Goal: Task Accomplishment & Management: Manage account settings

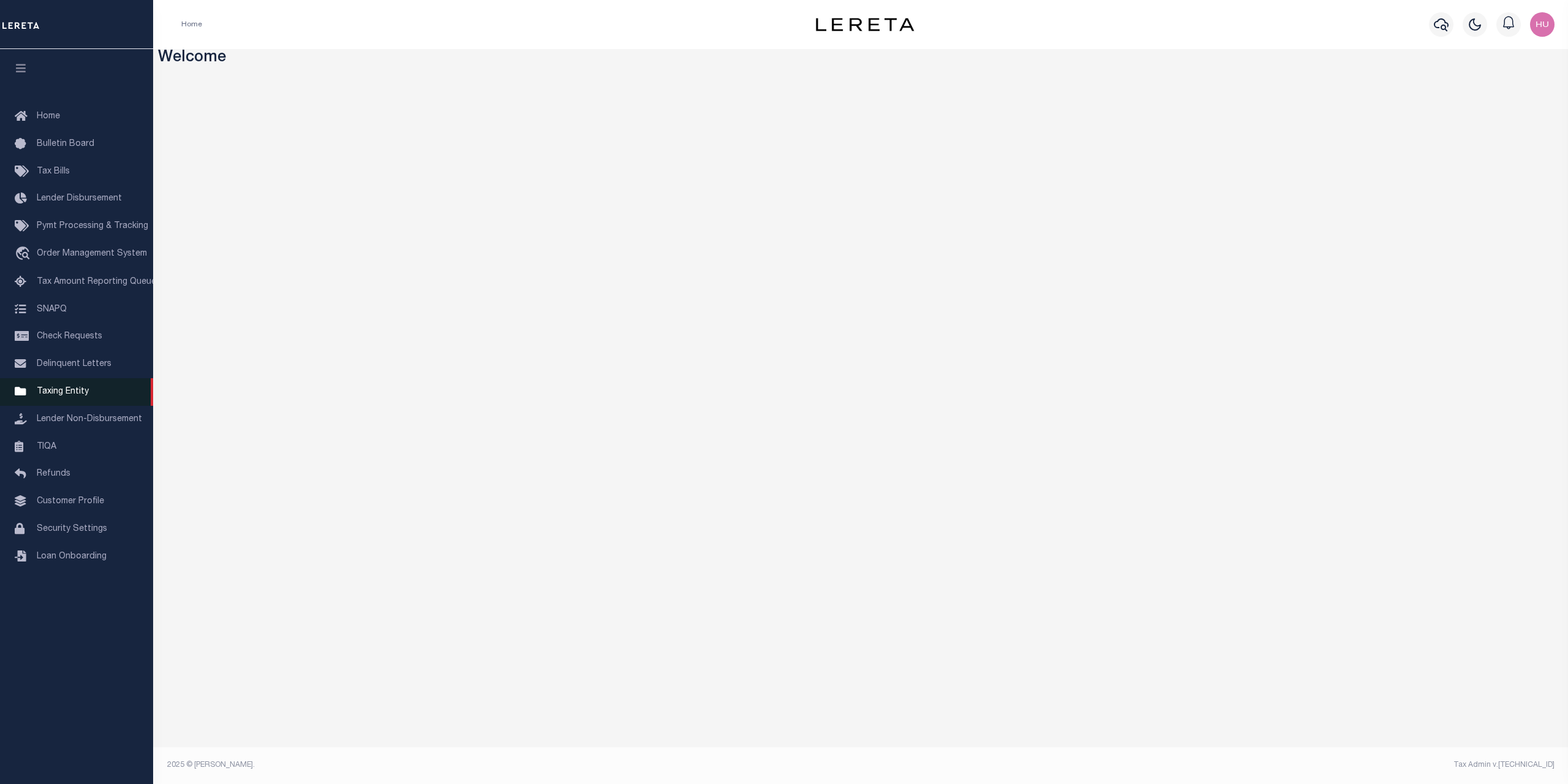
click at [63, 395] on link "Taxing Entity" at bounding box center [76, 392] width 153 height 27
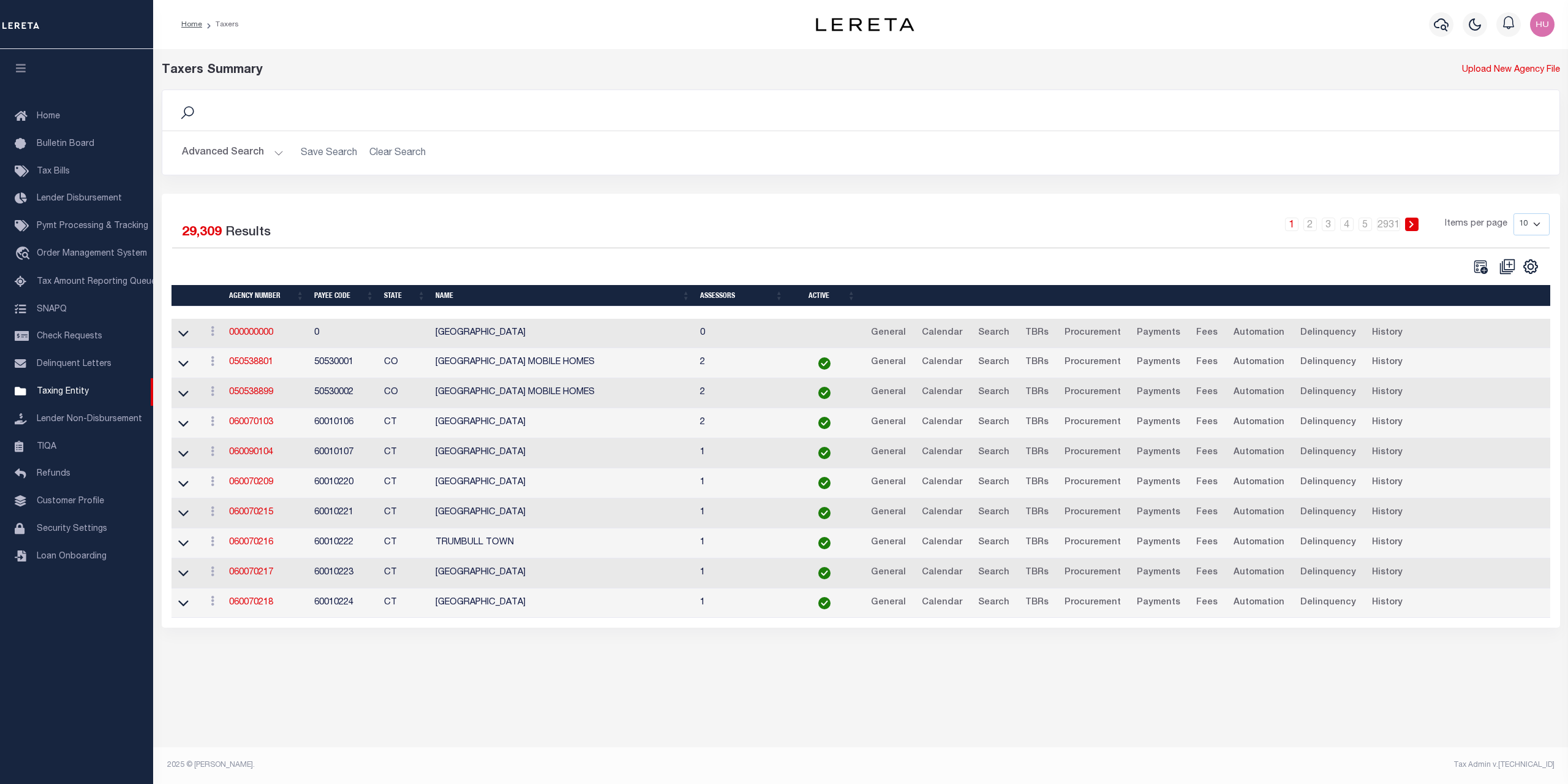
click at [585, 202] on div "Selected 29,309 Results 1 2 3 4 5 … 2931 Items per page 10 25 50 100" at bounding box center [861, 411] width 1399 height 434
click at [1513, 213] on select "10 25 50 100" at bounding box center [1531, 224] width 36 height 22
select select "100"
click option "100" at bounding box center [0, 0] width 0 height 0
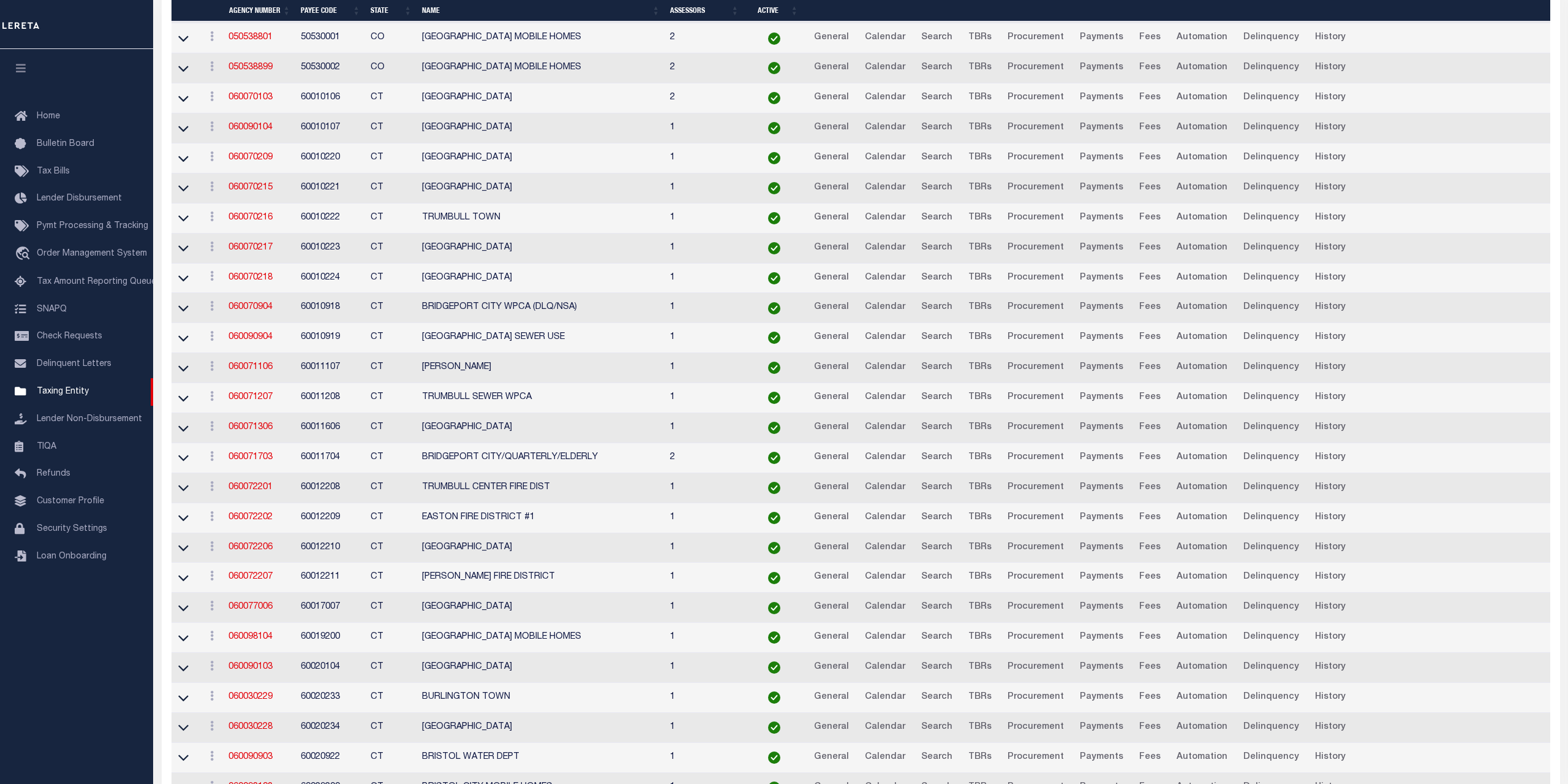
scroll to position [437, 0]
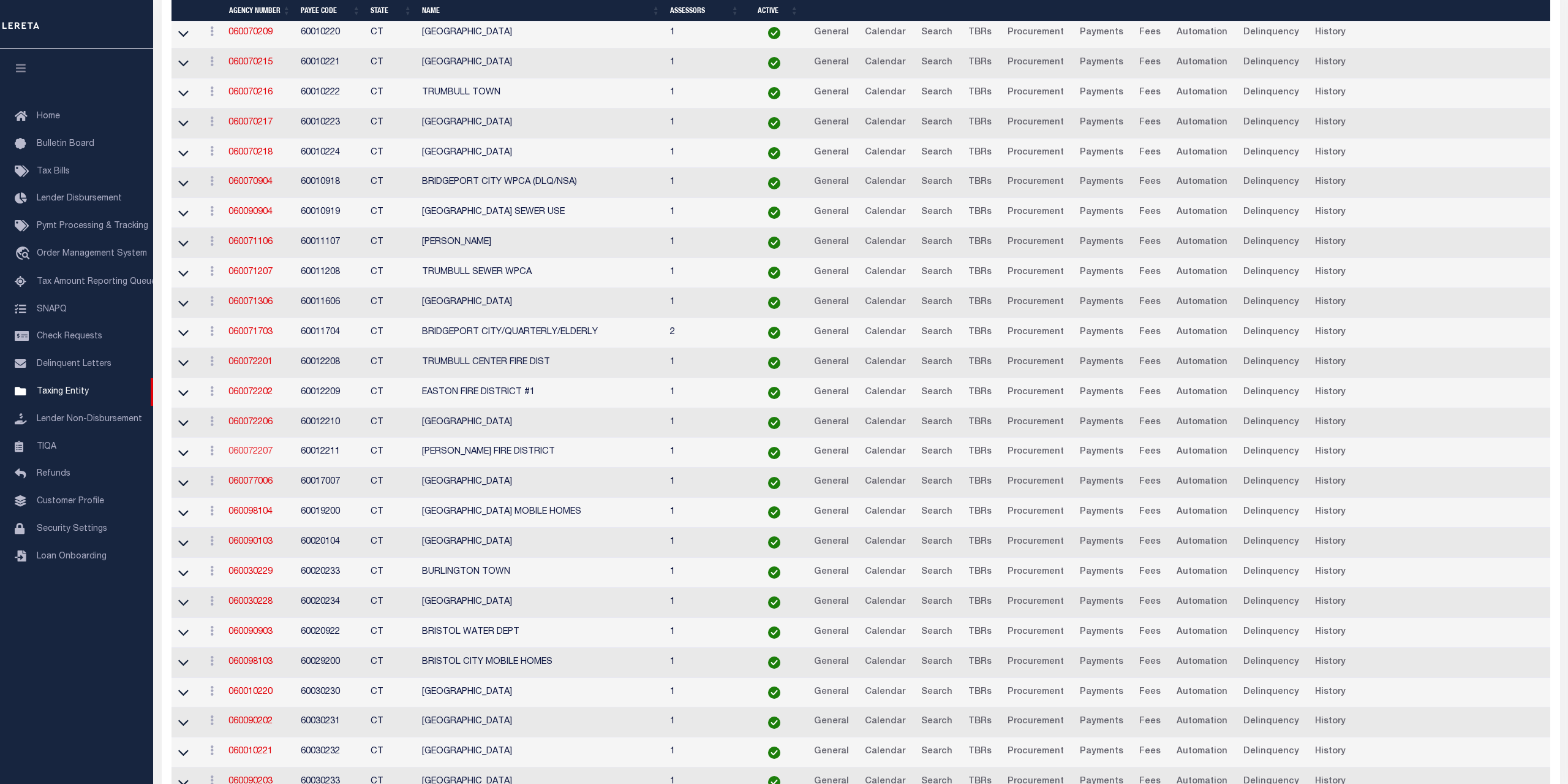
click at [253, 454] on link "060072207" at bounding box center [250, 451] width 44 height 8
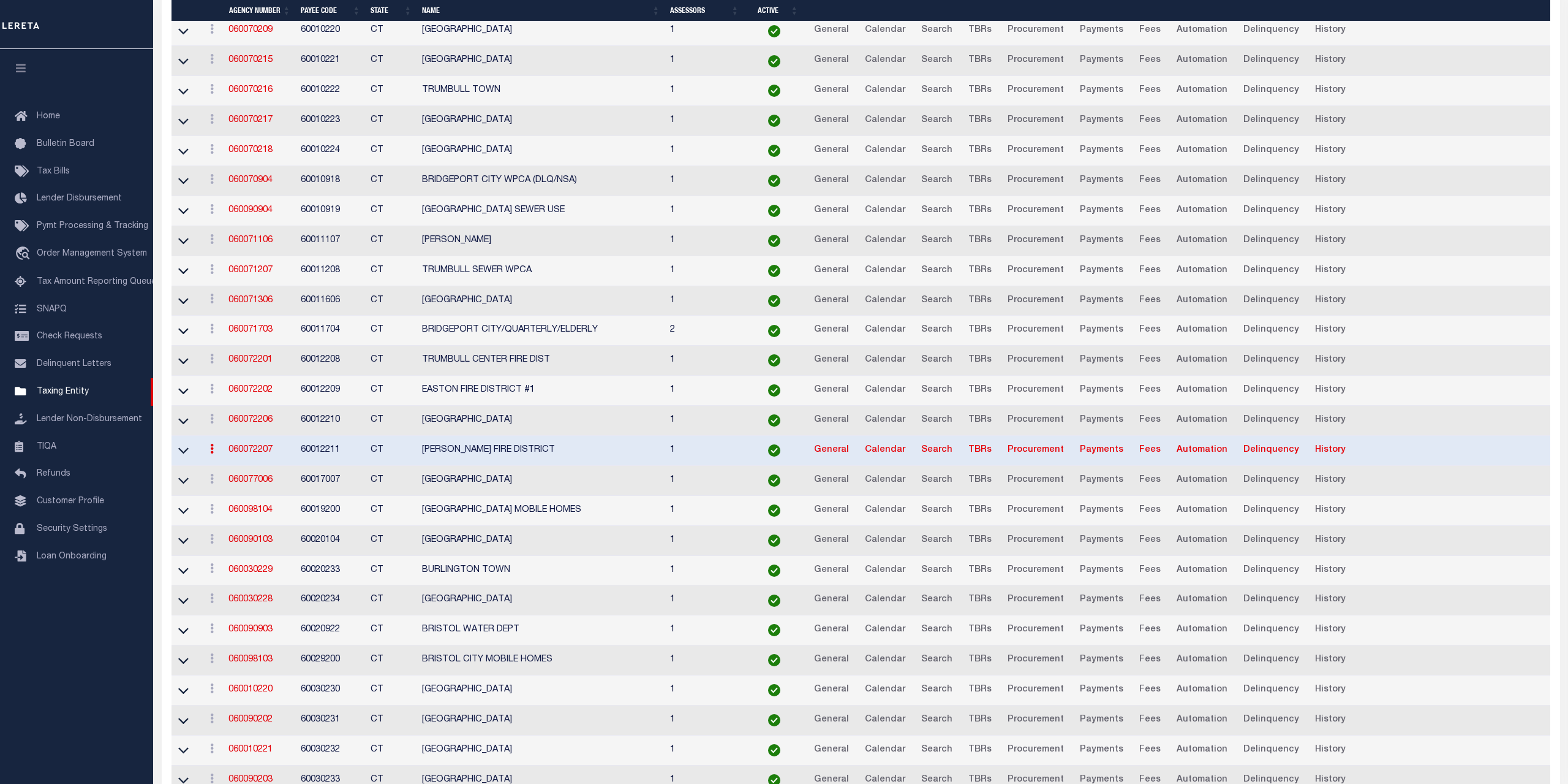
scroll to position [435, 0]
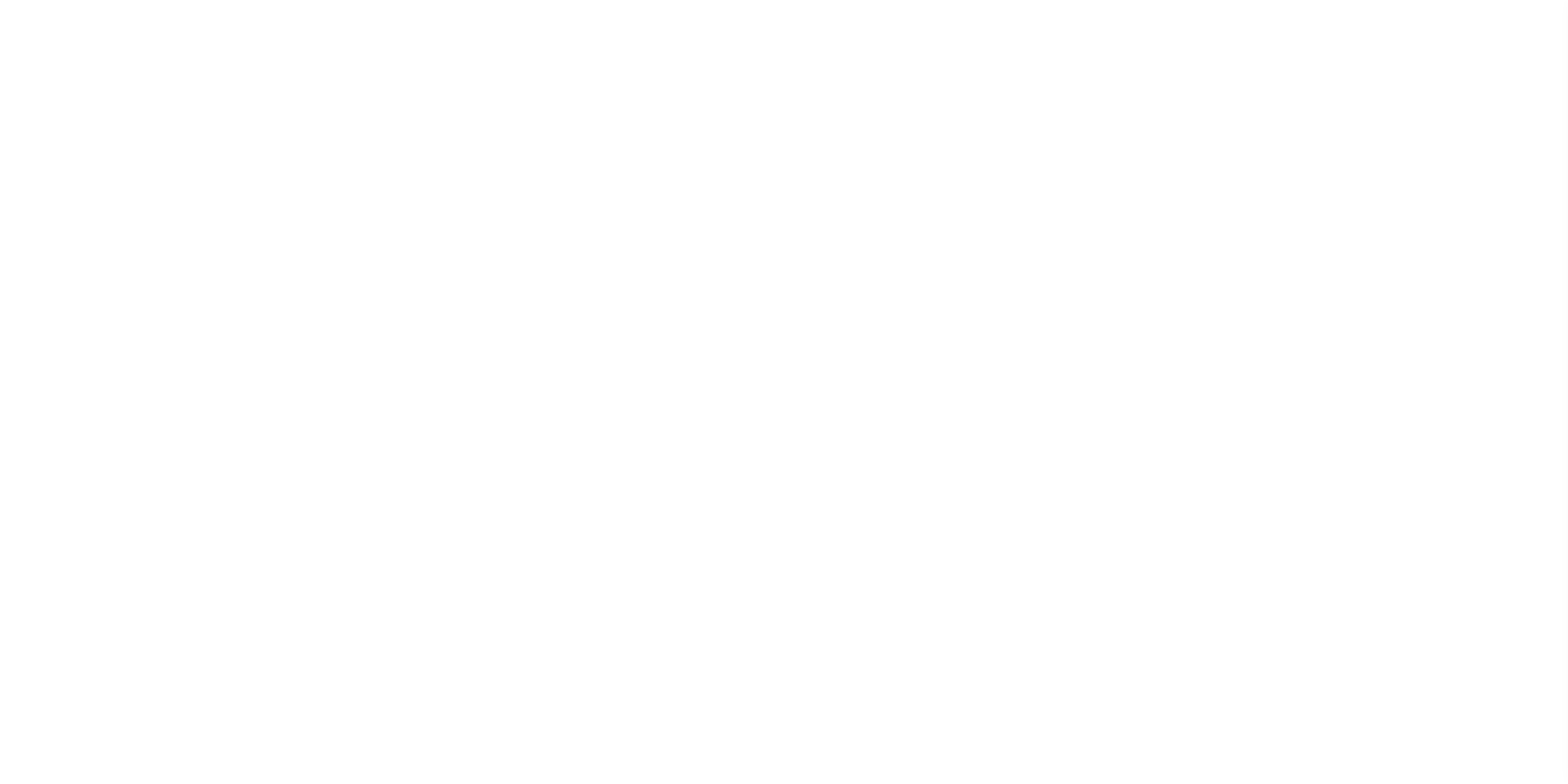
select select "1"
select select
select select "false"
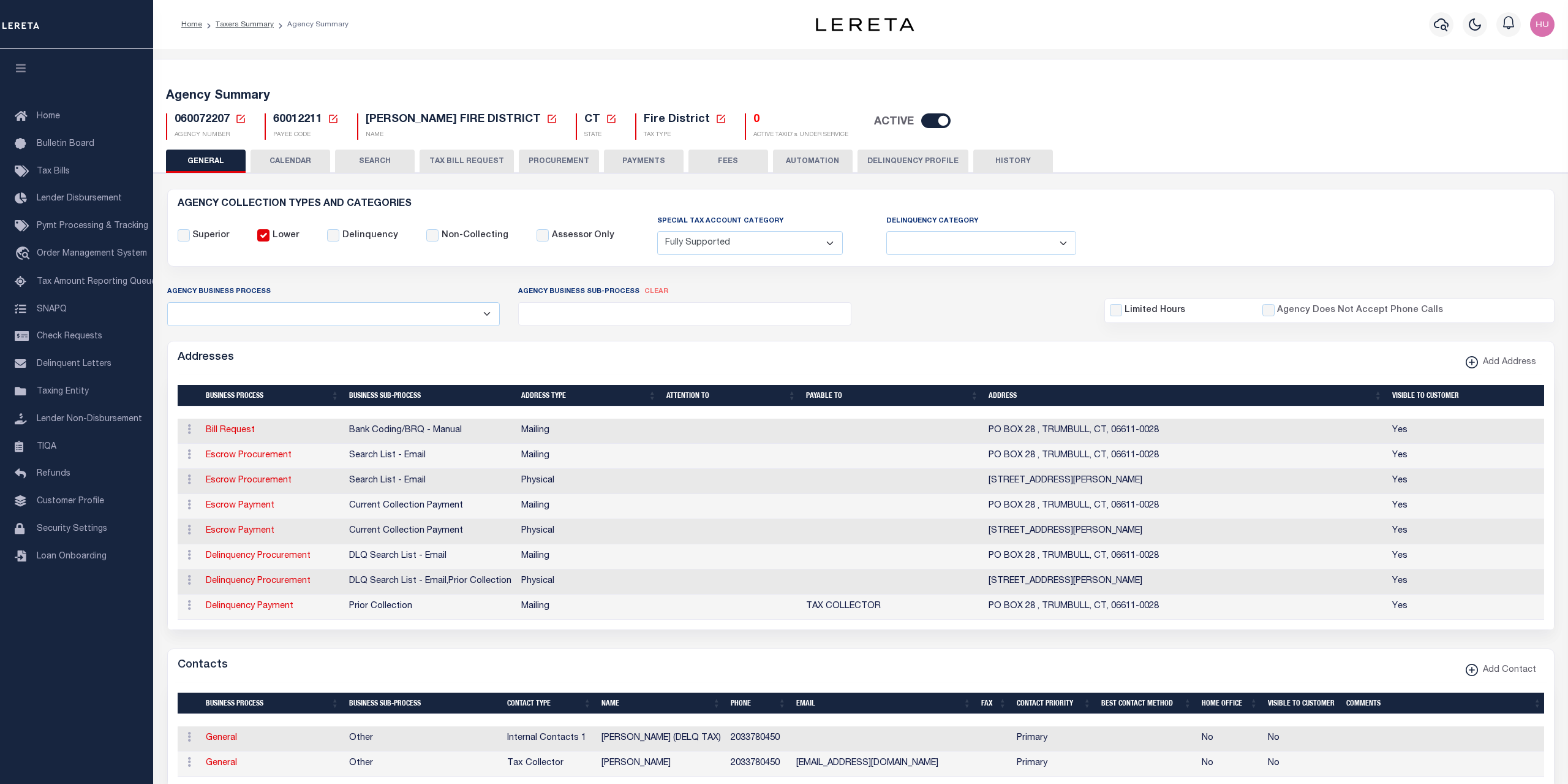
click at [796, 163] on button "AUTOMATION" at bounding box center [813, 161] width 79 height 24
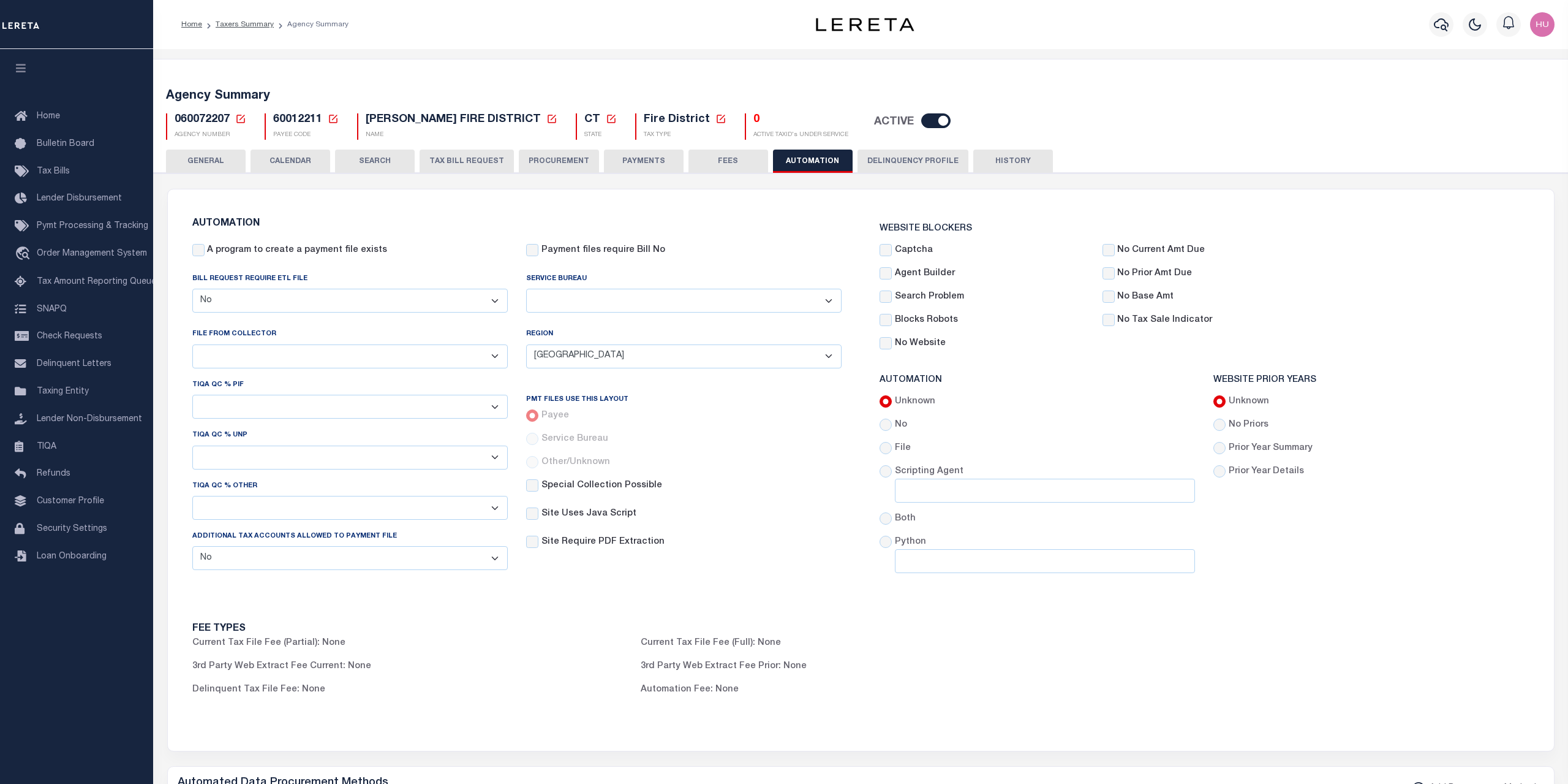
click at [664, 158] on button "PAYMENTS" at bounding box center [643, 161] width 79 height 24
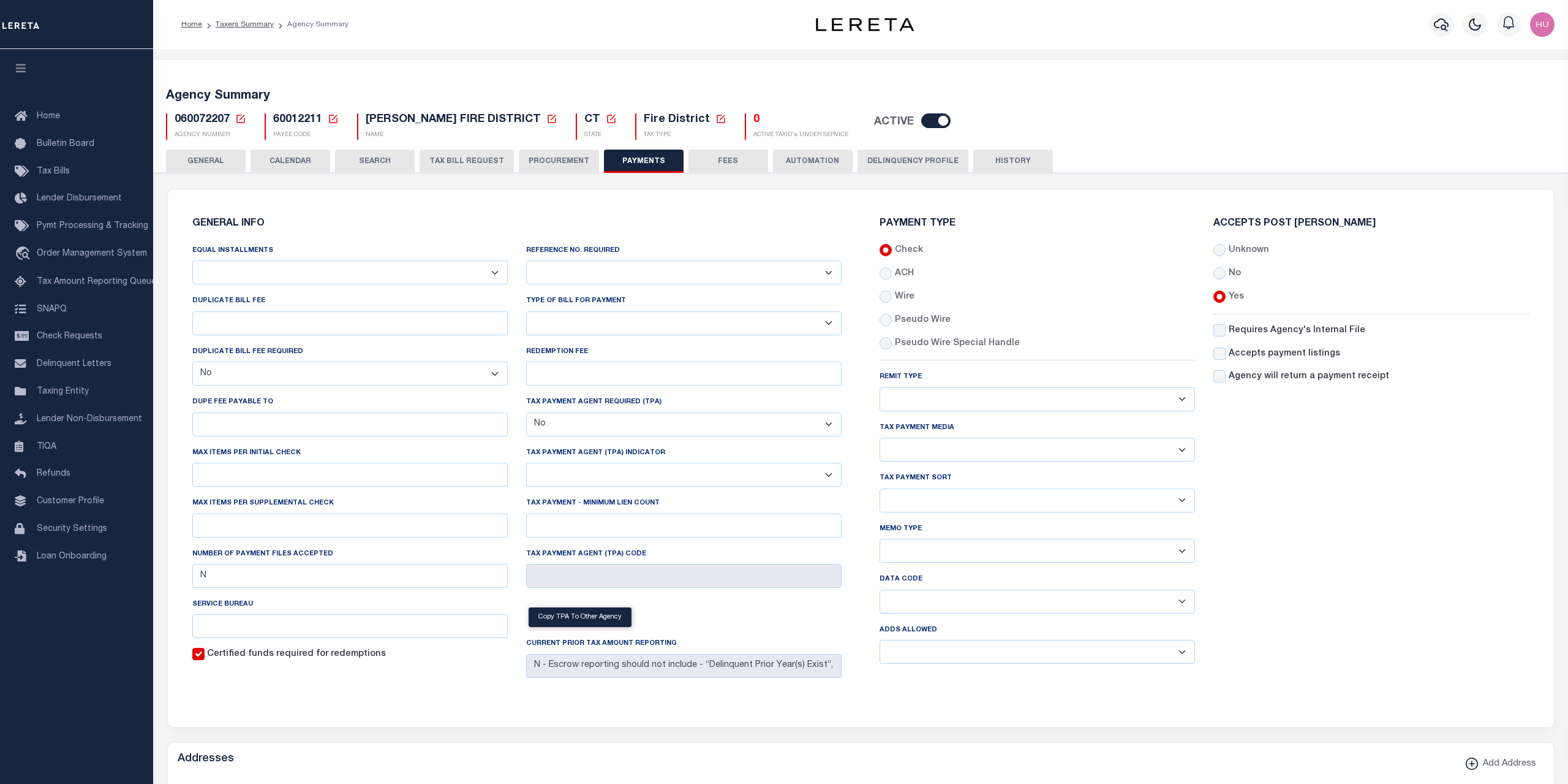
click at [1326, 570] on div "Accepts Post [PERSON_NAME] Unknown No Yes" at bounding box center [1370, 447] width 333 height 455
click at [579, 372] on input "REDEMPTION FEE" at bounding box center [684, 373] width 315 height 24
type input "$69.00"
click at [1426, 537] on div "Accepts Post [PERSON_NAME] Unknown No Yes" at bounding box center [1370, 447] width 333 height 455
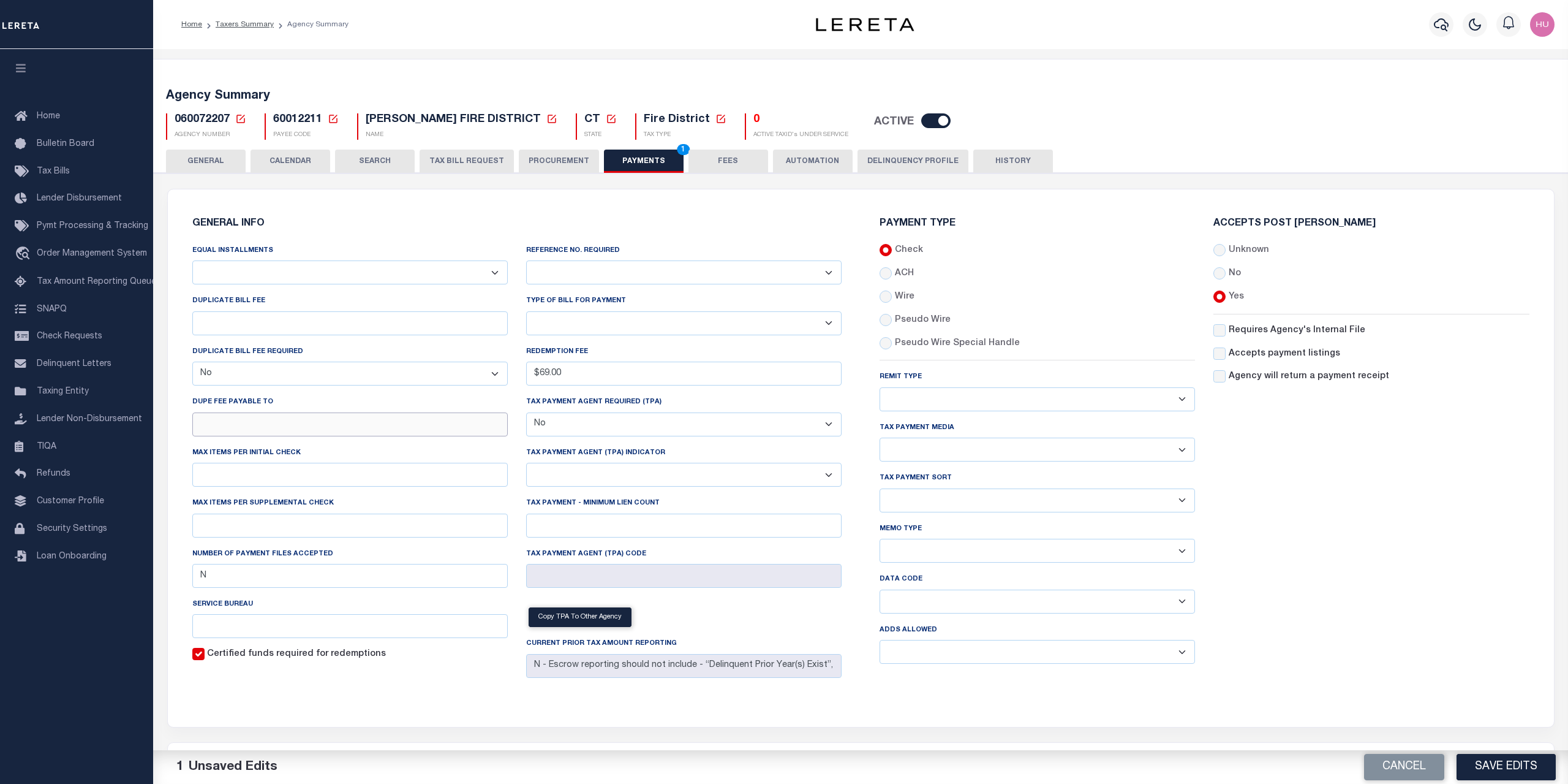
click at [246, 430] on input "DUPE FEE PAYABLE TO" at bounding box center [349, 424] width 315 height 24
click at [243, 480] on input "text" at bounding box center [349, 474] width 315 height 24
drag, startPoint x: 217, startPoint y: 480, endPoint x: 187, endPoint y: 478, distance: 30.1
click at [192, 478] on input "6" at bounding box center [349, 474] width 315 height 24
type input "1"
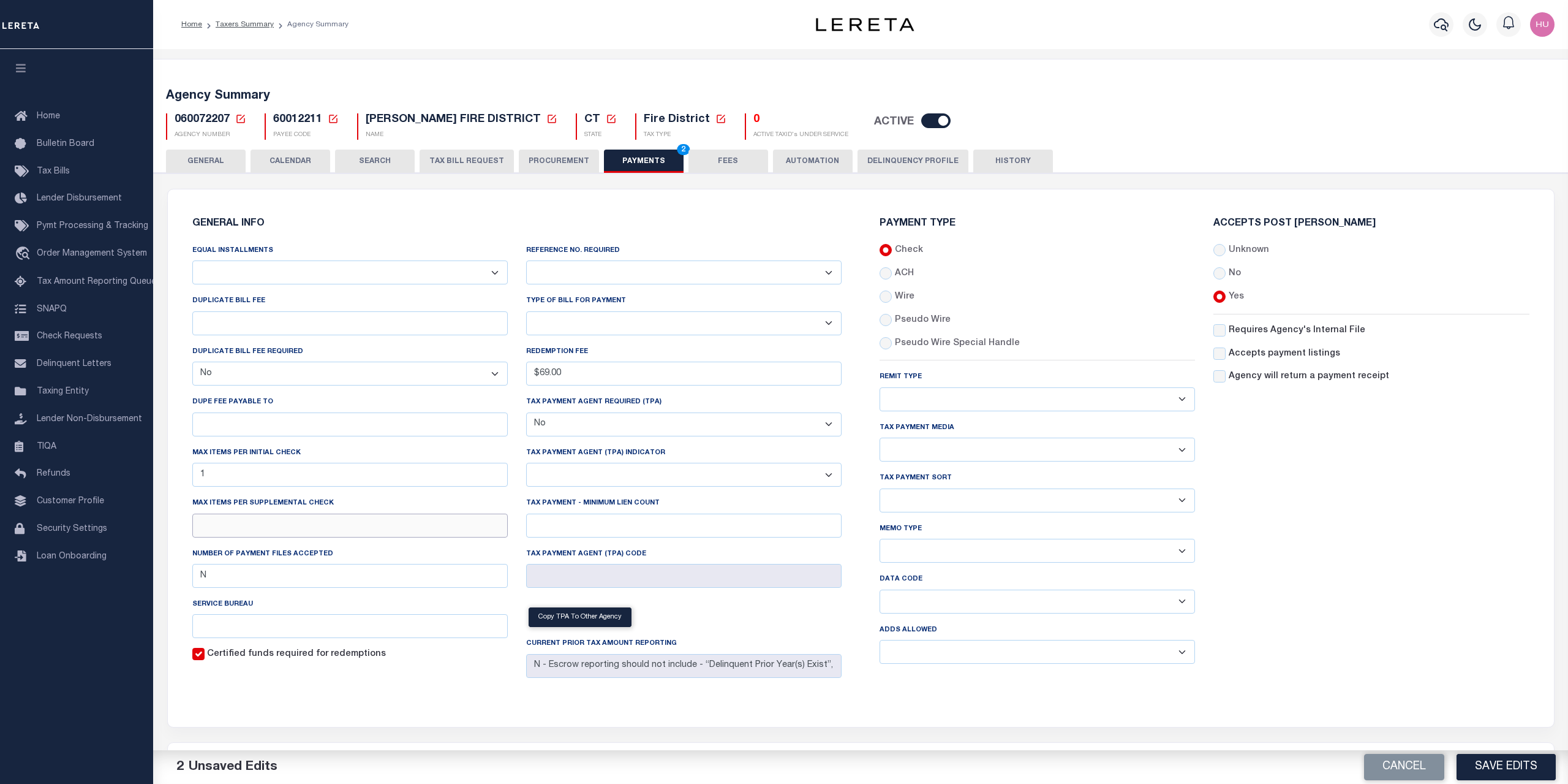
click at [203, 529] on input "text" at bounding box center [349, 525] width 315 height 24
type input "2"
click at [1300, 554] on div "Accepts Post [PERSON_NAME] Unknown No Yes" at bounding box center [1370, 447] width 333 height 455
click at [1489, 766] on button "Save Edits" at bounding box center [1506, 766] width 99 height 27
click at [991, 163] on button "HISTORY" at bounding box center [1013, 161] width 79 height 24
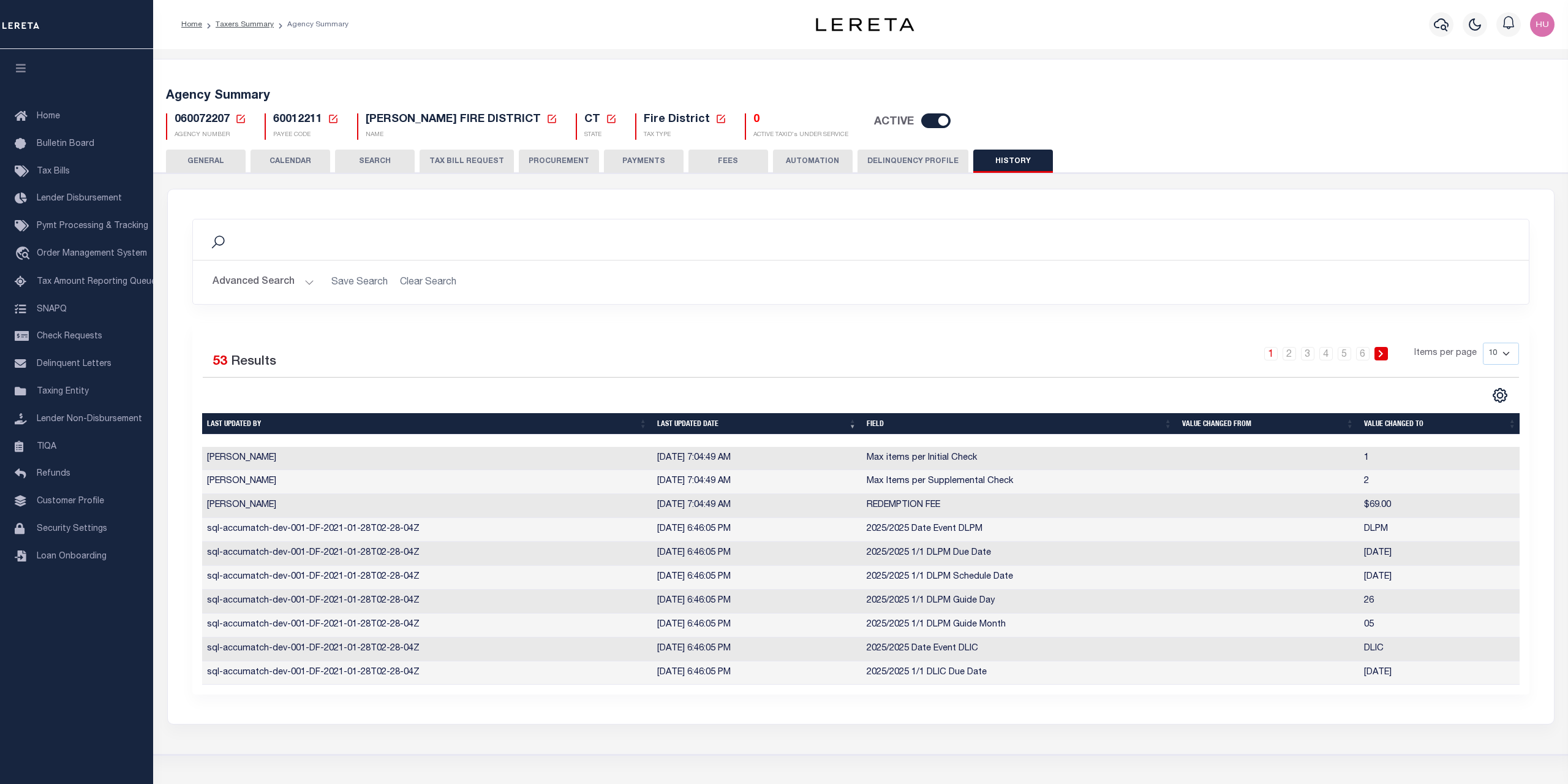
click at [649, 167] on button "PAYMENTS" at bounding box center [643, 161] width 79 height 24
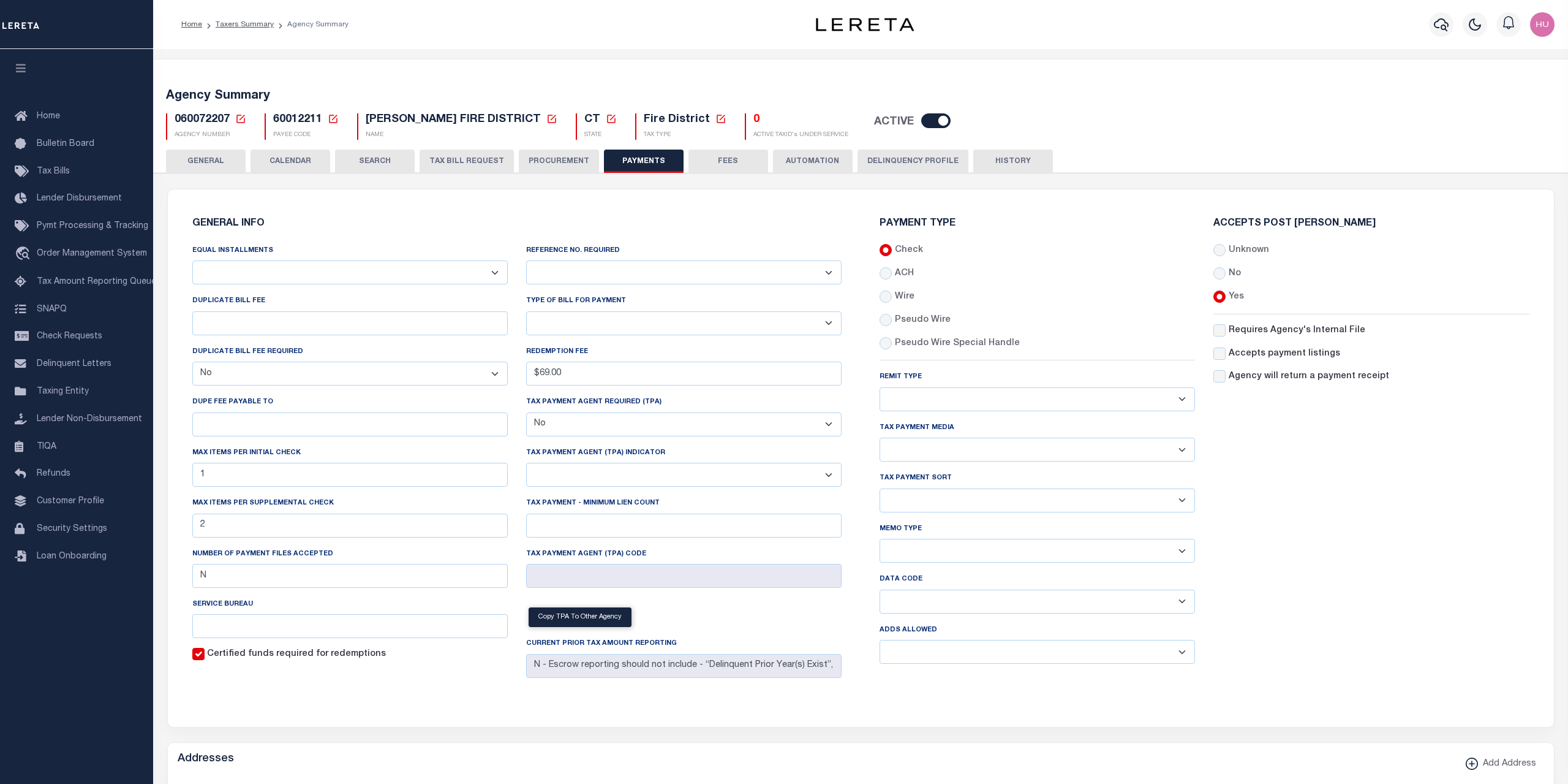
click at [1351, 531] on div "Accepts Post Mark Unknown No Yes" at bounding box center [1370, 447] width 333 height 455
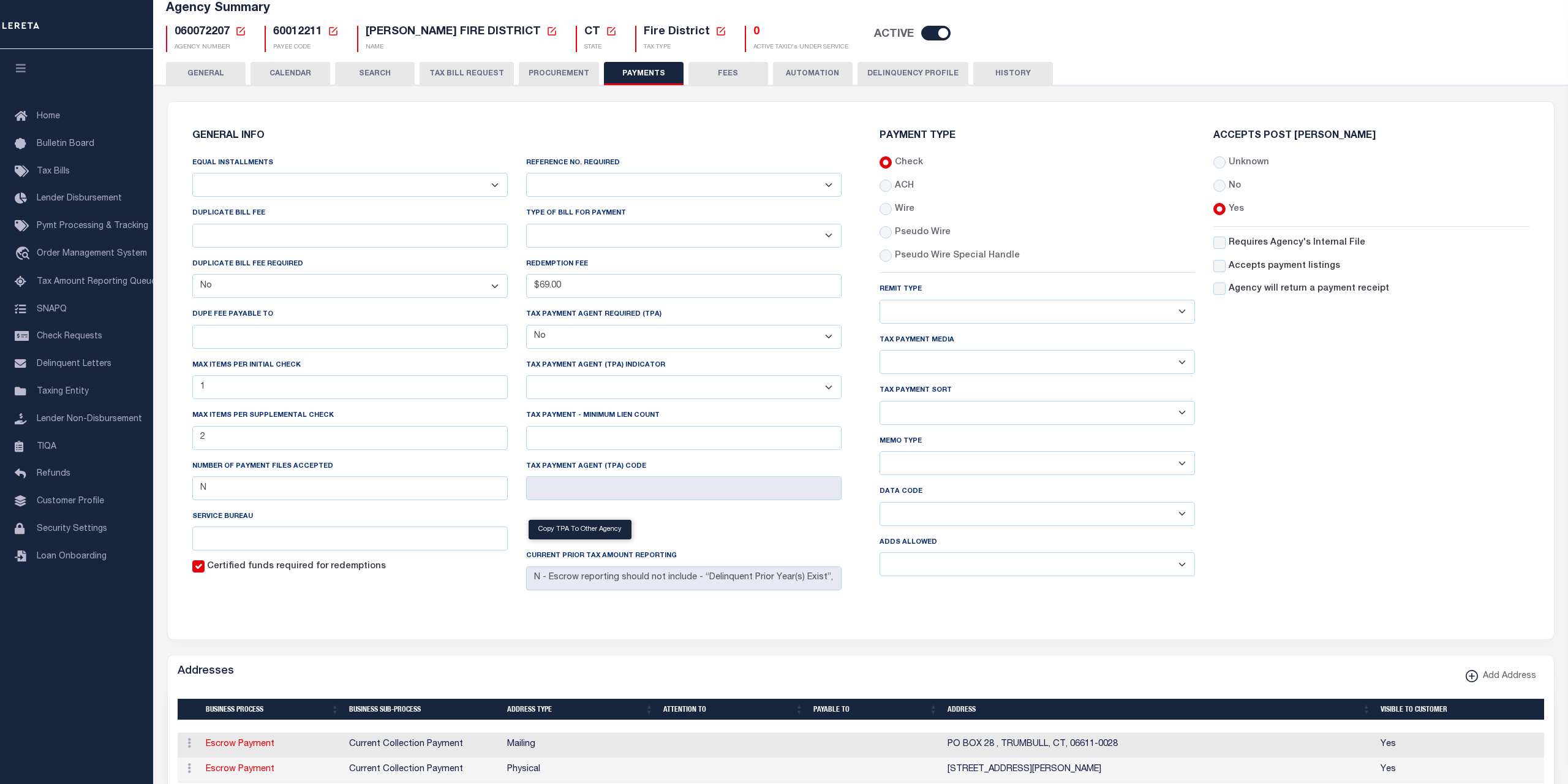
scroll to position [25, 0]
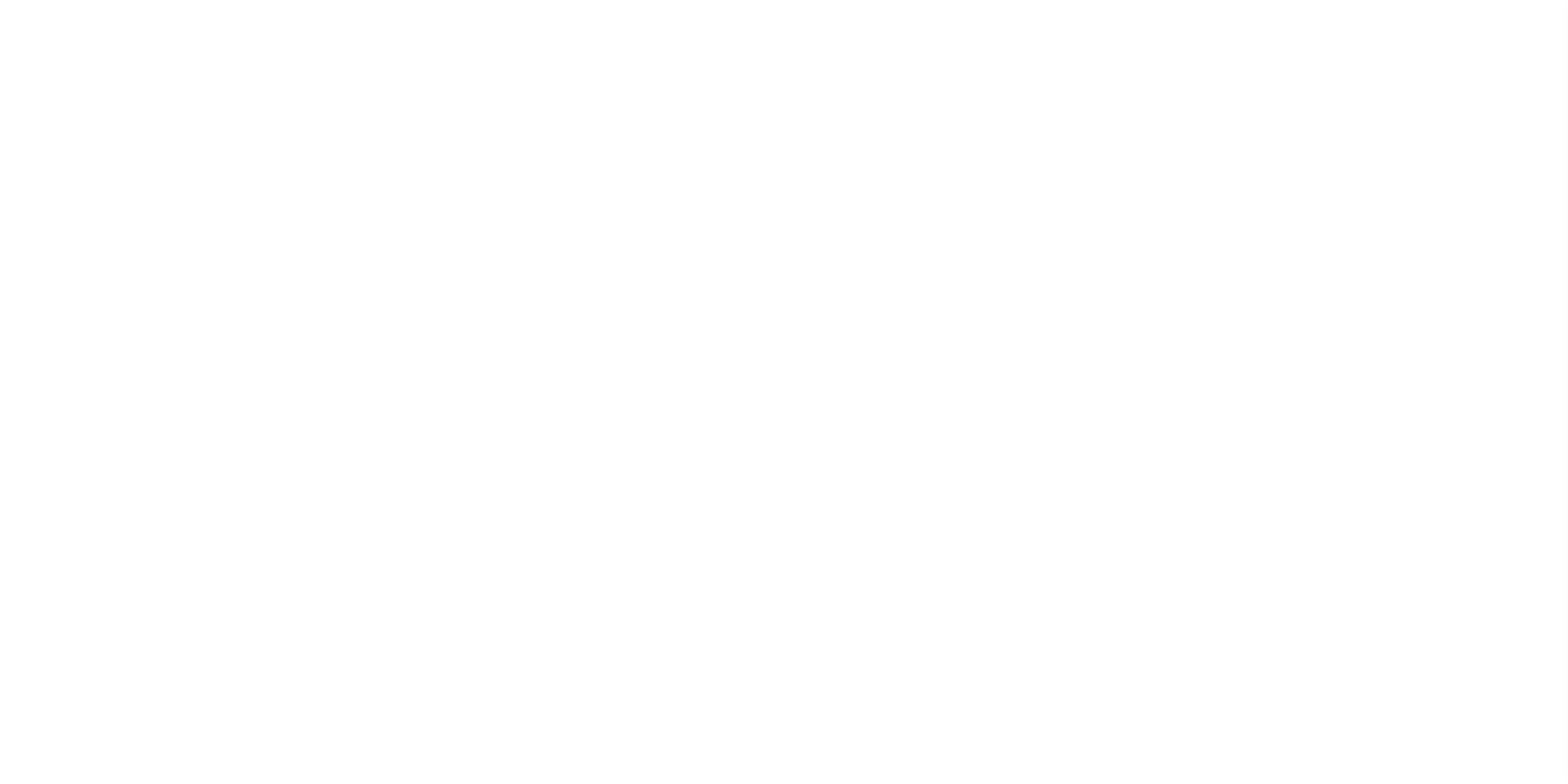
select select "1"
select select
select select "false"
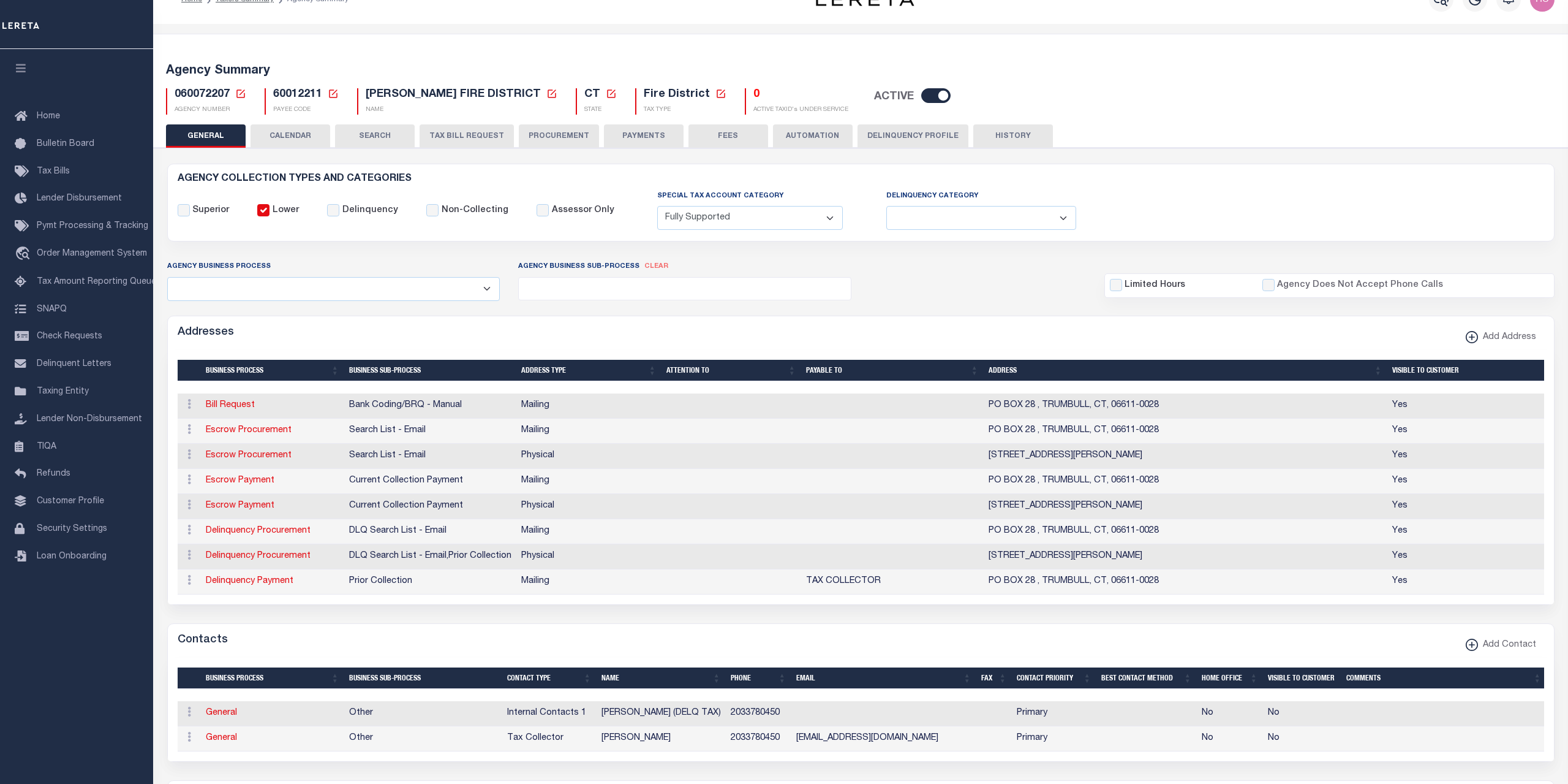
scroll to position [25, 0]
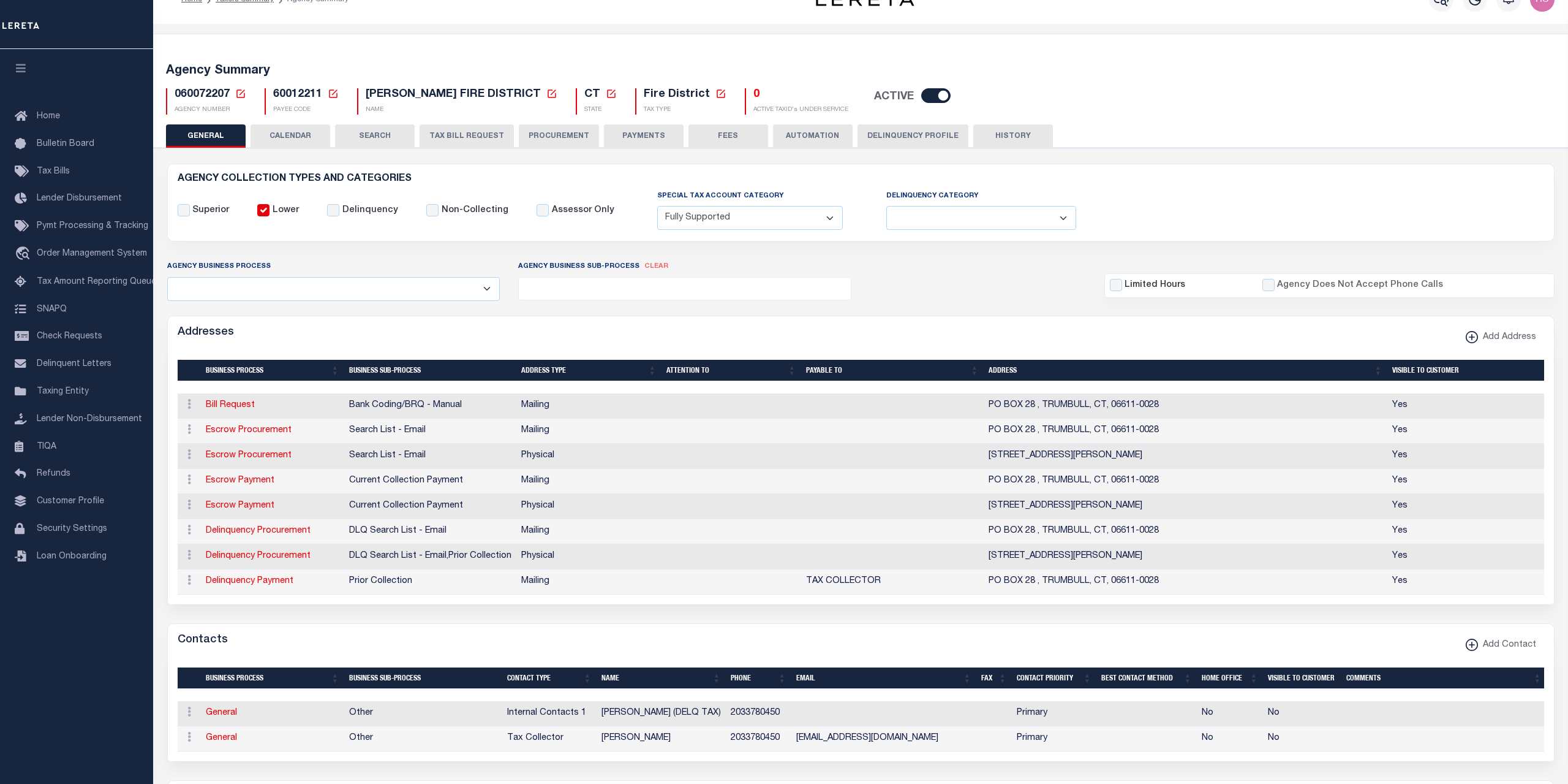
click at [639, 132] on button "PAYMENTS" at bounding box center [643, 136] width 79 height 24
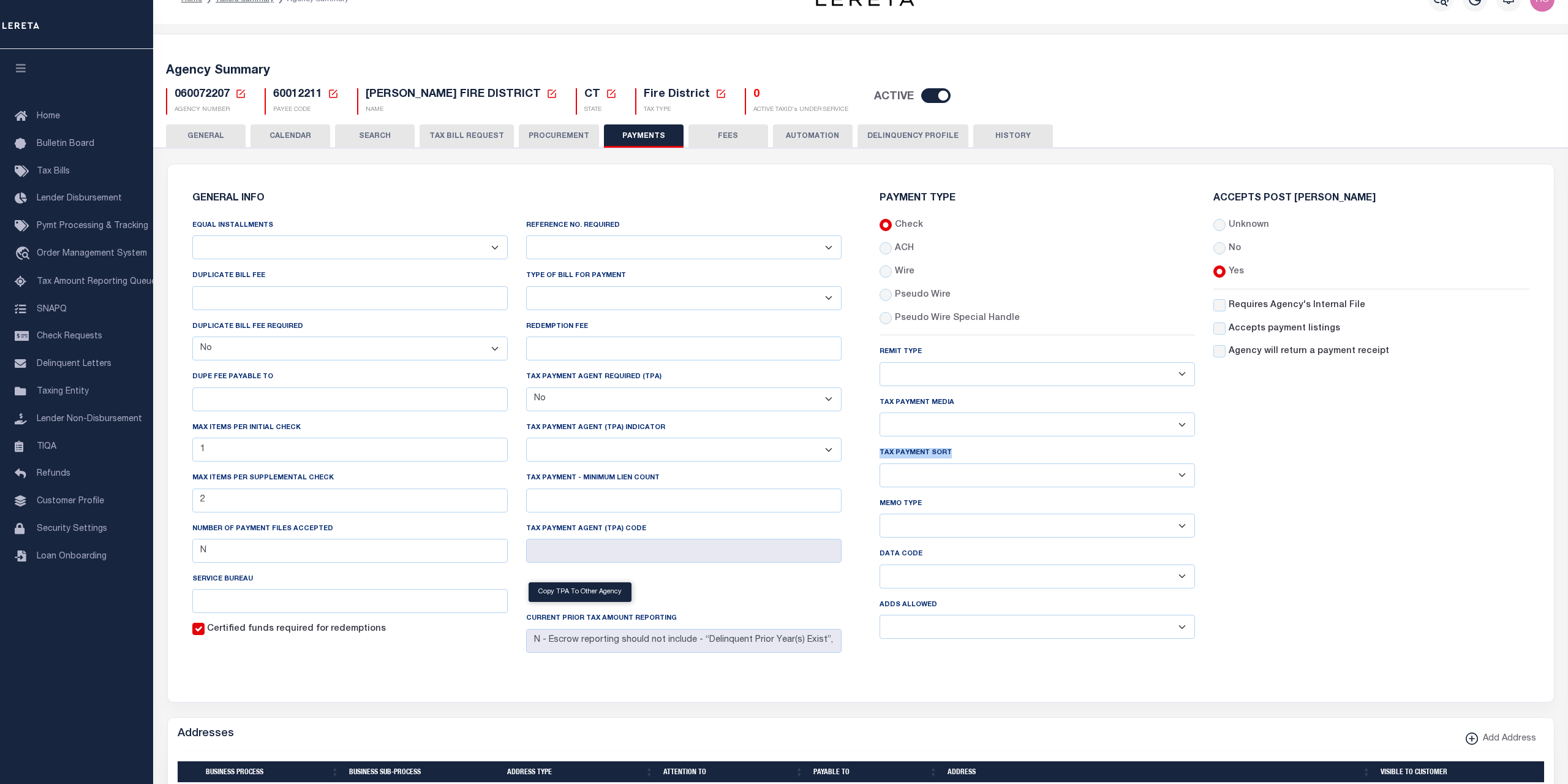
drag, startPoint x: 929, startPoint y: 457, endPoint x: 878, endPoint y: 457, distance: 51.0
click at [878, 457] on div "Payment Type Check ACH Wire Remit Type" at bounding box center [1037, 421] width 333 height 455
click at [1342, 492] on div "Accepts Post [PERSON_NAME] Unknown No Yes" at bounding box center [1370, 421] width 333 height 455
click at [737, 192] on div "GENERAL INFO Equal Installments Annual Billing no split Bills are not split equ…" at bounding box center [517, 425] width 669 height 493
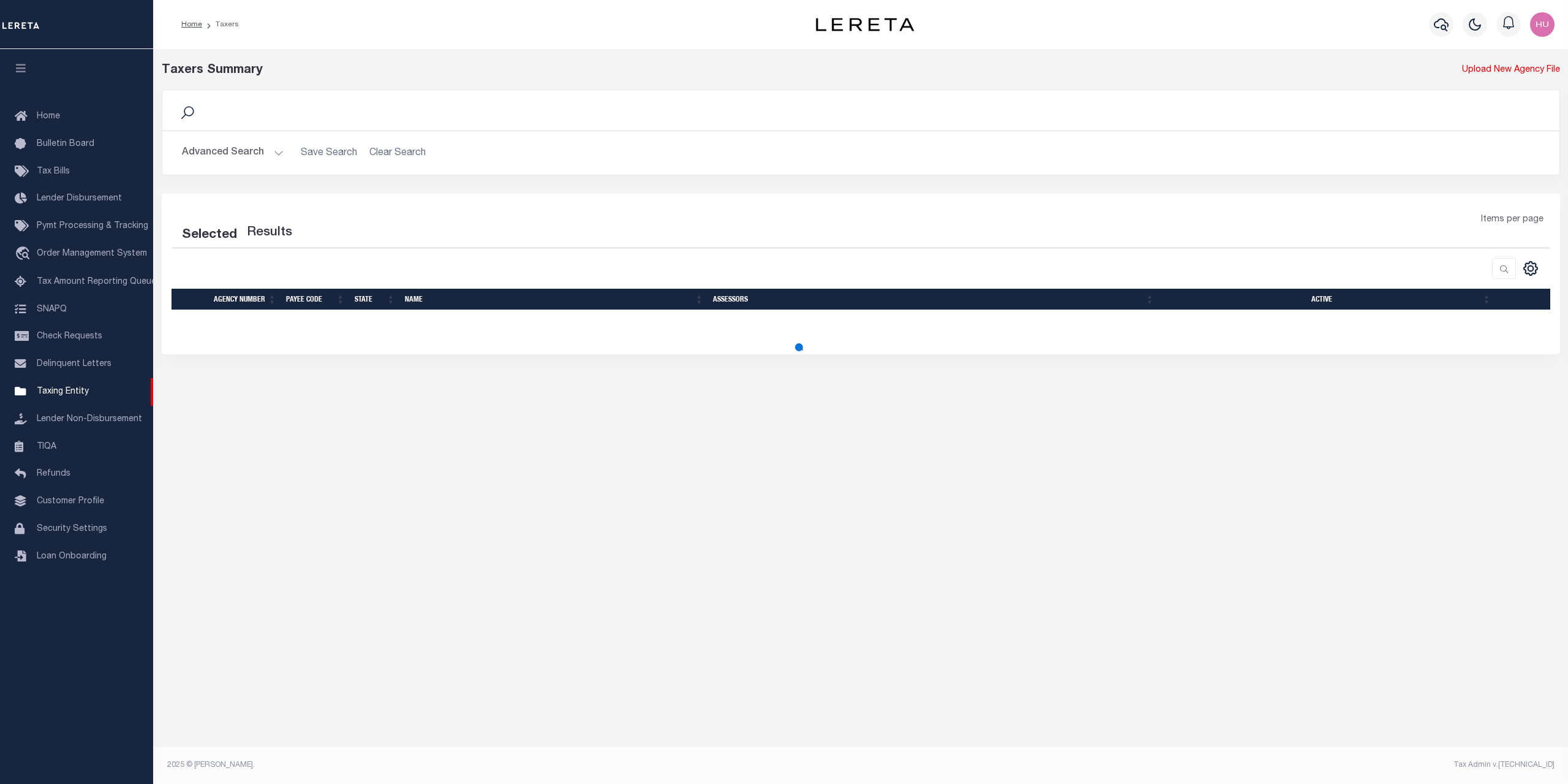
select select "100"
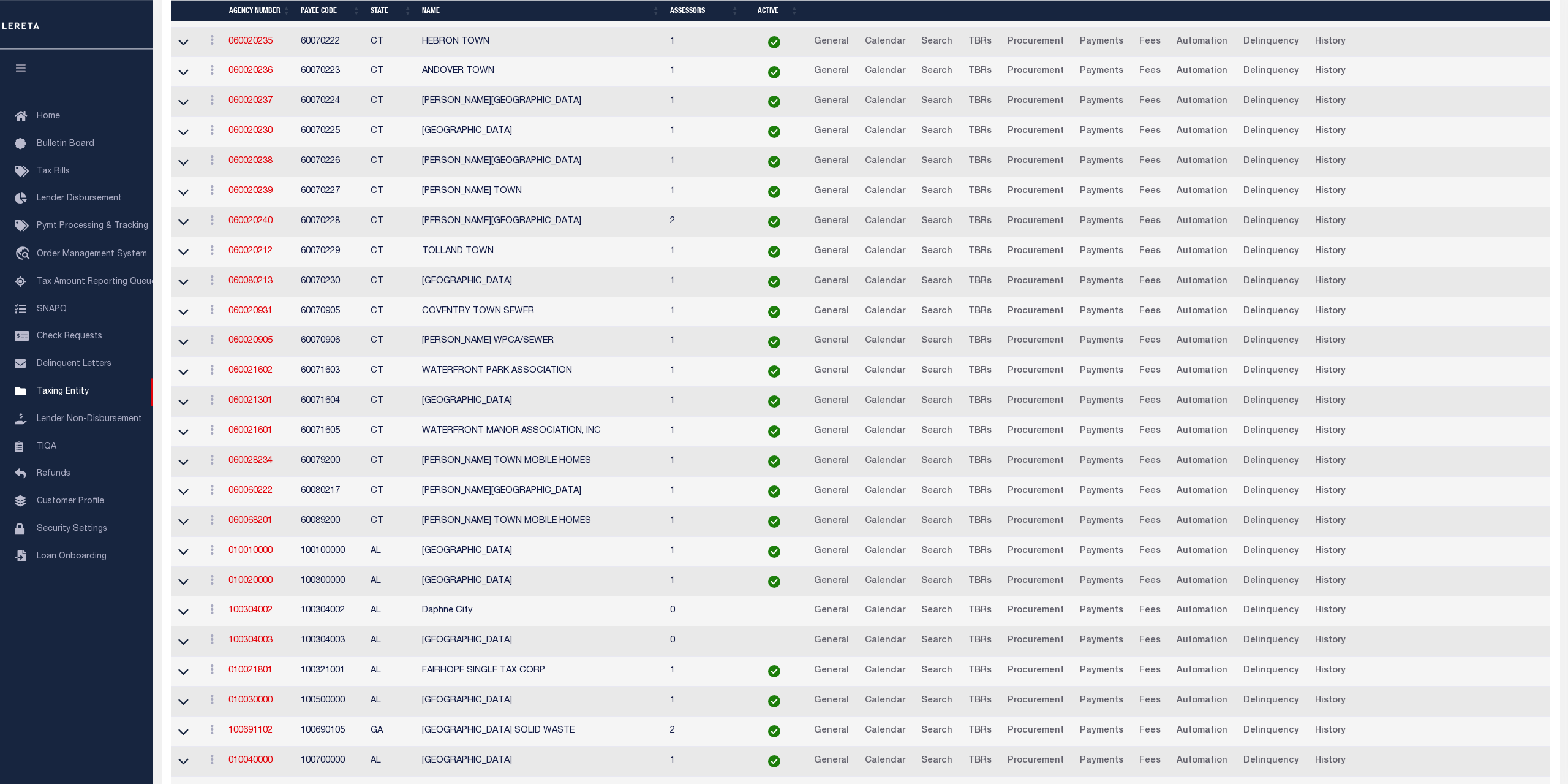
scroll to position [2567, 0]
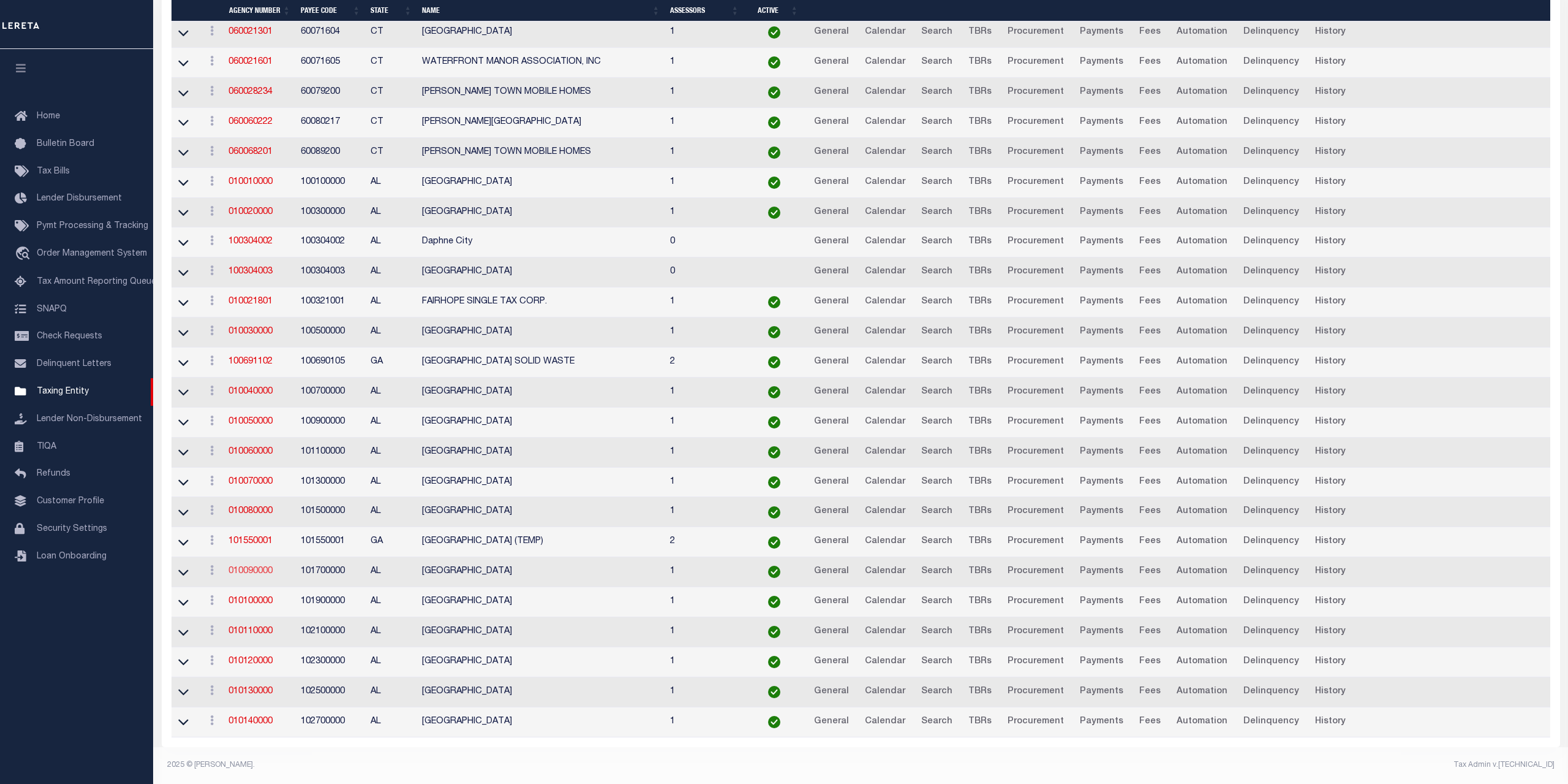
click at [258, 572] on link "010090000" at bounding box center [250, 570] width 44 height 8
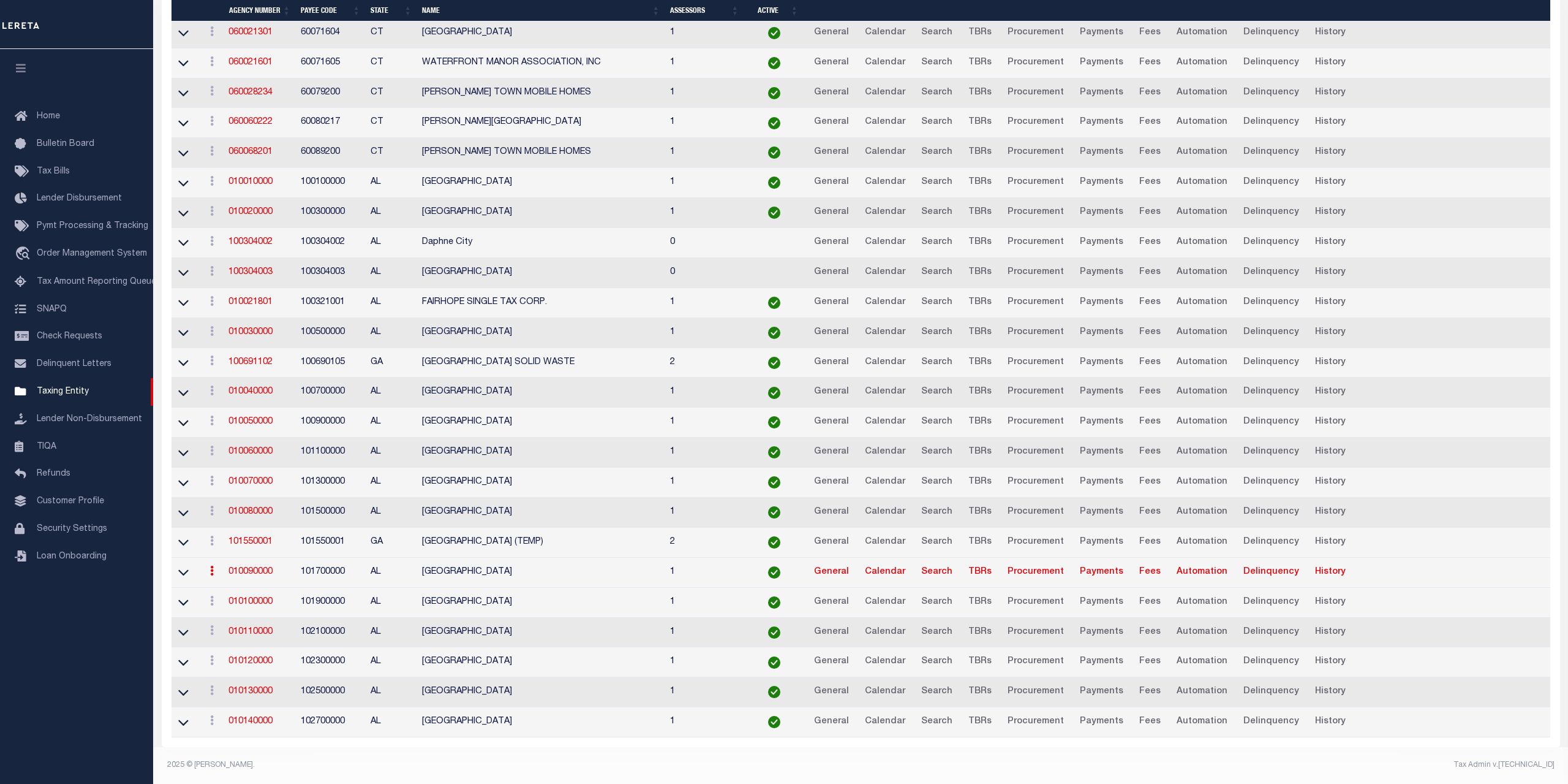
scroll to position [2565, 0]
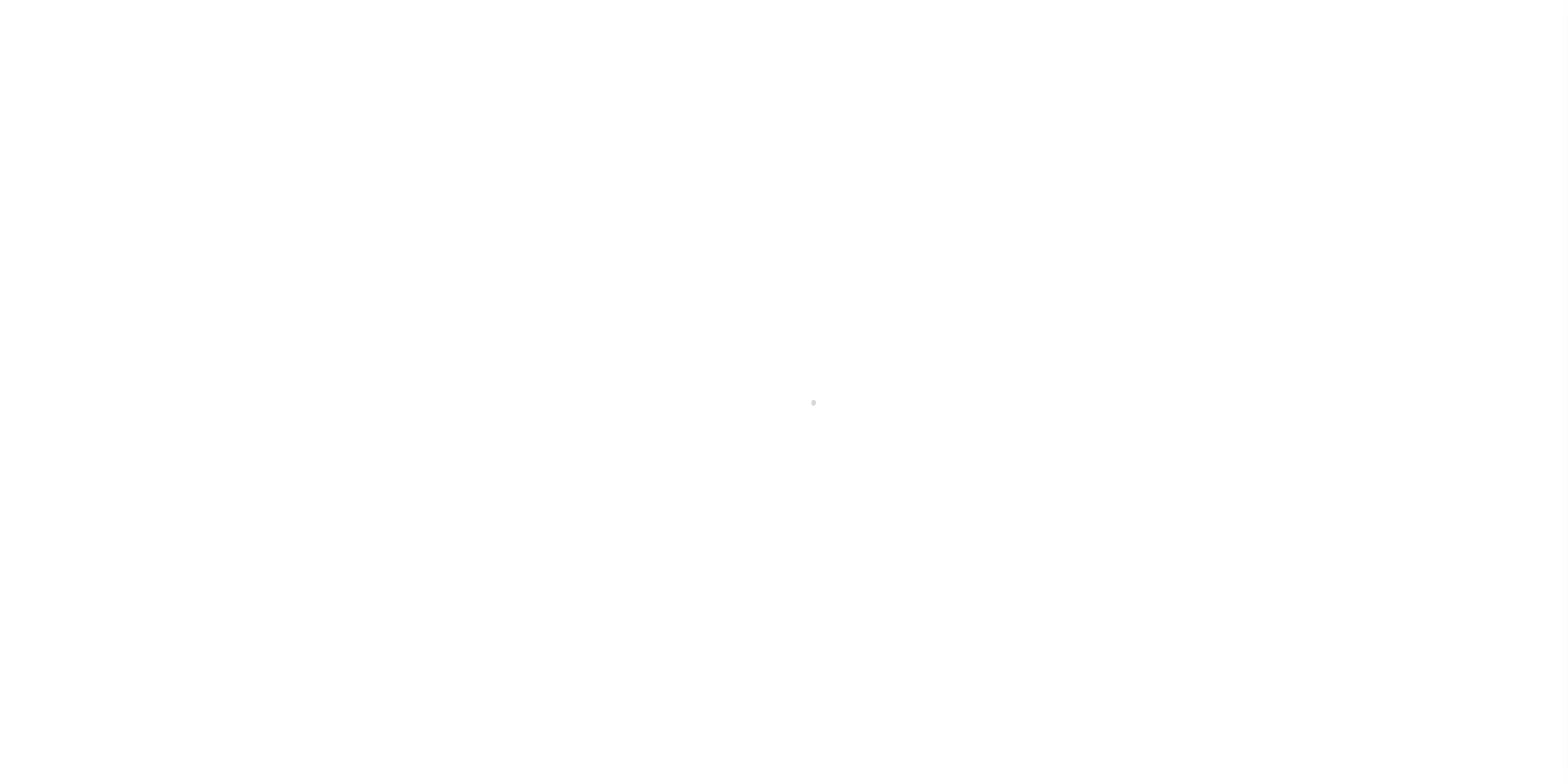
select select
checkbox input "false"
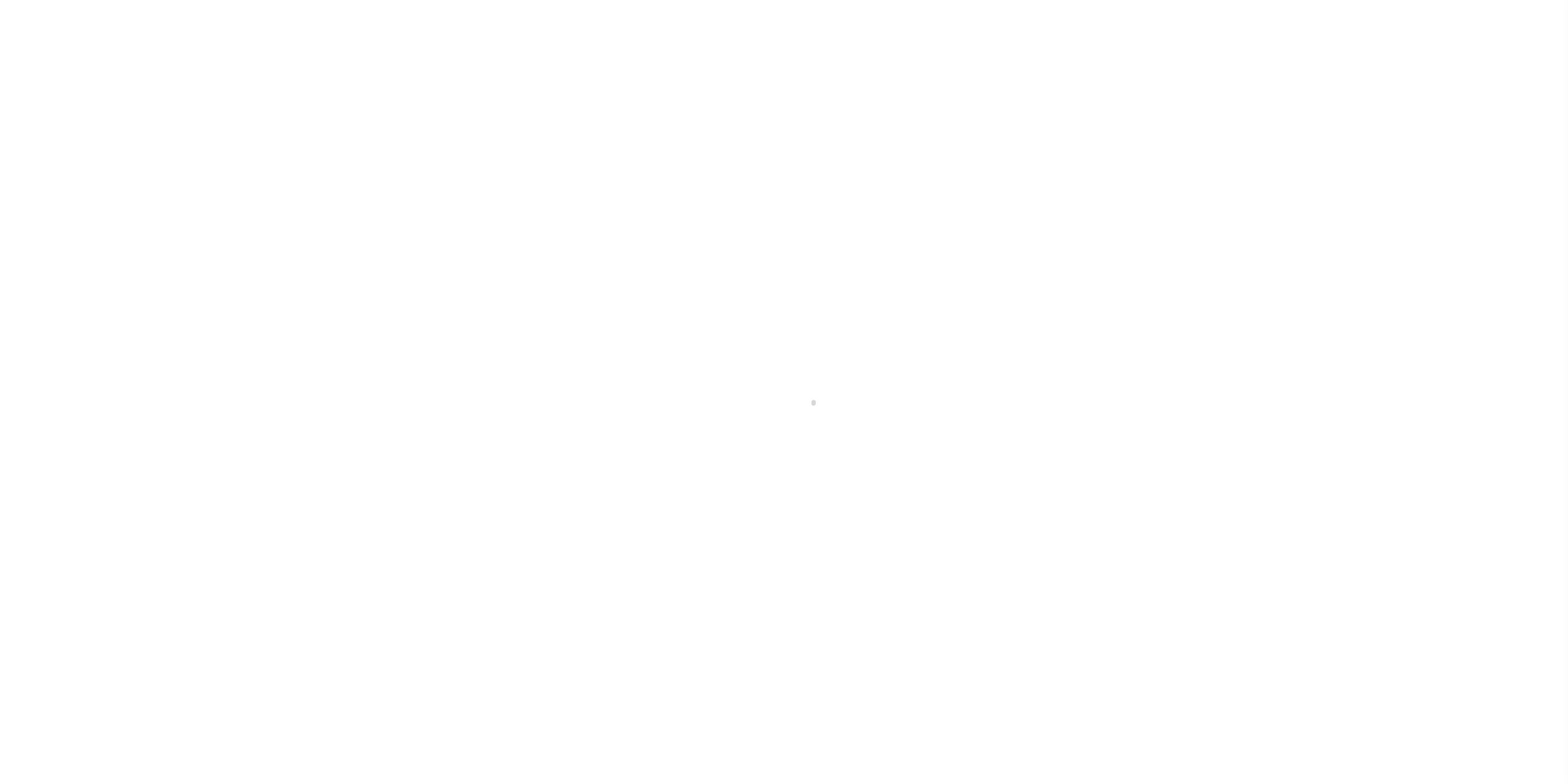
checkbox input "false"
type input "101700000"
select select "false"
type input "1"
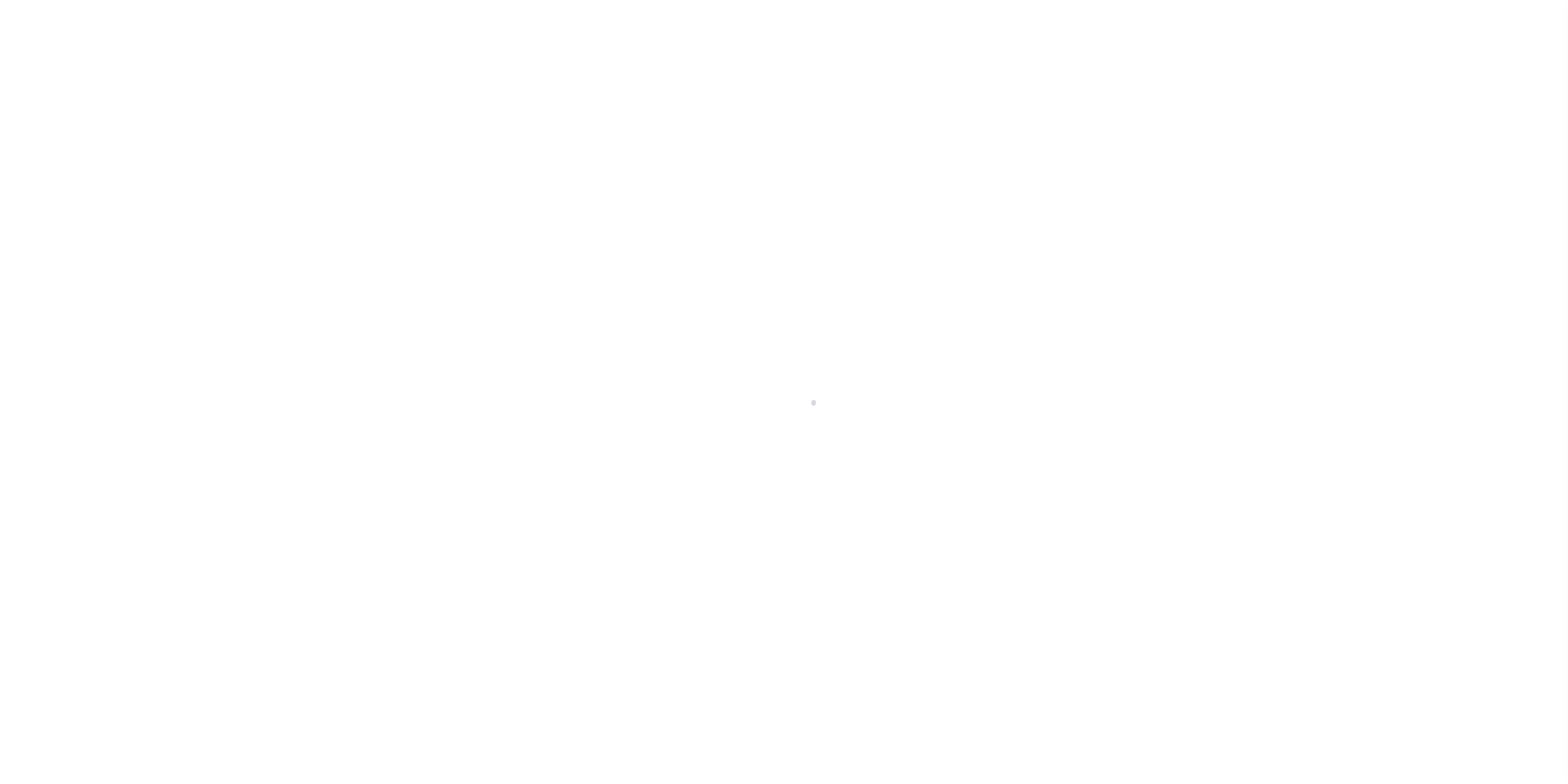
checkbox input "false"
select select "true"
select select "5"
type input "7000"
type input "N - Escrow reporting should not include - “Delinquent Prior Year(s) Exist”, “De…"
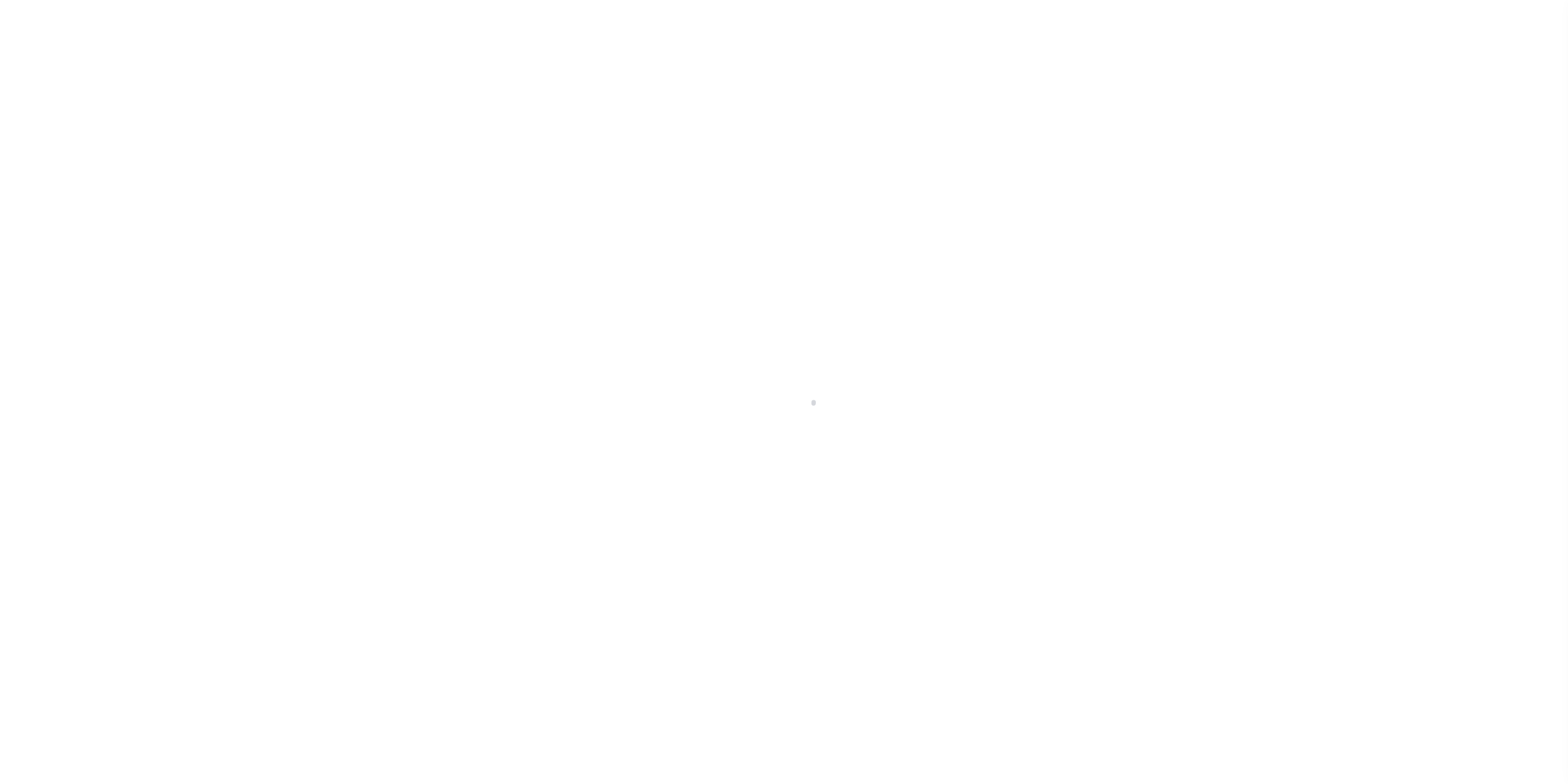
radio input "true"
select select
radio input "false"
radio input "true"
checkbox input "false"
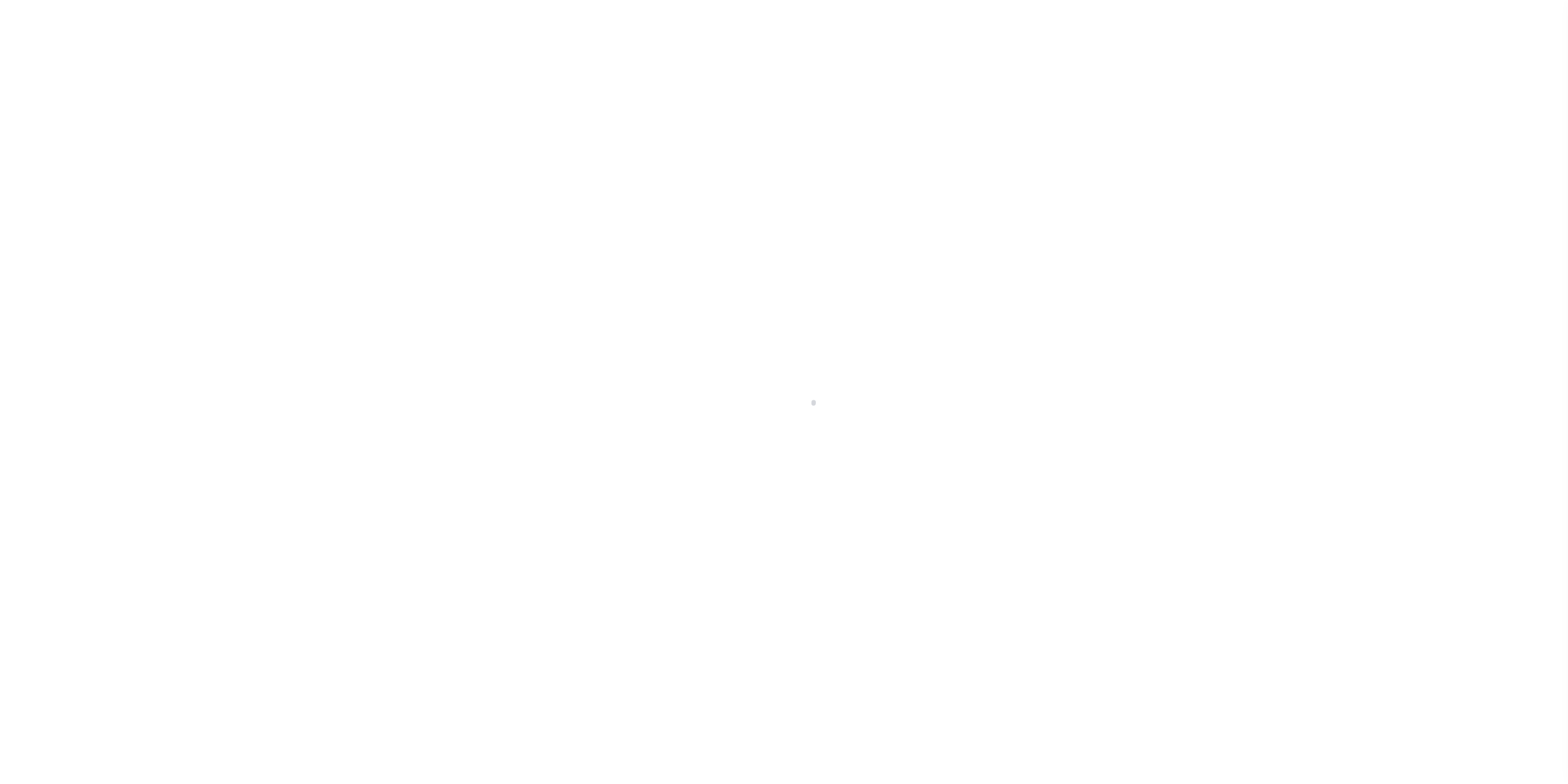
checkbox input "false"
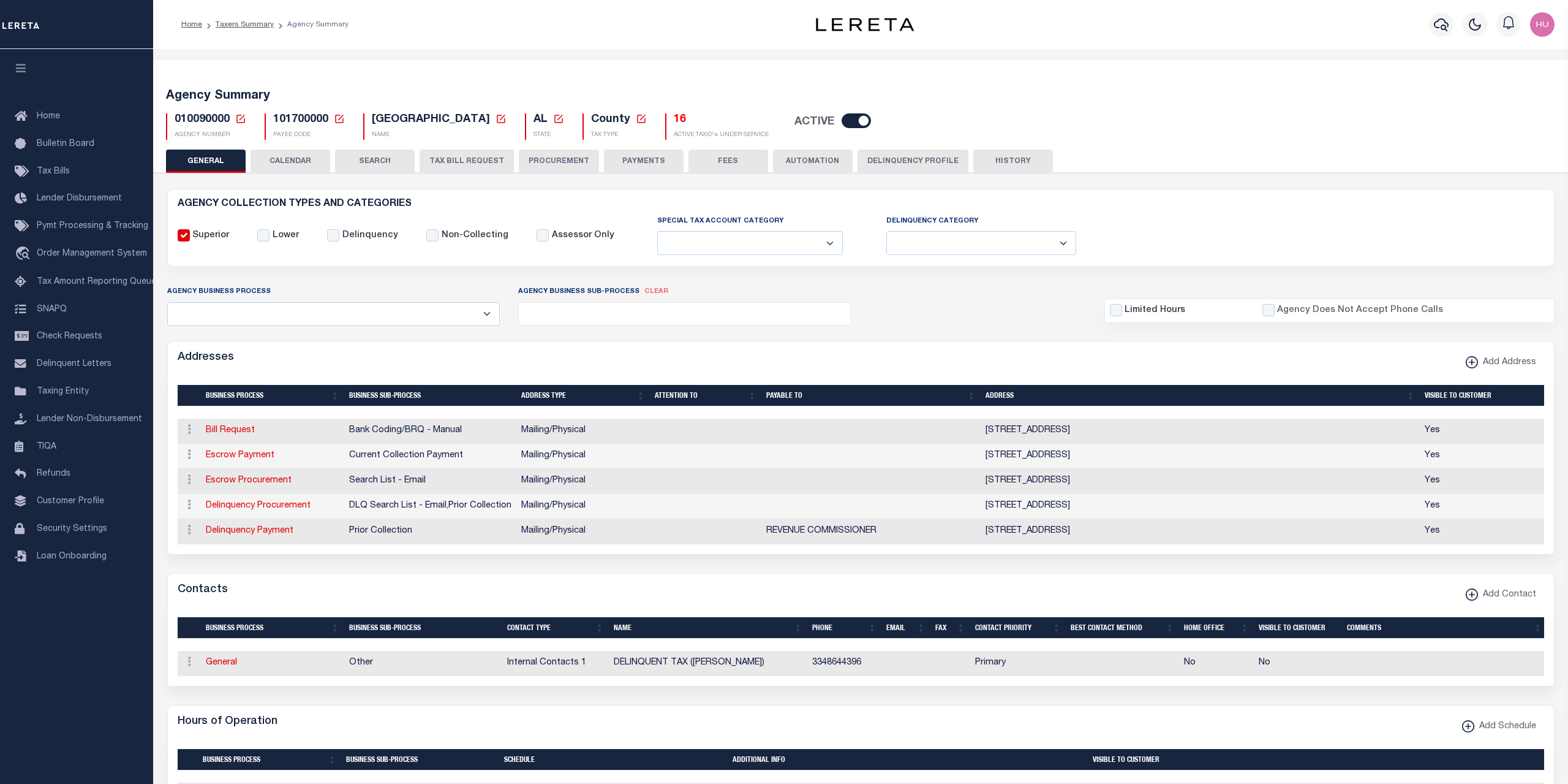
click at [635, 160] on button "PAYMENTS" at bounding box center [643, 161] width 79 height 24
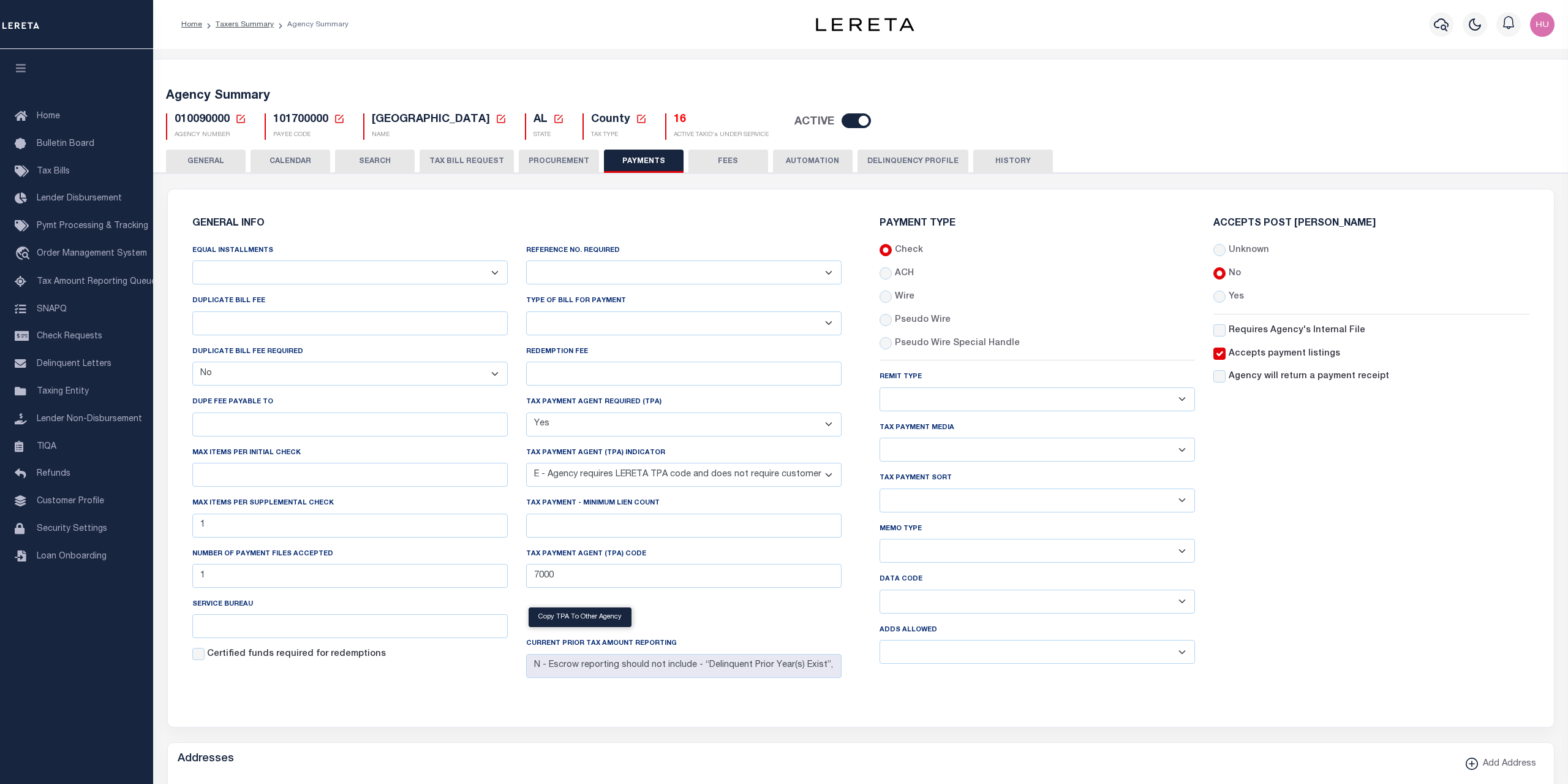
click at [1399, 552] on div "Accepts Post [PERSON_NAME] Unknown No Yes" at bounding box center [1370, 447] width 333 height 455
click at [1280, 482] on div "Accepts Post [PERSON_NAME] Unknown No Yes" at bounding box center [1370, 447] width 333 height 455
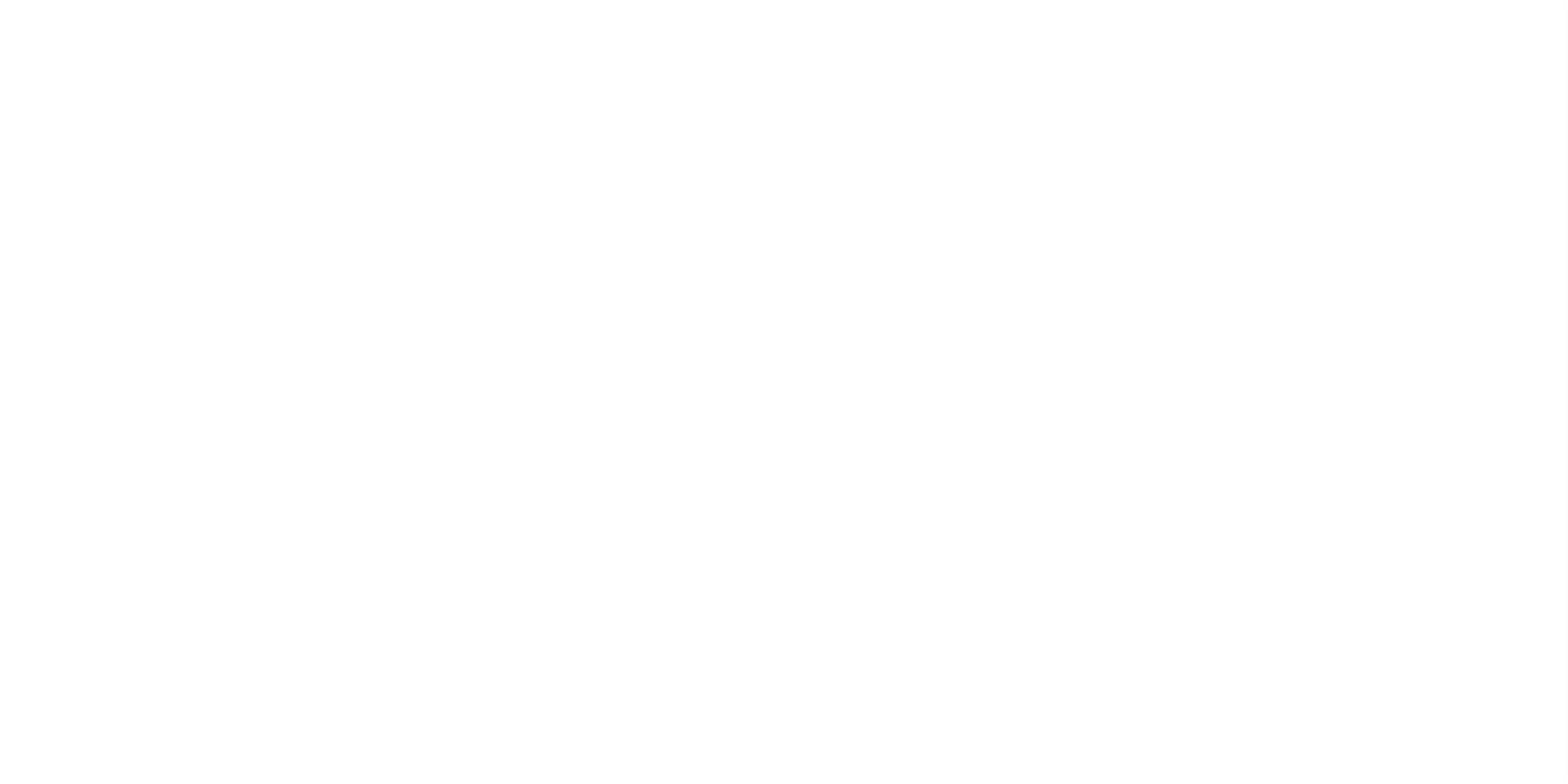
select select
select select "false"
select select "true"
select select "5"
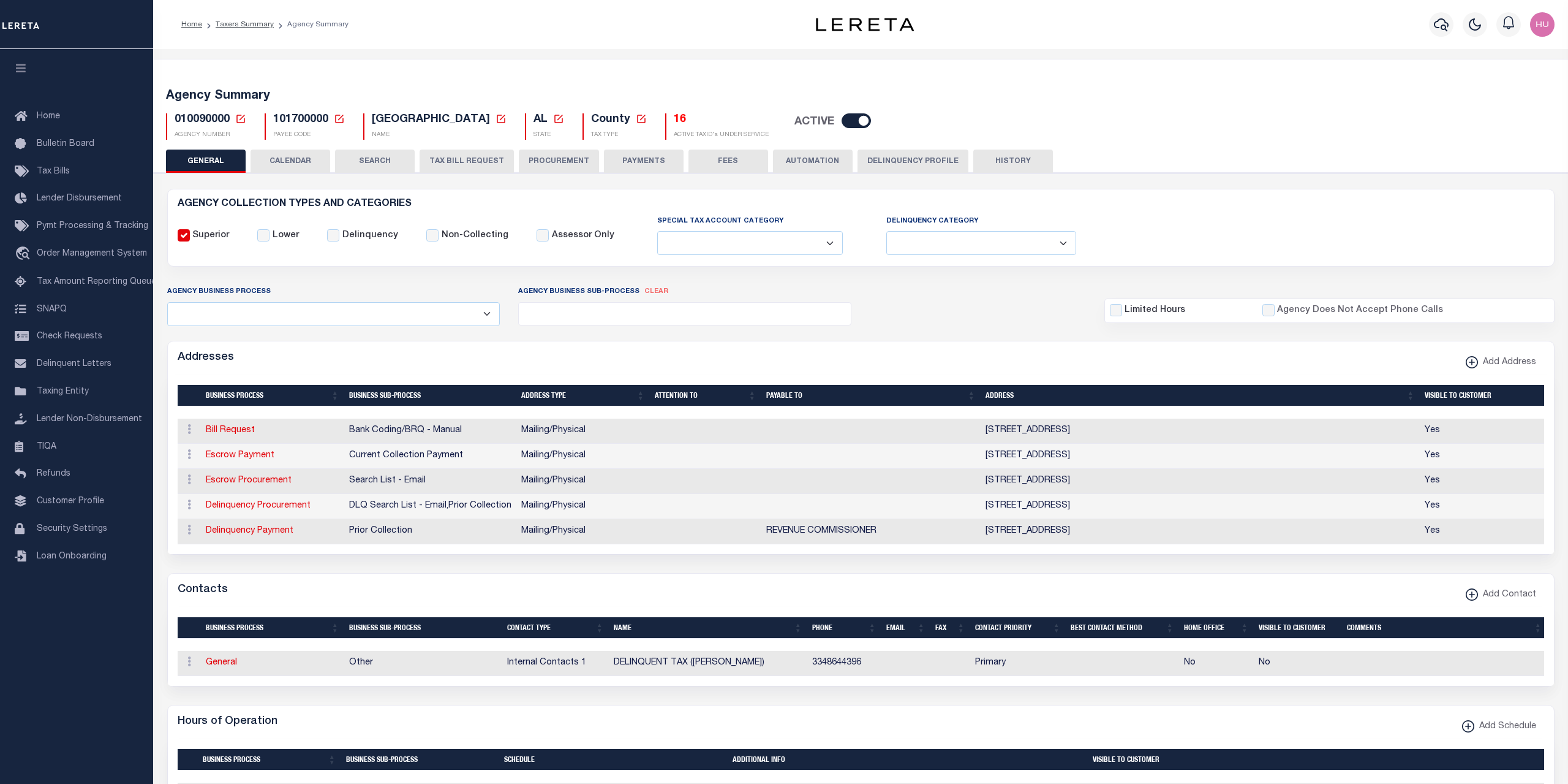
click at [633, 163] on button "PAYMENTS" at bounding box center [643, 161] width 79 height 24
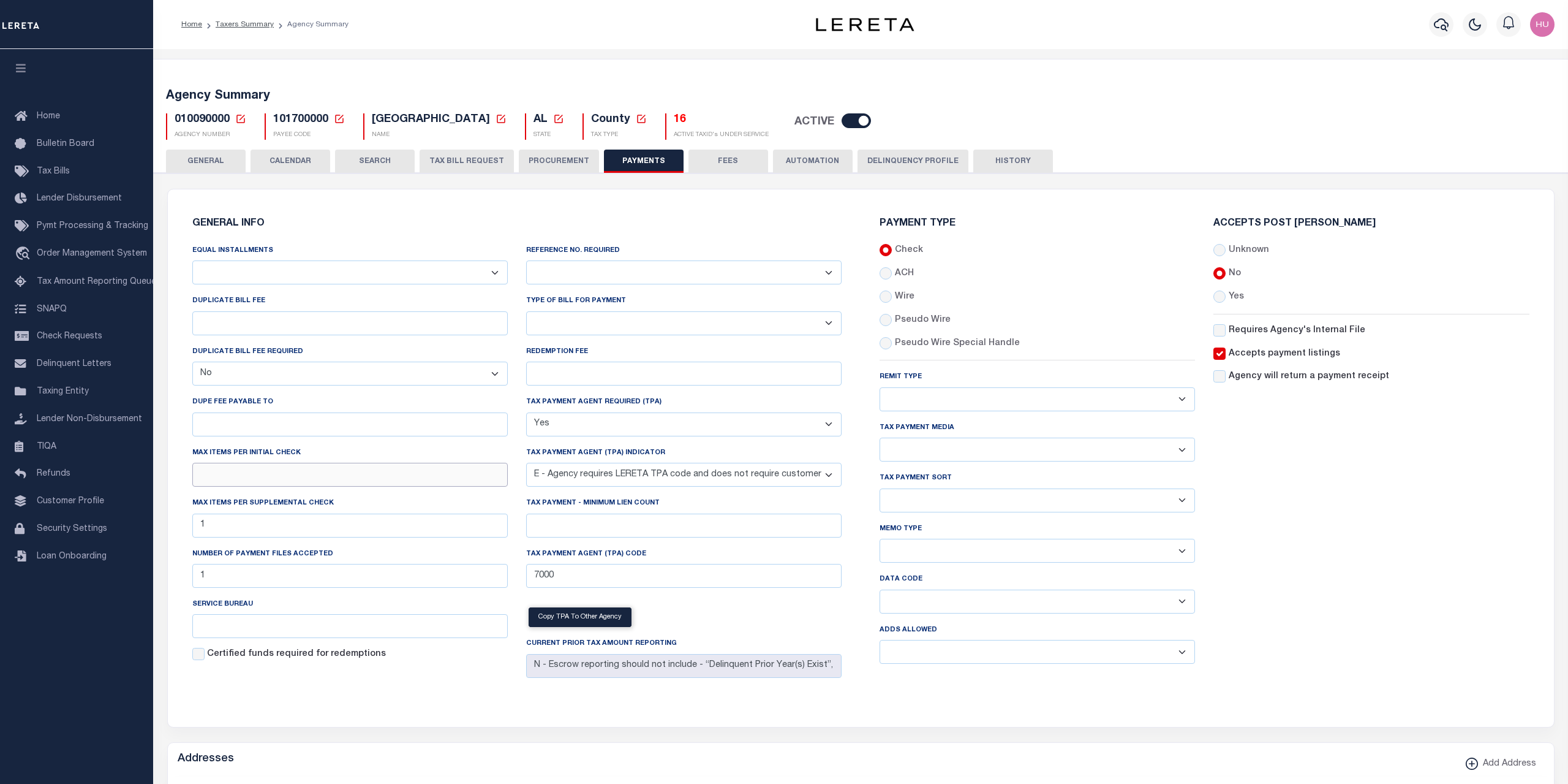
click at [250, 472] on input "text" at bounding box center [349, 474] width 315 height 24
type input "2"
click at [1420, 566] on div "Accepts Post [PERSON_NAME] Unknown No Yes" at bounding box center [1370, 447] width 333 height 455
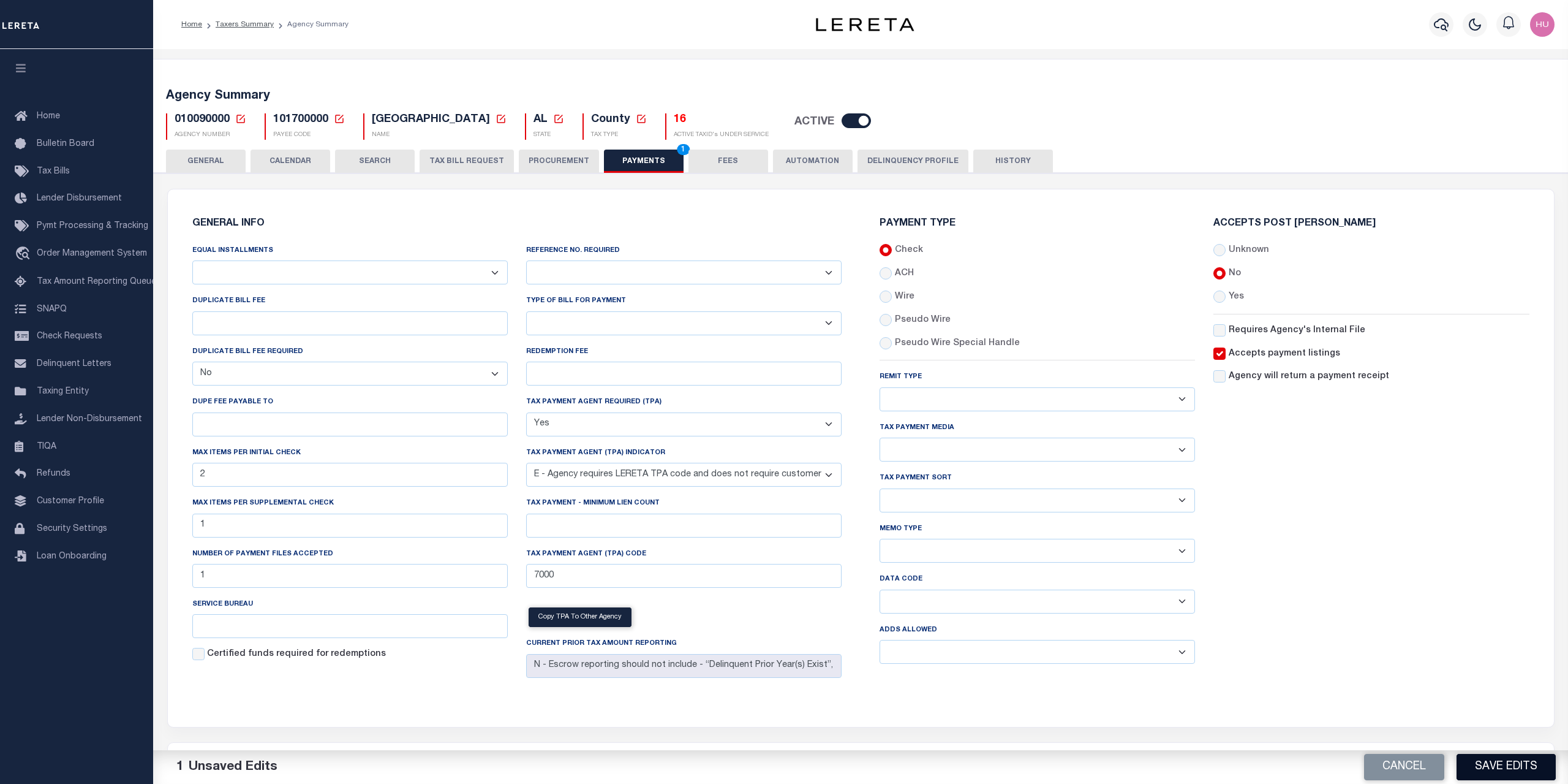
click at [1483, 772] on button "Save Edits" at bounding box center [1506, 766] width 99 height 27
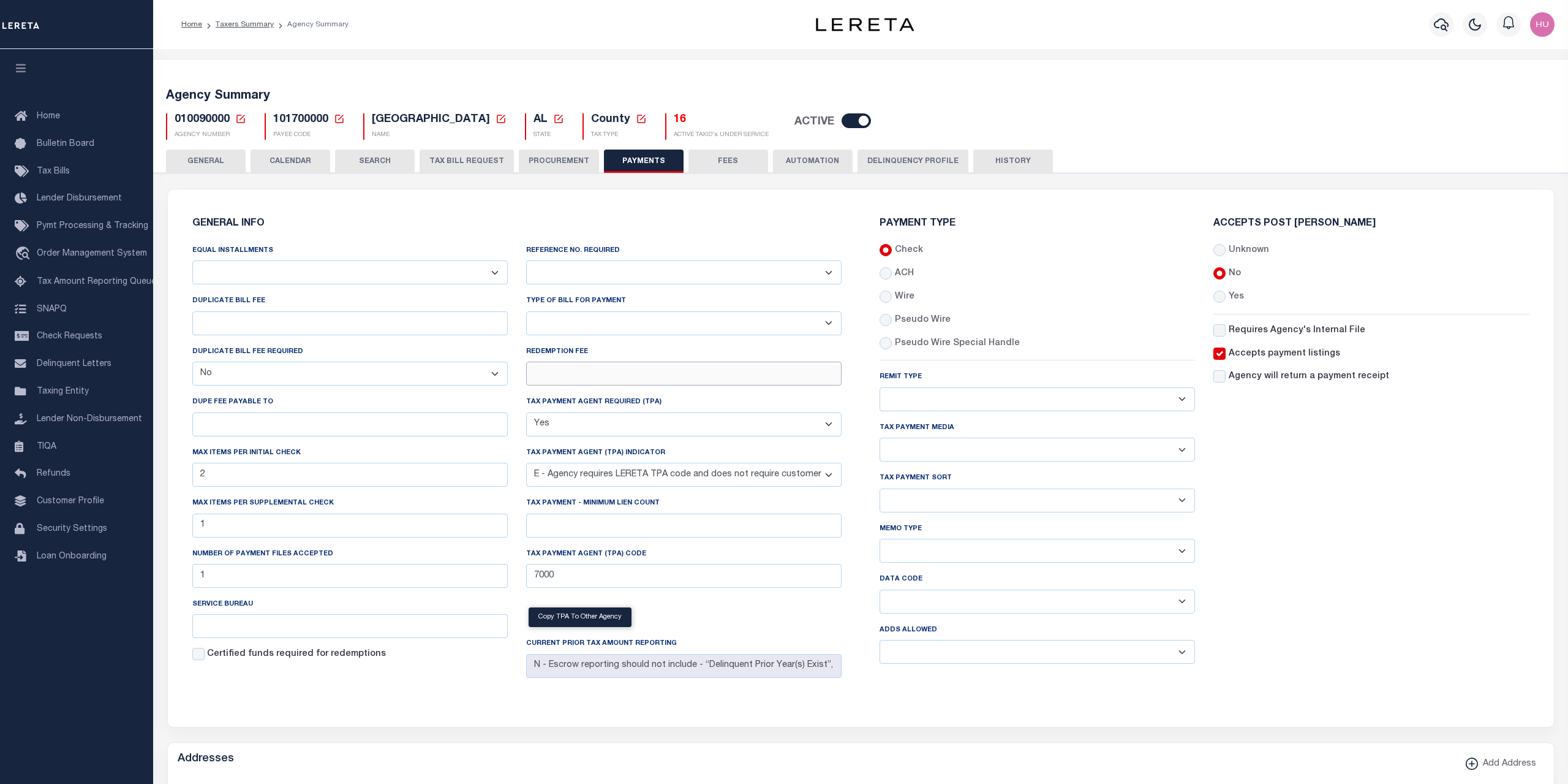
click at [557, 376] on input "REDEMPTION FEE" at bounding box center [684, 373] width 315 height 24
type input "$8.00"
click at [1361, 542] on div "Accepts Post [PERSON_NAME] Unknown No Yes" at bounding box center [1370, 447] width 333 height 455
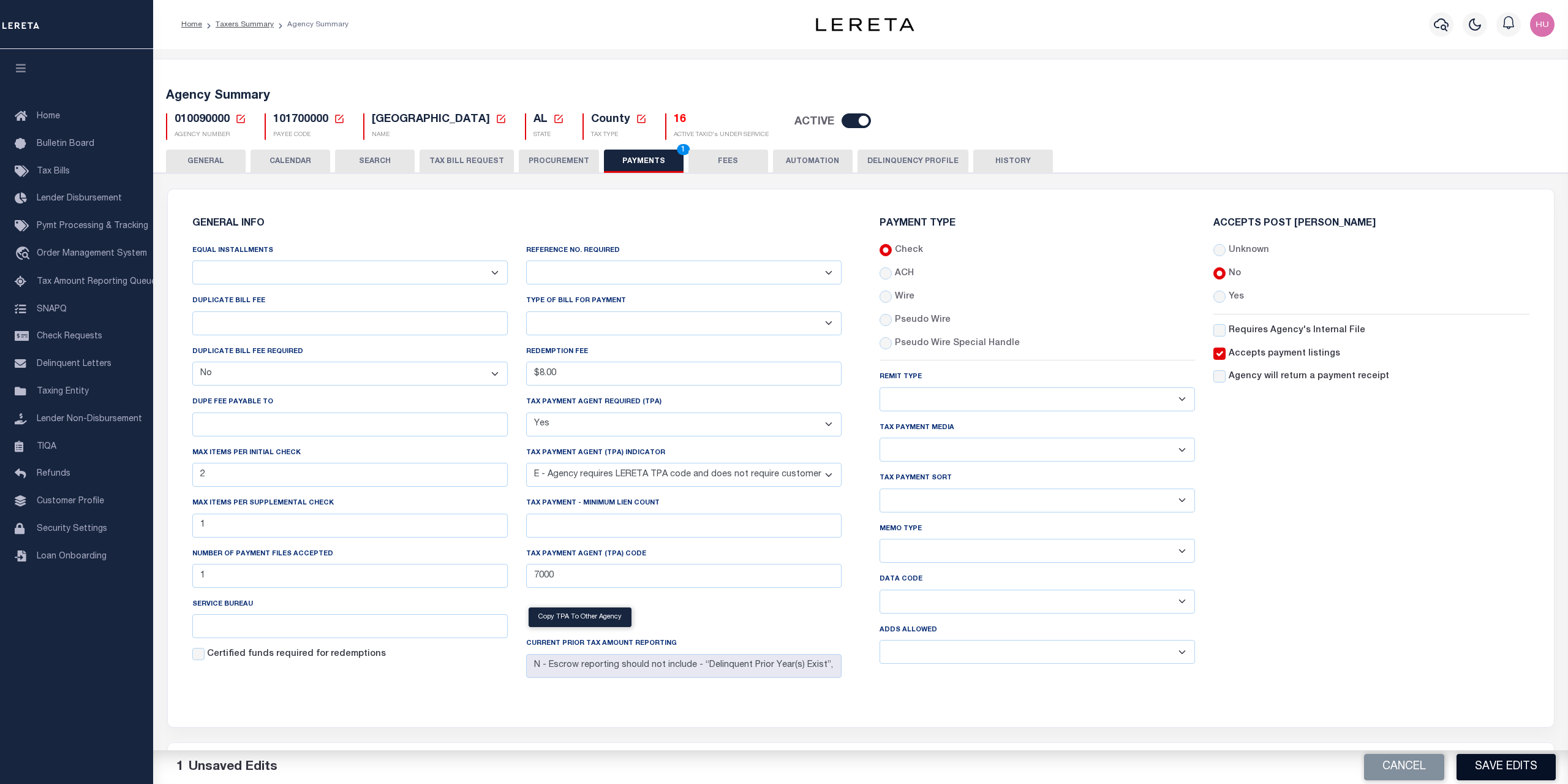
click at [1476, 766] on button "Save Edits" at bounding box center [1506, 766] width 99 height 27
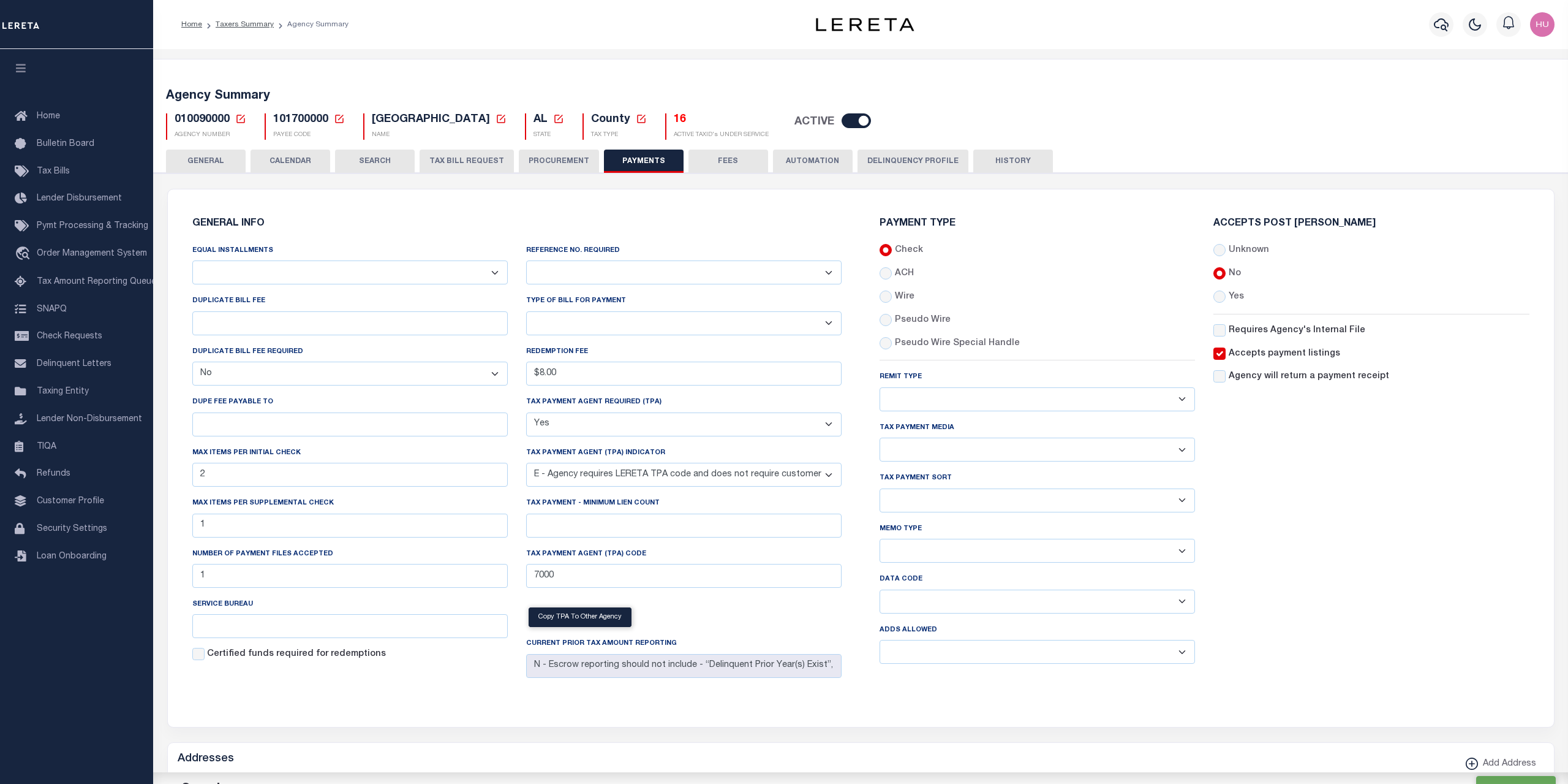
click at [1006, 164] on button "HISTORY" at bounding box center [1013, 161] width 79 height 24
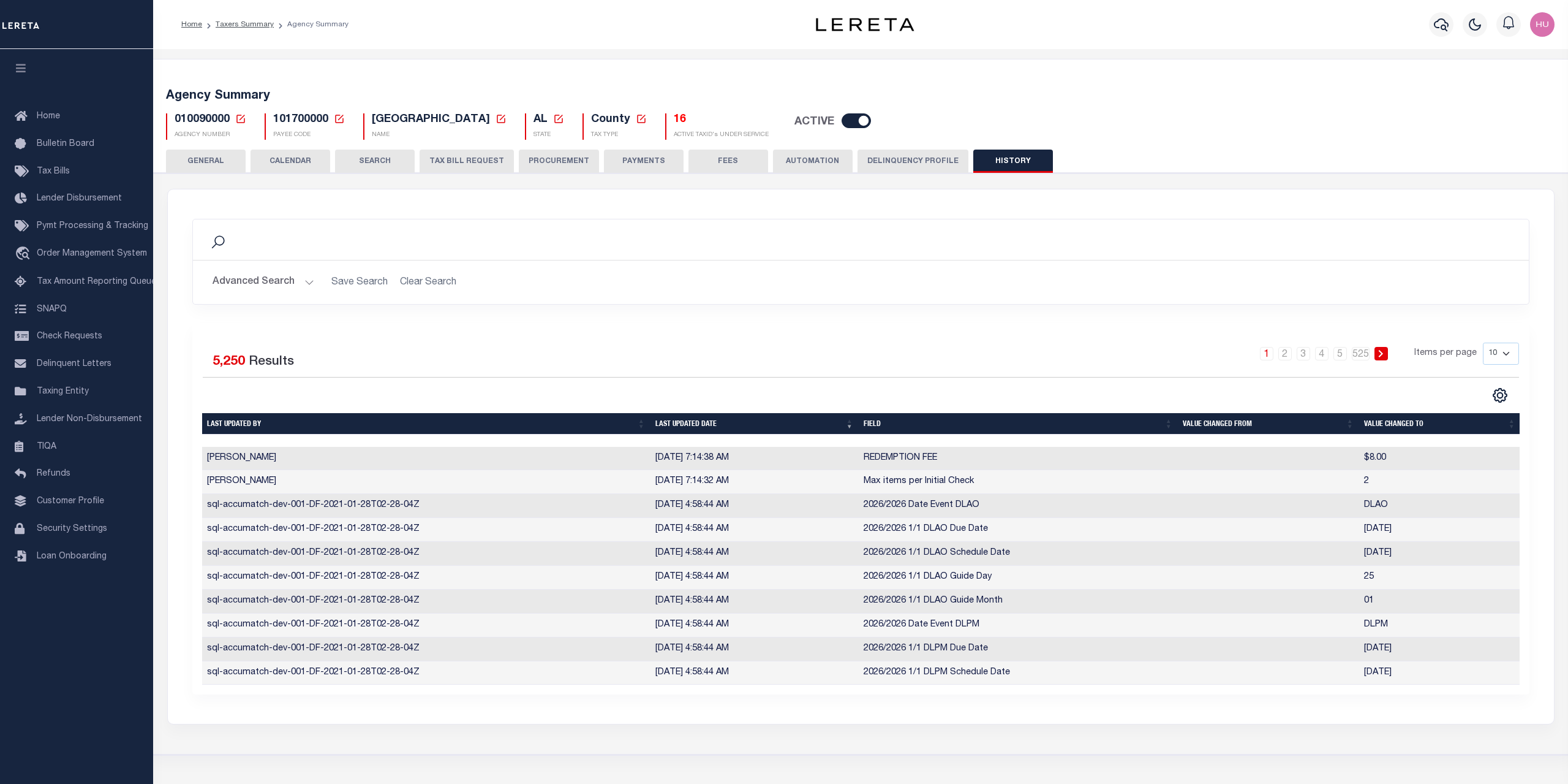
click at [626, 157] on button "PAYMENTS" at bounding box center [643, 161] width 79 height 24
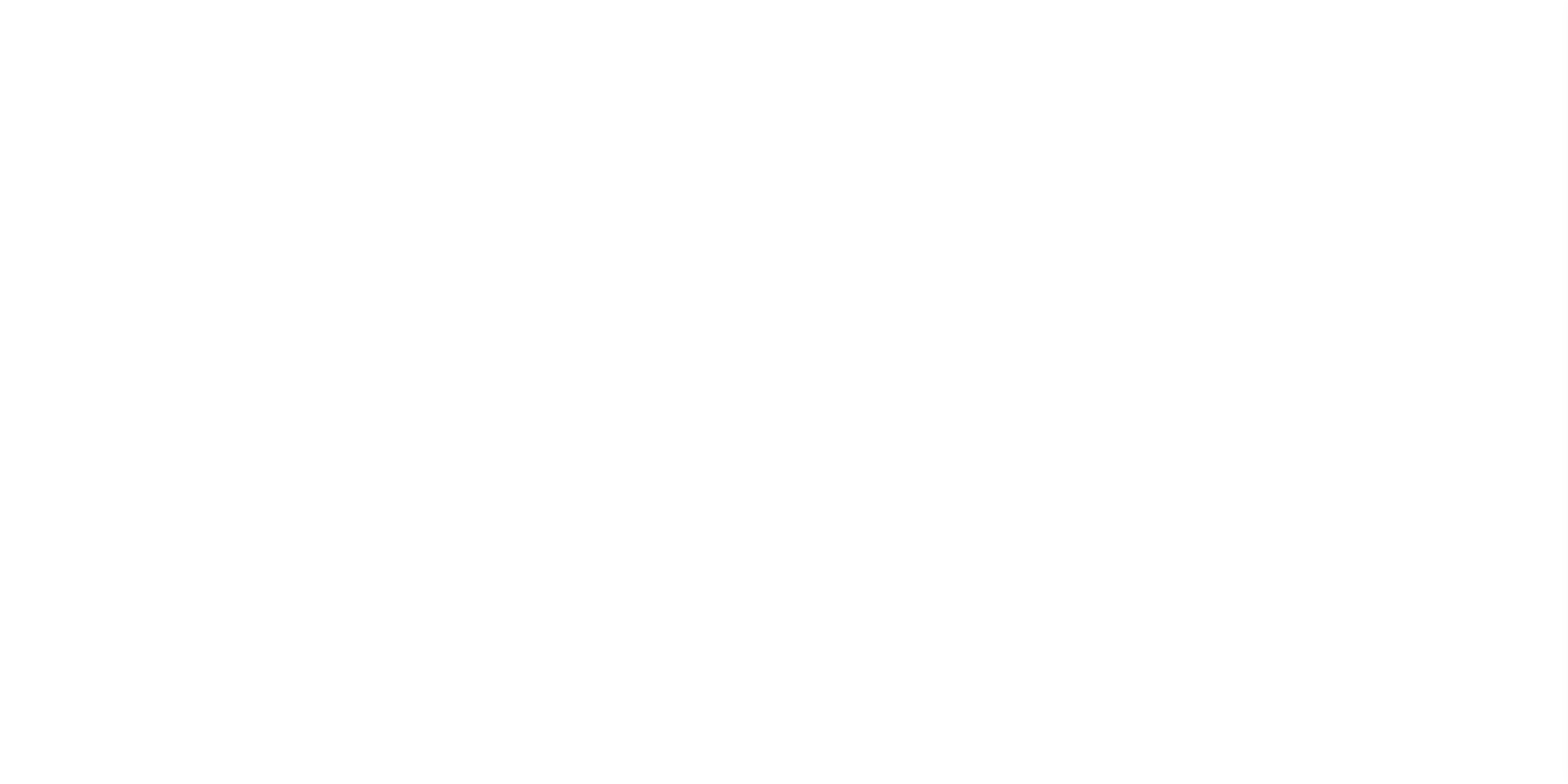
select select
select select "false"
select select "true"
select select "5"
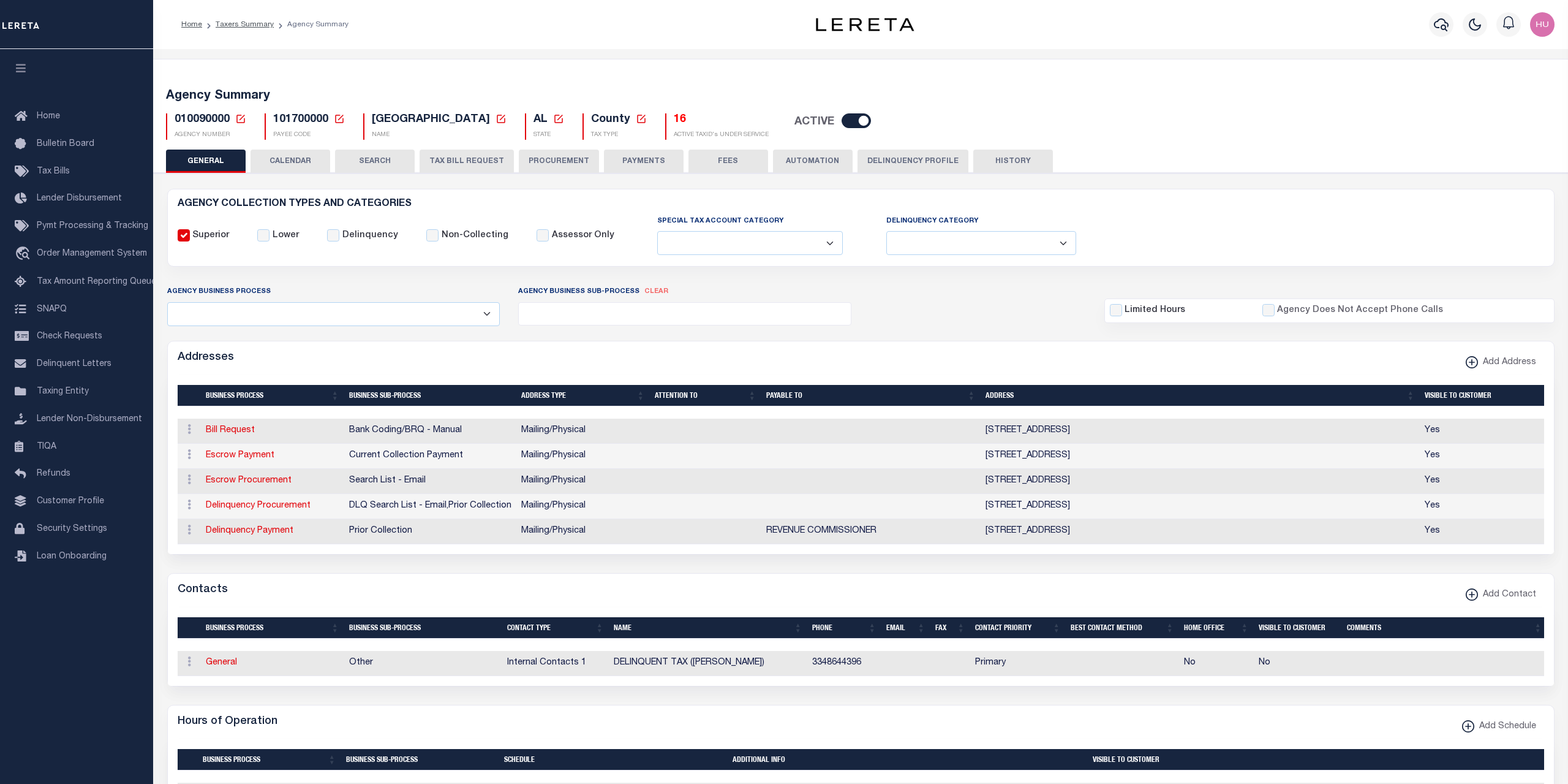
click at [641, 166] on button "PAYMENTS" at bounding box center [643, 161] width 79 height 24
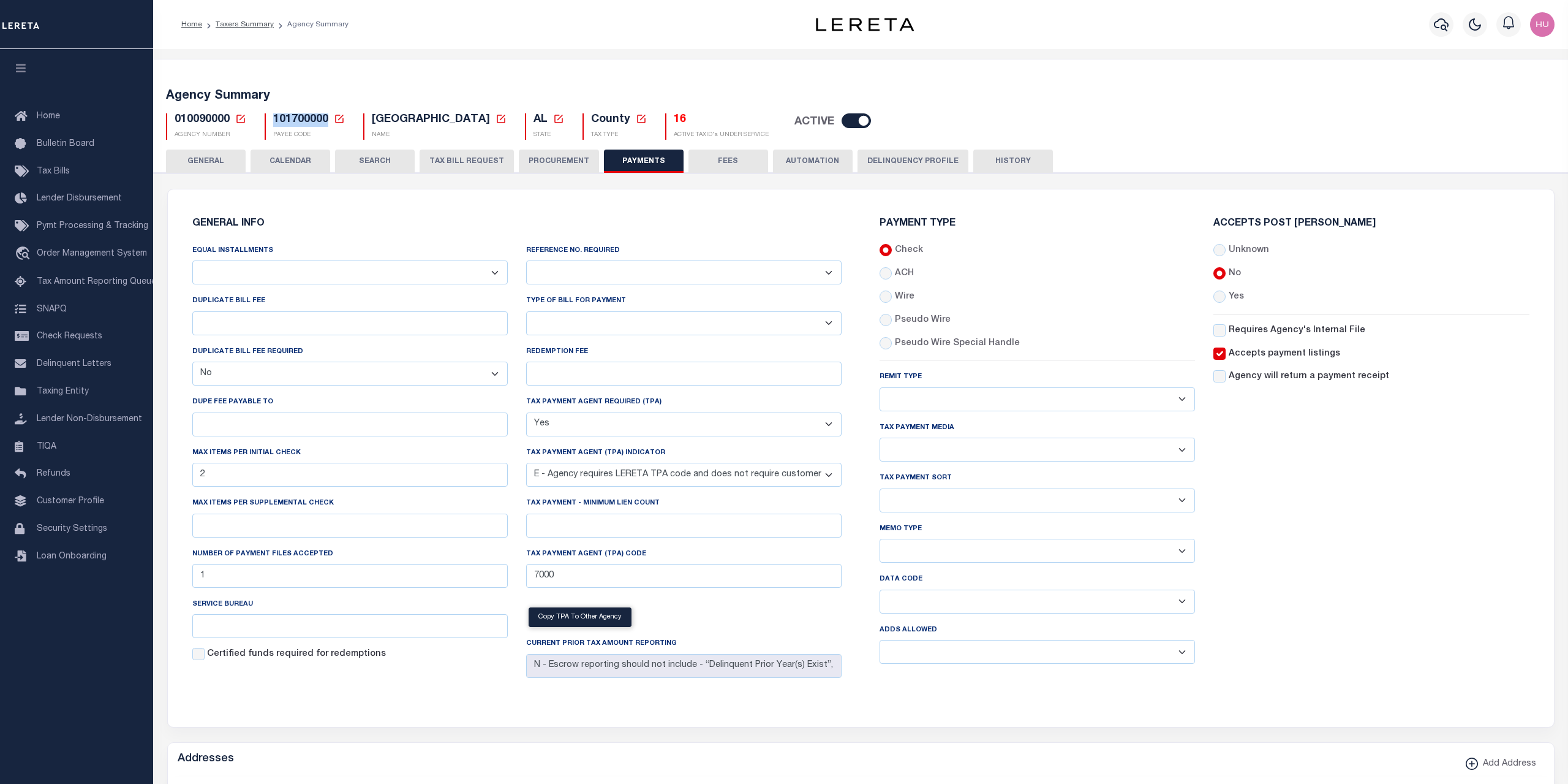
drag, startPoint x: 326, startPoint y: 121, endPoint x: 275, endPoint y: 122, distance: 51.0
click at [275, 122] on span "101700000" at bounding box center [301, 119] width 55 height 11
copy span "101700000"
click at [1373, 554] on div "Accepts Post [PERSON_NAME] Unknown No Yes" at bounding box center [1370, 447] width 333 height 455
click at [1391, 115] on div "010090000 Agency Number Edit Cancel Ok" at bounding box center [860, 121] width 1408 height 36
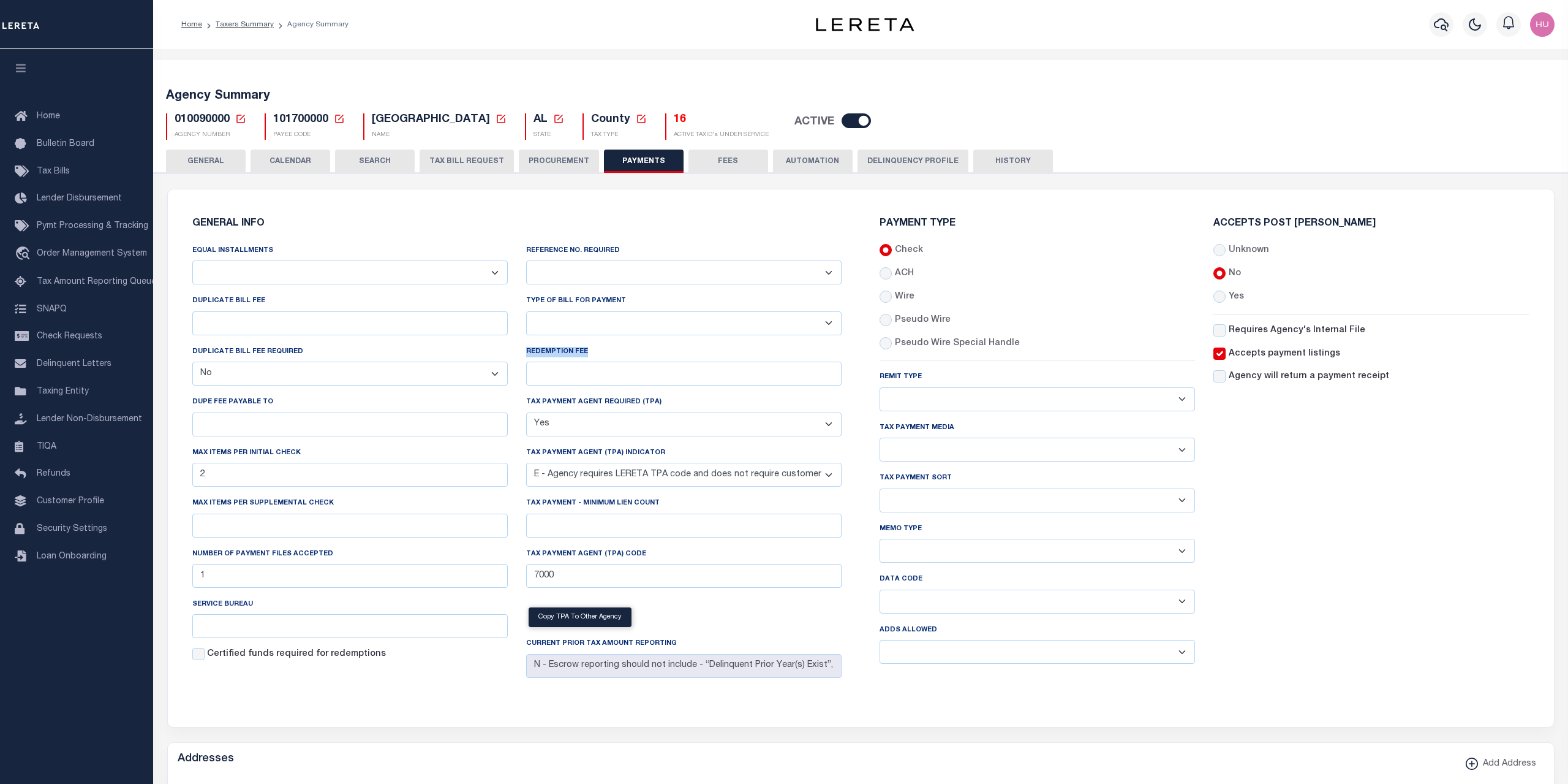
drag, startPoint x: 612, startPoint y: 358, endPoint x: 523, endPoint y: 353, distance: 89.1
click at [523, 353] on div "Reference No. Required Yes No Type of Bill for Payment Bar-Coded Tax Statement …" at bounding box center [683, 463] width 333 height 439
copy label "REDEMPTION FEE"
drag, startPoint x: 339, startPoint y: 505, endPoint x: 192, endPoint y: 508, distance: 147.0
click at [192, 508] on div "Equal Installments Annual Billing no split Bills are not split equally Bills ar…" at bounding box center [349, 463] width 333 height 439
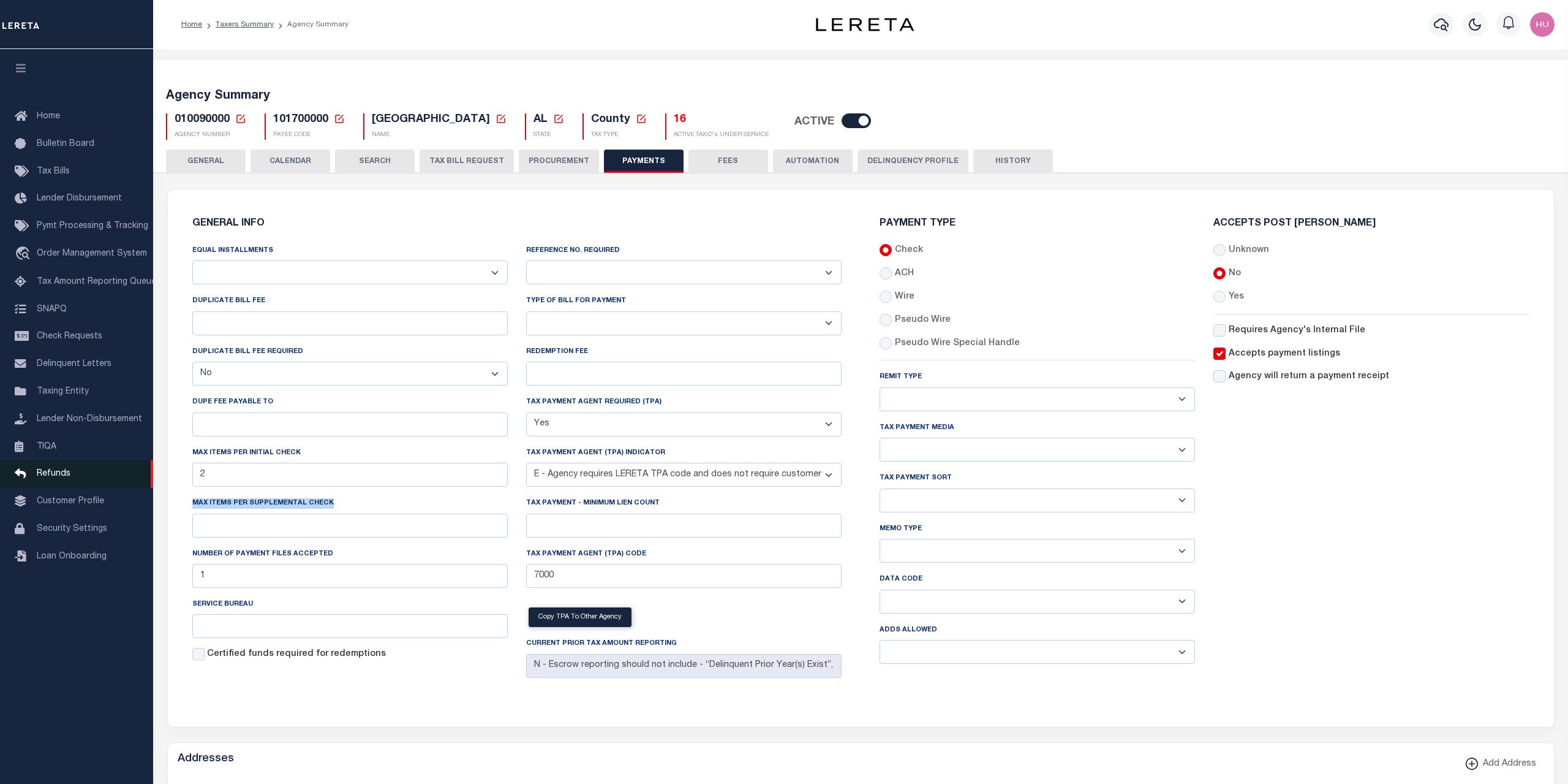
copy label "Max Items per Supplemental Check"
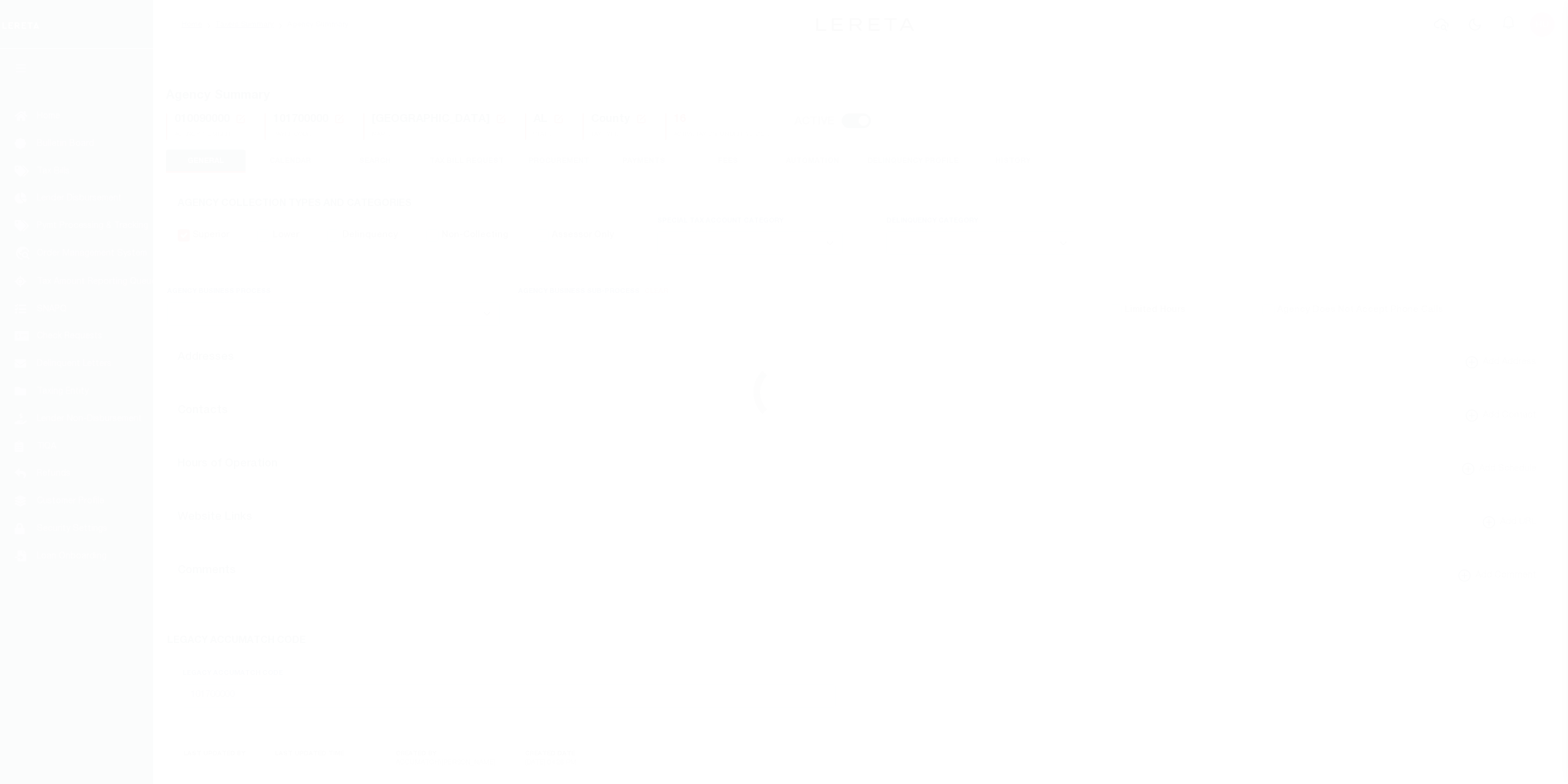
select select
select select "false"
select select "true"
select select "5"
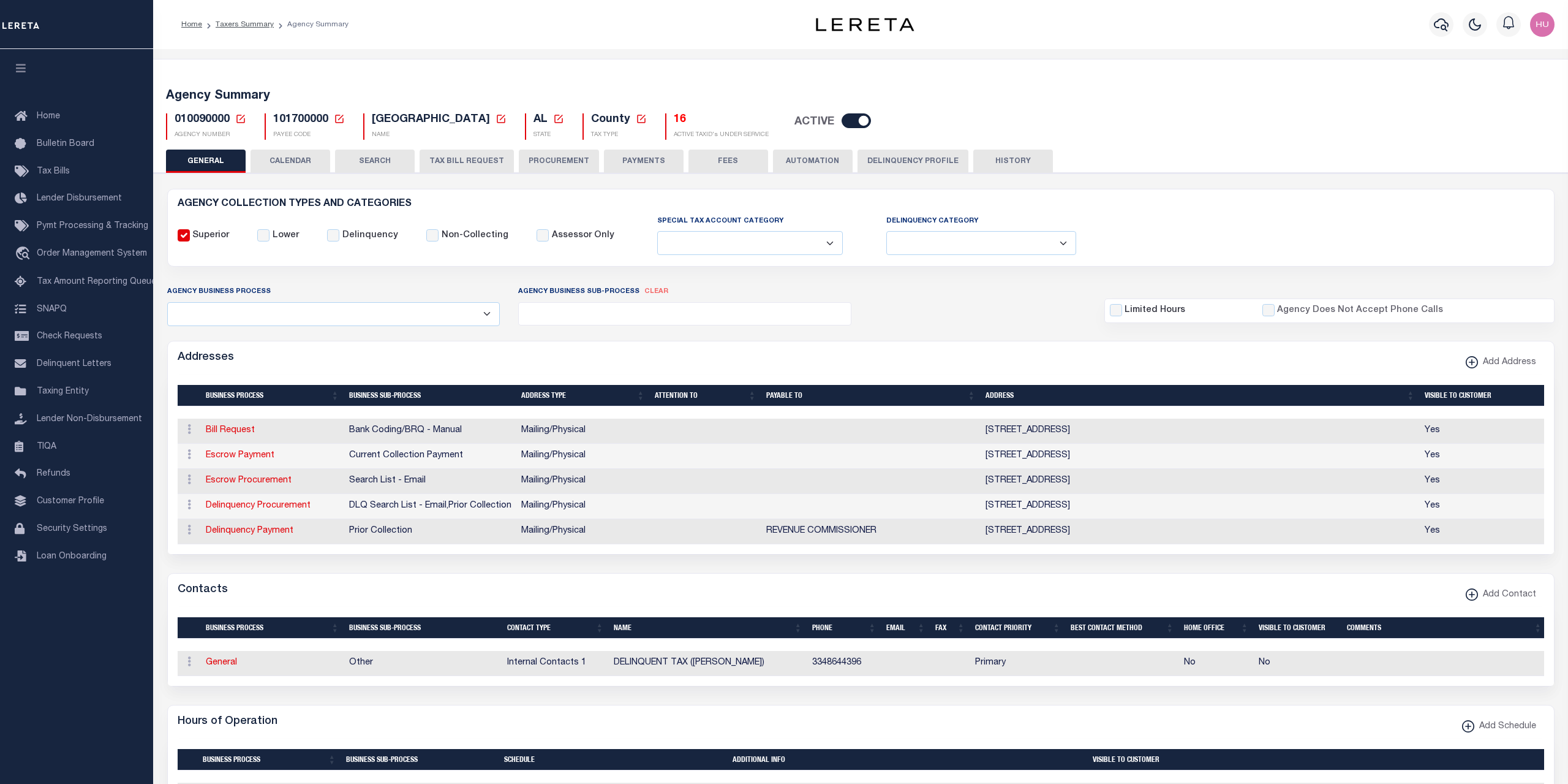
click at [660, 163] on button "PAYMENTS" at bounding box center [643, 161] width 79 height 24
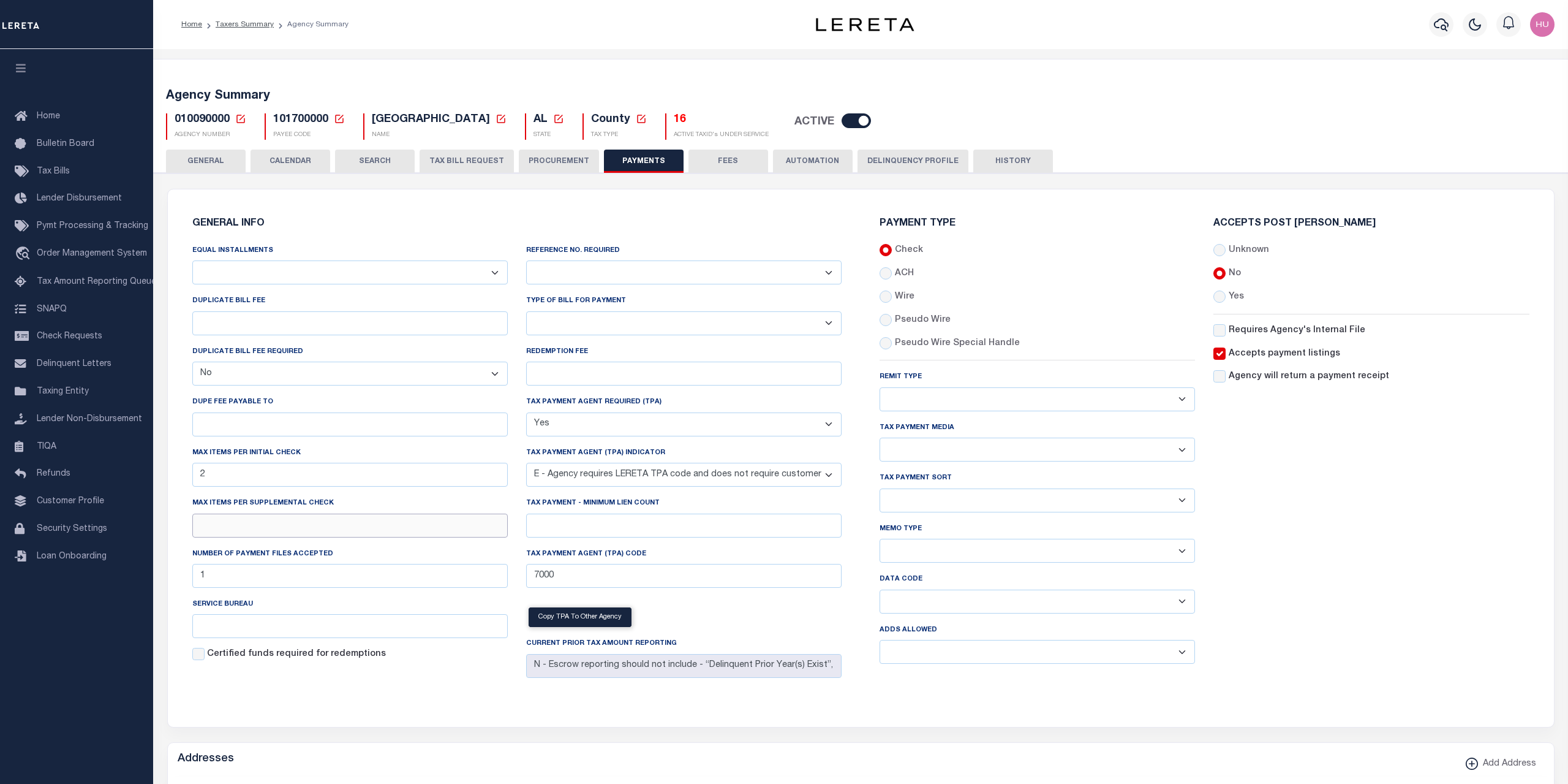
click at [262, 525] on input "text" at bounding box center [349, 525] width 315 height 24
type input "1"
click at [1345, 567] on div "Accepts Post Mark Unknown No Yes" at bounding box center [1370, 447] width 333 height 455
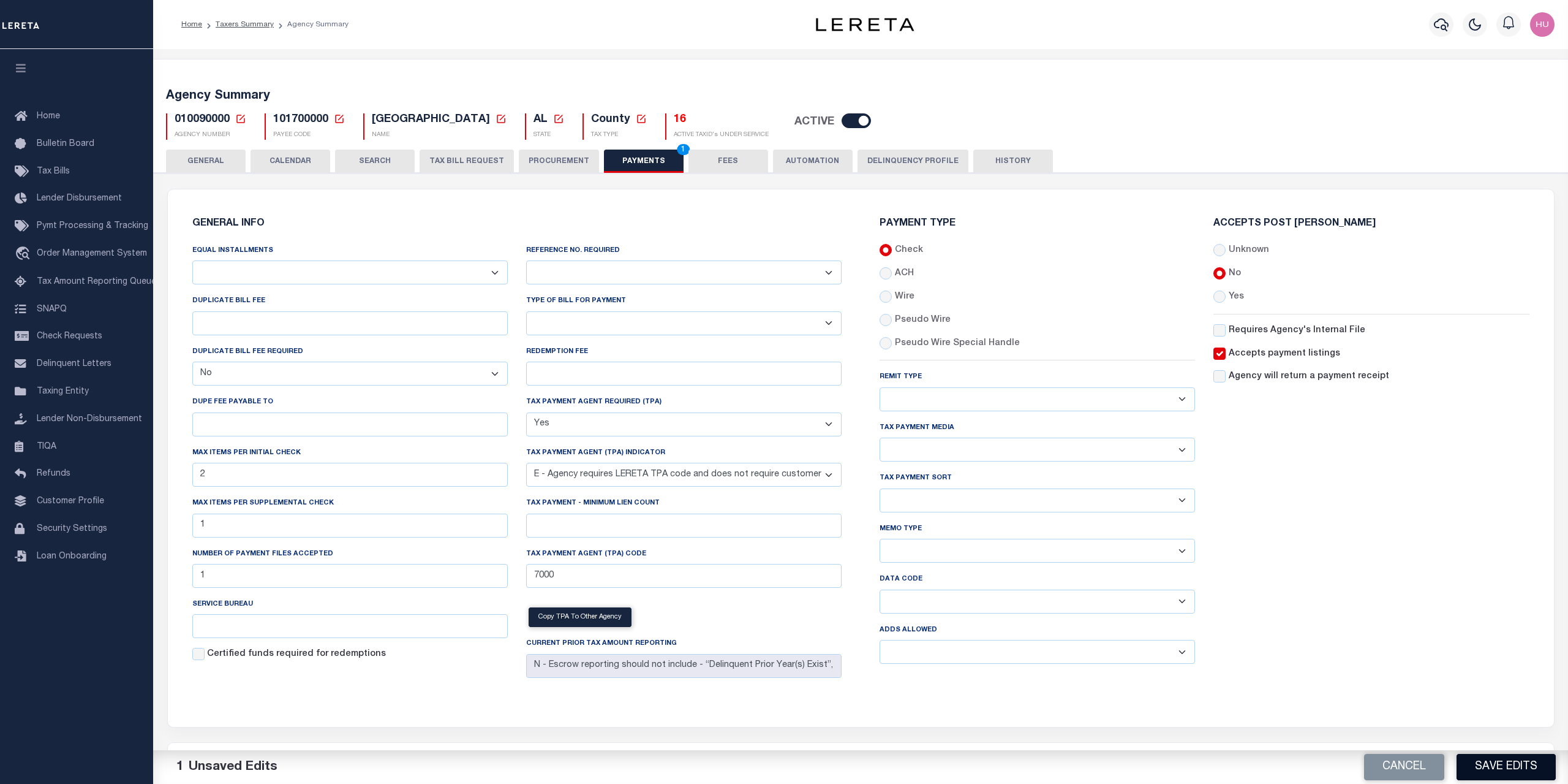
click at [1492, 763] on button "Save Edits" at bounding box center [1506, 766] width 99 height 27
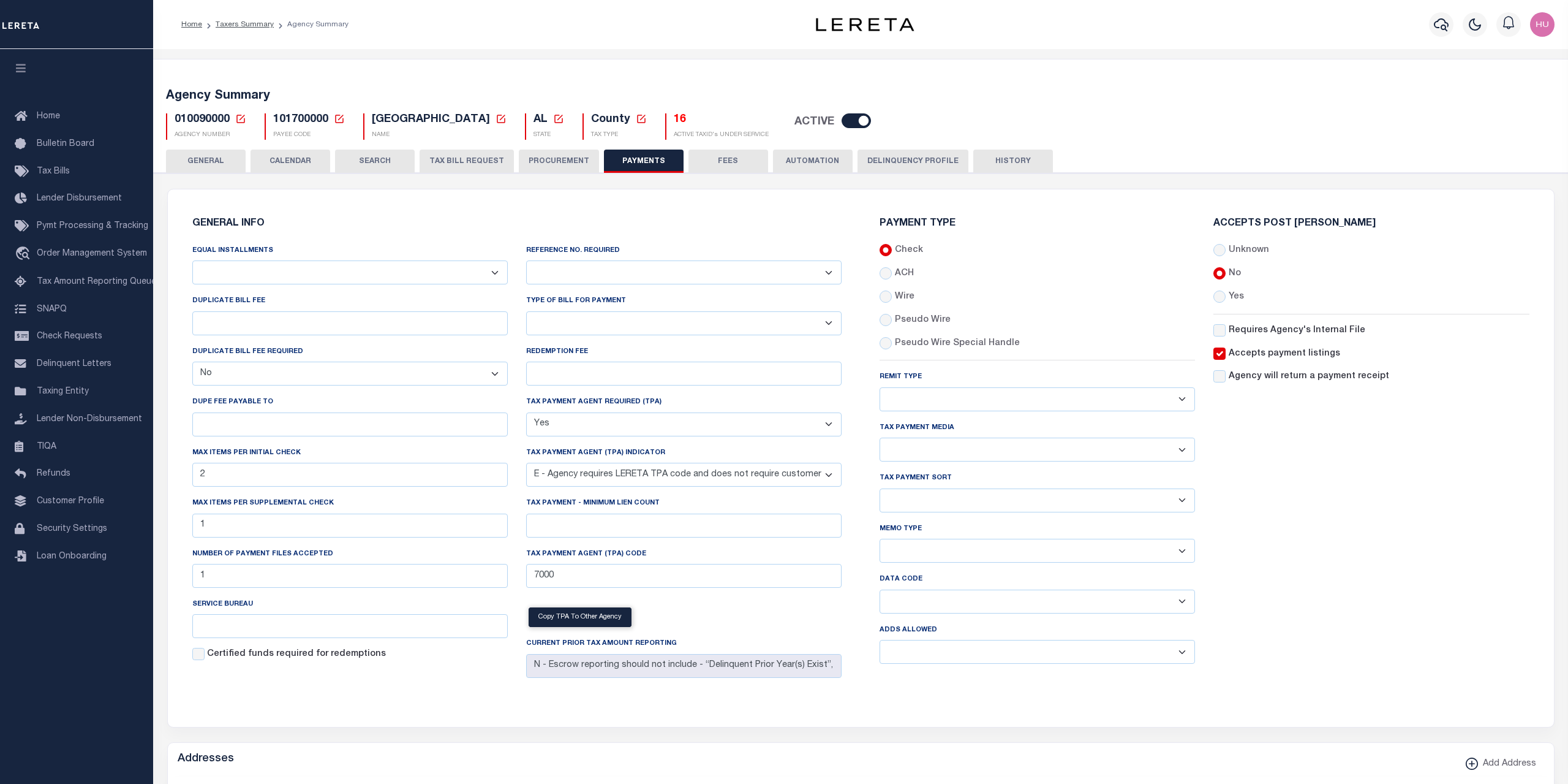
click at [1005, 164] on button "HISTORY" at bounding box center [1013, 161] width 79 height 24
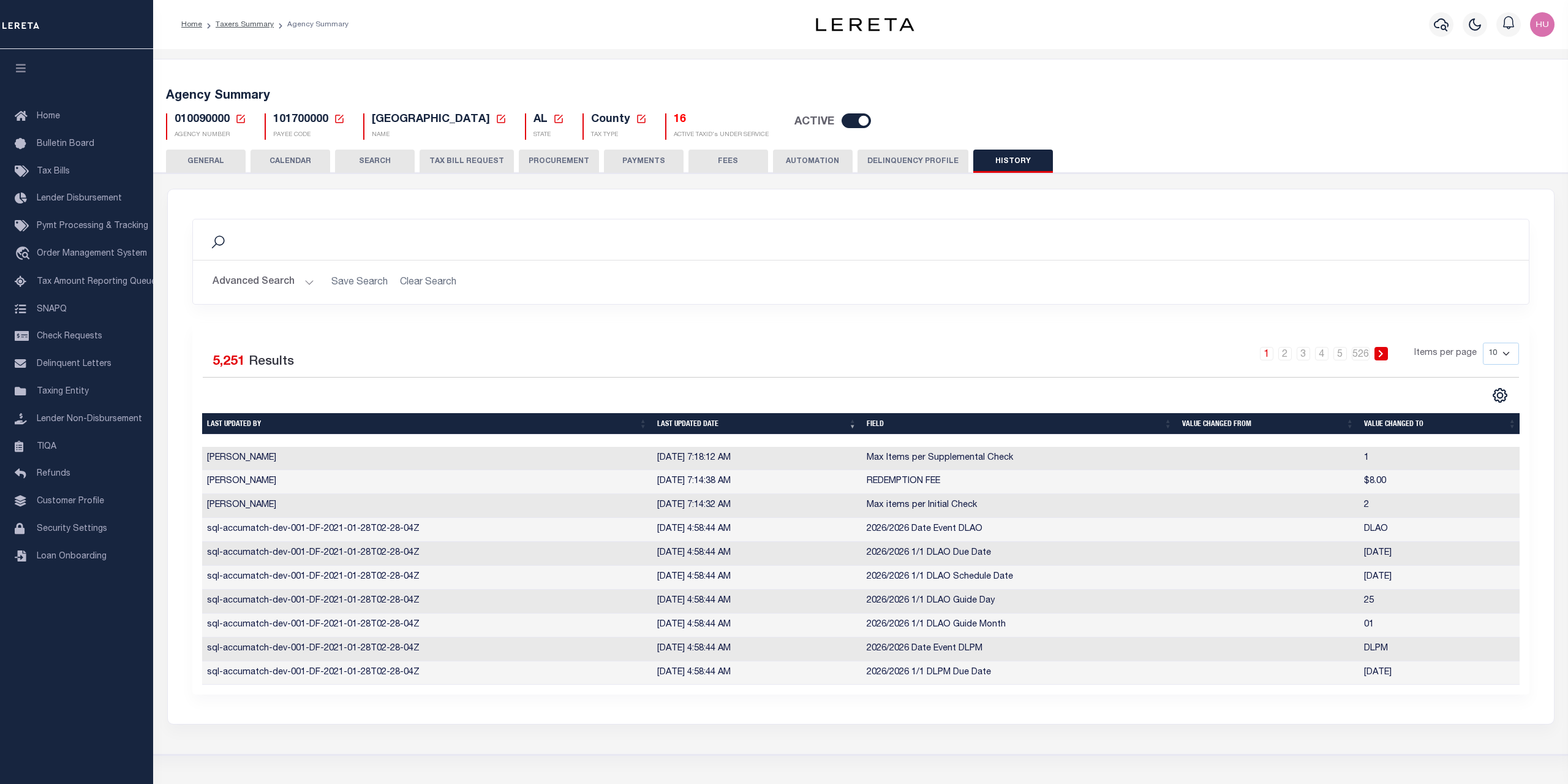
click at [610, 163] on button "PAYMENTS" at bounding box center [643, 161] width 79 height 24
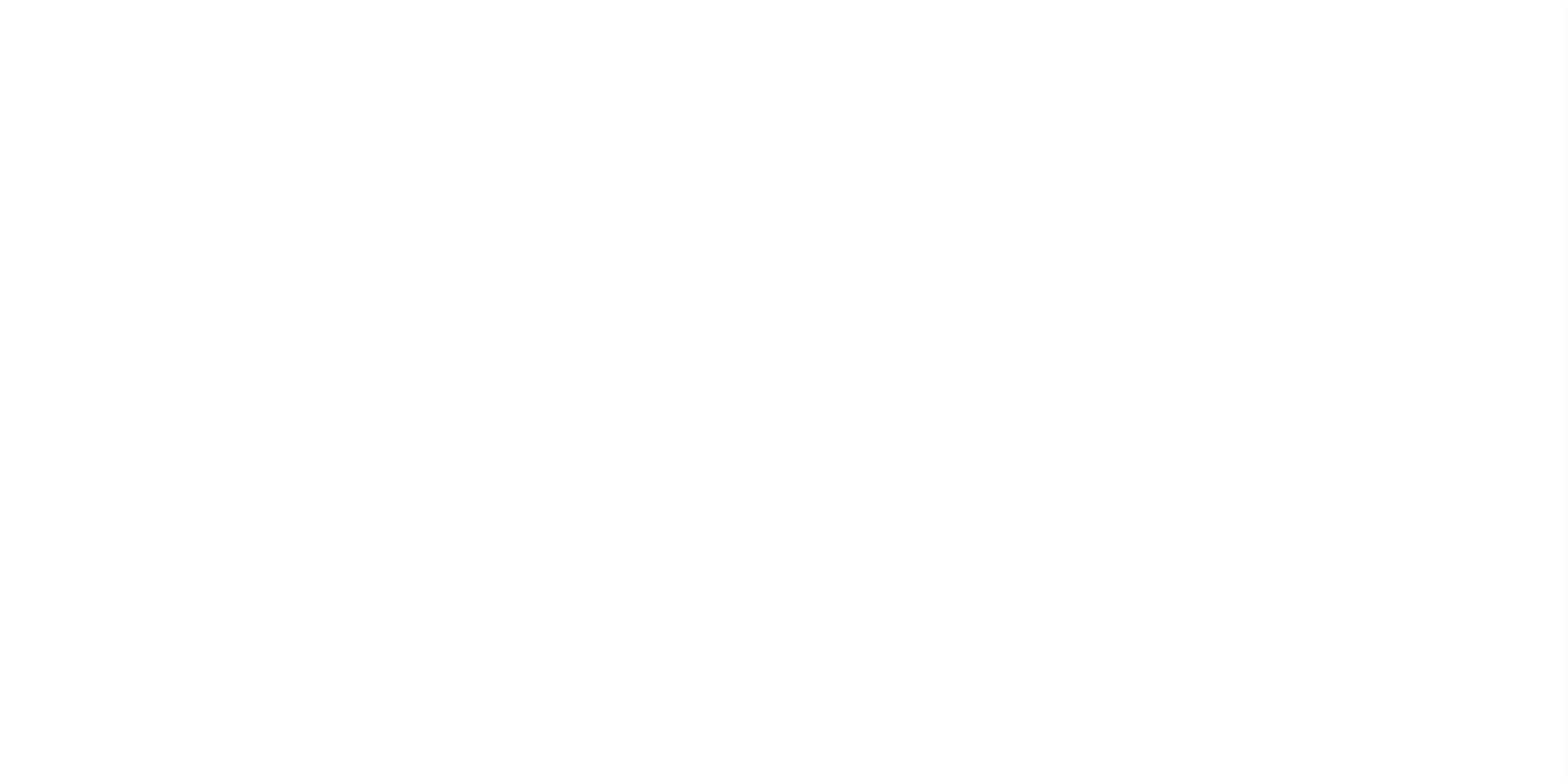
select select
select select "false"
select select "true"
select select "5"
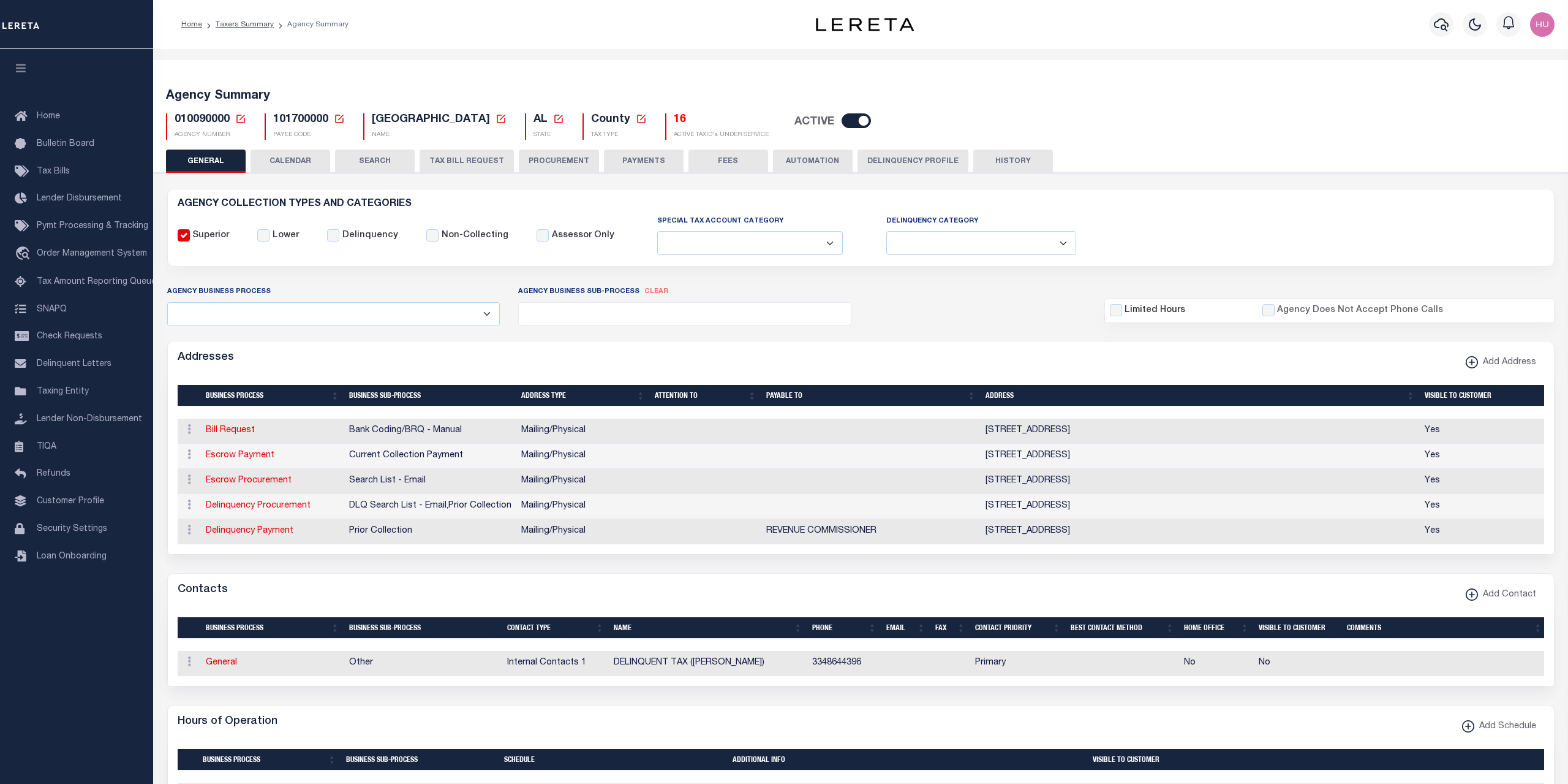
click at [632, 160] on button "PAYMENTS" at bounding box center [643, 161] width 79 height 24
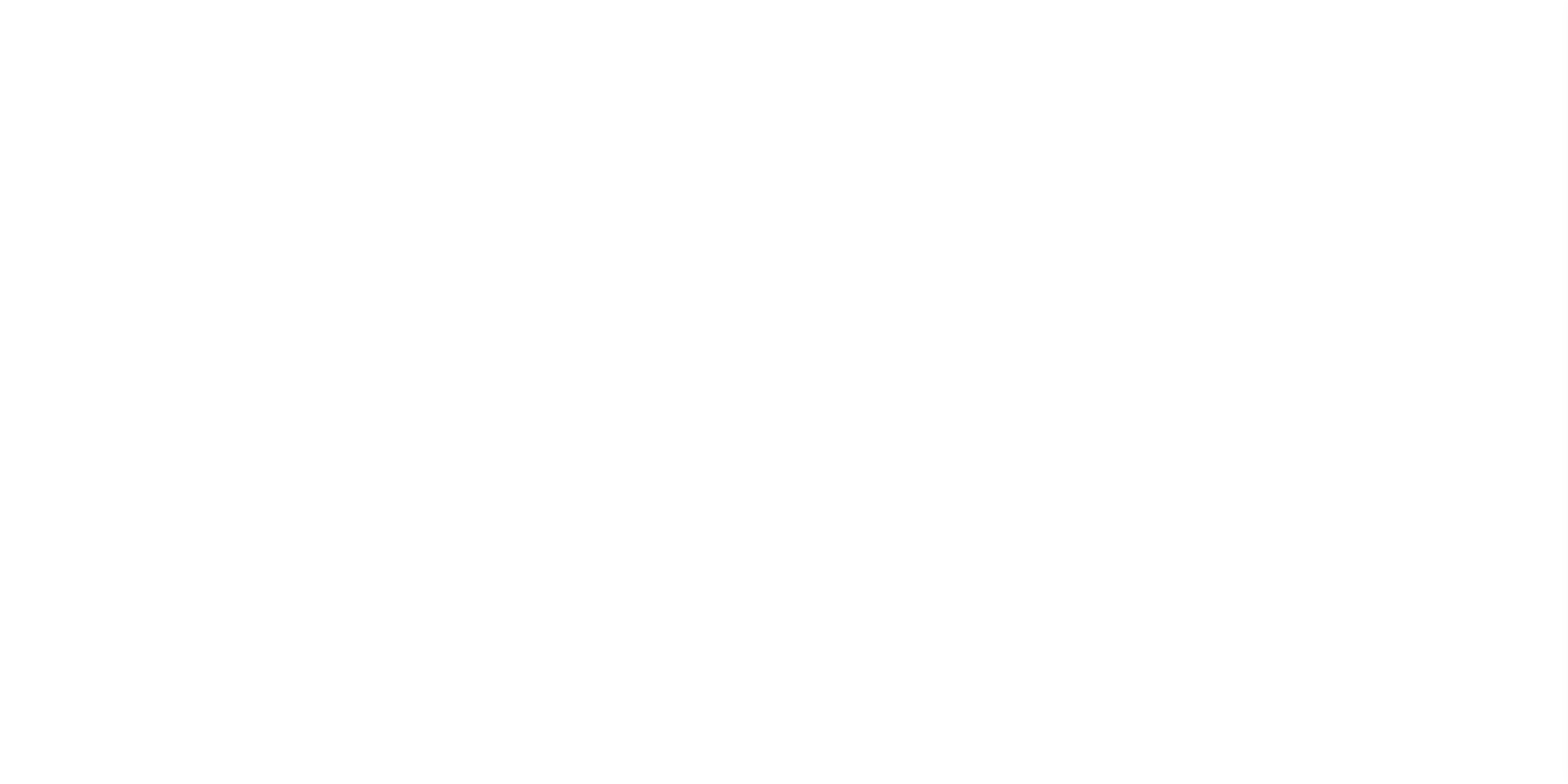
select select
select select "false"
select select "true"
select select "5"
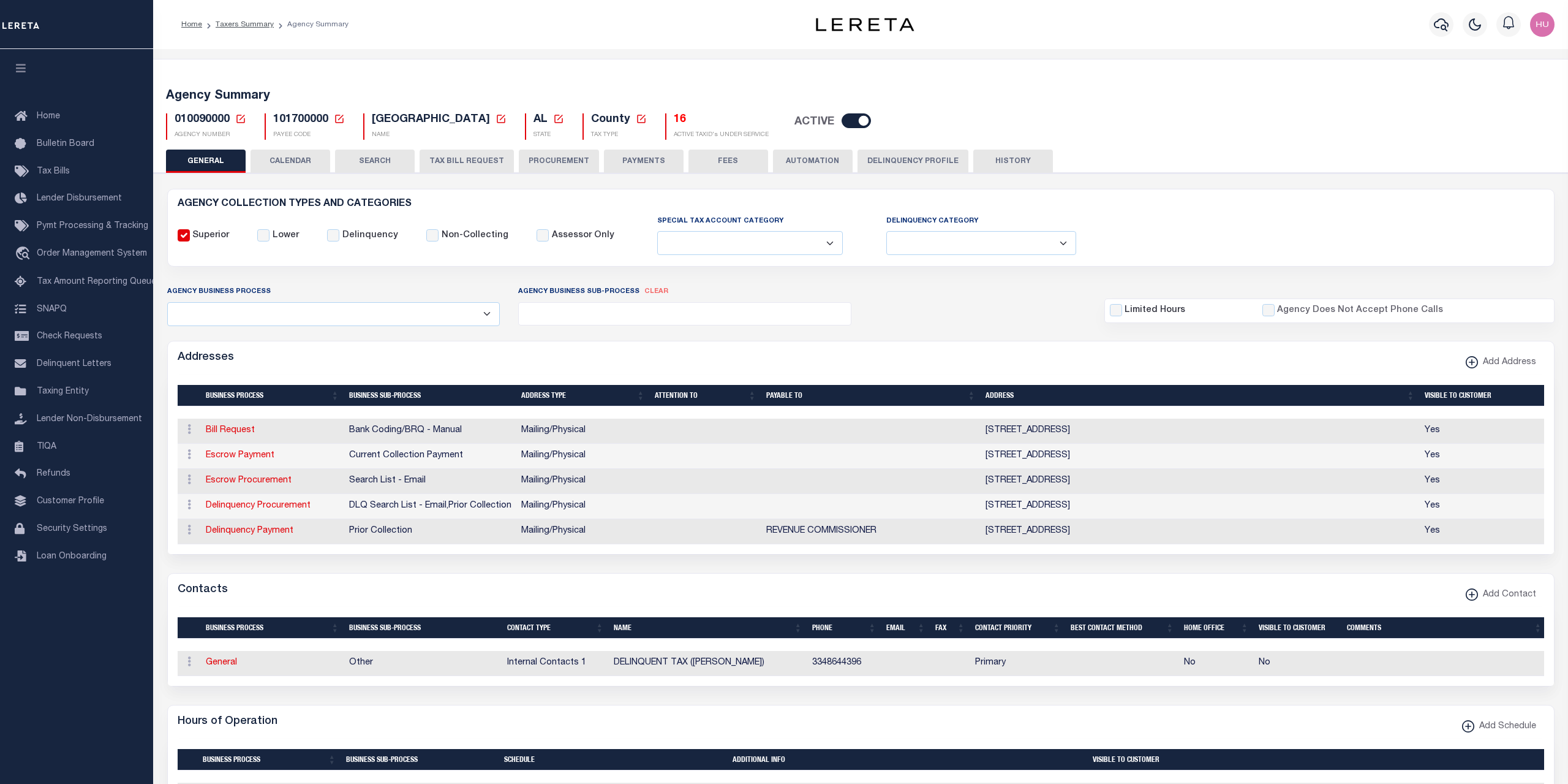
click at [638, 169] on button "PAYMENTS" at bounding box center [643, 161] width 79 height 24
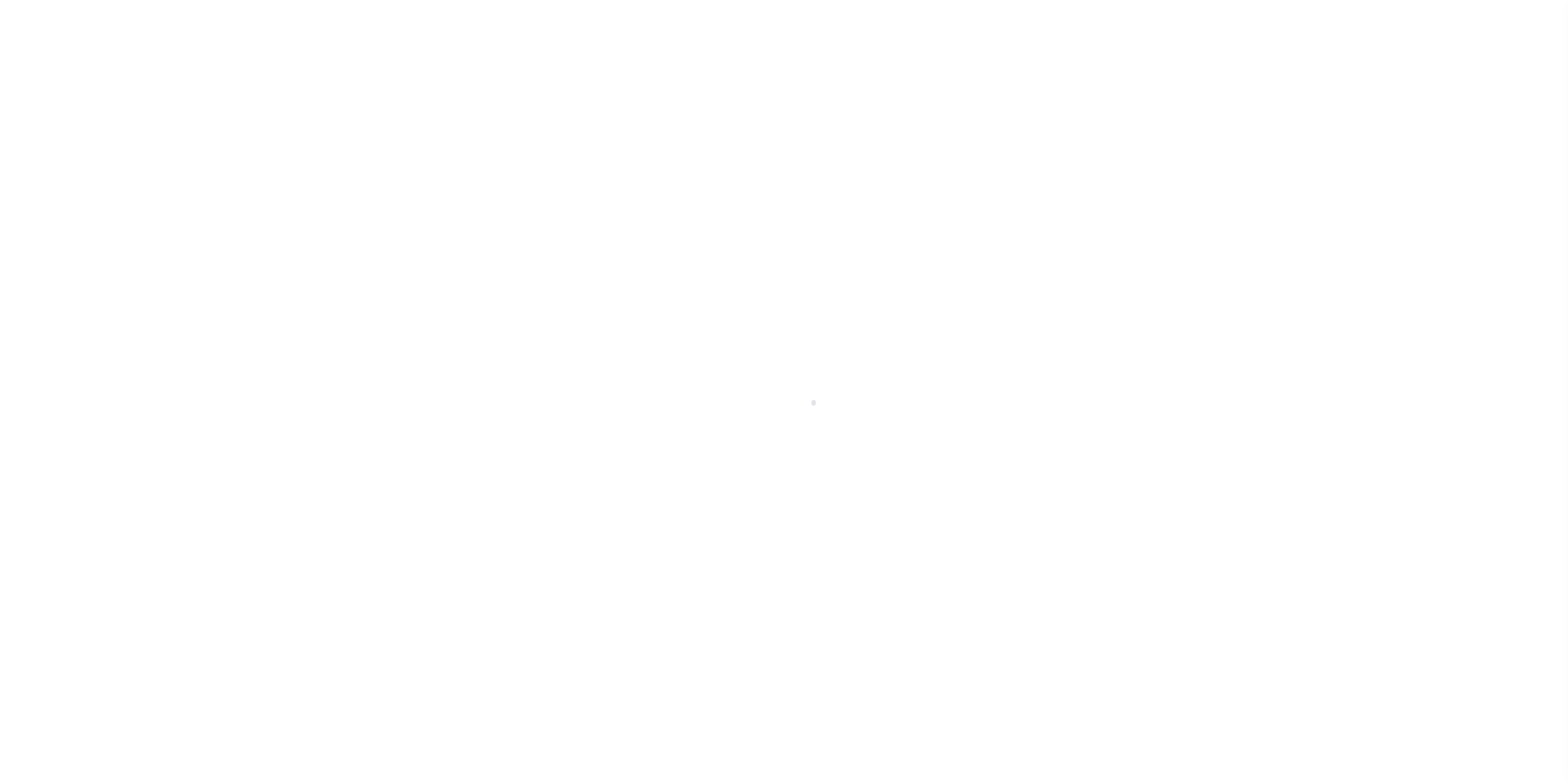
select select
checkbox input "false"
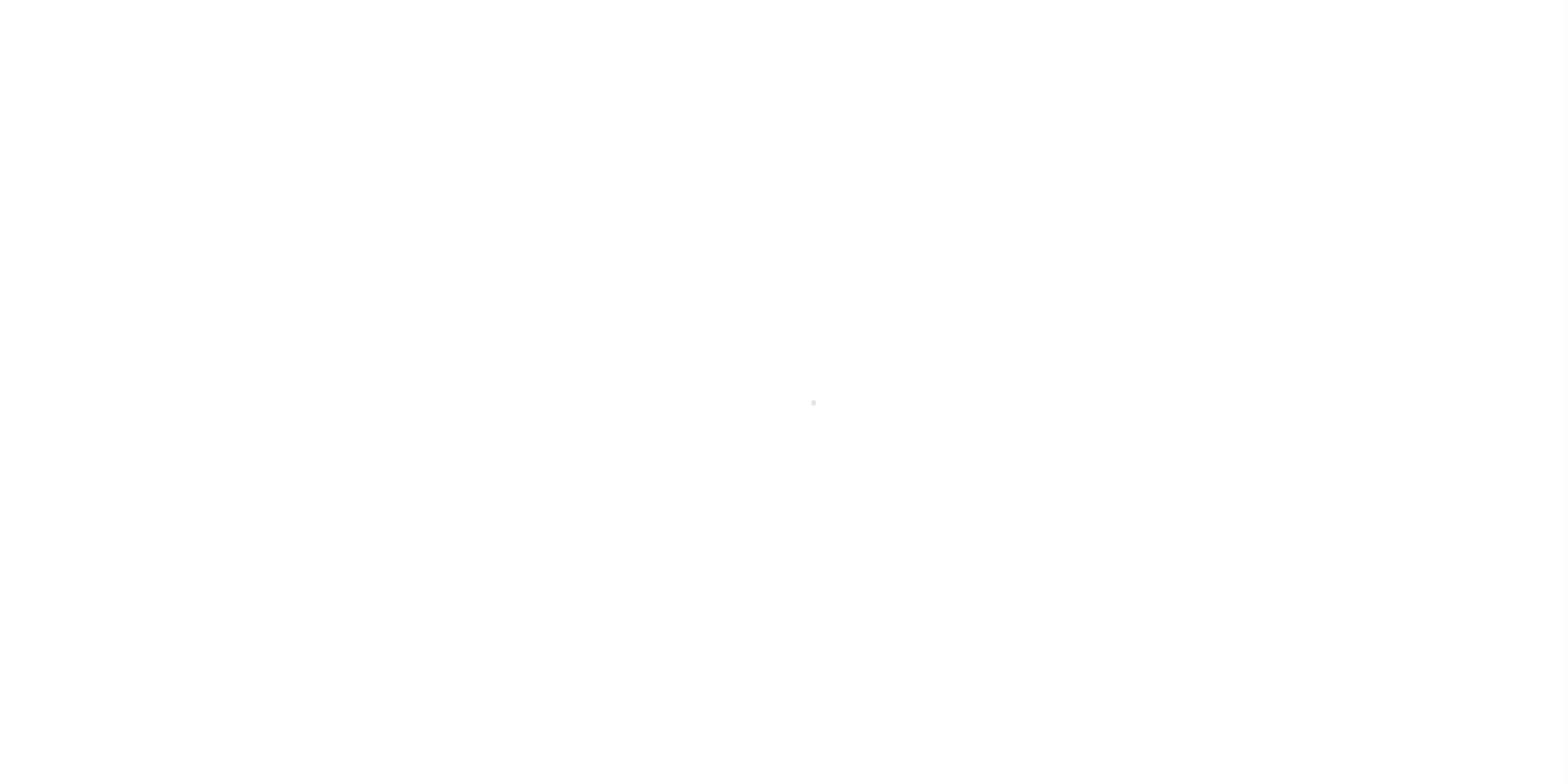
checkbox input "false"
type input "101700000"
select select "false"
type input "2"
type input "1"
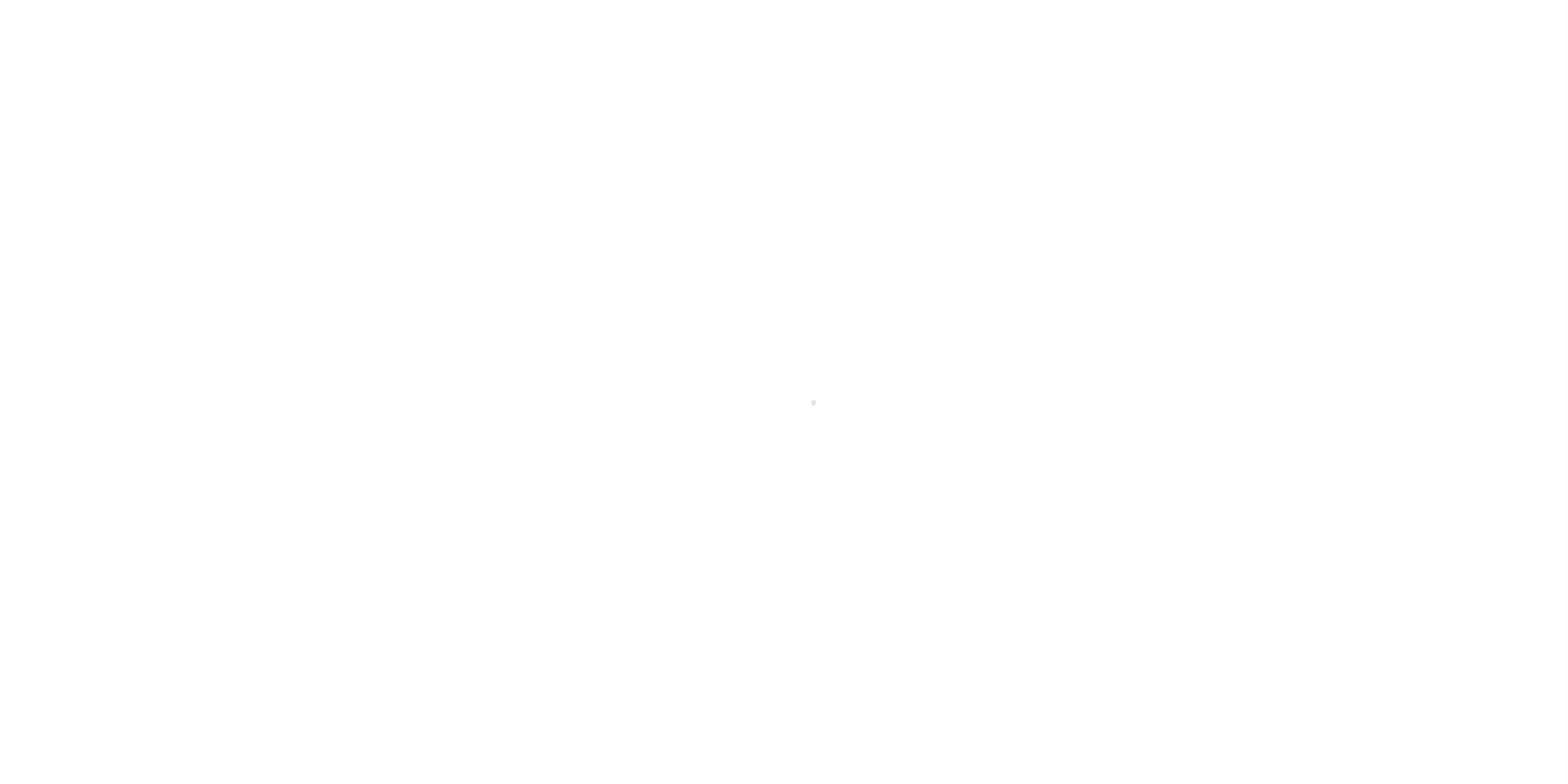
type input "1"
checkbox input "false"
select select "true"
select select "5"
type input "7000"
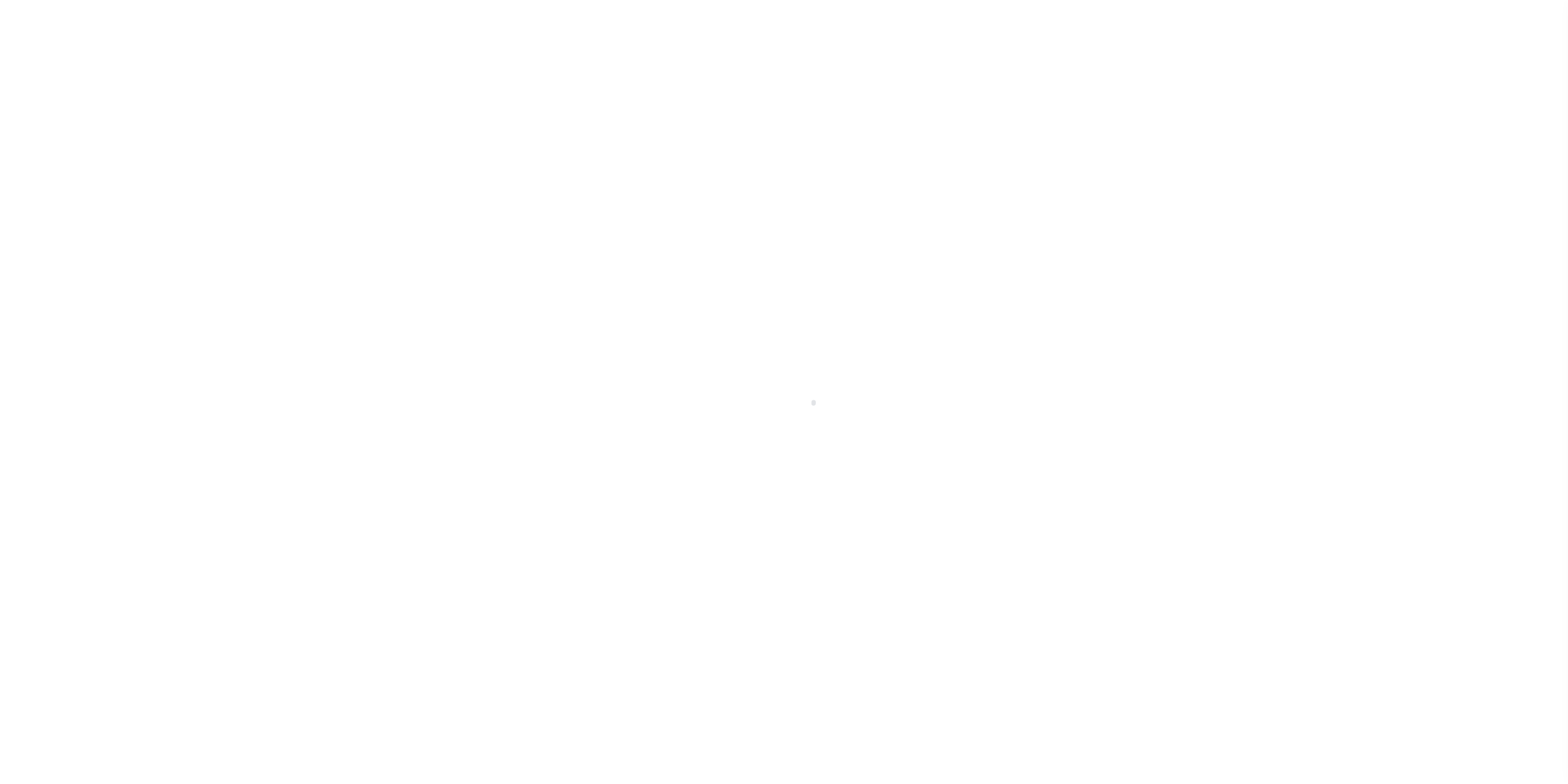
type input "N - Escrow reporting should not include - “Delinquent Prior Year(s) Exist”, “De…"
radio input "true"
select select
radio input "false"
radio input "true"
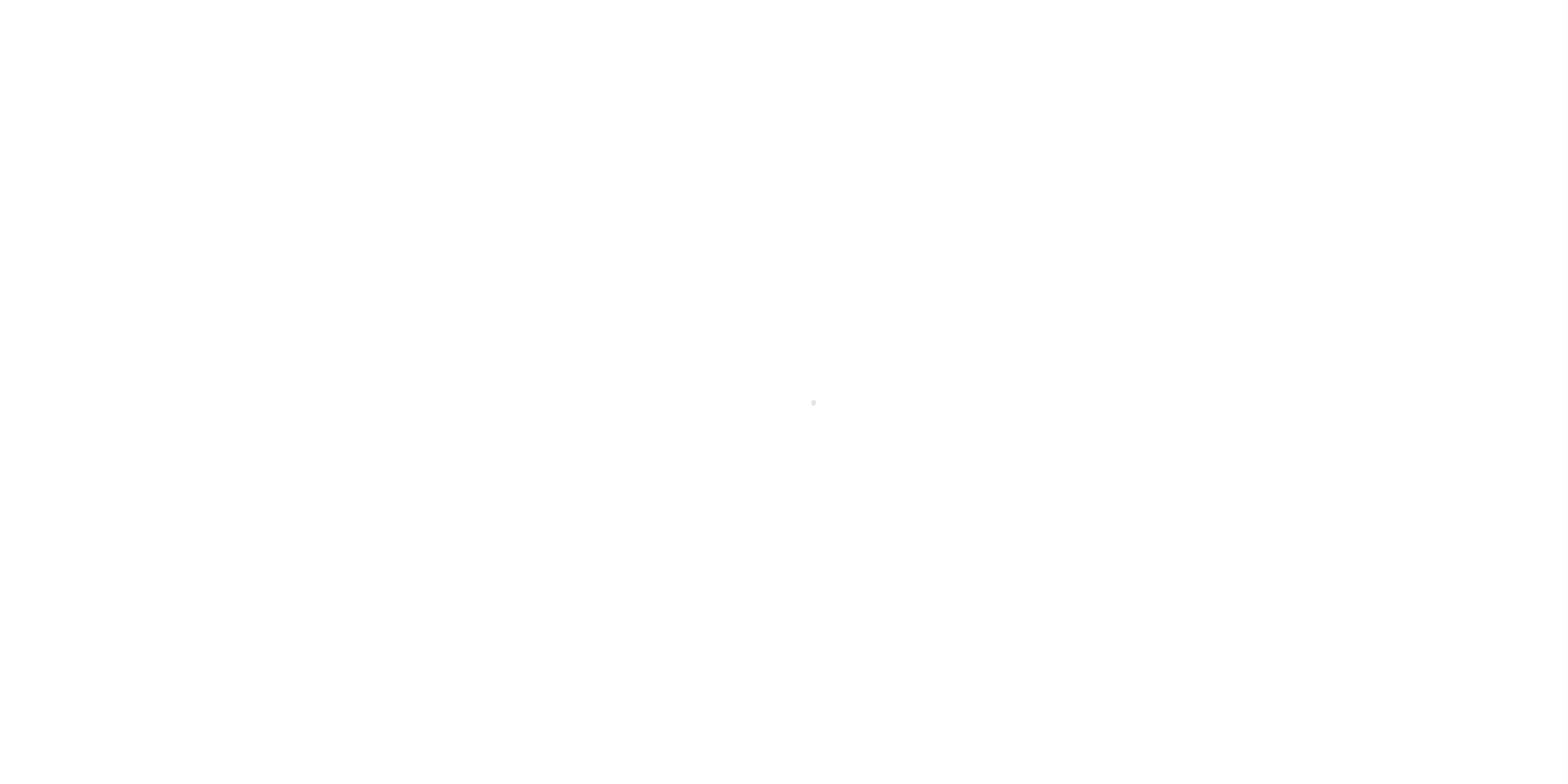
checkbox input "false"
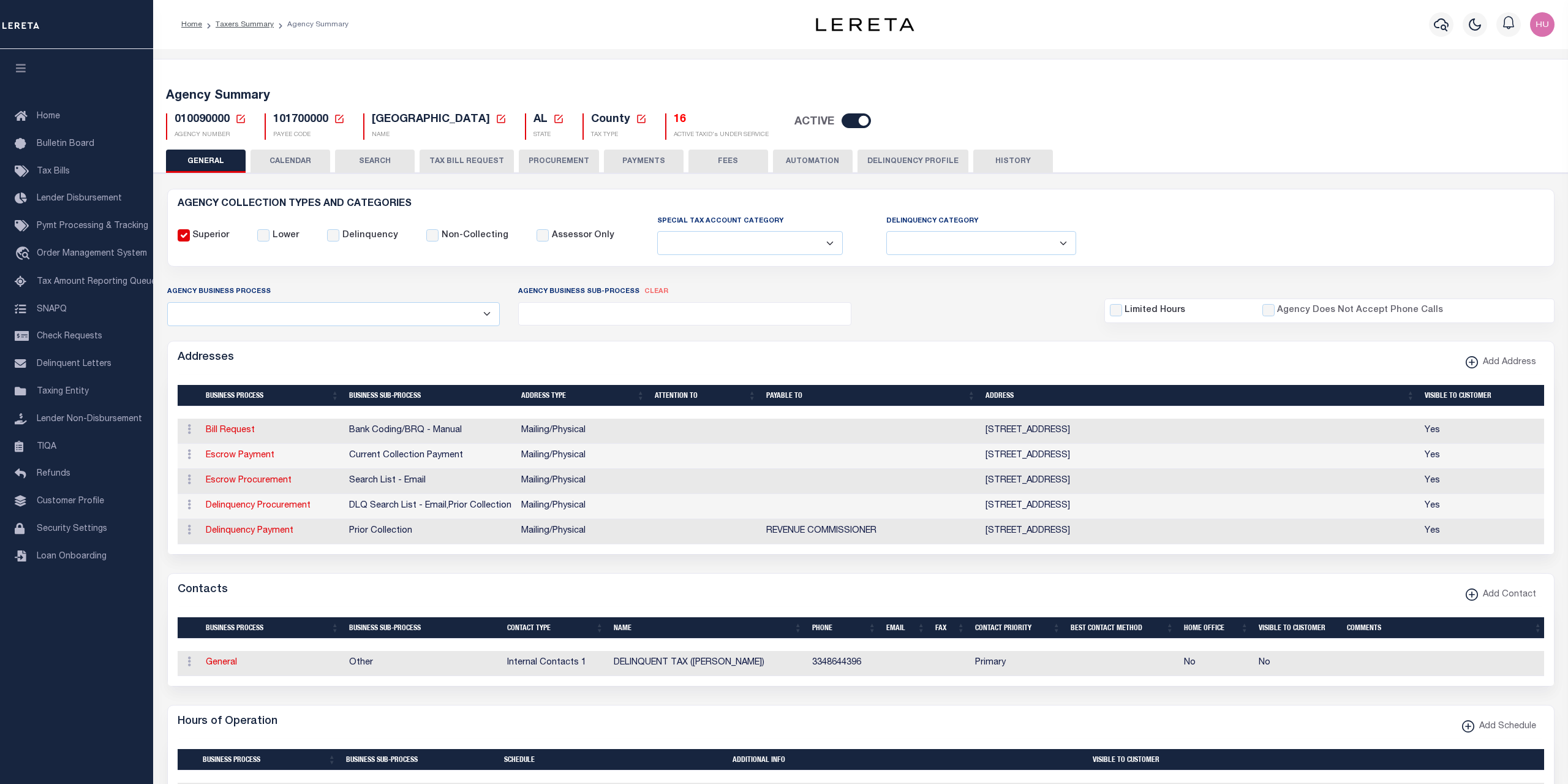
click at [644, 163] on button "PAYMENTS" at bounding box center [643, 161] width 79 height 24
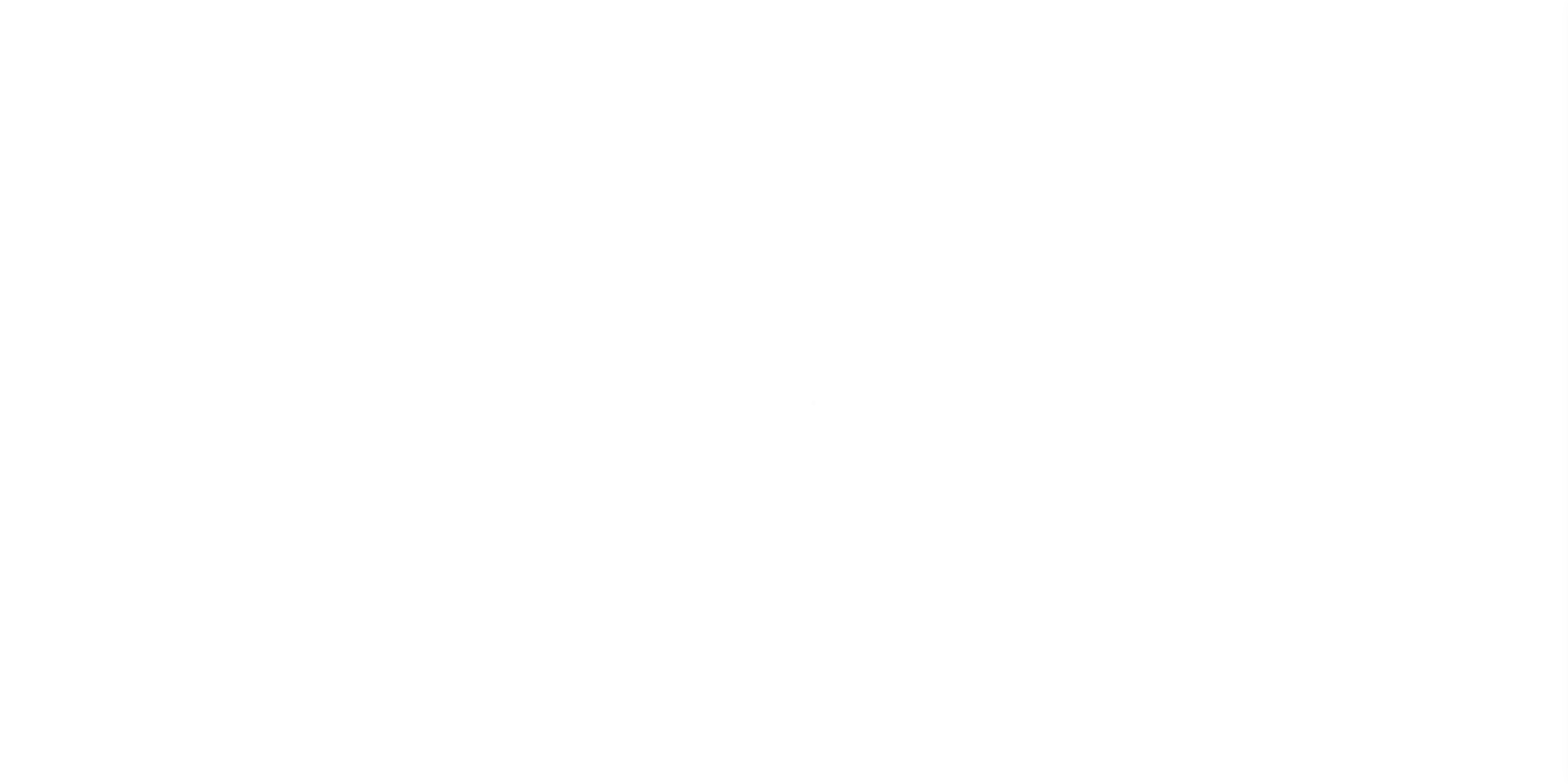
select select
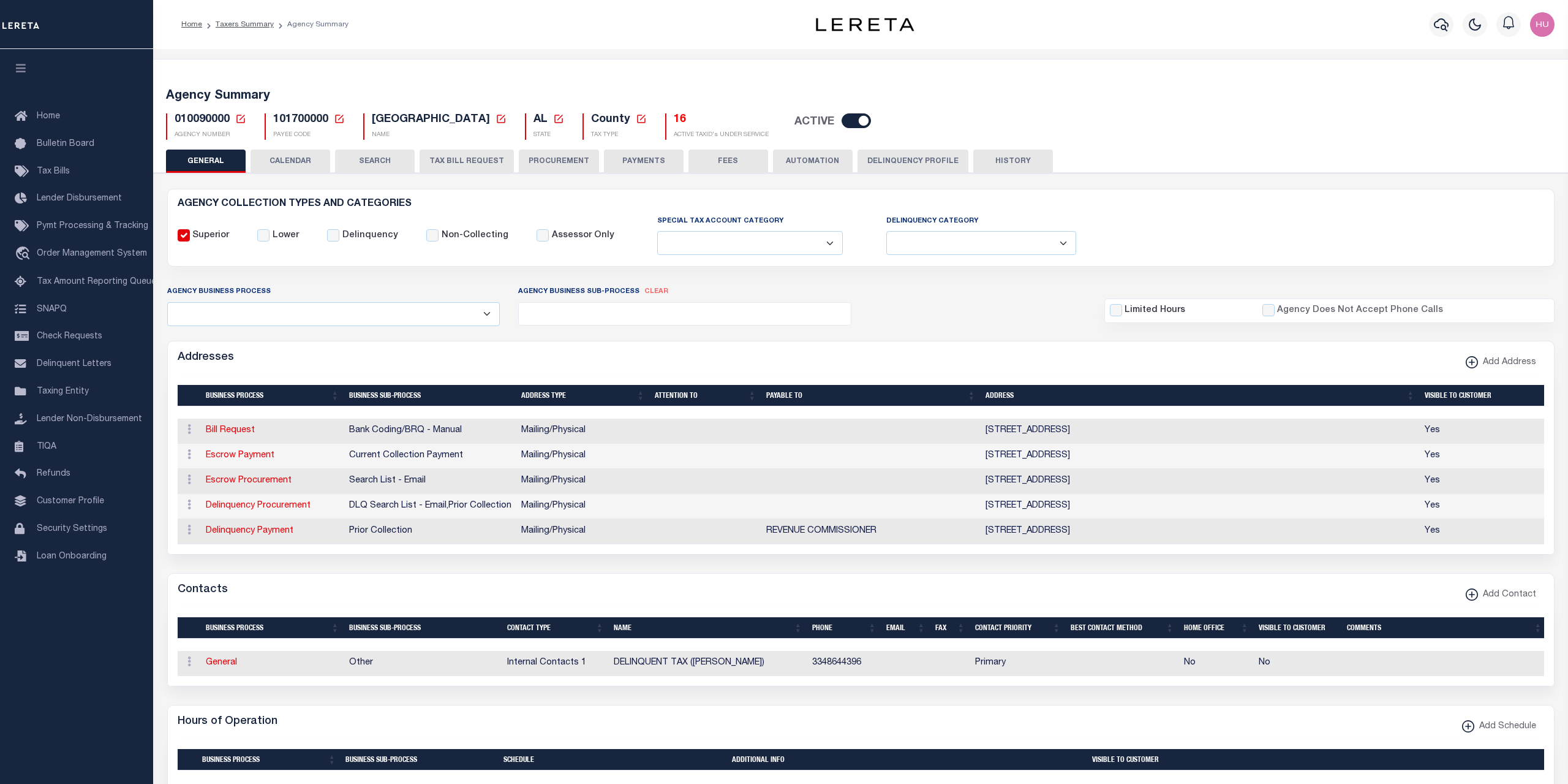
click at [641, 160] on button "PAYMENTS" at bounding box center [643, 161] width 79 height 24
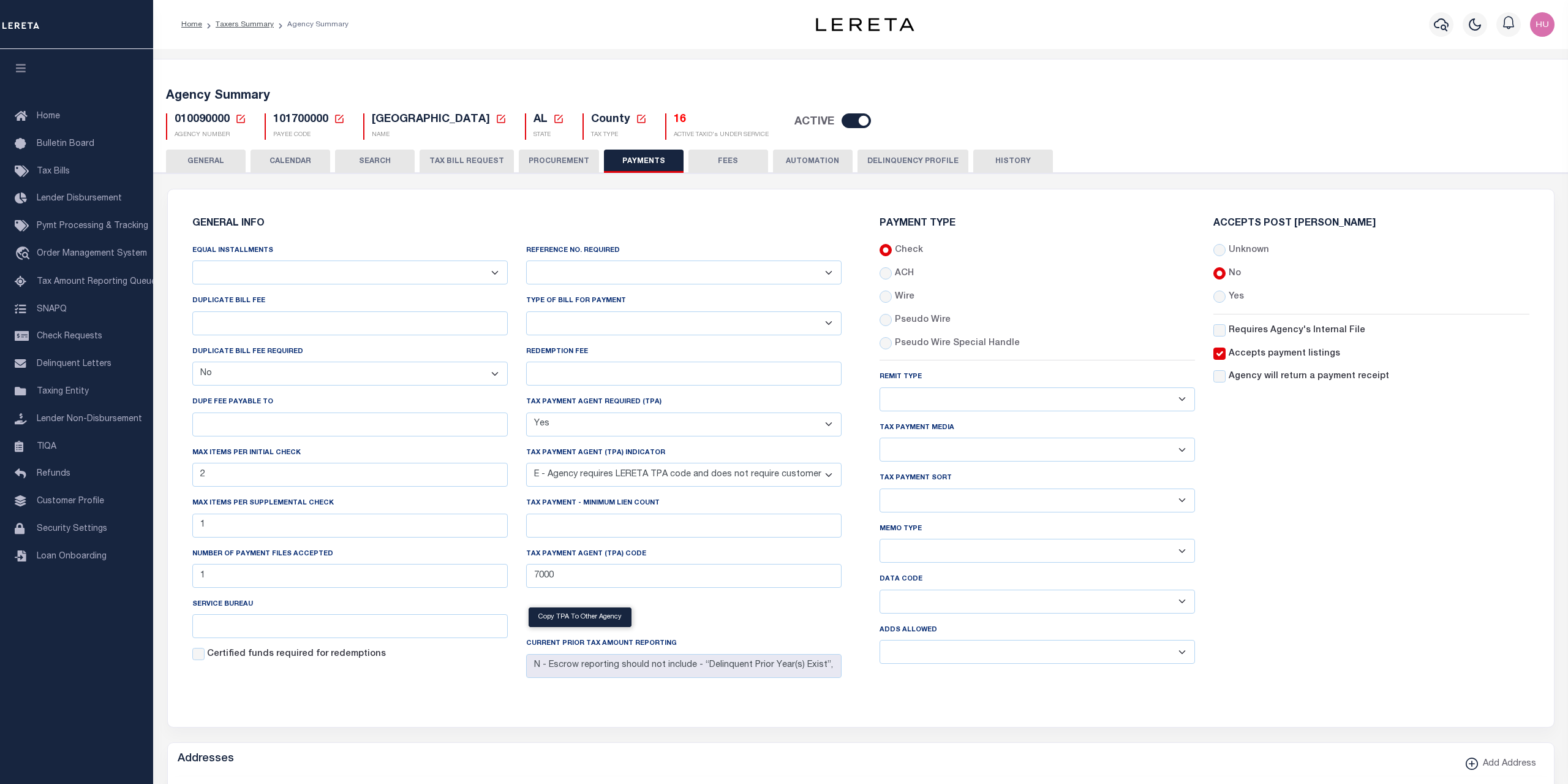
click at [1022, 162] on button "HISTORY" at bounding box center [1013, 161] width 79 height 24
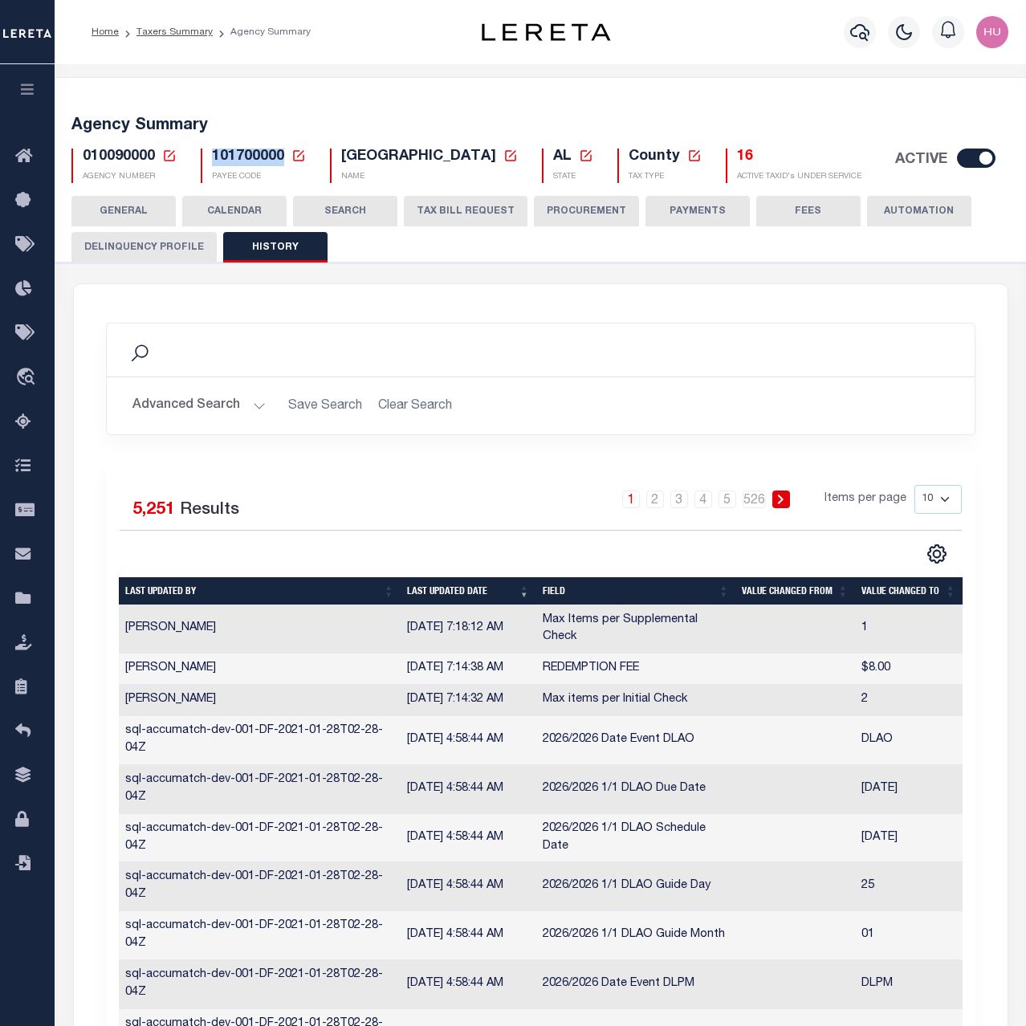
drag, startPoint x: 285, startPoint y: 159, endPoint x: 213, endPoint y: 161, distance: 72.3
click at [213, 161] on h5 "101700000 Payee Code Cancel Ok" at bounding box center [259, 157] width 94 height 18
copy span "101700000"
click at [451, 77] on div "Agency Summary 010090000 Agency Number Edit Cancel Ok Cancel Ok" at bounding box center [540, 614] width 978 height 1074
click at [702, 207] on button "PAYMENTS" at bounding box center [697, 211] width 104 height 31
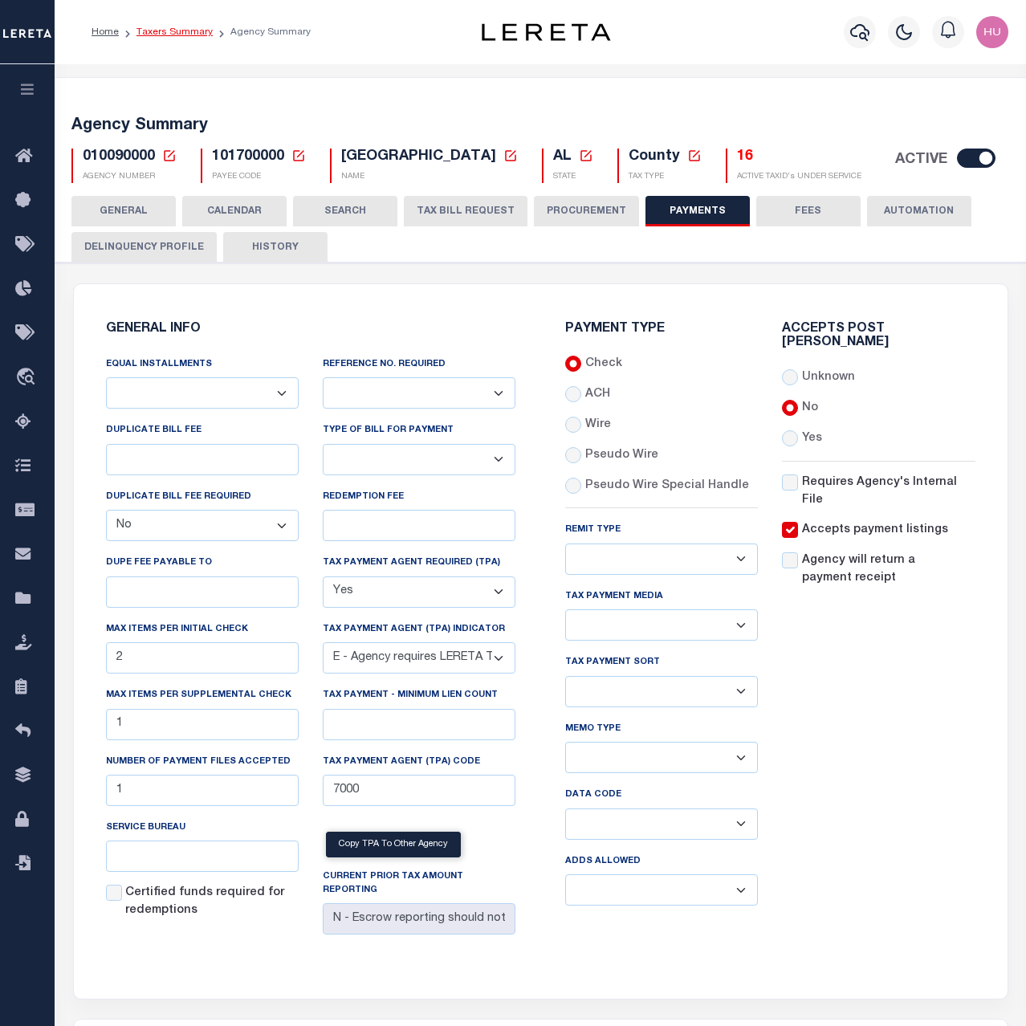
click at [191, 35] on link "Taxers Summary" at bounding box center [174, 32] width 76 height 10
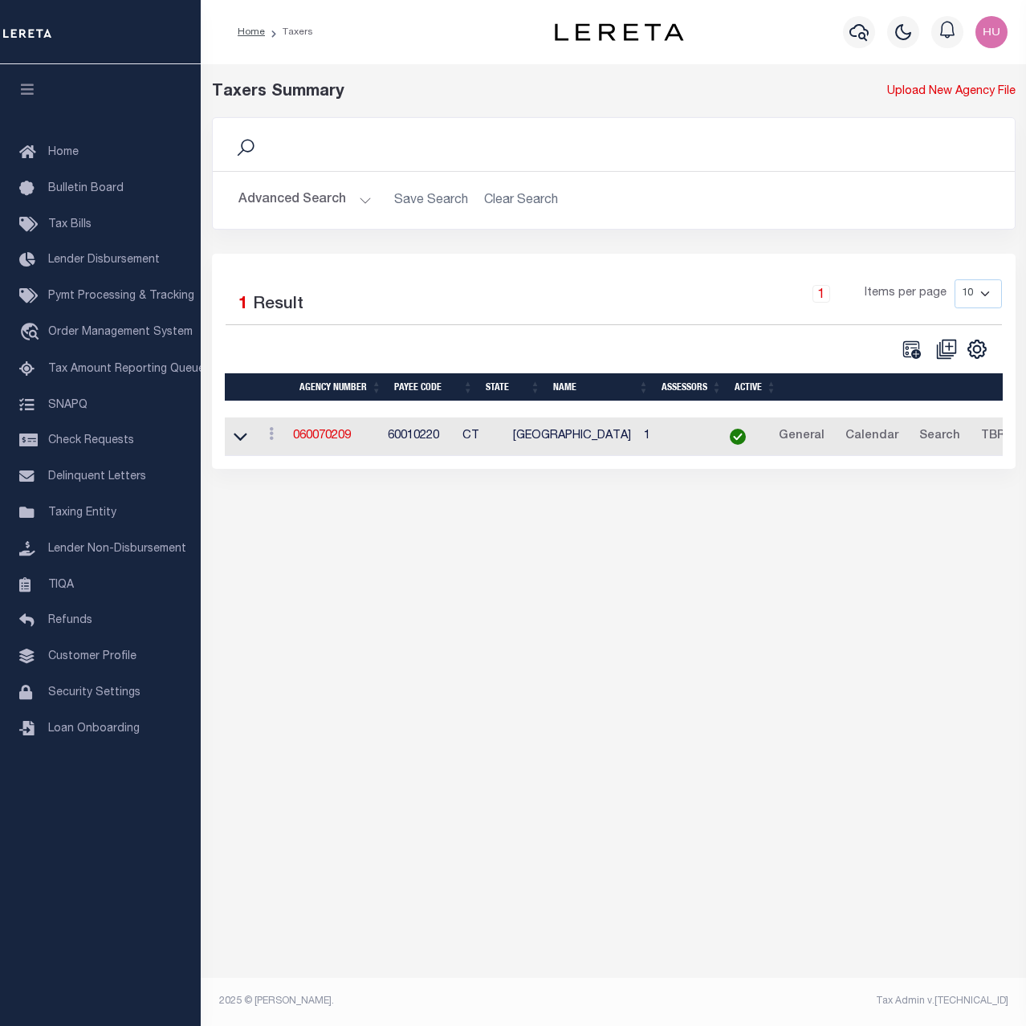
click at [303, 198] on button "Advanced Search" at bounding box center [304, 200] width 133 height 31
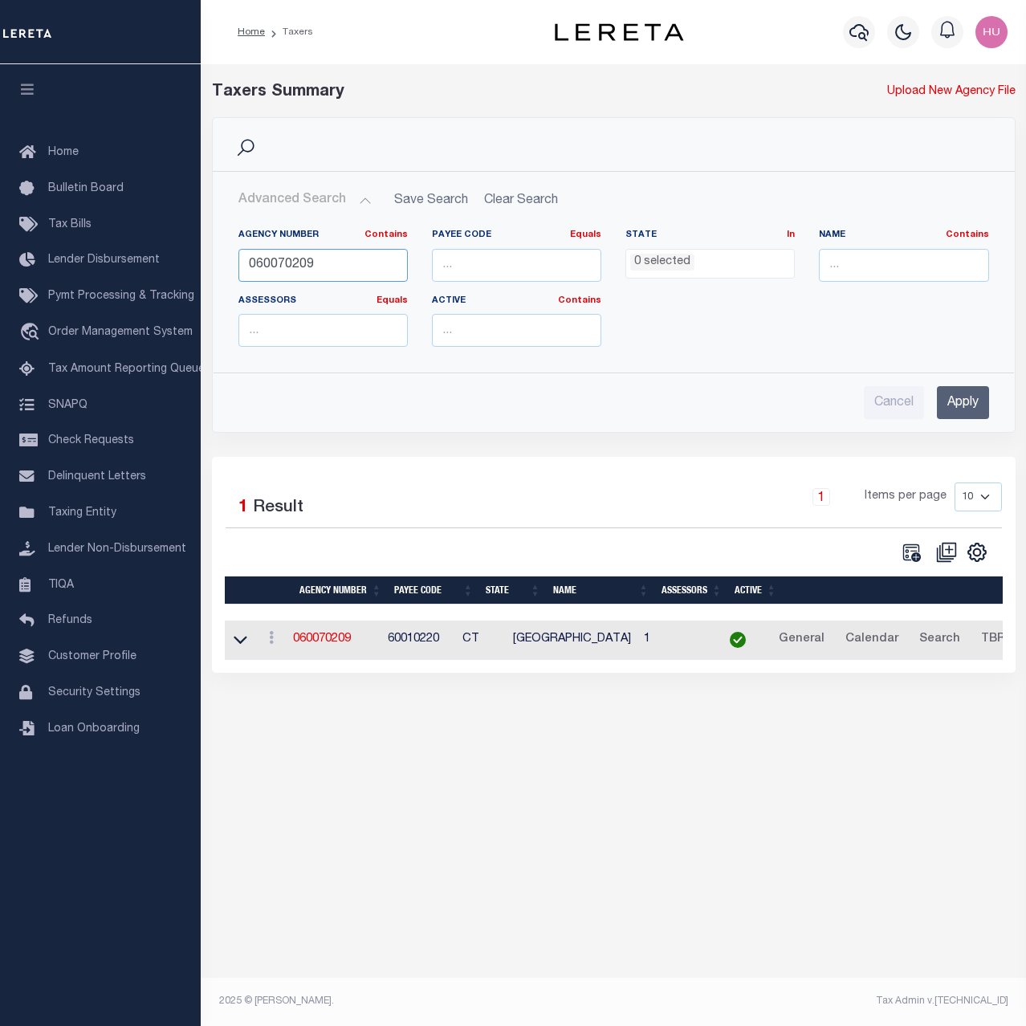
drag, startPoint x: 288, startPoint y: 262, endPoint x: 234, endPoint y: 260, distance: 53.8
click at [238, 260] on input "060070209" at bounding box center [322, 265] width 169 height 33
click at [976, 407] on input "Apply" at bounding box center [963, 402] width 52 height 33
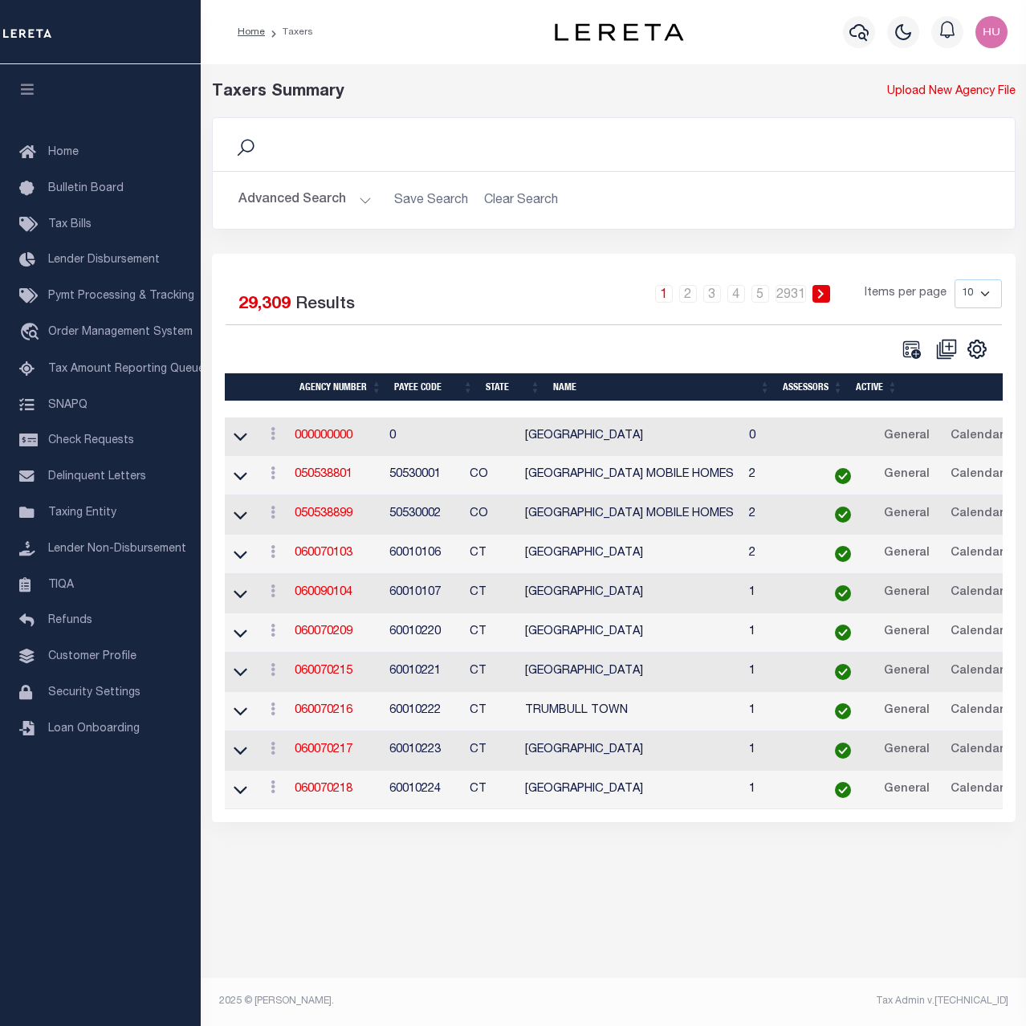
click at [954, 279] on select "10 25 50 100" at bounding box center [977, 293] width 47 height 29
select select "100"
click option "100" at bounding box center [0, 0] width 0 height 0
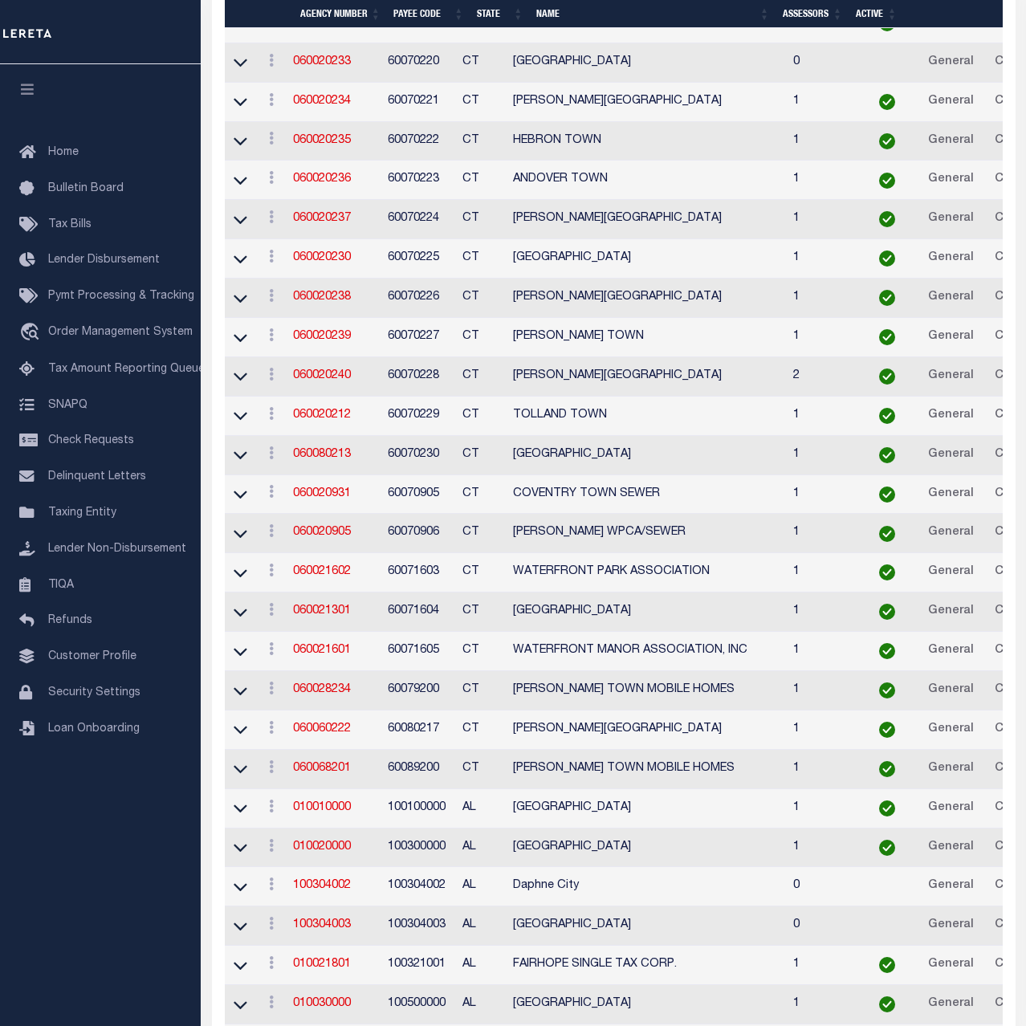
scroll to position [2627, 0]
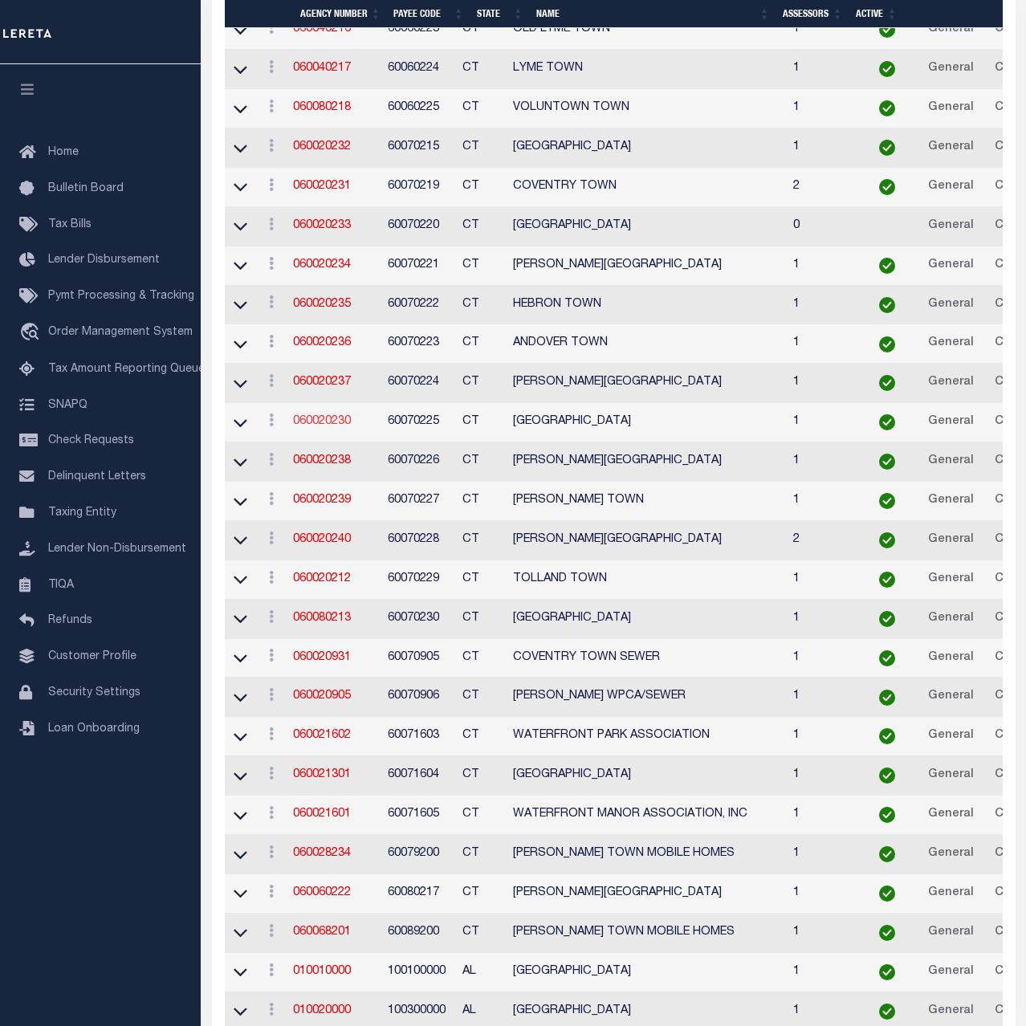
click at [324, 426] on link "060020230" at bounding box center [322, 421] width 58 height 11
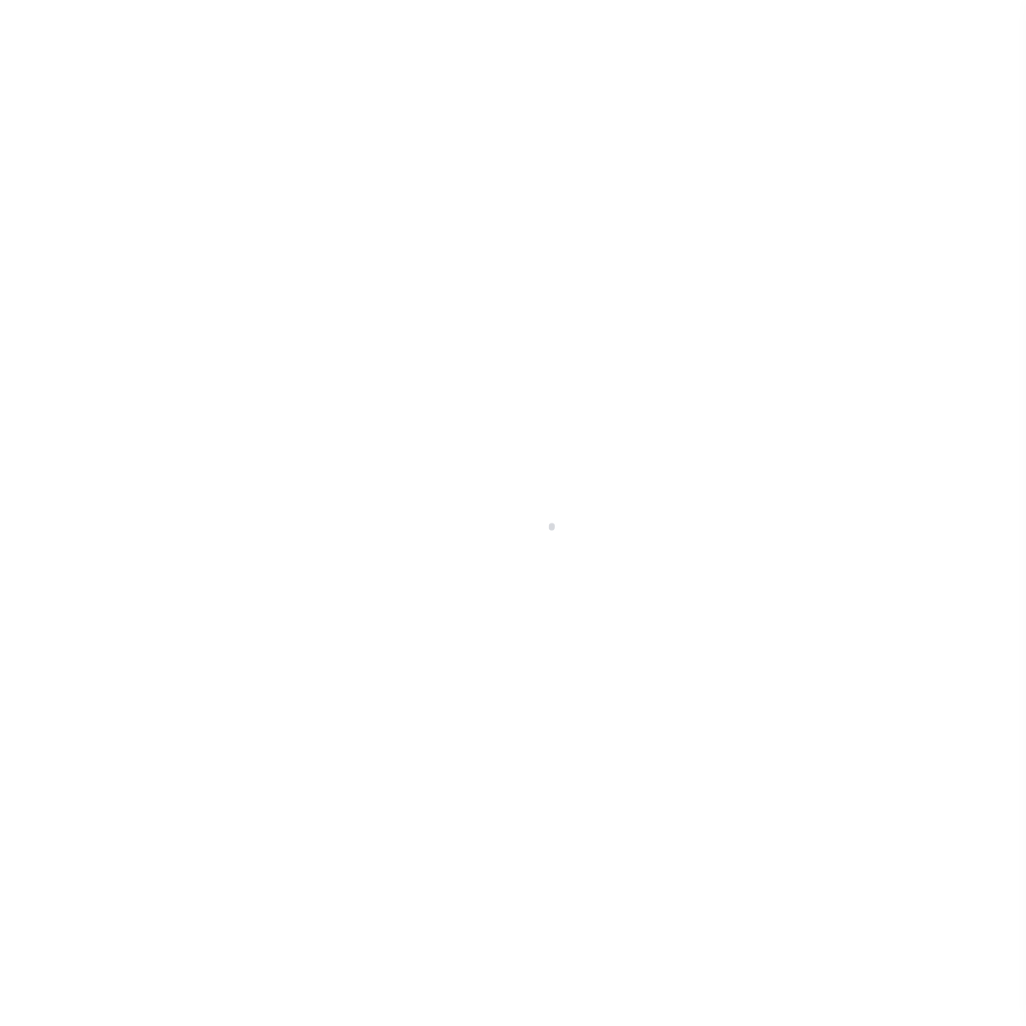
select select
checkbox input "false"
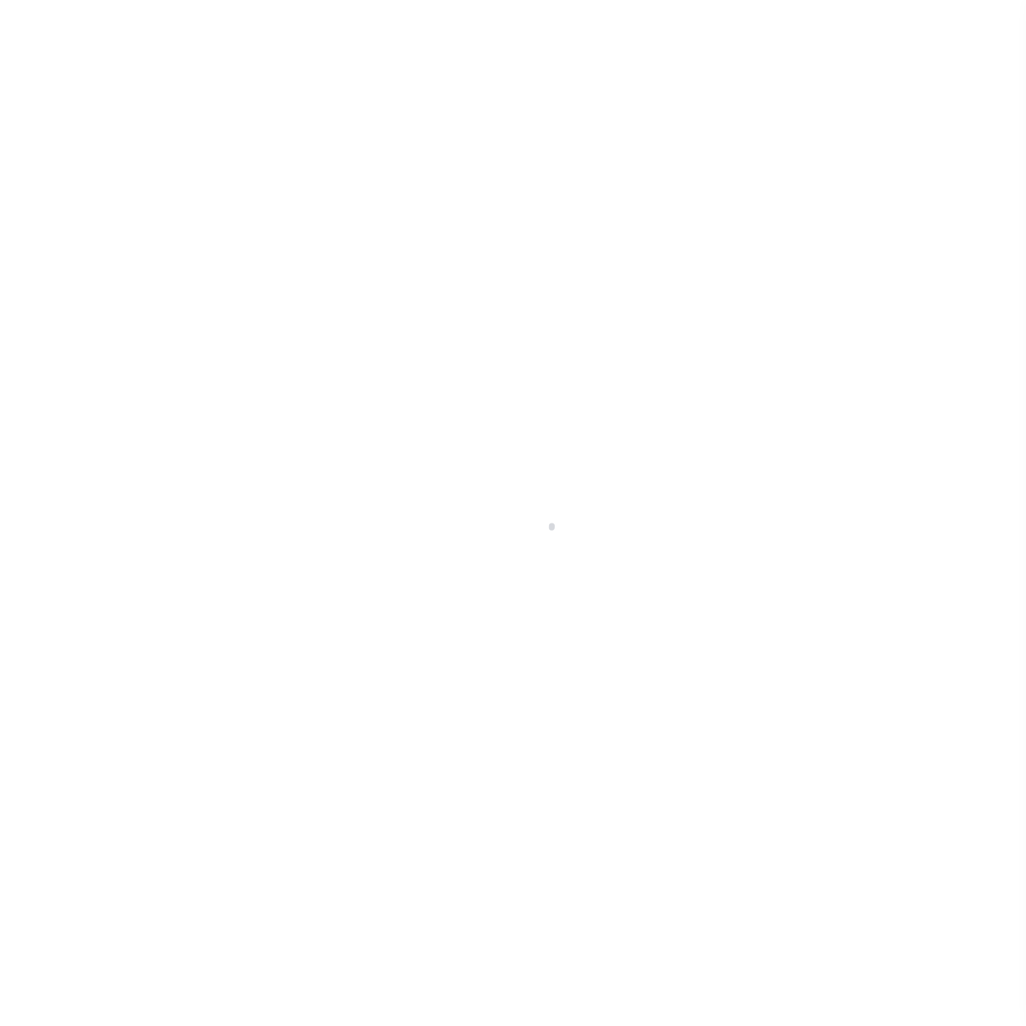
checkbox input "false"
type input "901317005"
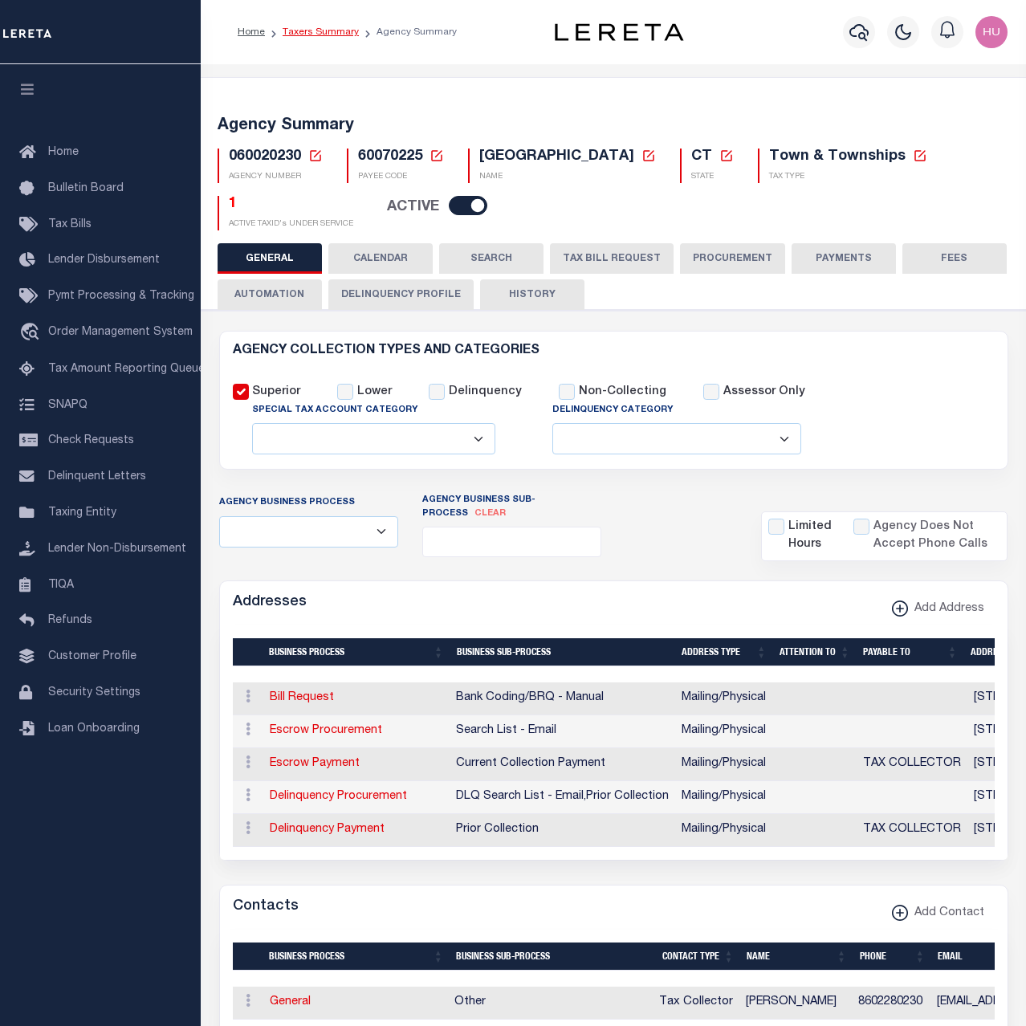
click at [334, 31] on link "Taxers Summary" at bounding box center [321, 32] width 76 height 10
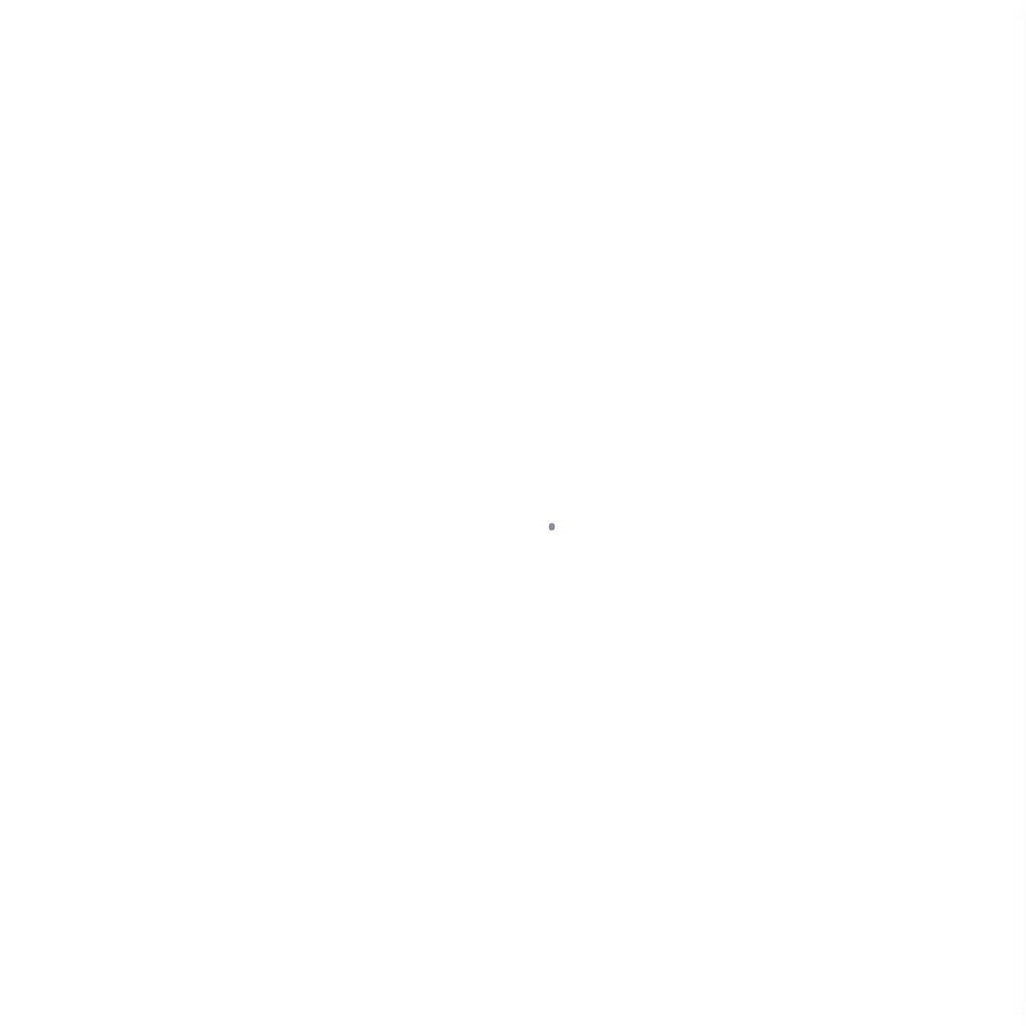
select select "100"
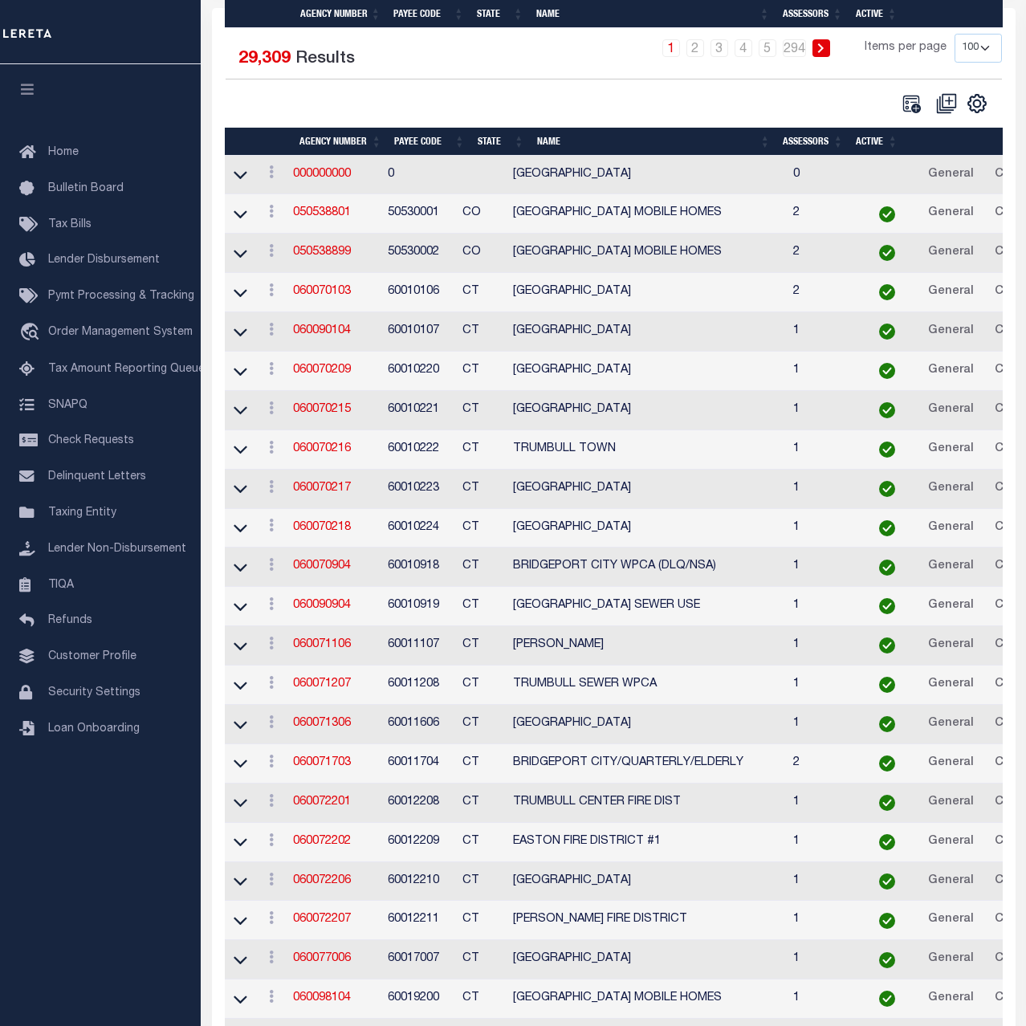
scroll to position [164, 0]
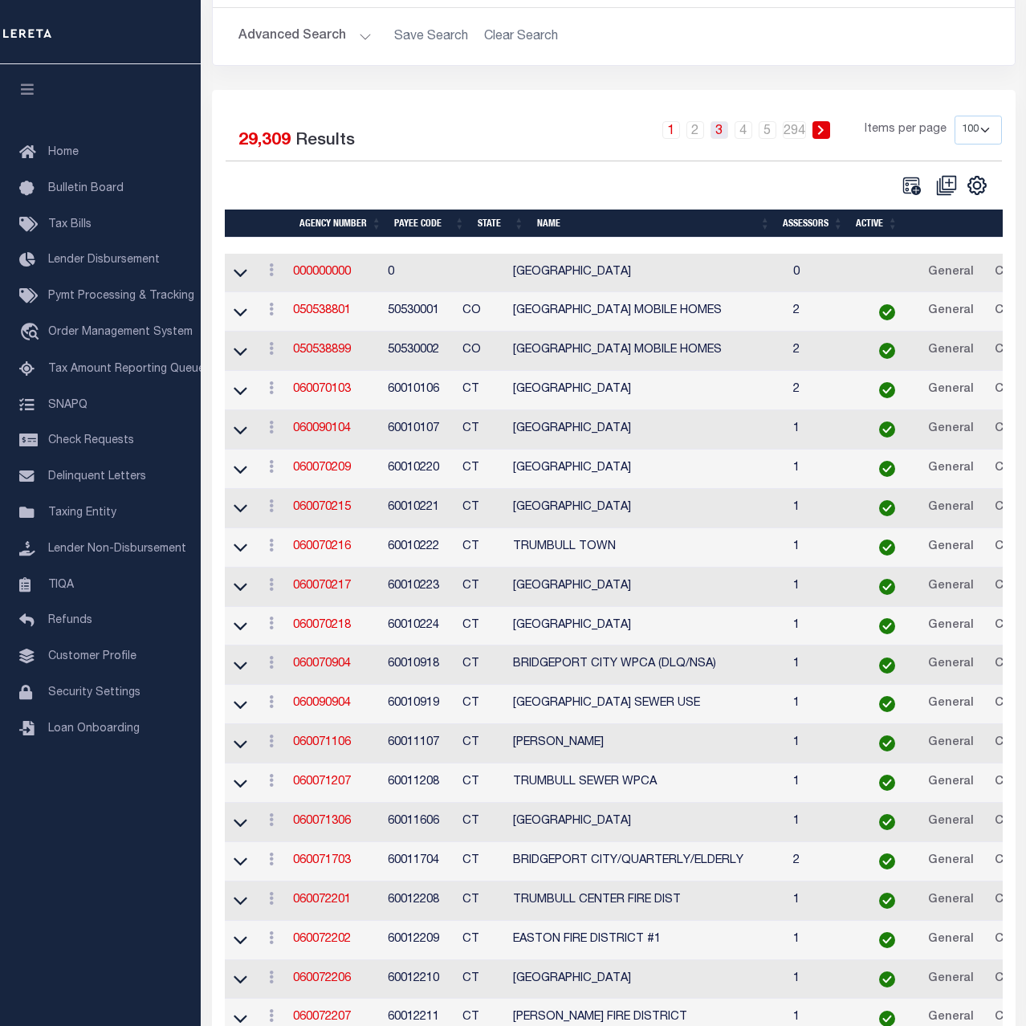
click at [722, 134] on link "3" at bounding box center [719, 130] width 18 height 18
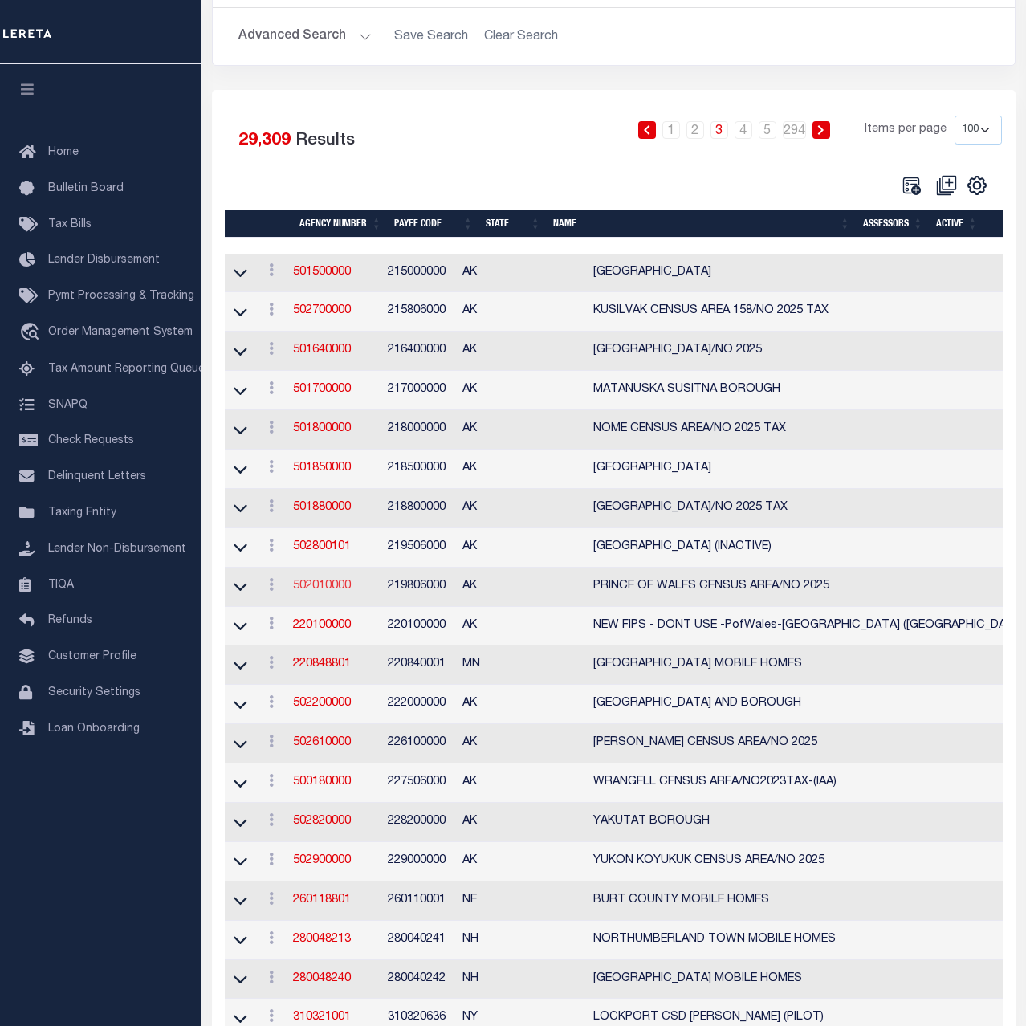
click at [339, 584] on link "502010000" at bounding box center [322, 585] width 58 height 11
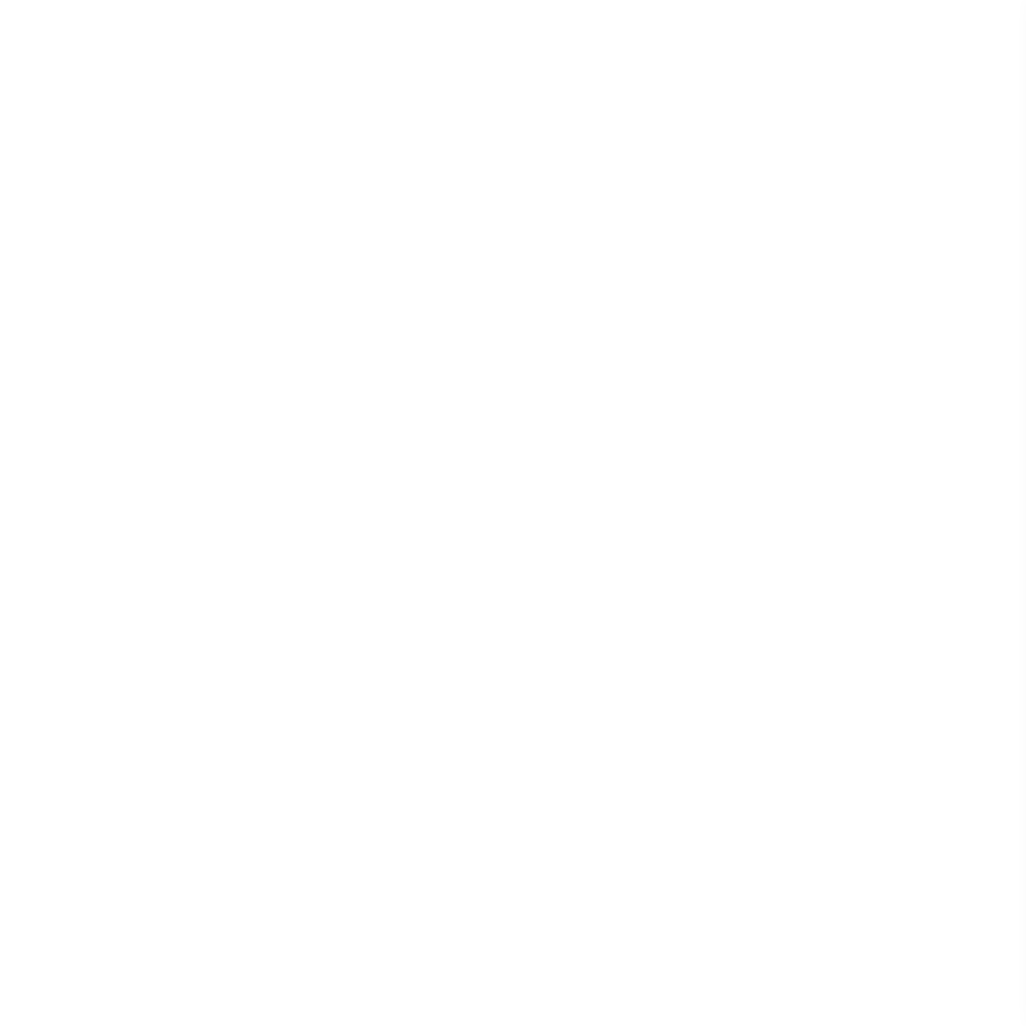
select select
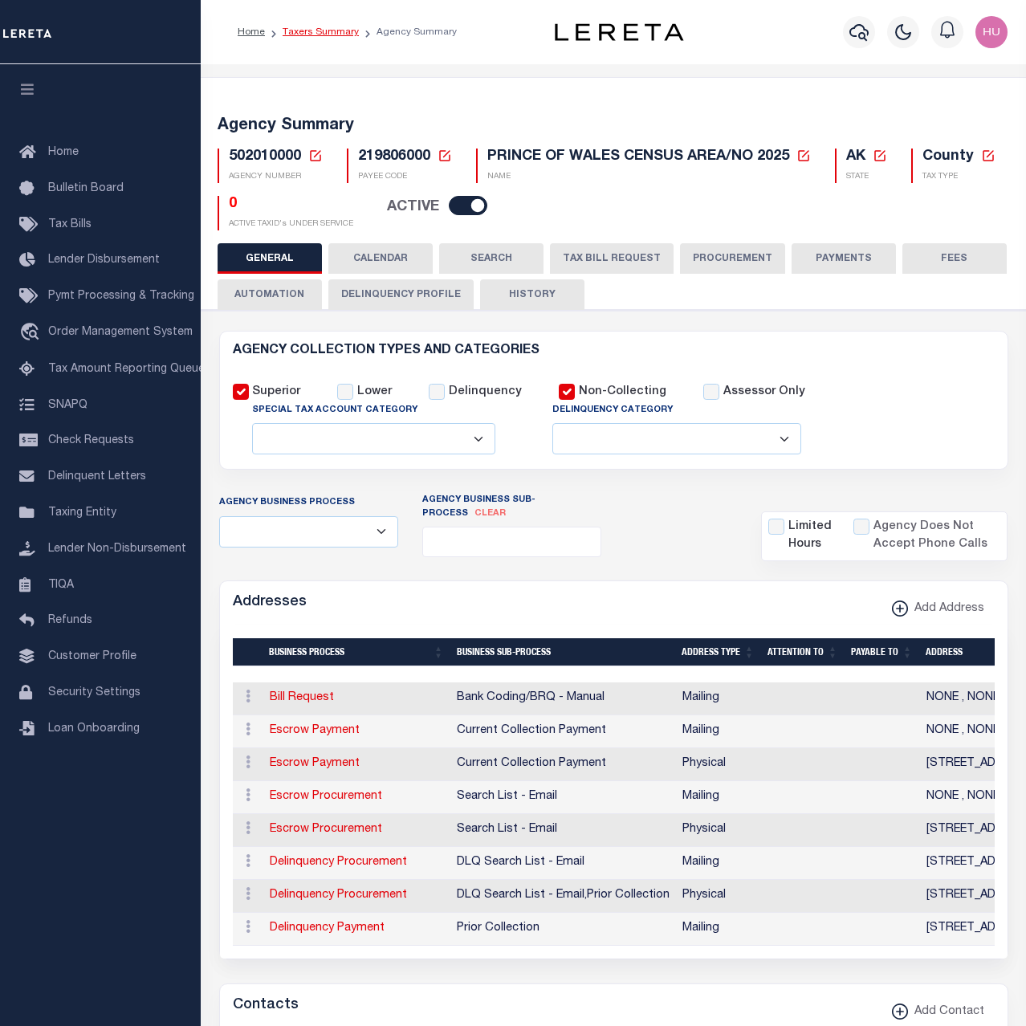
click at [319, 31] on link "Taxers Summary" at bounding box center [321, 32] width 76 height 10
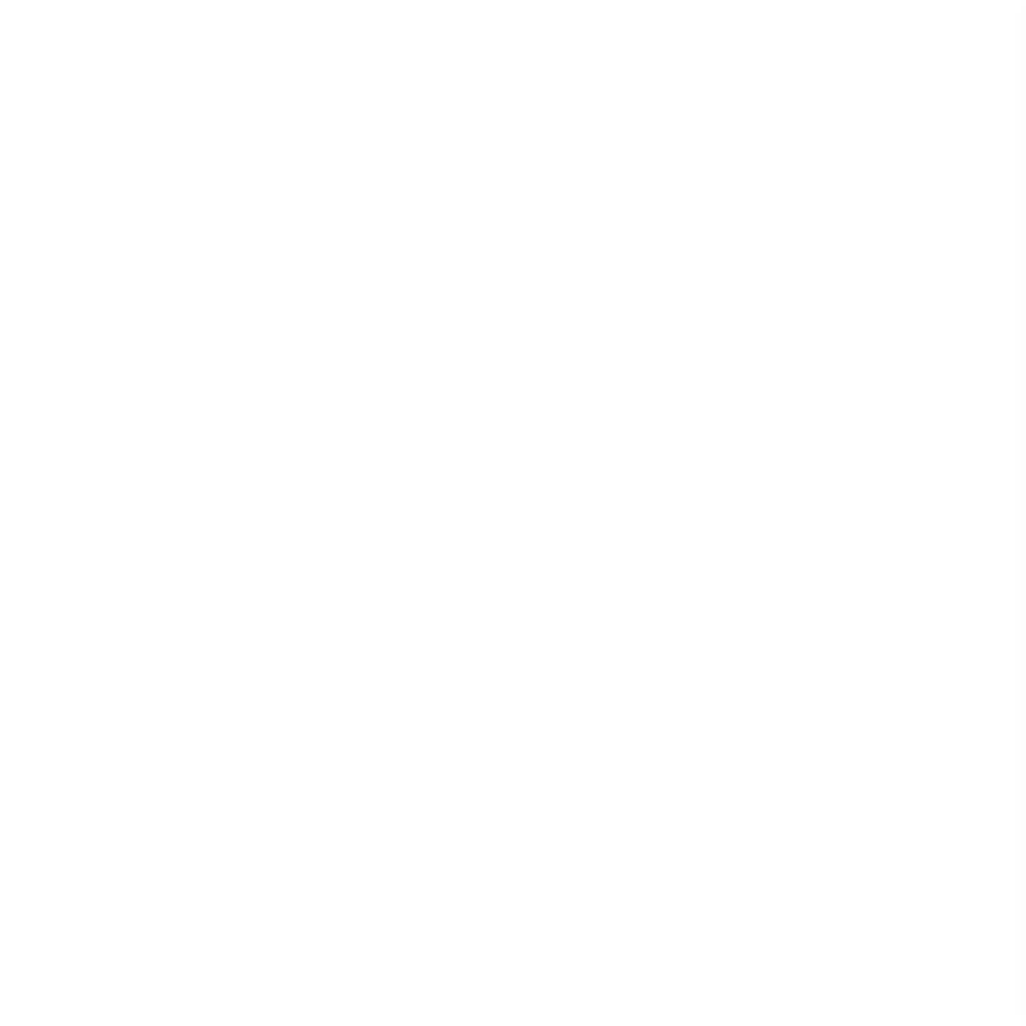
select select "100"
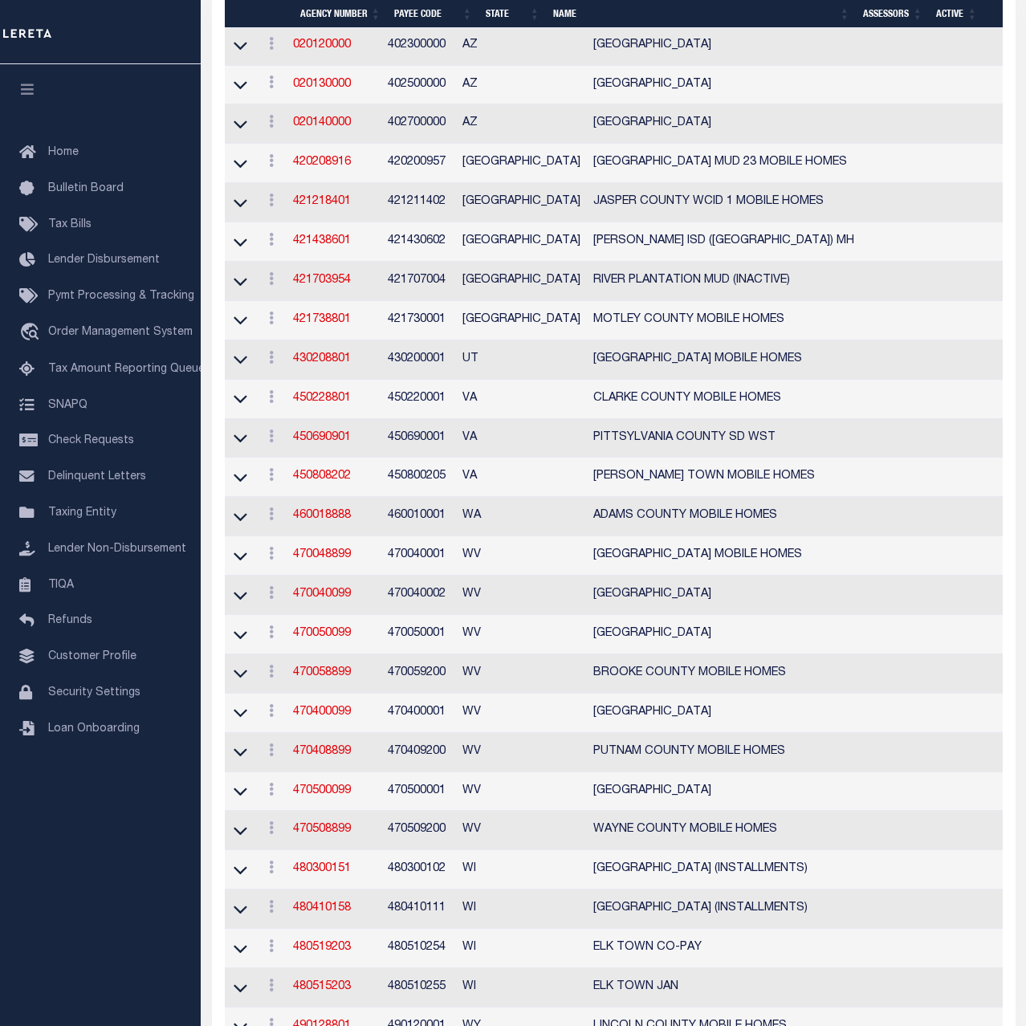
scroll to position [2955, 0]
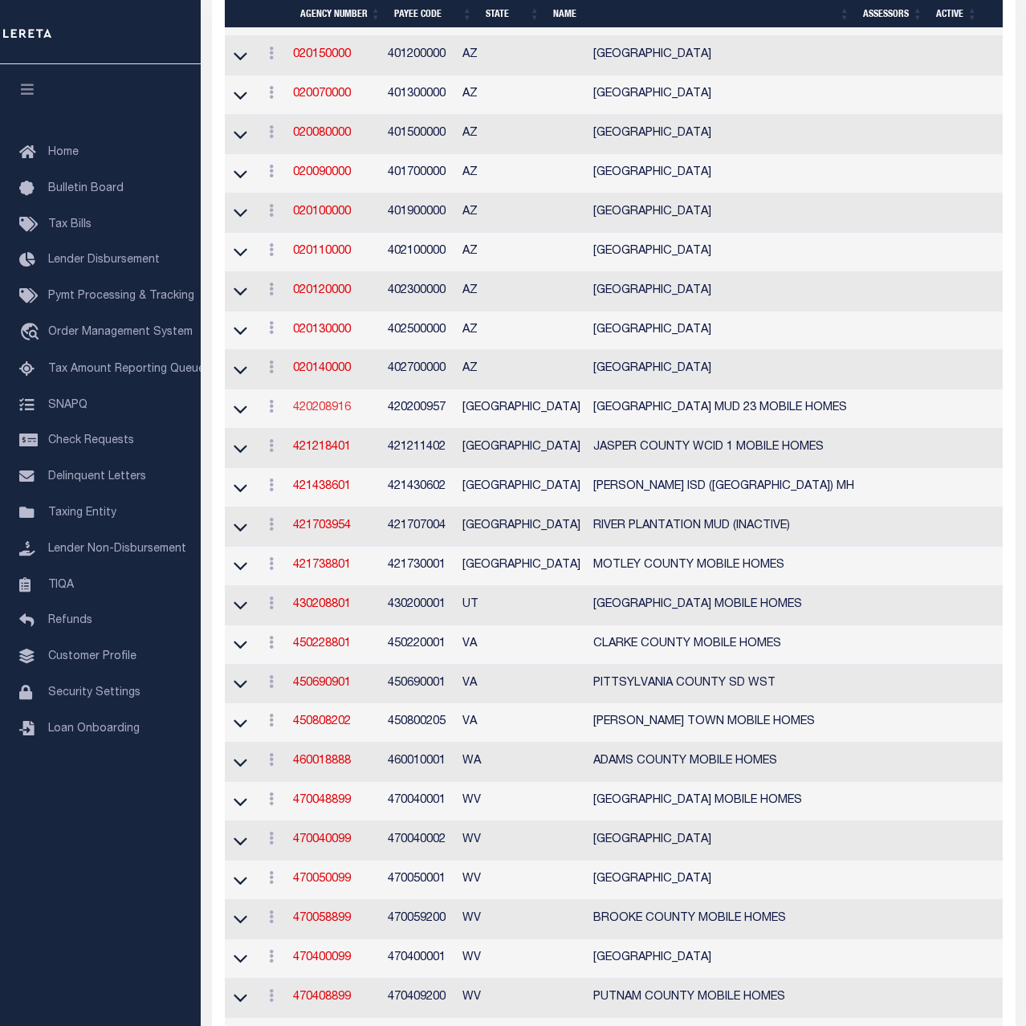
click at [317, 409] on link "420208916" at bounding box center [322, 407] width 58 height 11
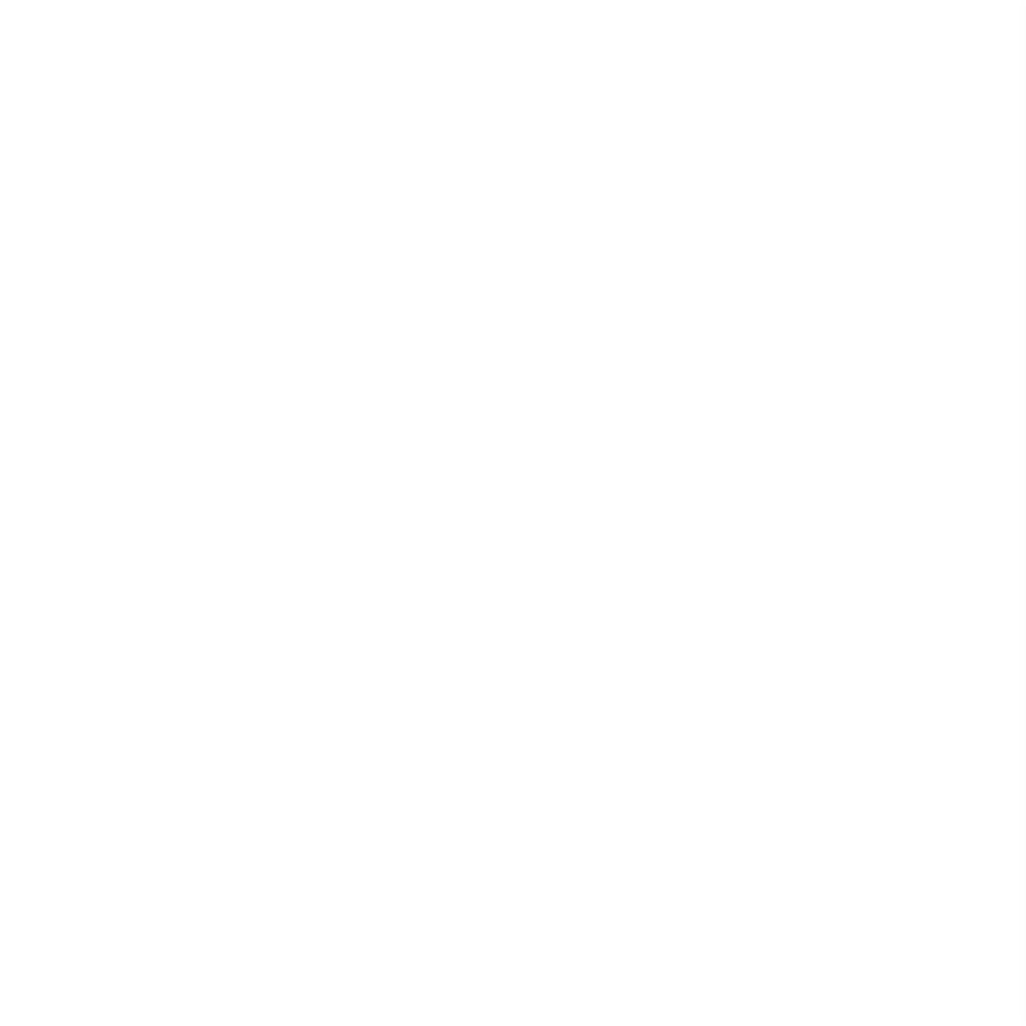
select select "1"
select select
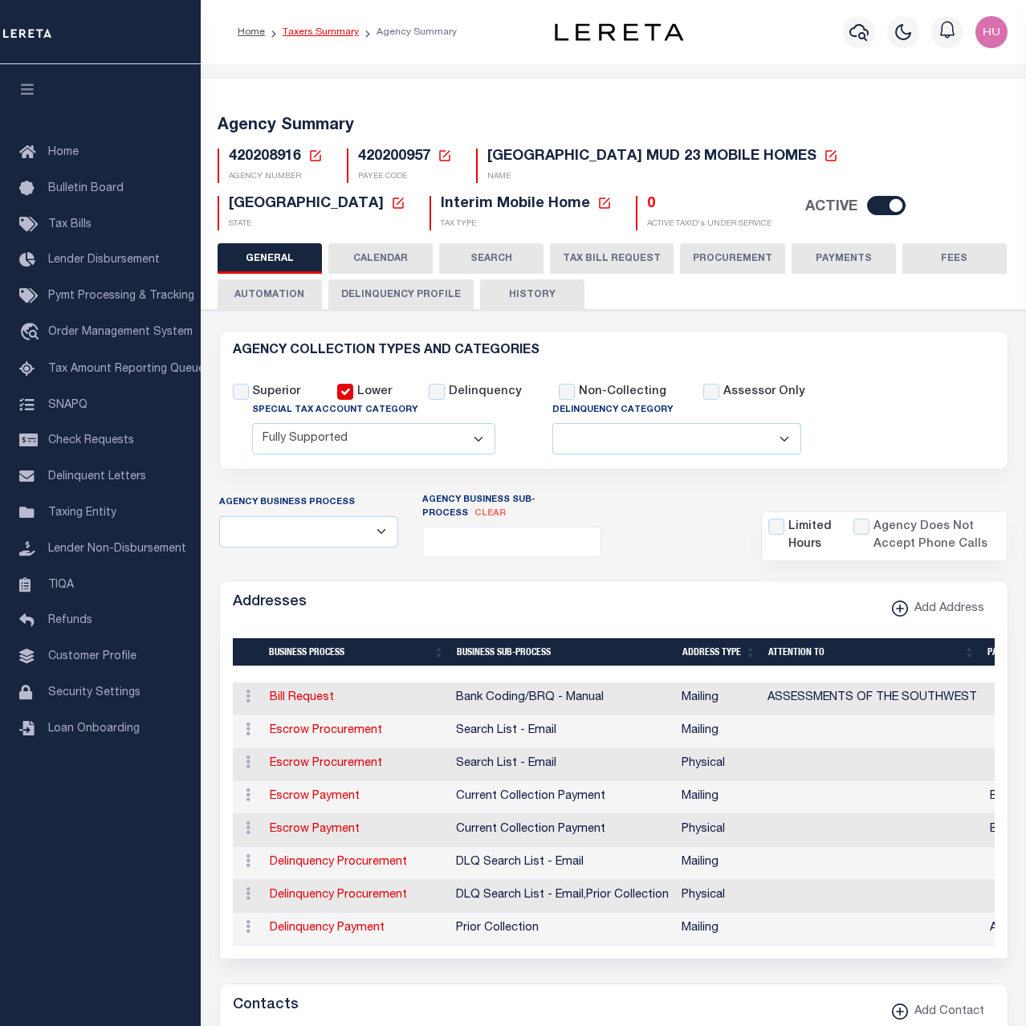
click at [311, 32] on link "Taxers Summary" at bounding box center [321, 32] width 76 height 10
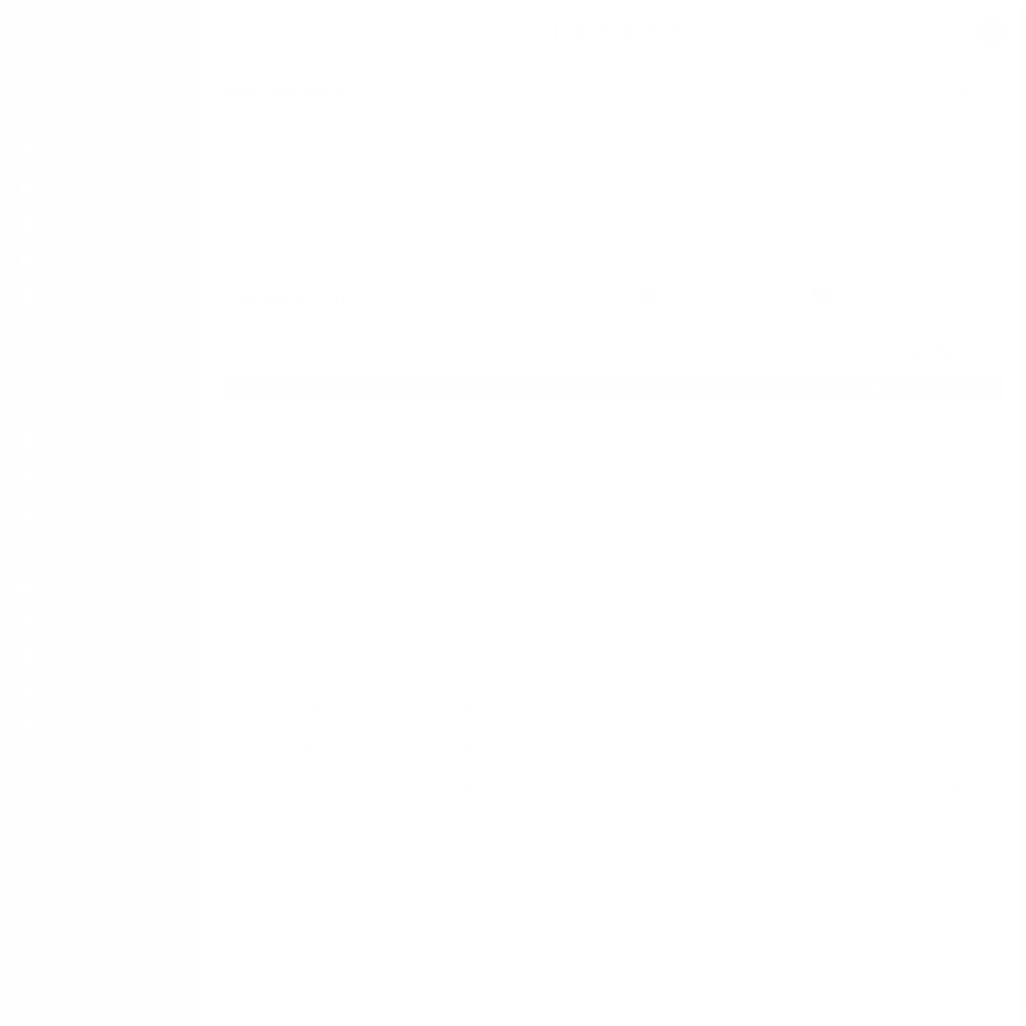
select select "100"
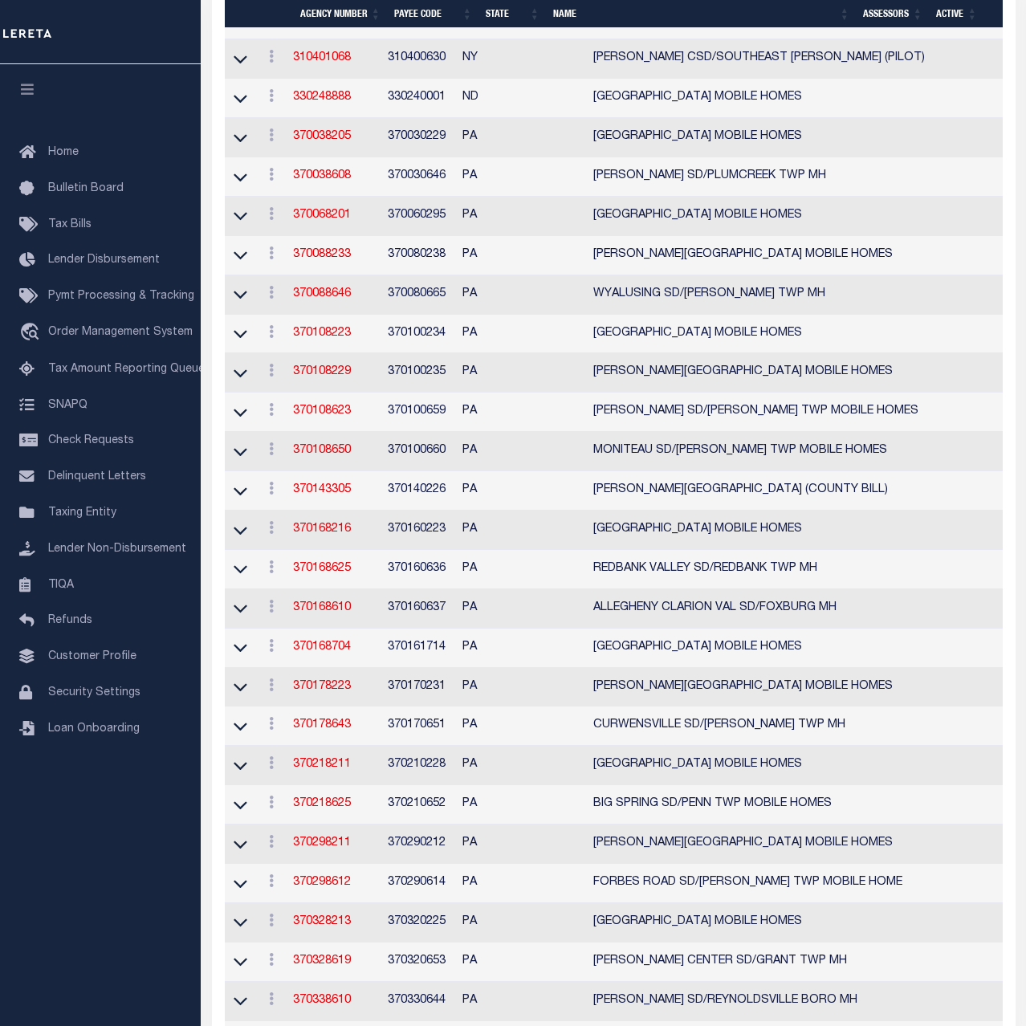
scroll to position [1228, 0]
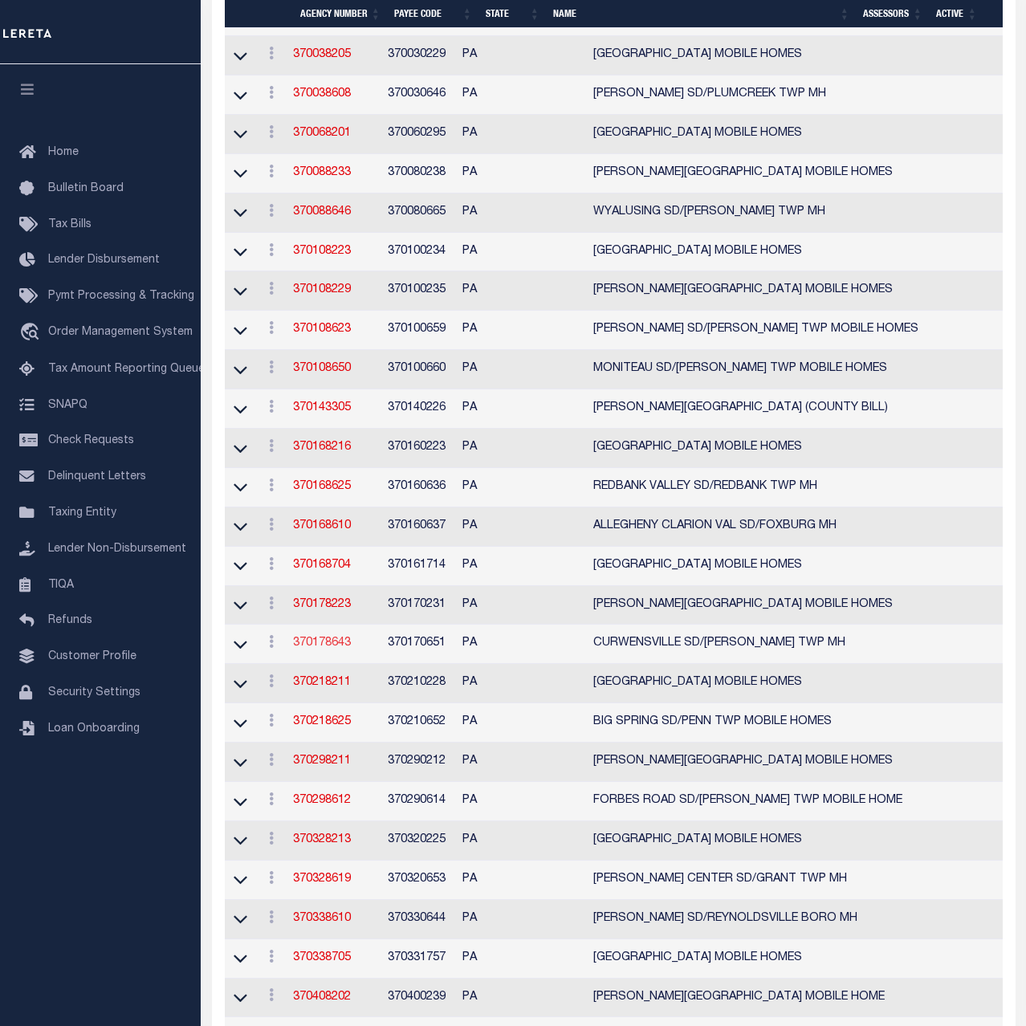
click at [326, 645] on link "370178643" at bounding box center [322, 642] width 58 height 11
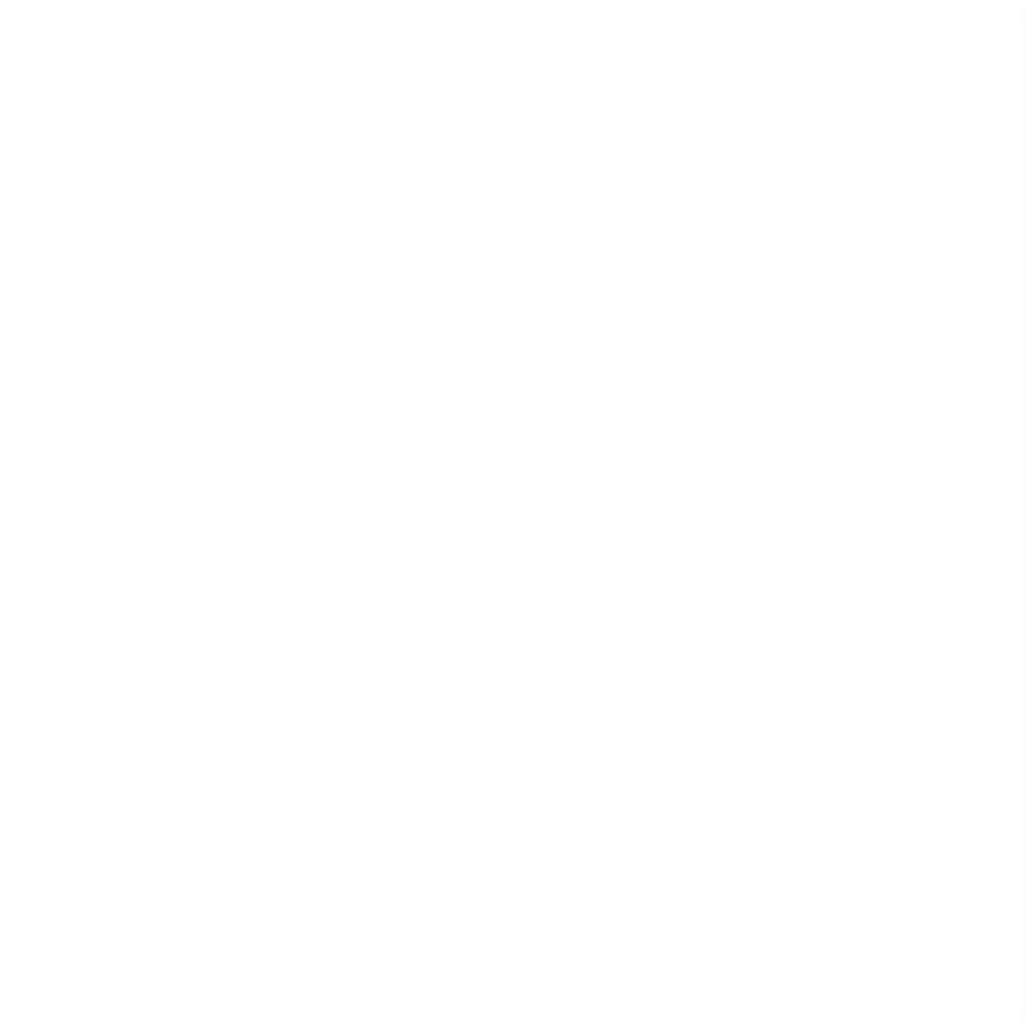
select select
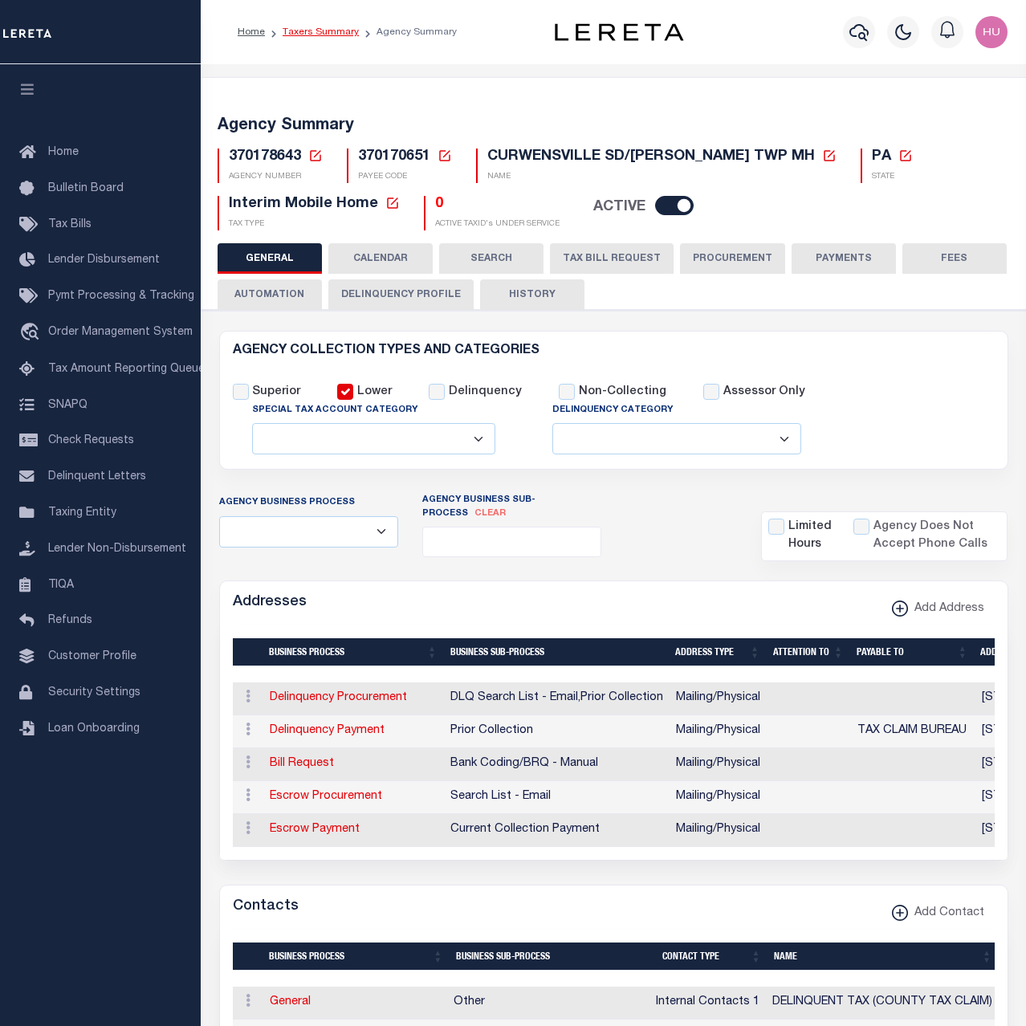
click at [336, 34] on link "Taxers Summary" at bounding box center [321, 32] width 76 height 10
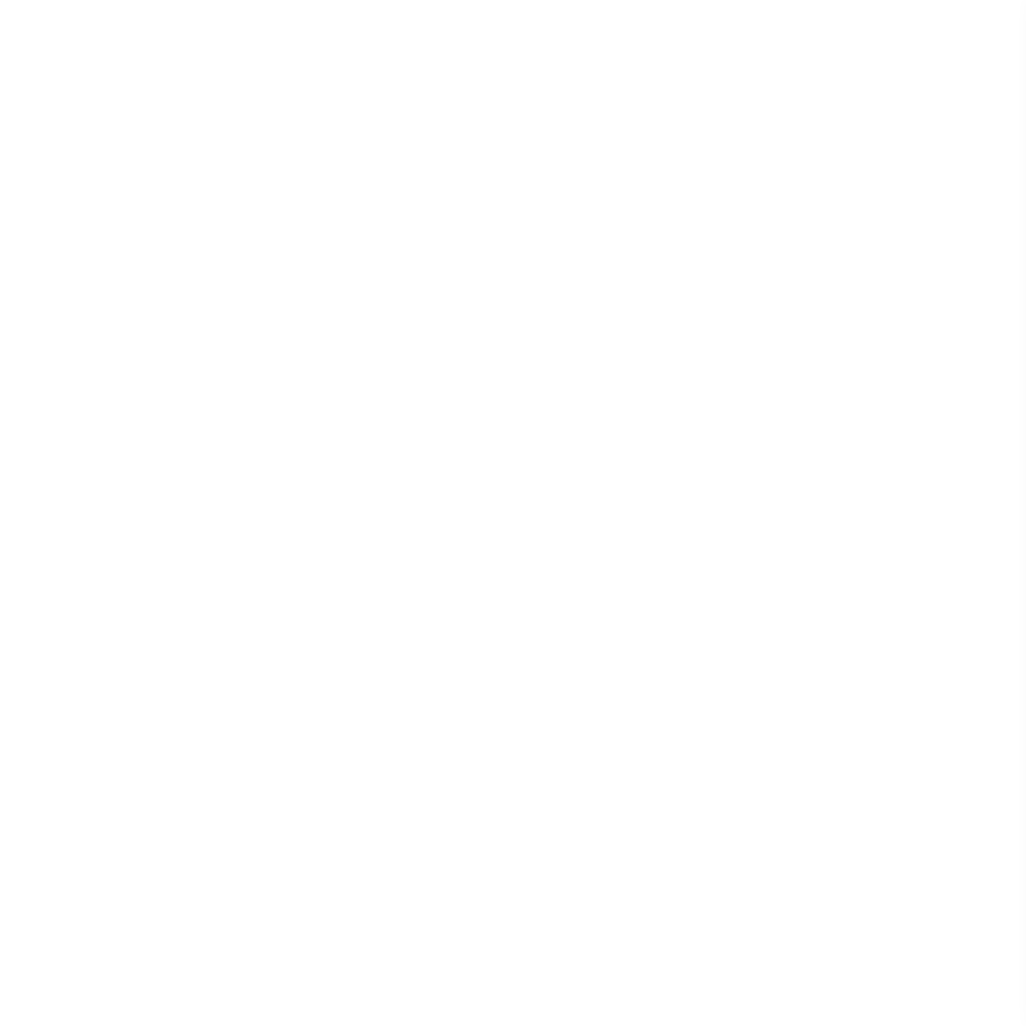
select select "100"
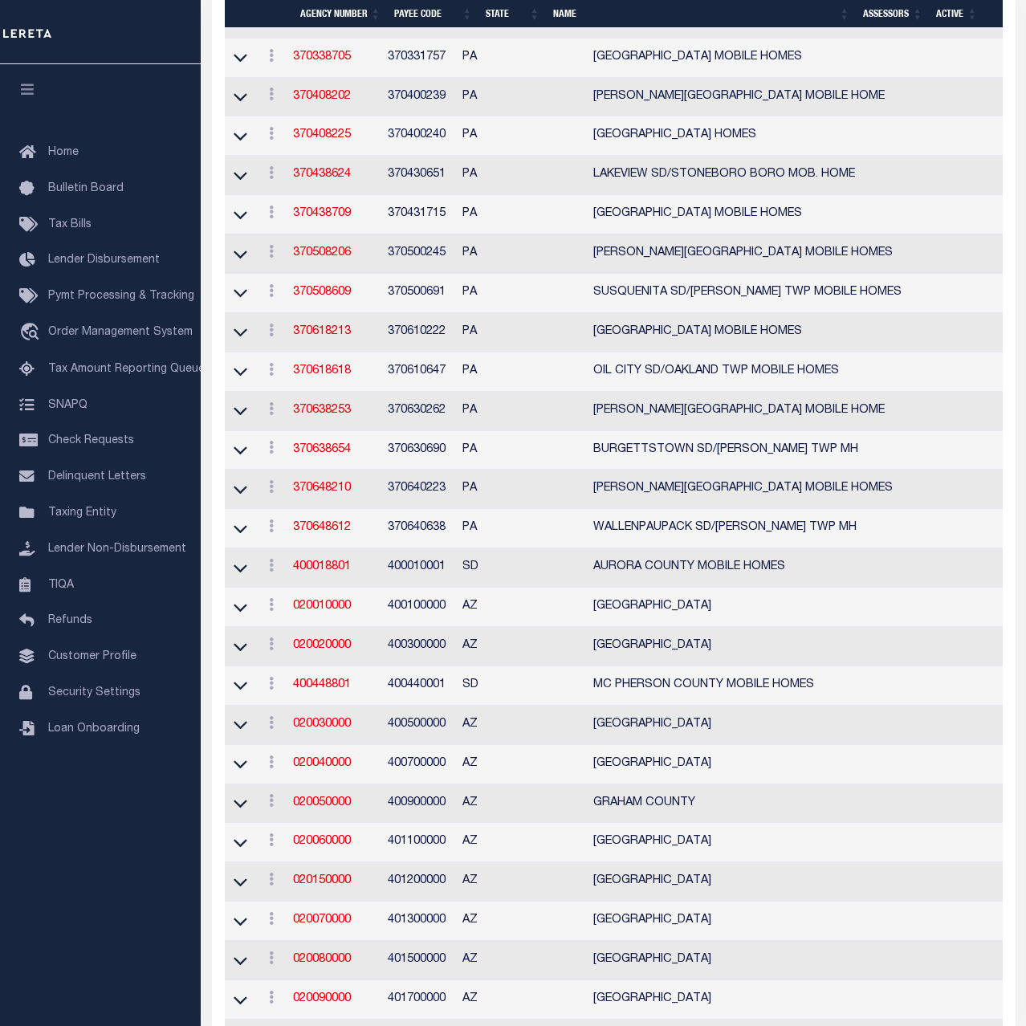
scroll to position [2292, 0]
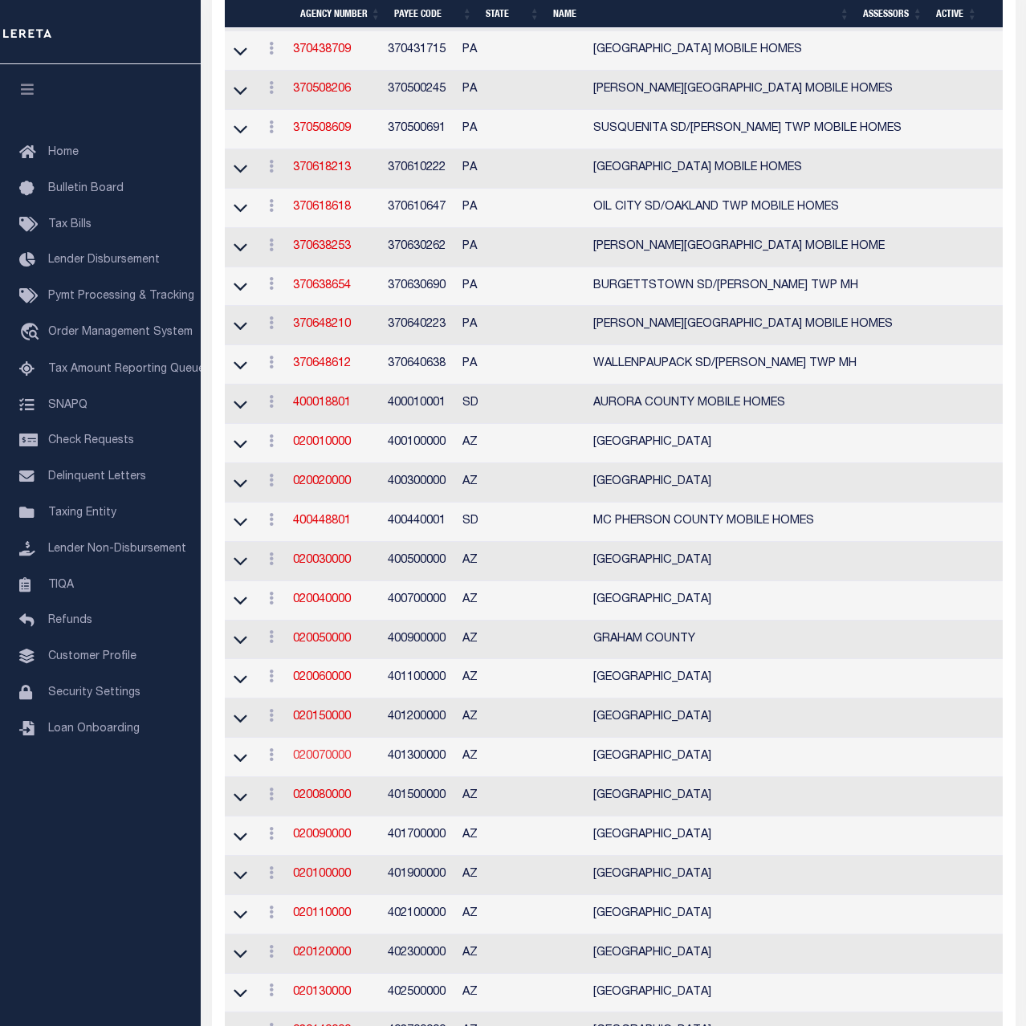
click at [332, 759] on link "020070000" at bounding box center [322, 756] width 58 height 11
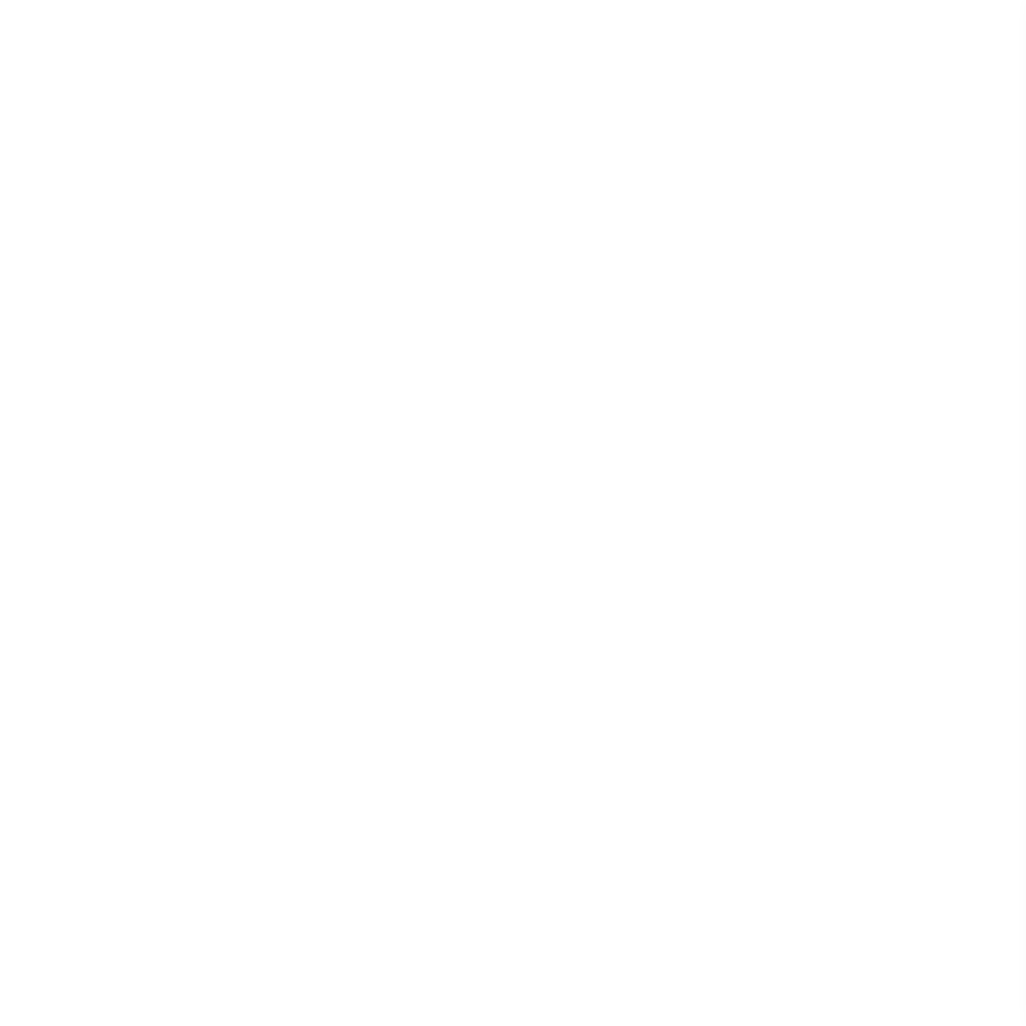
select select
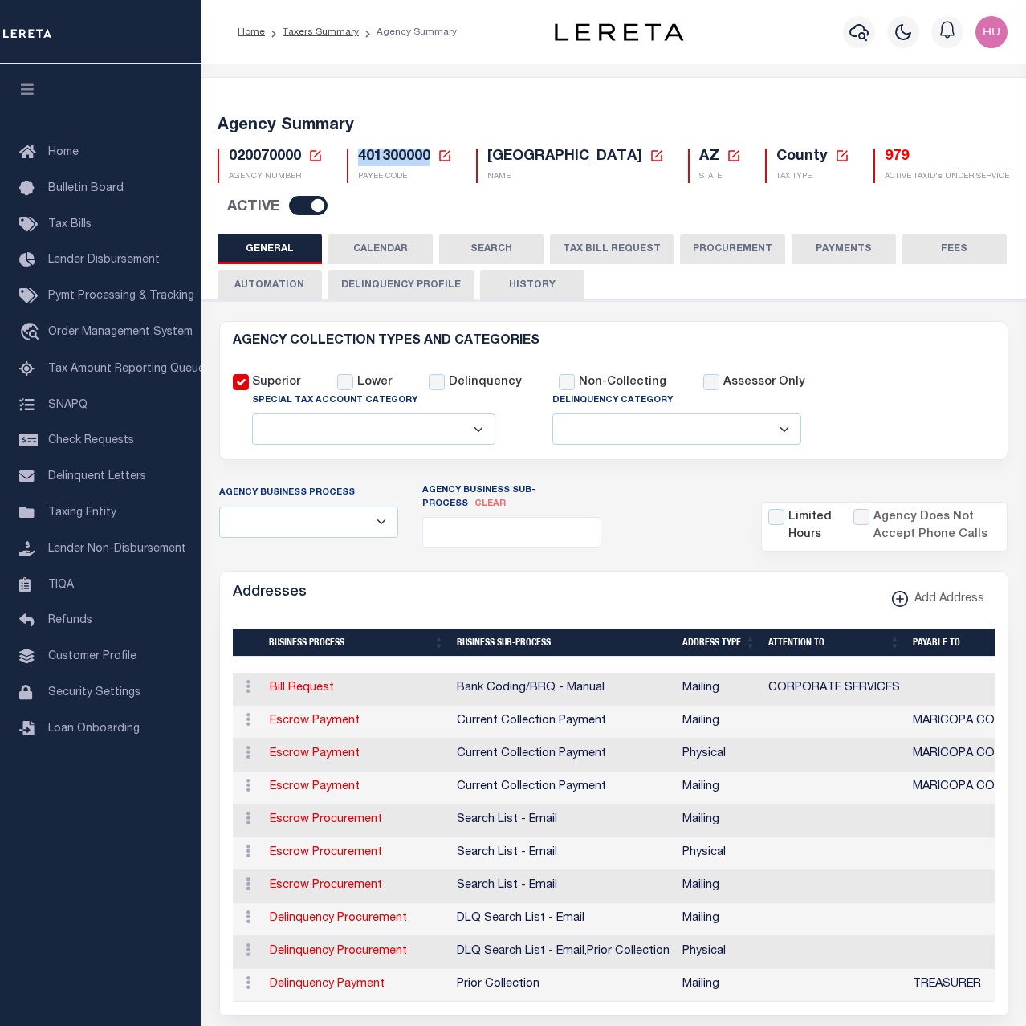
drag, startPoint x: 429, startPoint y: 156, endPoint x: 358, endPoint y: 158, distance: 70.7
click at [358, 158] on span "401300000" at bounding box center [394, 156] width 72 height 14
copy span "401300000"
click at [819, 242] on button "PAYMENTS" at bounding box center [843, 249] width 104 height 31
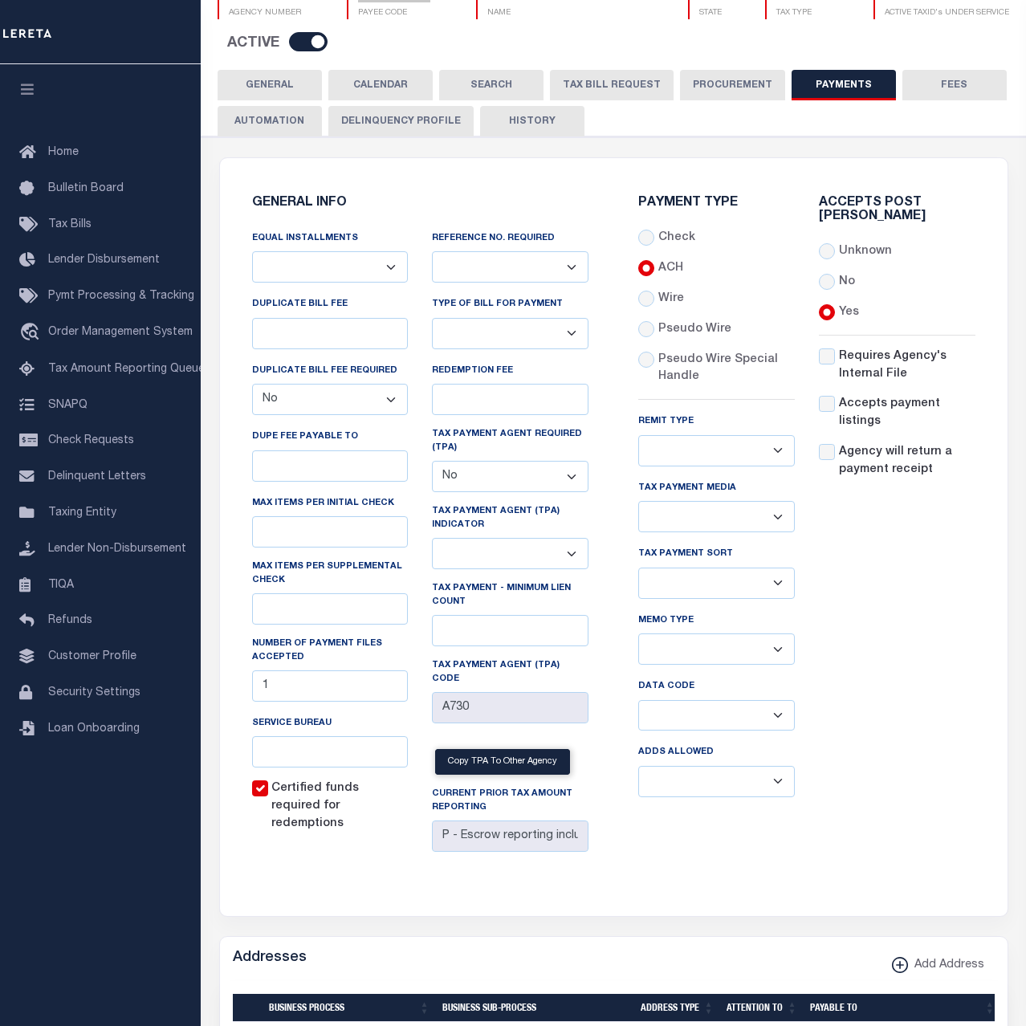
scroll to position [82, 0]
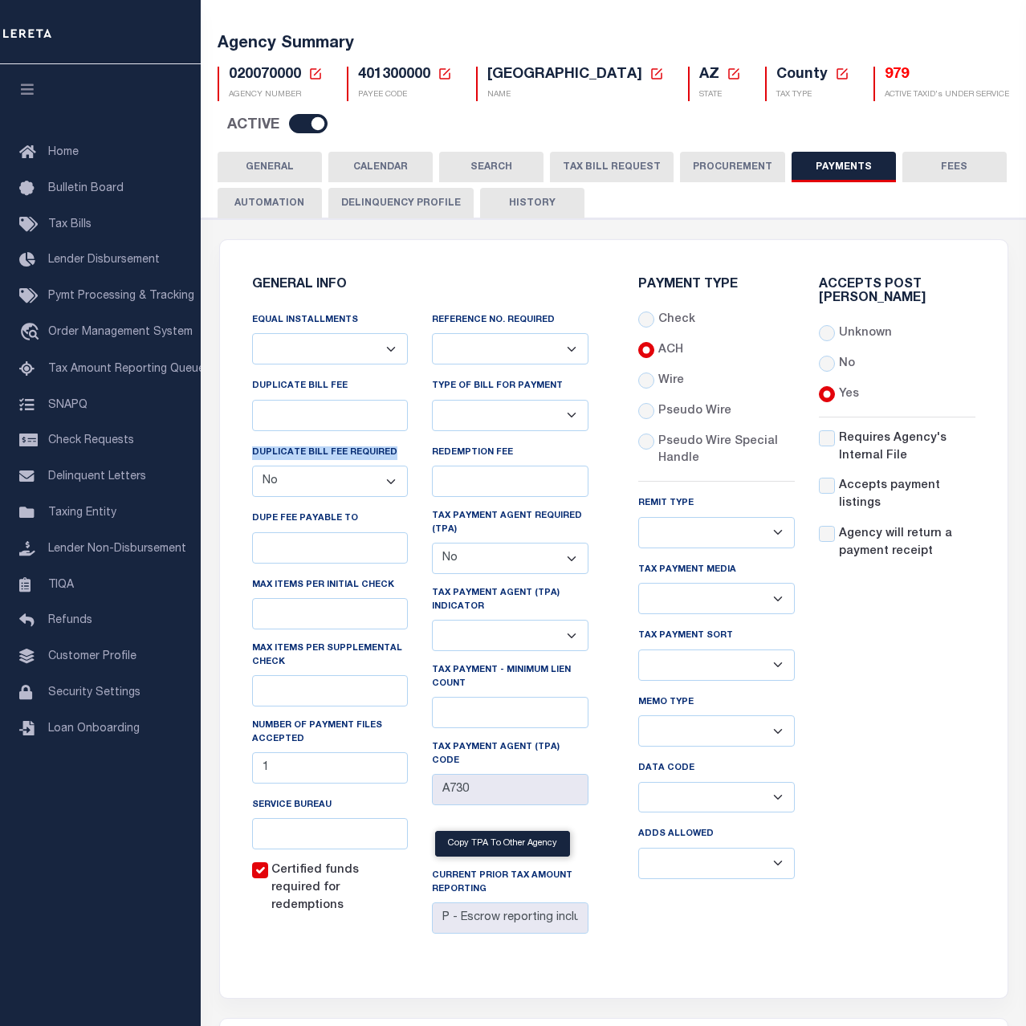
drag, startPoint x: 400, startPoint y: 459, endPoint x: 243, endPoint y: 458, distance: 156.5
click at [243, 458] on div "Equal Installments Annual Billing no split Bills are not split equally Bills ar…" at bounding box center [330, 625] width 181 height 629
copy label "DUPLICATE BILL FEE REQUIRED"
click at [876, 776] on div "Accepts Post Mark Unknown No Yes" at bounding box center [897, 585] width 181 height 613
drag, startPoint x: 393, startPoint y: 454, endPoint x: 249, endPoint y: 456, distance: 144.5
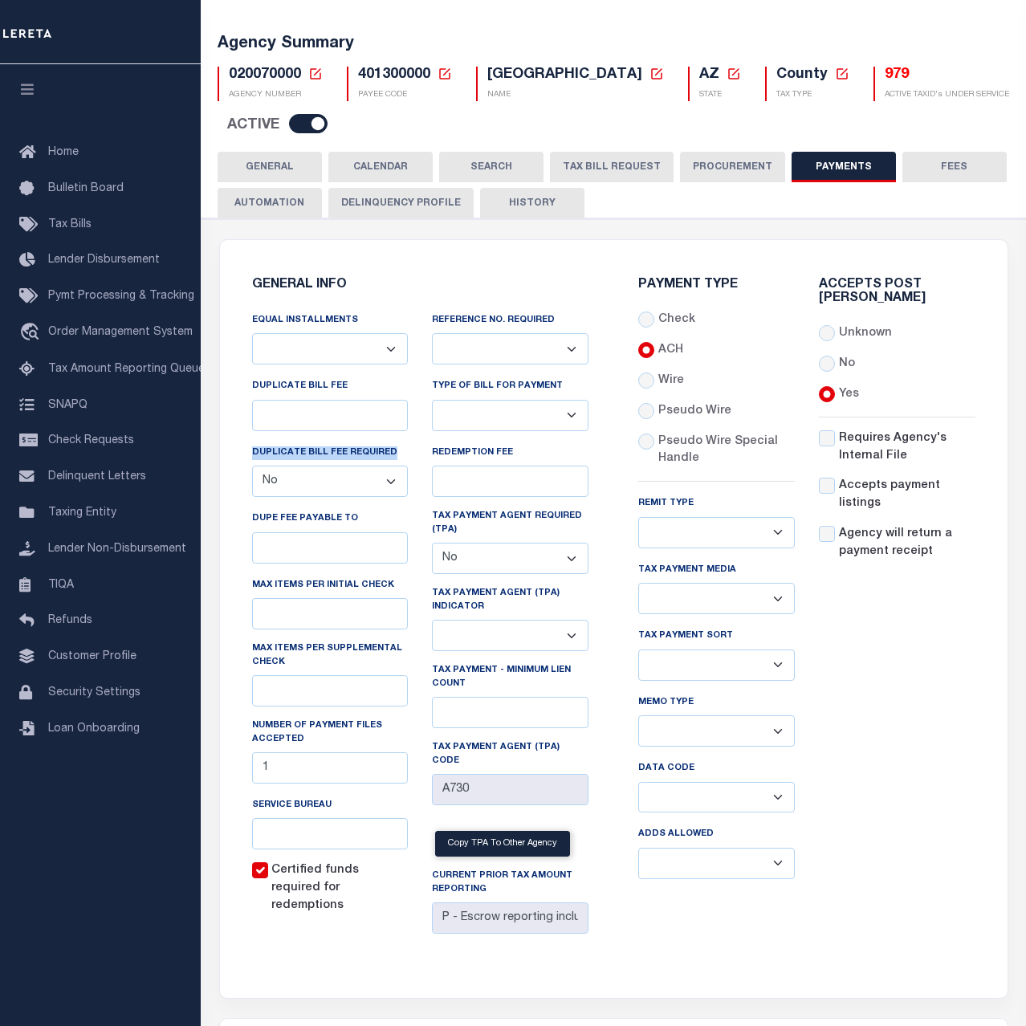
click at [249, 456] on div "Equal Installments Annual Billing no split Bills are not split equally Bills ar…" at bounding box center [330, 625] width 181 height 629
copy label "DUPLICATE BILL FEE REQUIRED"
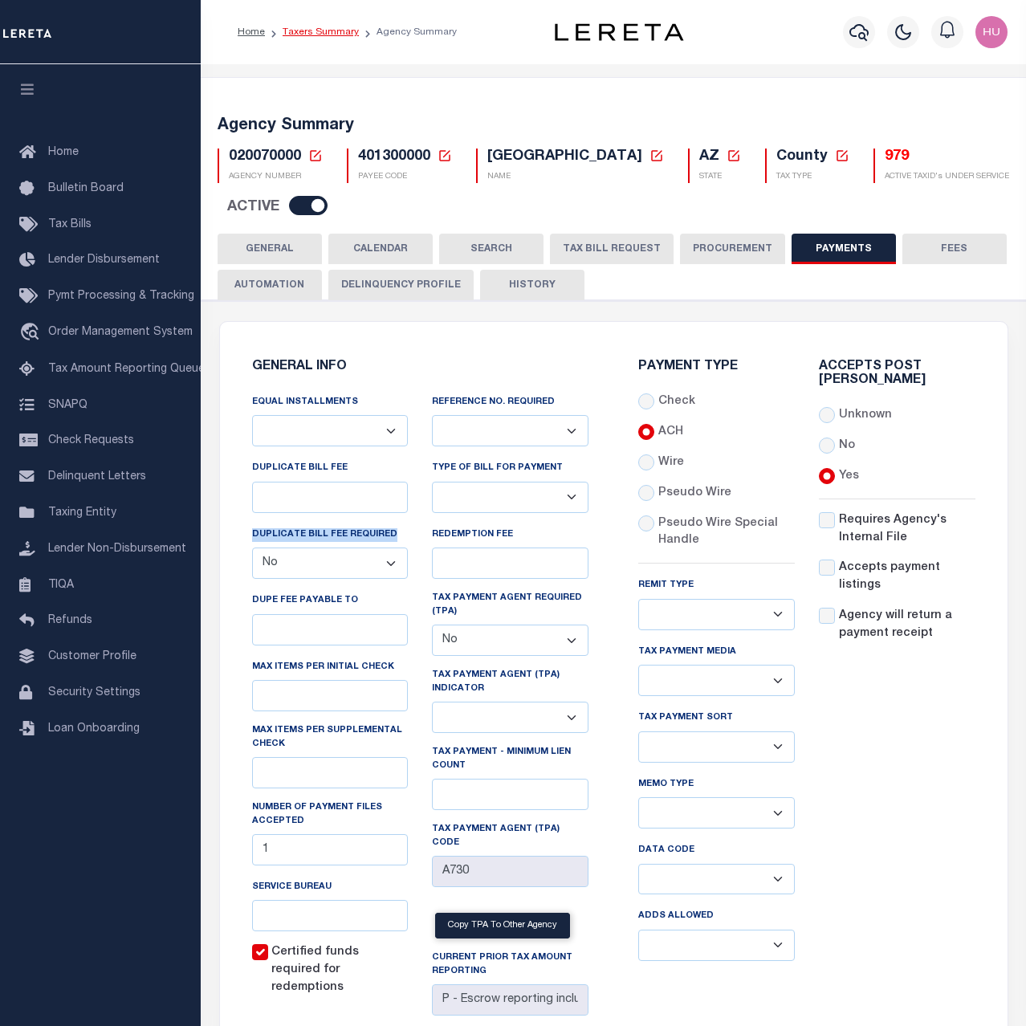
click at [326, 31] on link "Taxers Summary" at bounding box center [321, 32] width 76 height 10
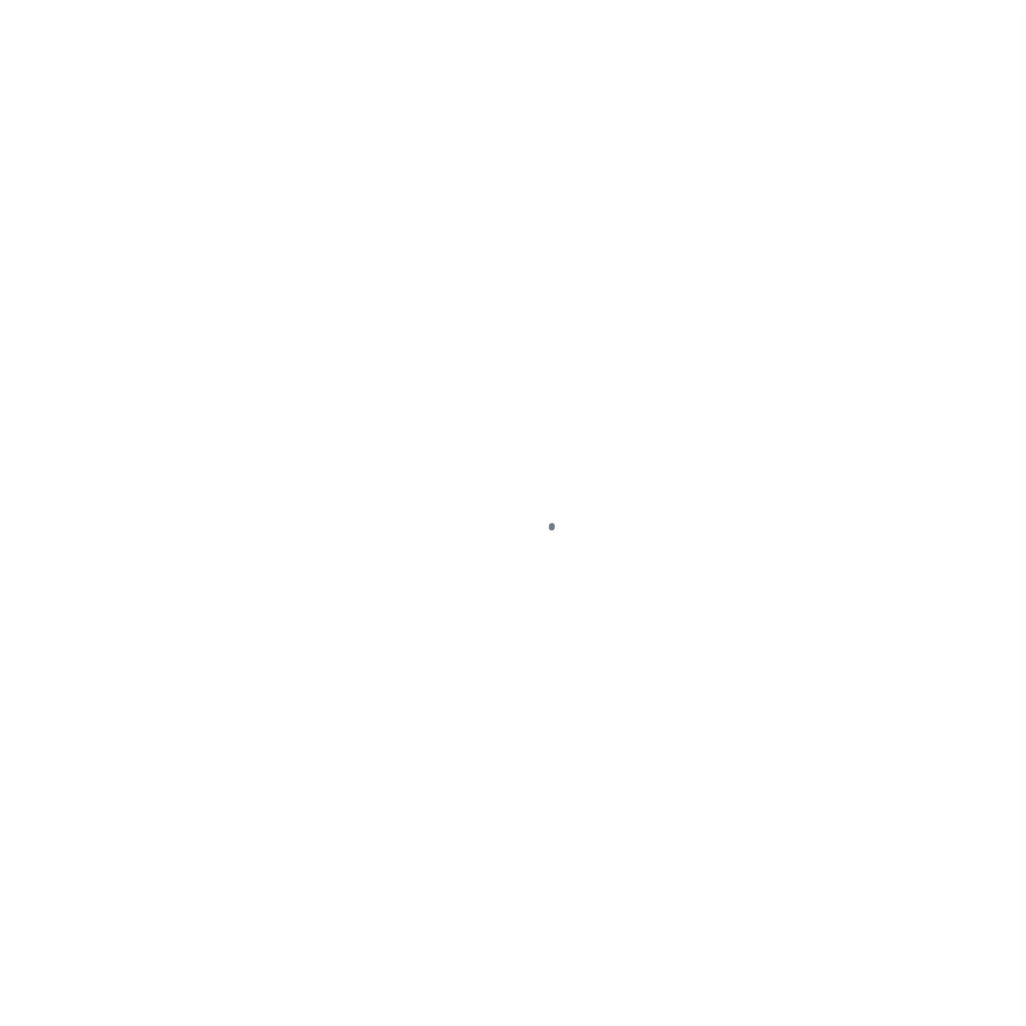
select select "100"
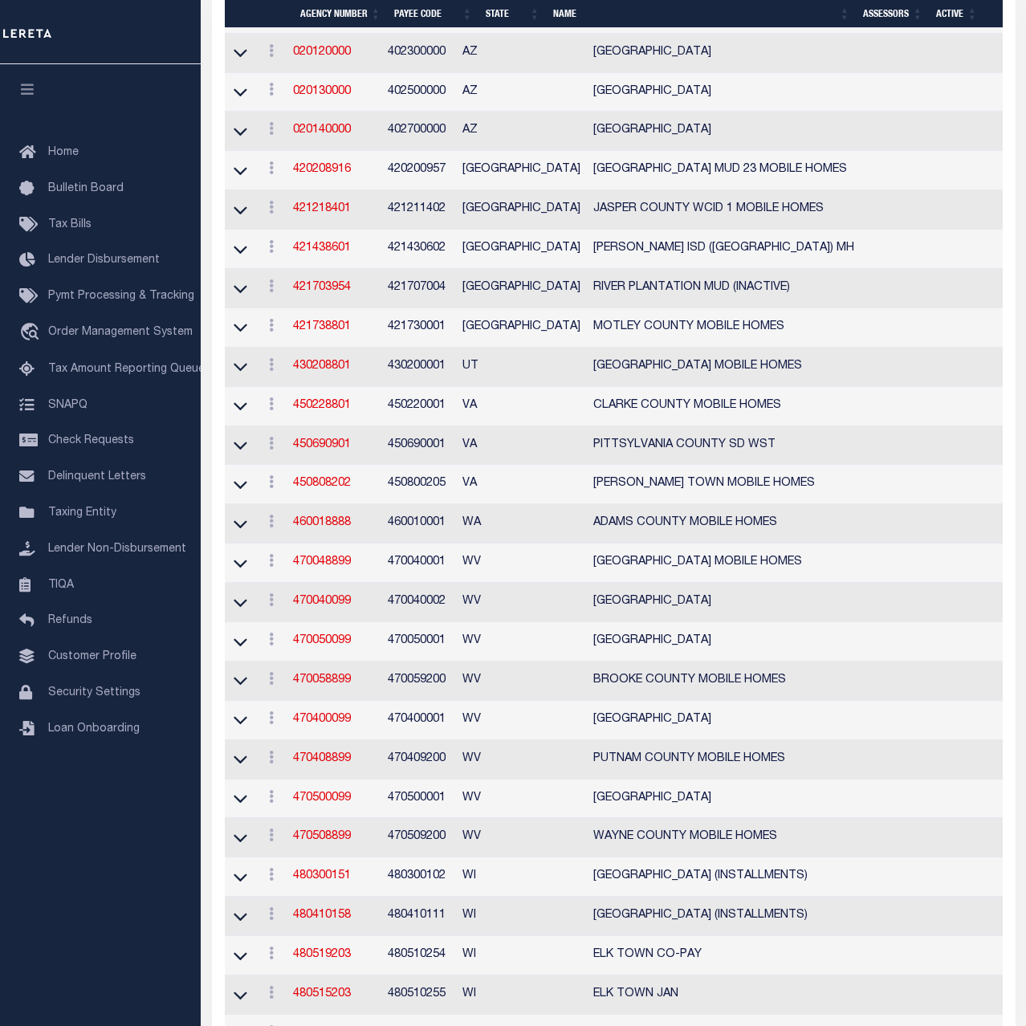
scroll to position [3029, 0]
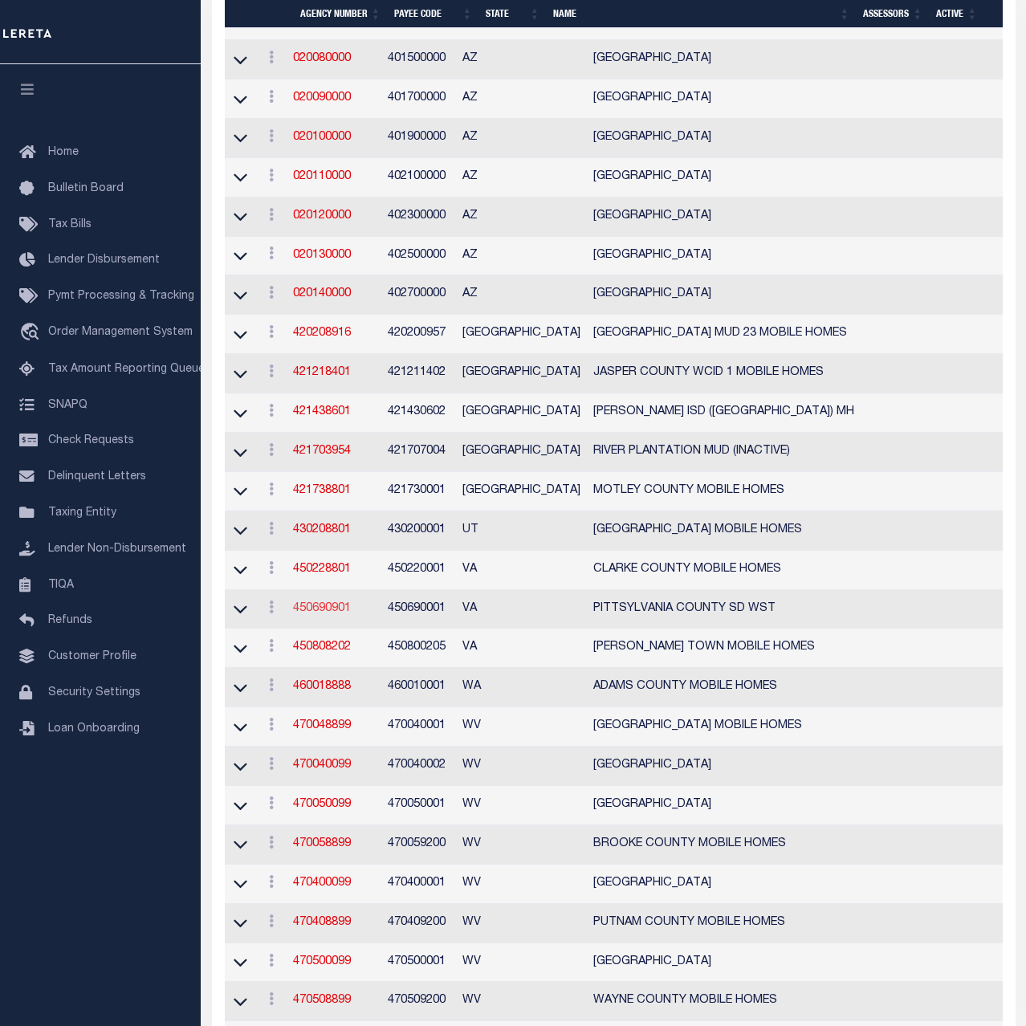
click at [336, 612] on link "450690901" at bounding box center [322, 608] width 58 height 11
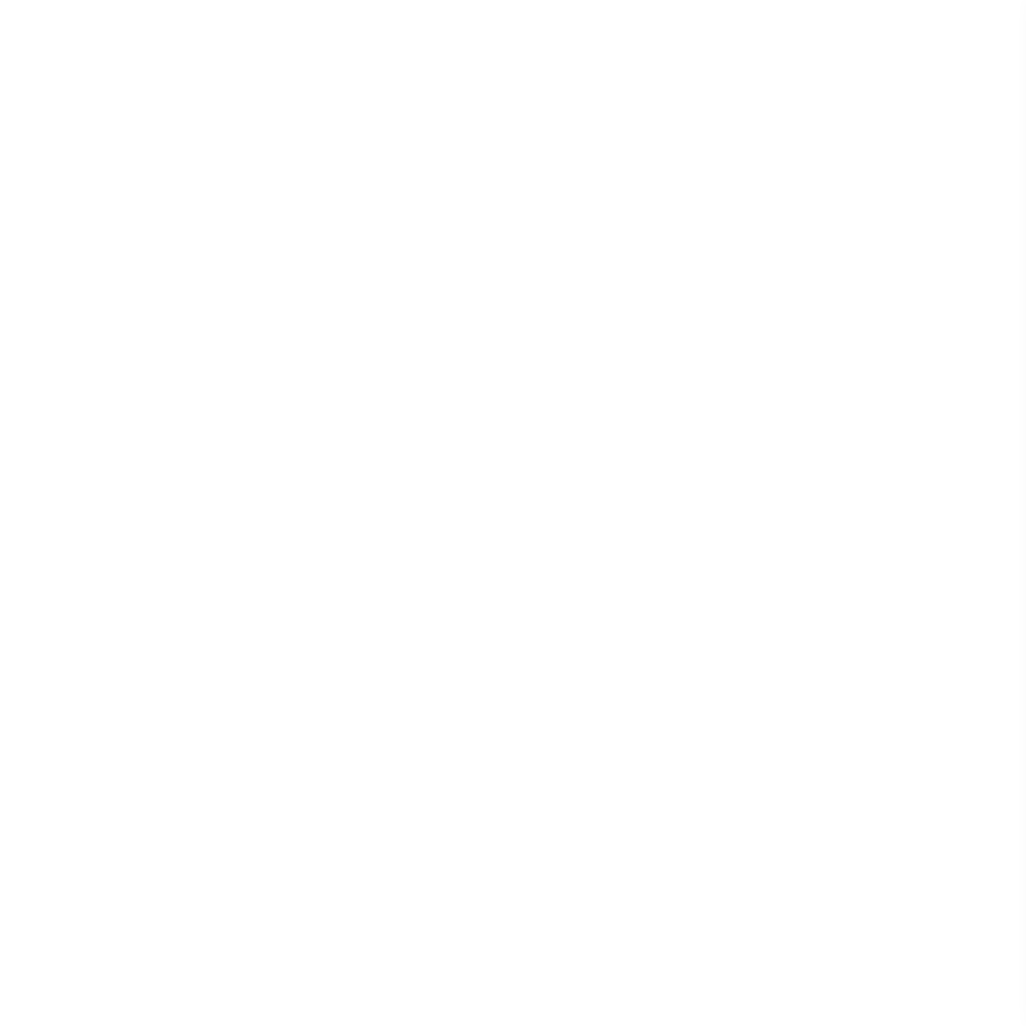
select select
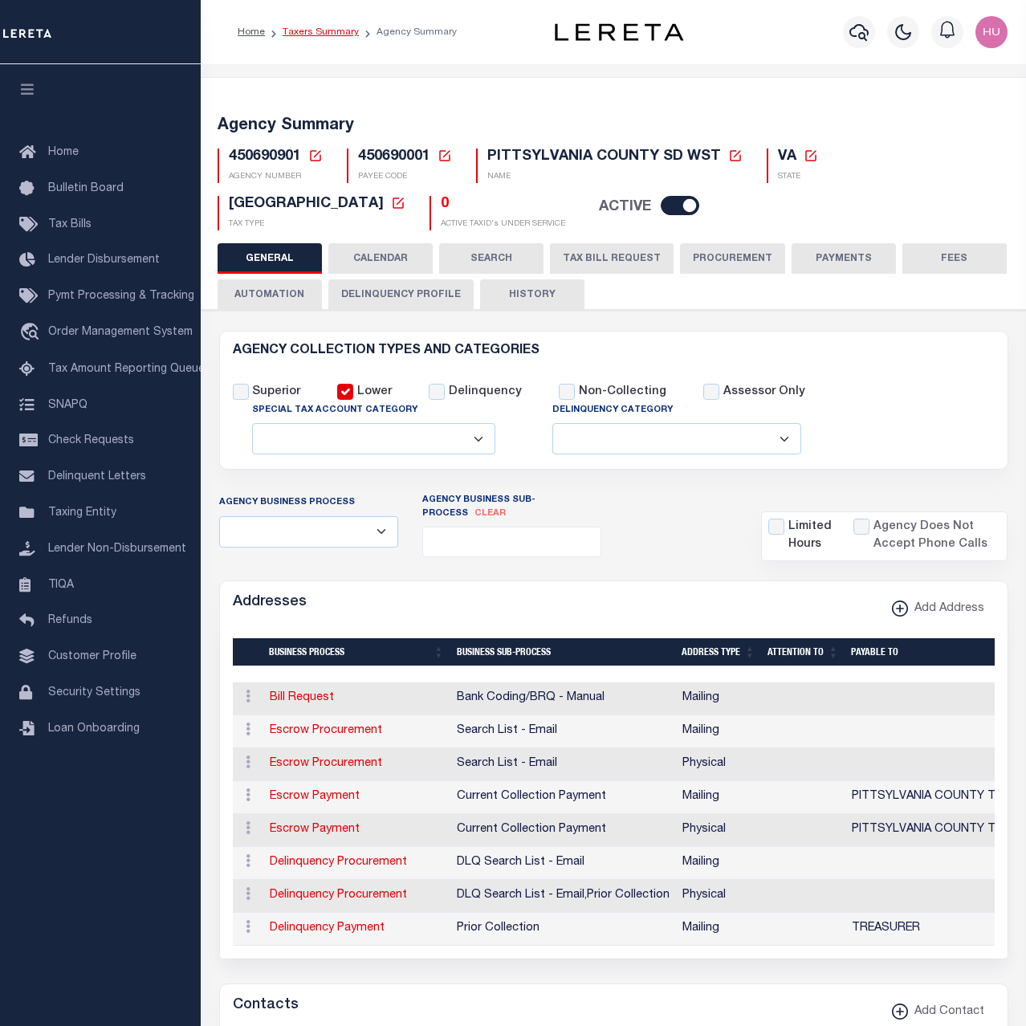
click at [338, 34] on link "Taxers Summary" at bounding box center [321, 32] width 76 height 10
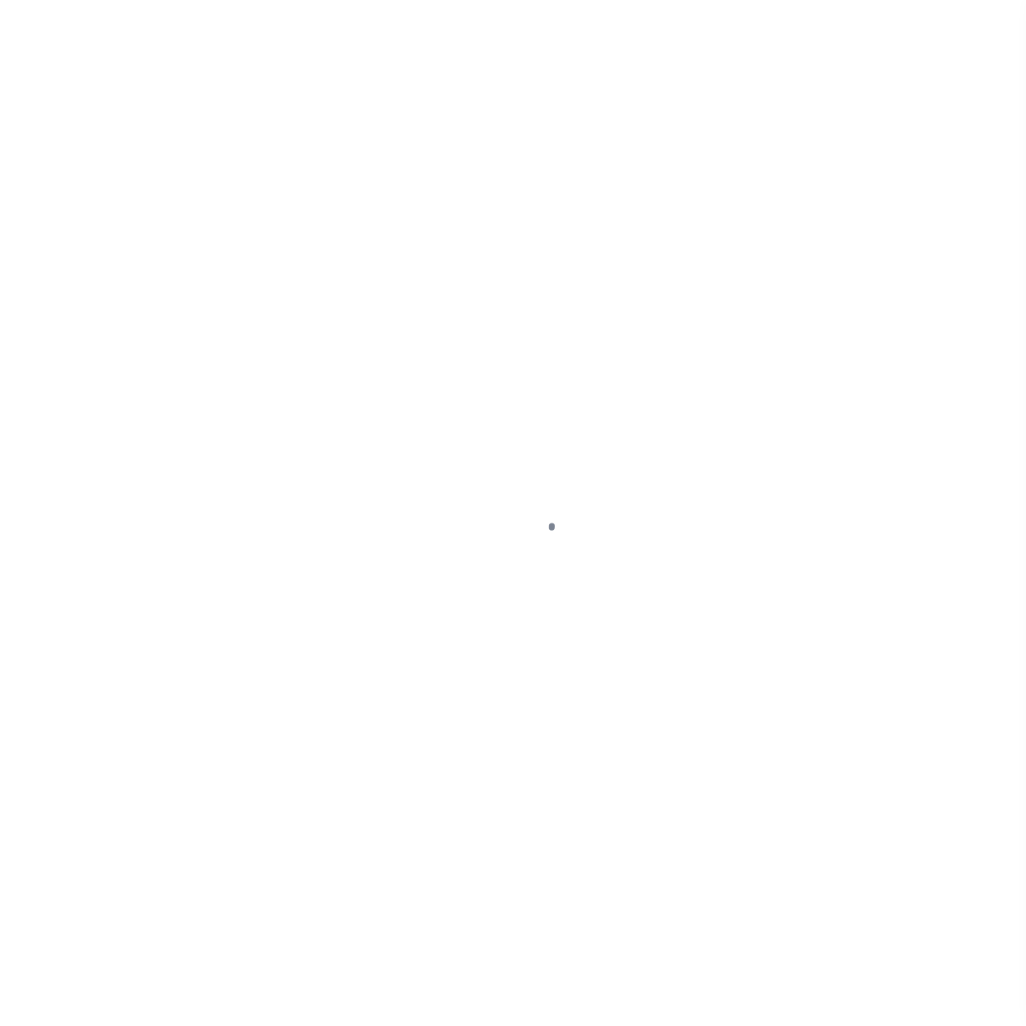
select select "100"
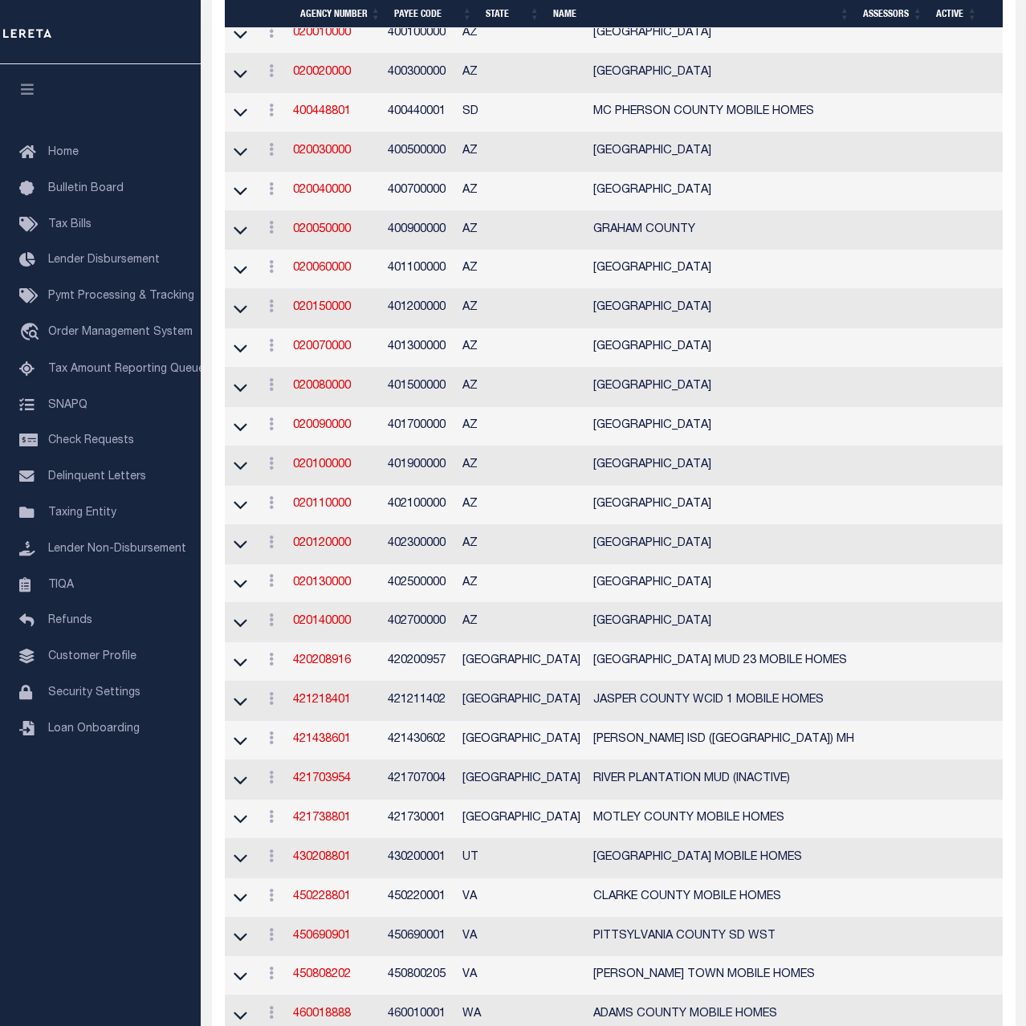
scroll to position [2784, 0]
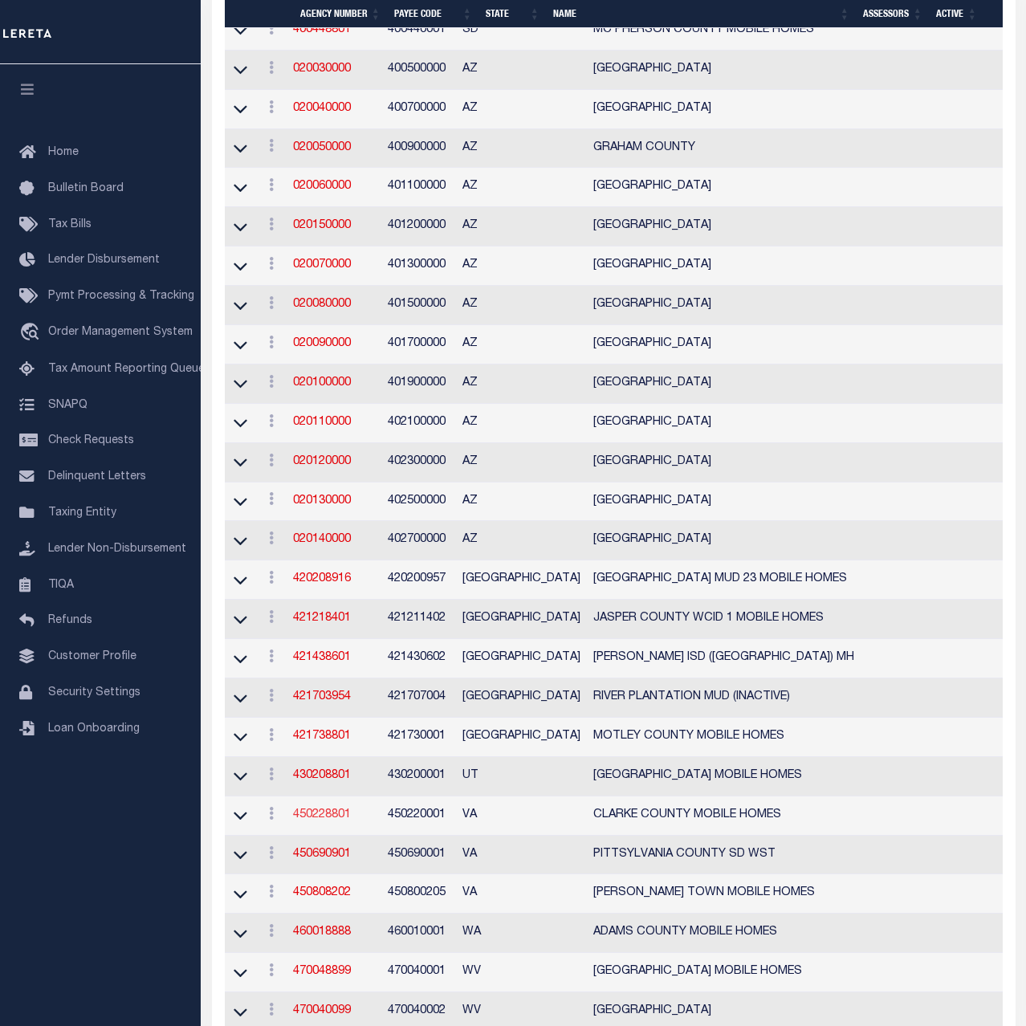
click at [331, 819] on link "450228801" at bounding box center [322, 814] width 58 height 11
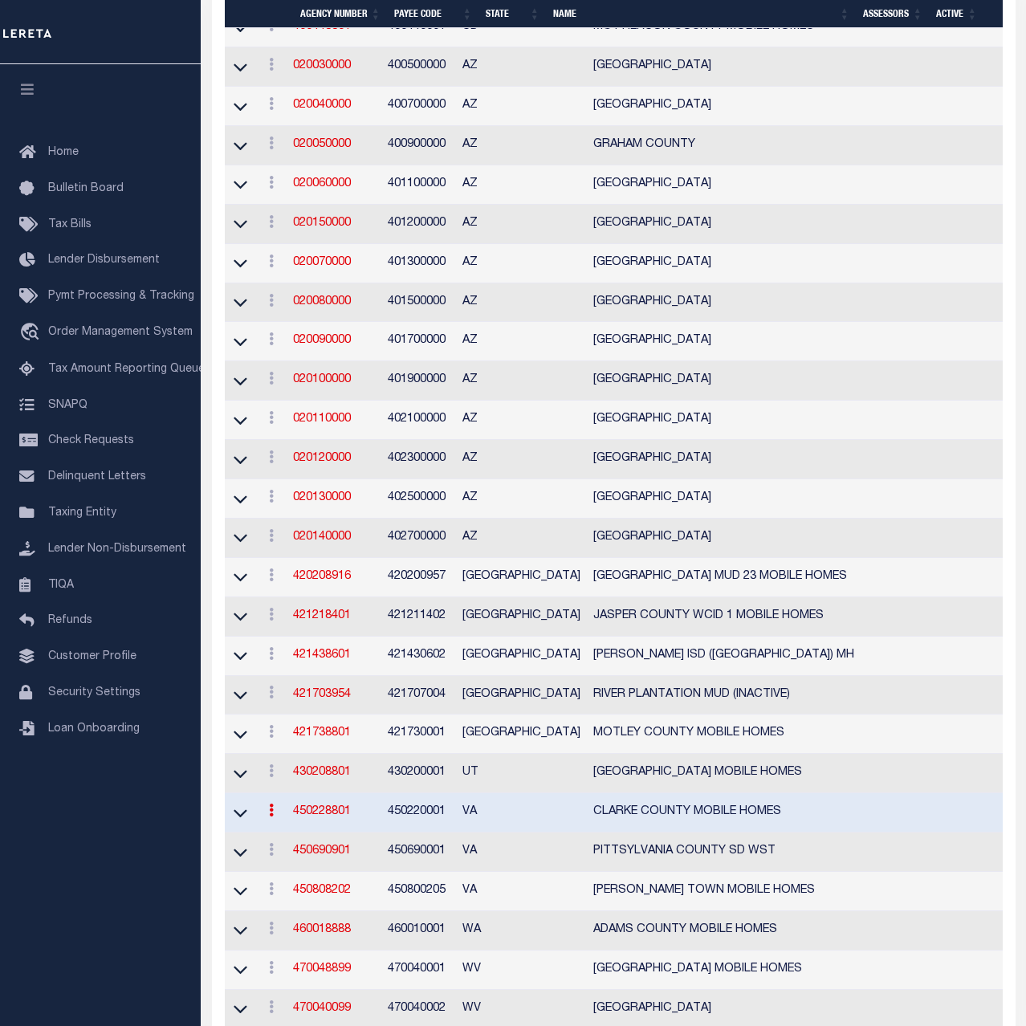
scroll to position [2781, 0]
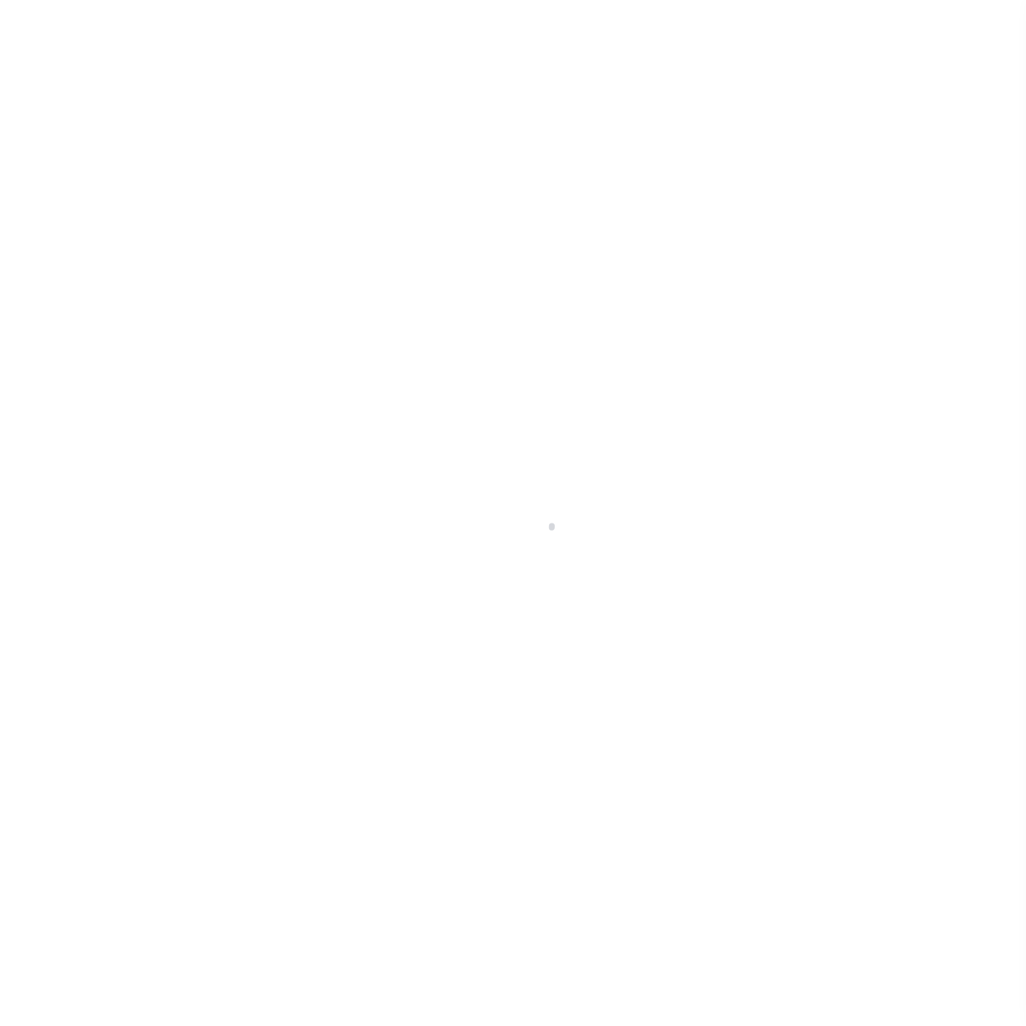
select select
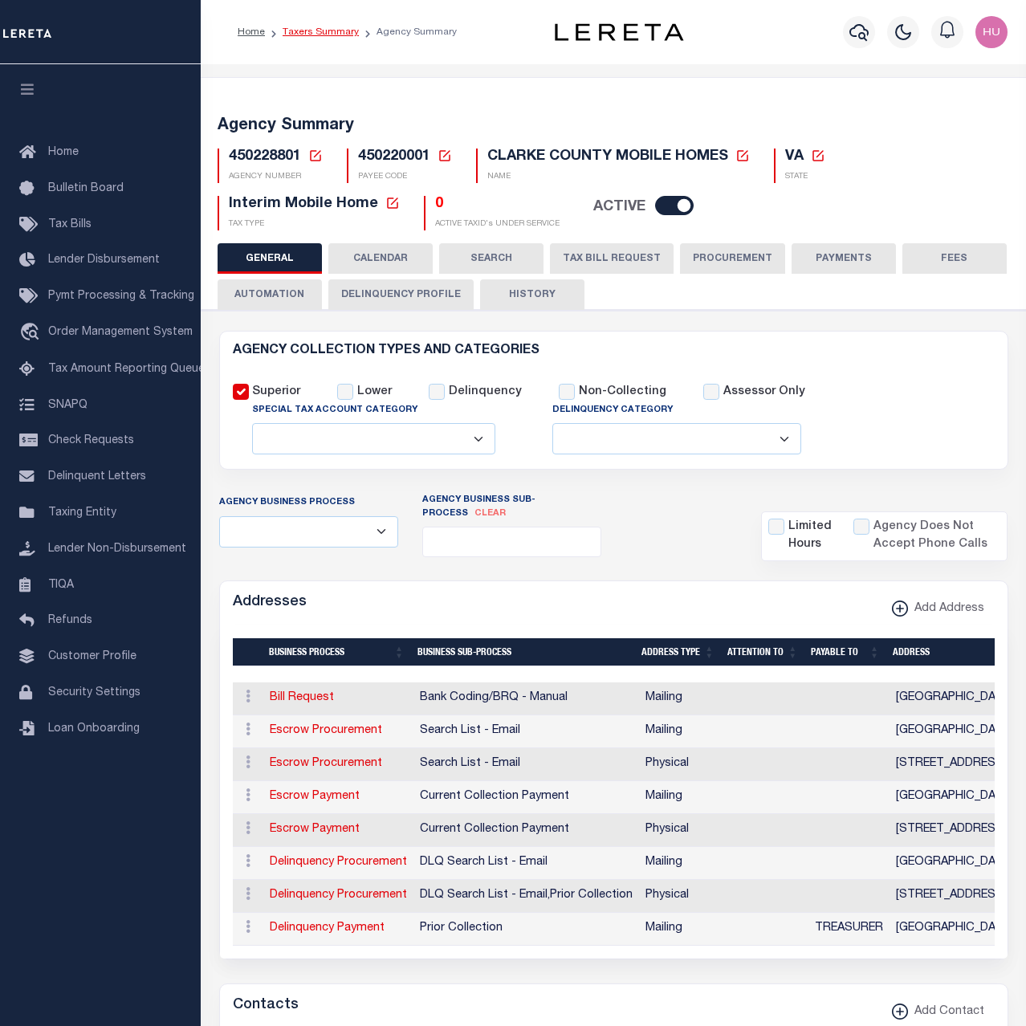
click at [336, 31] on link "Taxers Summary" at bounding box center [321, 32] width 76 height 10
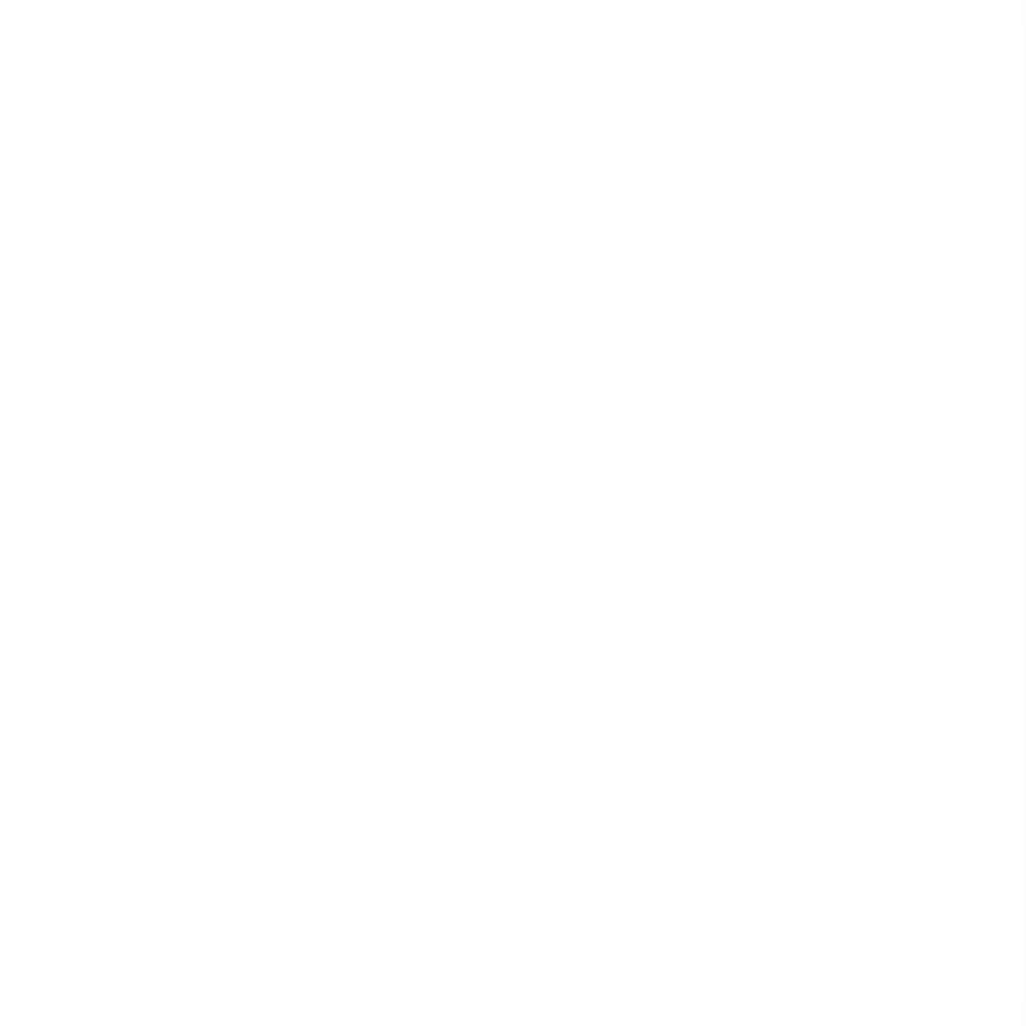
select select "100"
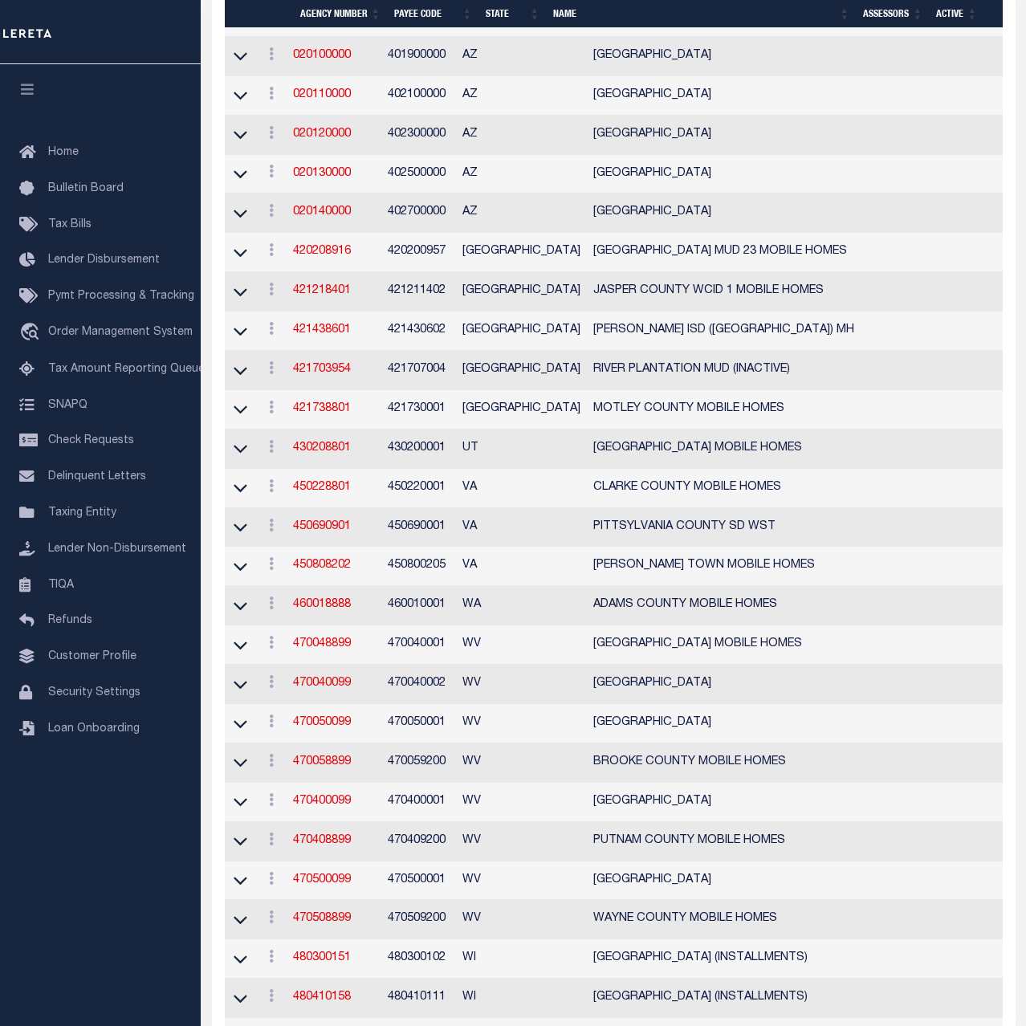
scroll to position [3275, 0]
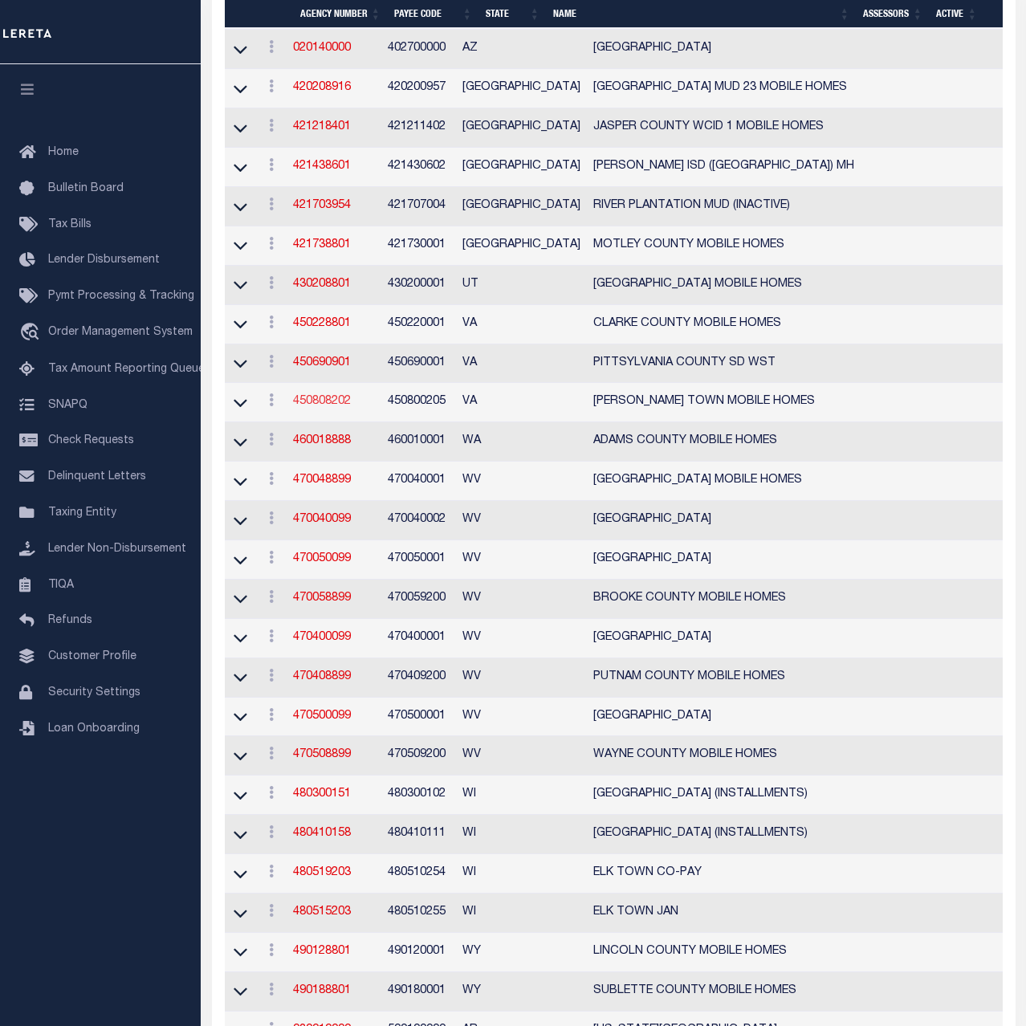
click at [323, 404] on link "450808202" at bounding box center [322, 401] width 58 height 11
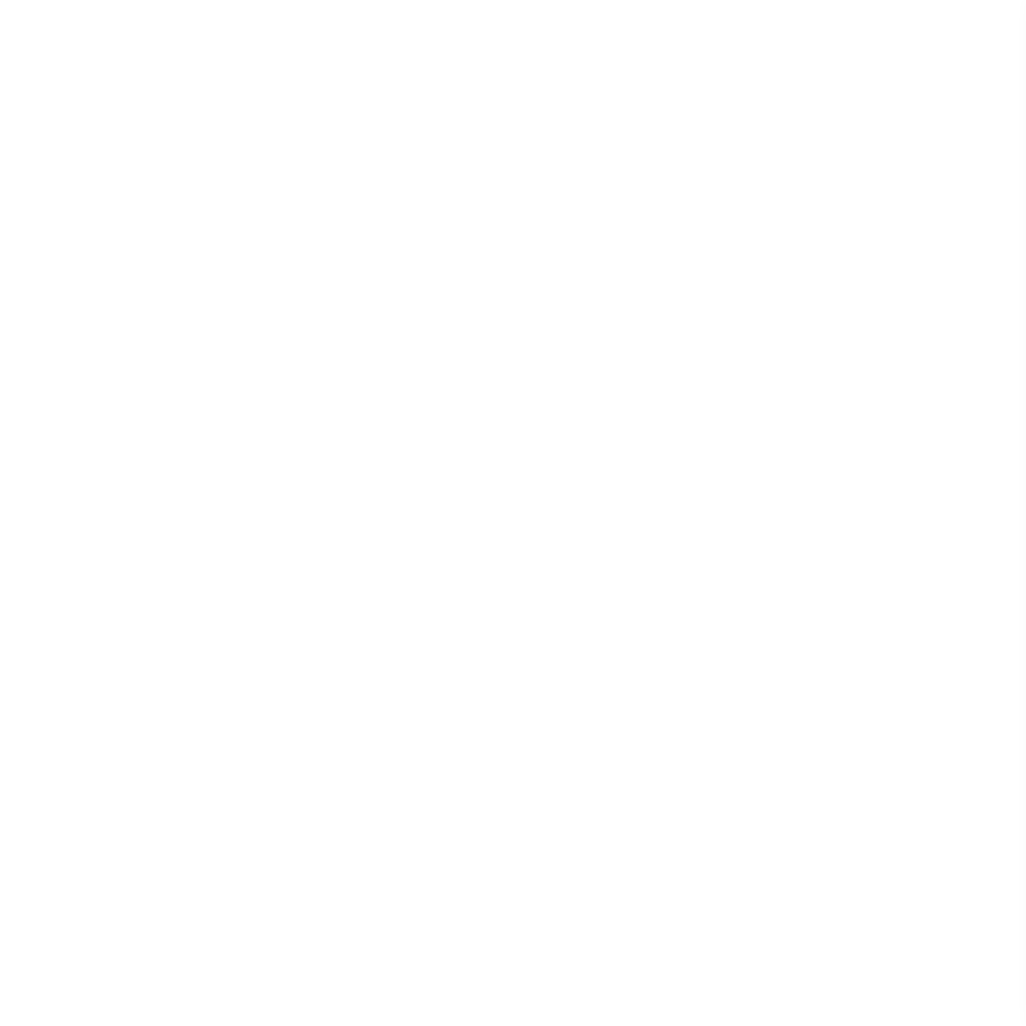
select select
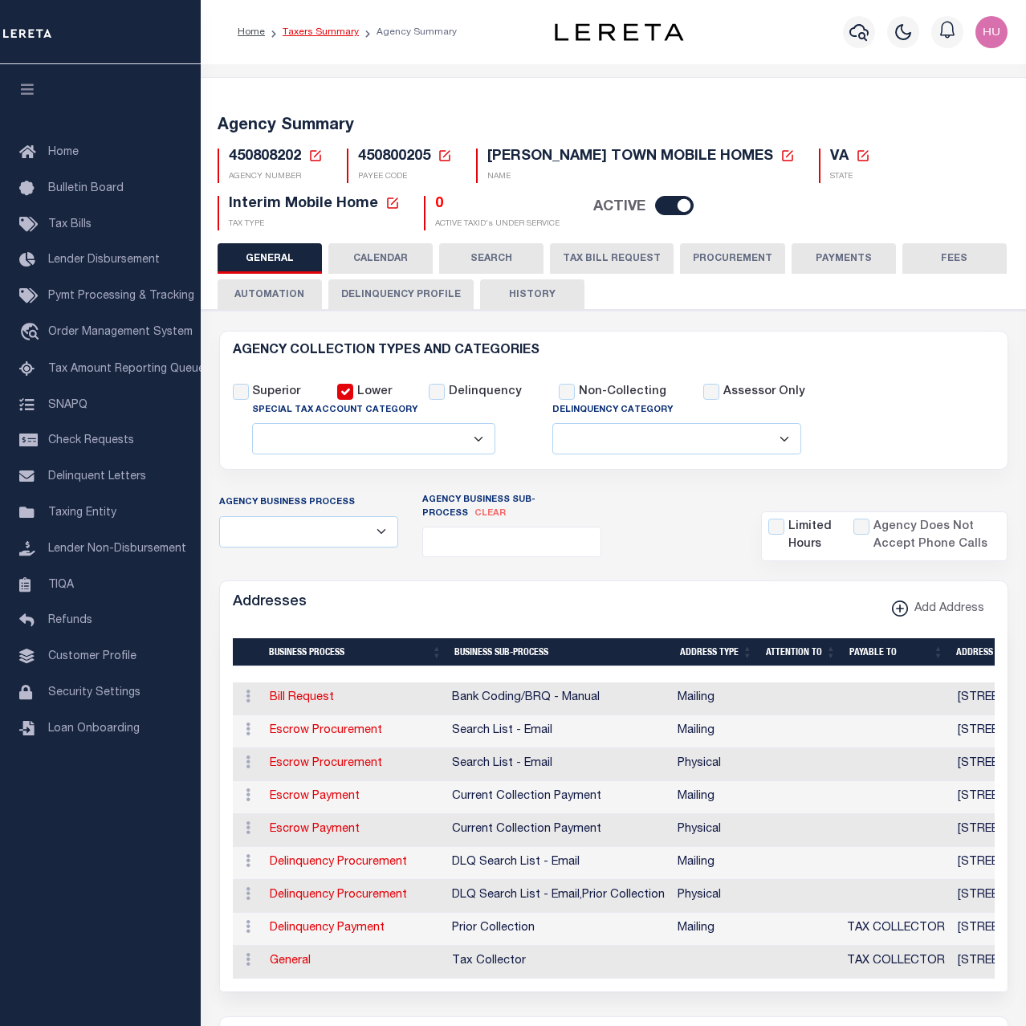
click at [319, 32] on link "Taxers Summary" at bounding box center [321, 32] width 76 height 10
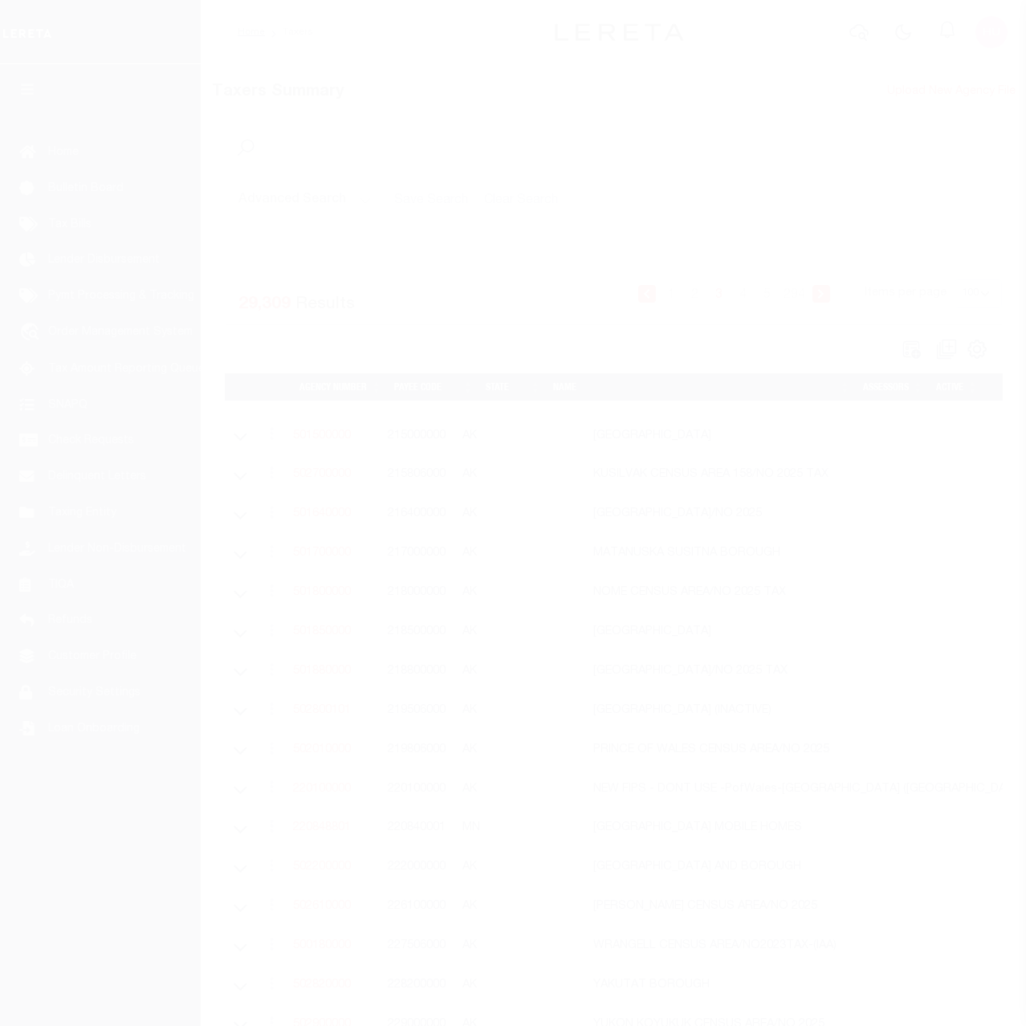
select select "100"
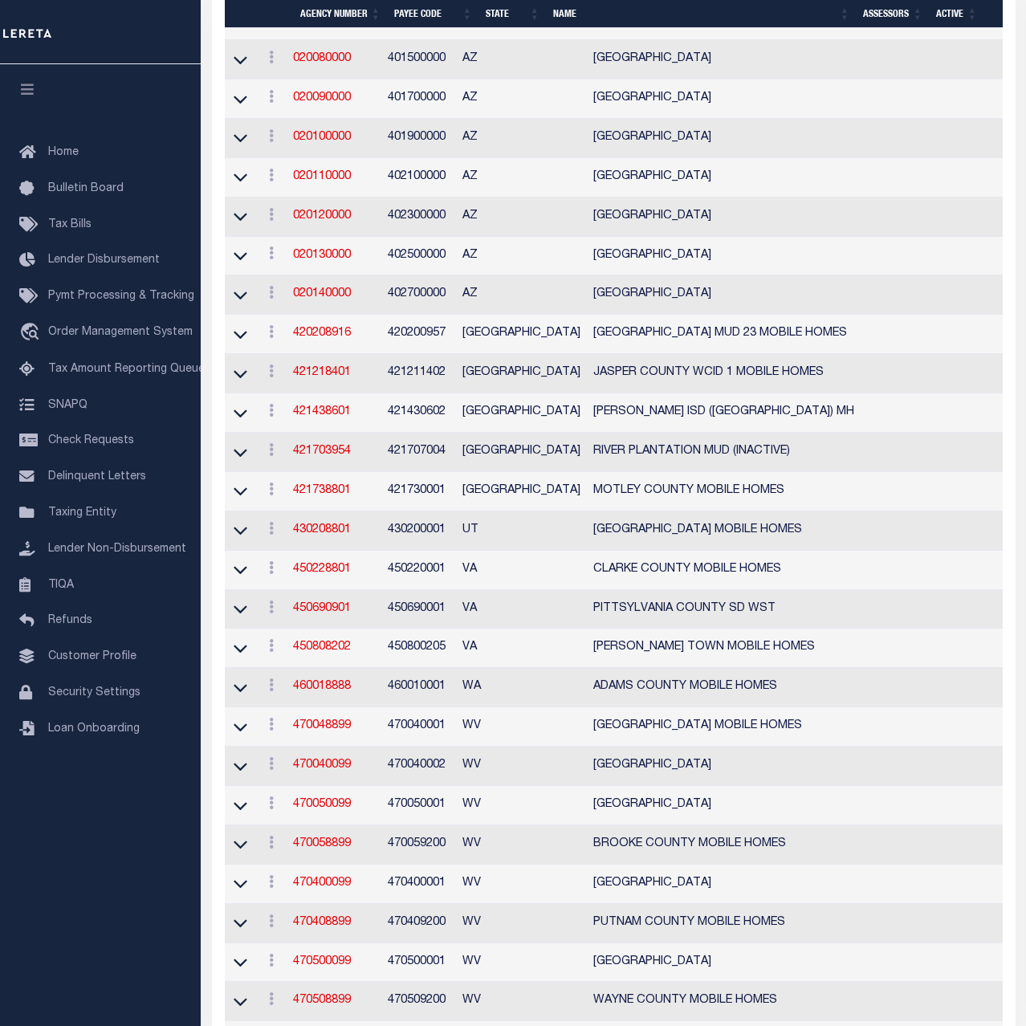
scroll to position [3193, 0]
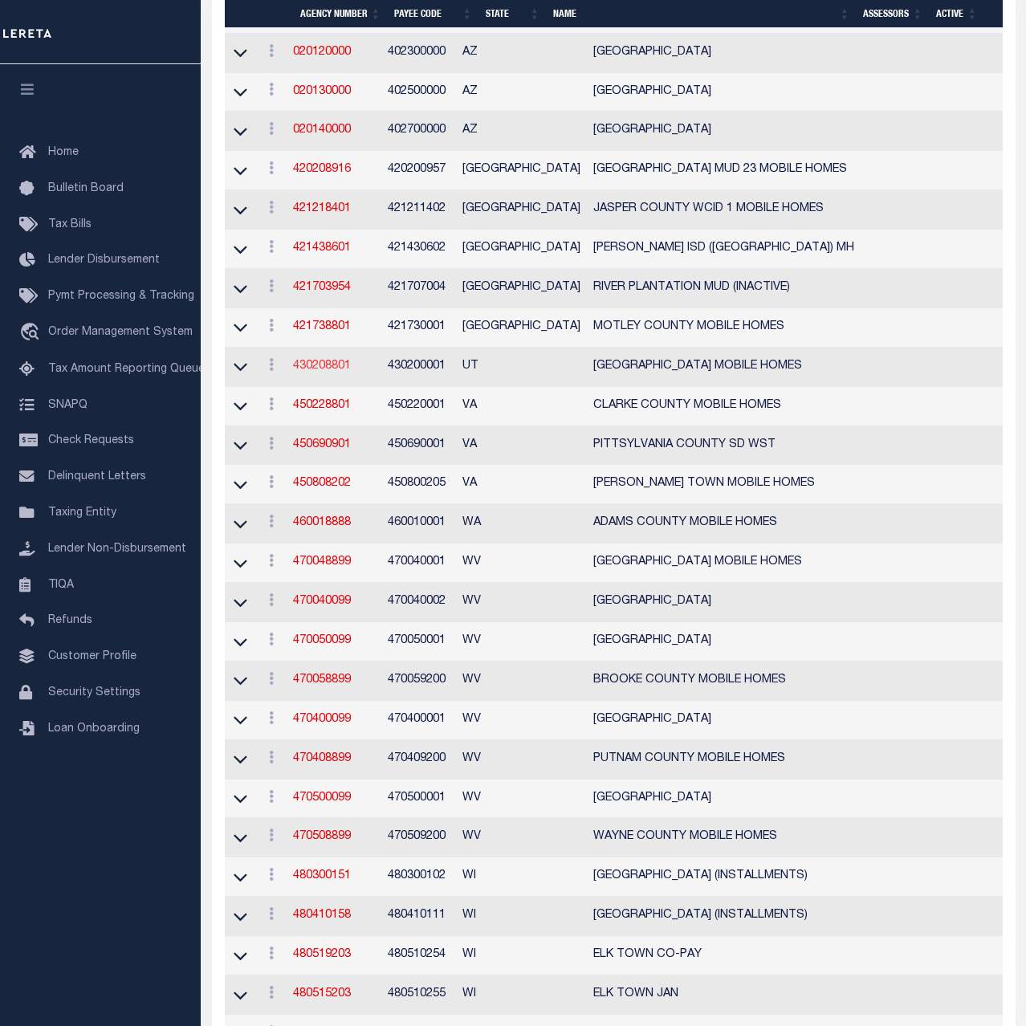
click at [321, 368] on link "430208801" at bounding box center [322, 365] width 58 height 11
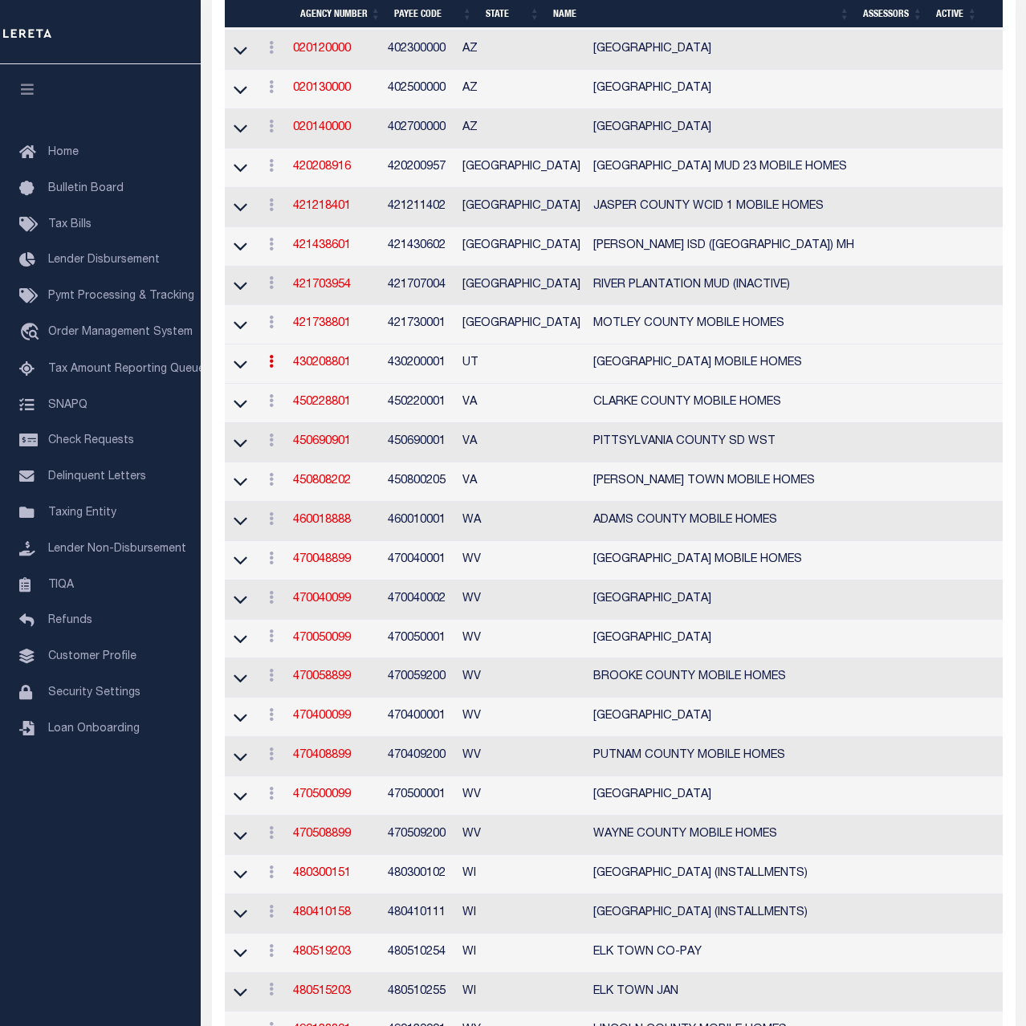
scroll to position [3190, 0]
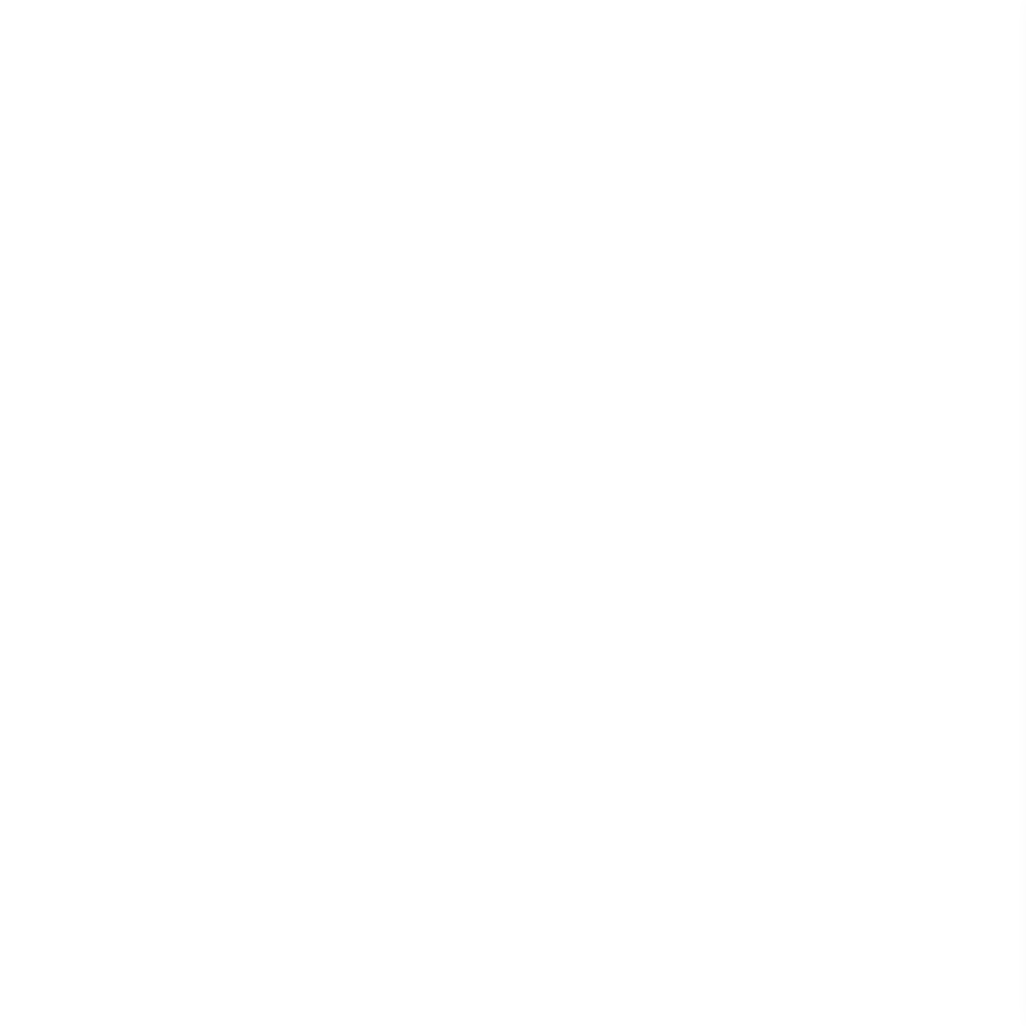
select select
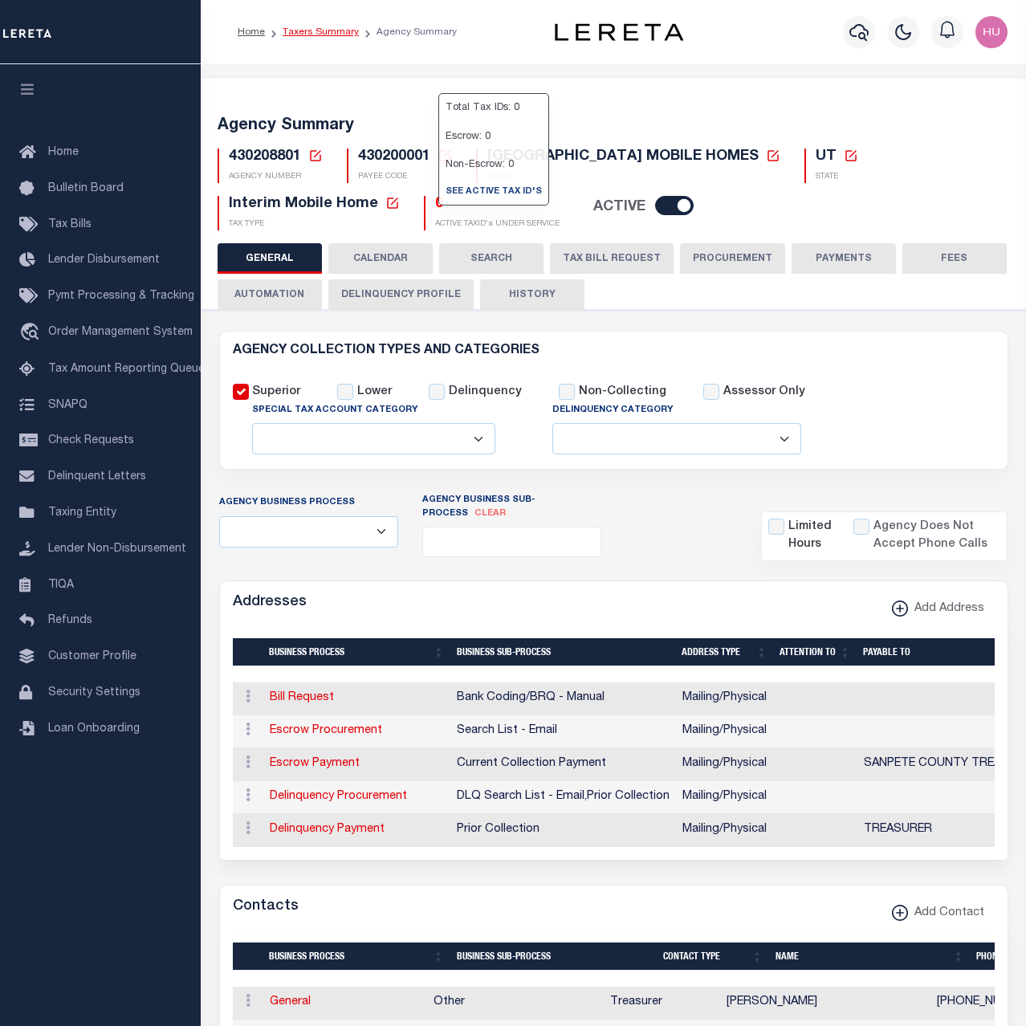
click at [326, 32] on link "Taxers Summary" at bounding box center [321, 32] width 76 height 10
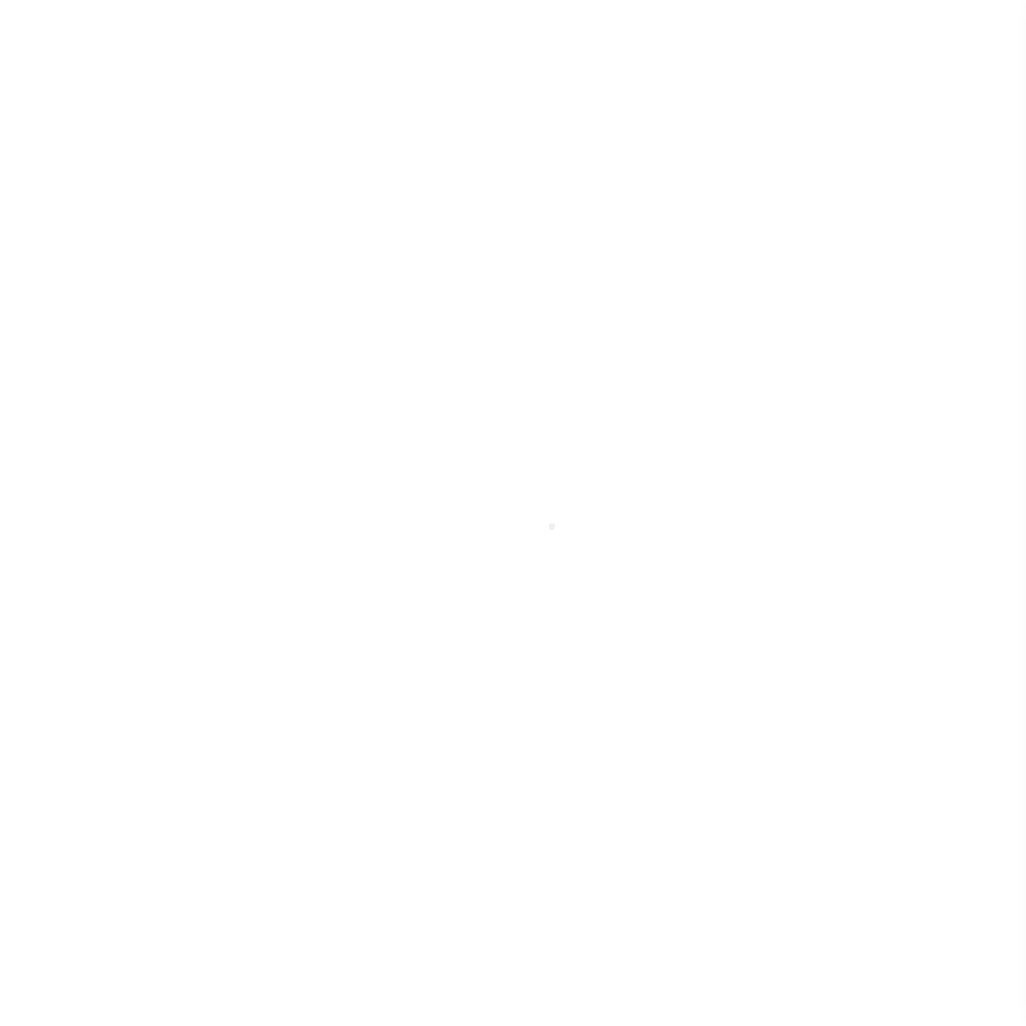
select select "100"
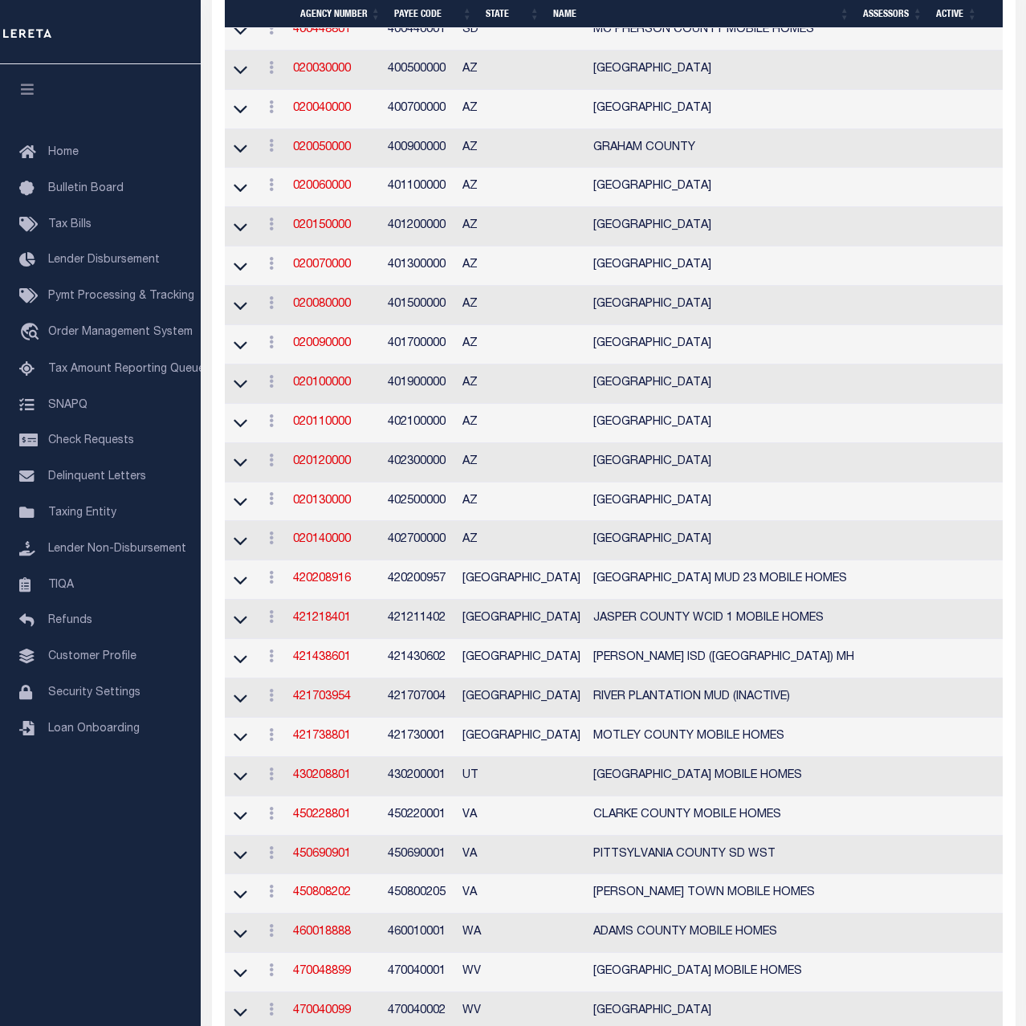
scroll to position [3364, 0]
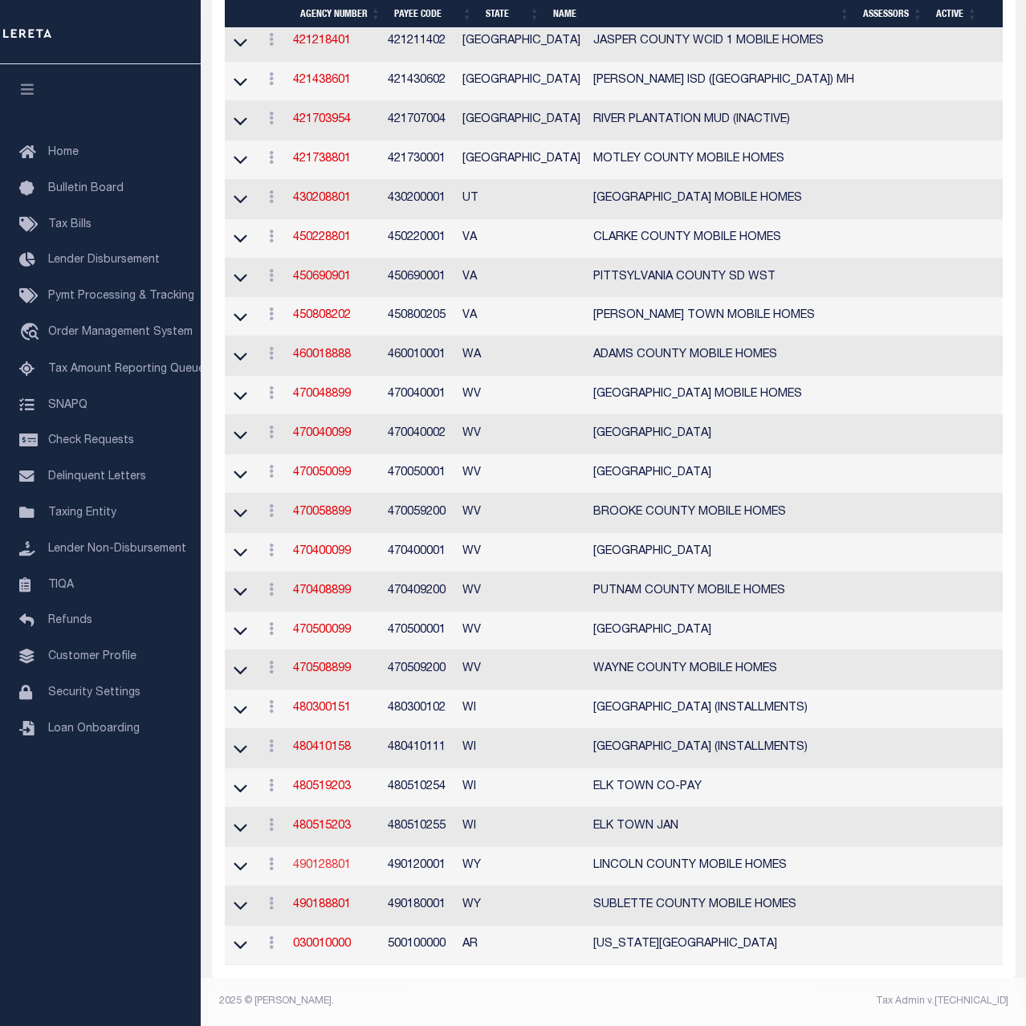
click at [326, 862] on link "490128801" at bounding box center [322, 865] width 58 height 11
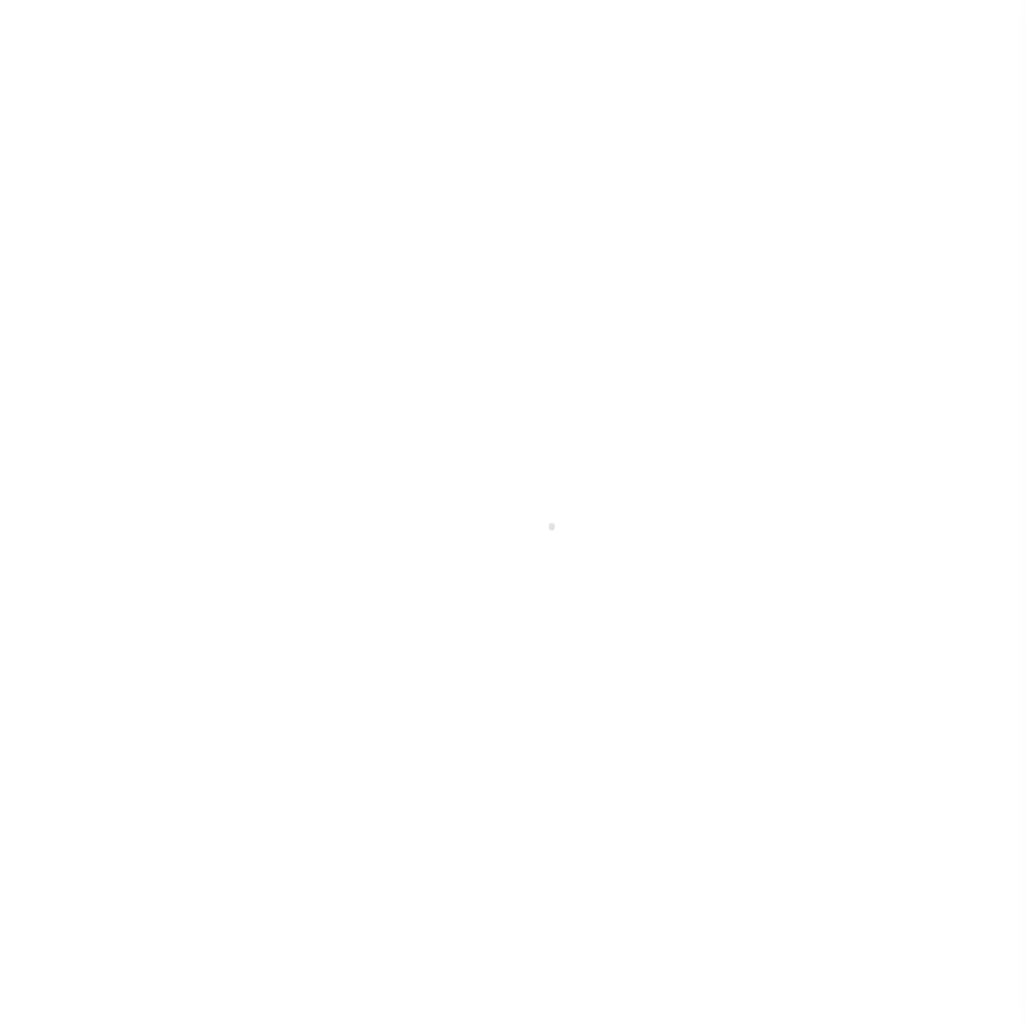
select select
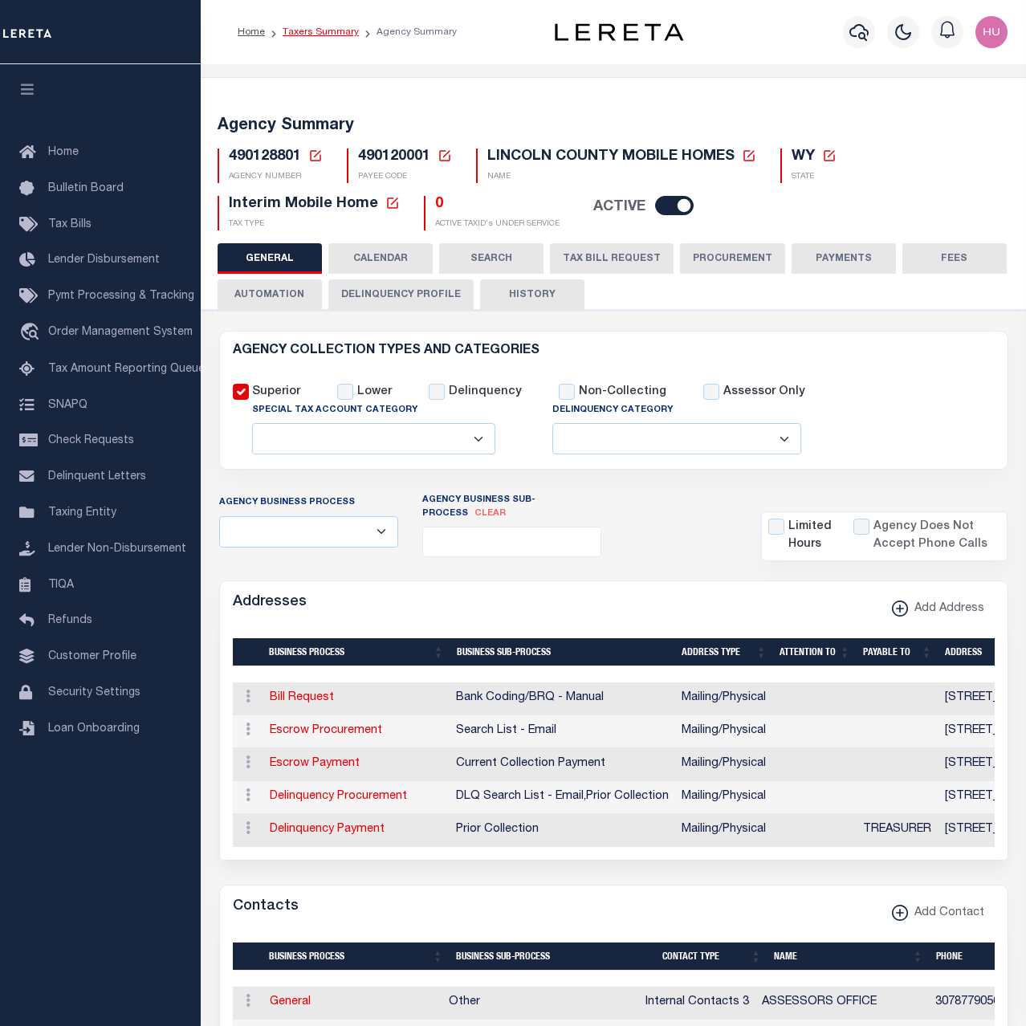
click at [321, 31] on link "Taxers Summary" at bounding box center [321, 32] width 76 height 10
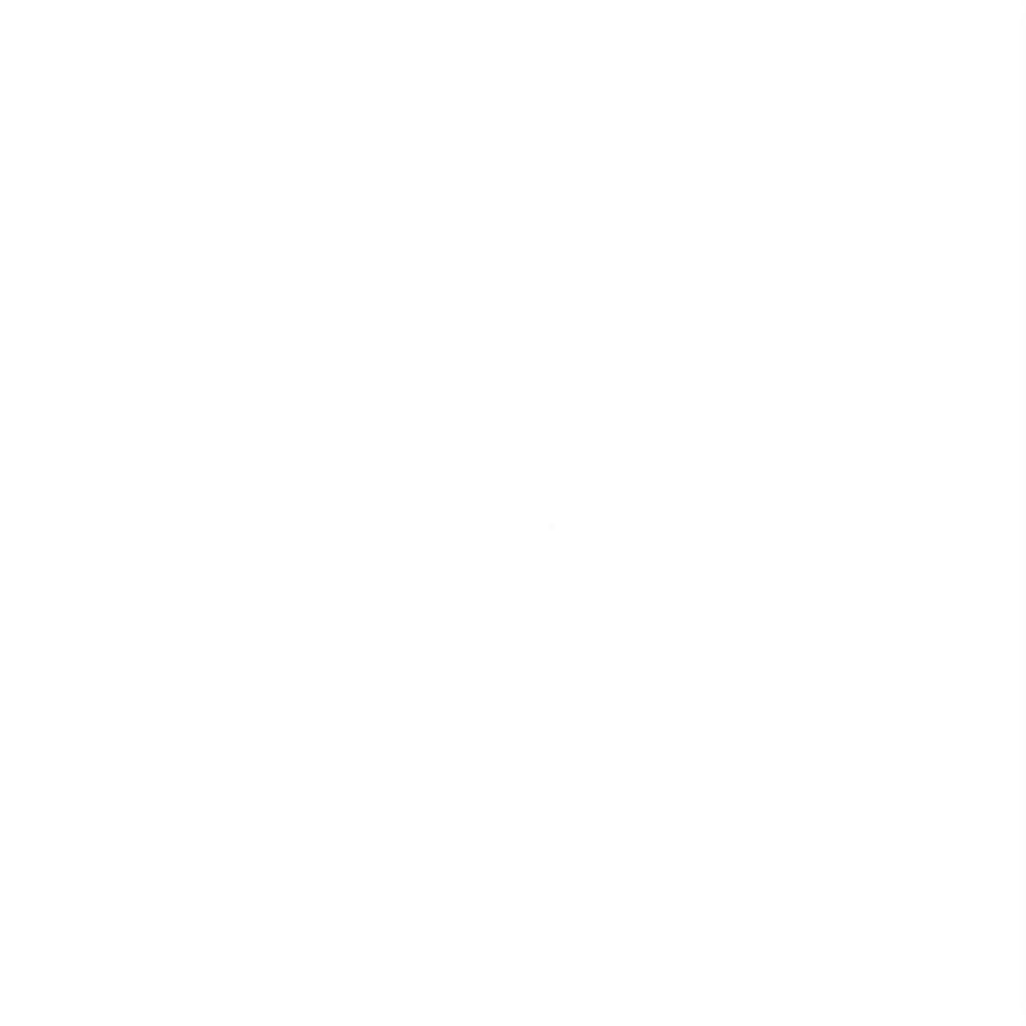
select select "100"
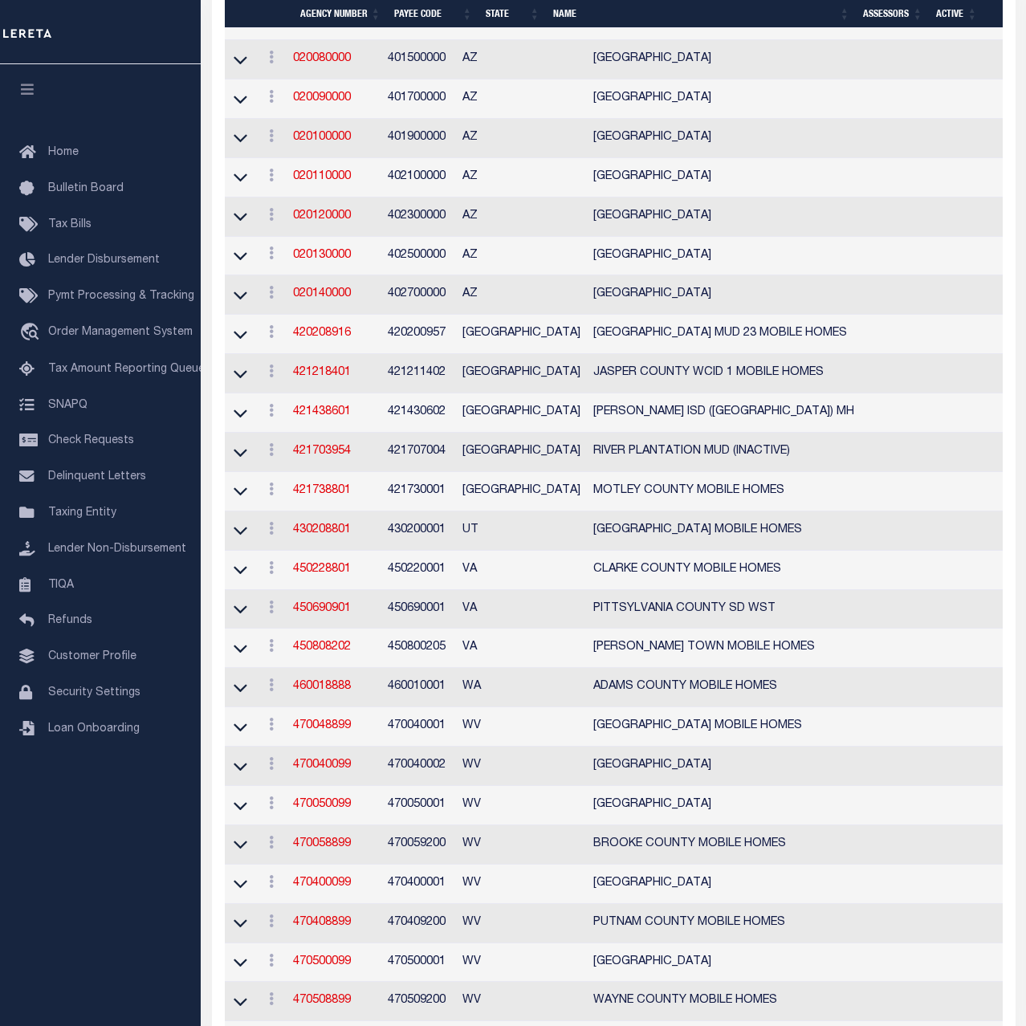
scroll to position [3364, 0]
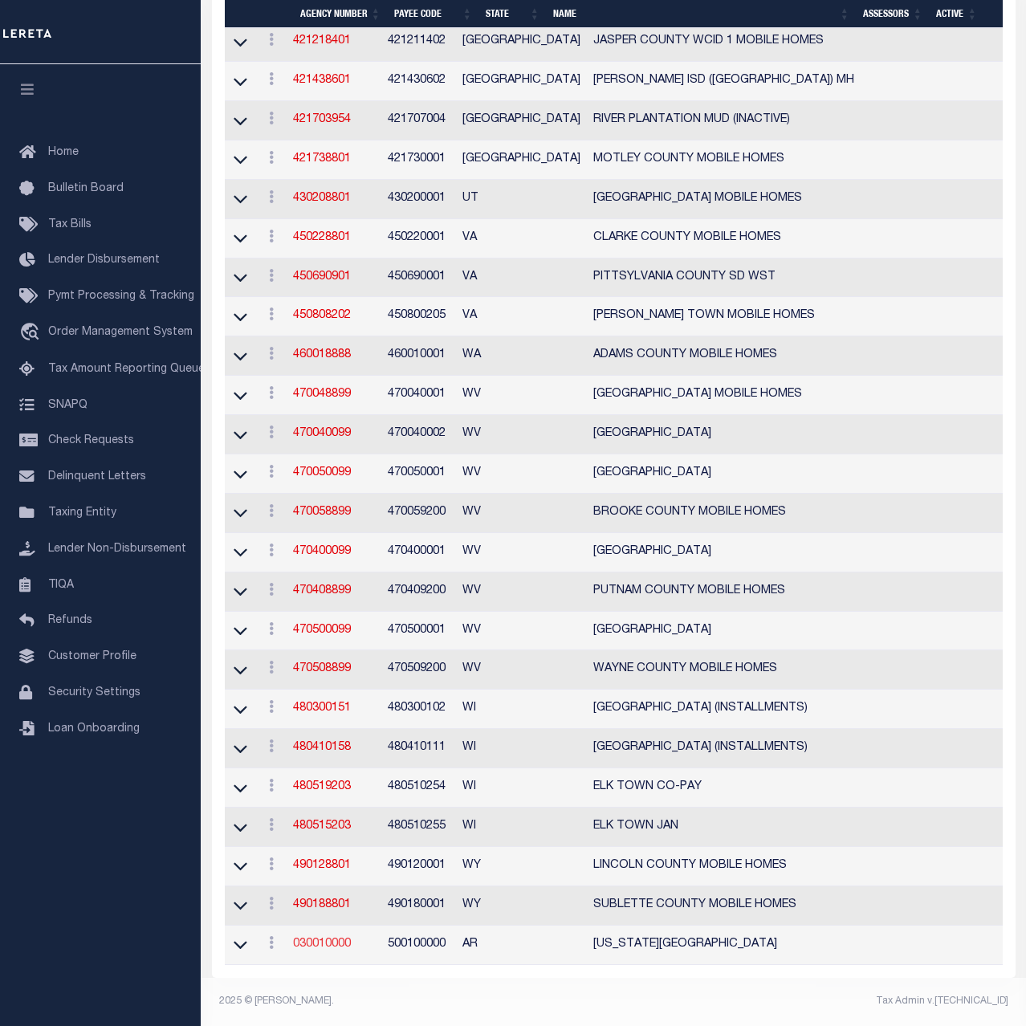
click at [333, 943] on link "030010000" at bounding box center [322, 943] width 58 height 11
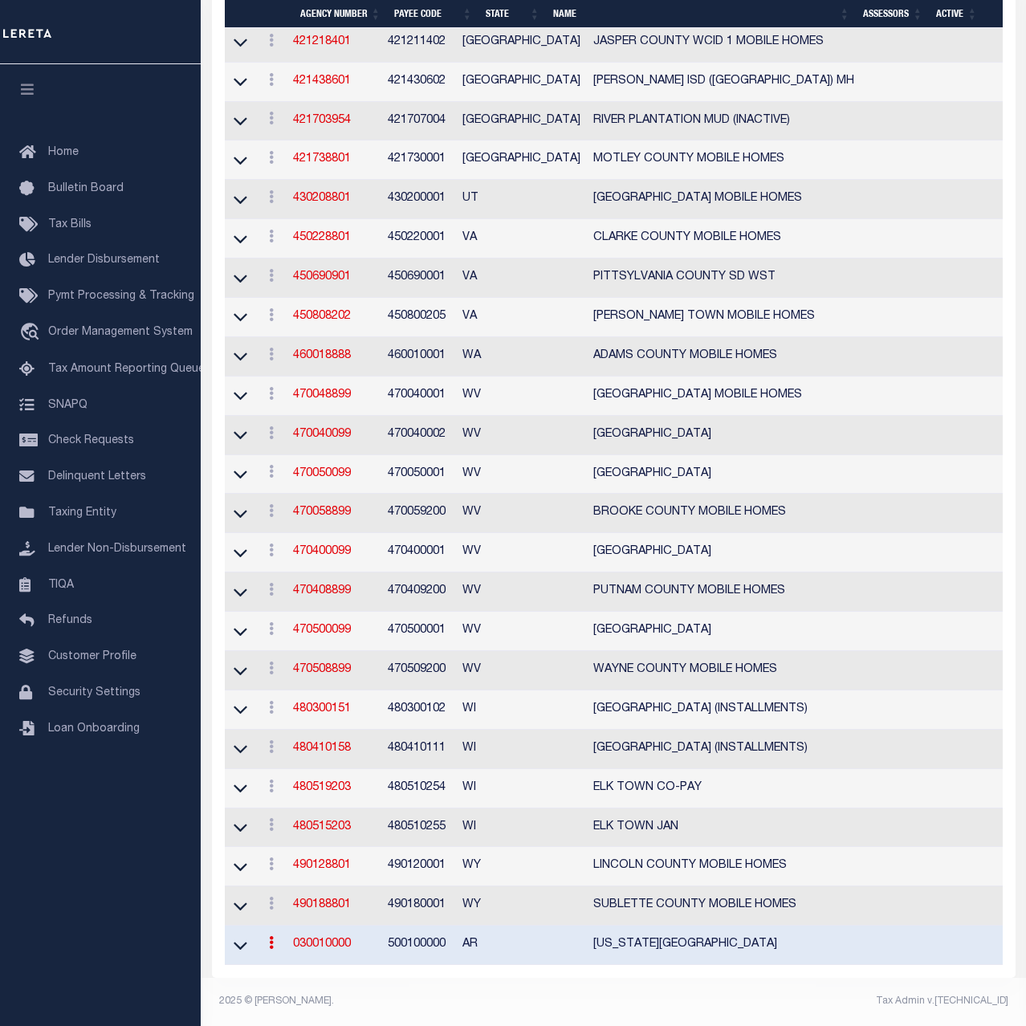
scroll to position [3361, 0]
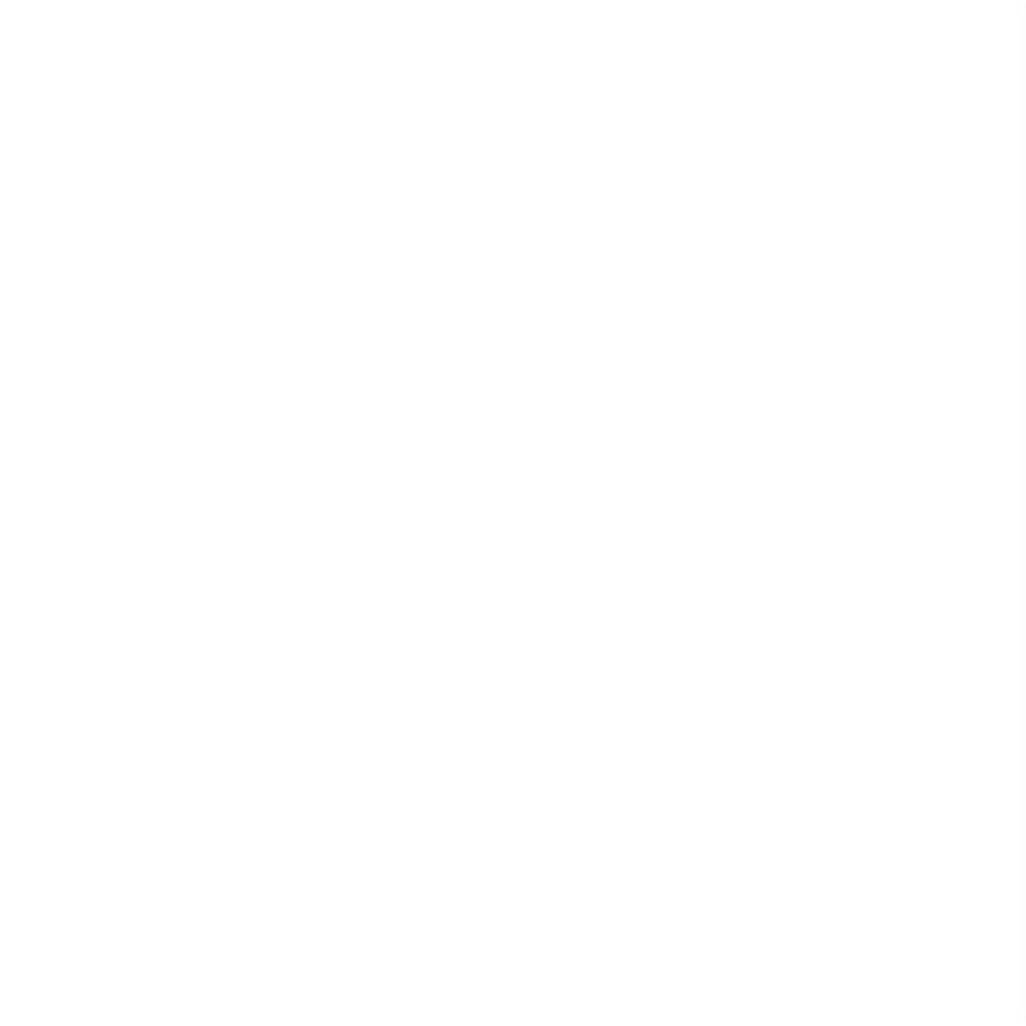
select select
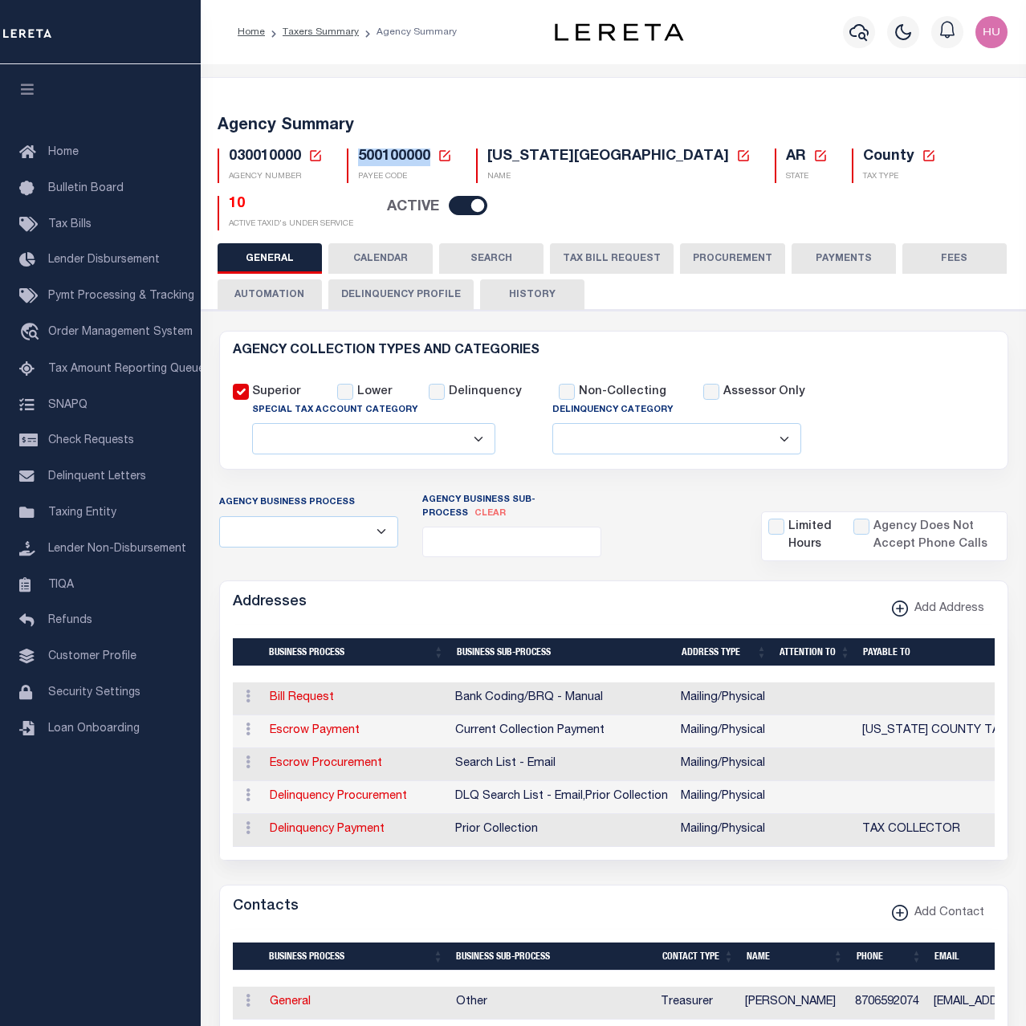
drag, startPoint x: 428, startPoint y: 160, endPoint x: 355, endPoint y: 161, distance: 73.1
click at [355, 161] on div "500100000 Payee Code Cancel Ok PAYEE CODE" at bounding box center [399, 165] width 105 height 35
click at [852, 252] on button "PAYMENTS" at bounding box center [843, 258] width 104 height 31
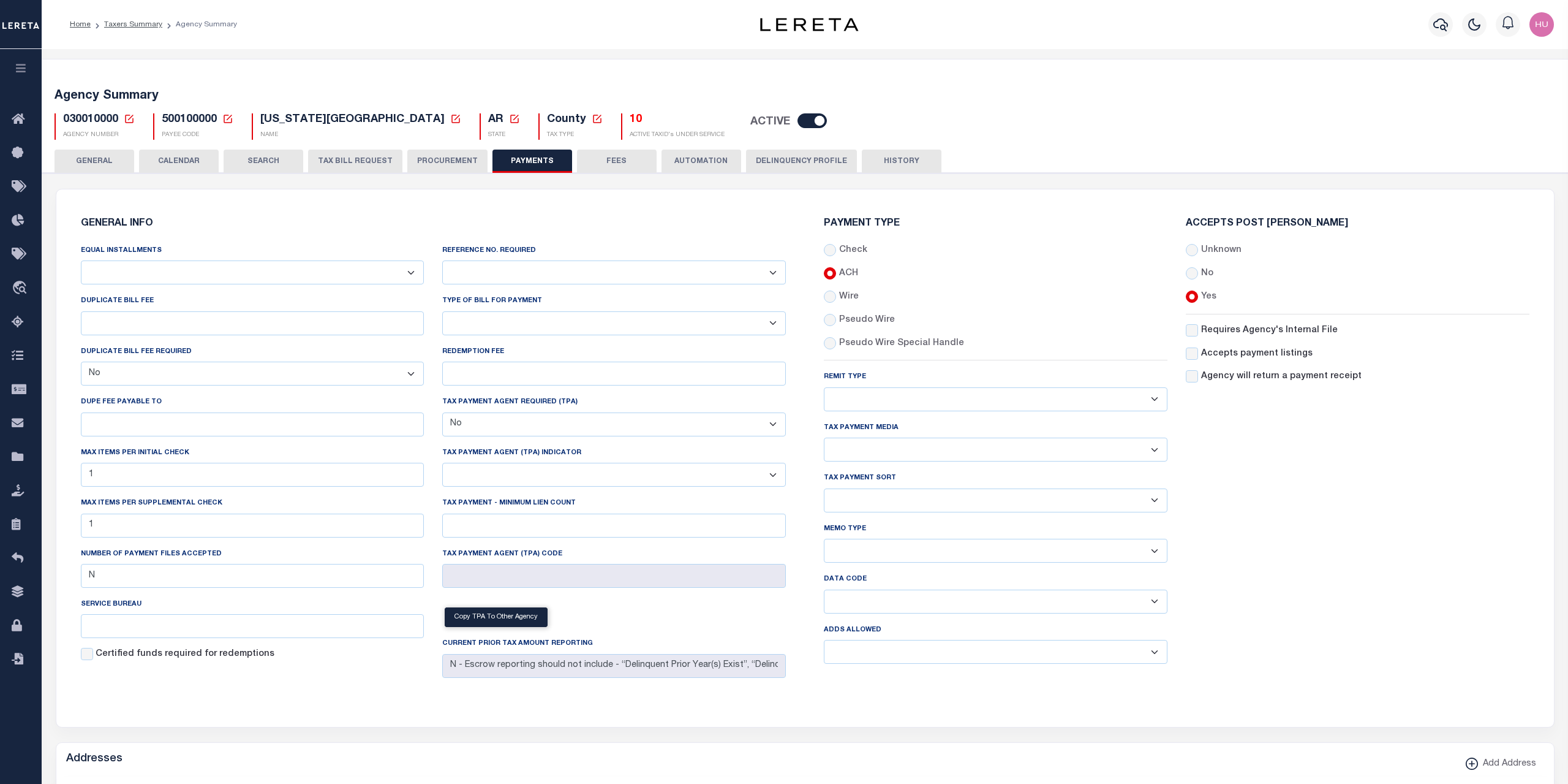
click at [725, 51] on div "Agency Summary 030010000 Agency Number" at bounding box center [805, 765] width 1526 height 1433
click at [126, 27] on link "Taxers Summary" at bounding box center [133, 24] width 58 height 8
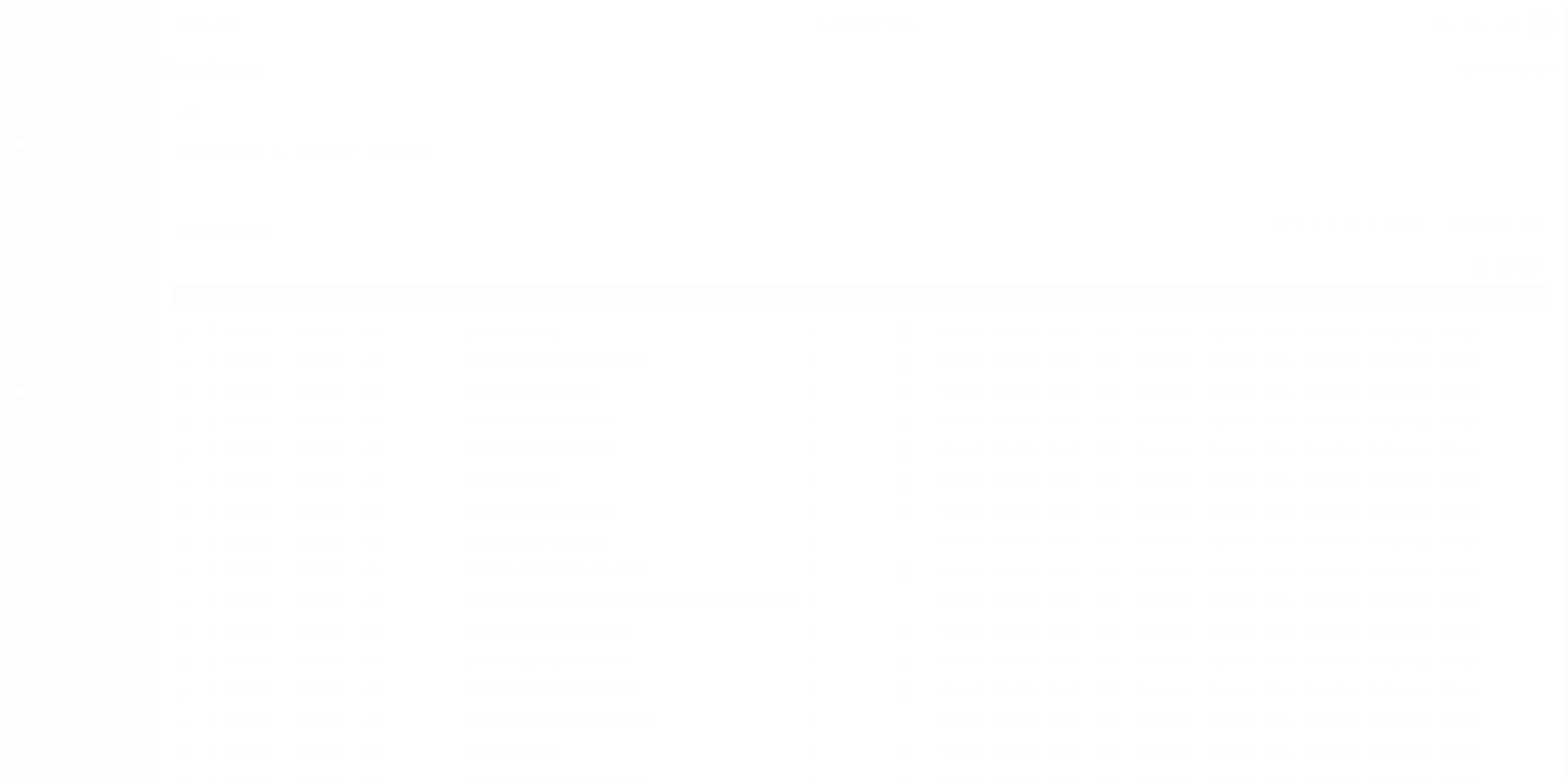
select select "100"
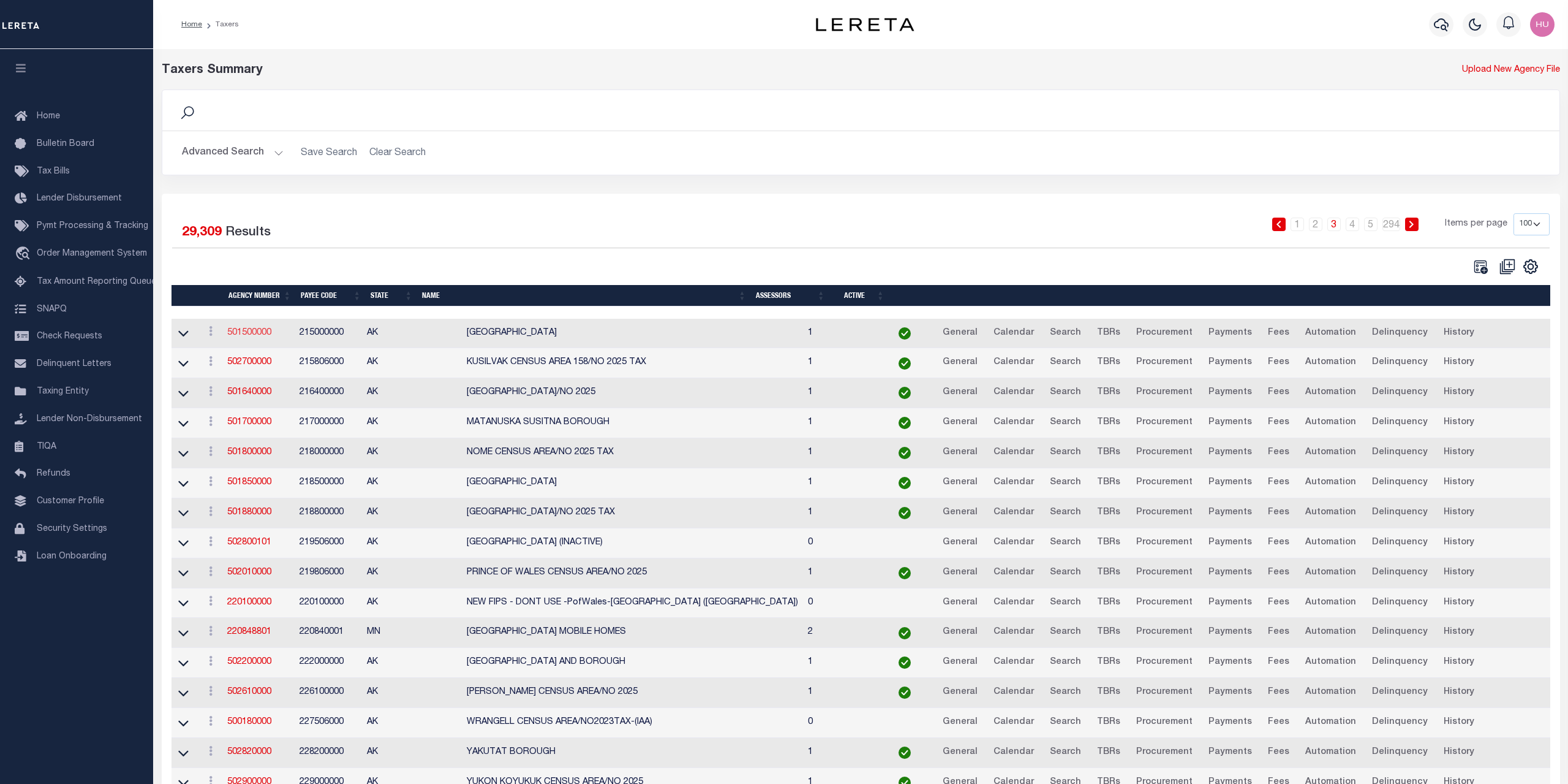
click at [235, 337] on link "501500000" at bounding box center [250, 332] width 44 height 8
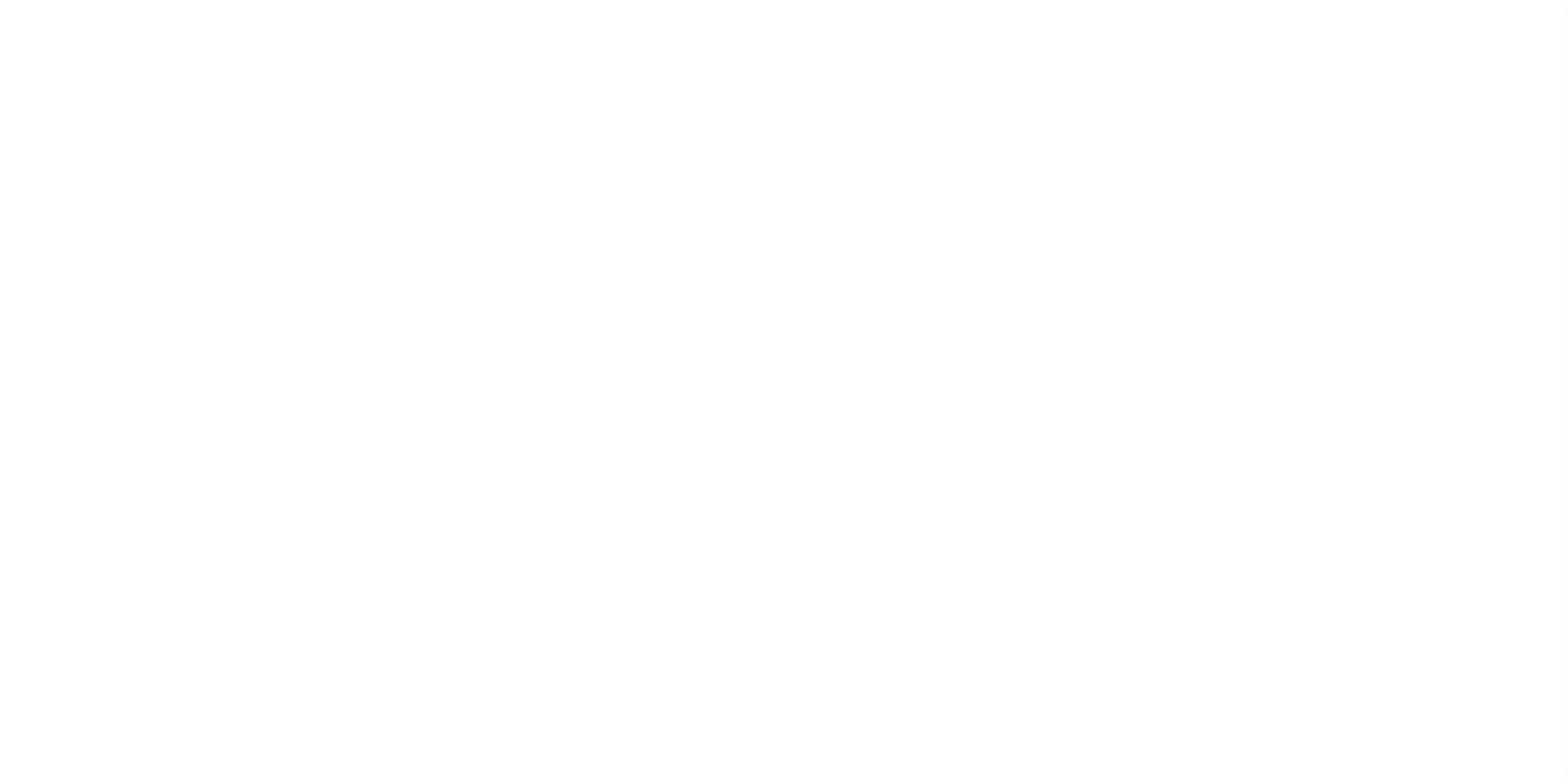
select select
select select "false"
select select "true"
select select "5"
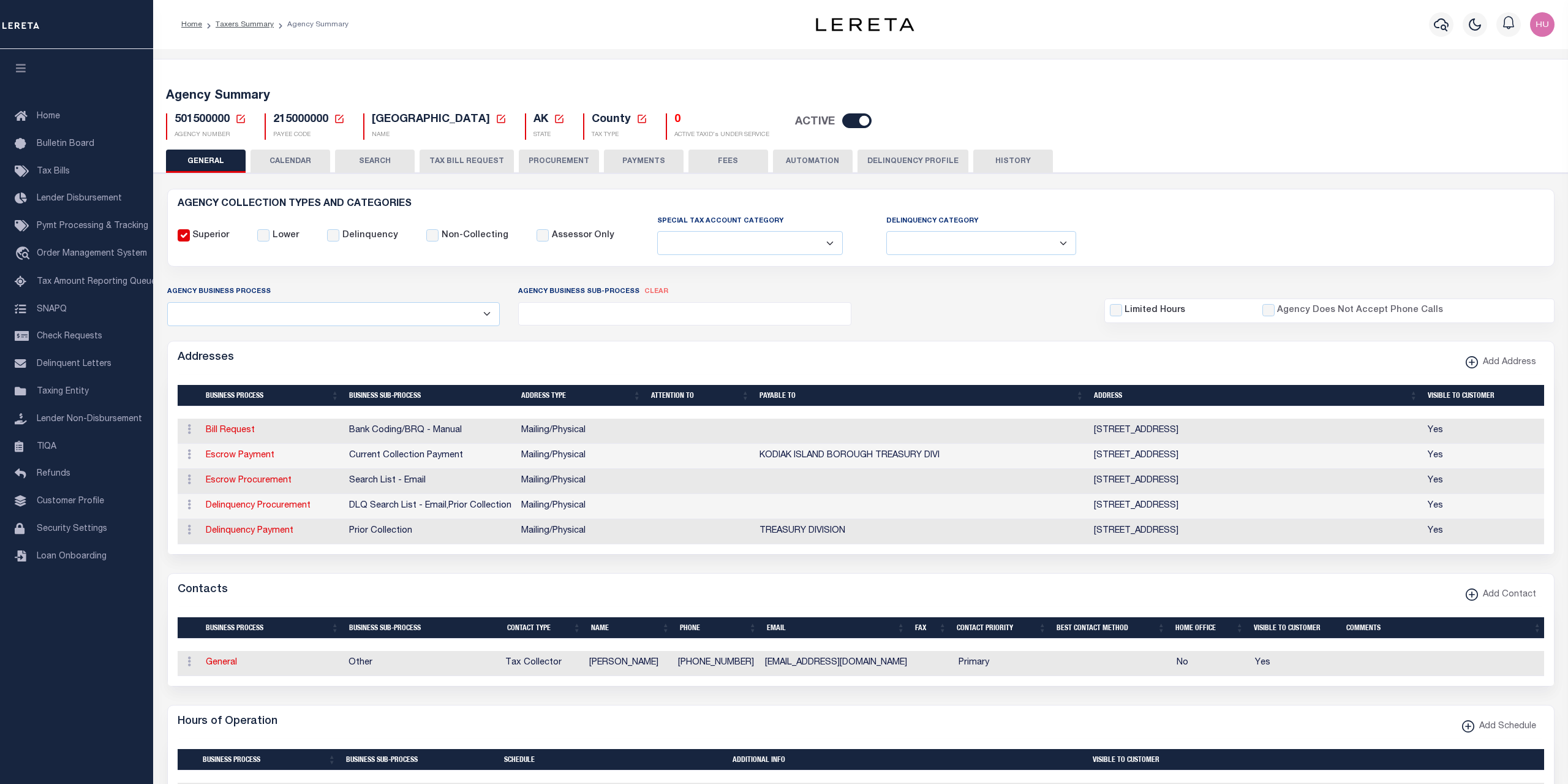
click at [642, 166] on button "PAYMENTS" at bounding box center [643, 161] width 79 height 24
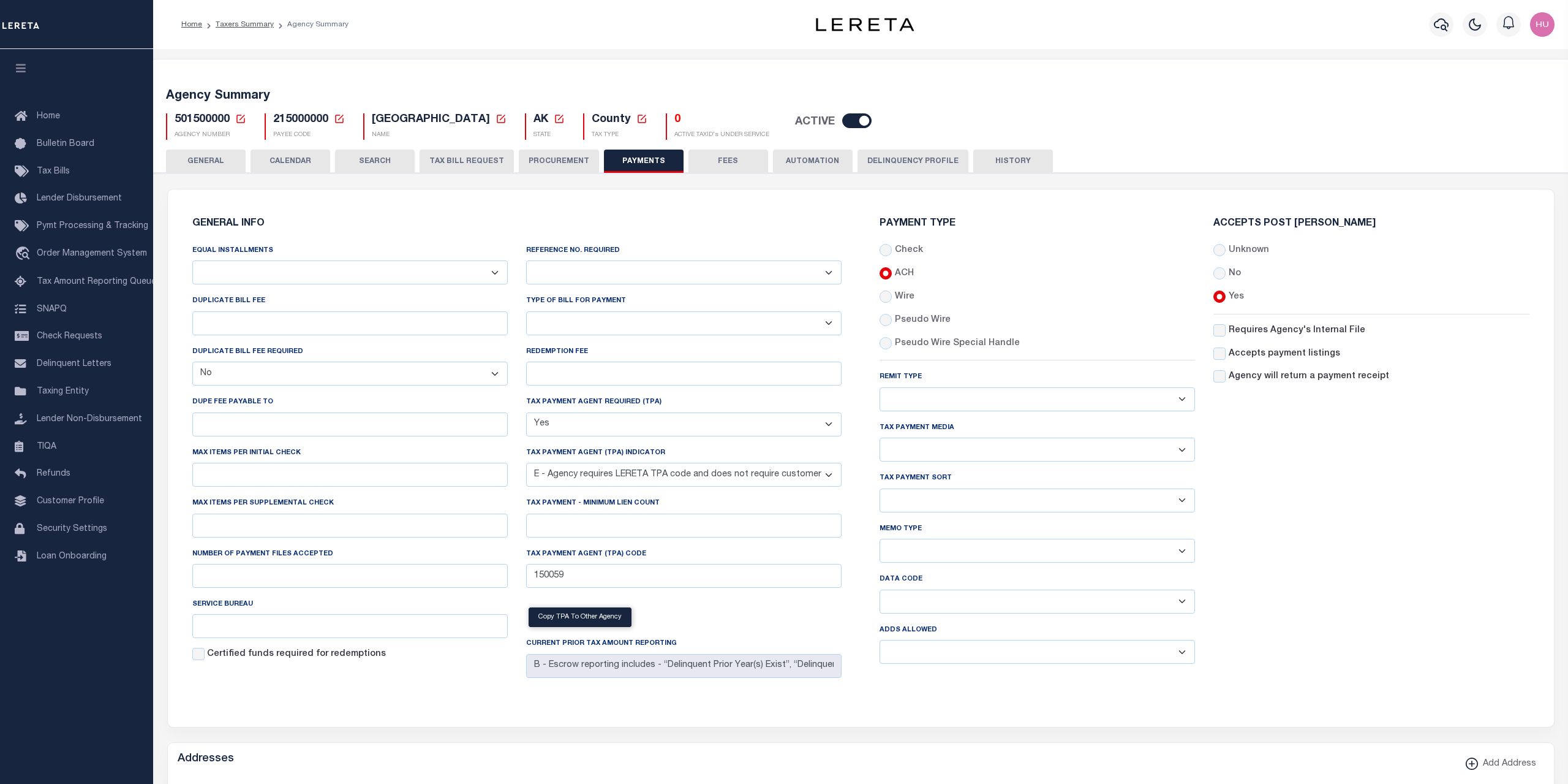
click at [526, 311] on select "Bar-Coded Tax Statement Print Tax Bills from Web. No DBF Required. Memo Bill Or…" at bounding box center [684, 323] width 315 height 24
click at [1417, 551] on div "Accepts Post Mark Unknown No Yes" at bounding box center [1370, 447] width 333 height 455
click at [880, 387] on select "Any form of check is acceptable for payment of current and prior year taxes. On…" at bounding box center [1037, 398] width 315 height 24
click option "Any form of check is acceptable for payment of current and prior year taxes." at bounding box center [0, 0] width 0 height 0
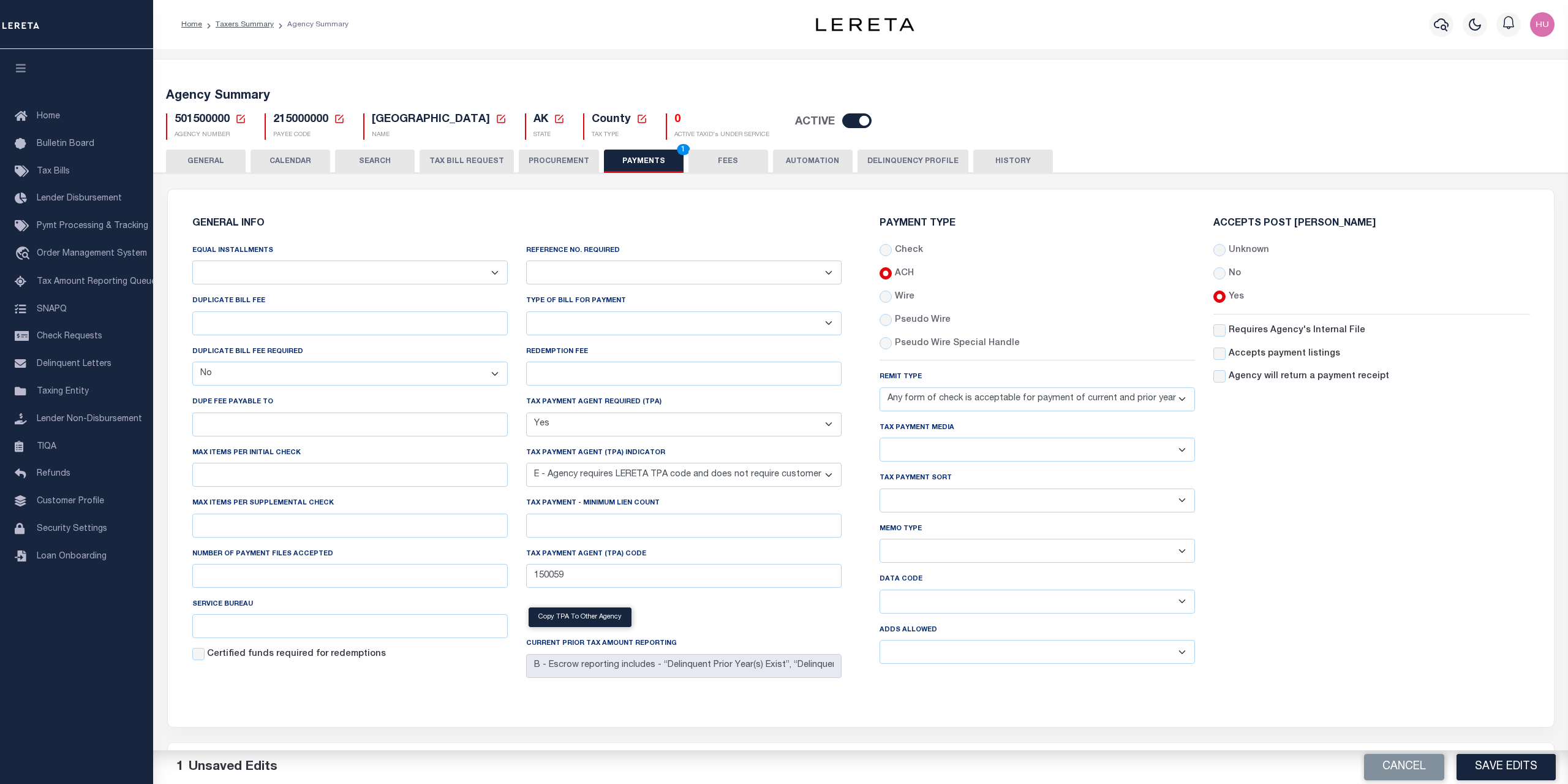
click at [1402, 527] on div "Accepts Post Mark Unknown No Yes" at bounding box center [1370, 447] width 333 height 455
click at [1490, 763] on button "Save Edits" at bounding box center [1506, 766] width 99 height 27
click at [997, 160] on button "HISTORY" at bounding box center [1013, 161] width 79 height 24
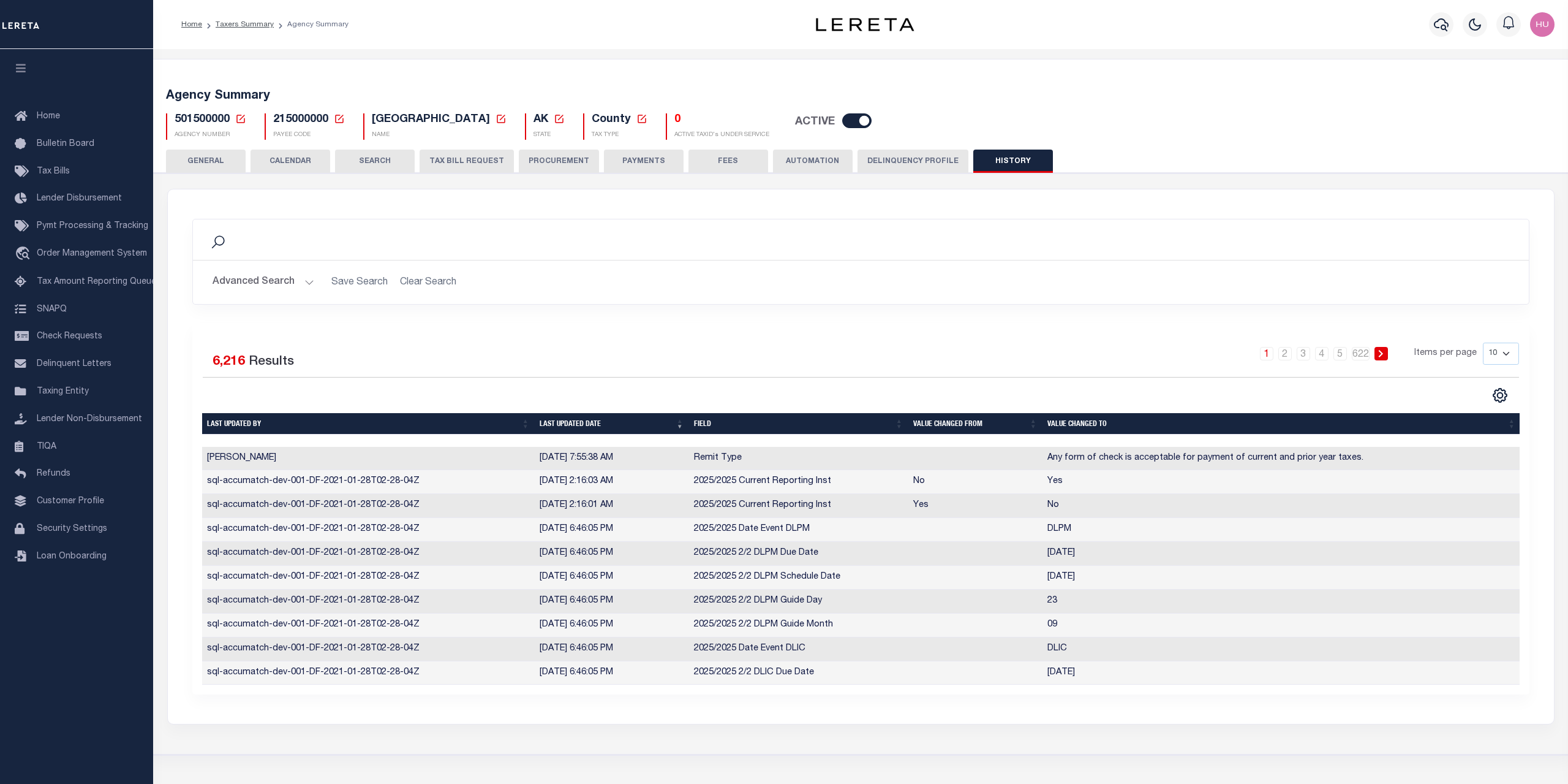
click at [646, 160] on button "PAYMENTS" at bounding box center [643, 161] width 79 height 24
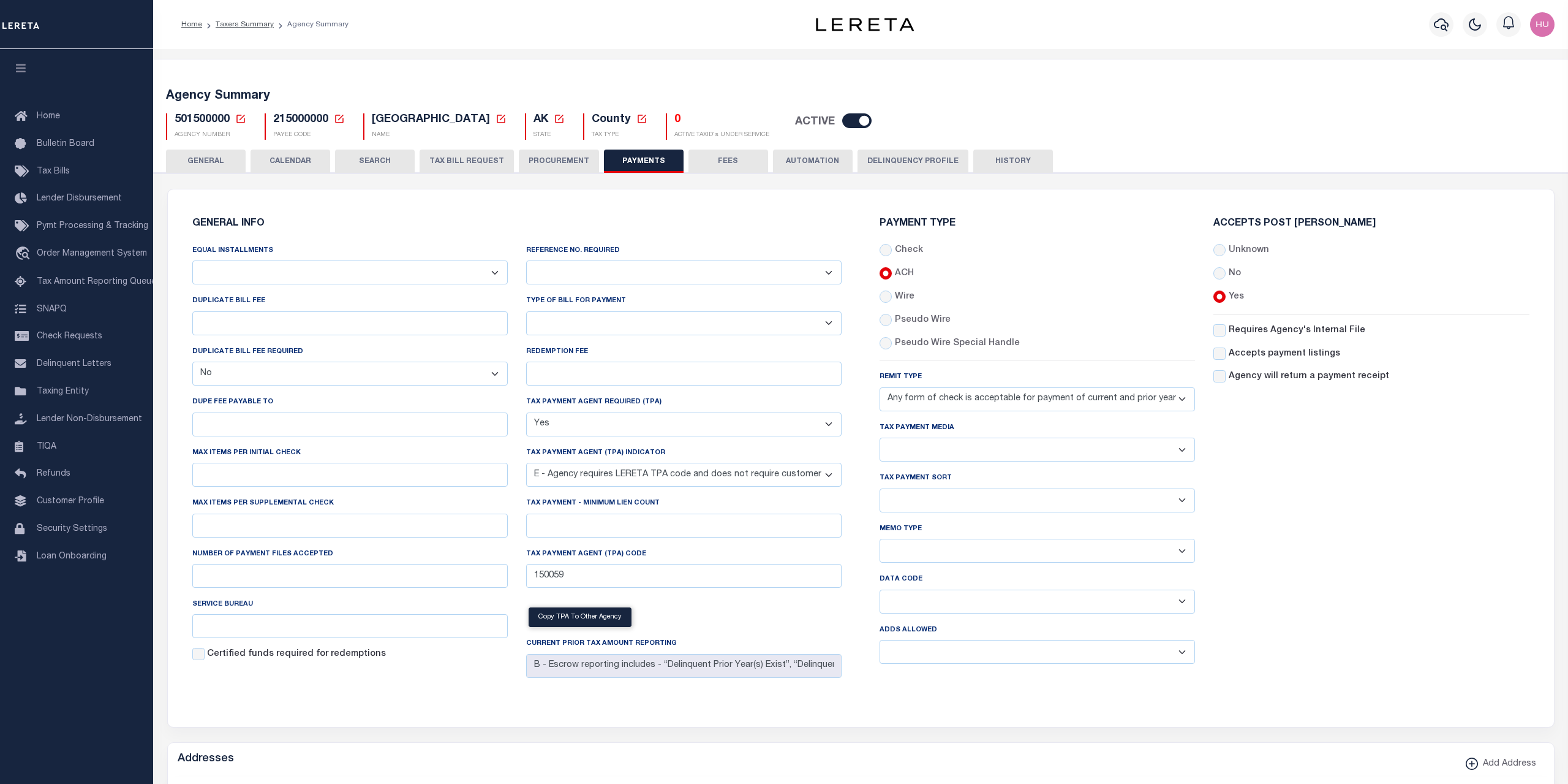
click at [993, 165] on button "HISTORY" at bounding box center [1013, 161] width 79 height 24
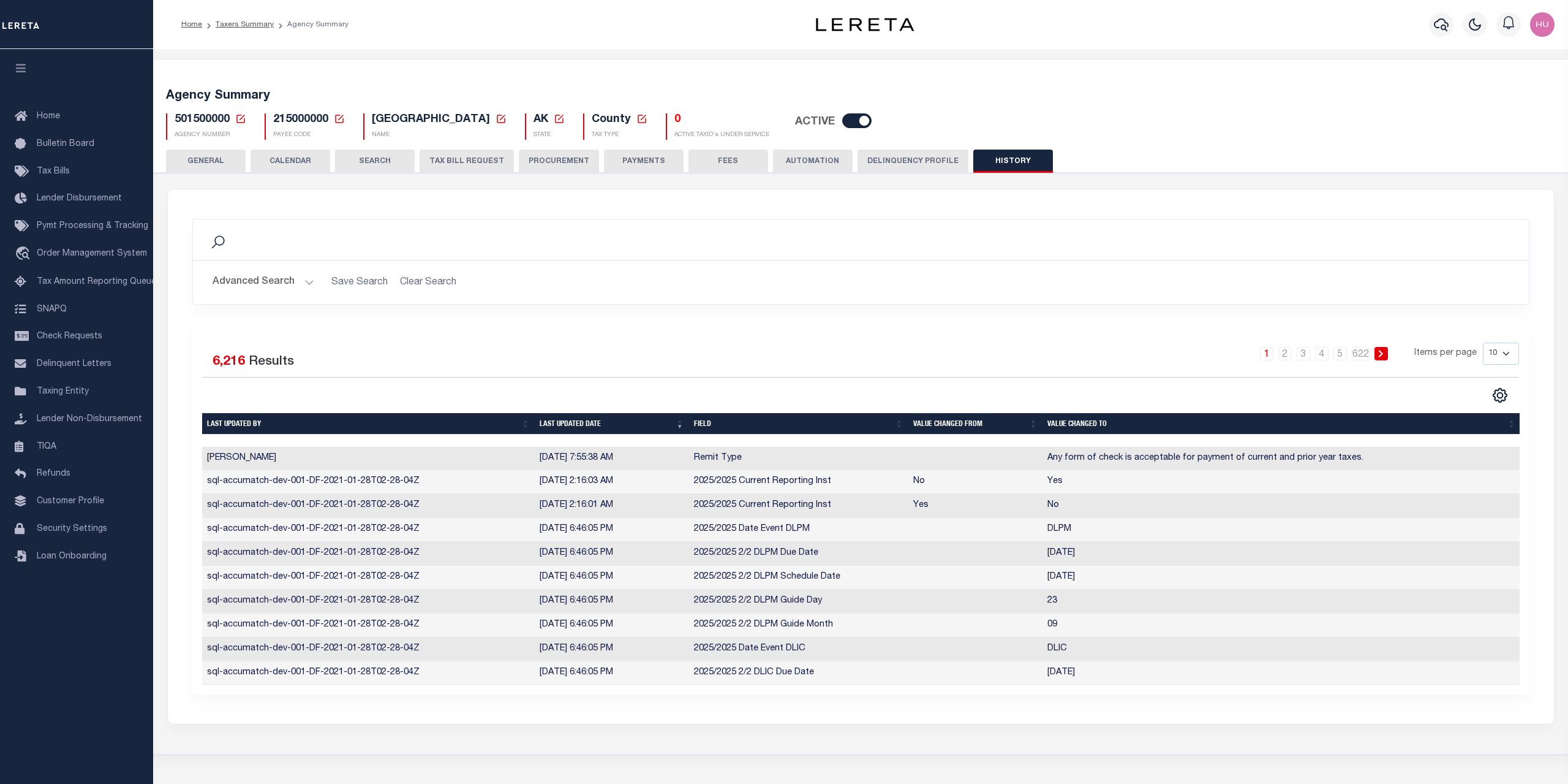
click at [652, 160] on button "PAYMENTS" at bounding box center [643, 161] width 79 height 24
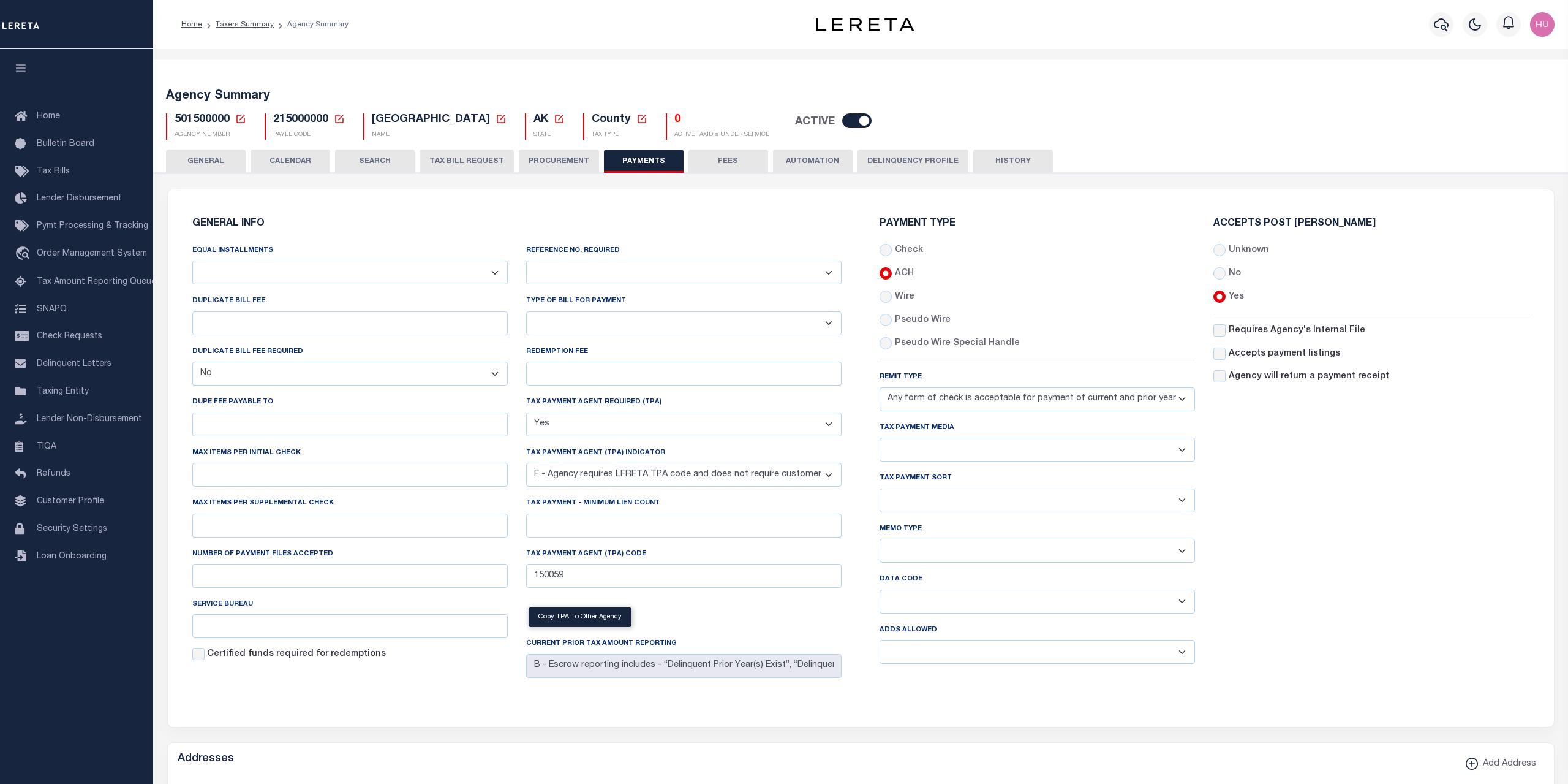
click at [1364, 528] on div "Accepts Post Mark Unknown No Yes" at bounding box center [1370, 447] width 333 height 455
click at [880, 387] on select "Any form of check is acceptable for payment of current and prior year taxes. On…" at bounding box center [1037, 398] width 315 height 24
select select "72"
click option "Any form of check is acceptable for current year tax payments, but prior year t…" at bounding box center [0, 0] width 0 height 0
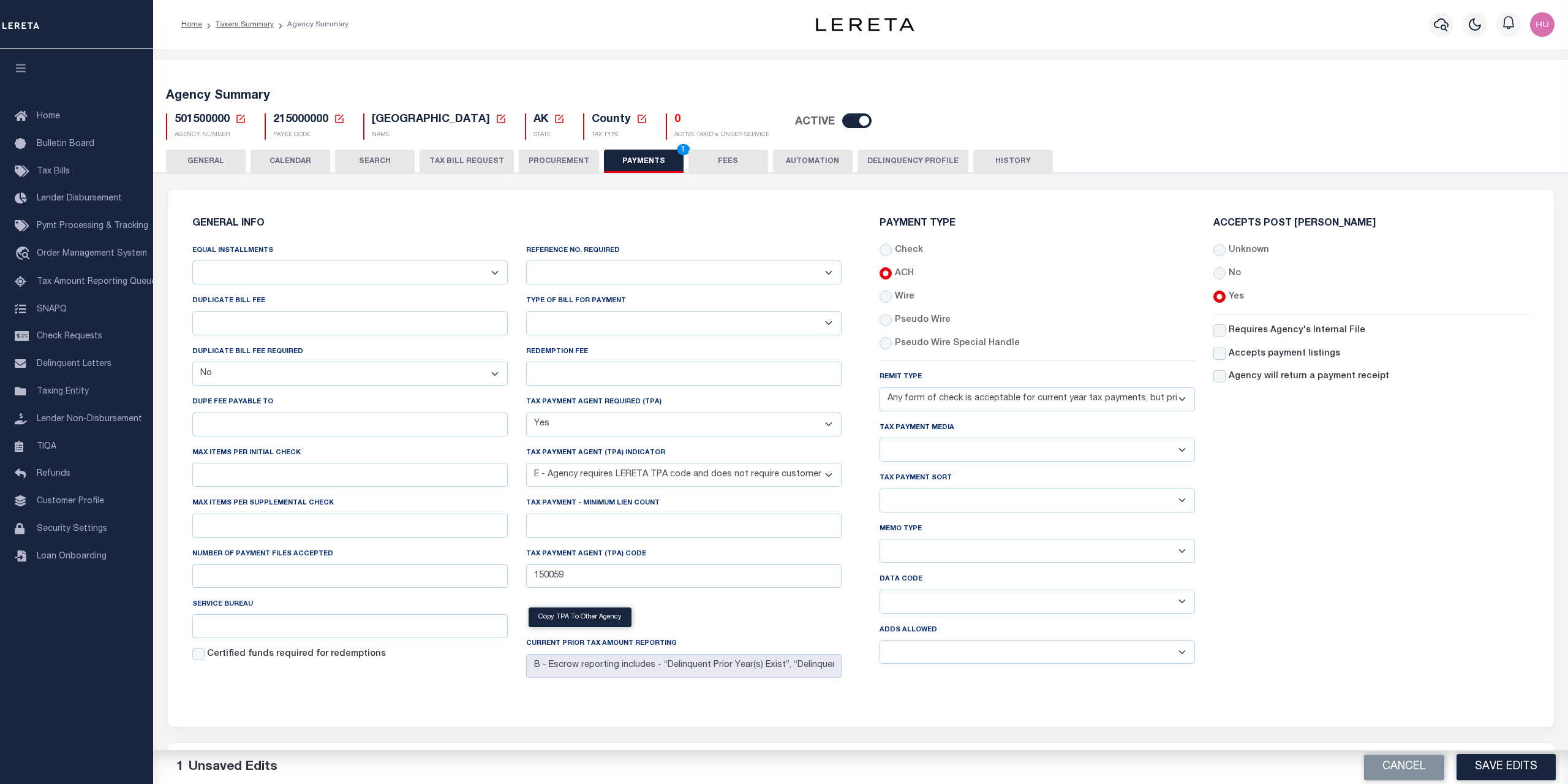
click at [1330, 471] on div "Accepts Post Mark Unknown No Yes" at bounding box center [1370, 447] width 333 height 455
click at [880, 387] on select "Any form of check is acceptable for payment of current and prior year taxes. On…" at bounding box center [1037, 398] width 315 height 24
select select
click option at bounding box center [0, 0] width 0 height 0
click at [1483, 763] on button "Save Edits" at bounding box center [1506, 766] width 99 height 27
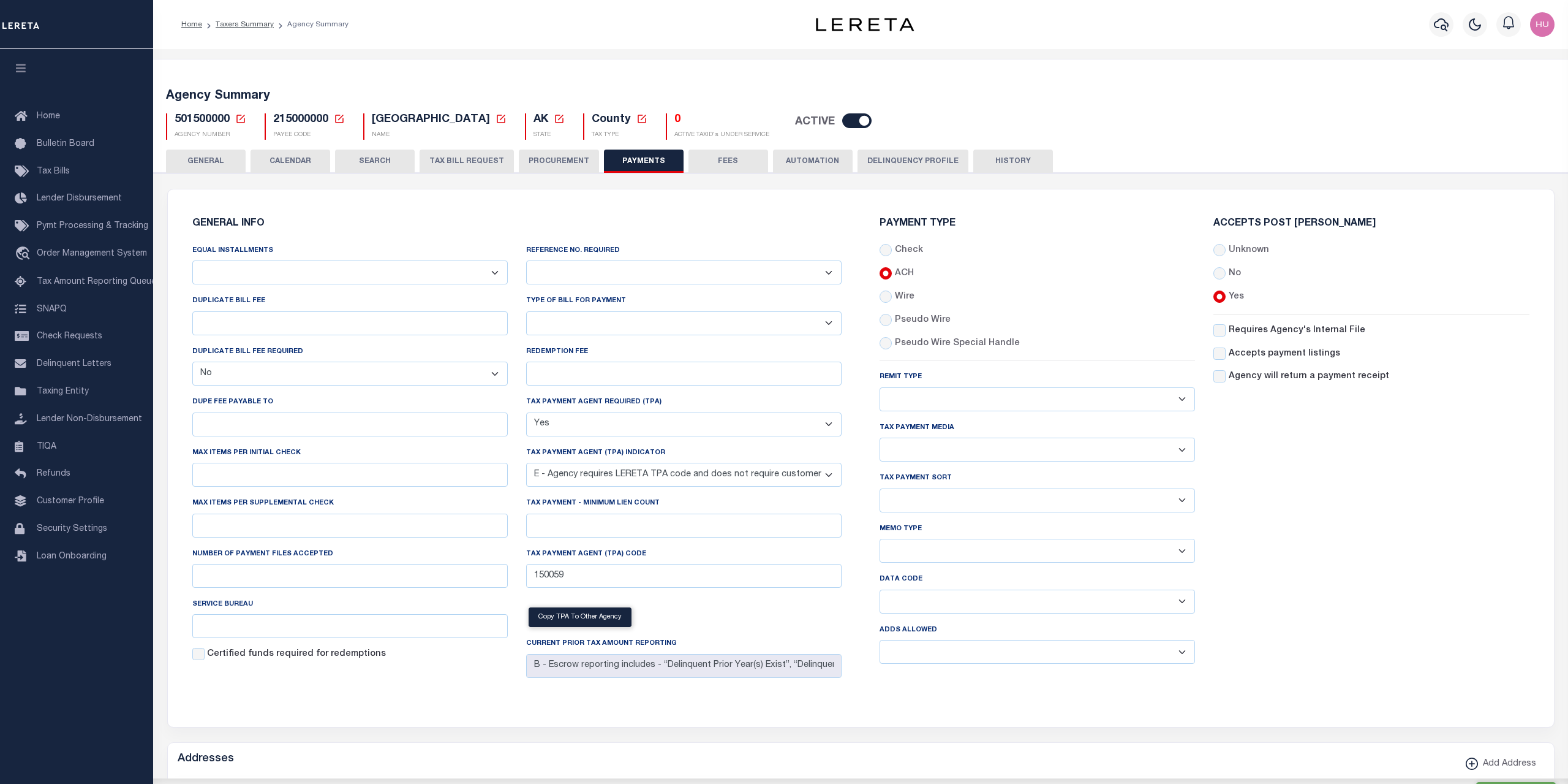
click at [1025, 163] on button "HISTORY" at bounding box center [1013, 161] width 79 height 24
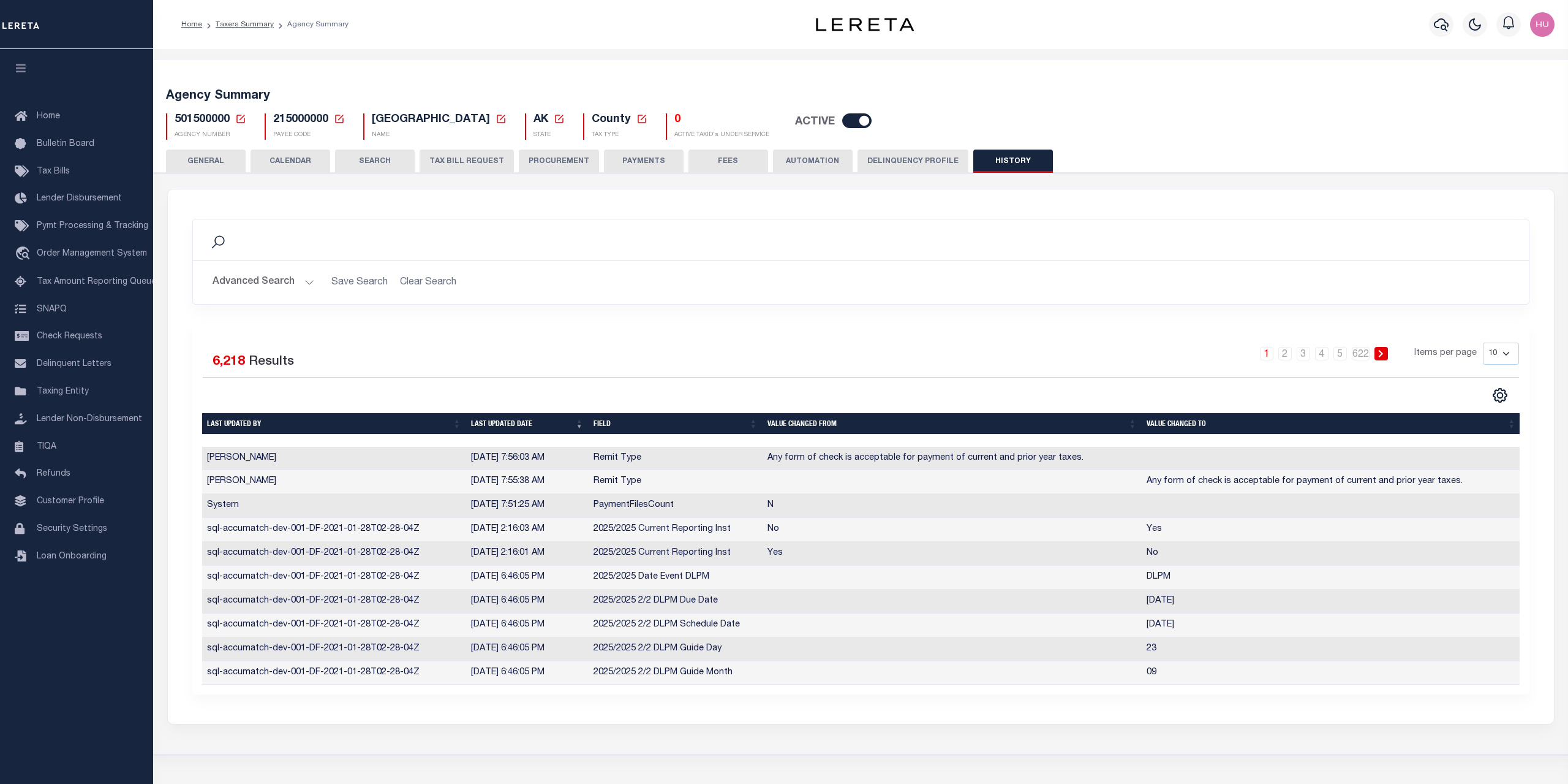
click at [634, 159] on button "PAYMENTS" at bounding box center [643, 161] width 79 height 24
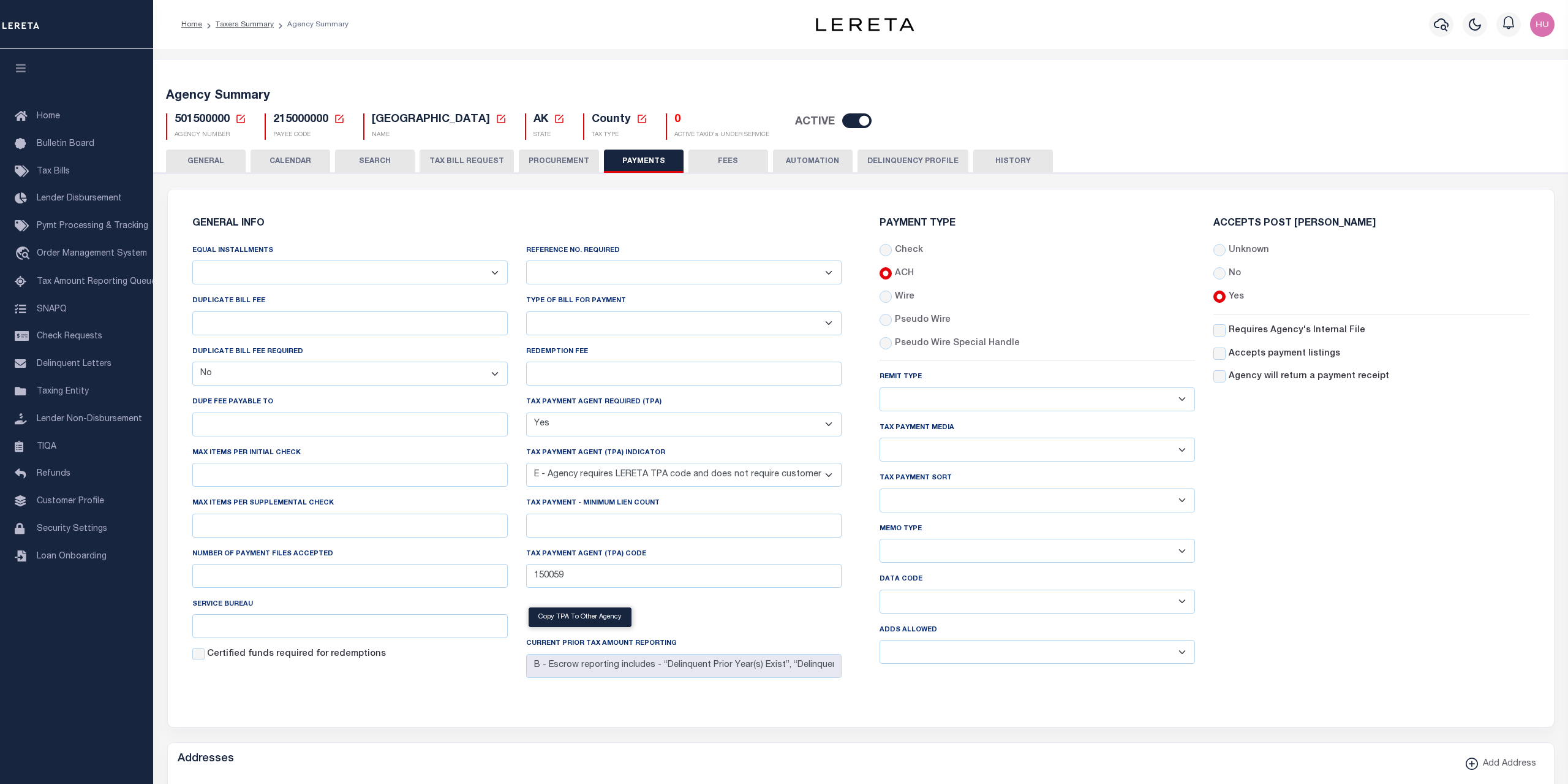
click at [880, 387] on select "Any form of check is acceptable for payment of current and prior year taxes. On…" at bounding box center [1037, 398] width 315 height 24
select select "70"
click option "Any form of check is acceptable for payment of current and prior year taxes." at bounding box center [0, 0] width 0 height 0
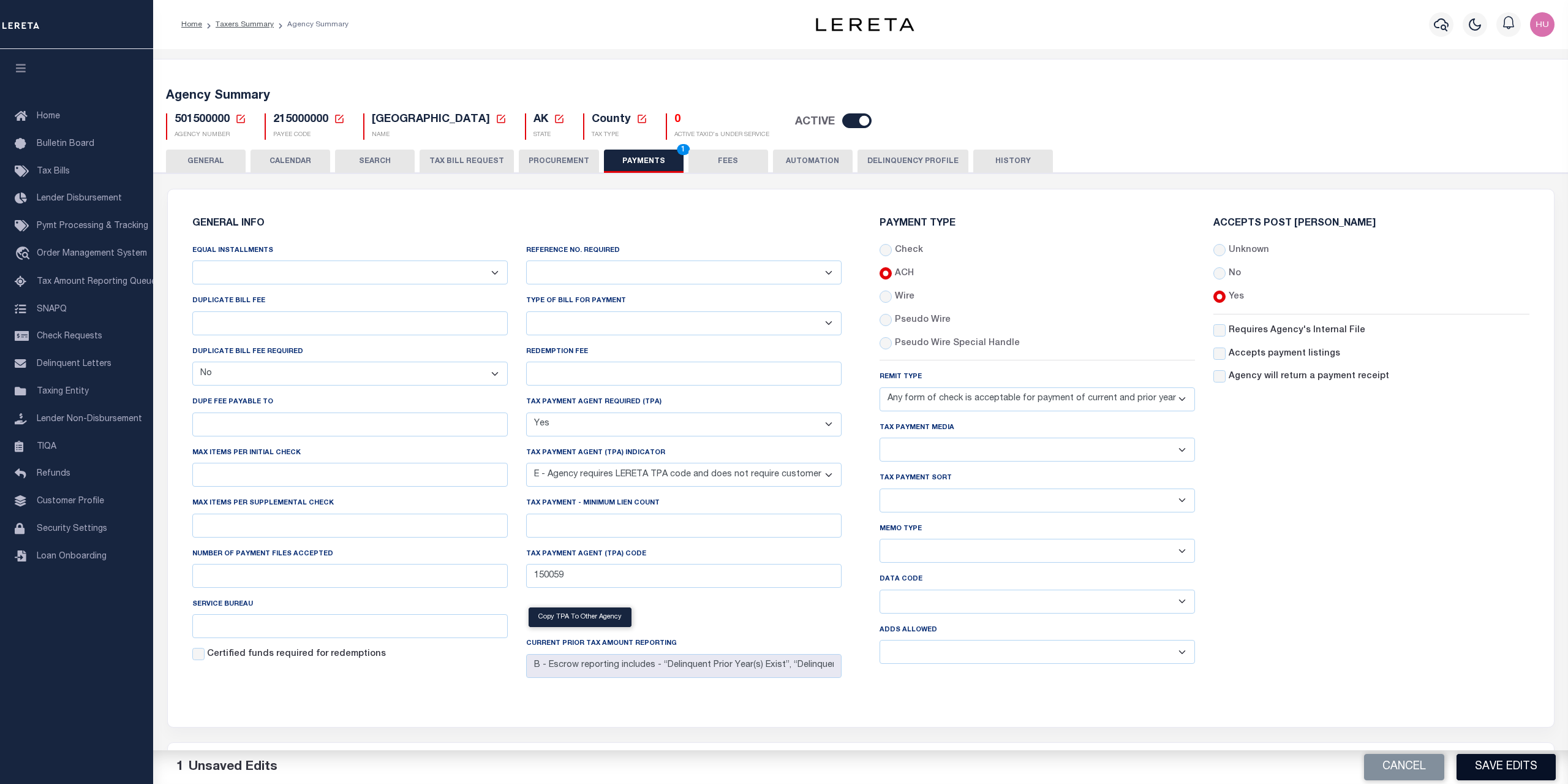
click at [1491, 763] on button "Save Edits" at bounding box center [1506, 766] width 99 height 27
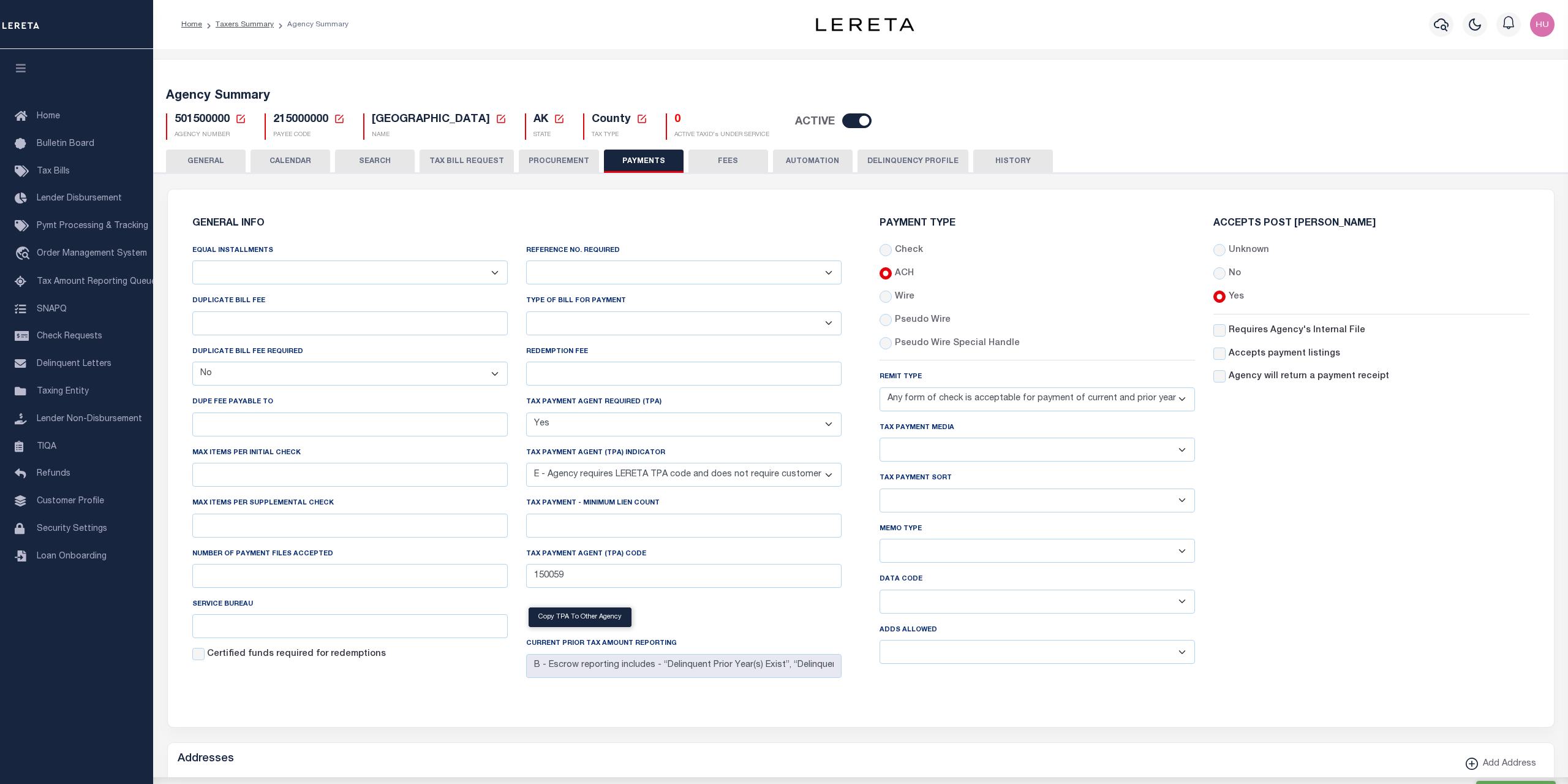
click at [1013, 163] on button "HISTORY" at bounding box center [1013, 161] width 79 height 24
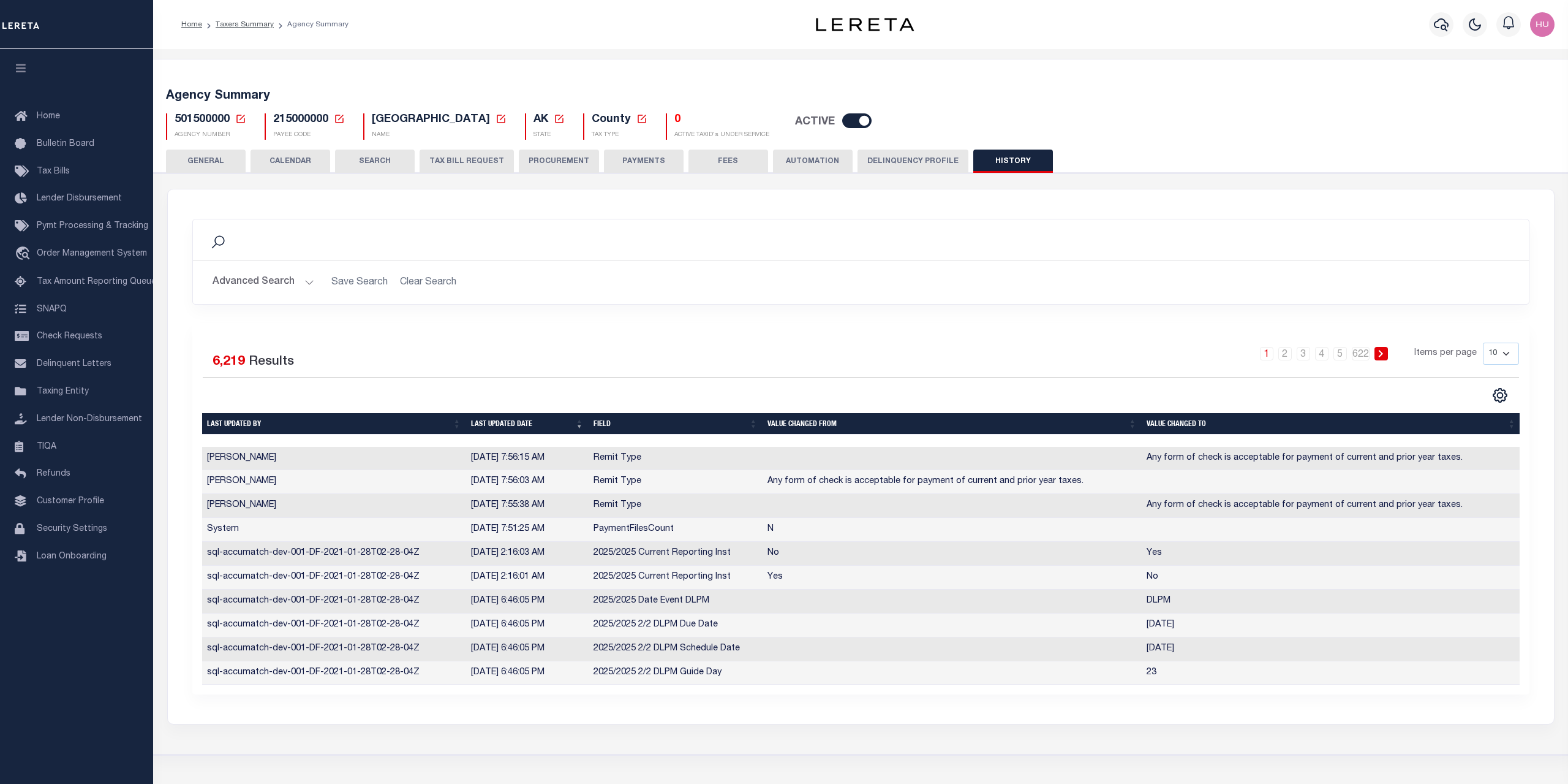
click at [631, 163] on button "PAYMENTS" at bounding box center [643, 161] width 79 height 24
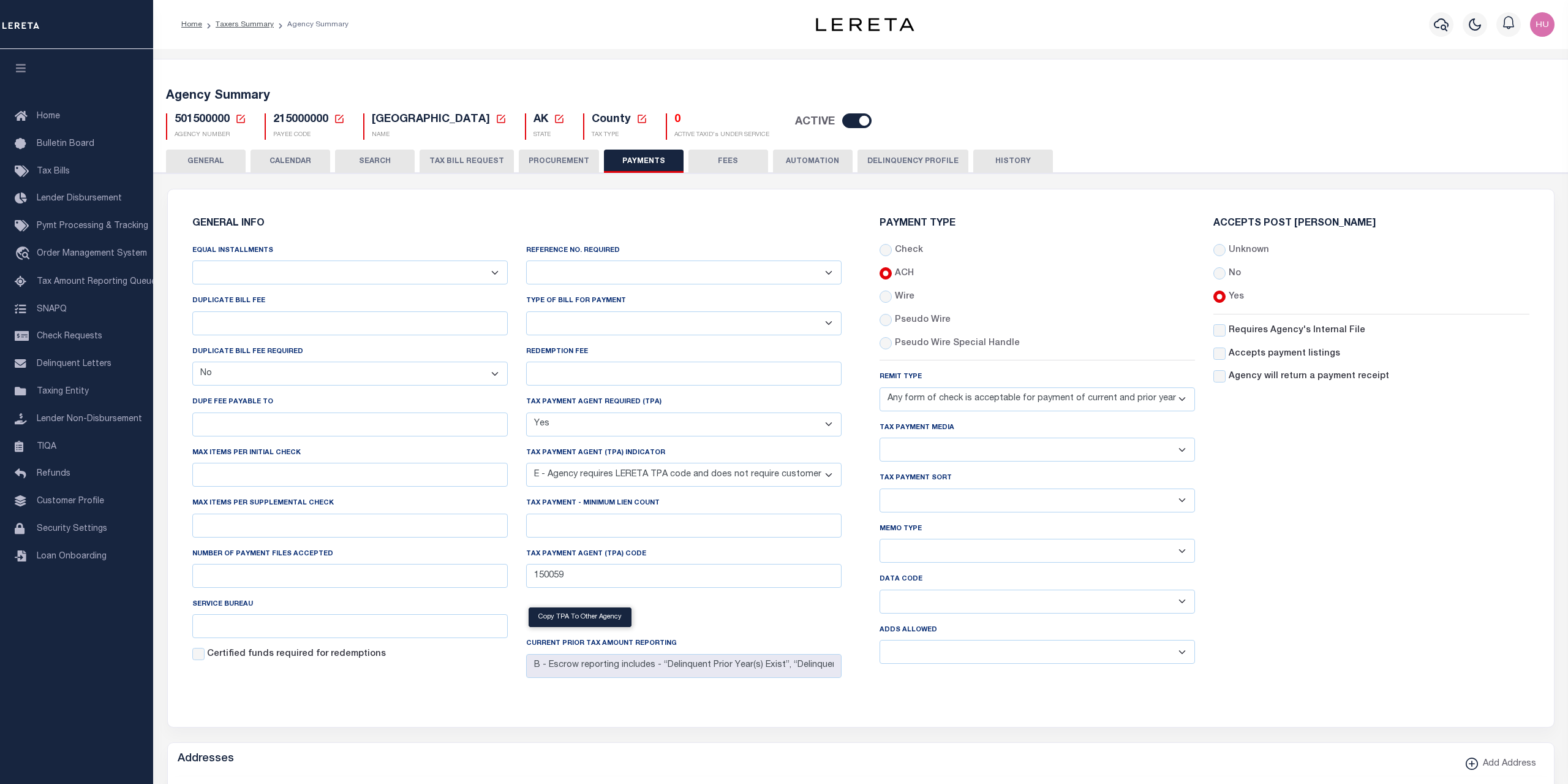
click at [1523, 638] on div "Accepts Post Mark Unknown No Yes" at bounding box center [1370, 447] width 333 height 455
click at [1414, 576] on div "Accepts Post Mark Unknown No Yes" at bounding box center [1370, 447] width 333 height 455
click at [1415, 557] on div "Accepts Post Mark Unknown No Yes" at bounding box center [1370, 447] width 333 height 455
drag, startPoint x: 1277, startPoint y: 479, endPoint x: 1273, endPoint y: 472, distance: 8.1
click at [1266, 433] on div "Accepts Post Mark Unknown No Yes" at bounding box center [1370, 447] width 333 height 455
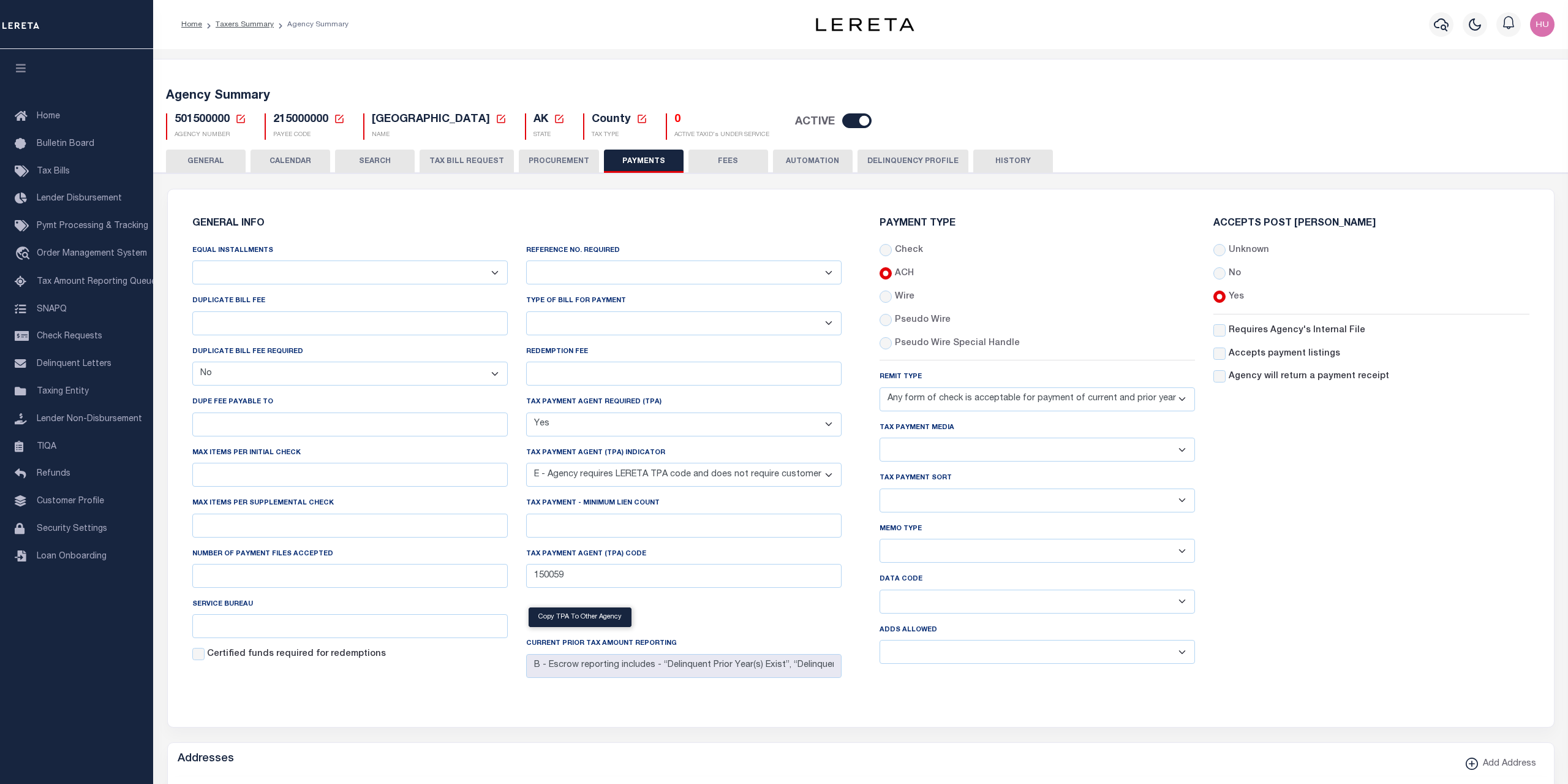
click at [1418, 517] on div "Accepts Post Mark Unknown No Yes" at bounding box center [1370, 447] width 333 height 455
click at [250, 27] on link "Taxers Summary" at bounding box center [245, 24] width 58 height 8
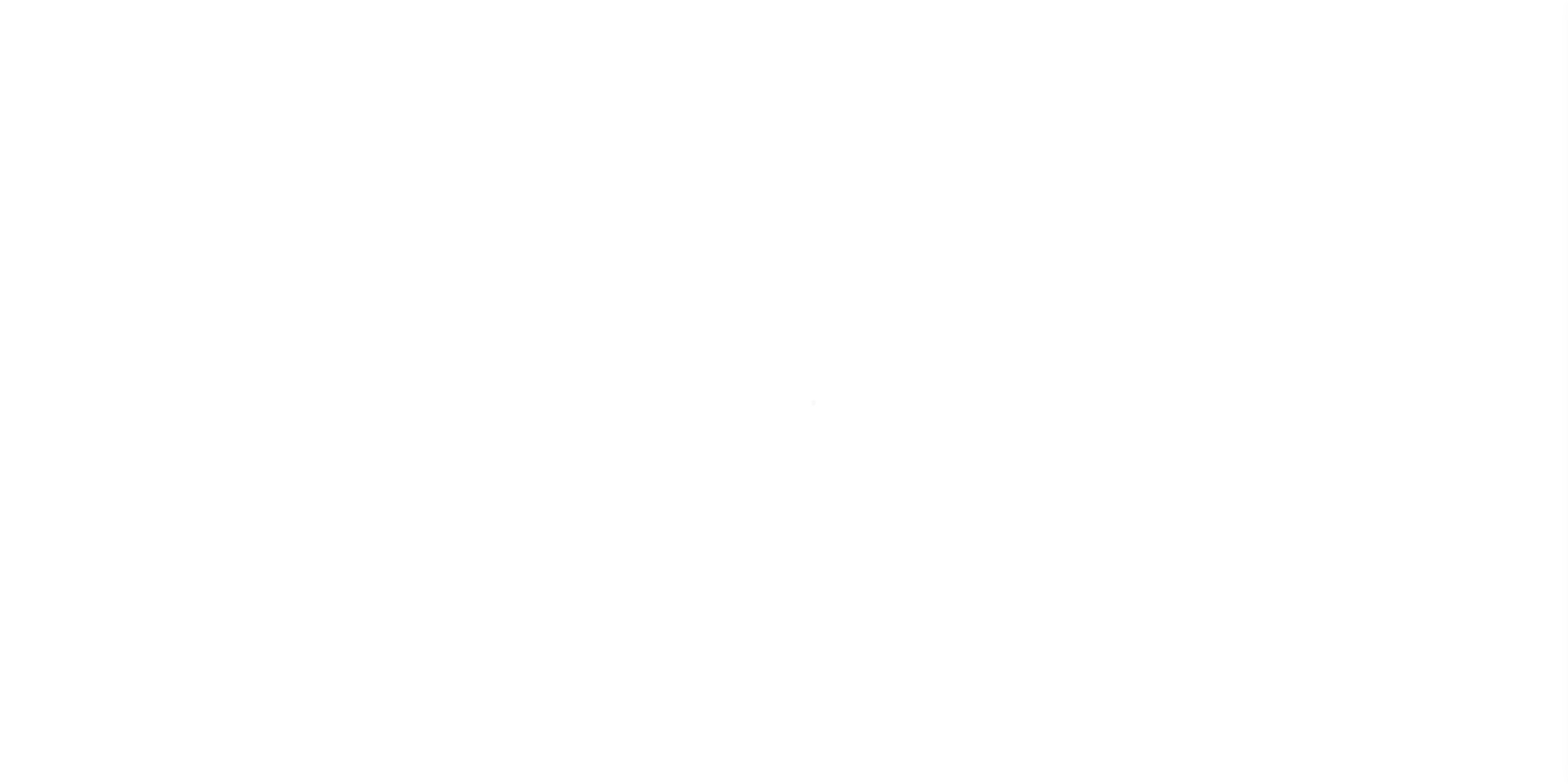
select select "100"
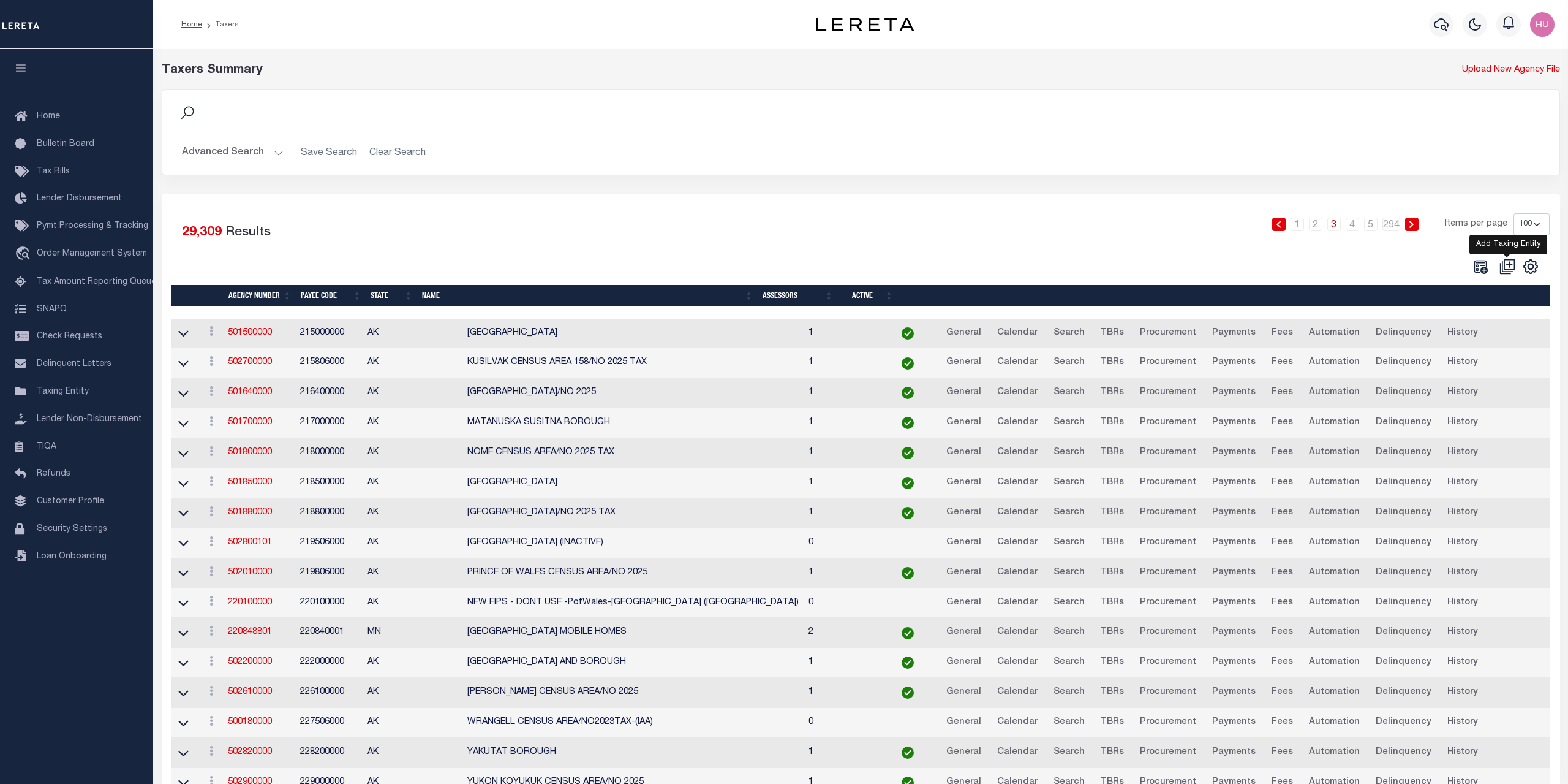
click at [1507, 269] on icon at bounding box center [1509, 264] width 11 height 11
select select
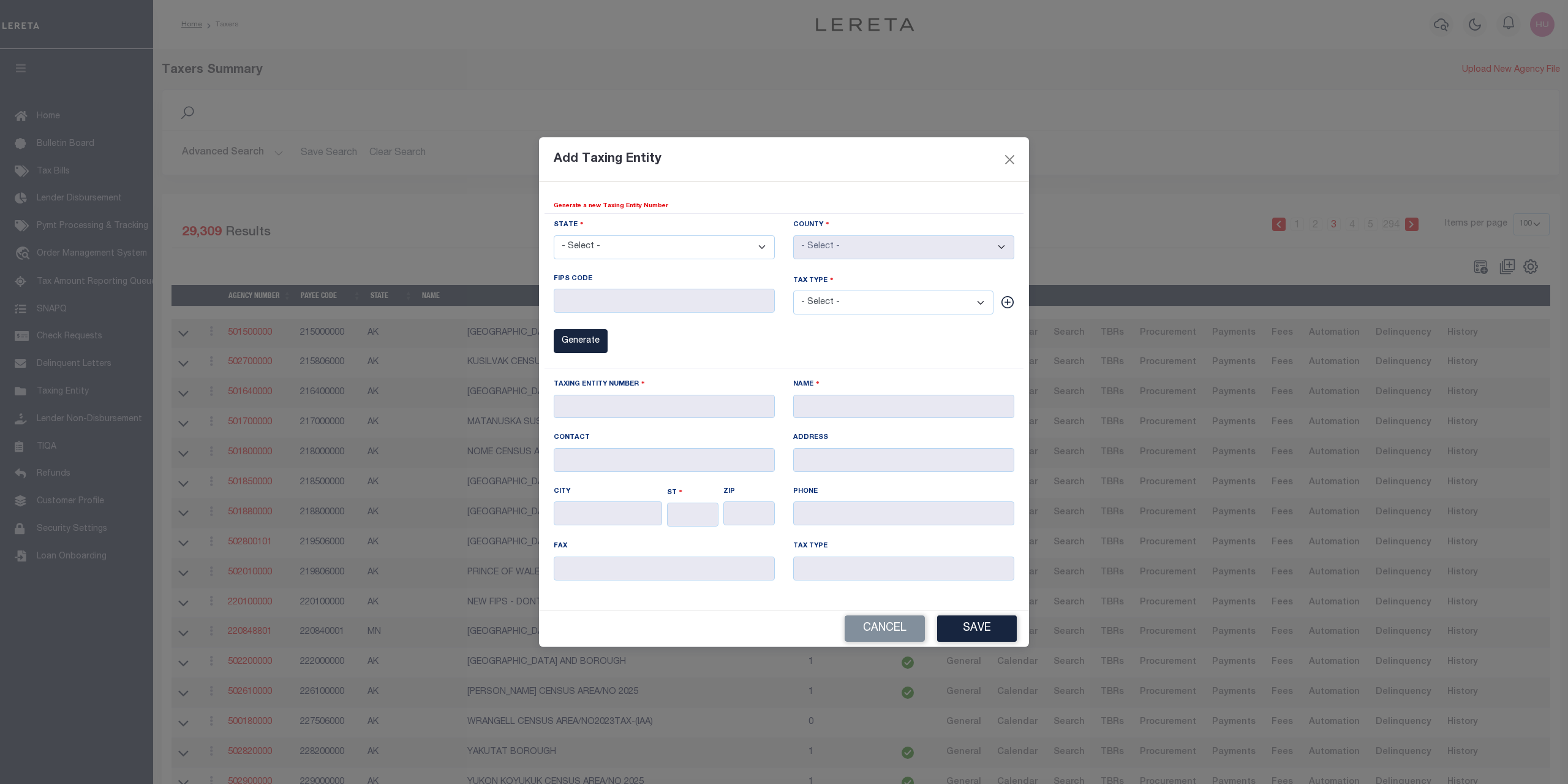
click at [554, 235] on select "- Select - AK AL AR AZ CA CO [GEOGRAPHIC_DATA] [GEOGRAPHIC_DATA] DE [GEOGRAPHIC…" at bounding box center [665, 247] width 221 height 24
select select "CA"
click option "CA" at bounding box center [0, 0] width 0 height 0
type input "CA"
click at [554, 235] on select "- Select - AK AL AR AZ CA CO CT DC DE FL GA GU HI IA ID IL IN KS KY LA MA MD ME…" at bounding box center [665, 247] width 221 height 24
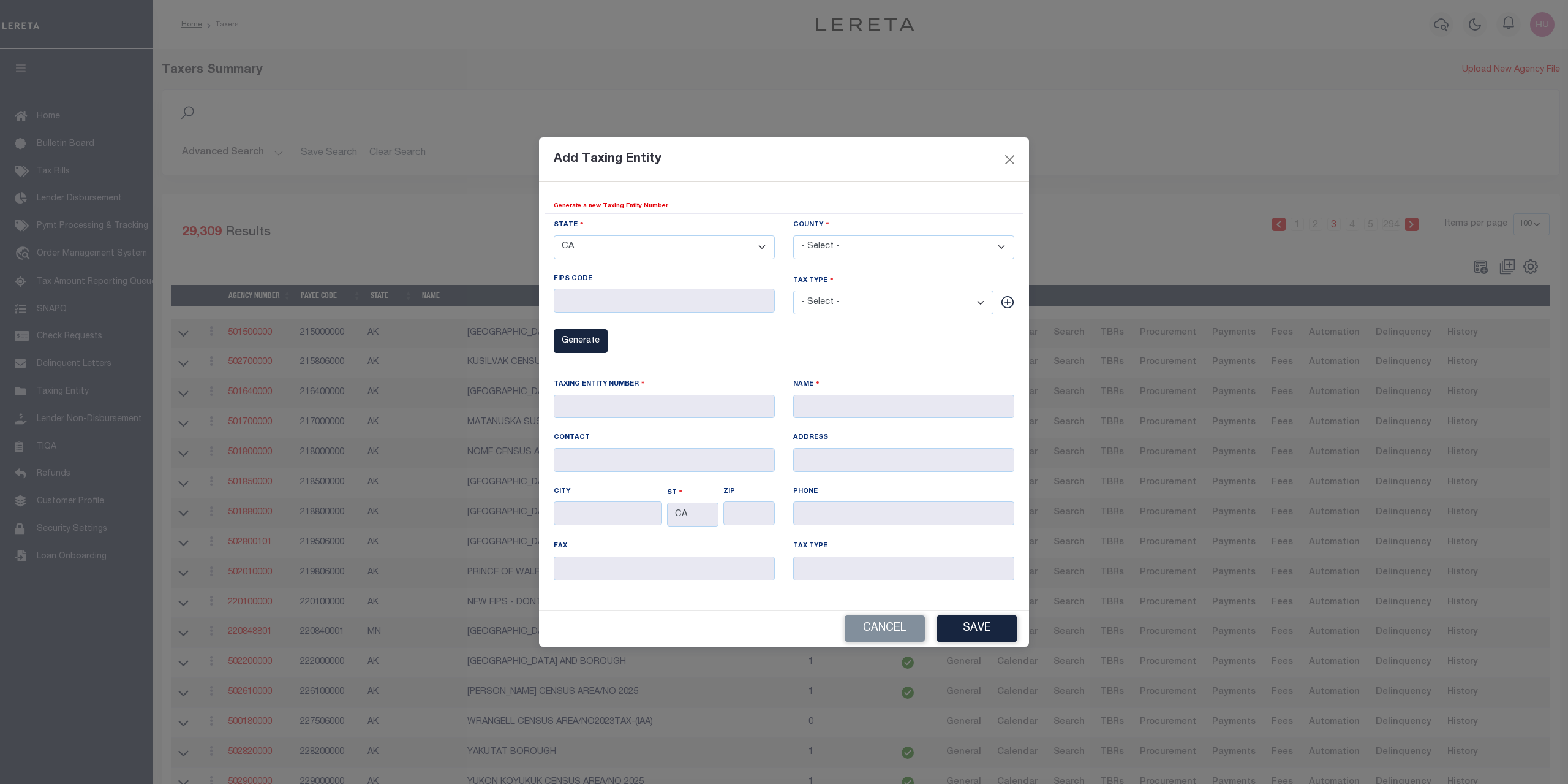
select select "CO"
click option "CO" at bounding box center [0, 0] width 0 height 0
type input "CO"
click at [793, 235] on select "- Select - Adams Alamosa Arapahoe Archuleta Baca Bent Boulder Broomfield Chaffe…" at bounding box center [903, 247] width 221 height 24
select select "8003"
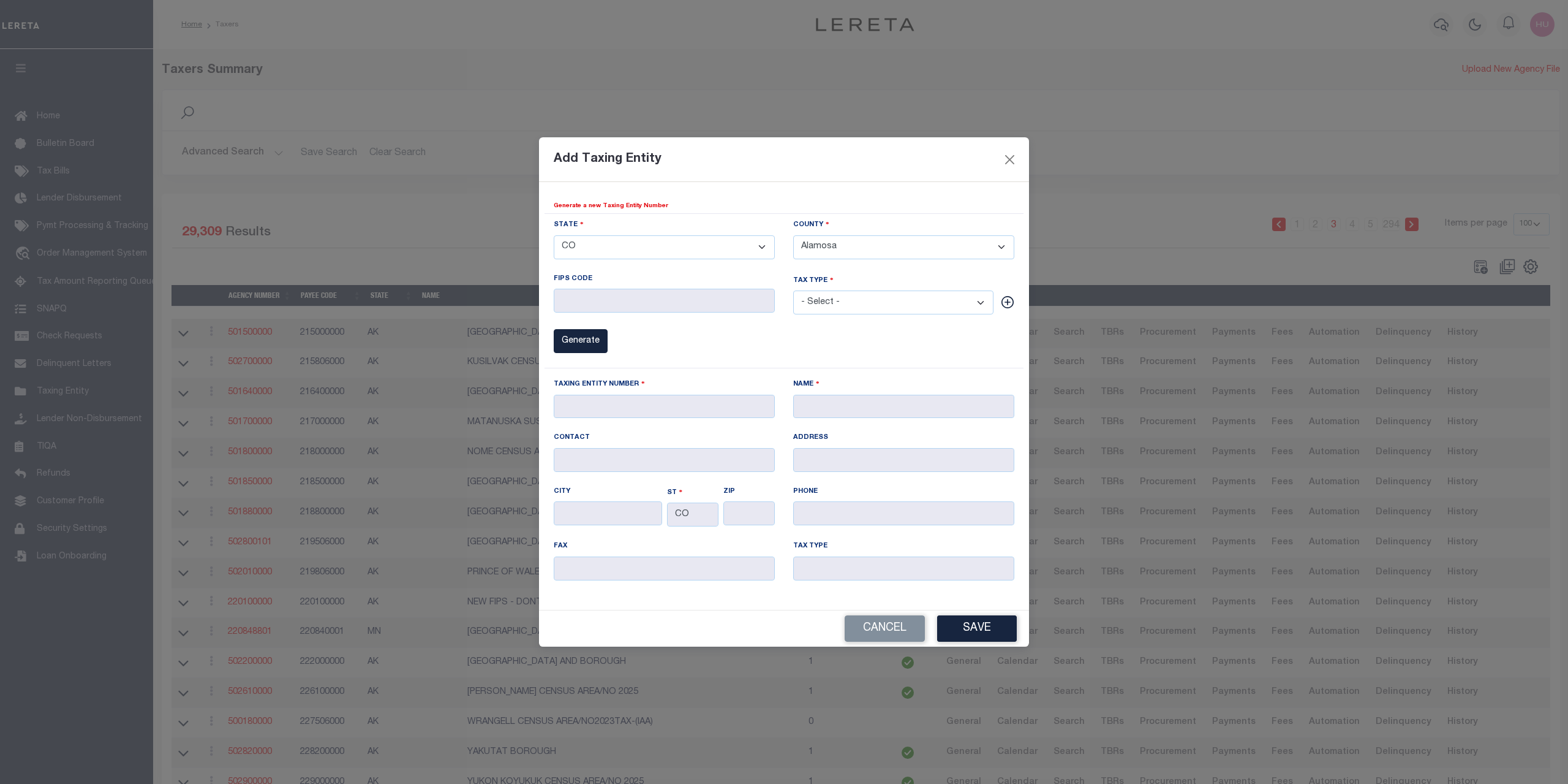
click option "Alamosa" at bounding box center [0, 0] width 0 height 0
type input "8003"
click at [793, 290] on select "- Select - 00 County 01 City 02 Town & Townships 04 Village 06 School District …" at bounding box center [893, 302] width 200 height 24
select select "6"
click option "00 County" at bounding box center [0, 0] width 0 height 0
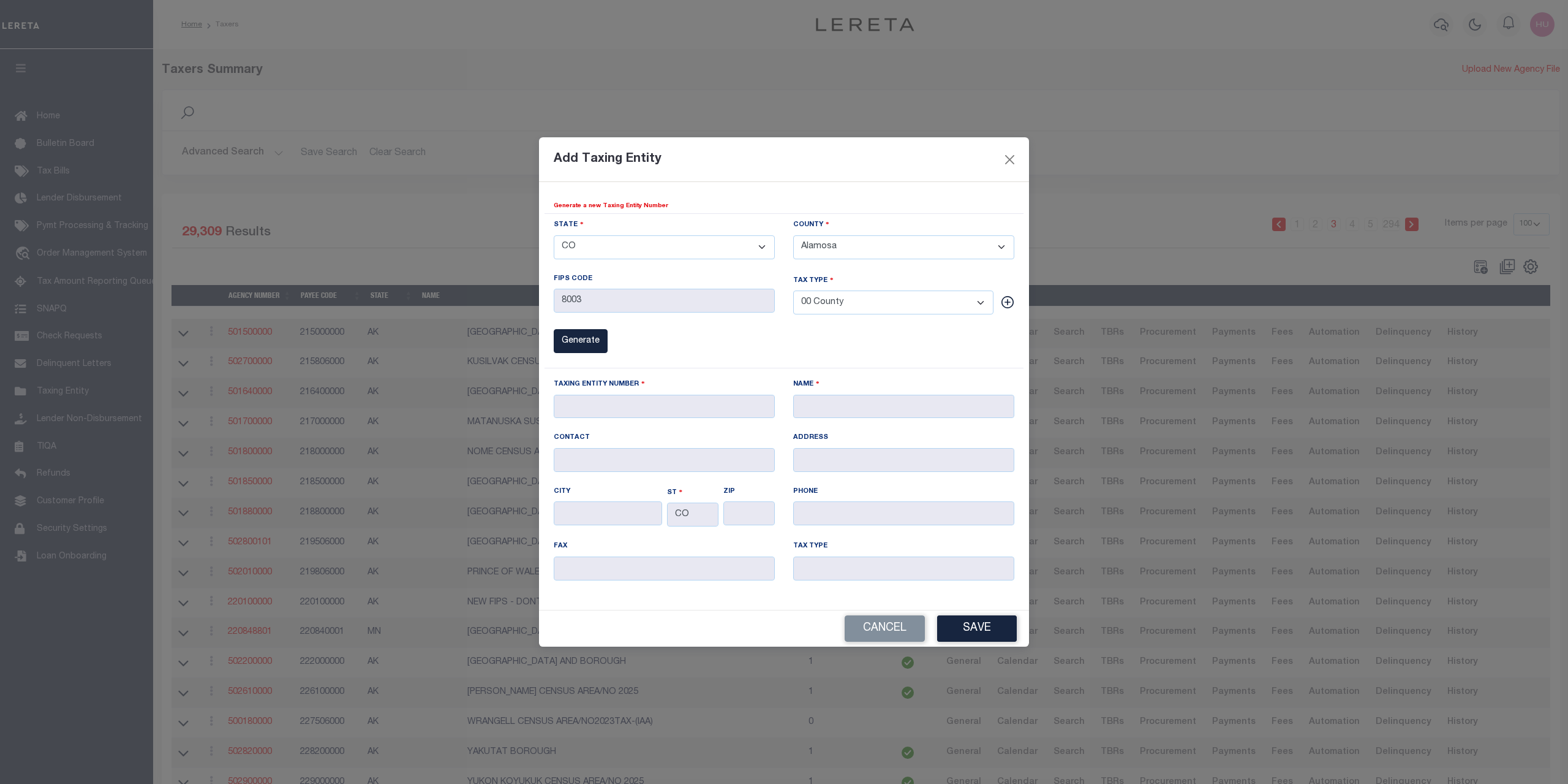
type input "00 County"
click at [584, 340] on button "Generate" at bounding box center [581, 340] width 54 height 24
type input "050020002"
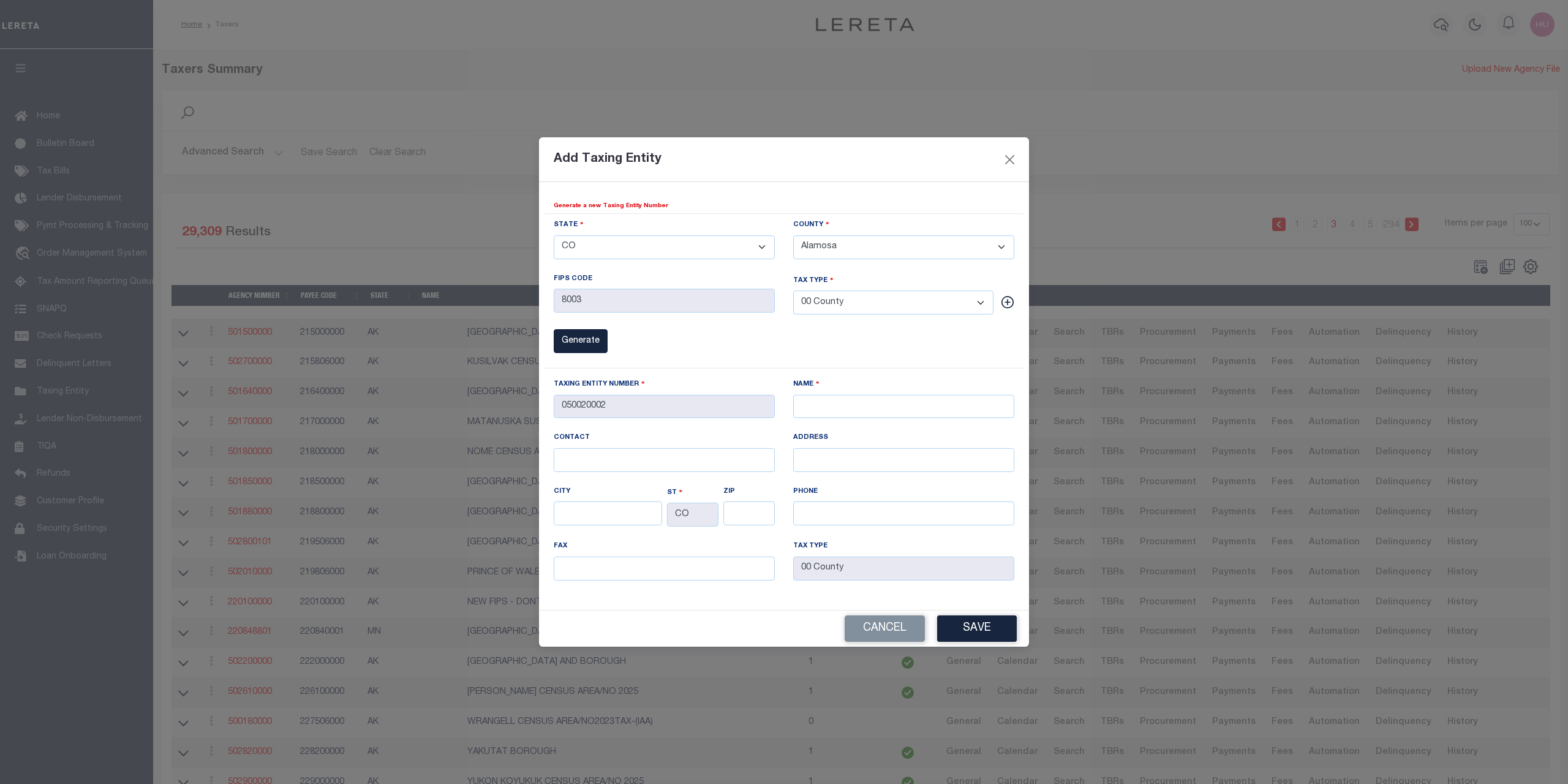
click at [896, 347] on div "STATE - Select - AK AL AR AZ CA CO CT DC DE FL GA GU HI IA ID IL IN KS KY LA MA…" at bounding box center [784, 290] width 479 height 155
click at [812, 401] on input "NAME" at bounding box center [903, 406] width 221 height 24
type input "New Alamosa Agency"
click at [973, 626] on button "Save" at bounding box center [977, 628] width 79 height 27
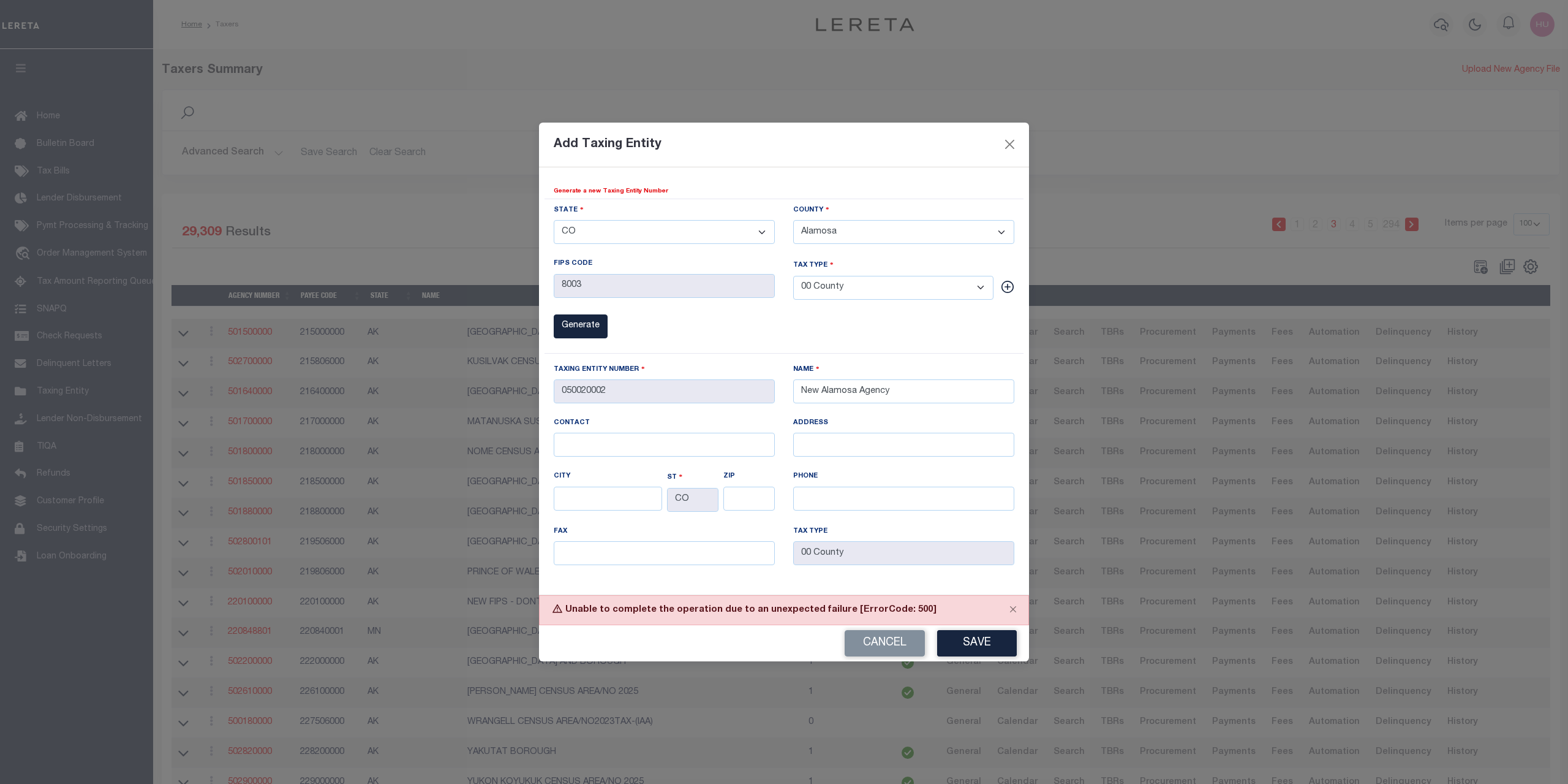
click at [736, 335] on div "Generate" at bounding box center [665, 326] width 221 height 24
drag, startPoint x: 674, startPoint y: 194, endPoint x: 554, endPoint y: 195, distance: 120.0
click at [554, 195] on div "Generate a new Taxing Entity Number" at bounding box center [784, 192] width 461 height 9
click at [730, 180] on div "Generate a new Taxing Entity Number STATE - Select - AK AL AR AZ CA CO CT DC DE…" at bounding box center [784, 380] width 490 height 427
click at [893, 638] on button "Cancel" at bounding box center [884, 643] width 80 height 27
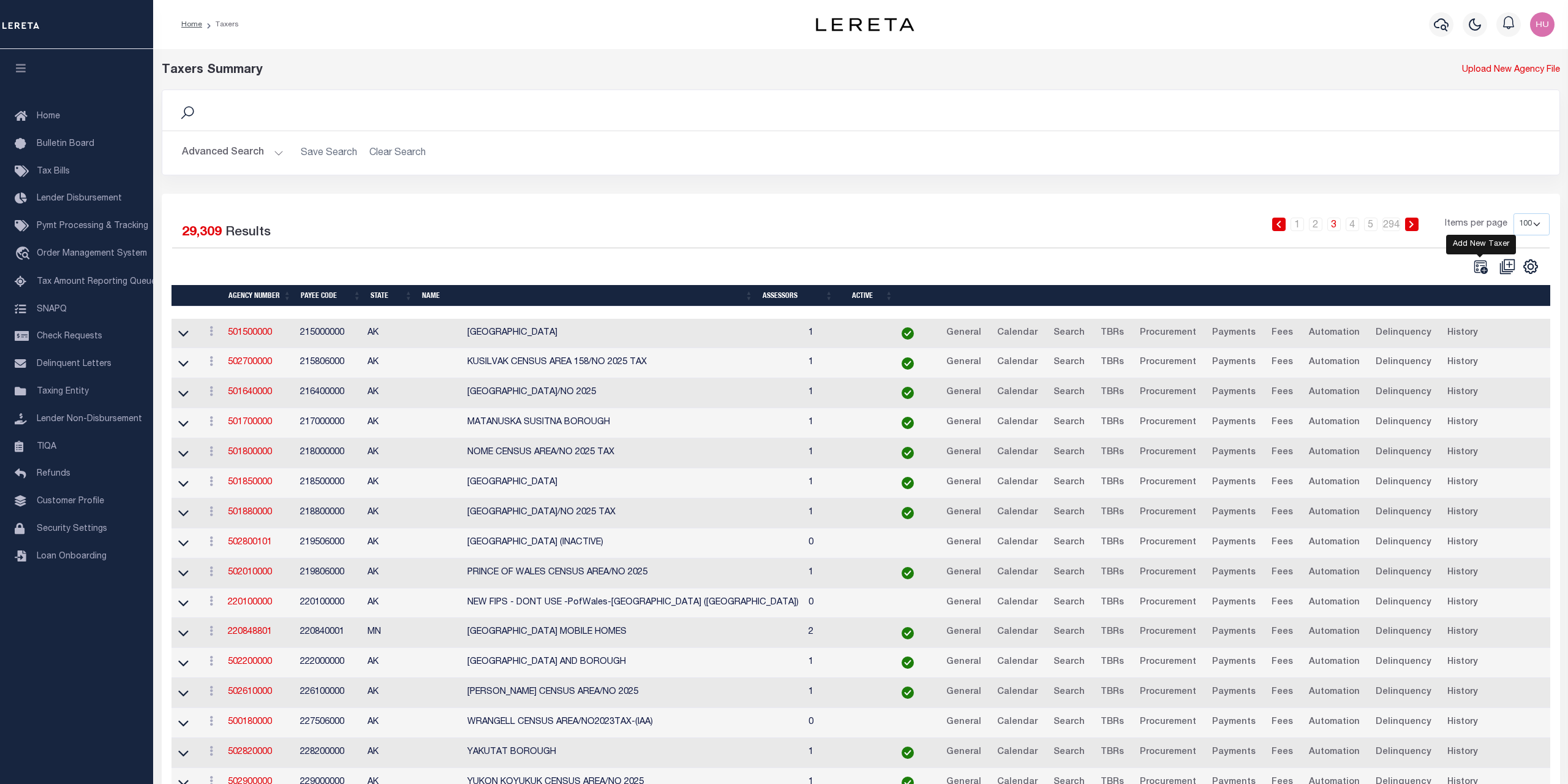
click at [1486, 272] on icon at bounding box center [1480, 266] width 14 height 14
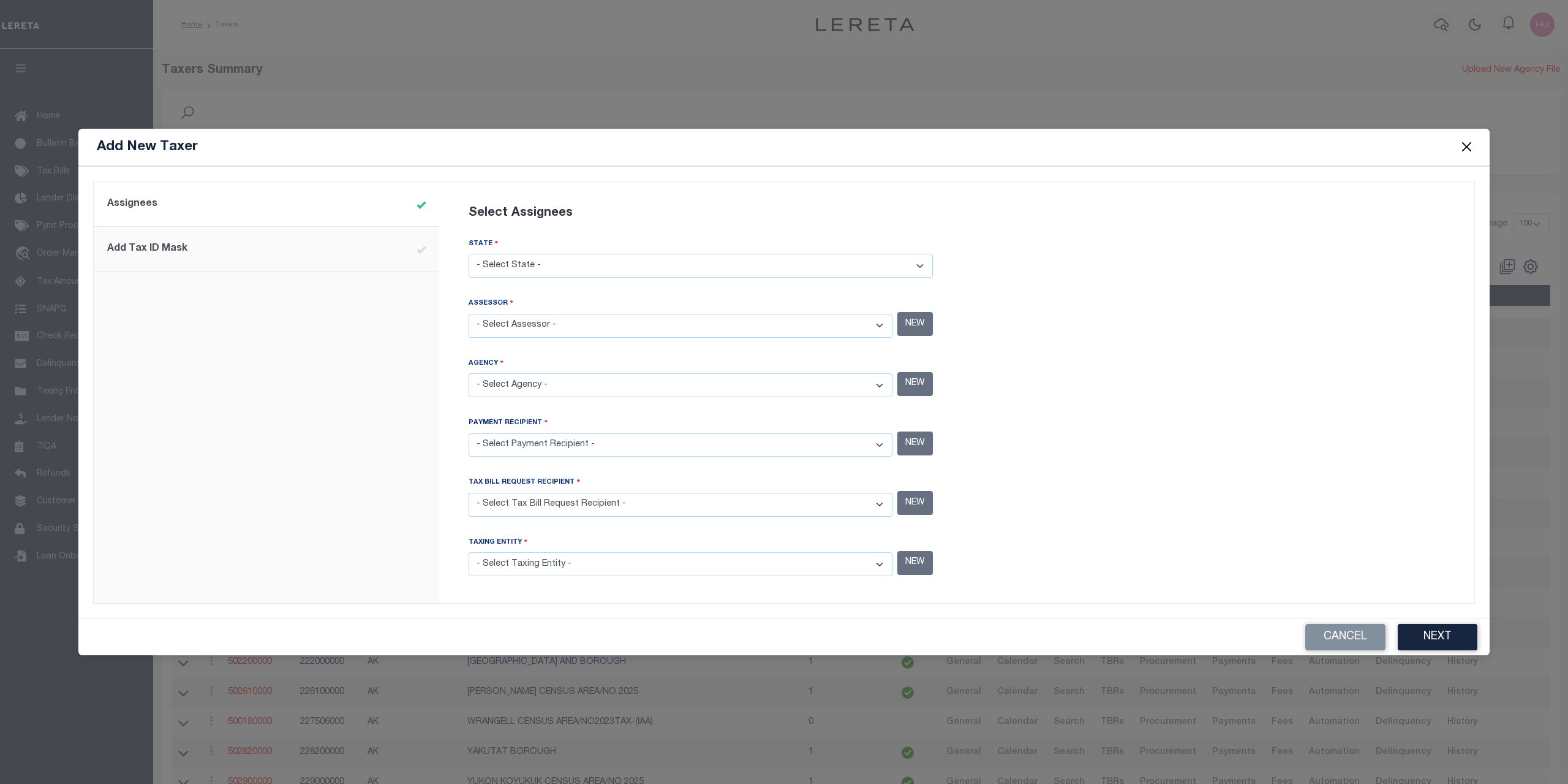
click at [468, 253] on select "- Select State - [US_STATE] AL AR AZ CA CO [GEOGRAPHIC_DATA] [GEOGRAPHIC_DATA] …" at bounding box center [700, 265] width 464 height 24
select select "CO"
click option "CO" at bounding box center [0, 0] width 0 height 0
click at [468, 314] on select "- Select Assessor - ADAMS COUNTY - County ALAMOSA COUNTY - County ARAPAHOE COUN…" at bounding box center [680, 325] width 423 height 24
click at [1068, 339] on div at bounding box center [1212, 392] width 512 height 407
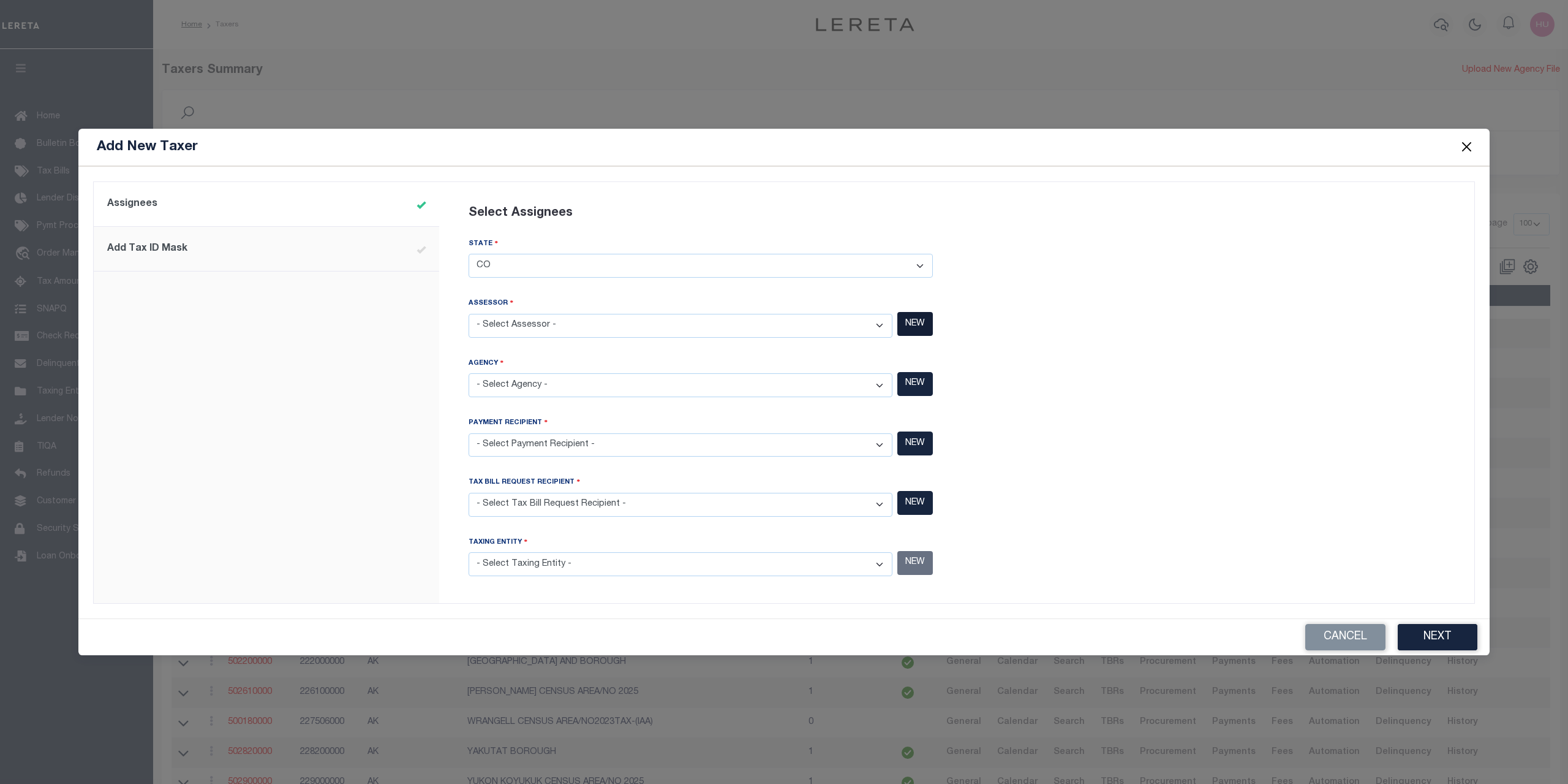
click at [914, 327] on button "NEW" at bounding box center [915, 324] width 36 height 24
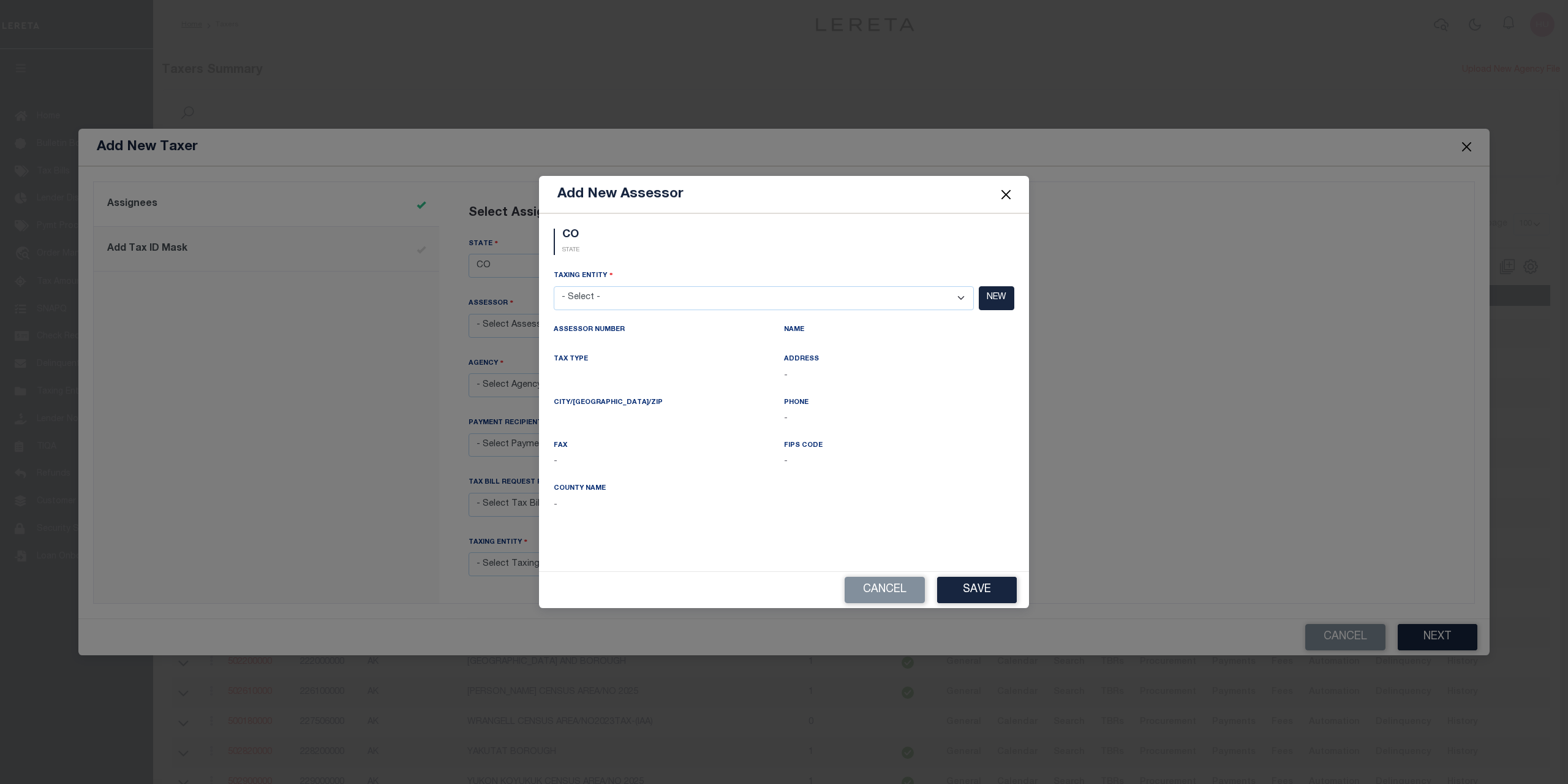
select select "7803029030"
click option "New Alamosa Agency - County" at bounding box center [0, 0] width 0 height 0
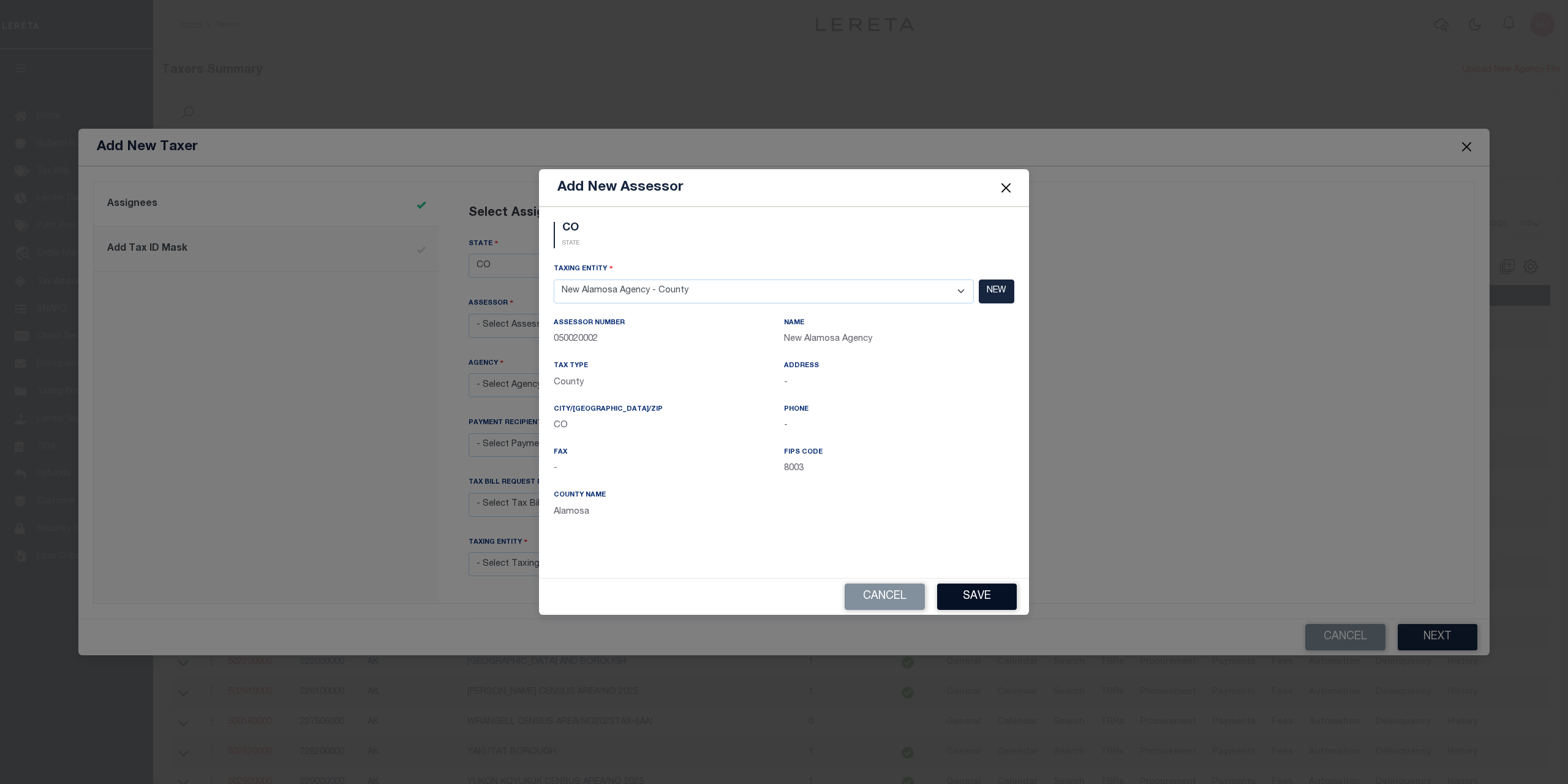
click at [970, 588] on button "Save" at bounding box center [977, 596] width 79 height 27
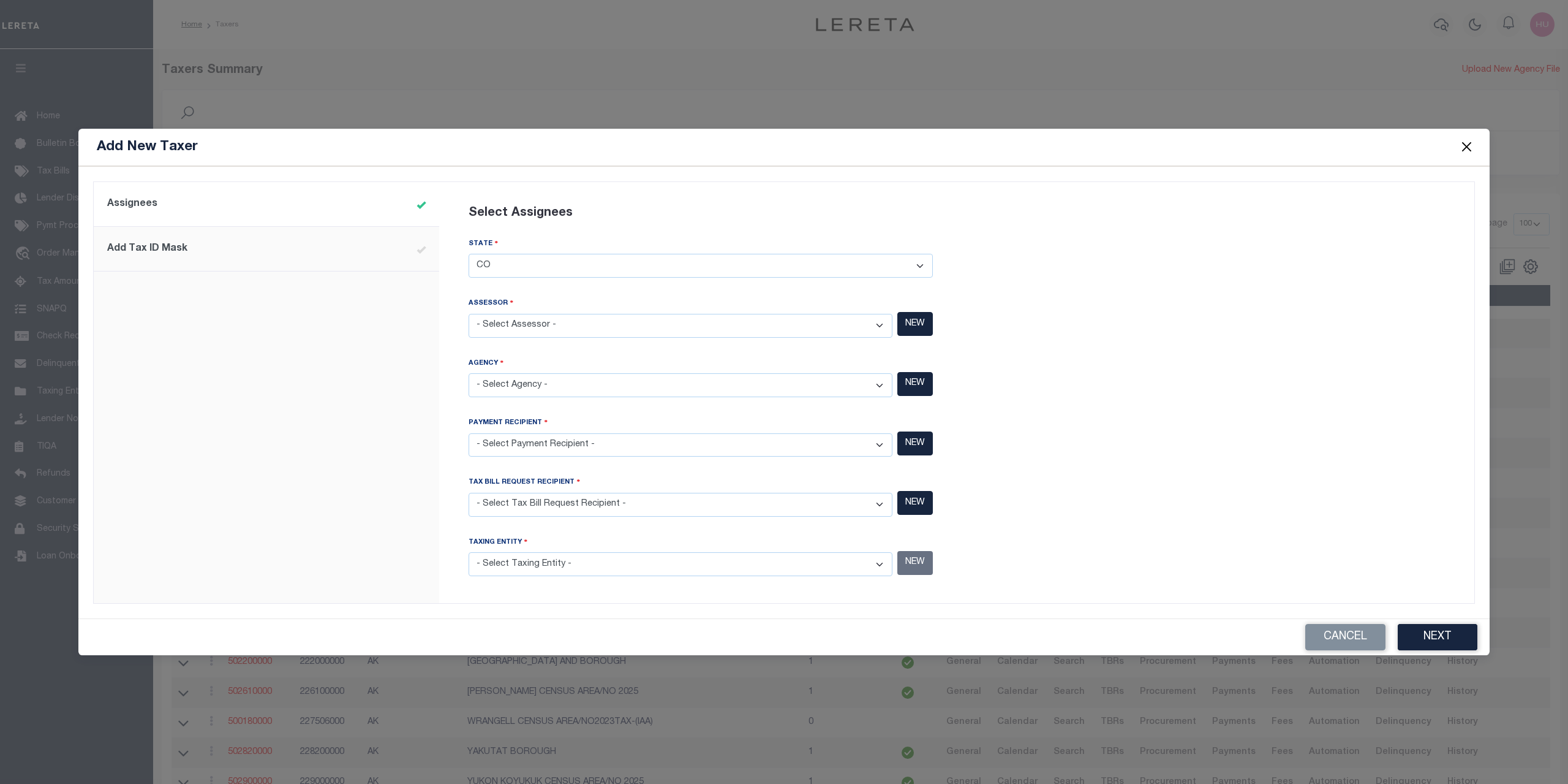
select select "7803029030"
click at [1083, 395] on div at bounding box center [1212, 392] width 512 height 407
click at [468, 373] on select "- Select Agency - ADAMS COUNTY - County ADAMS COUNTY MOBILE HOMES - Interim Mob…" at bounding box center [680, 385] width 423 height 24
click at [1154, 483] on div at bounding box center [1212, 392] width 512 height 407
click at [923, 382] on button "NEW" at bounding box center [915, 383] width 36 height 24
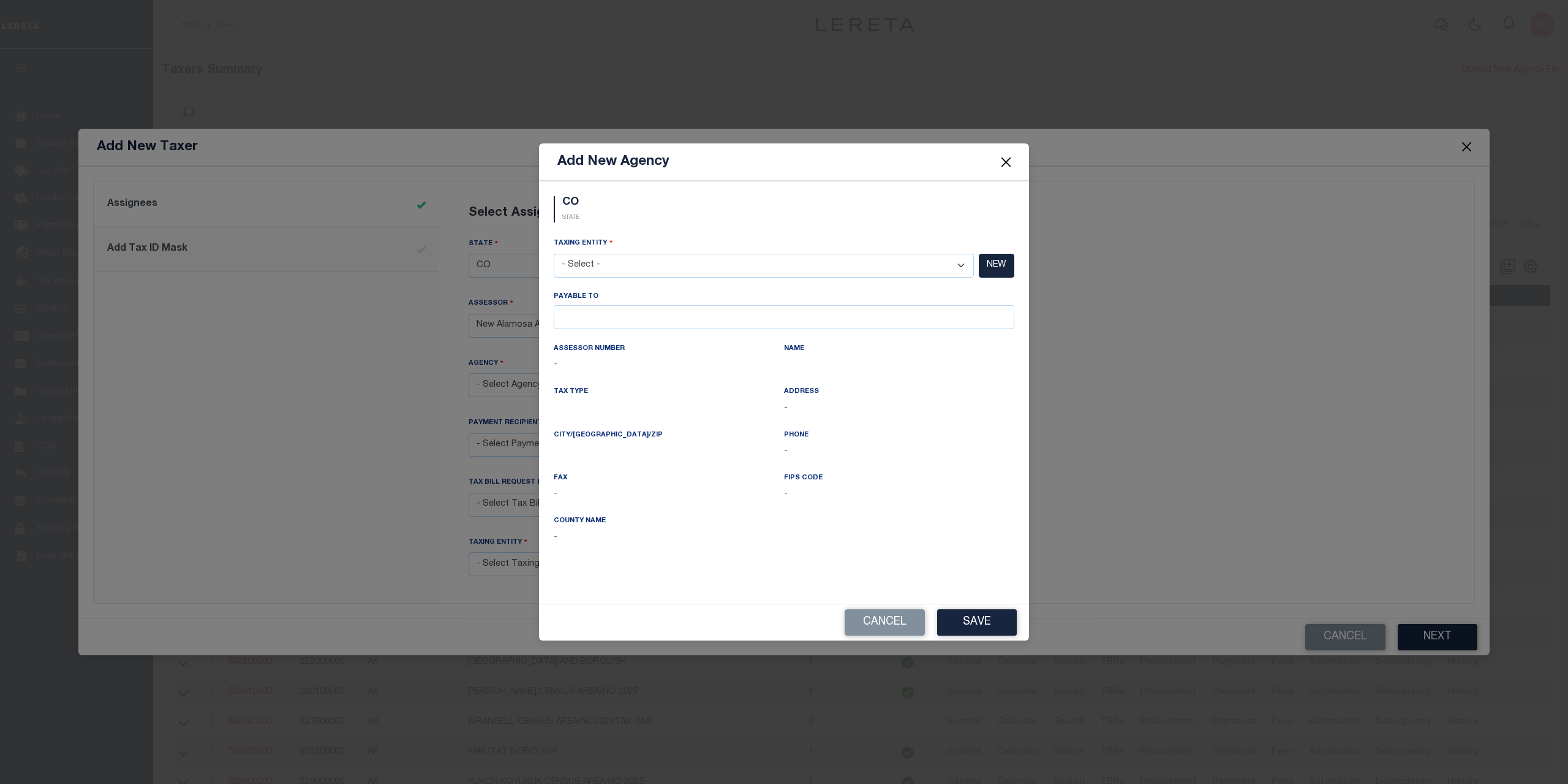
click at [1039, 411] on div "Add New Agency CO STATE Taxing Entity - Select - ADAMS COUNTY - County Payable …" at bounding box center [784, 392] width 1568 height 784
click at [997, 264] on button "NEW" at bounding box center [997, 265] width 36 height 24
select select "CO"
type input "CO"
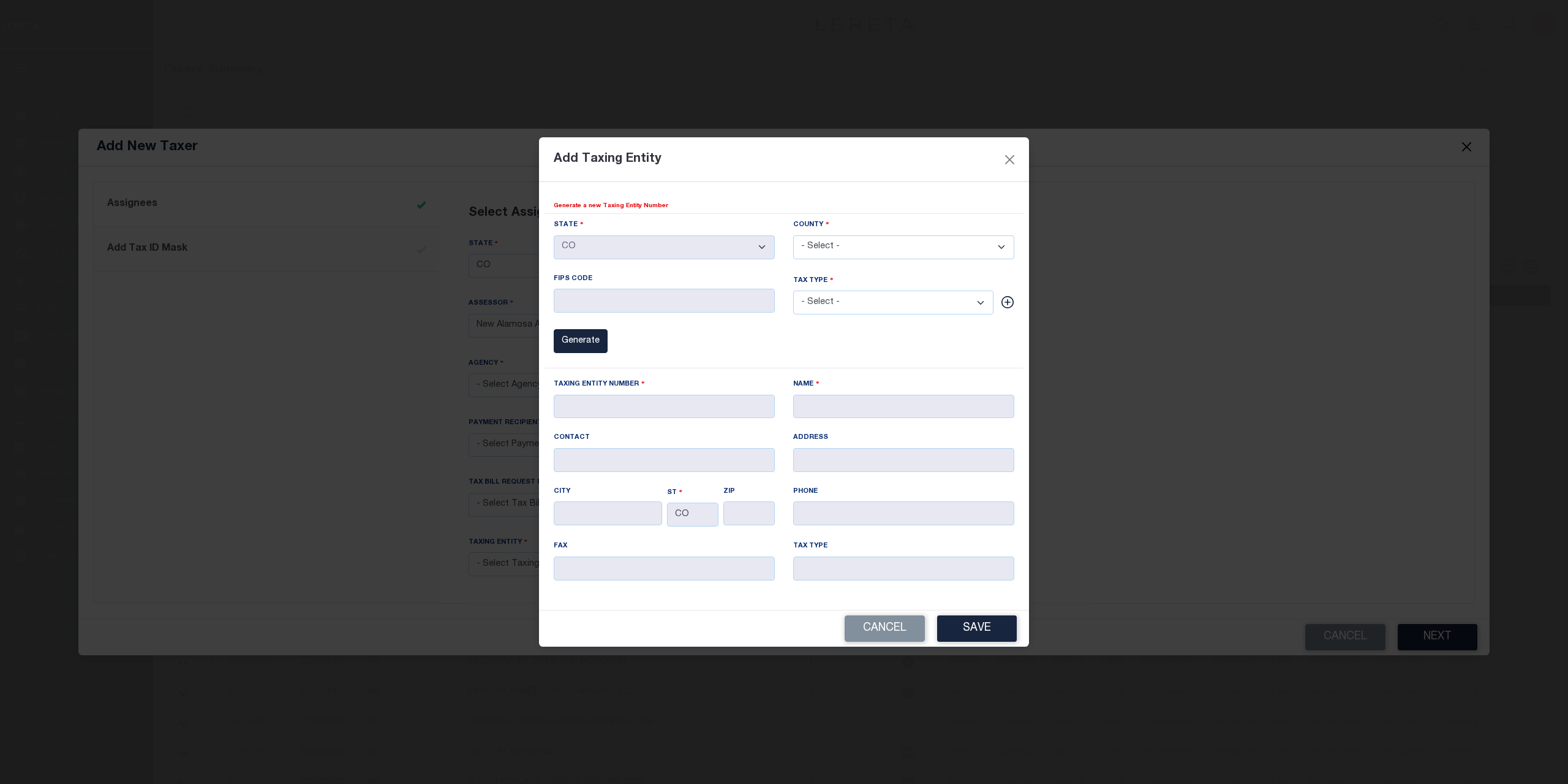
click at [793, 235] on select "- Select - Adams Alamosa Arapahoe Archuleta Baca Bent Boulder Broomfield Chaffe…" at bounding box center [903, 247] width 221 height 24
select select "8003"
click option "Alamosa" at bounding box center [0, 0] width 0 height 0
type input "8003"
click at [793, 290] on select "- Select - 00 County 01 City 02 Town & Townships 04 Village 06 School District …" at bounding box center [893, 302] width 200 height 24
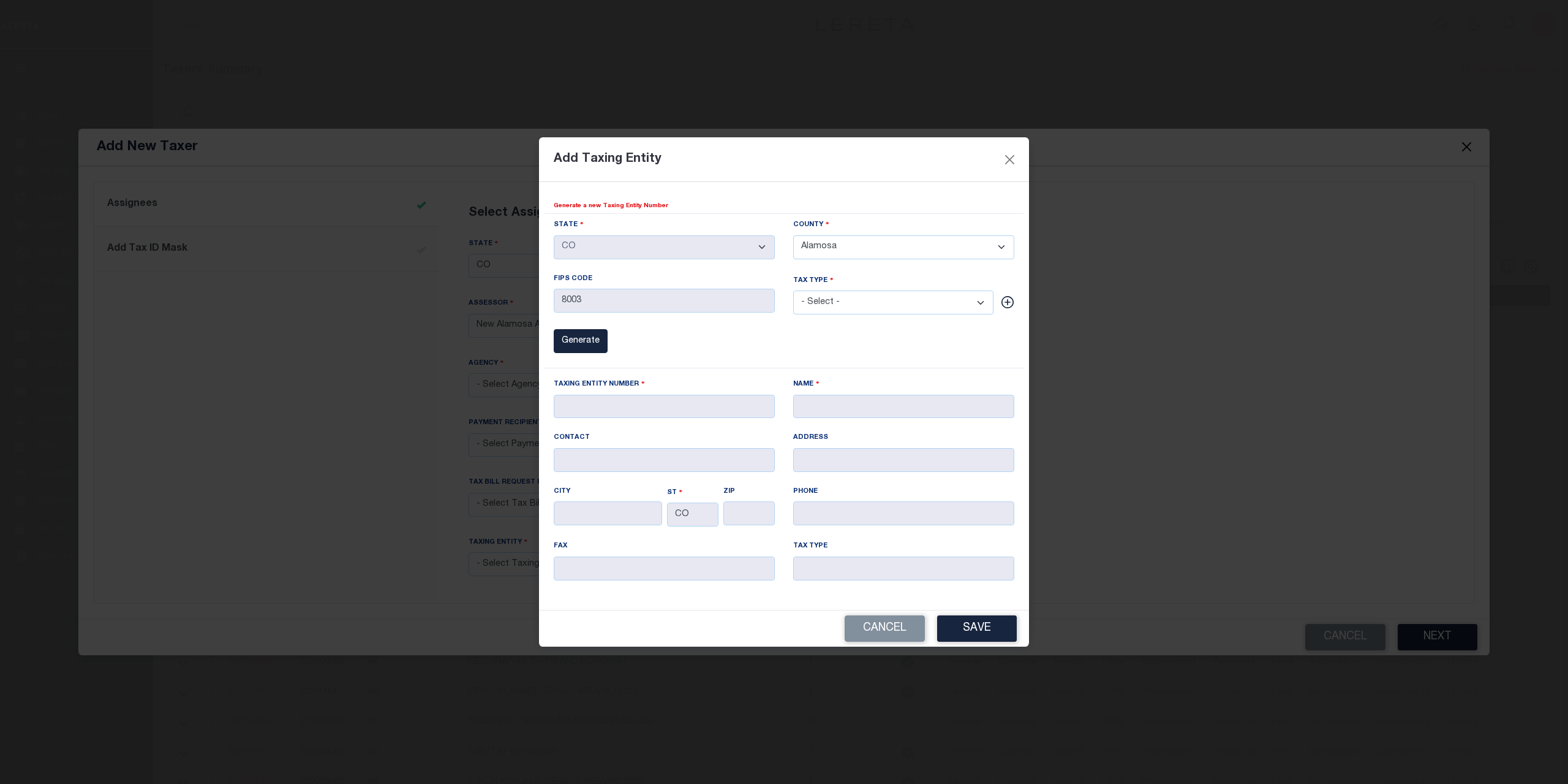
select select "4"
click option "01 City" at bounding box center [0, 0] width 0 height 0
type input "01 City"
click at [585, 344] on button "Generate" at bounding box center [581, 340] width 54 height 24
type input "050020101"
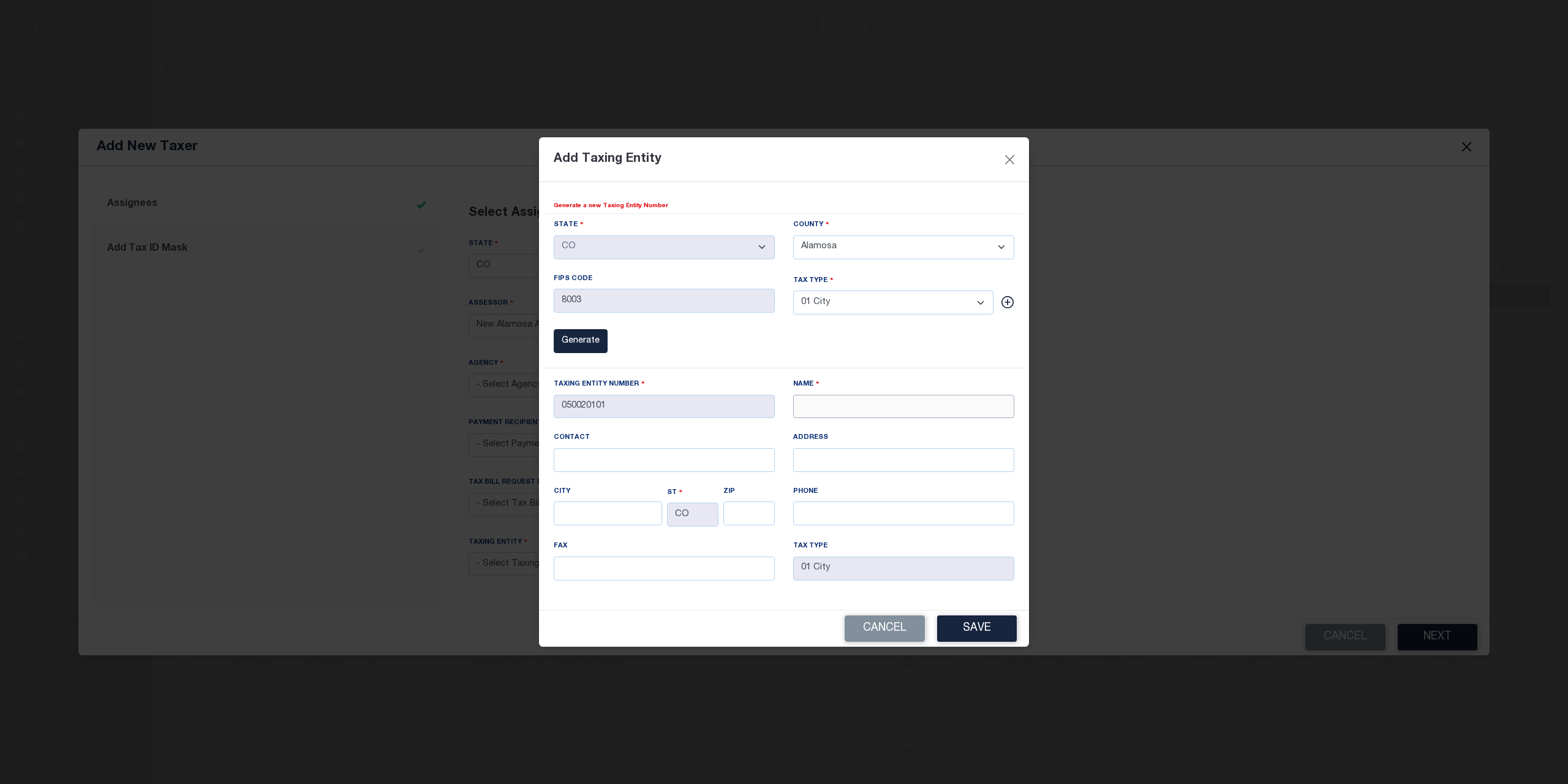
click at [821, 402] on input "NAME" at bounding box center [903, 406] width 221 height 24
type input "Alamosa New Agency (City)"
click at [986, 633] on button "Save" at bounding box center [977, 628] width 79 height 27
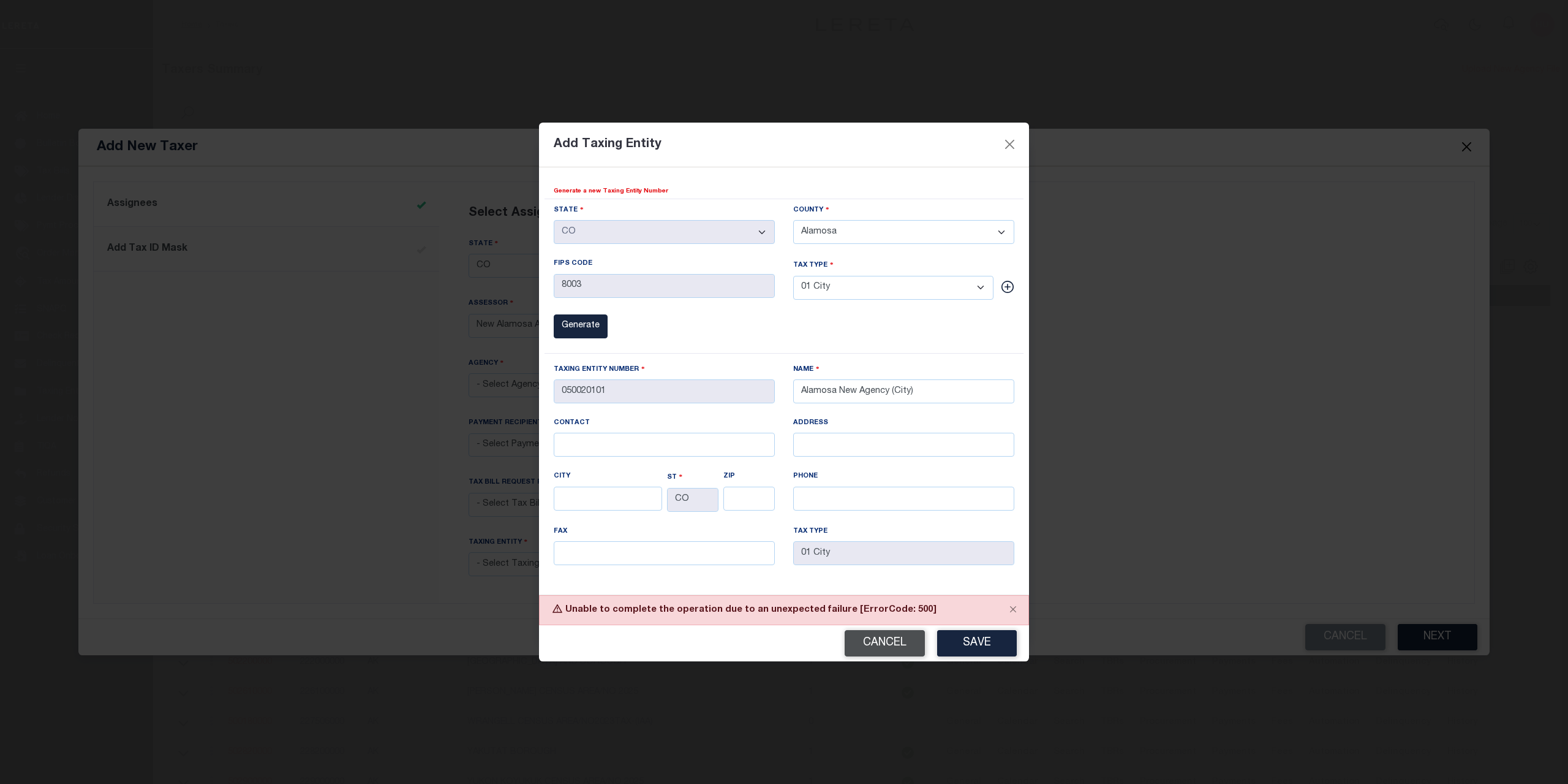
click at [893, 644] on button "Cancel" at bounding box center [884, 643] width 80 height 27
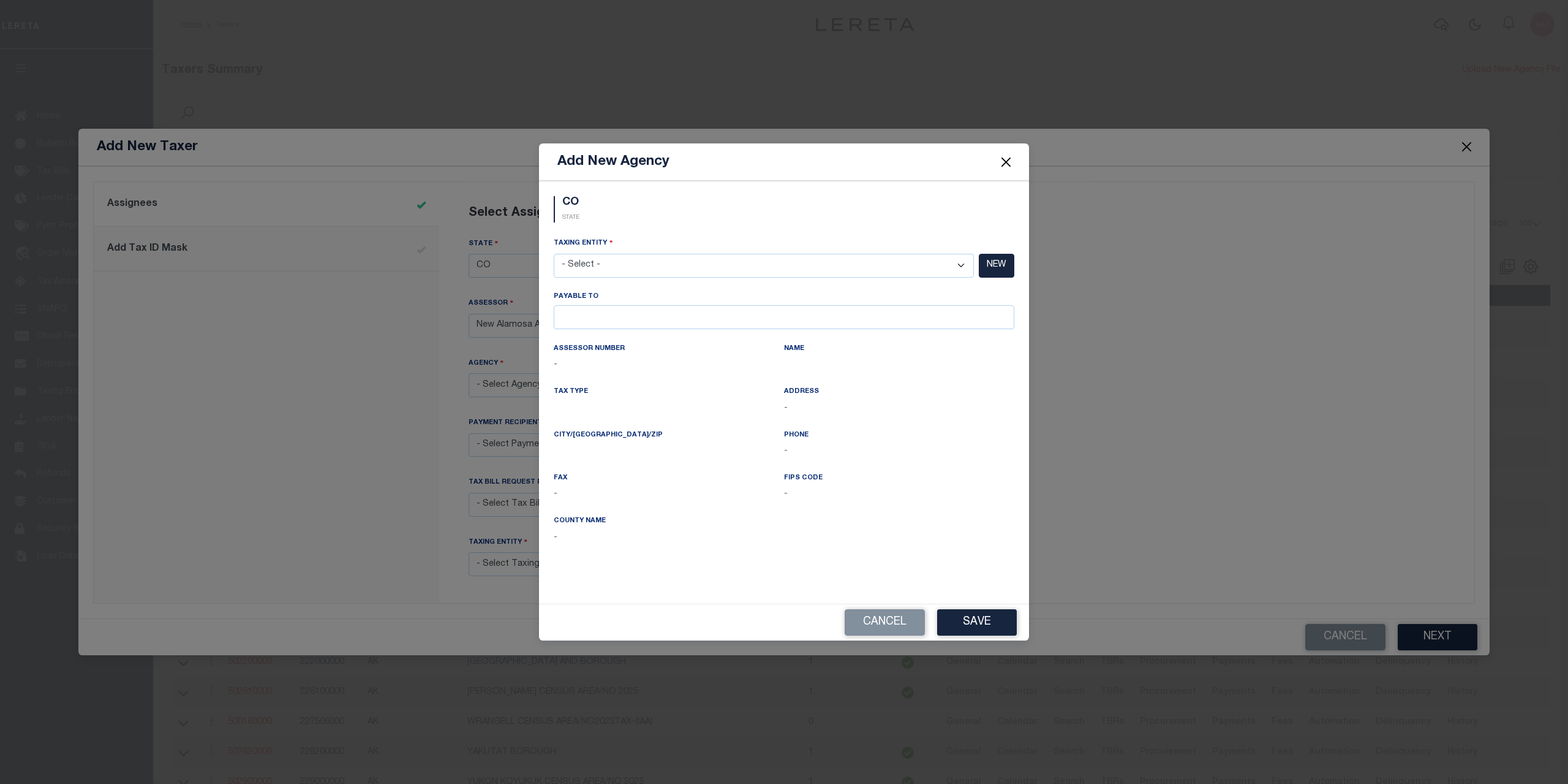
click at [1187, 329] on div "Add New Agency CO STATE Taxing Entity - Select - ADAMS COUNTY - County Payable …" at bounding box center [784, 392] width 1568 height 784
click at [877, 618] on button "Cancel" at bounding box center [884, 622] width 80 height 27
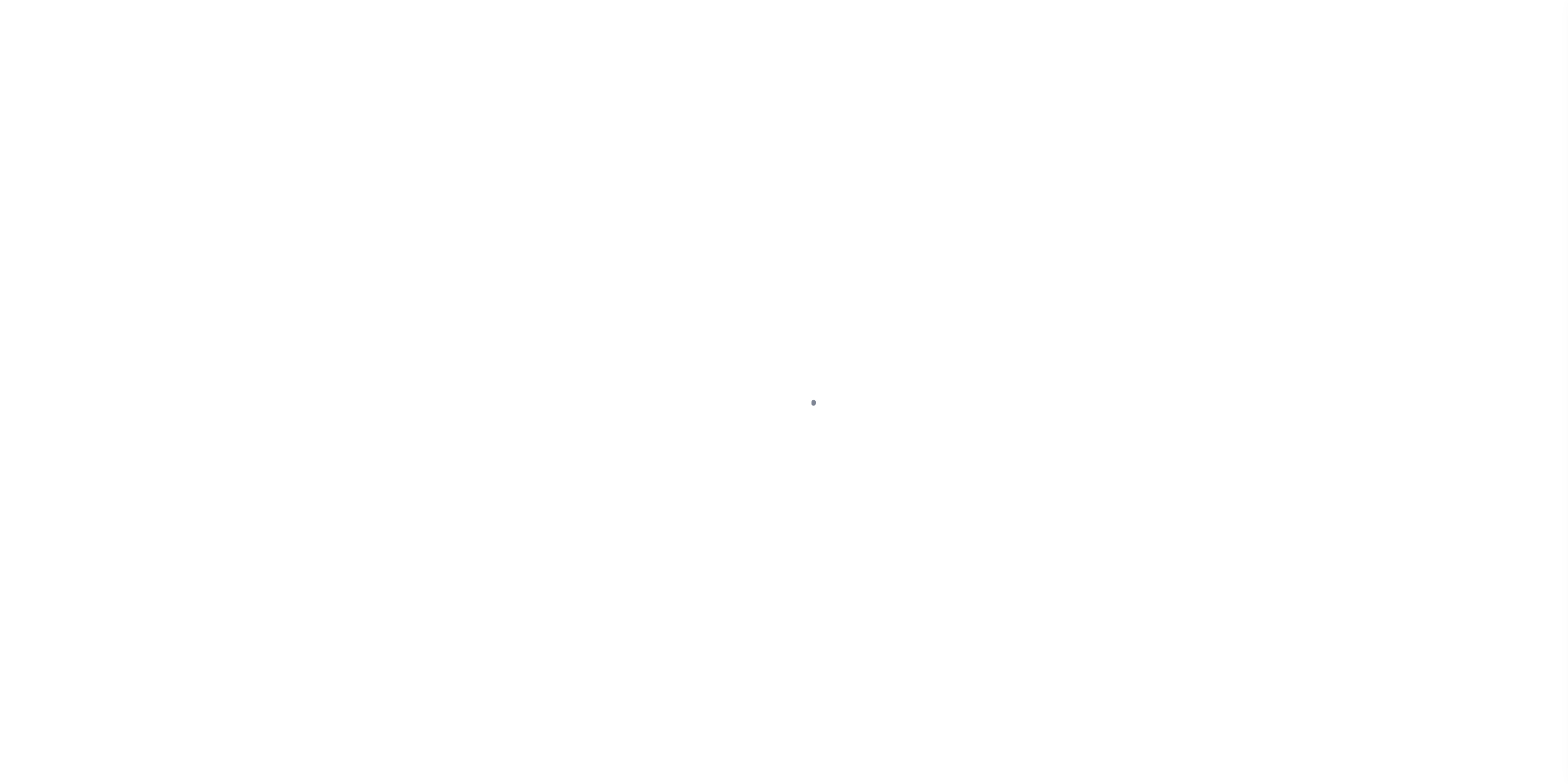
select select "100"
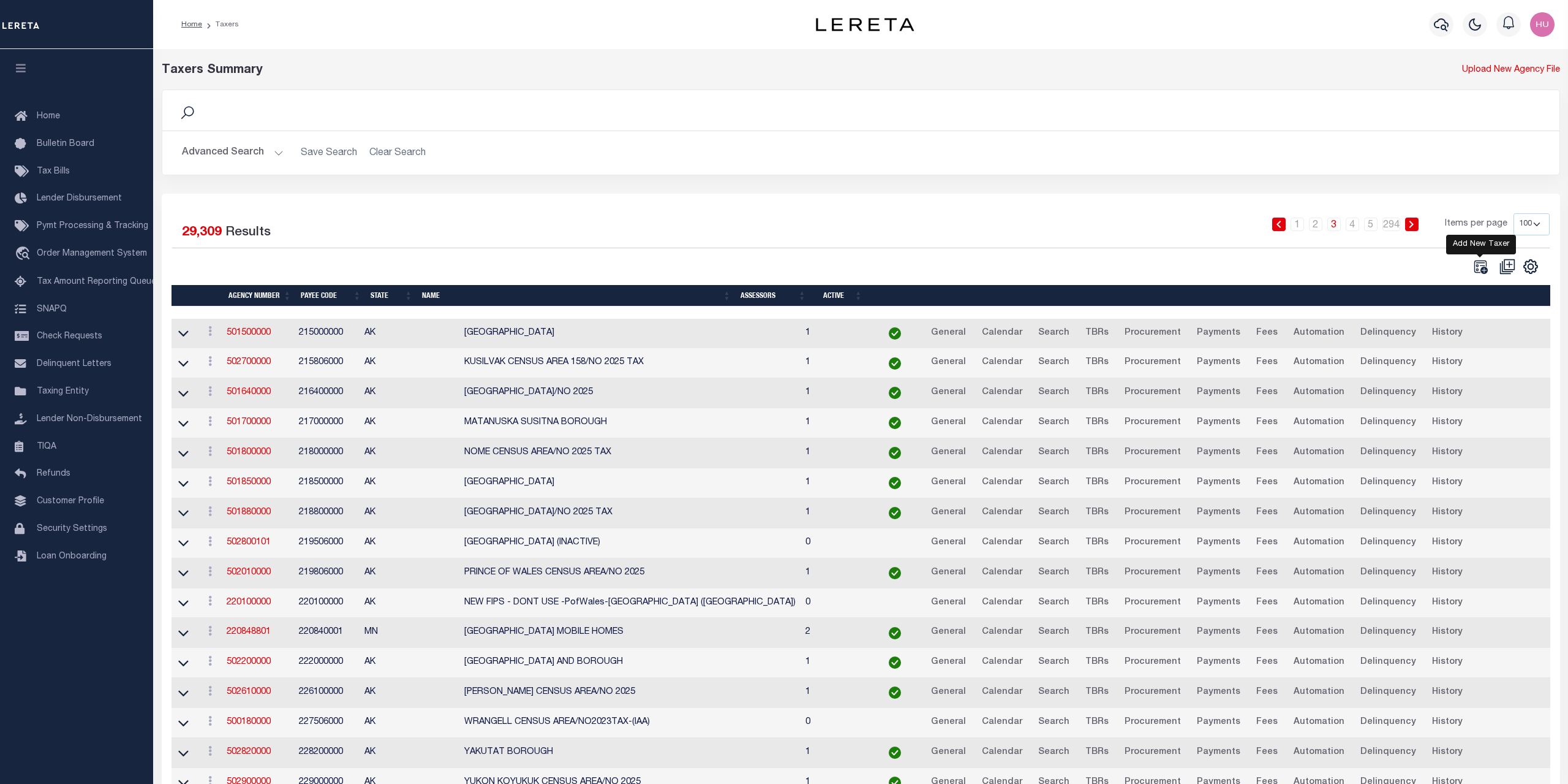
click at [1484, 267] on icon at bounding box center [1480, 266] width 14 height 14
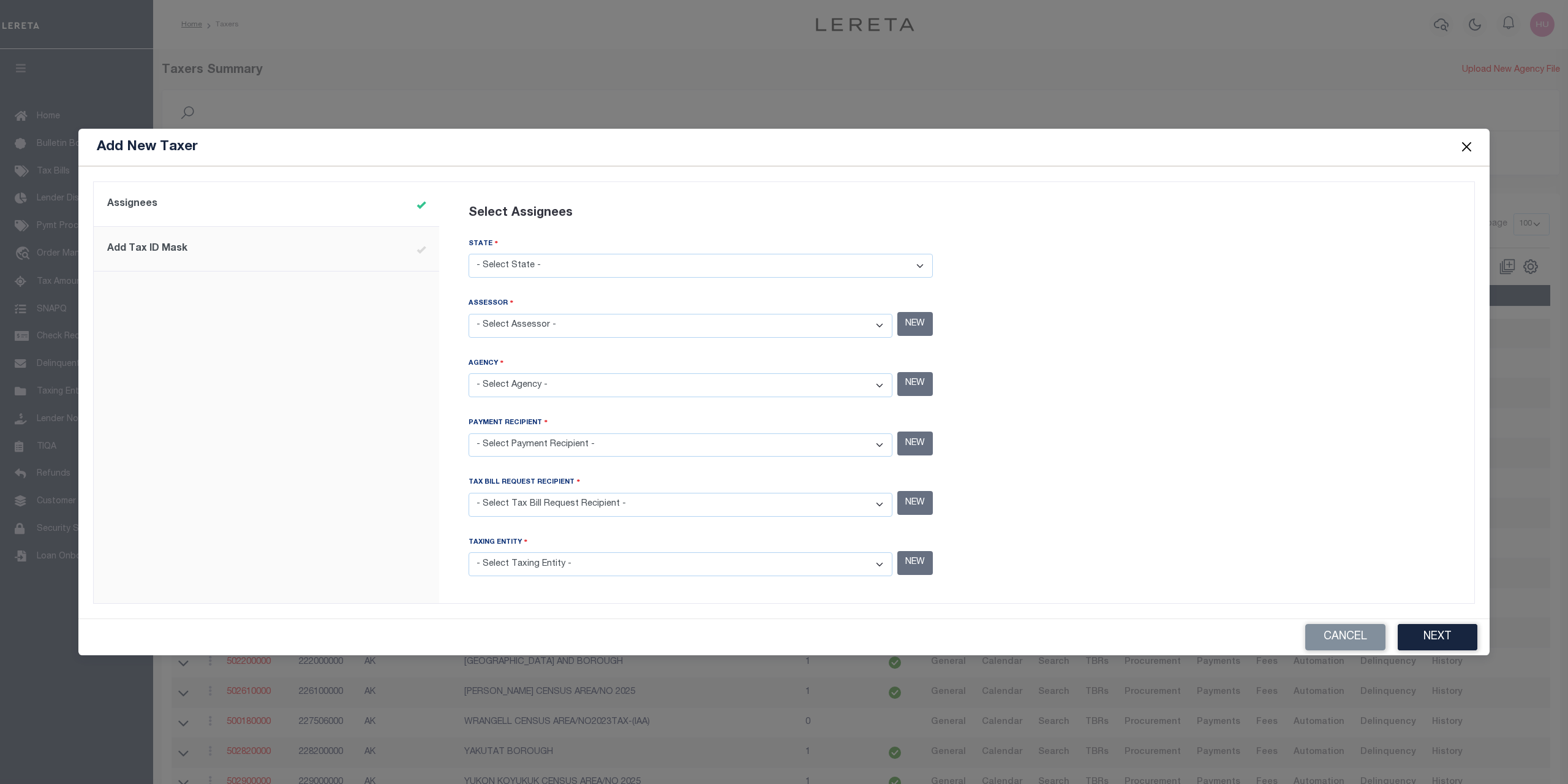
click at [468, 253] on select "- Select State - [US_STATE] AL AR AZ CA CO [GEOGRAPHIC_DATA] [GEOGRAPHIC_DATA] …" at bounding box center [700, 265] width 464 height 24
select select "CO"
click option "CO" at bounding box center [0, 0] width 0 height 0
click at [468, 314] on select "- Select Assessor - [GEOGRAPHIC_DATA] - County [GEOGRAPHIC_DATA] - County [GEOG…" at bounding box center [680, 325] width 423 height 24
select select "7803029030"
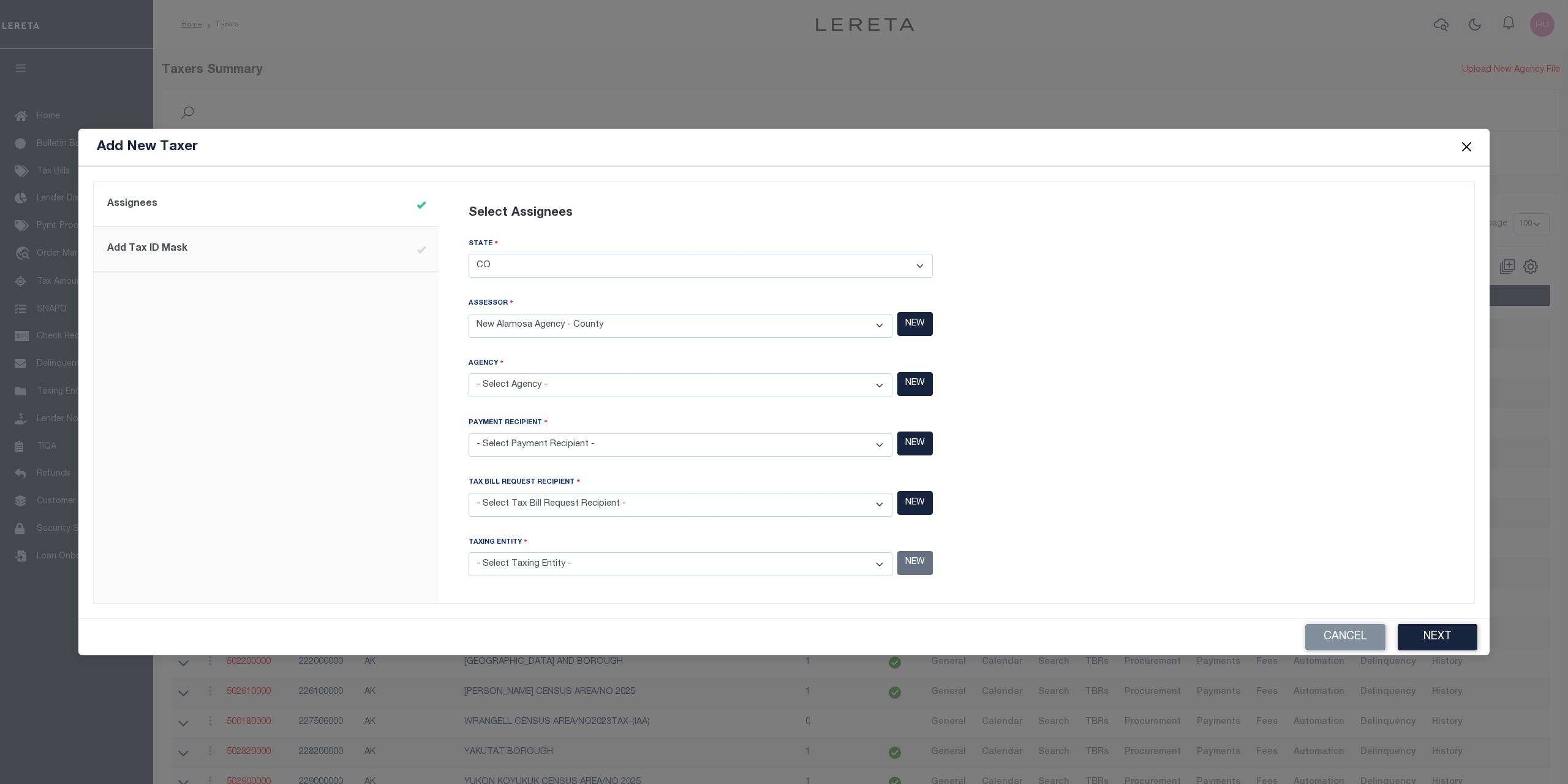
click option "New Alamosa Agency - County" at bounding box center [0, 0] width 0 height 0
click at [917, 386] on button "NEW" at bounding box center [915, 383] width 36 height 24
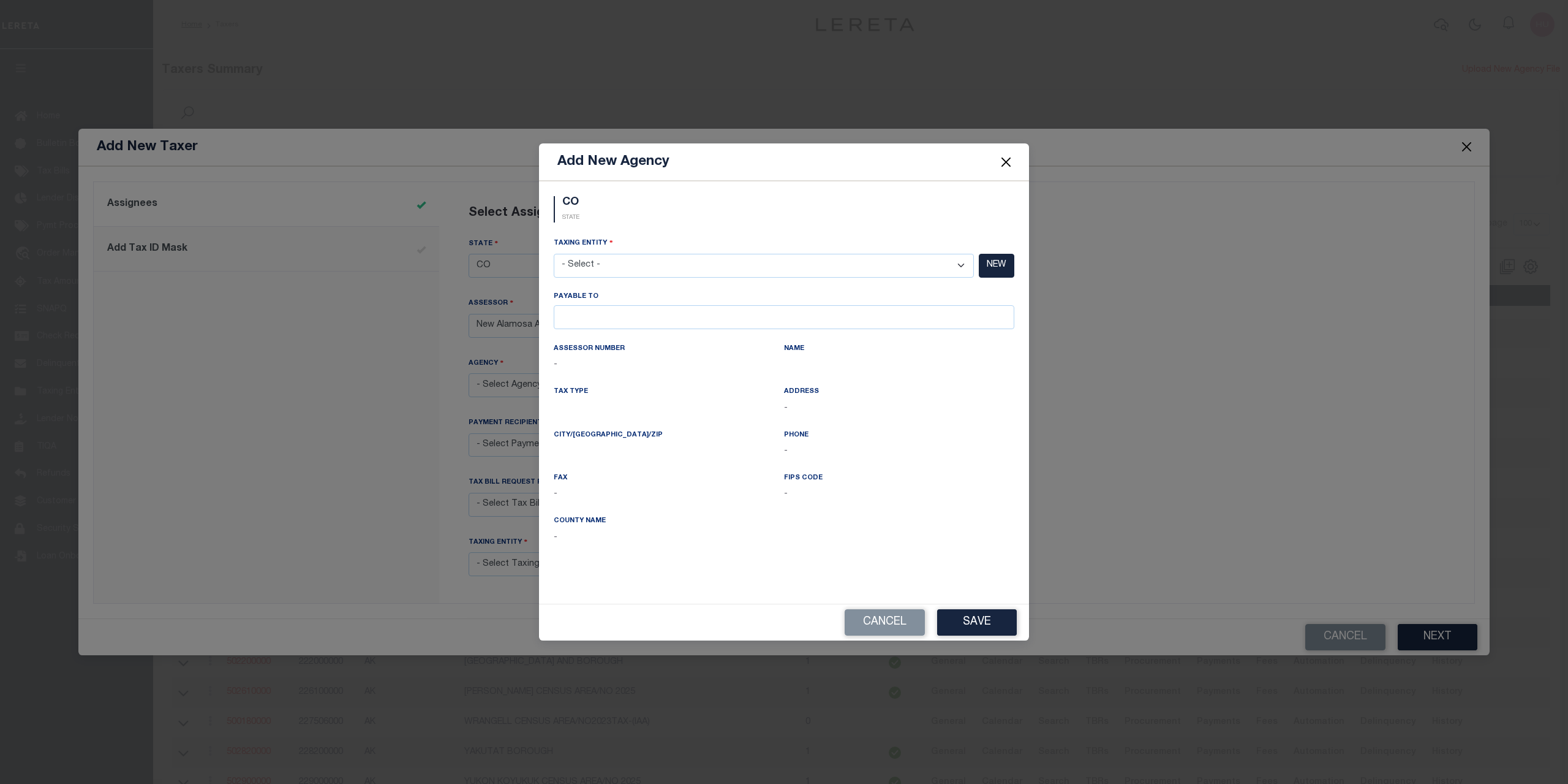
click at [554, 253] on select "- Select - [GEOGRAPHIC_DATA] - County [GEOGRAPHIC_DATA] MOBILE HOMES - Interim …" at bounding box center [764, 265] width 420 height 24
select select "7803029031"
click option "Alamosa New Agency (City) - City" at bounding box center [0, 0] width 0 height 0
click at [977, 620] on button "Save" at bounding box center [977, 622] width 79 height 27
select select "7803029031"
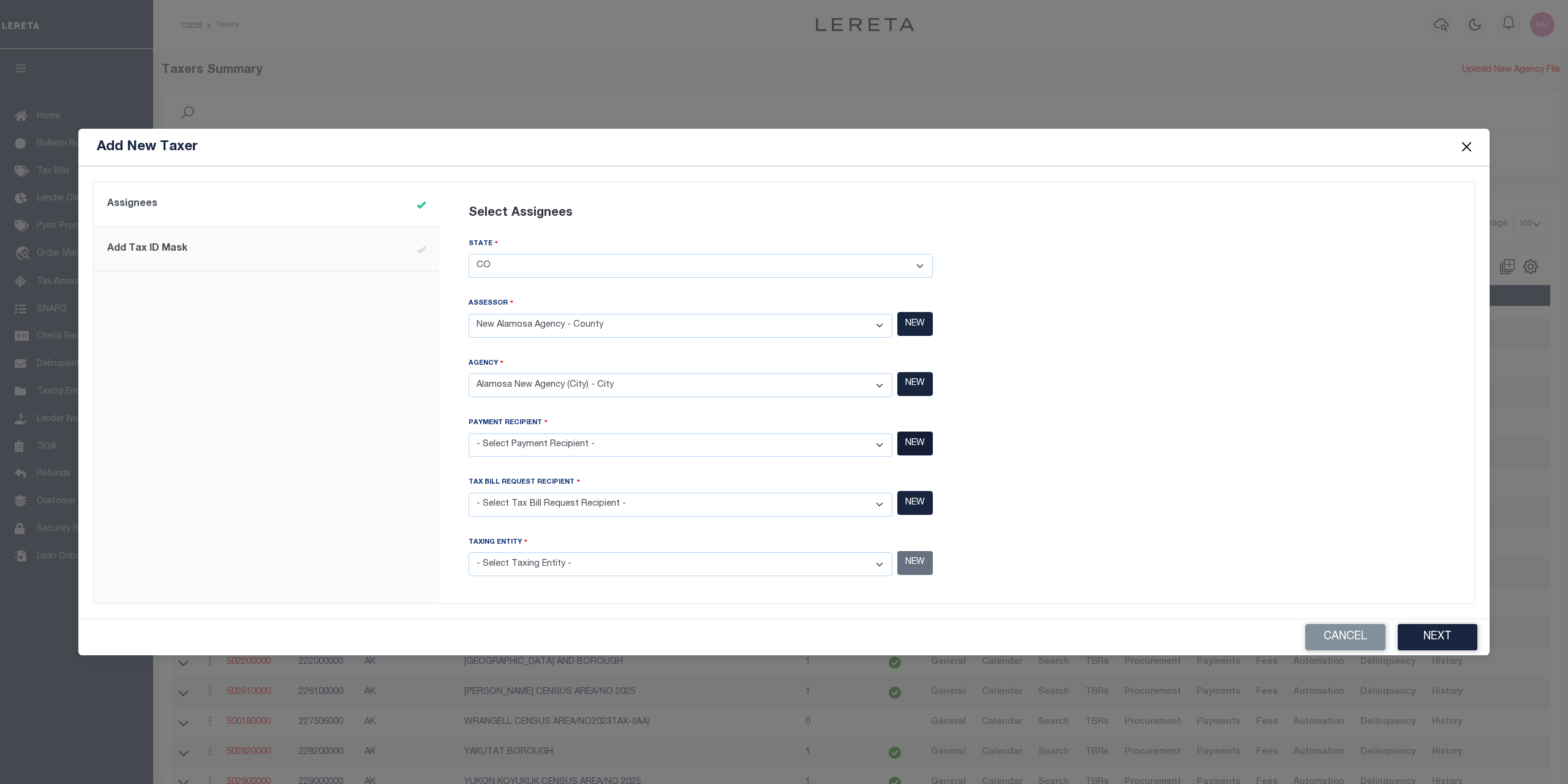
click at [907, 448] on button "NEW" at bounding box center [915, 443] width 36 height 24
select select "CO"
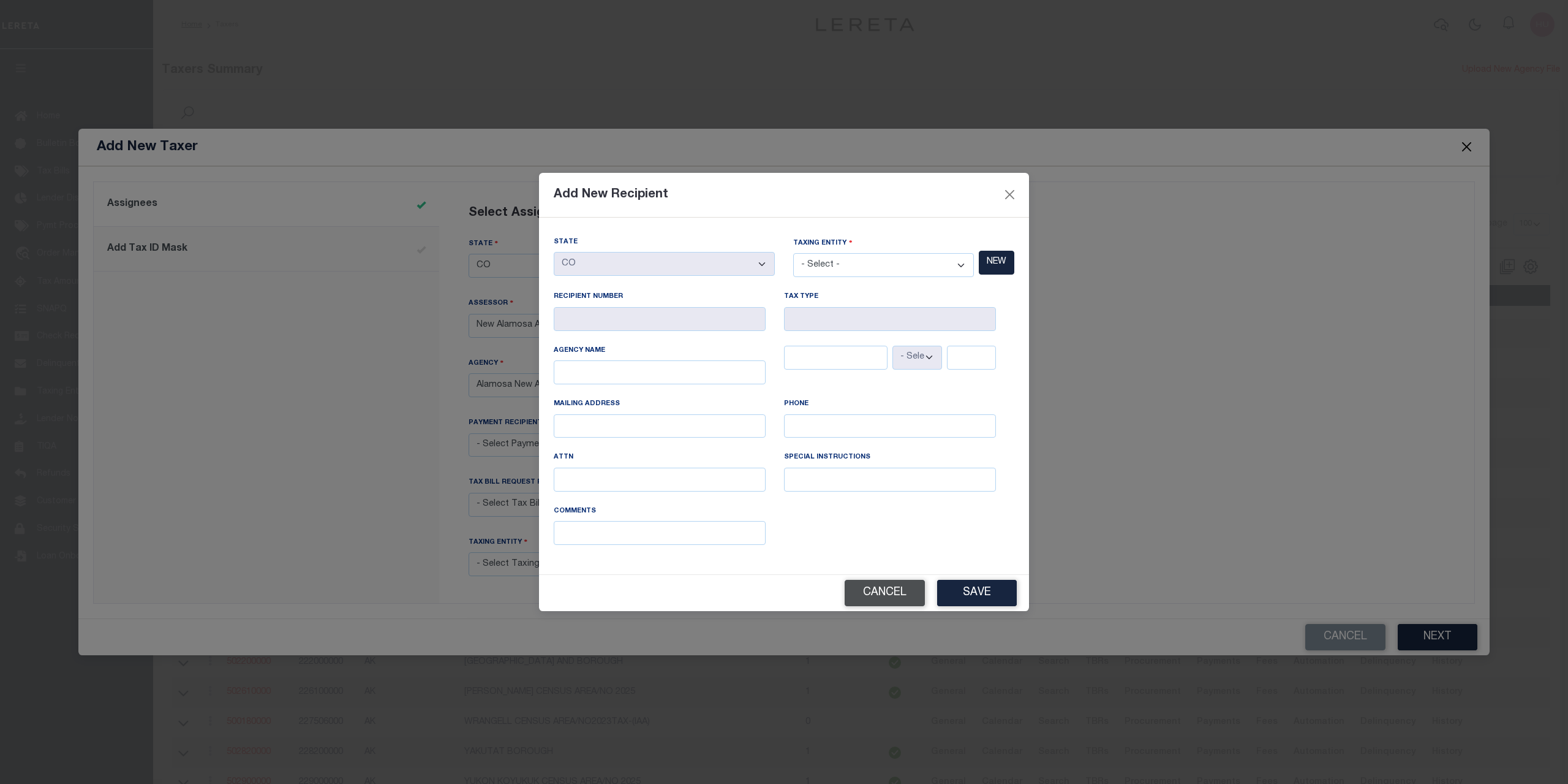
click at [902, 595] on button "Cancel" at bounding box center [884, 592] width 80 height 27
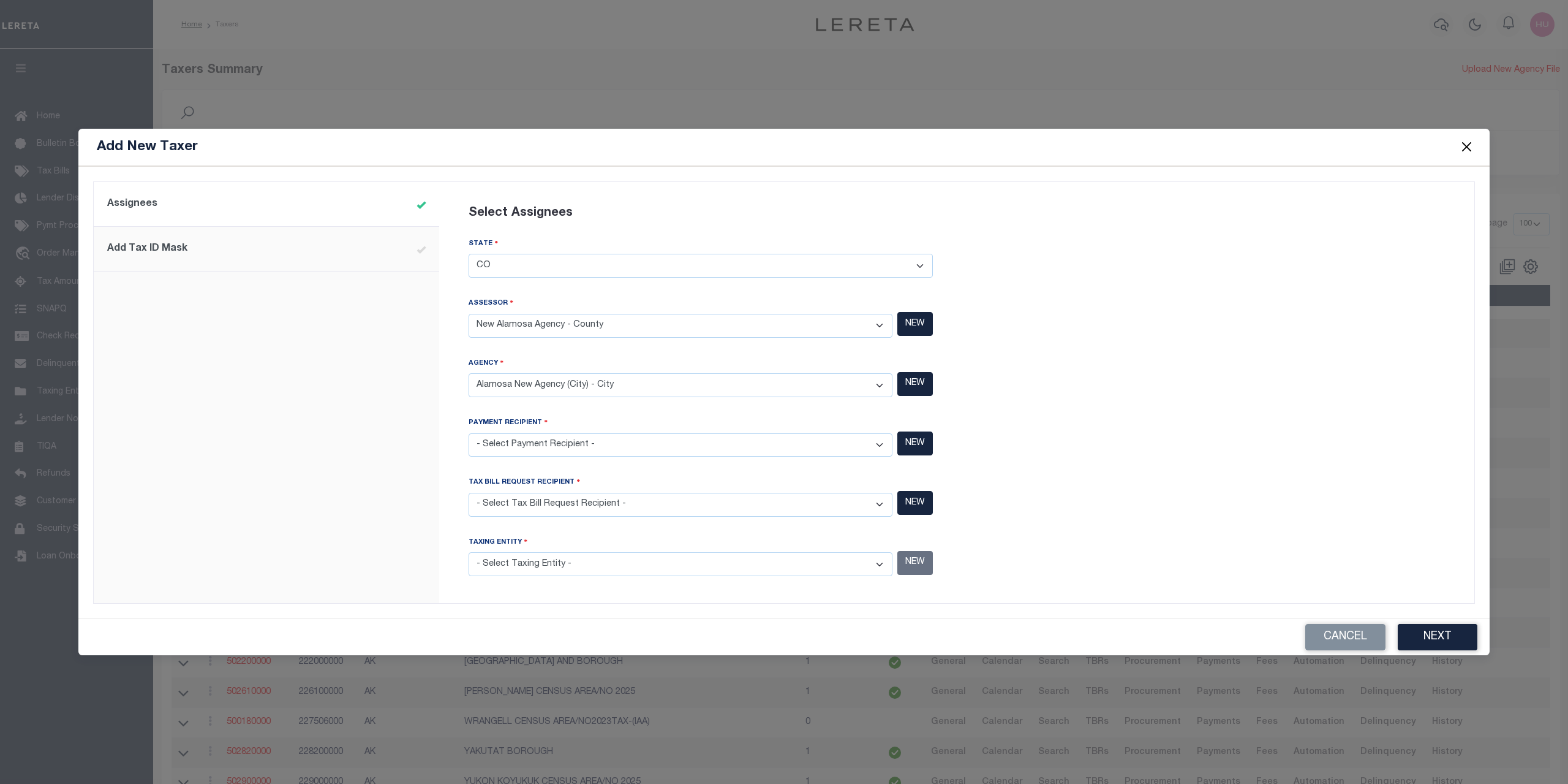
click at [468, 434] on select "- Select Payment Recipient - [GEOGRAPHIC_DATA] - County [GEOGRAPHIC_DATA] MOBIL…" at bounding box center [680, 445] width 423 height 24
click at [1125, 401] on div at bounding box center [1212, 392] width 512 height 407
click at [914, 447] on button "NEW" at bounding box center [915, 443] width 36 height 24
select select "CO"
select select
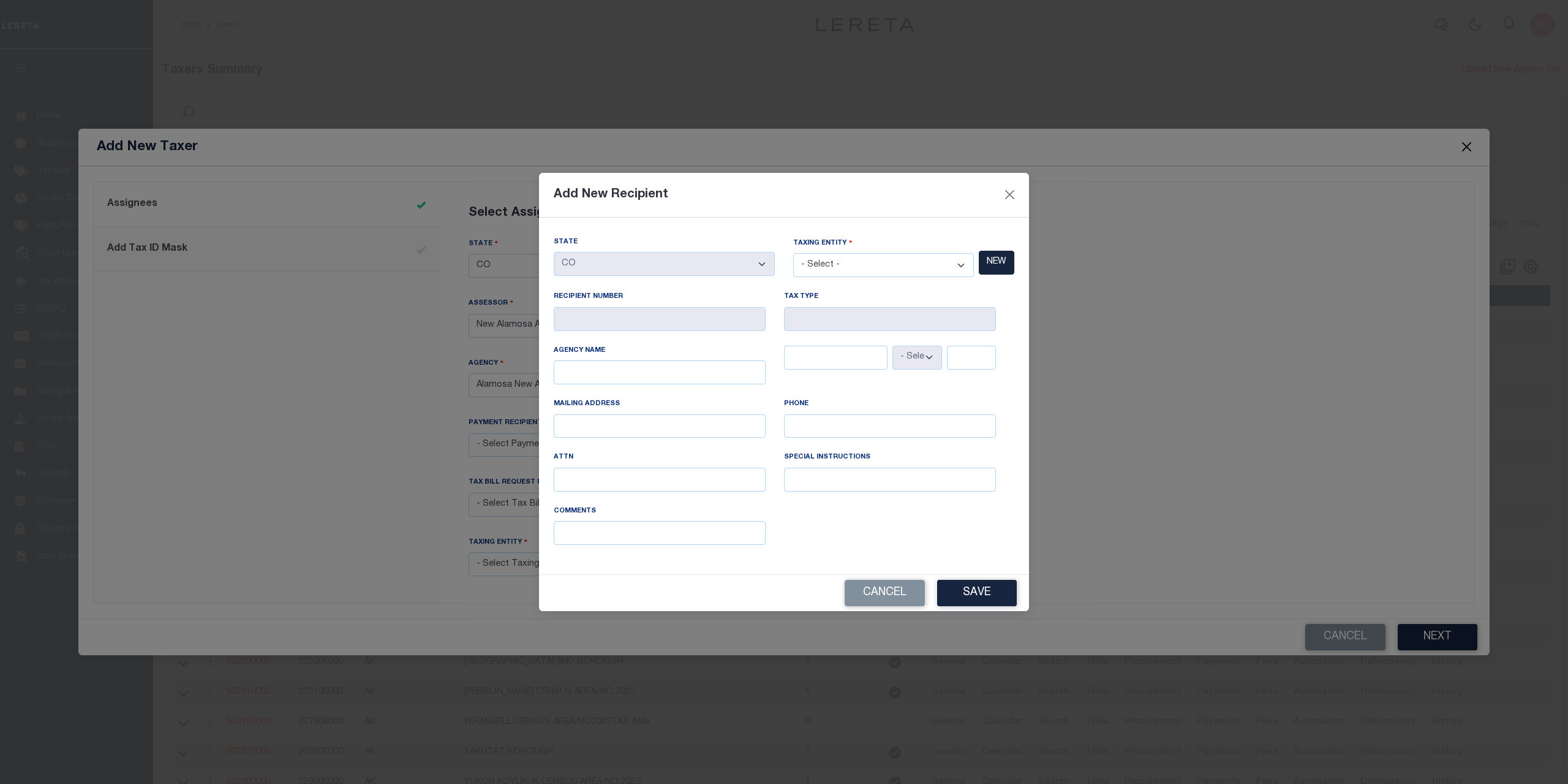
click at [793, 253] on select "- Select - [GEOGRAPHIC_DATA] - County [GEOGRAPHIC_DATA] MOBILE HOMES - Interim …" at bounding box center [883, 265] width 181 height 24
select select "7803029031"
click option "Alamosa New Agency (City) - City" at bounding box center [0, 0] width 0 height 0
type input "050020101"
type input "City"
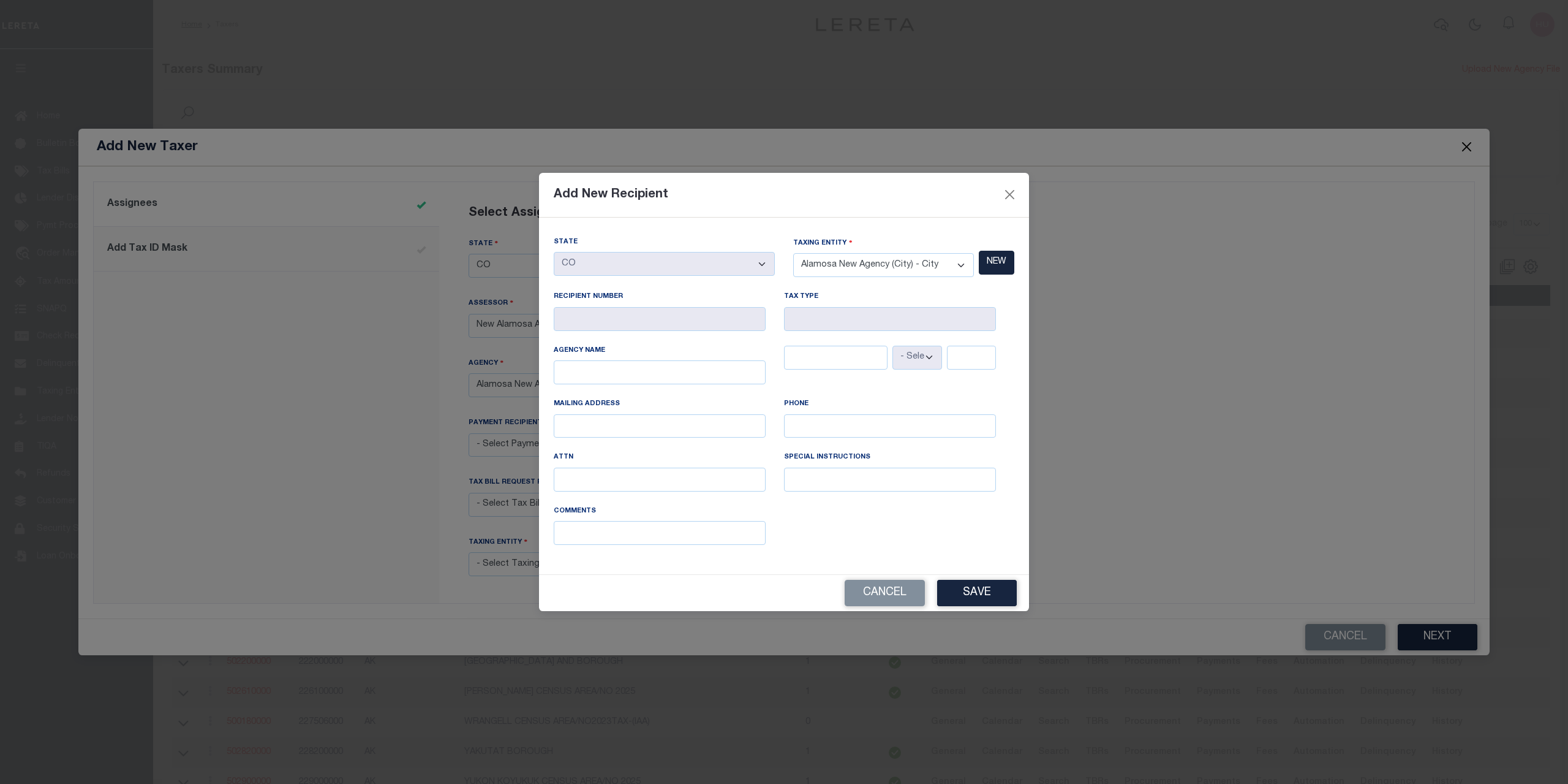
select select "CO"
click at [955, 586] on button "Save" at bounding box center [977, 592] width 79 height 27
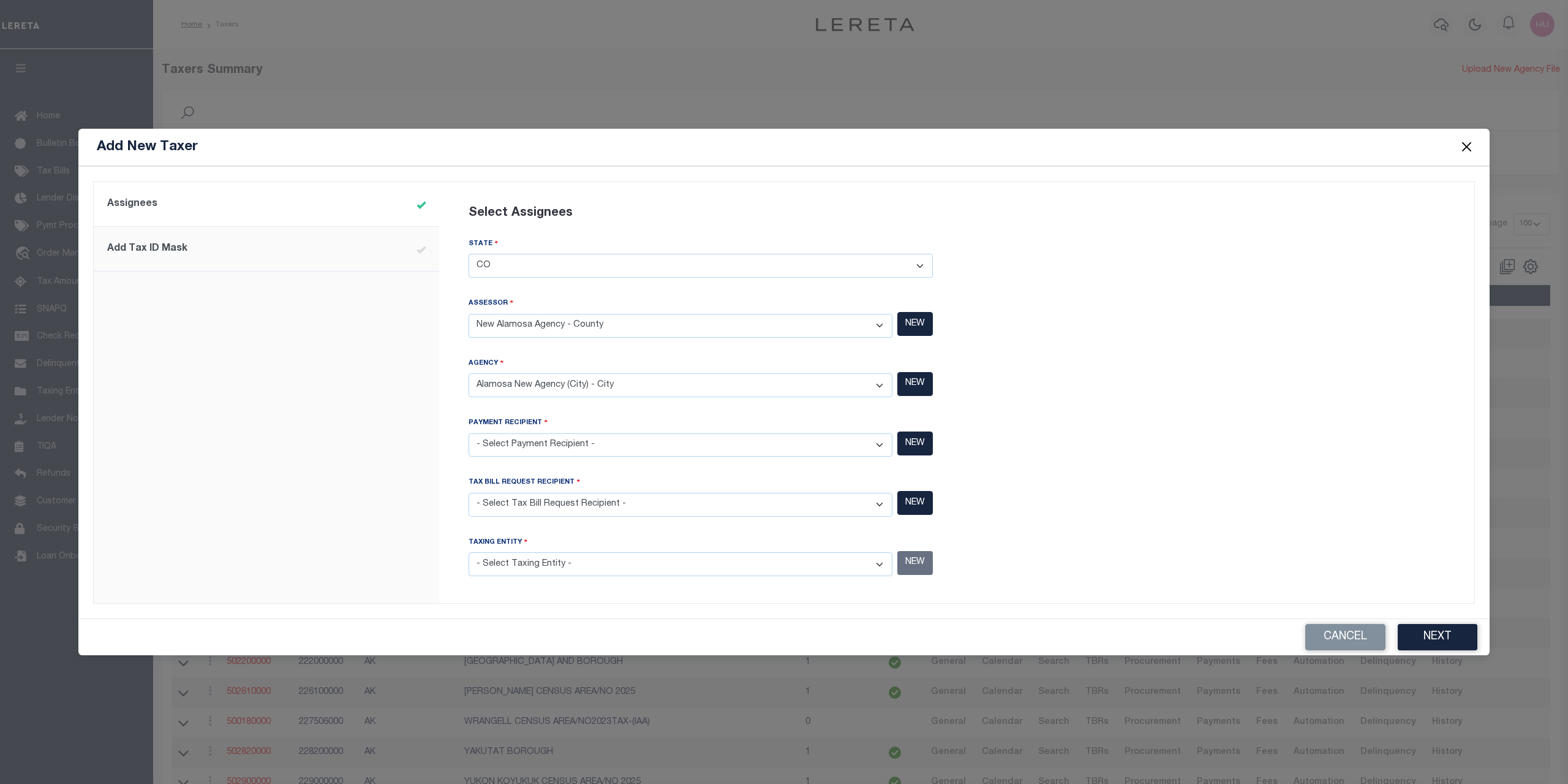
click at [468, 434] on select "- Select Payment Recipient - [GEOGRAPHIC_DATA] - County [GEOGRAPHIC_DATA] MOBIL…" at bounding box center [680, 445] width 423 height 24
select select "7803029031"
click option "Alamosa New Agency (City) - City" at bounding box center [0, 0] width 0 height 0
click at [468, 492] on select "- Select Tax Bill Request Recipient - ADAMS COUNTY - County ADAMS COUNTY MOBILE…" at bounding box center [680, 504] width 423 height 24
click at [1024, 343] on div at bounding box center [1212, 392] width 512 height 407
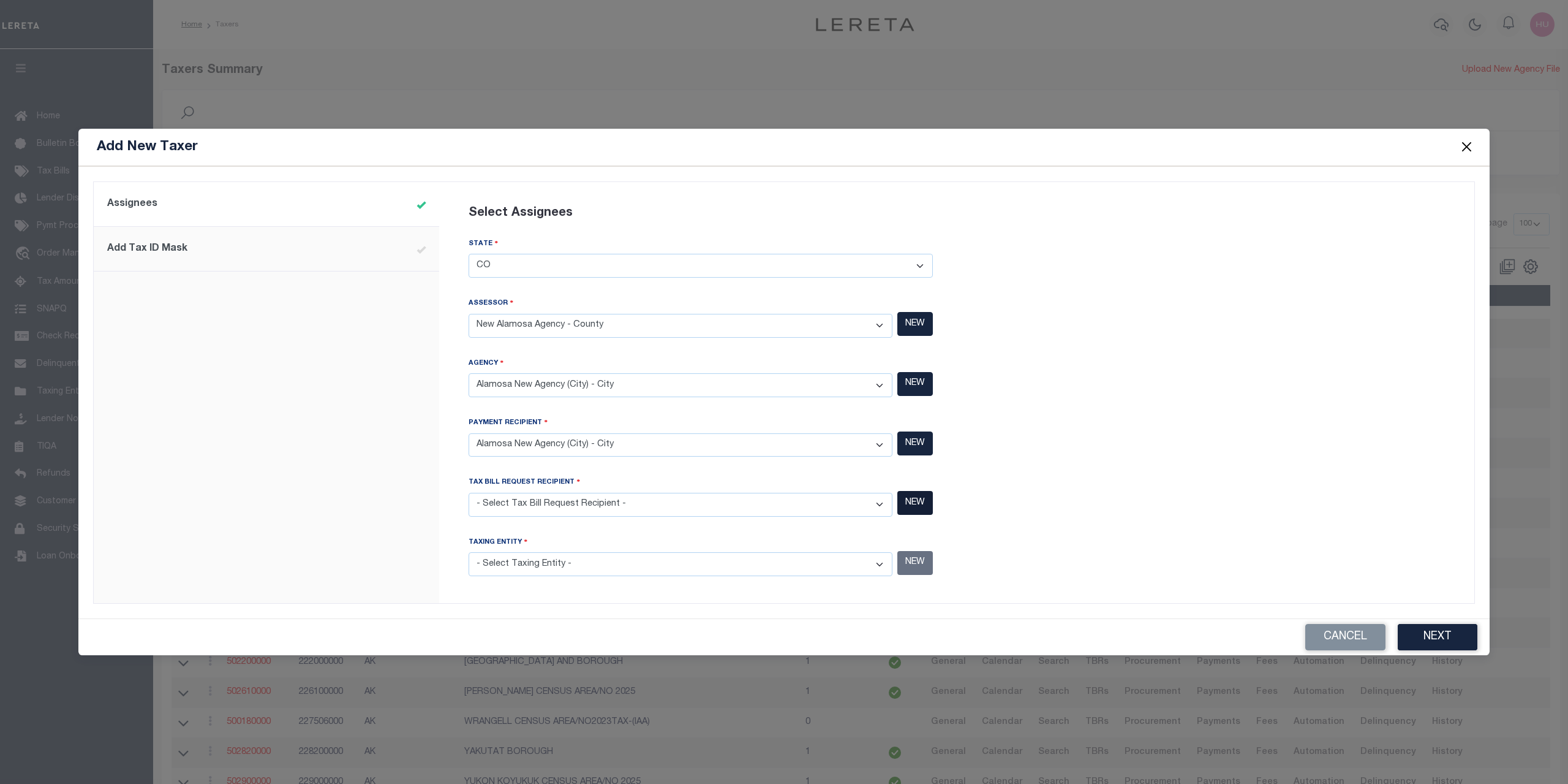
click at [913, 507] on button "NEW" at bounding box center [915, 502] width 36 height 24
select select
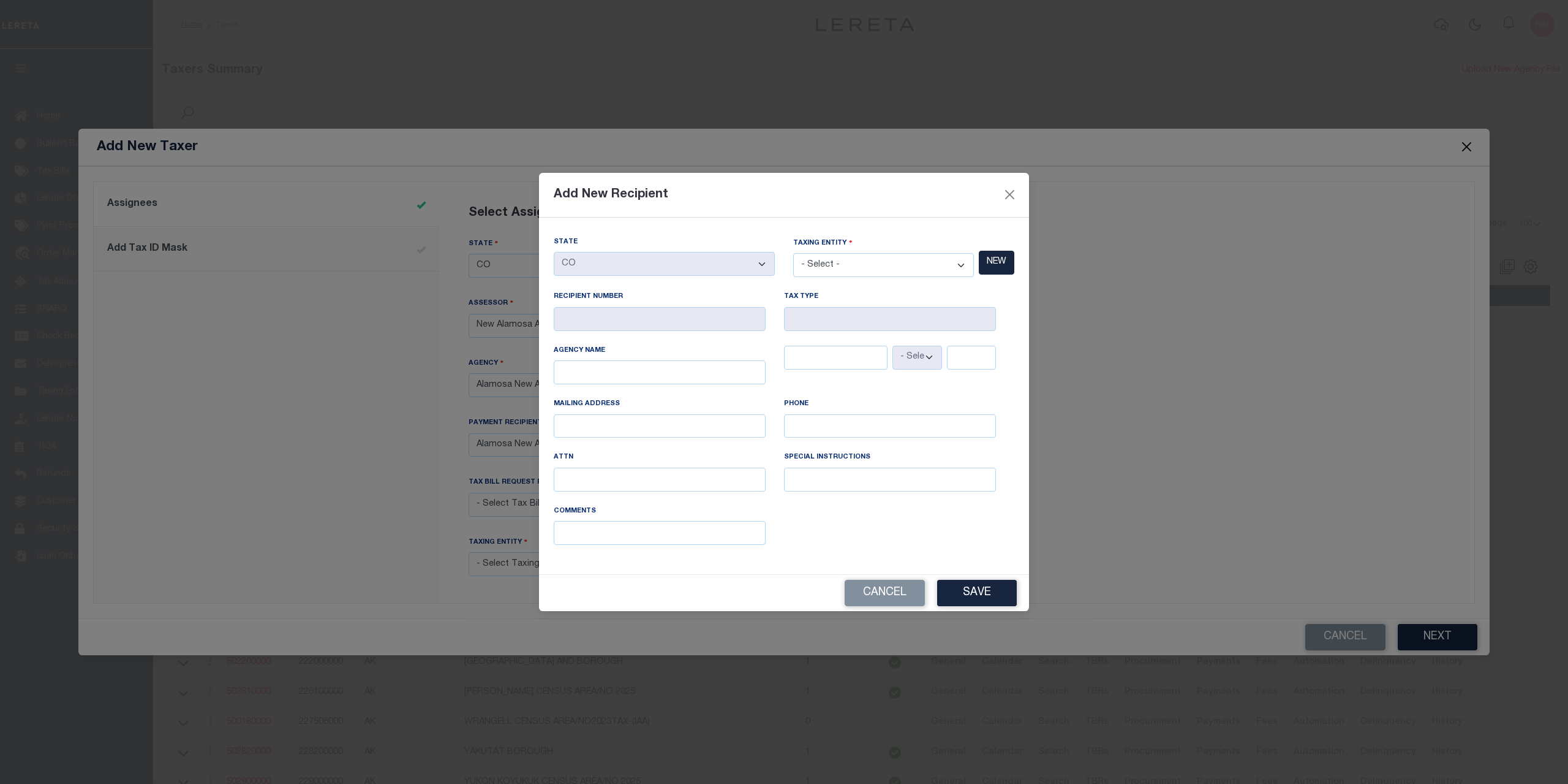
click at [793, 253] on select "- Select - ADAMS COUNTY - County ADAMS COUNTY MOBILE HOMES - Interim Mobile Hom…" at bounding box center [883, 265] width 181 height 24
select select "7803029031"
click option "Alamosa New Agency (City) - City" at bounding box center [0, 0] width 0 height 0
type input "050020101"
type input "City"
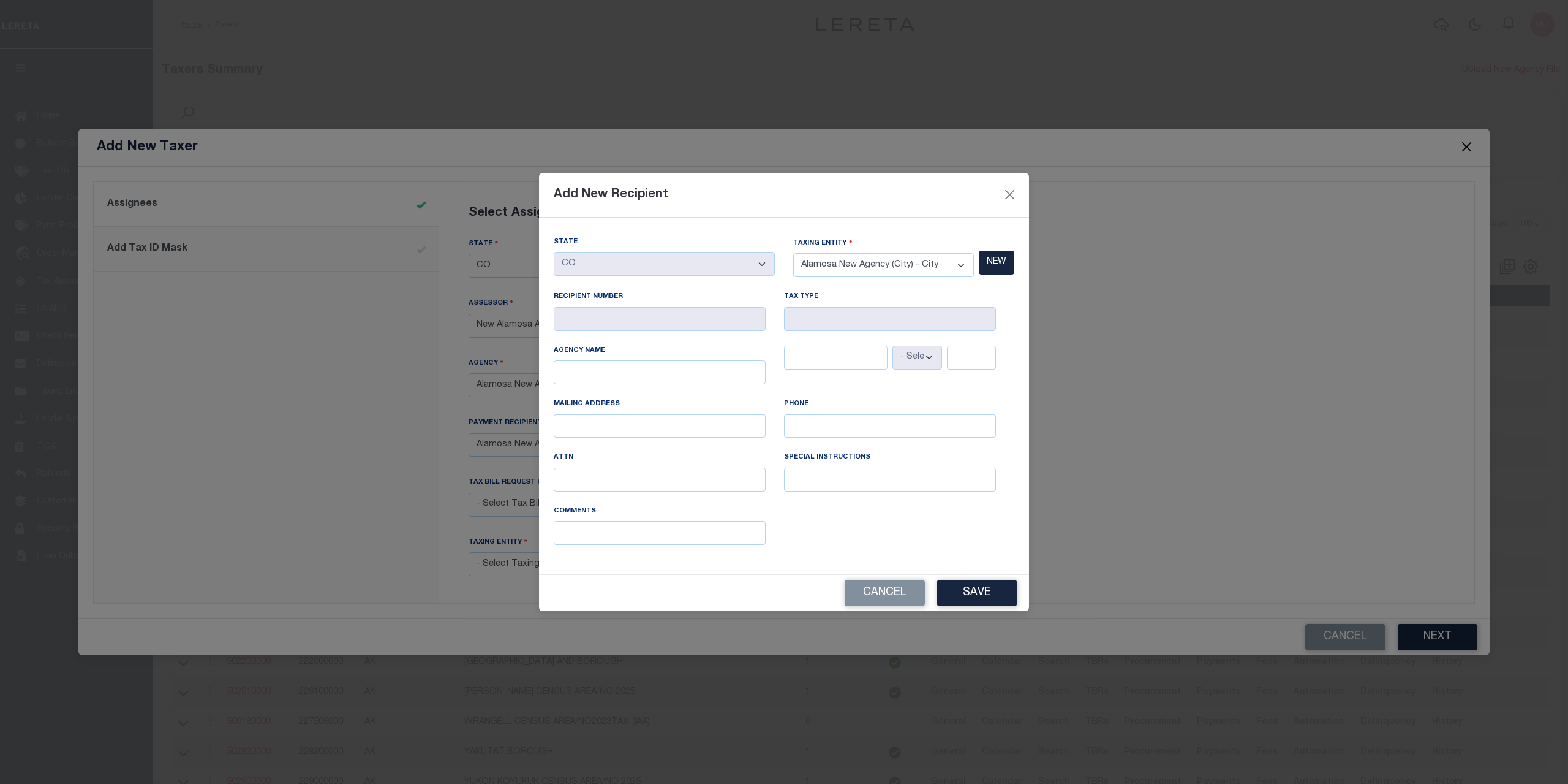
select select "CO"
click at [961, 585] on button "Save" at bounding box center [977, 592] width 79 height 27
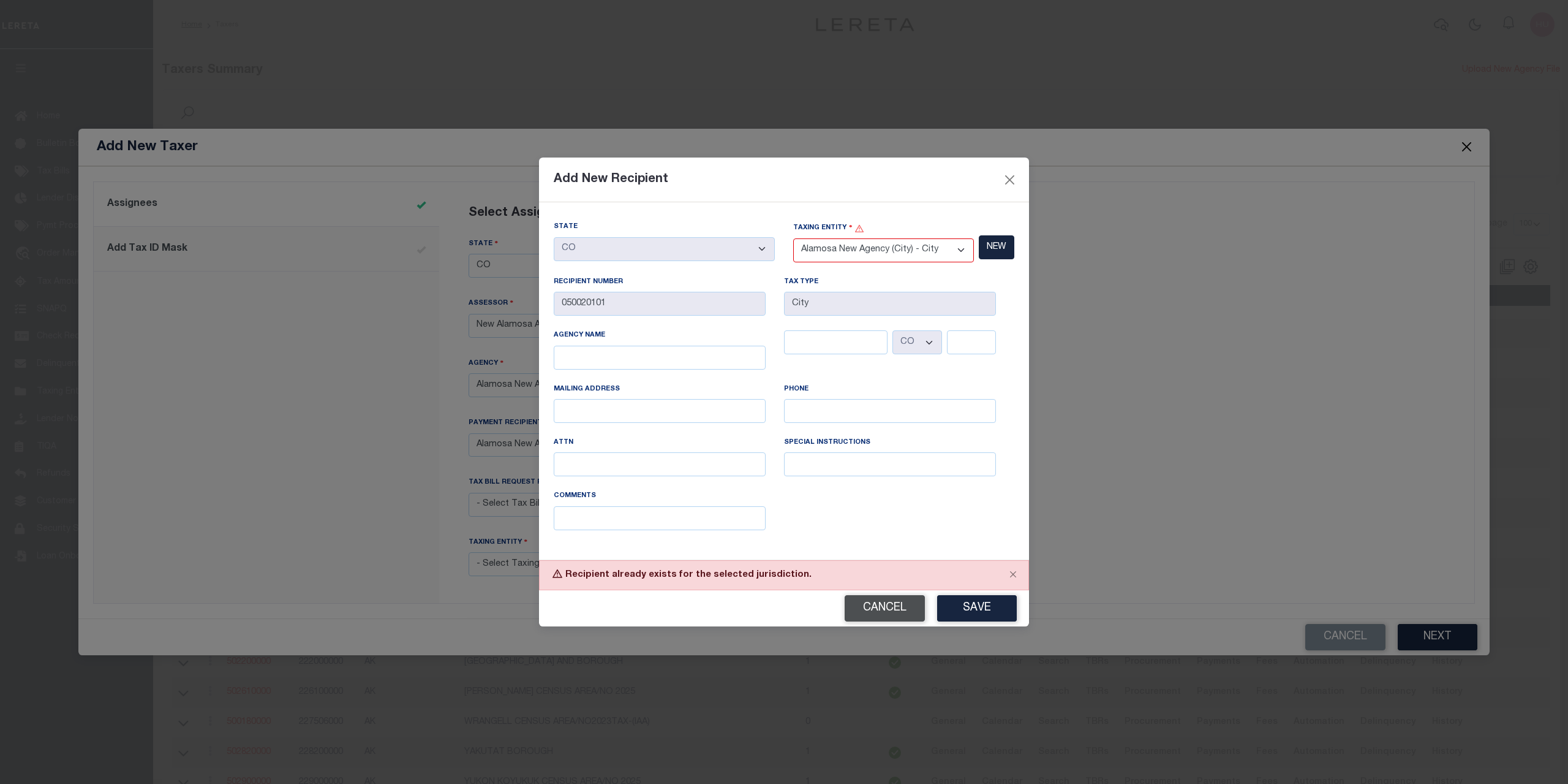
click at [862, 601] on button "Cancel" at bounding box center [884, 608] width 80 height 27
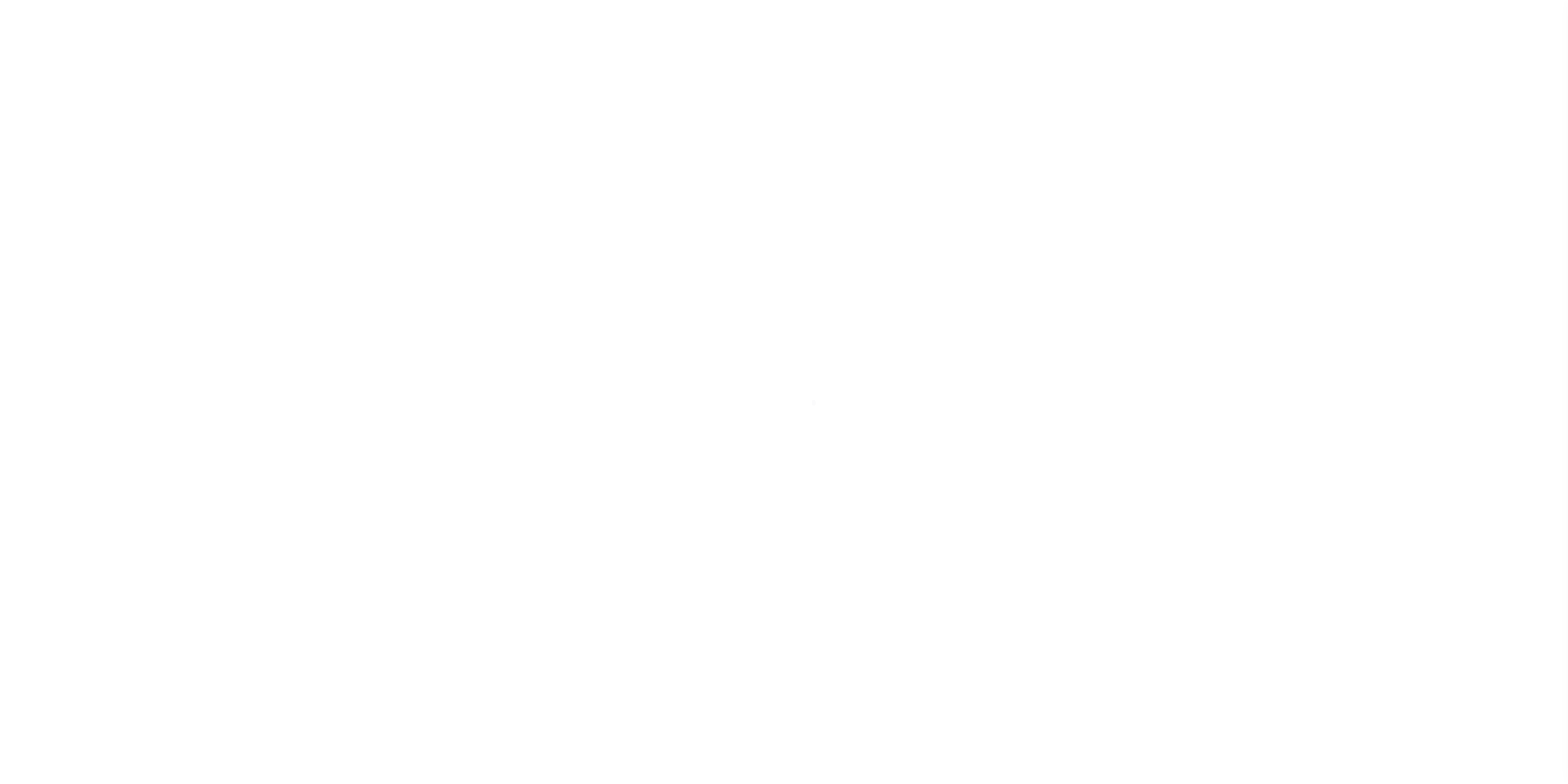
select select "100"
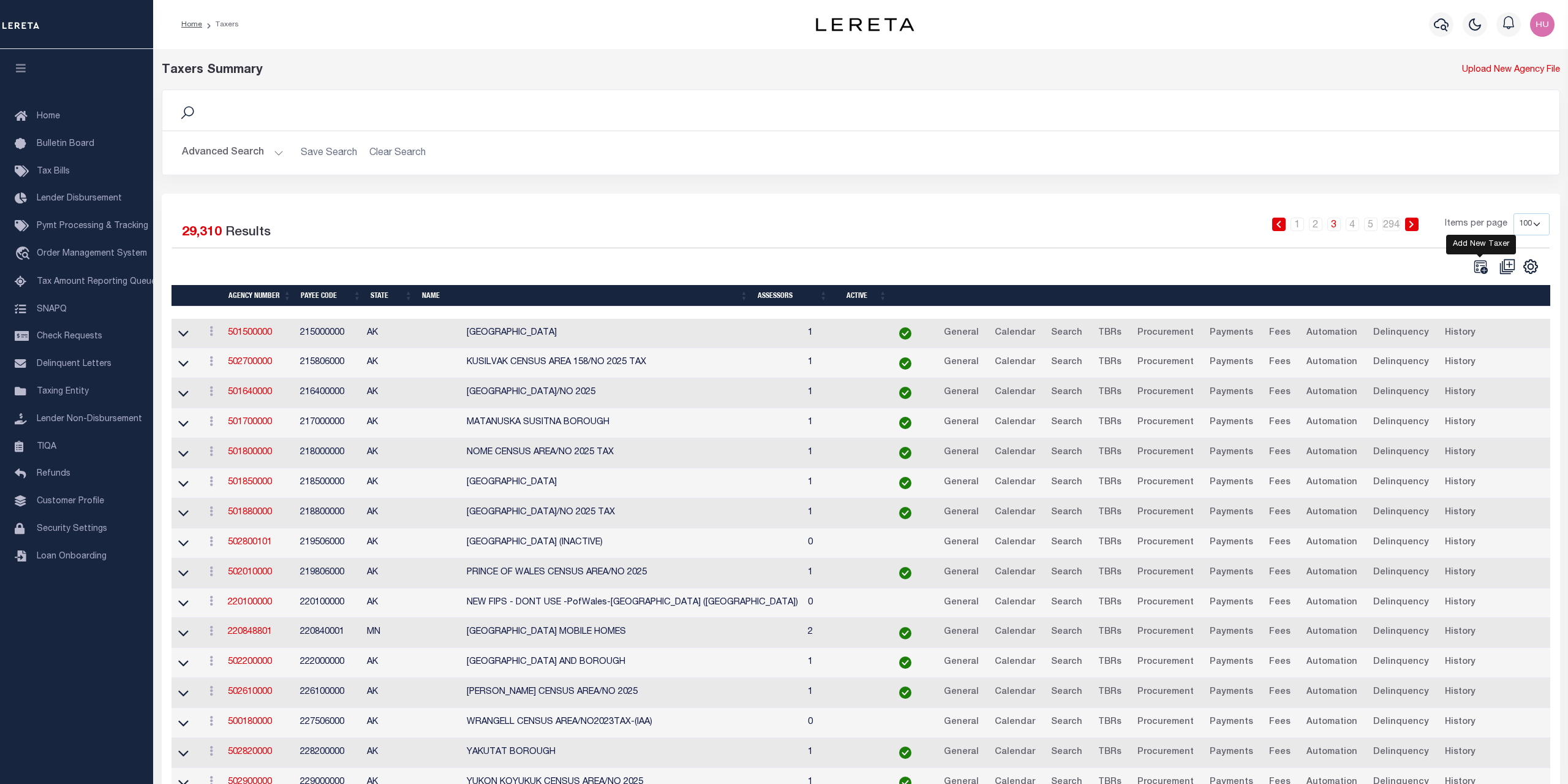
click at [1476, 270] on icon at bounding box center [1480, 266] width 14 height 14
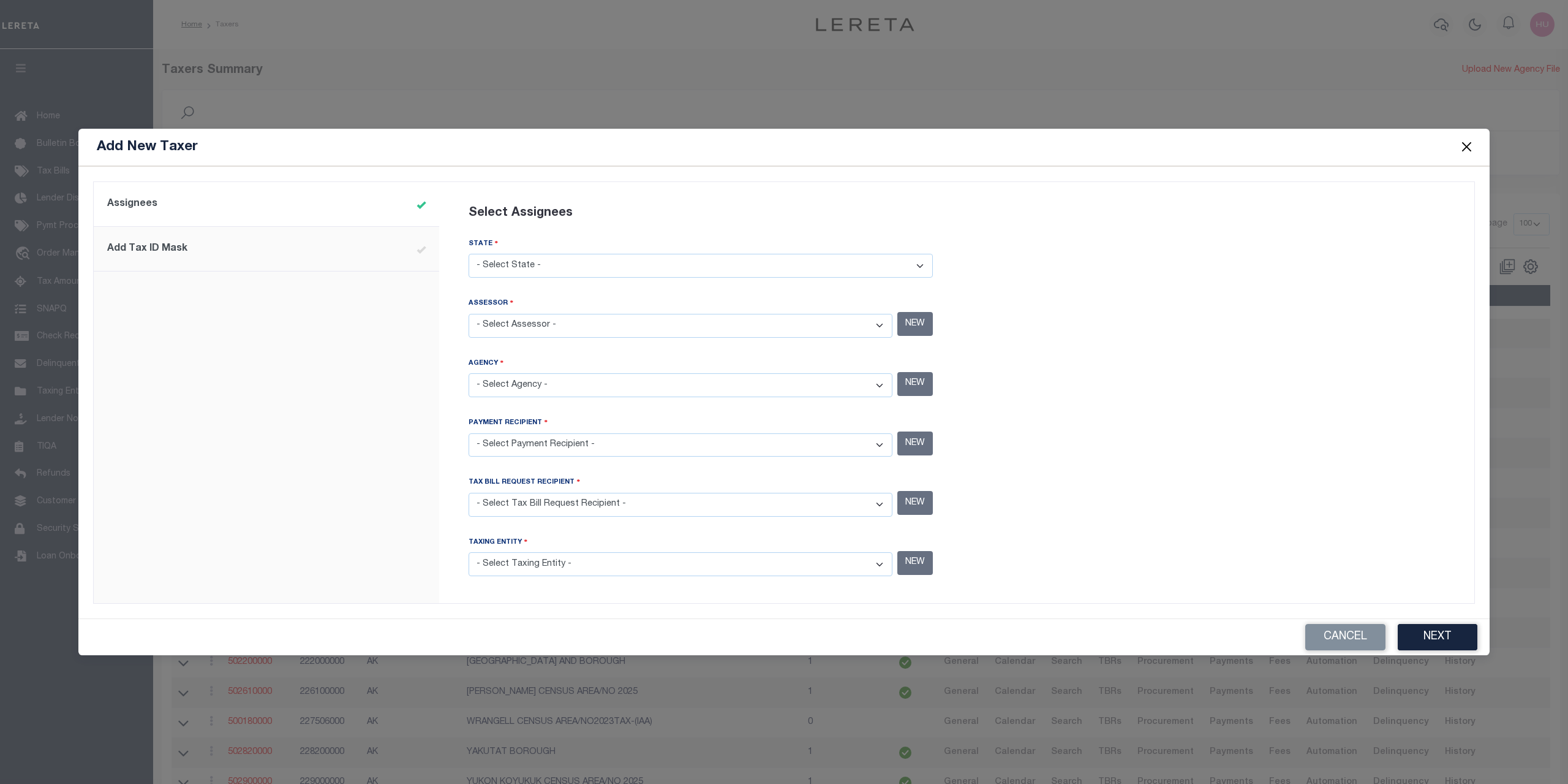
click at [468, 253] on select "- Select State - [US_STATE] AL AR AZ CA CO [GEOGRAPHIC_DATA] [GEOGRAPHIC_DATA] …" at bounding box center [700, 265] width 464 height 24
select select "CO"
click option "CO" at bounding box center [0, 0] width 0 height 0
select select "7803029030"
click option "New Alamosa Agency - County" at bounding box center [0, 0] width 0 height 0
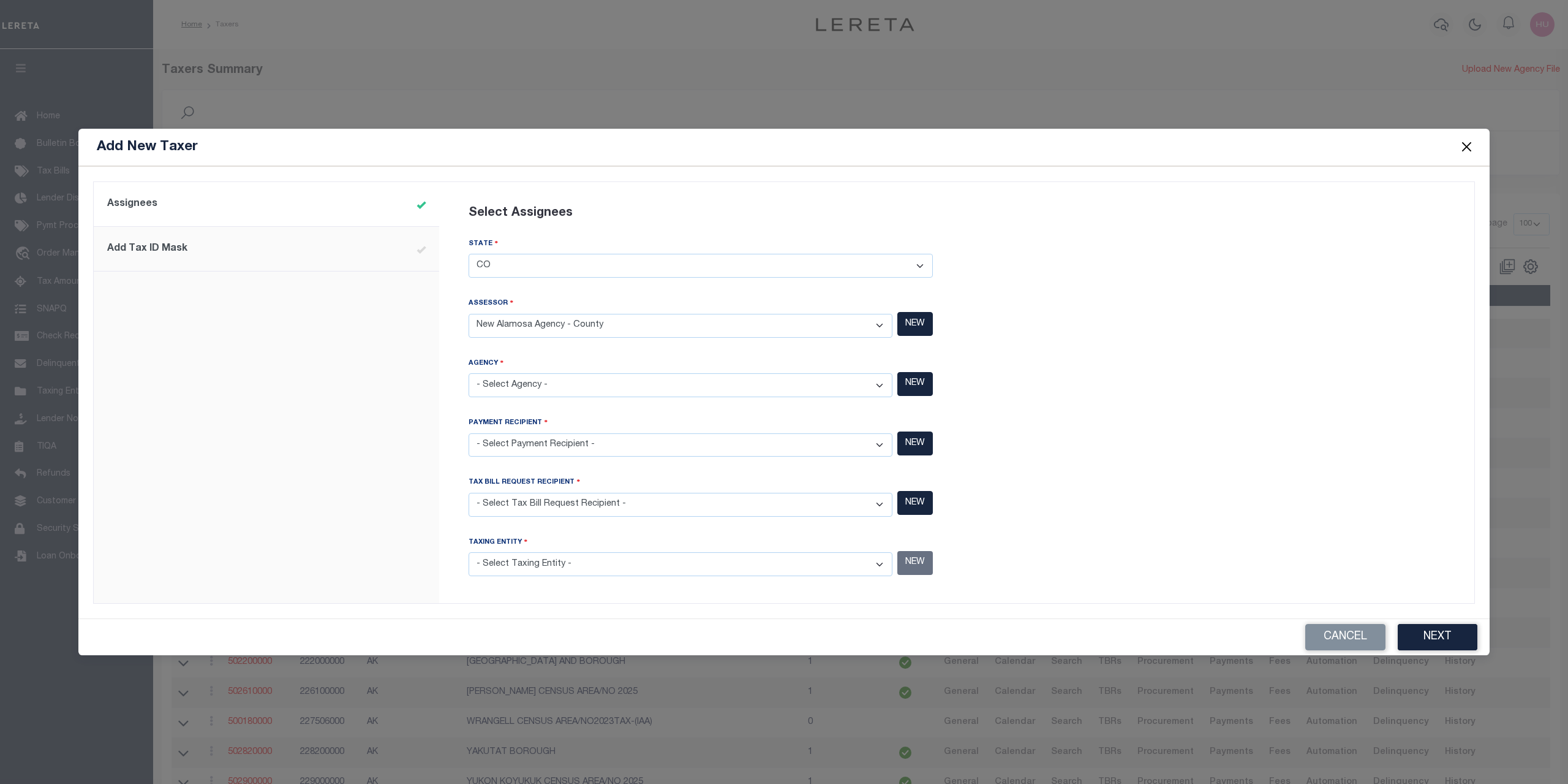
click at [468, 373] on select "- Select Agency - [GEOGRAPHIC_DATA] - County [GEOGRAPHIC_DATA] MOBILE HOMES - I…" at bounding box center [680, 385] width 423 height 24
select select "7803029031"
click option "Alamosa New Agency (City) - City" at bounding box center [0, 0] width 0 height 0
click at [468, 434] on select "- Select Payment Recipient - ADAMS COUNTY - County ADAMS COUNTY MOBILE HOMES - …" at bounding box center [680, 445] width 423 height 24
select select "7803029031"
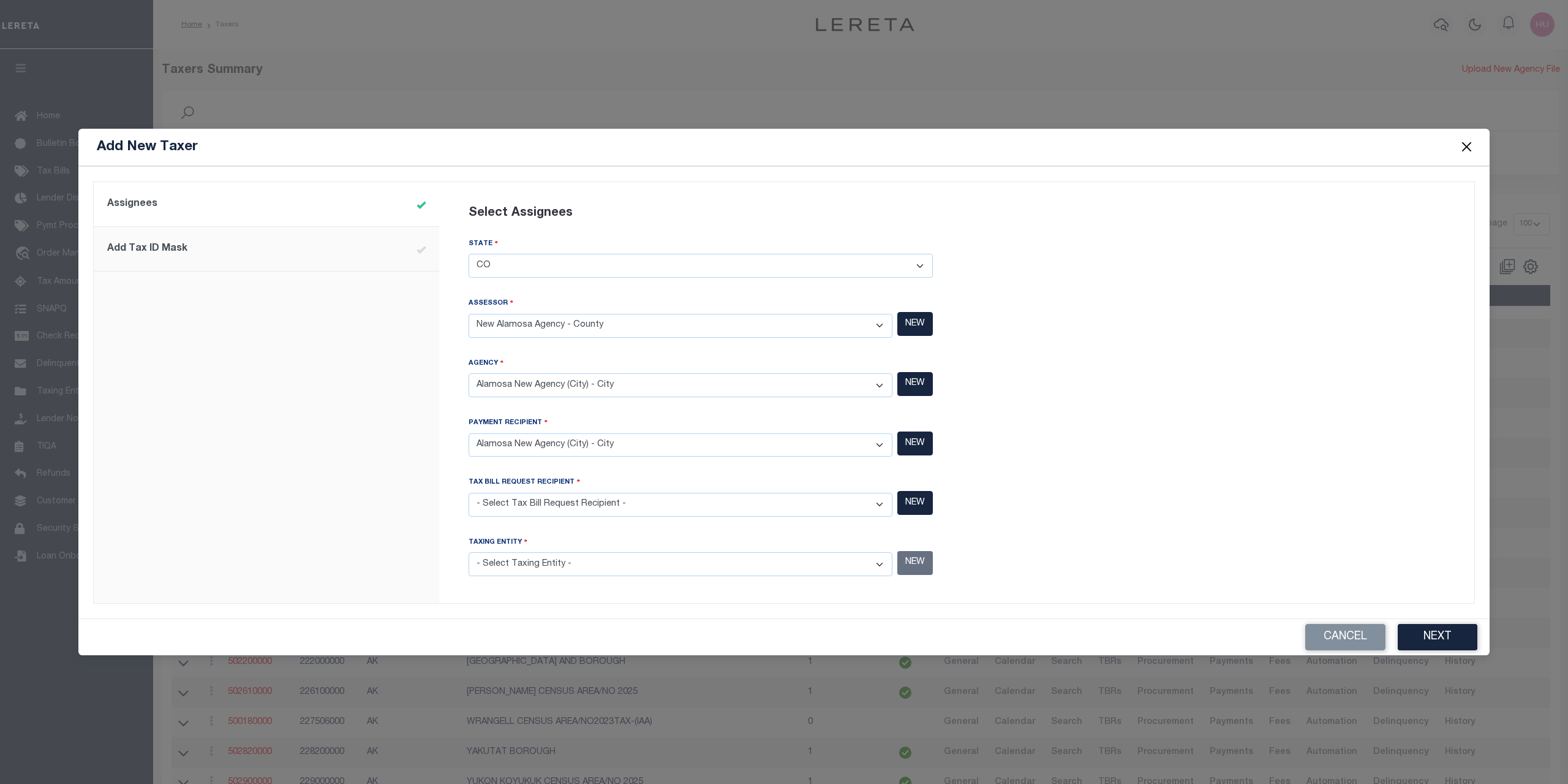
click option "Alamosa New Agency (City) - City" at bounding box center [0, 0] width 0 height 0
select select "7803029031"
click option "Alamosa New Agency (City) - City" at bounding box center [0, 0] width 0 height 0
click at [457, 579] on div "Select Assignees STATE - Select State - AK AL AR AZ CA CO CT DC DE FL GA GU HI …" at bounding box center [700, 386] width 494 height 392
click at [468, 552] on select "- Select Taxing Entity - ADAMS COUNTY - County ADAMS COUNTY MOBILE HOMES - Inte…" at bounding box center [680, 563] width 423 height 24
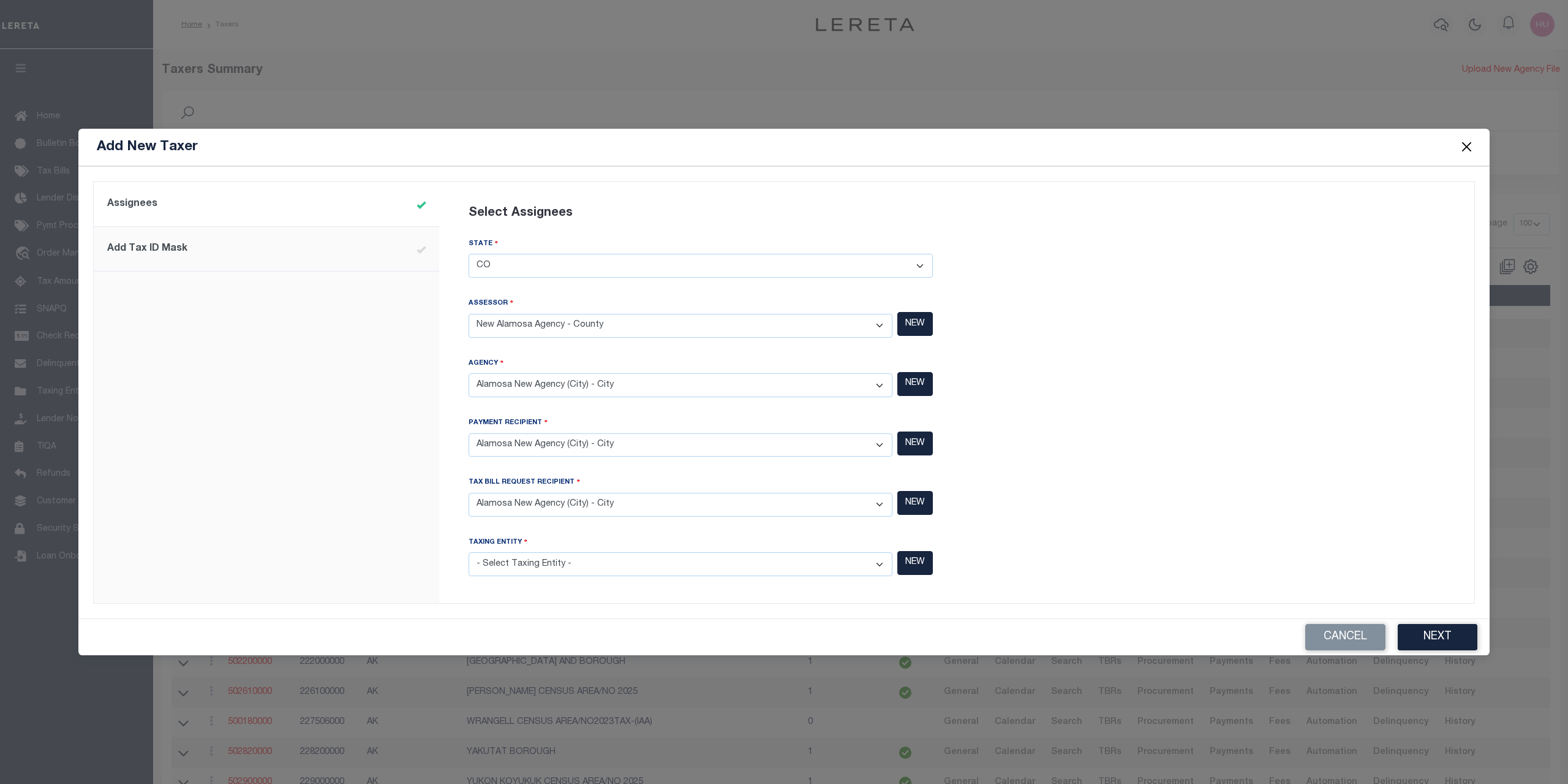
select select "7803029031"
click option "Alamosa New Agency (City) - City" at bounding box center [0, 0] width 0 height 0
click at [1312, 486] on div at bounding box center [1212, 392] width 512 height 407
click at [1454, 636] on button "Next" at bounding box center [1438, 637] width 79 height 27
click at [1059, 248] on div at bounding box center [1212, 392] width 512 height 407
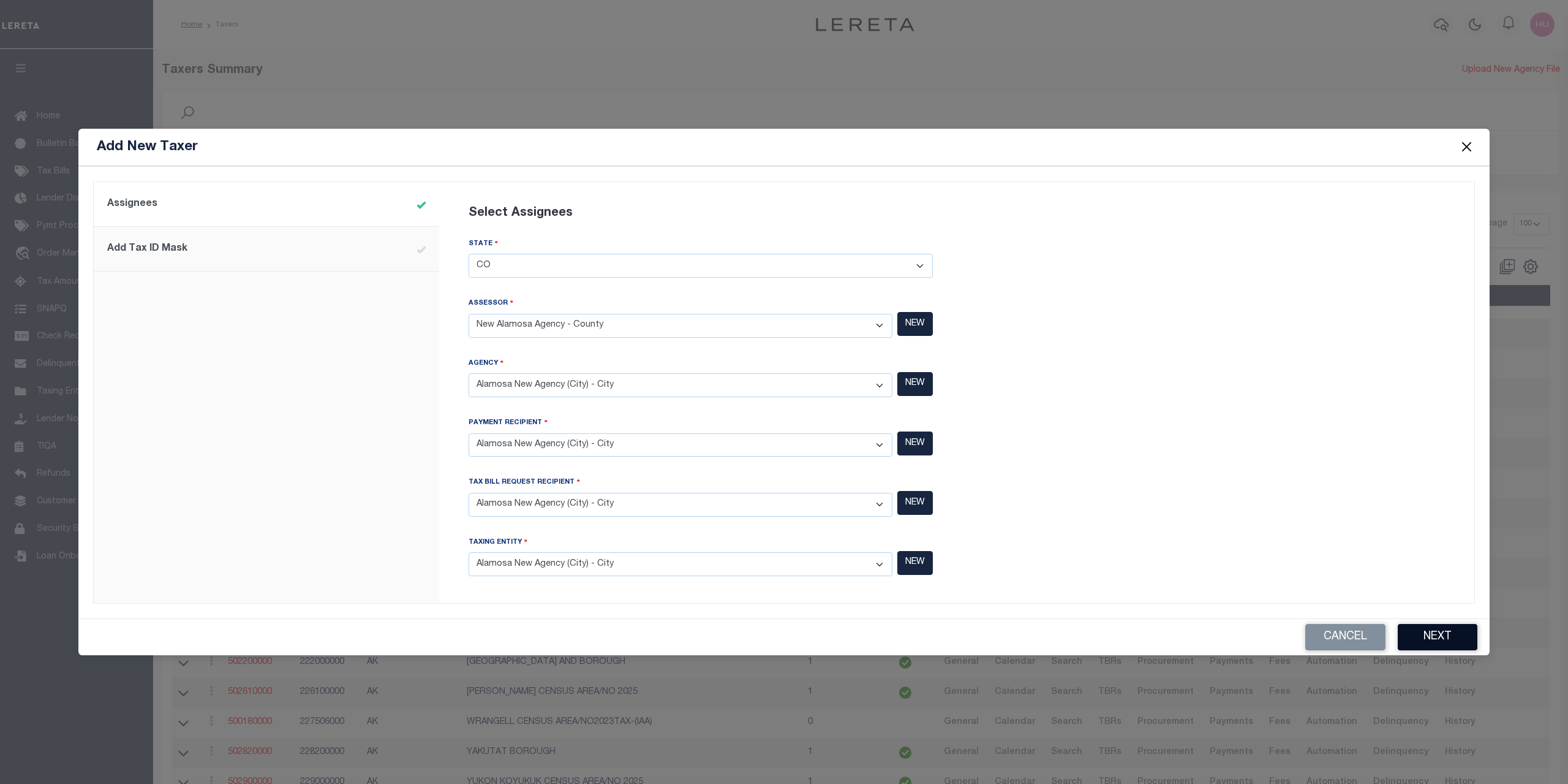
click at [1431, 637] on button "Next" at bounding box center [1438, 637] width 79 height 27
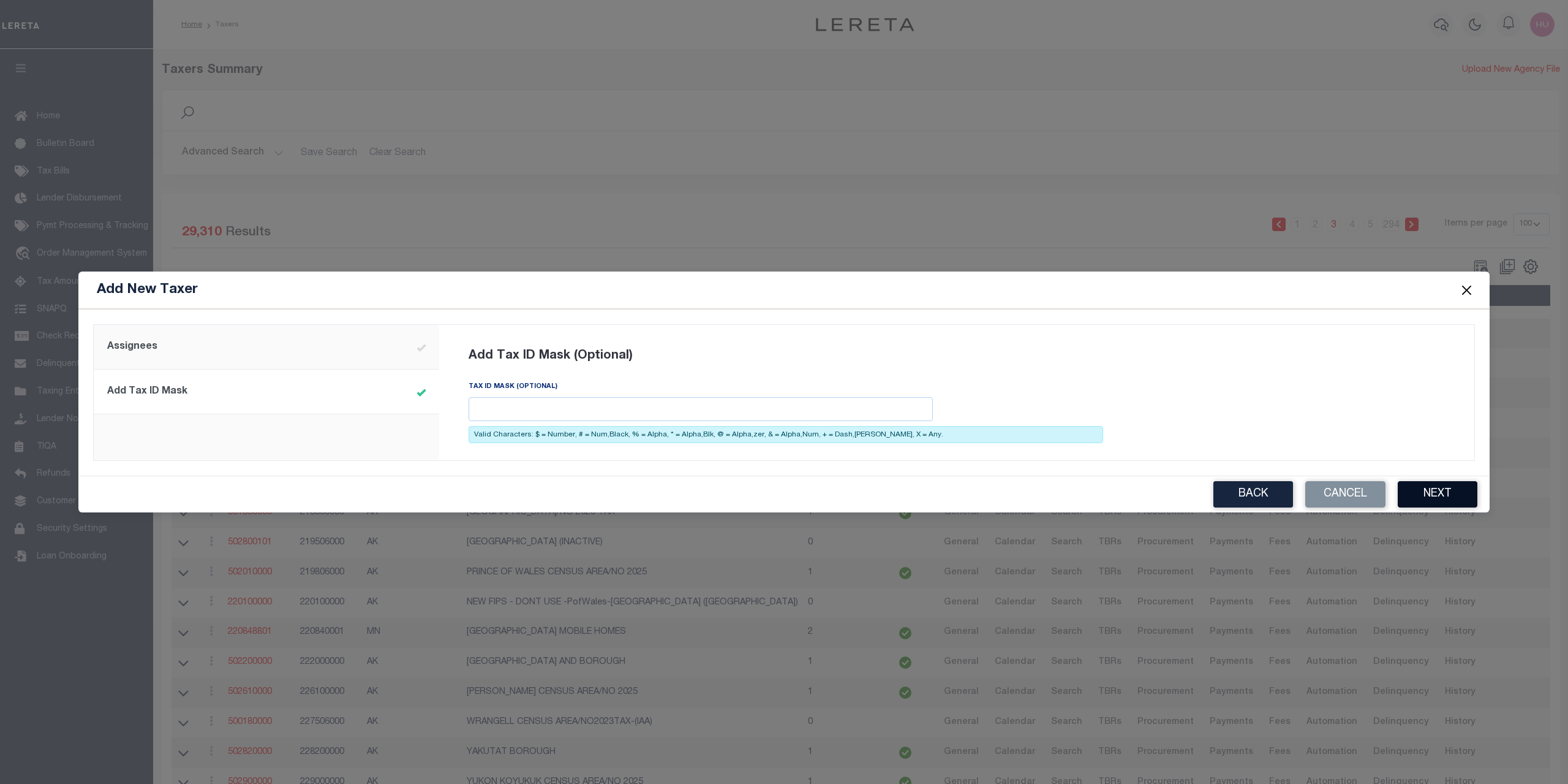
click at [1425, 495] on button "Next" at bounding box center [1438, 494] width 79 height 27
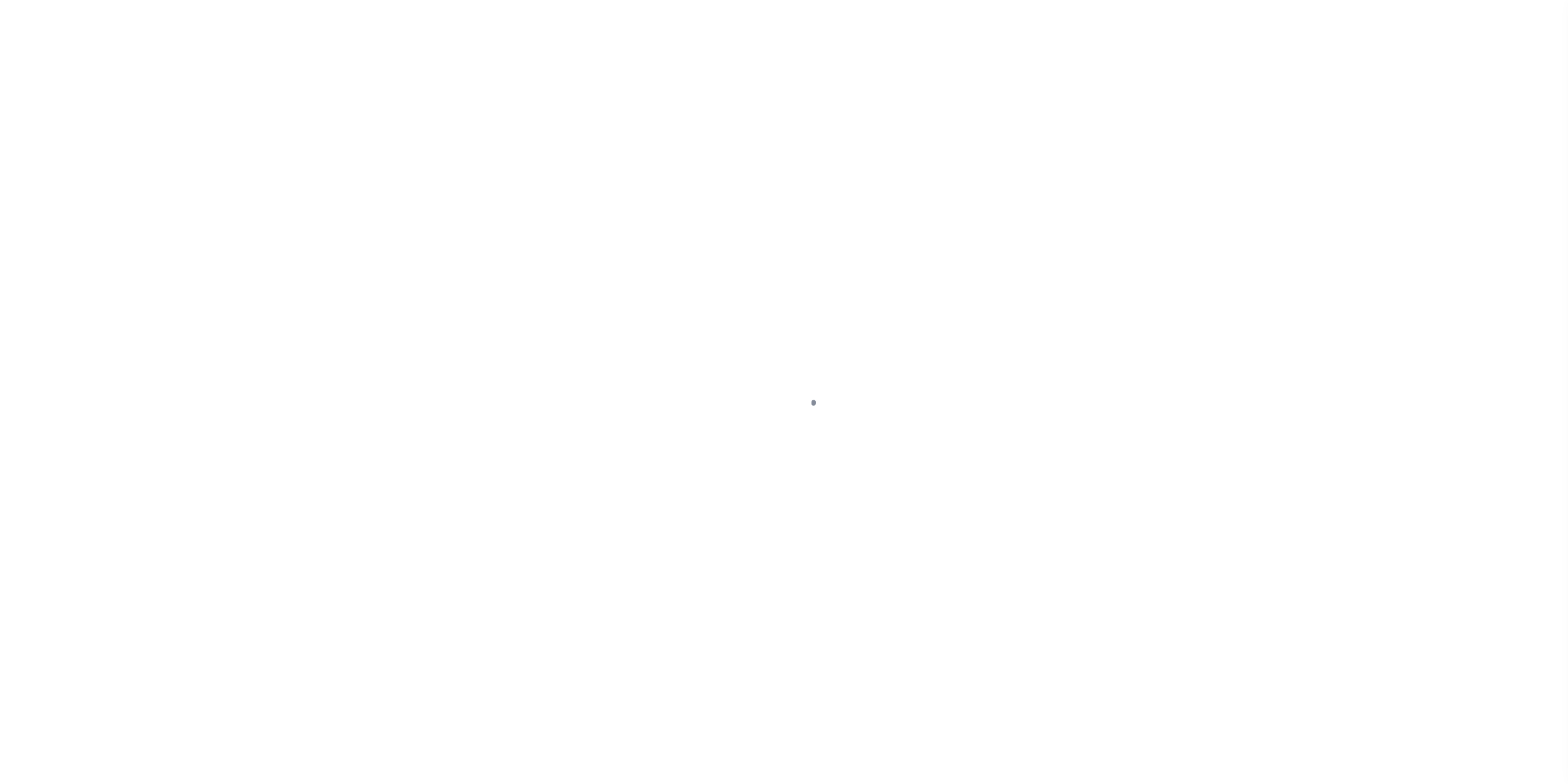
select select "100"
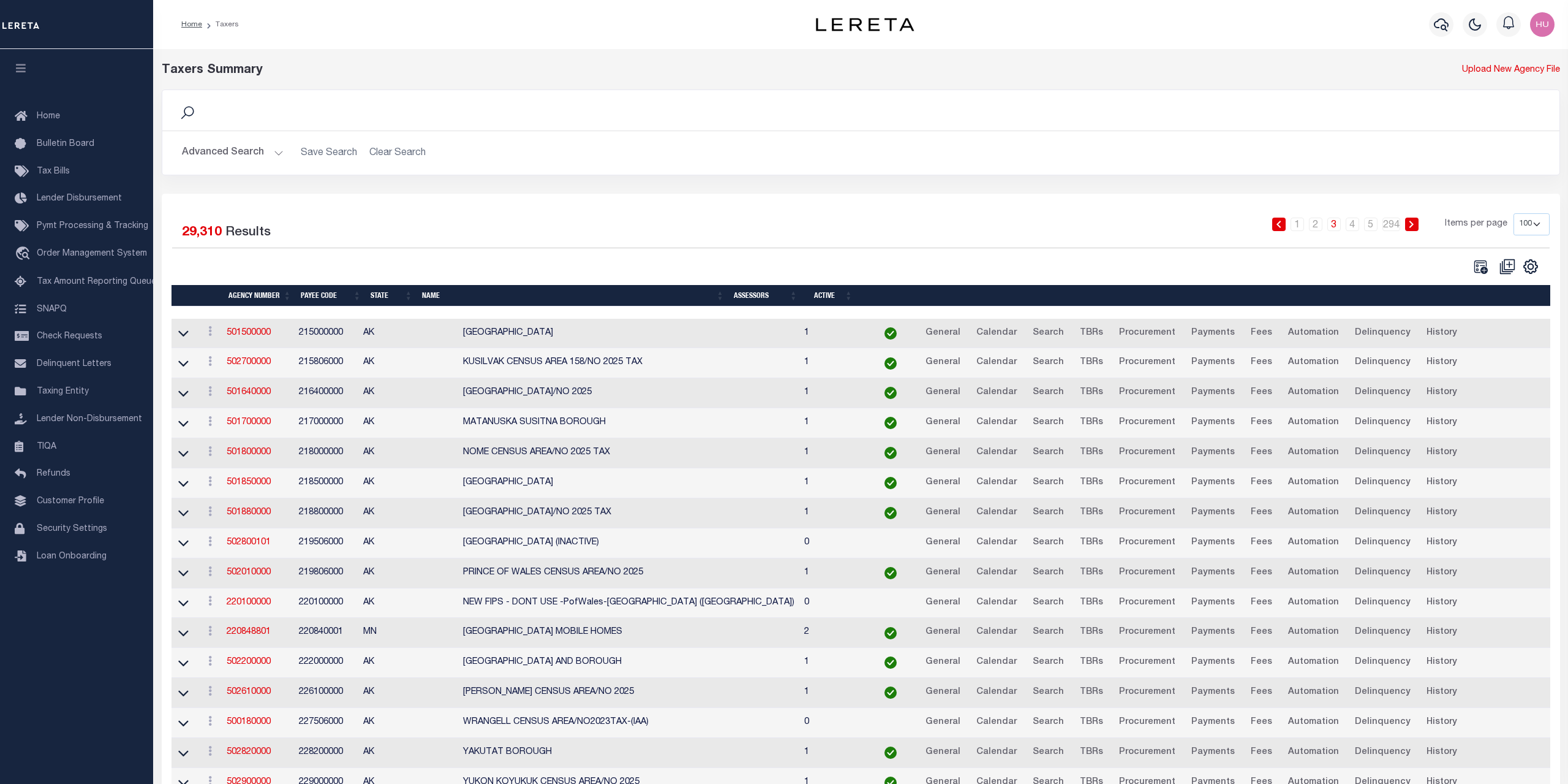
click at [591, 189] on div "Search Advanced Search Save Search Clear Search Is In" at bounding box center [861, 141] width 1417 height 104
click at [767, 186] on div "Search Advanced Search Save Search Clear Search Is In" at bounding box center [861, 141] width 1417 height 104
click at [585, 169] on div "Advanced Search Save Search Clear Search Agency Number Contains Contains" at bounding box center [861, 153] width 1397 height 44
click at [241, 155] on button "Advanced Search" at bounding box center [232, 153] width 101 height 24
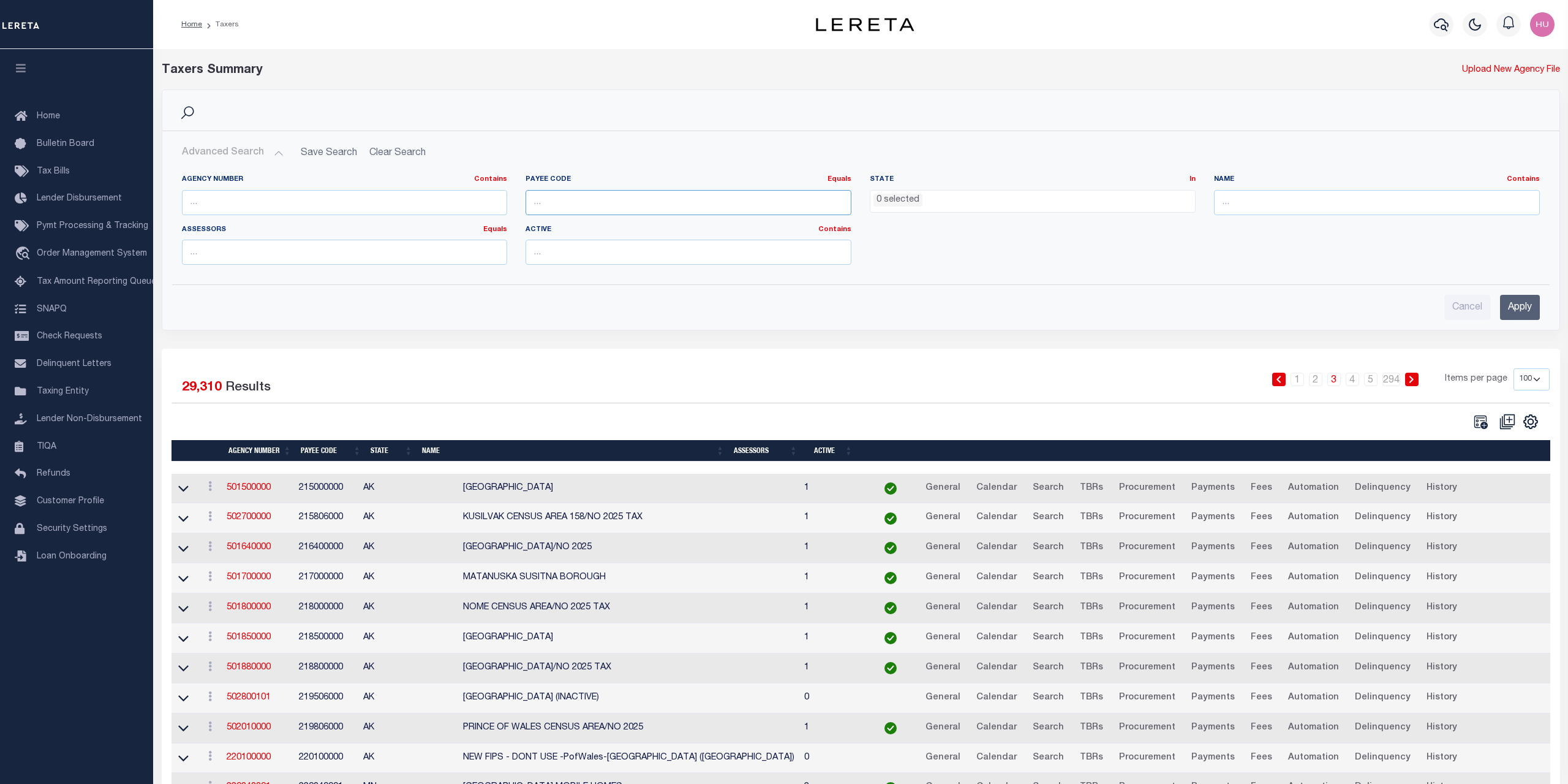
click at [560, 213] on input "number" at bounding box center [688, 202] width 326 height 25
paste input "050020101"
type input "050020101"
click at [1519, 306] on input "Apply" at bounding box center [1520, 307] width 40 height 25
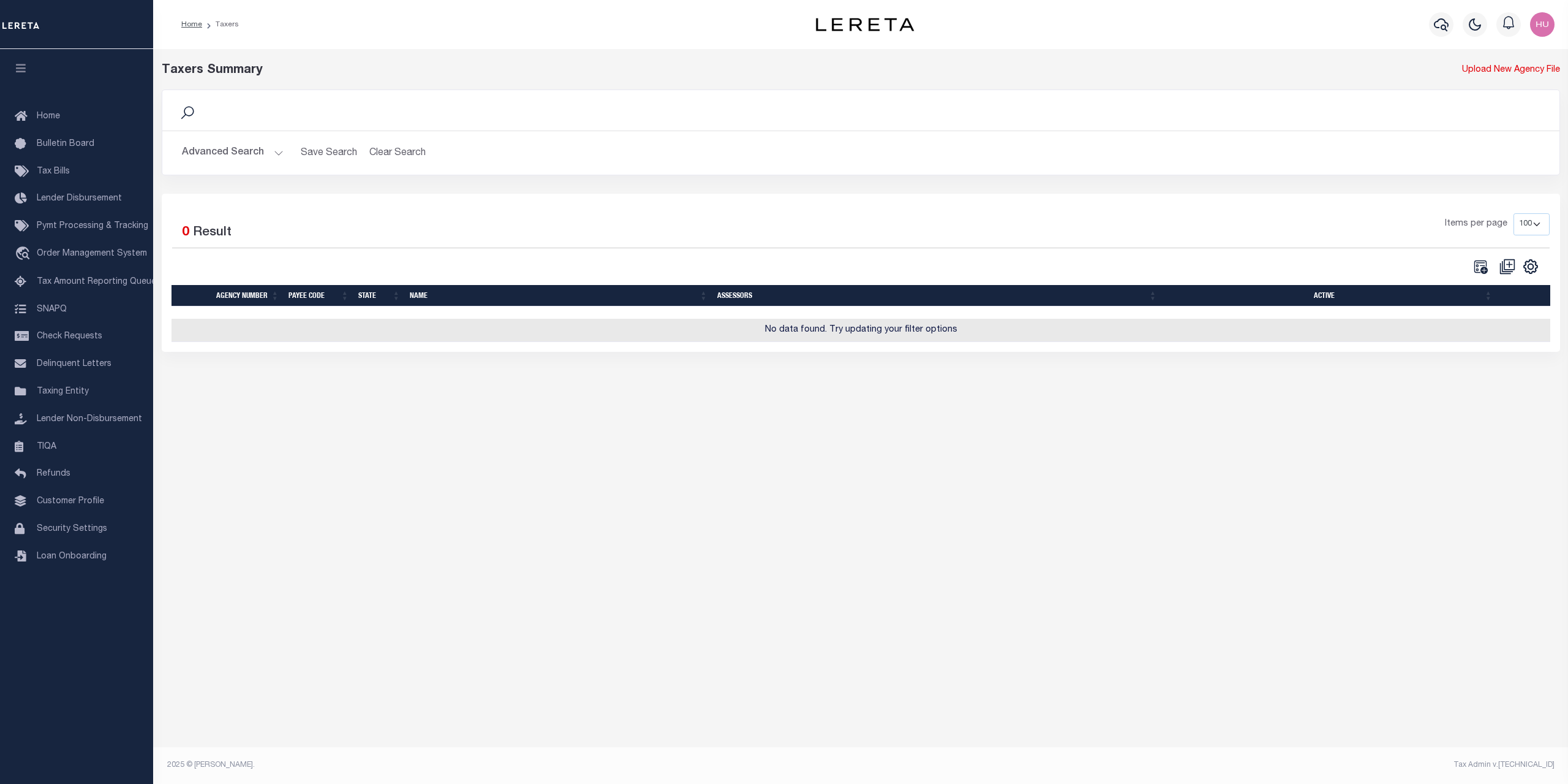
click at [254, 148] on button "Advanced Search" at bounding box center [232, 153] width 101 height 24
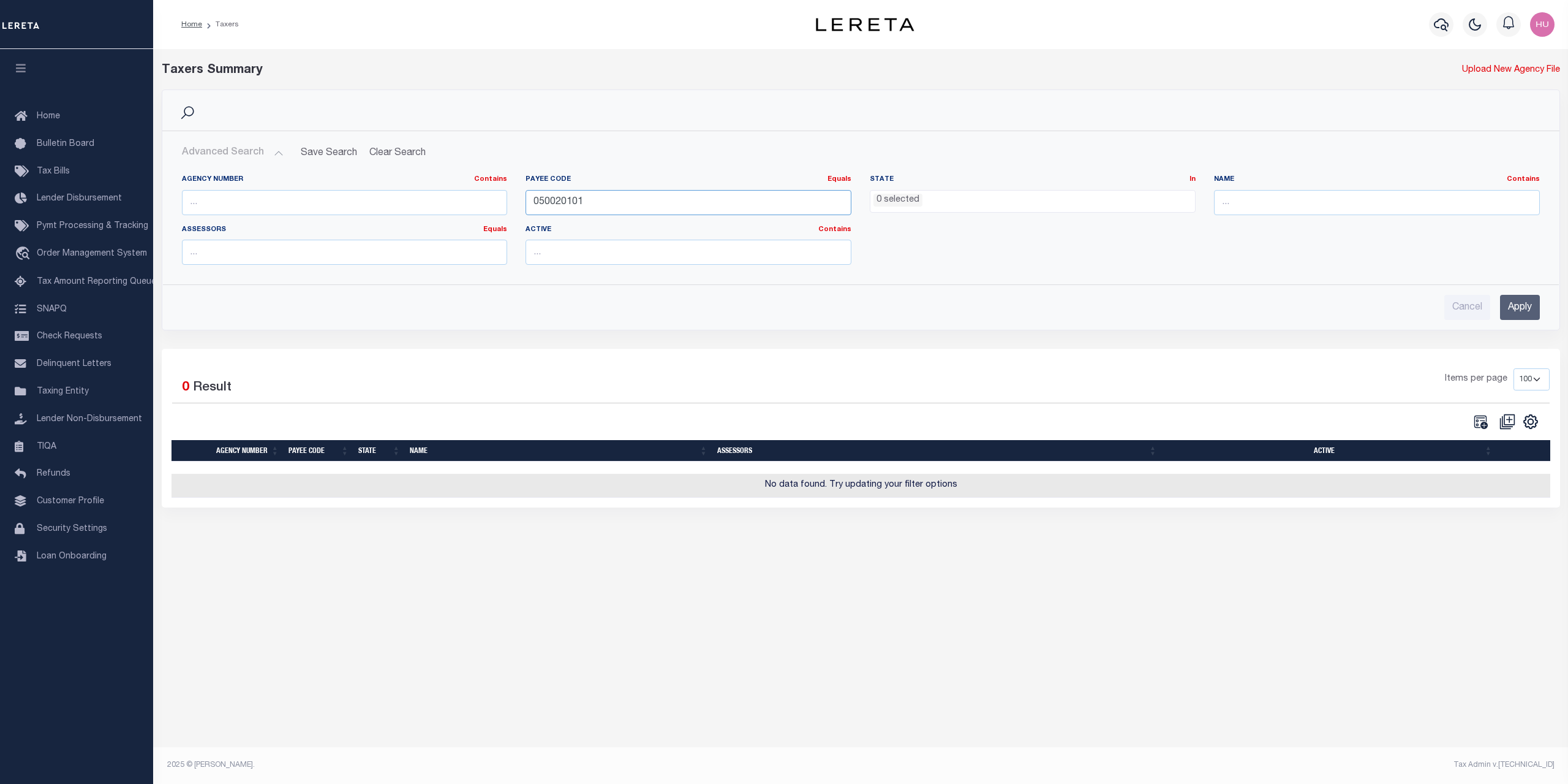
click at [554, 201] on input "050020101" at bounding box center [688, 202] width 326 height 25
click at [208, 204] on input "text" at bounding box center [344, 202] width 326 height 25
paste input "050020101"
type input "050020101"
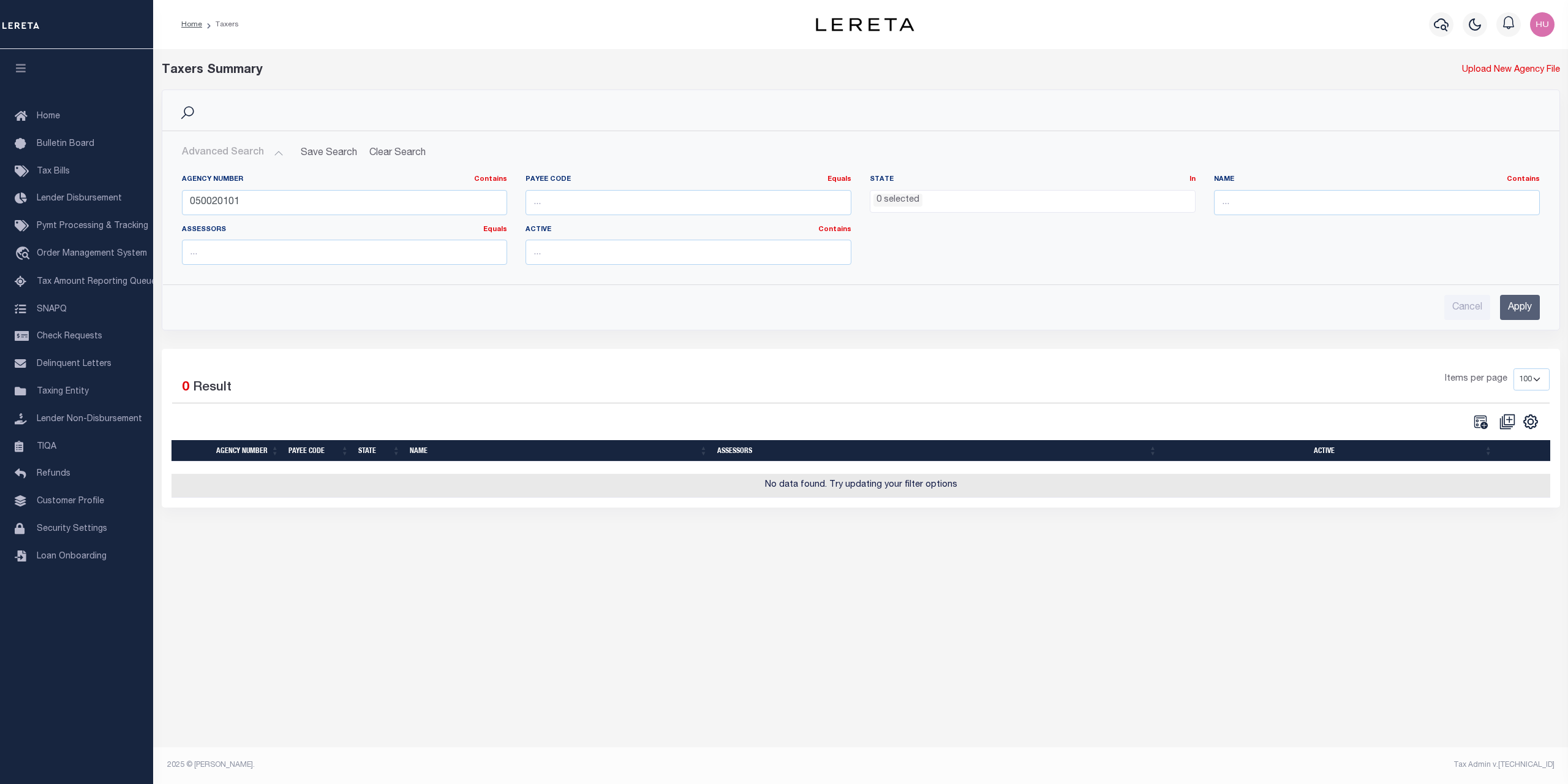
click at [1508, 293] on div "Cancel Apply" at bounding box center [861, 302] width 1377 height 35
click at [1516, 305] on input "Apply" at bounding box center [1520, 307] width 40 height 25
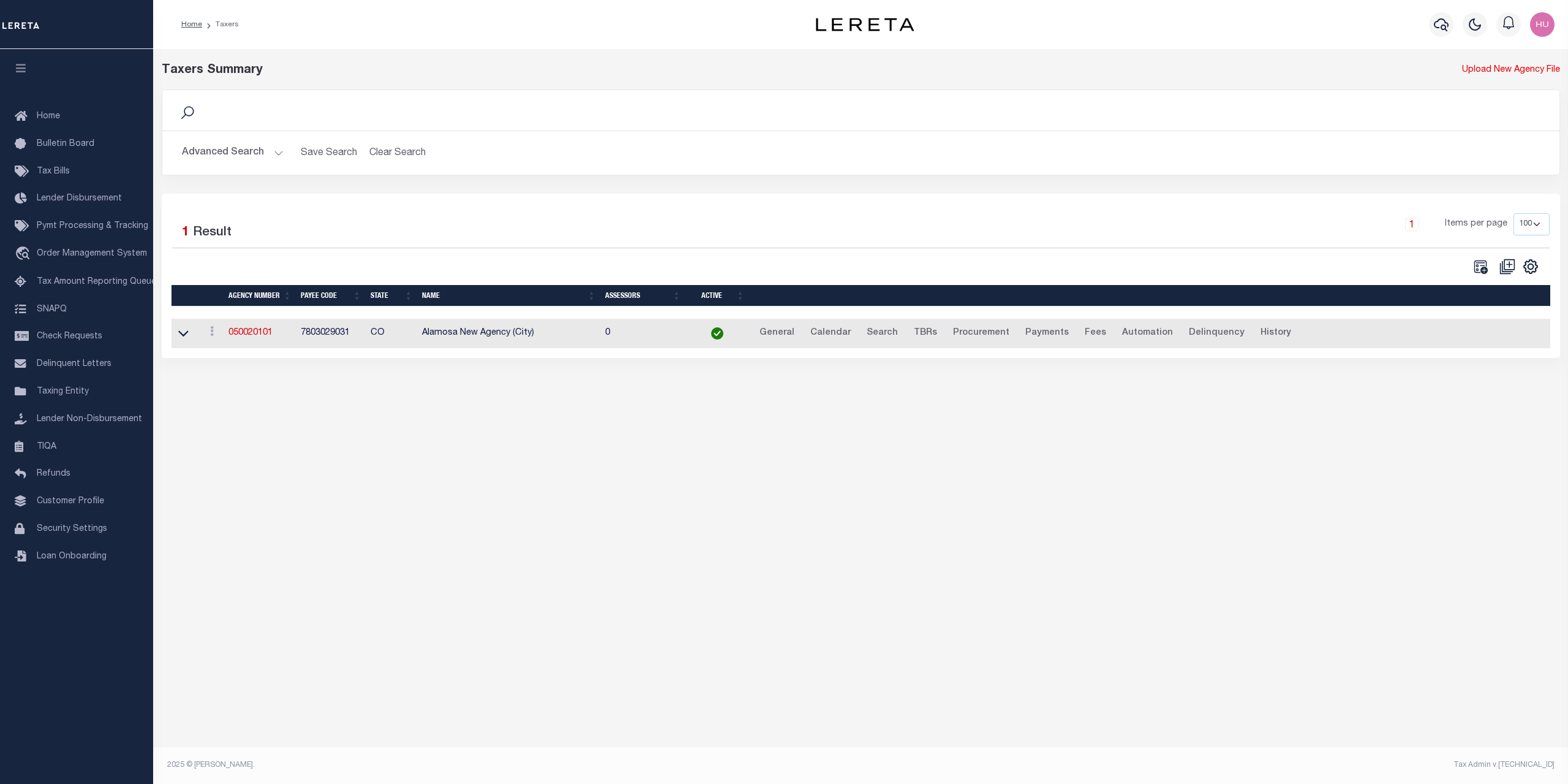
click at [517, 188] on div "Search Advanced Search Save Search Clear Search tblPayees_dynamictable_____Defa…" at bounding box center [861, 141] width 1417 height 104
click at [472, 397] on div "Taxers Summary Upload New Agency File Search Advanced Search Save Search Clear …" at bounding box center [861, 402] width 1415 height 705
click at [259, 327] on td "050020101" at bounding box center [259, 333] width 72 height 30
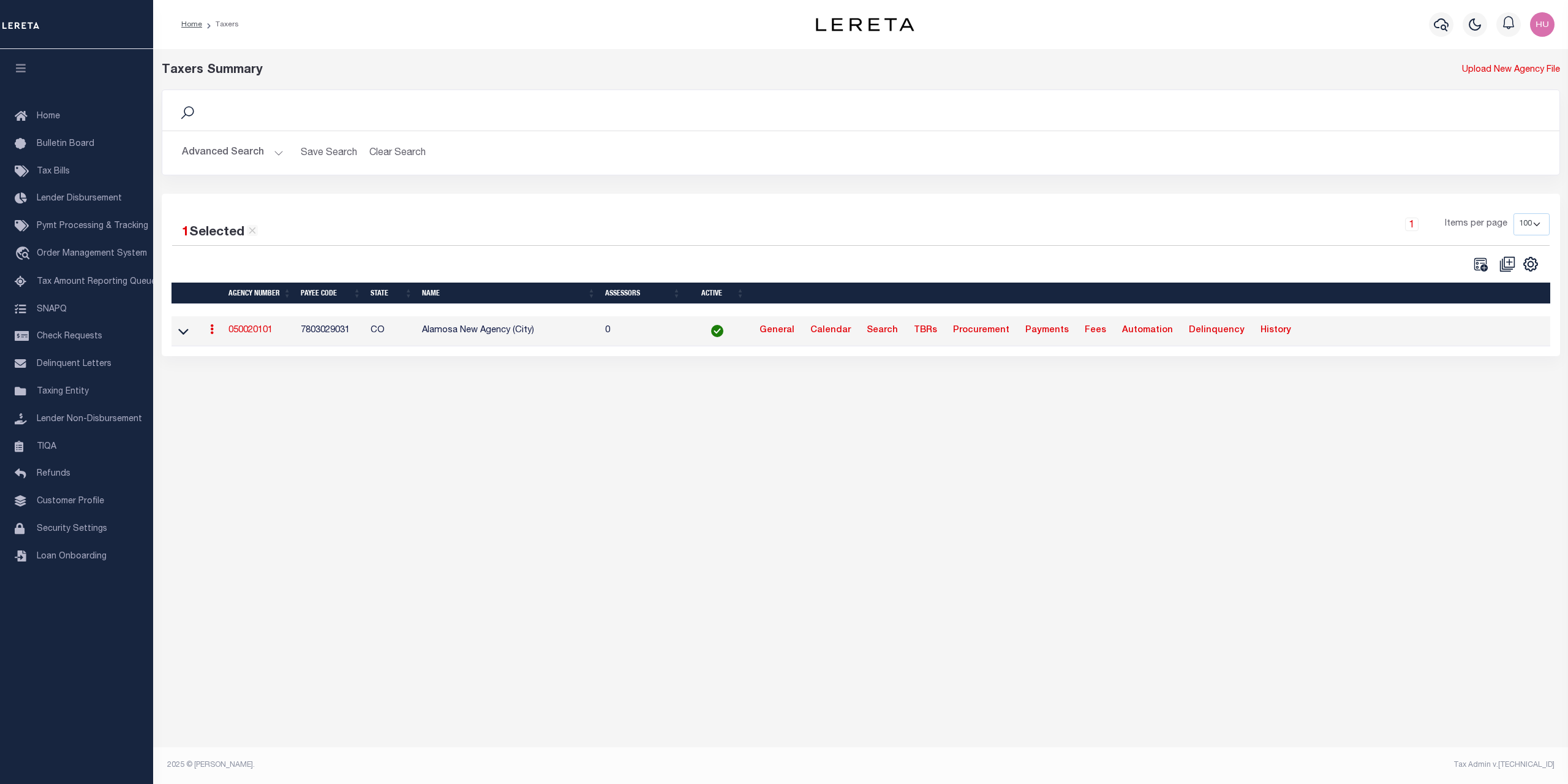
click at [256, 332] on link "050020101" at bounding box center [250, 330] width 44 height 8
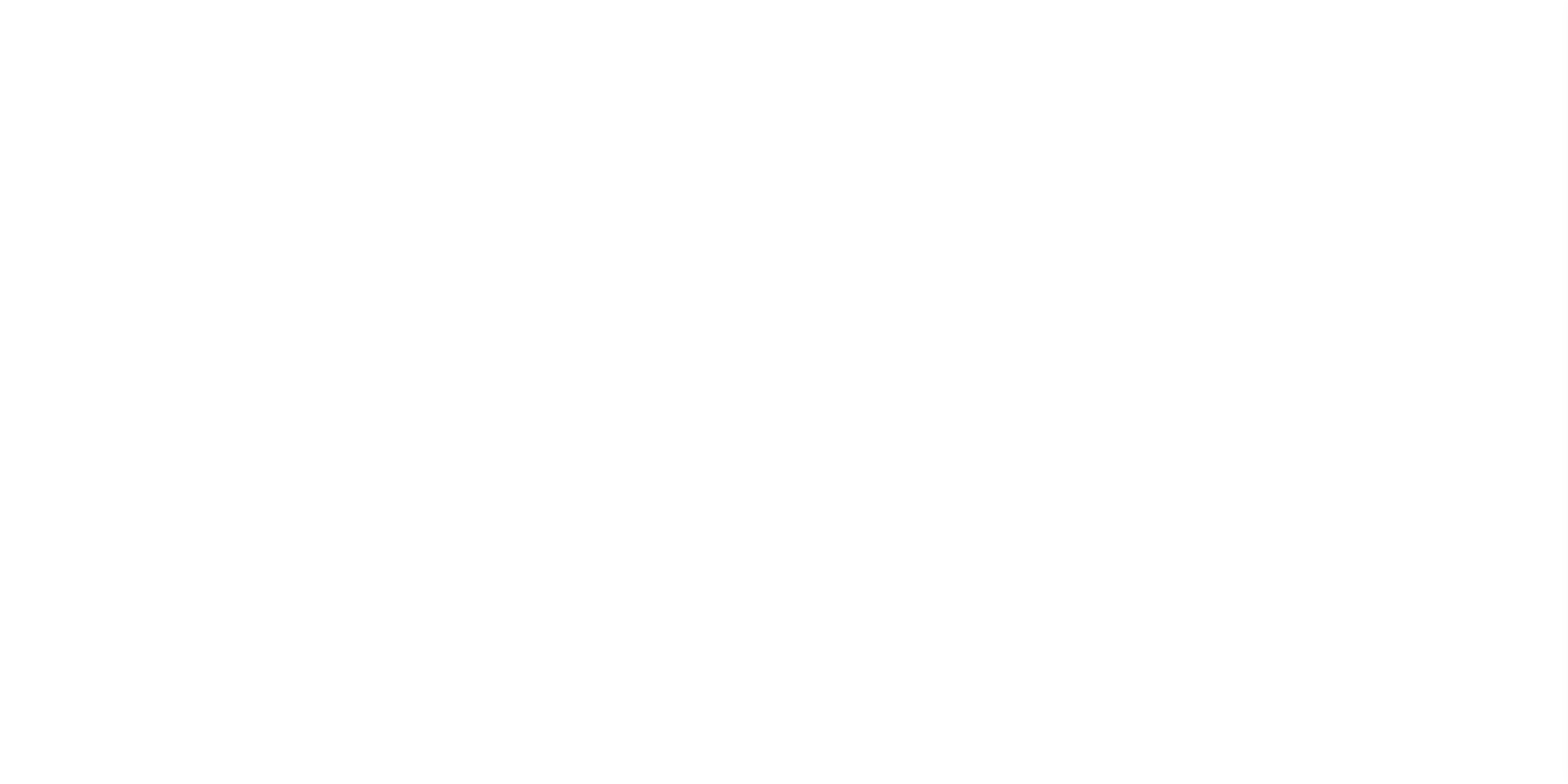
select select
select select "0"
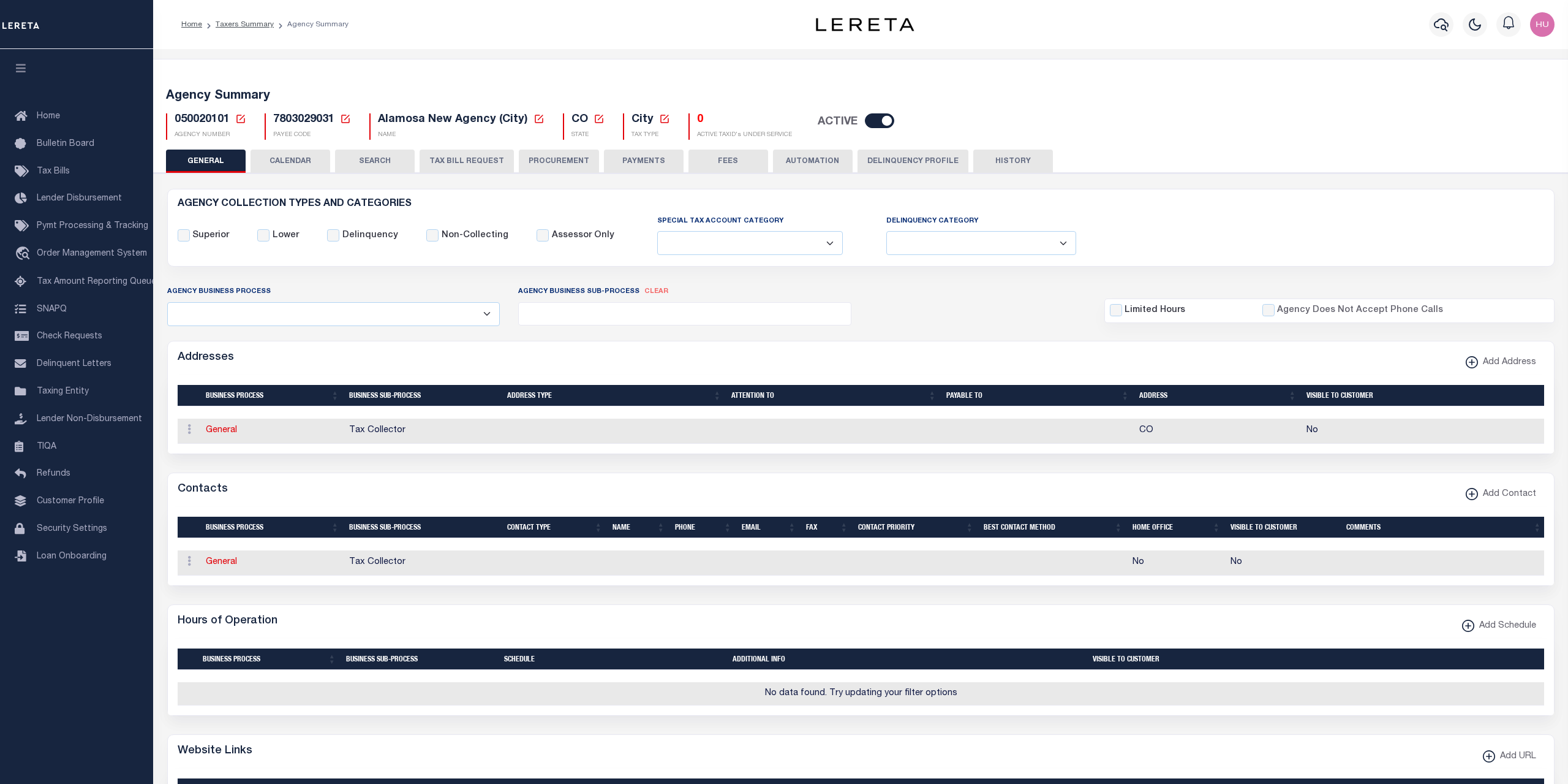
click at [631, 162] on button "PAYMENTS" at bounding box center [643, 161] width 79 height 24
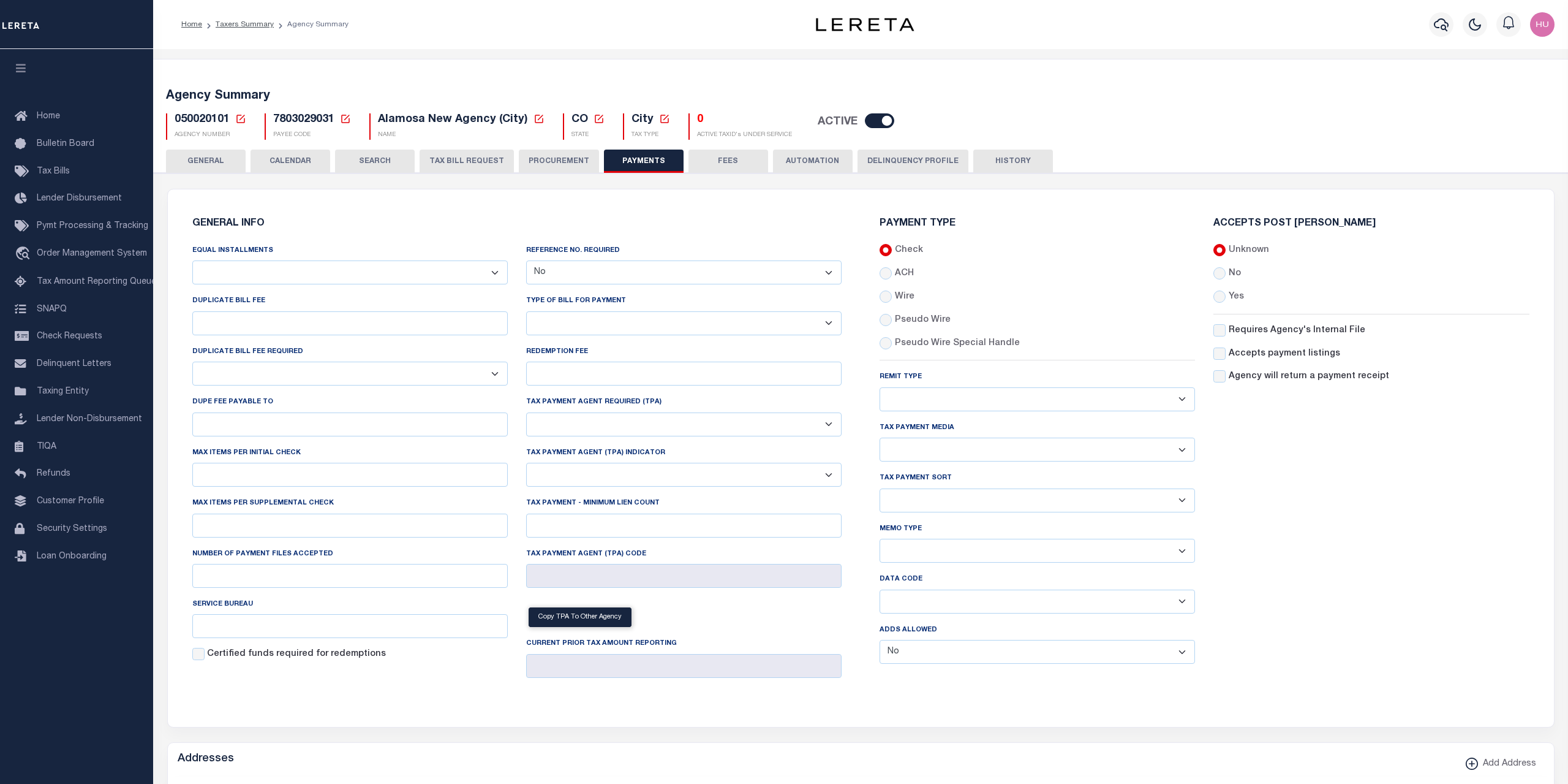
click at [1331, 547] on div "Accepts Post Mark Unknown No Yes" at bounding box center [1370, 447] width 333 height 455
click at [880, 589] on select "Balance Due Mortgage Open Prior Supplemental" at bounding box center [1037, 601] width 315 height 24
click at [1328, 577] on div "Accepts Post Mark Unknown No Yes" at bounding box center [1370, 447] width 333 height 455
click at [880, 539] on select "Separate Together" at bounding box center [1037, 550] width 315 height 24
click at [1266, 538] on div "Accepts Post Mark Unknown No Yes" at bounding box center [1370, 447] width 333 height 455
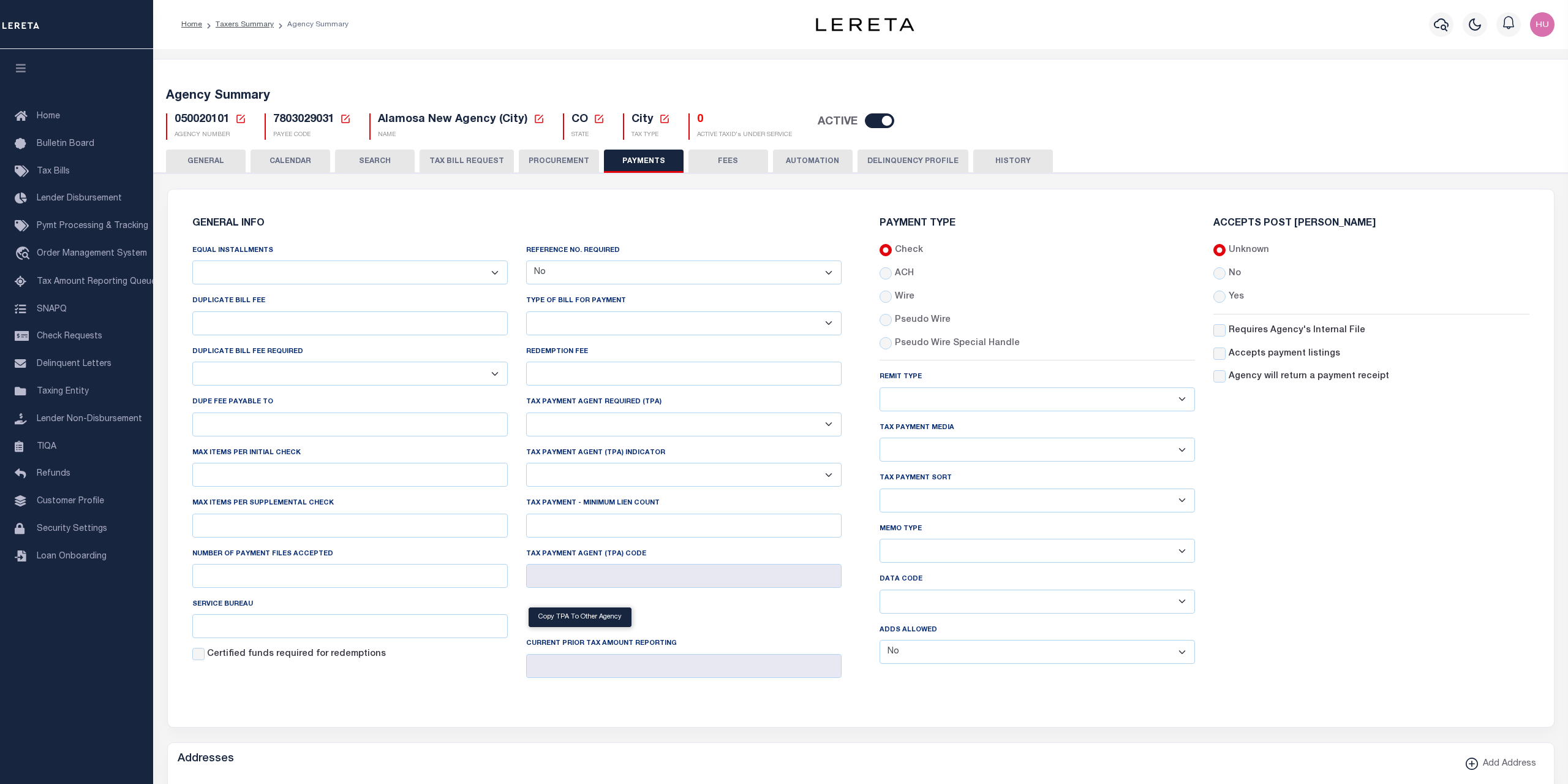
click at [1332, 495] on div "Accepts Post Mark Unknown No Yes" at bounding box center [1370, 447] width 333 height 455
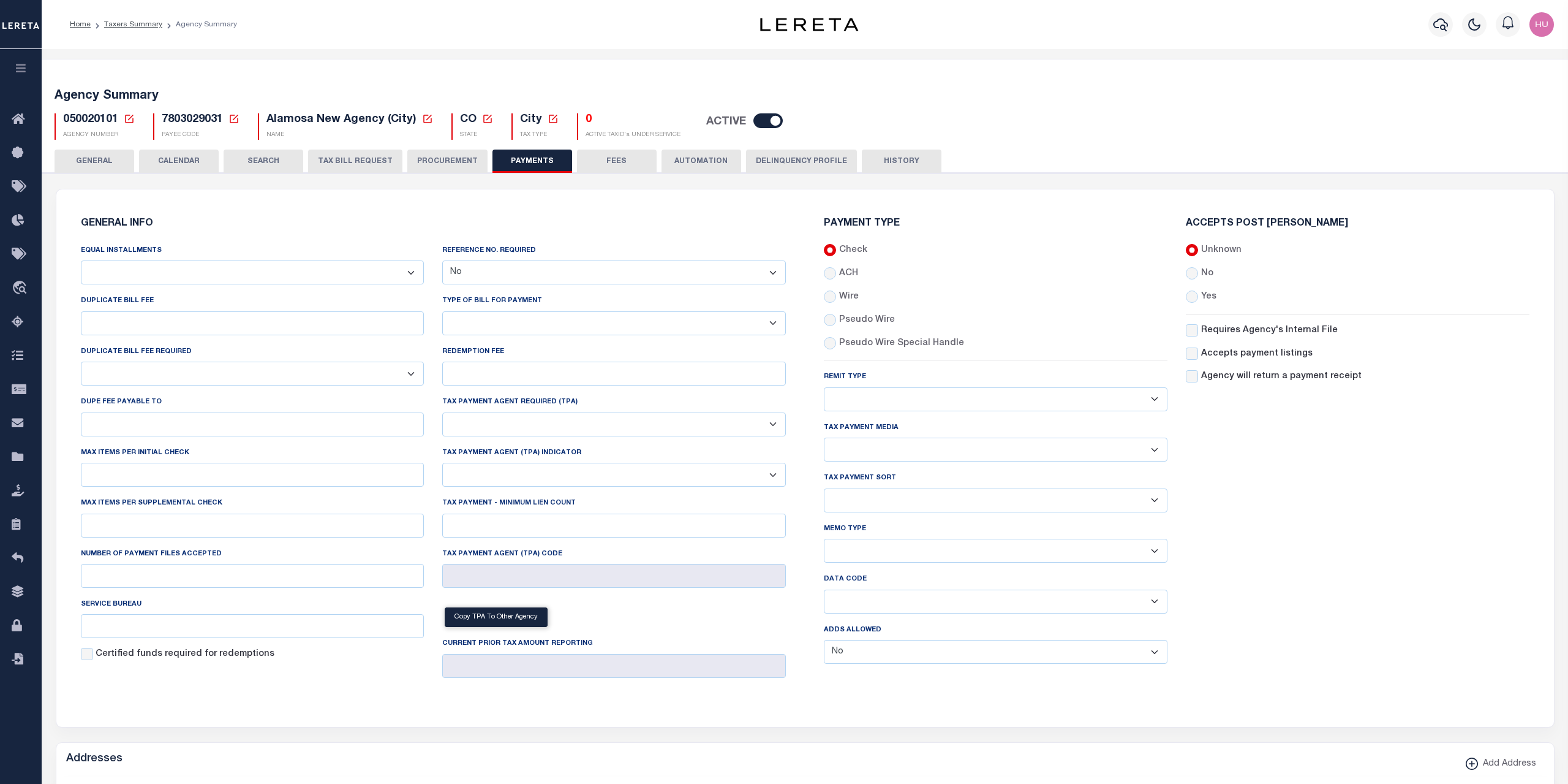
click at [475, 34] on div "Home Taxers Summary Agency Summary" at bounding box center [372, 24] width 625 height 26
click at [125, 26] on link "Taxers Summary" at bounding box center [133, 24] width 58 height 8
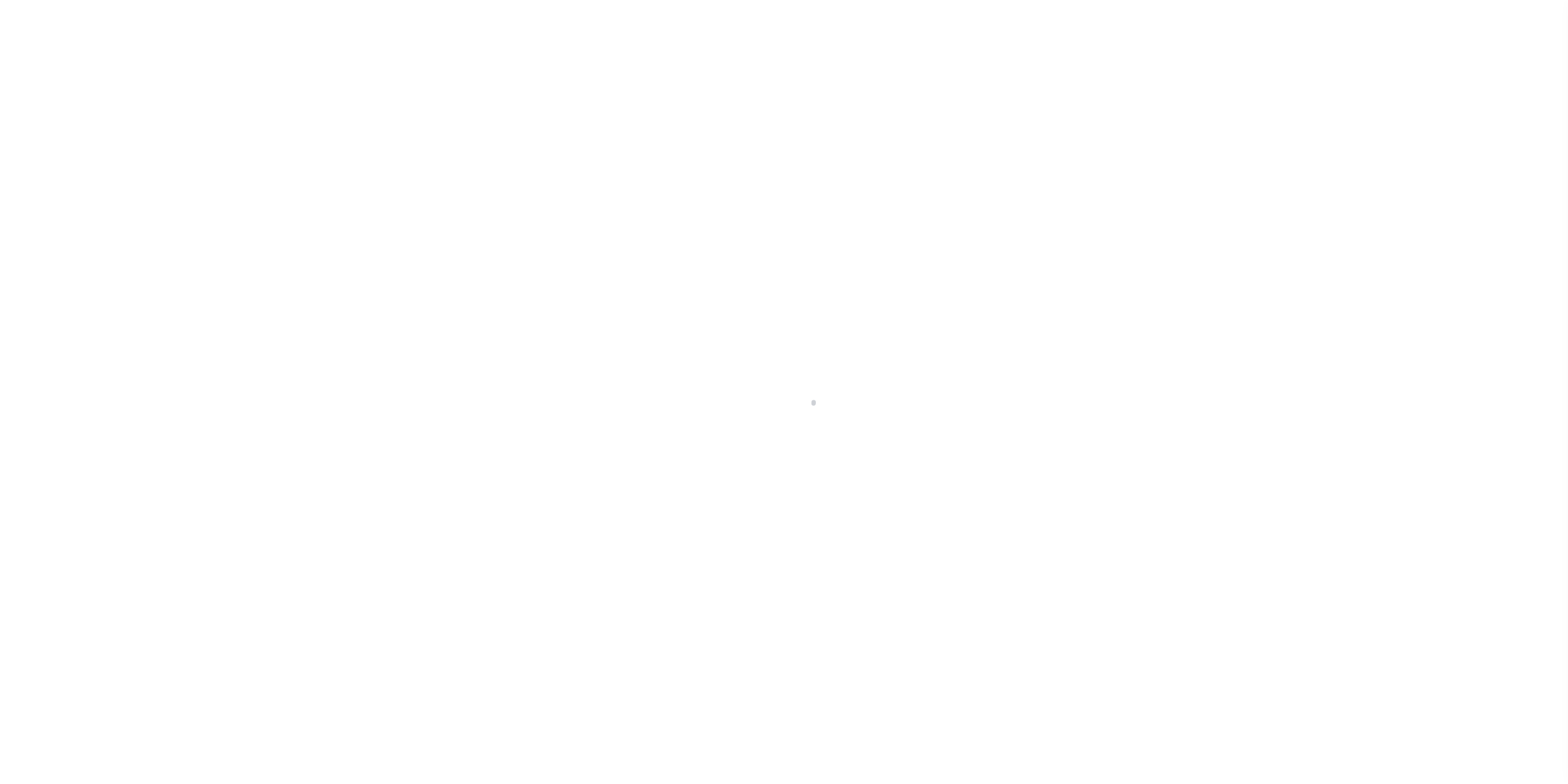
select select "100"
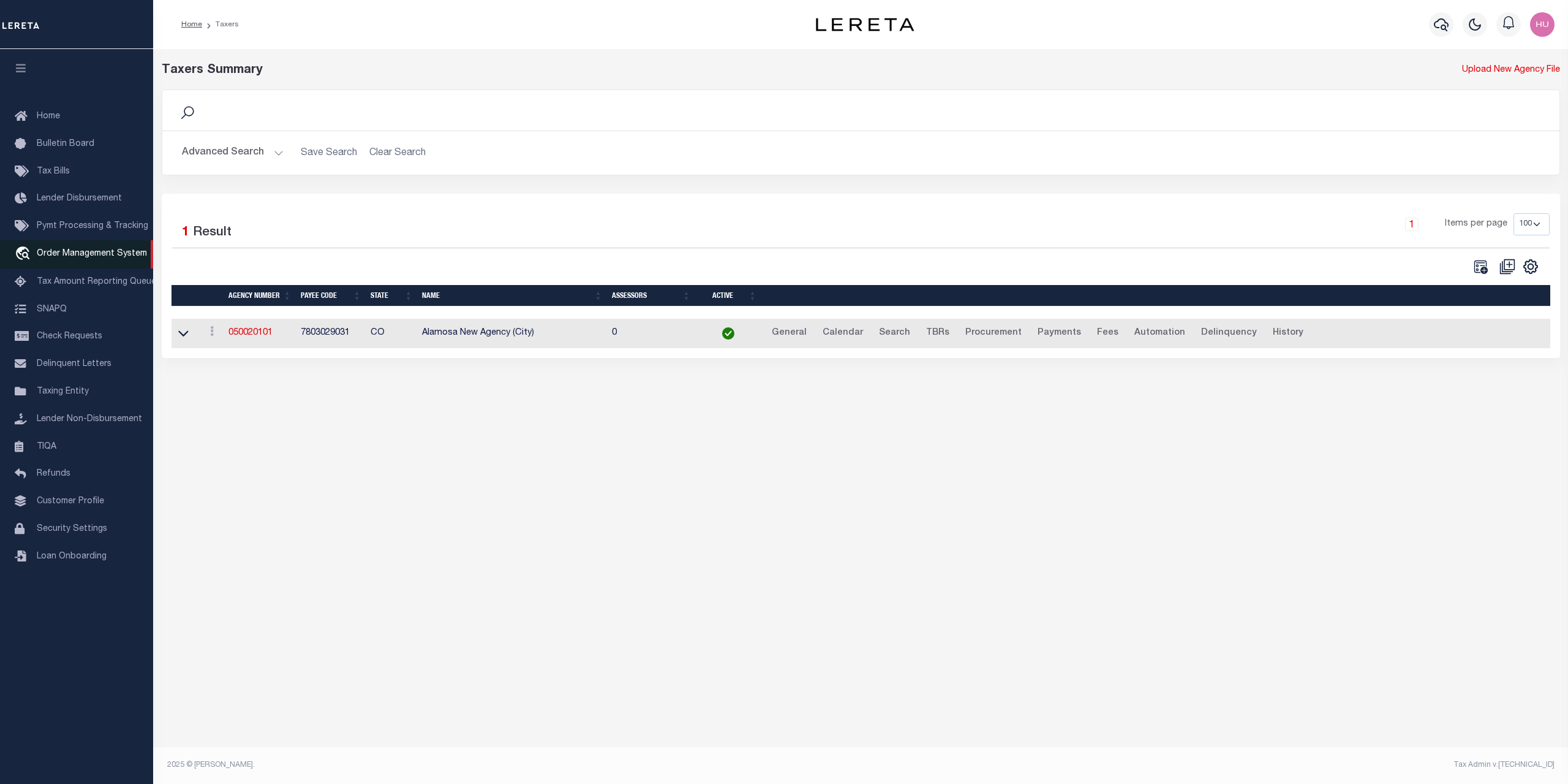
click at [31, 263] on icon "travel_explore" at bounding box center [24, 254] width 20 height 16
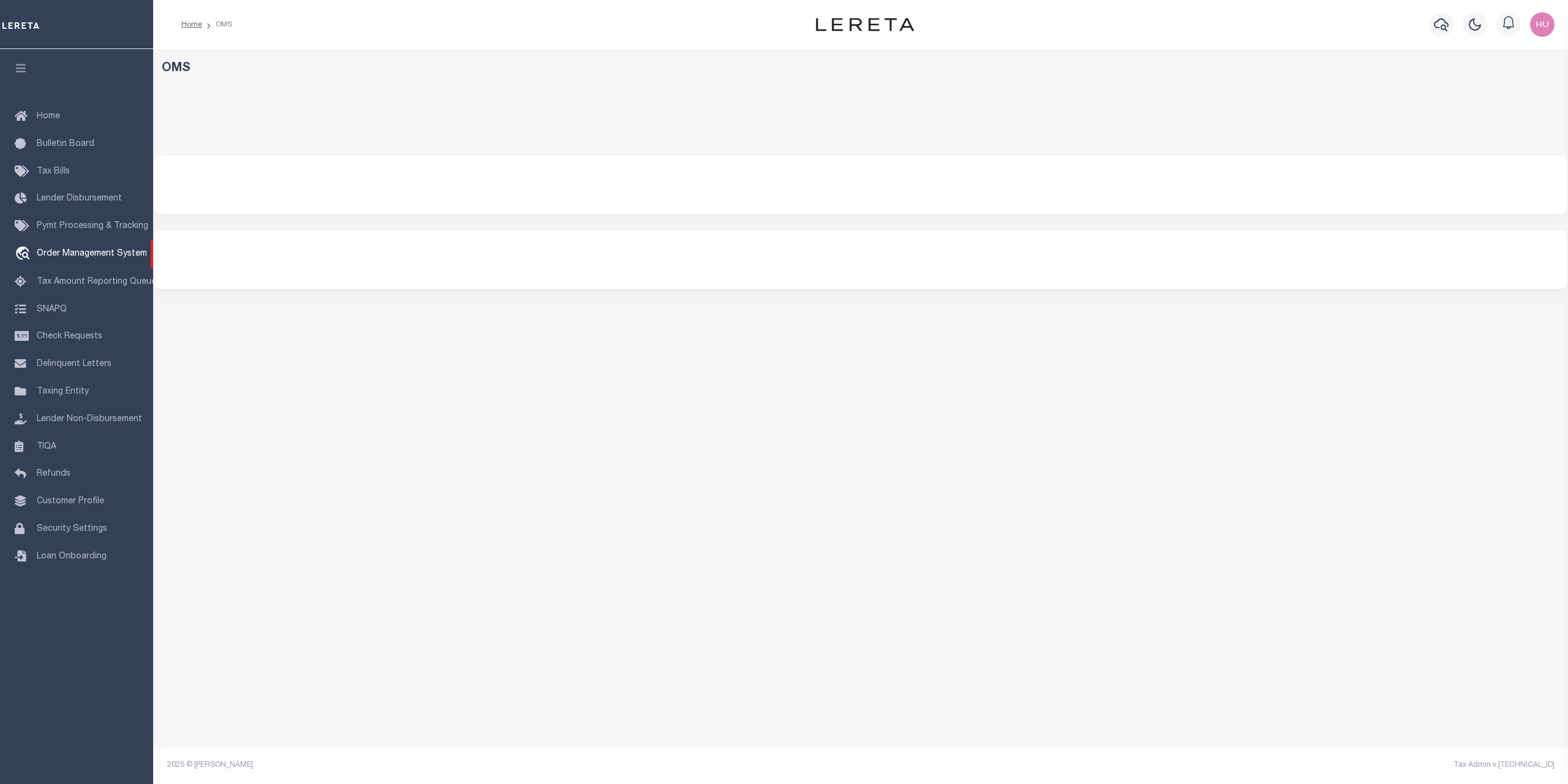
select select "200"
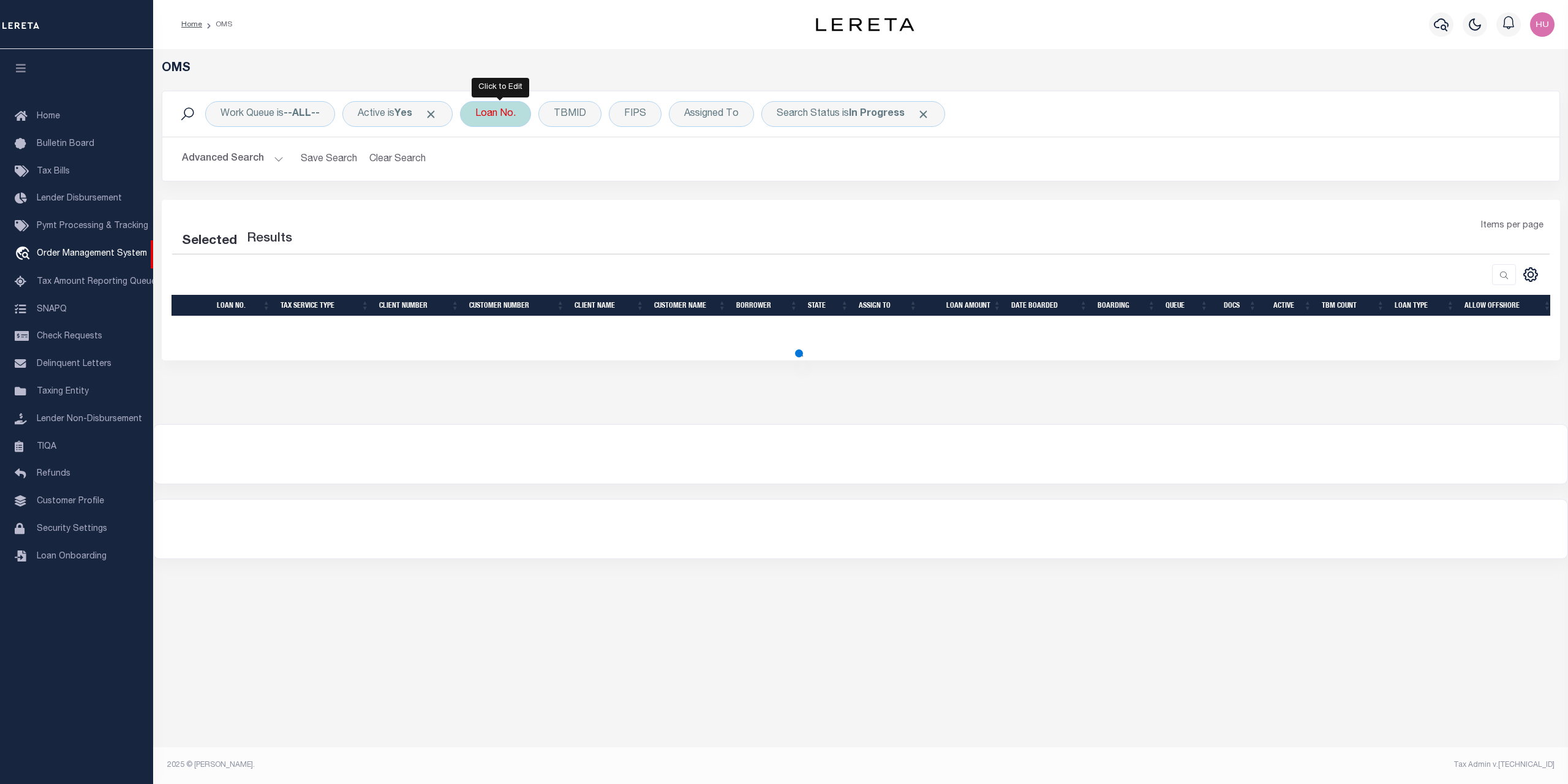
click at [501, 117] on div "Loan No." at bounding box center [495, 114] width 71 height 26
type input "180024001"
click at [651, 200] on input "Apply" at bounding box center [637, 201] width 36 height 20
select select "200"
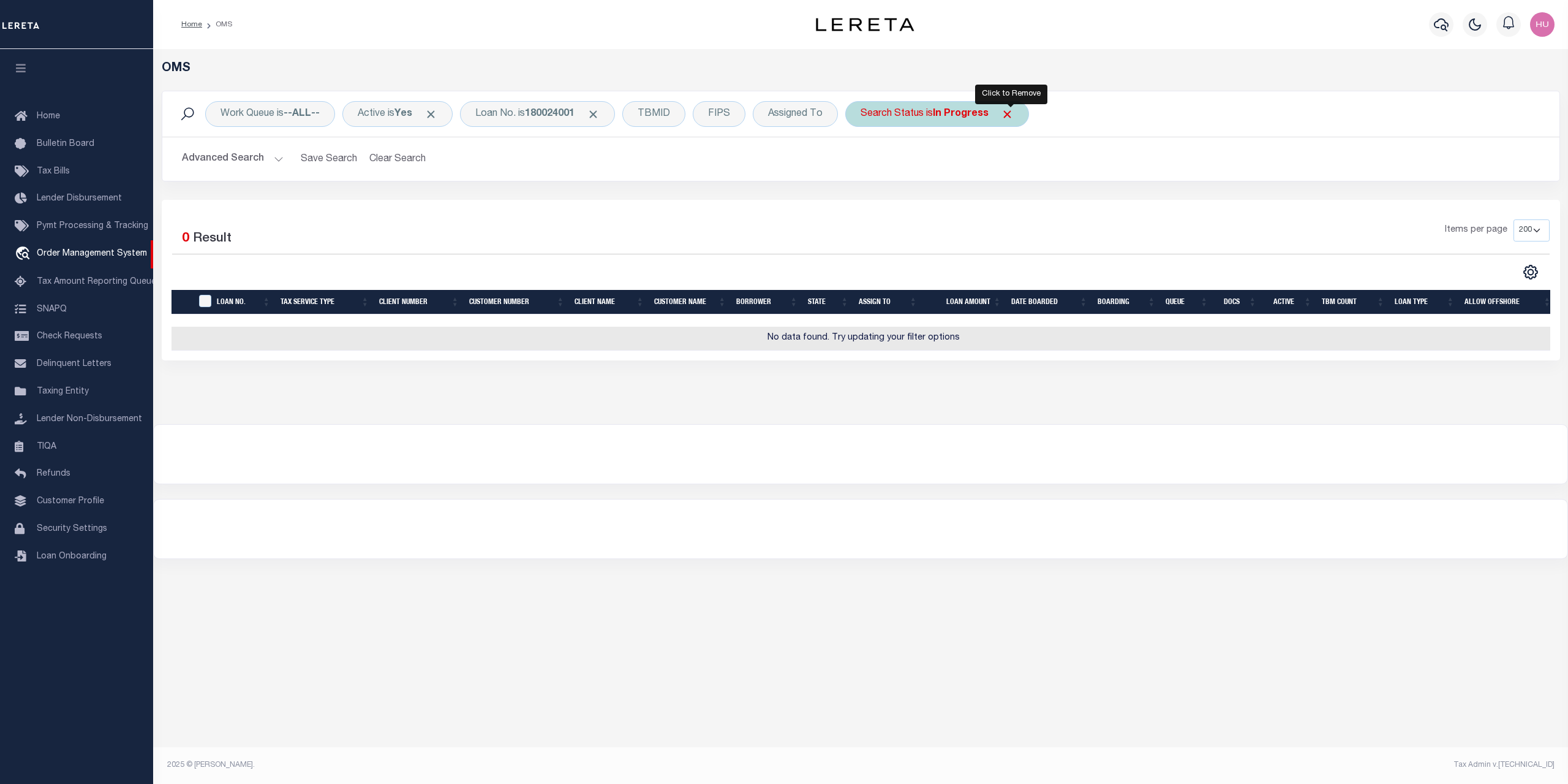
click at [1011, 115] on span "Click to Remove" at bounding box center [1007, 114] width 13 height 13
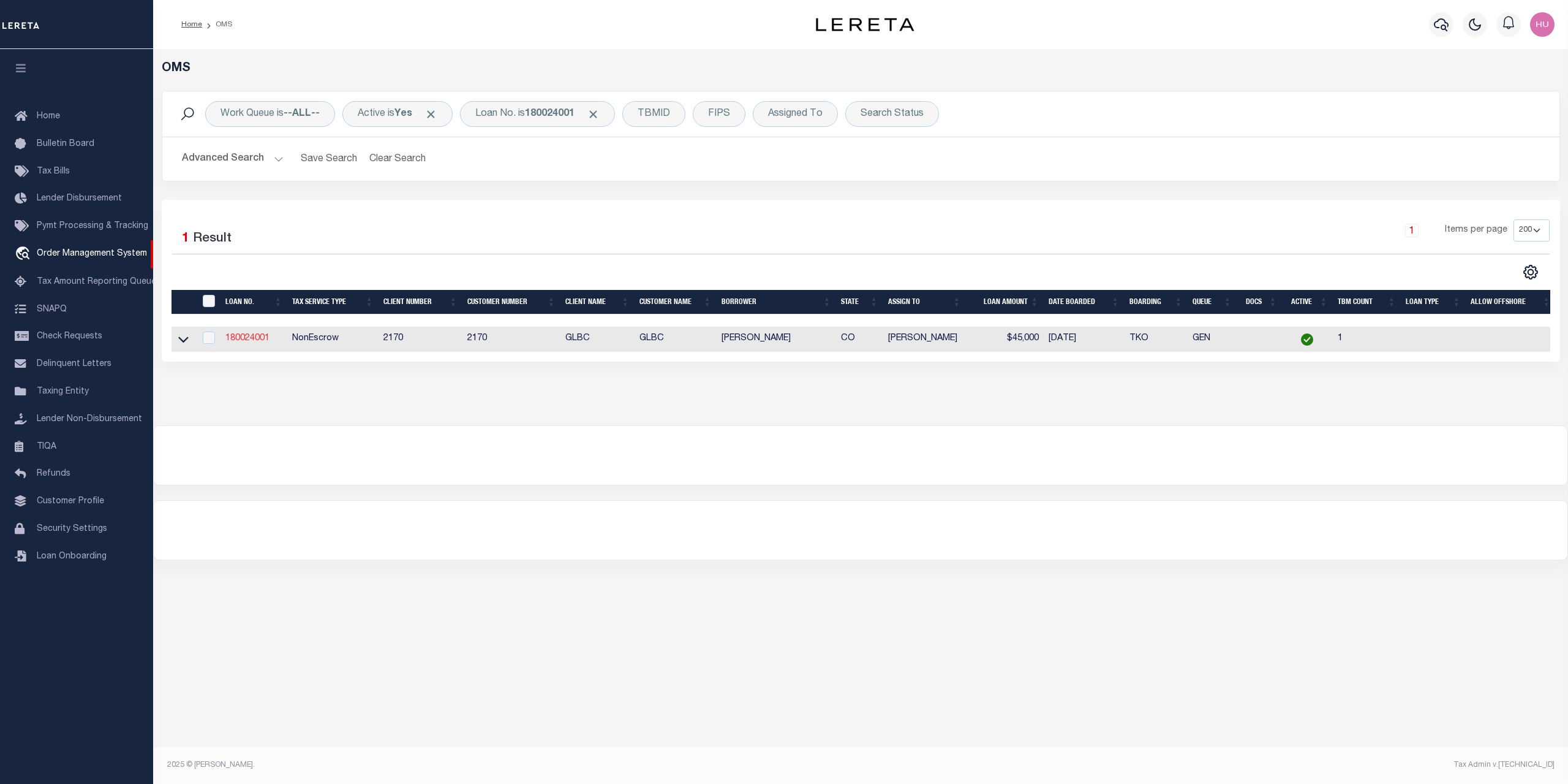
click at [240, 340] on link "180024001" at bounding box center [247, 337] width 44 height 8
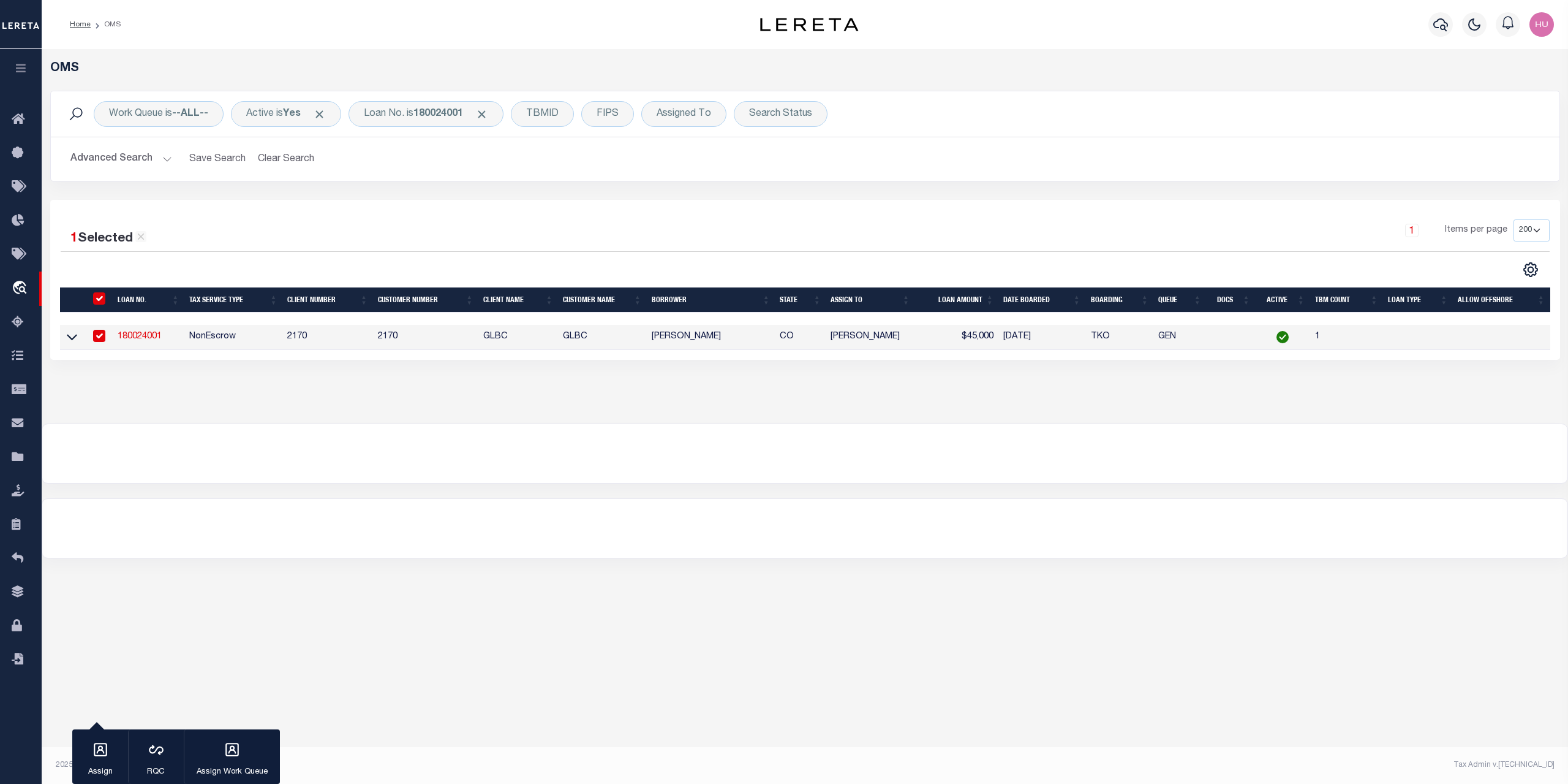
type input "180024001"
type input "[PERSON_NAME]"
select select
type input "592 SINGLETREE CT"
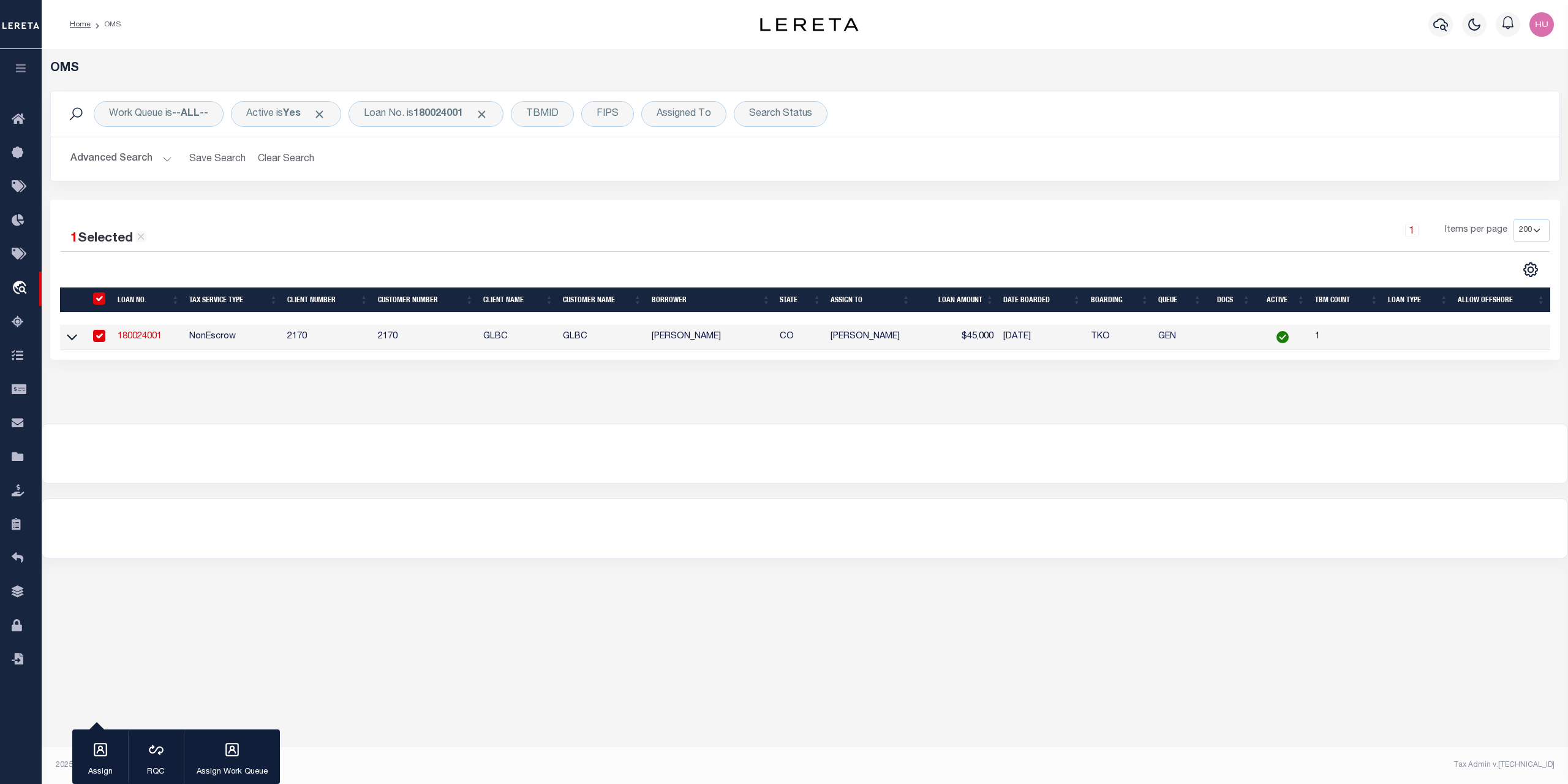
type input "[PERSON_NAME] CO 80449-8561"
select select "NonEscrow"
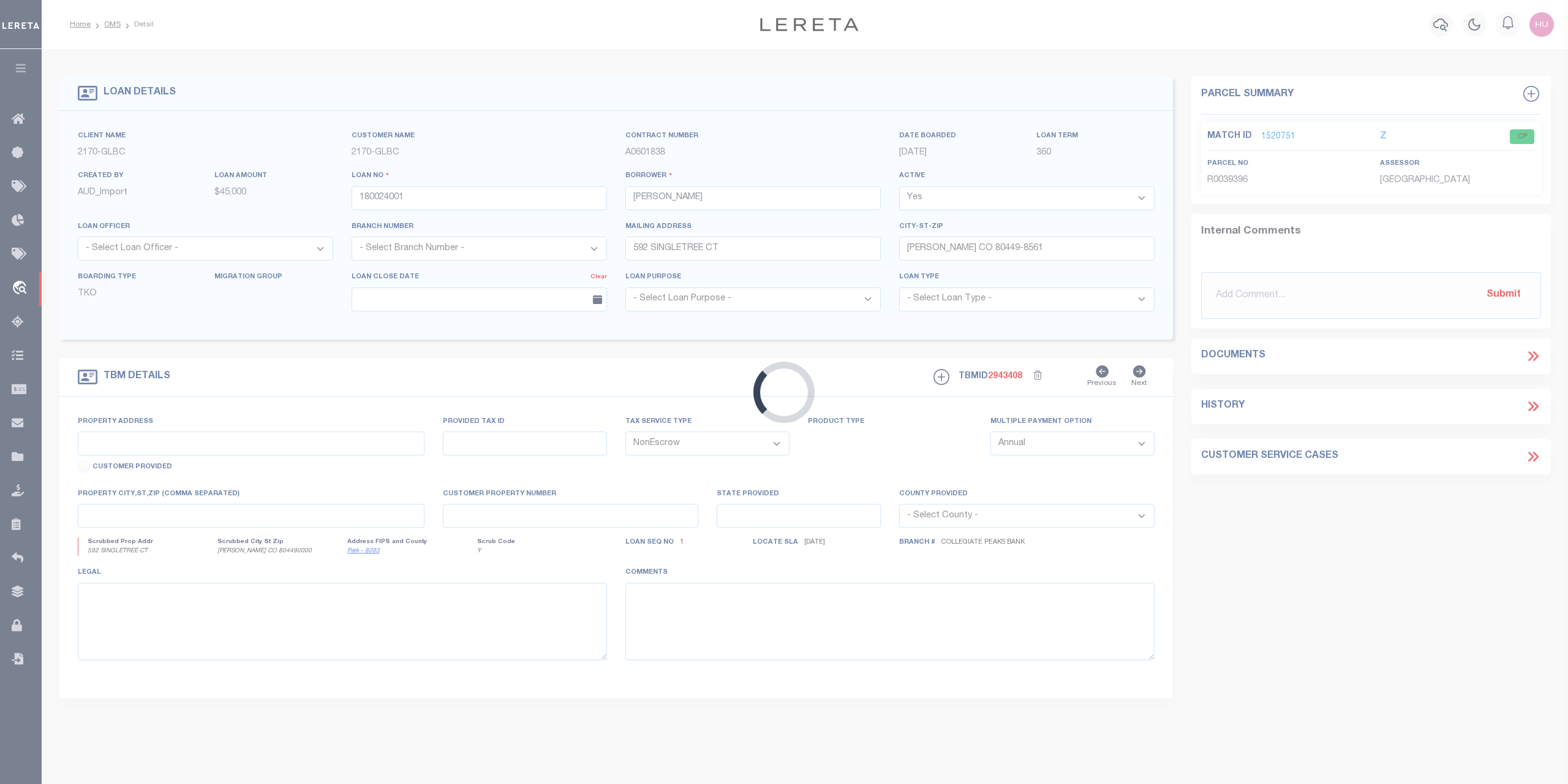
select select "4581"
type input "592 SINGLETREE CT"
select select "2"
type input "[PERSON_NAME] CO 804490000"
type input "CO"
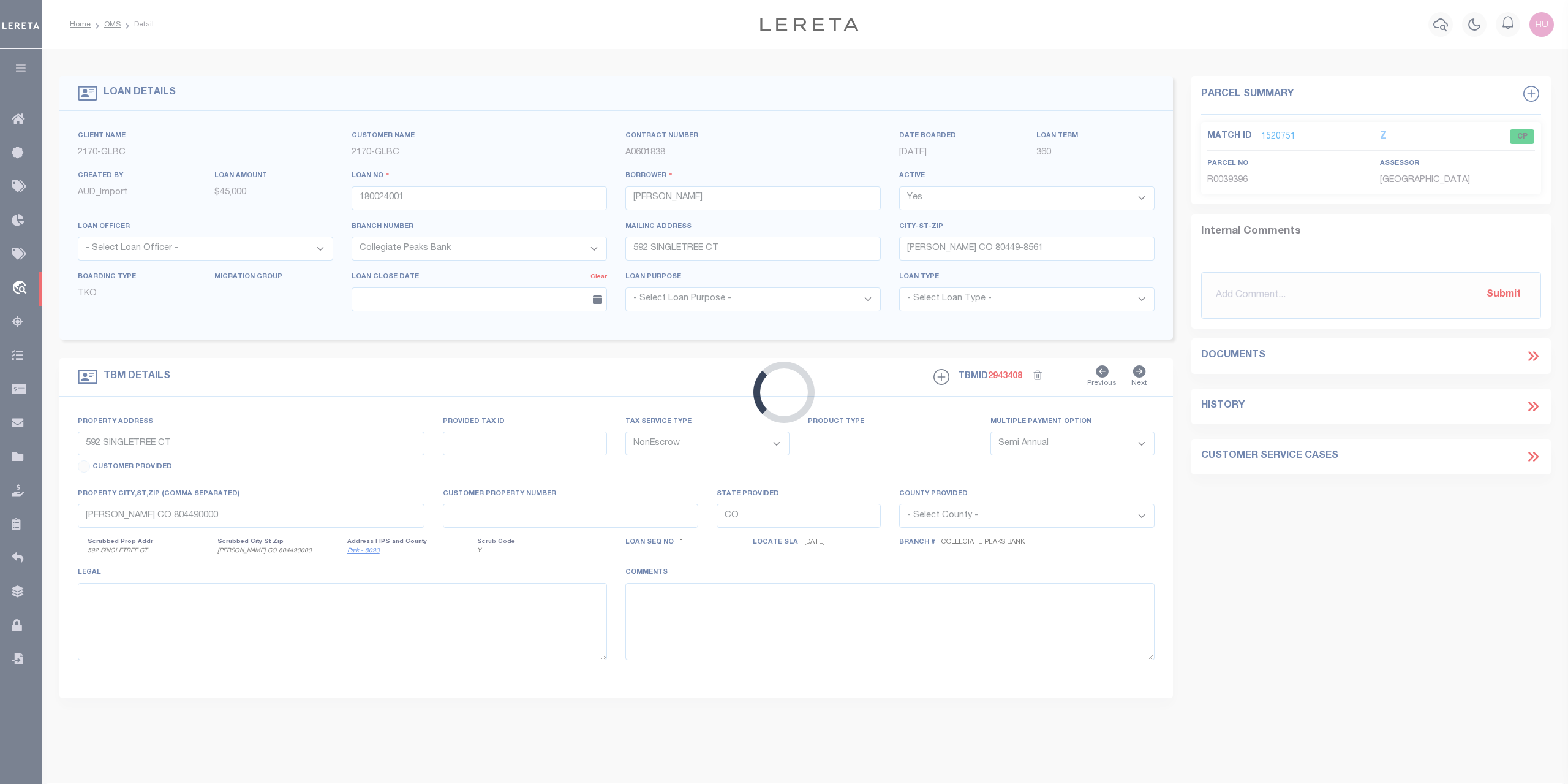
select select
type textarea "Liability limited to information provided"
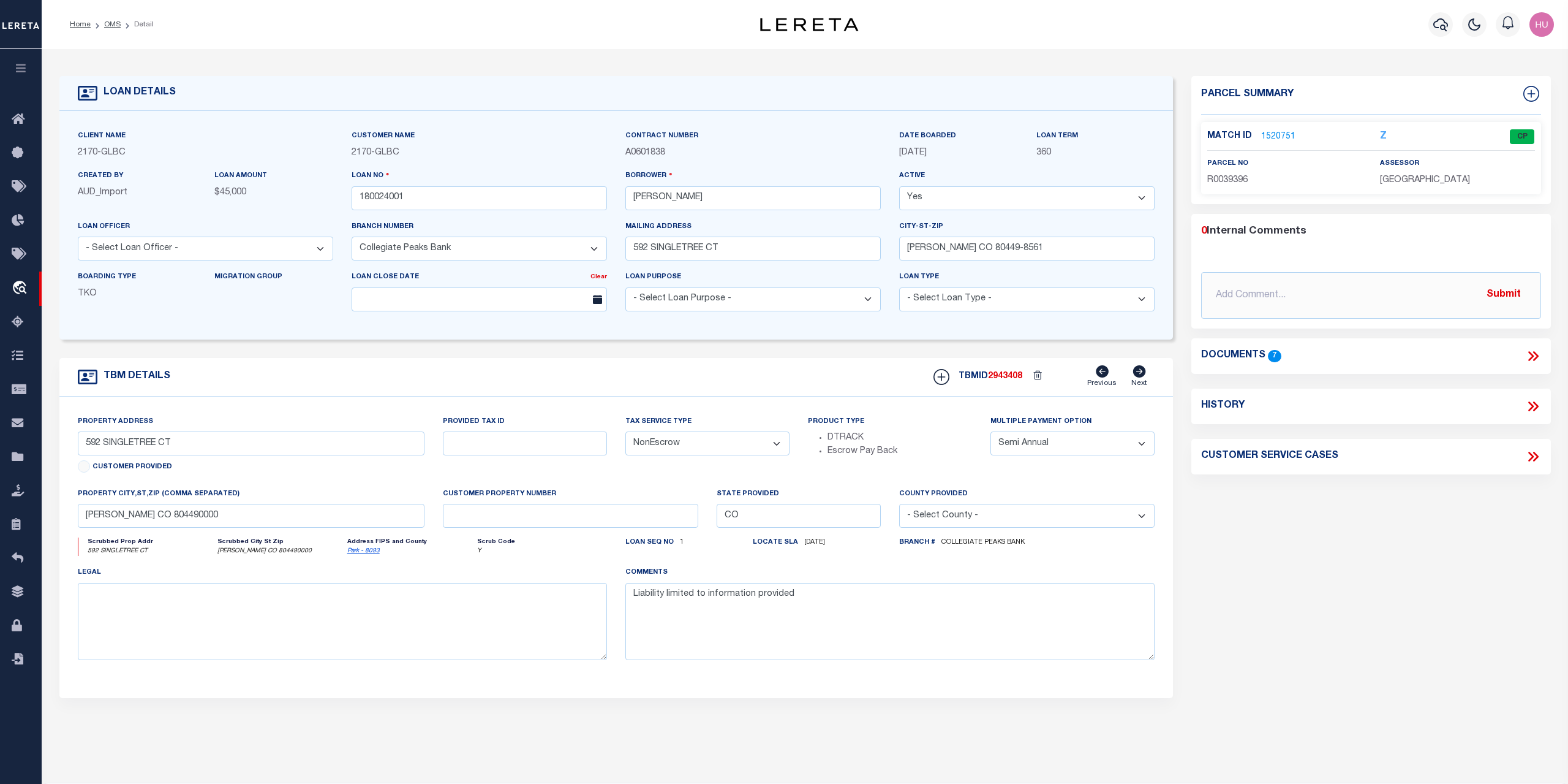
click at [1276, 135] on link "1520751" at bounding box center [1278, 137] width 34 height 13
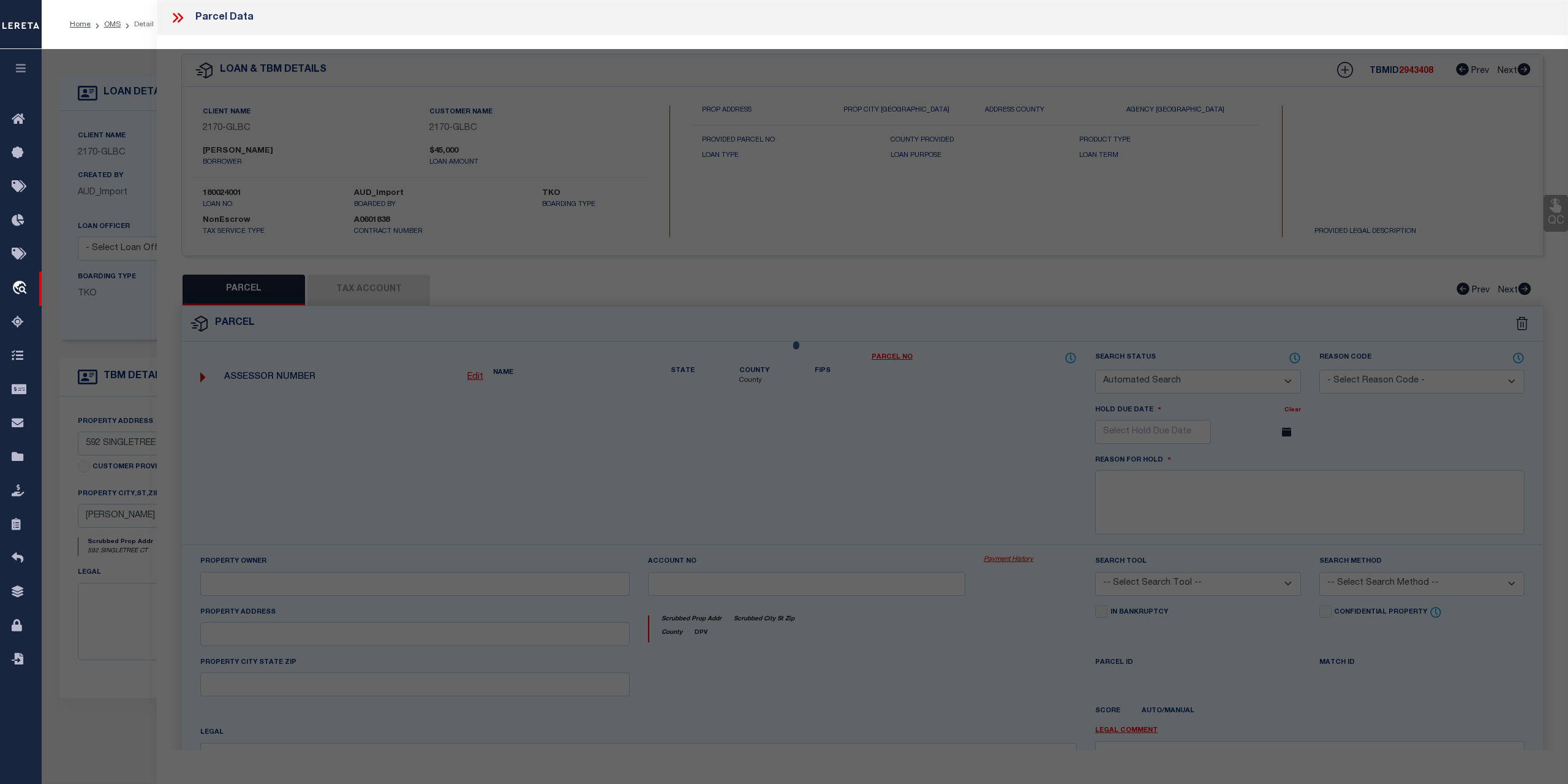
checkbox input "false"
select select "CP"
type input "[PERSON_NAME] K"
select select
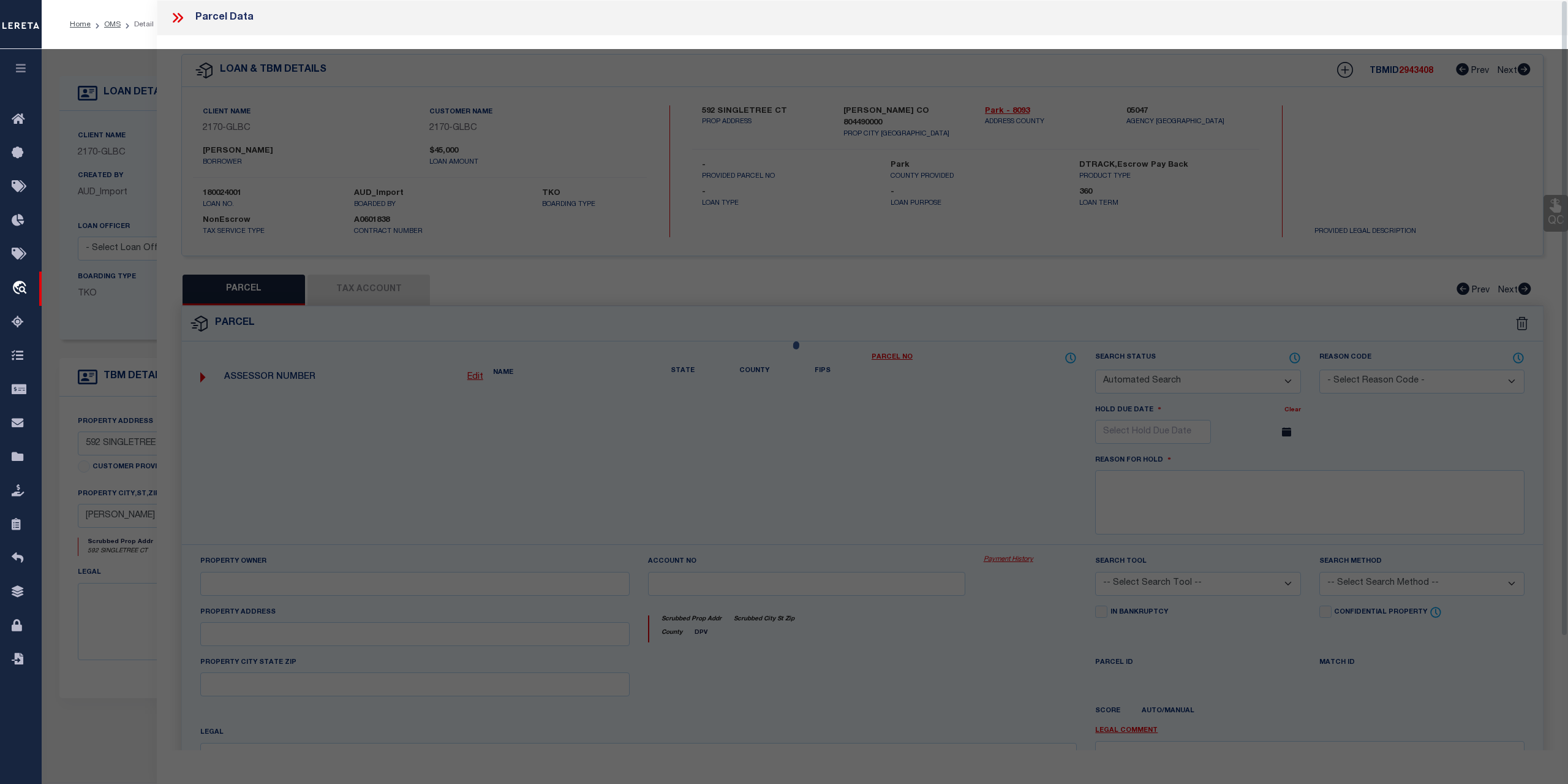
type input "592 SINGLETREE CT"
type input "[PERSON_NAME] CO 80449"
type textarea "T14 R76 S05 NE4 [GEOGRAPHIC_DATA] FILING 13 LOT 0809"
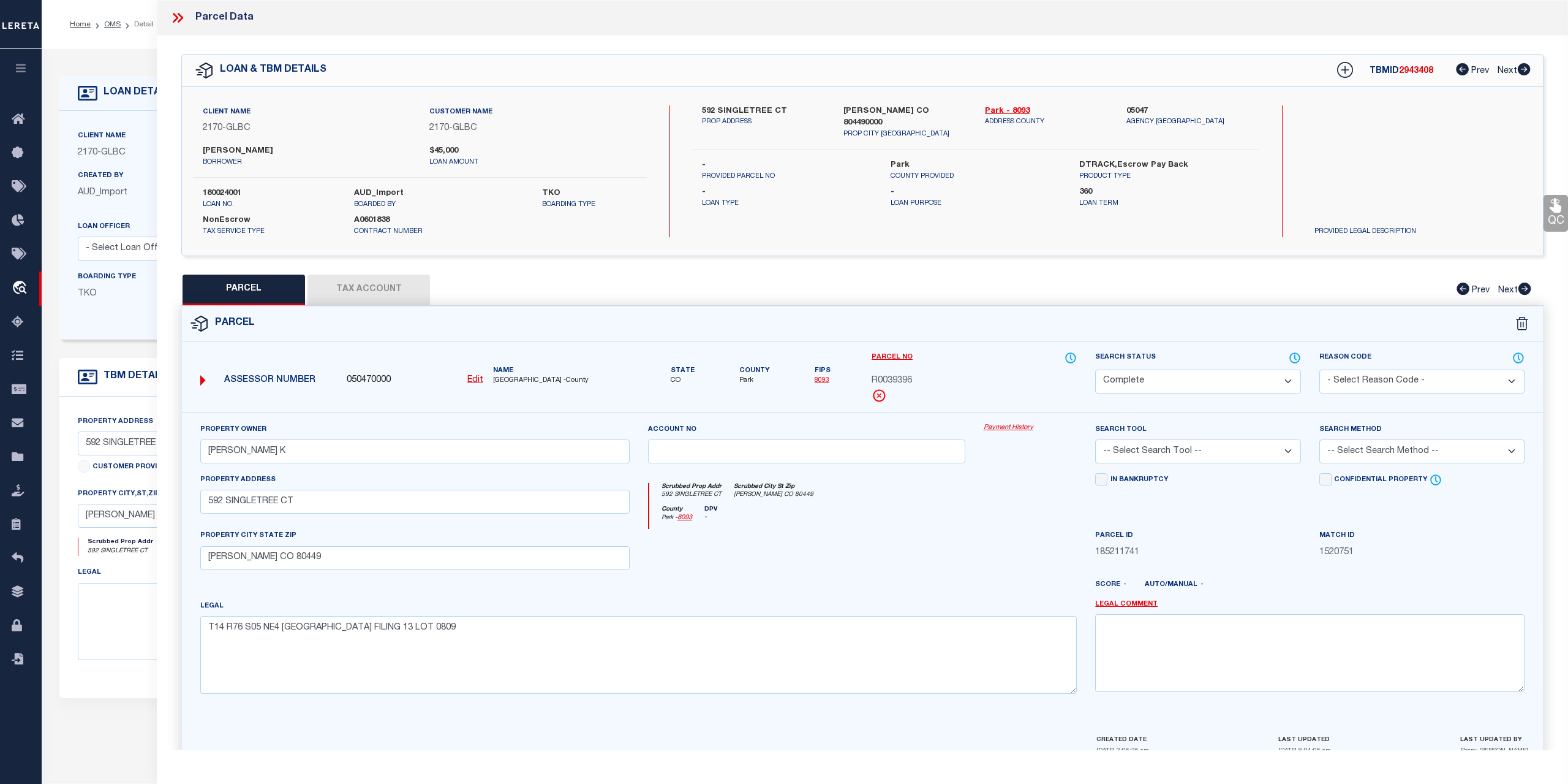
click at [1016, 423] on link "Payment History" at bounding box center [1030, 428] width 94 height 11
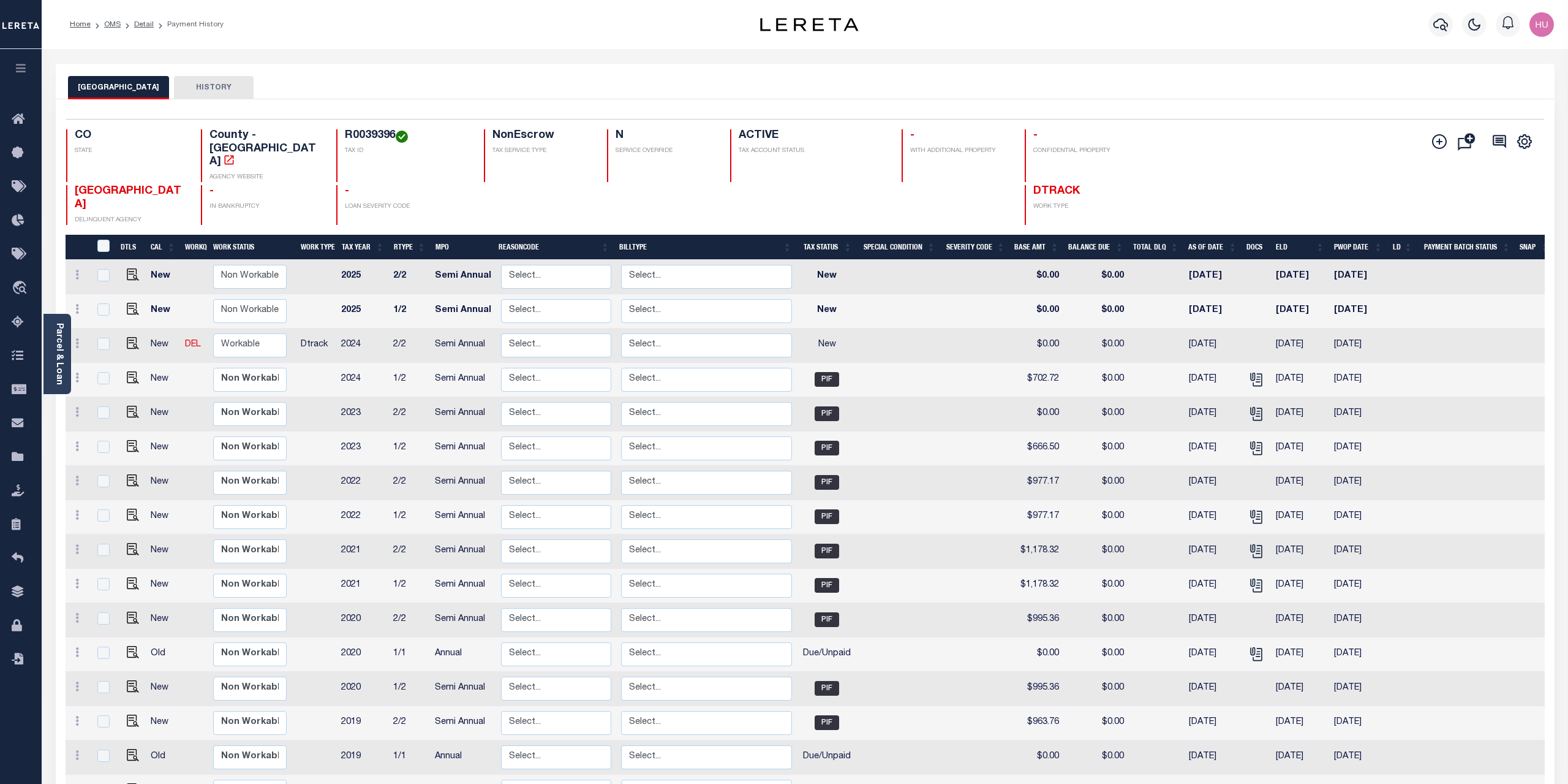
click at [562, 68] on div "PARK COUNTY HISTORY" at bounding box center [805, 81] width 1499 height 36
click at [141, 27] on link "Detail" at bounding box center [144, 24] width 20 height 8
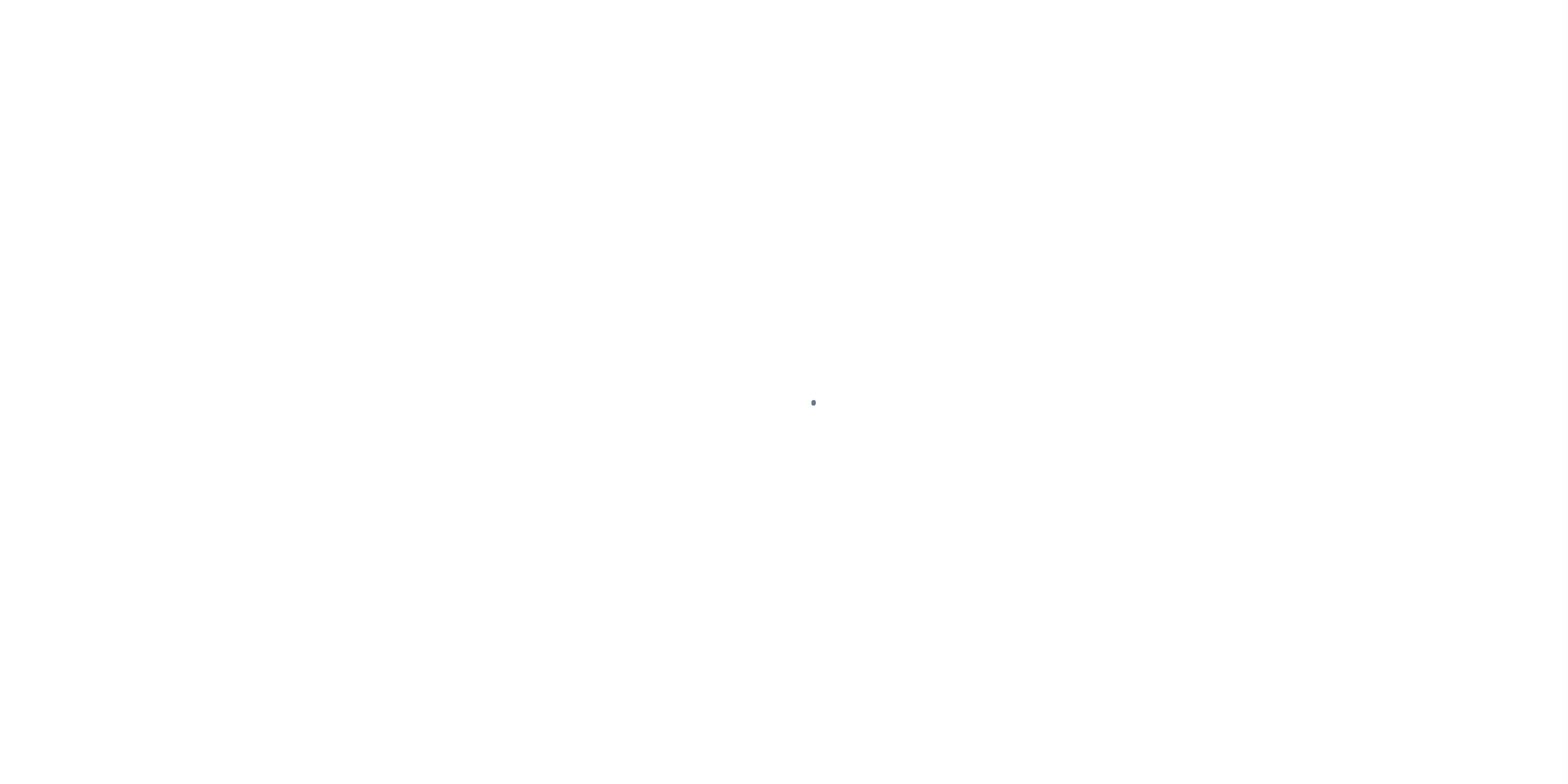
type input "180024001"
type input "[PERSON_NAME]"
select select
type input "592 SINGLETREE CT"
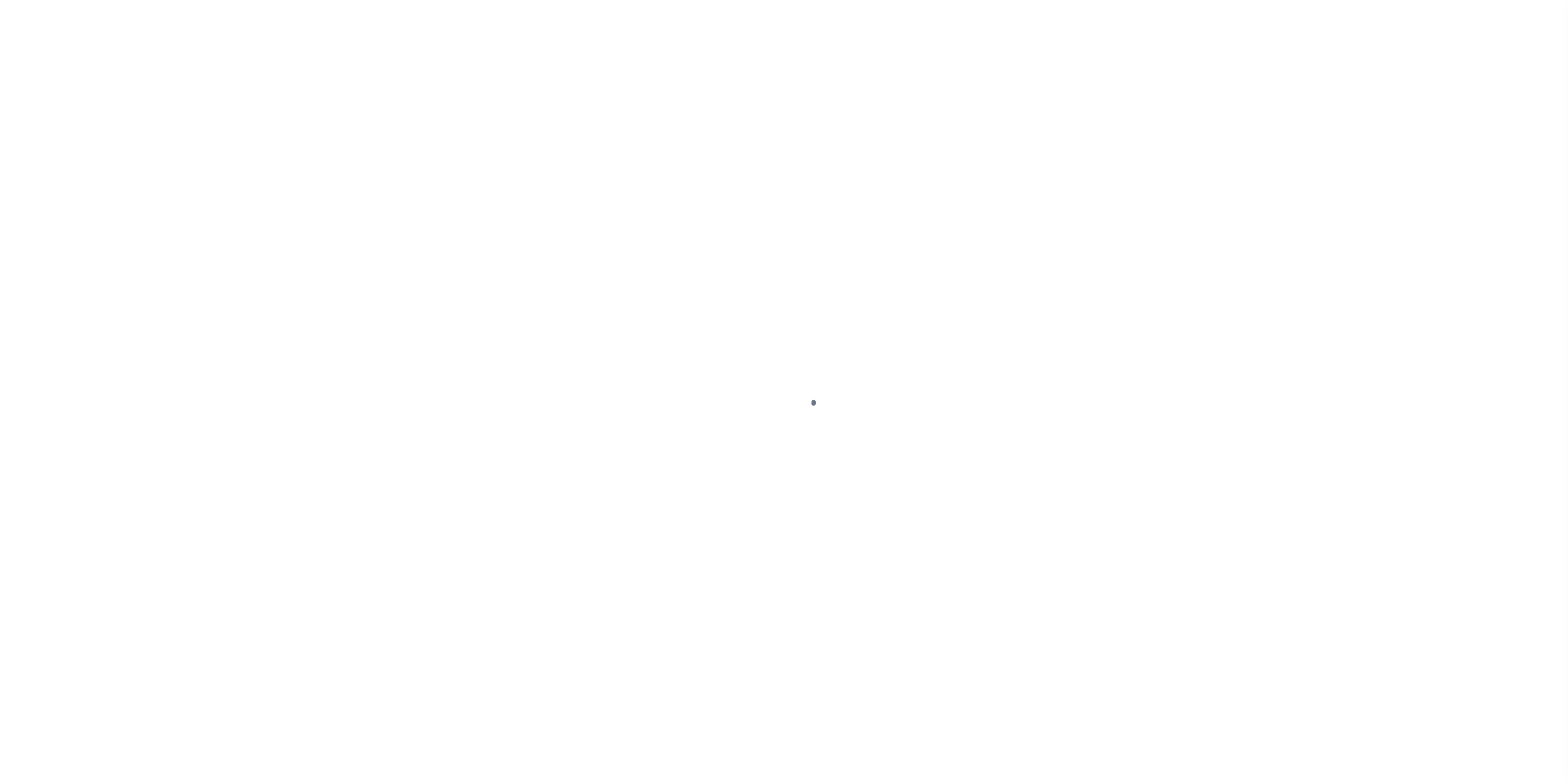
type input "[PERSON_NAME] CO 80449-8561"
select select "NonEscrow"
select select "4581"
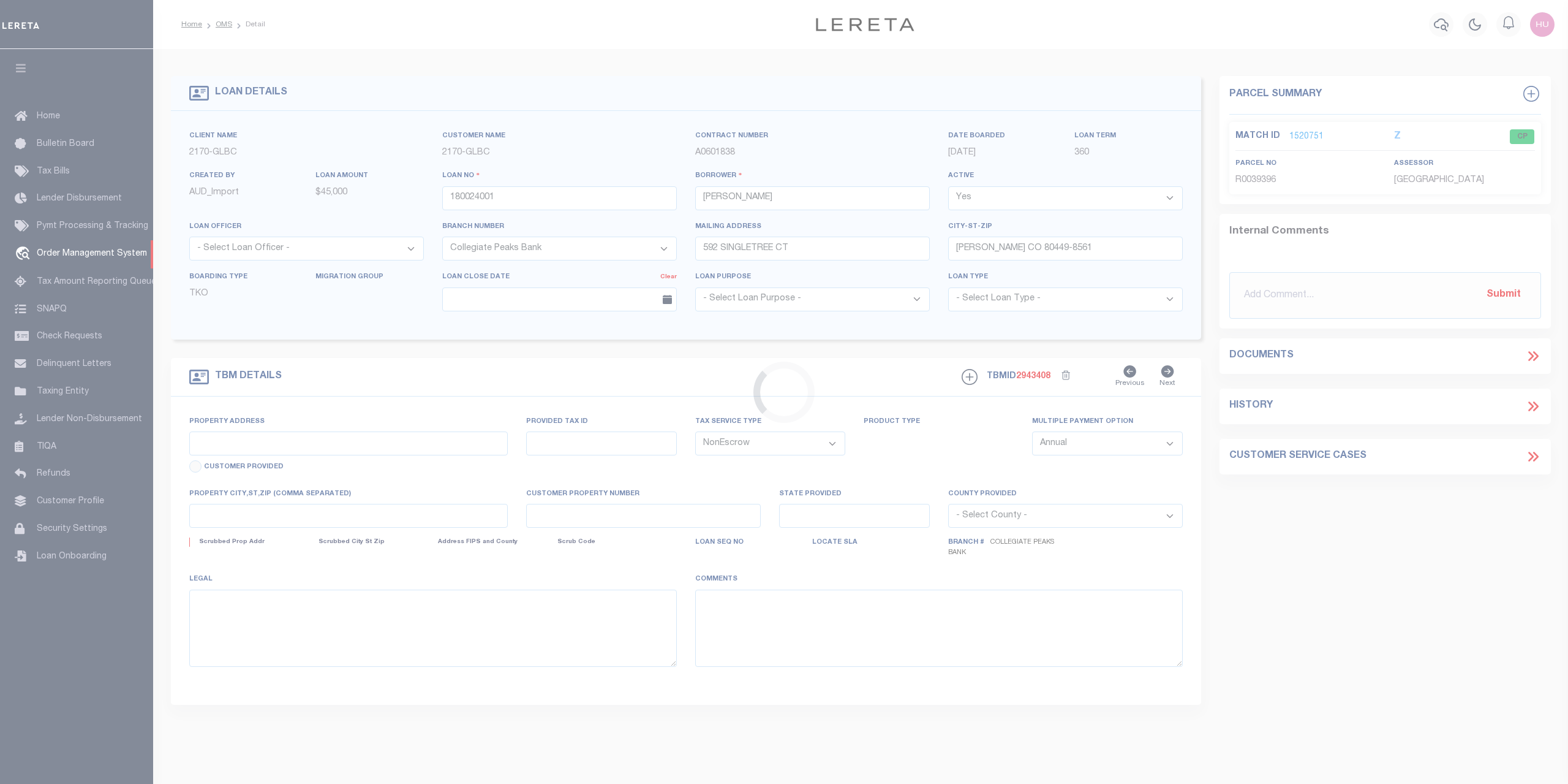
type input "592 SINGLETREE CT"
type input "[PERSON_NAME] CO 804490000"
type input "CO"
select select
type textarea "Liability limited to information provided"
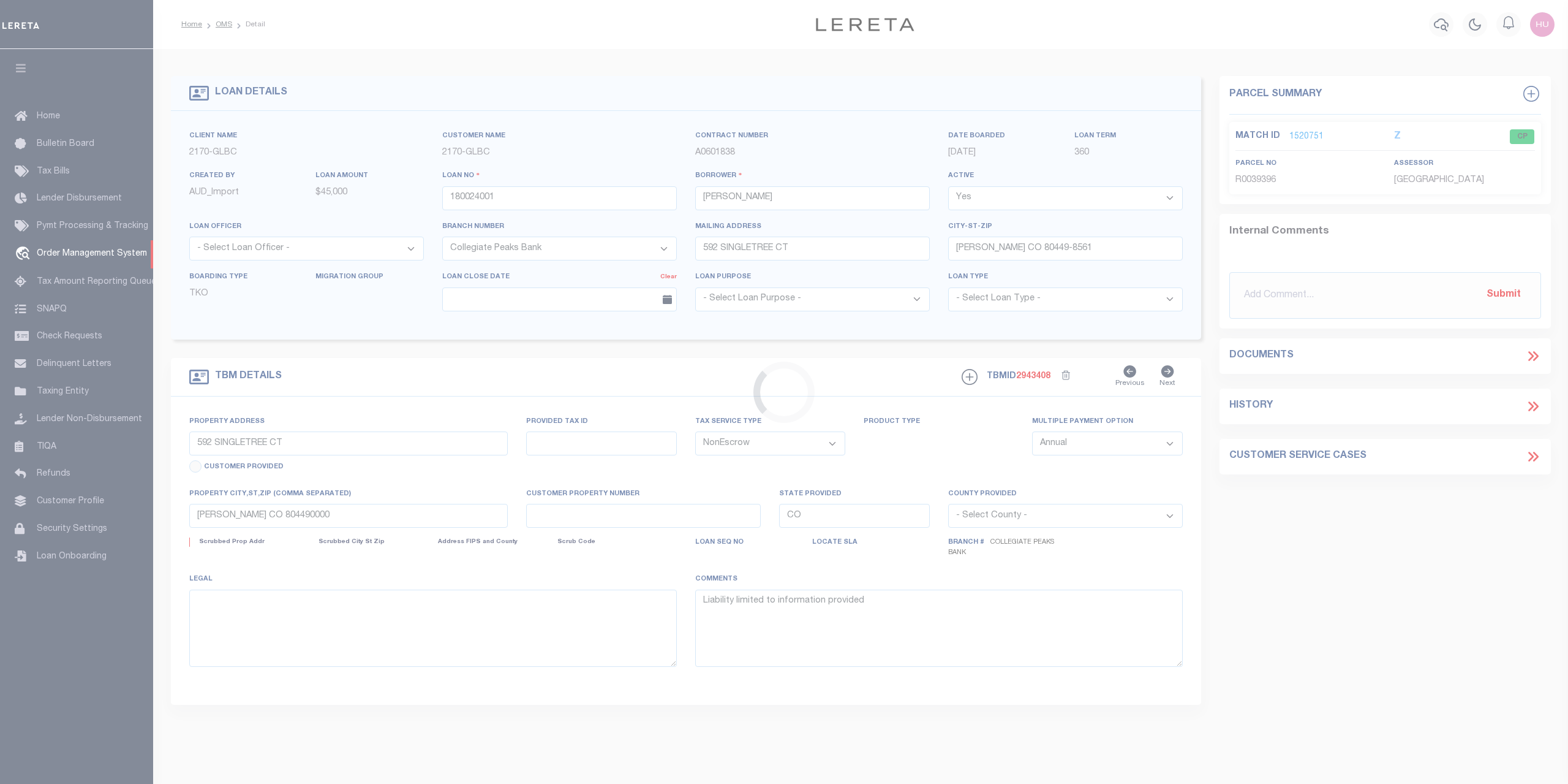
select select "2"
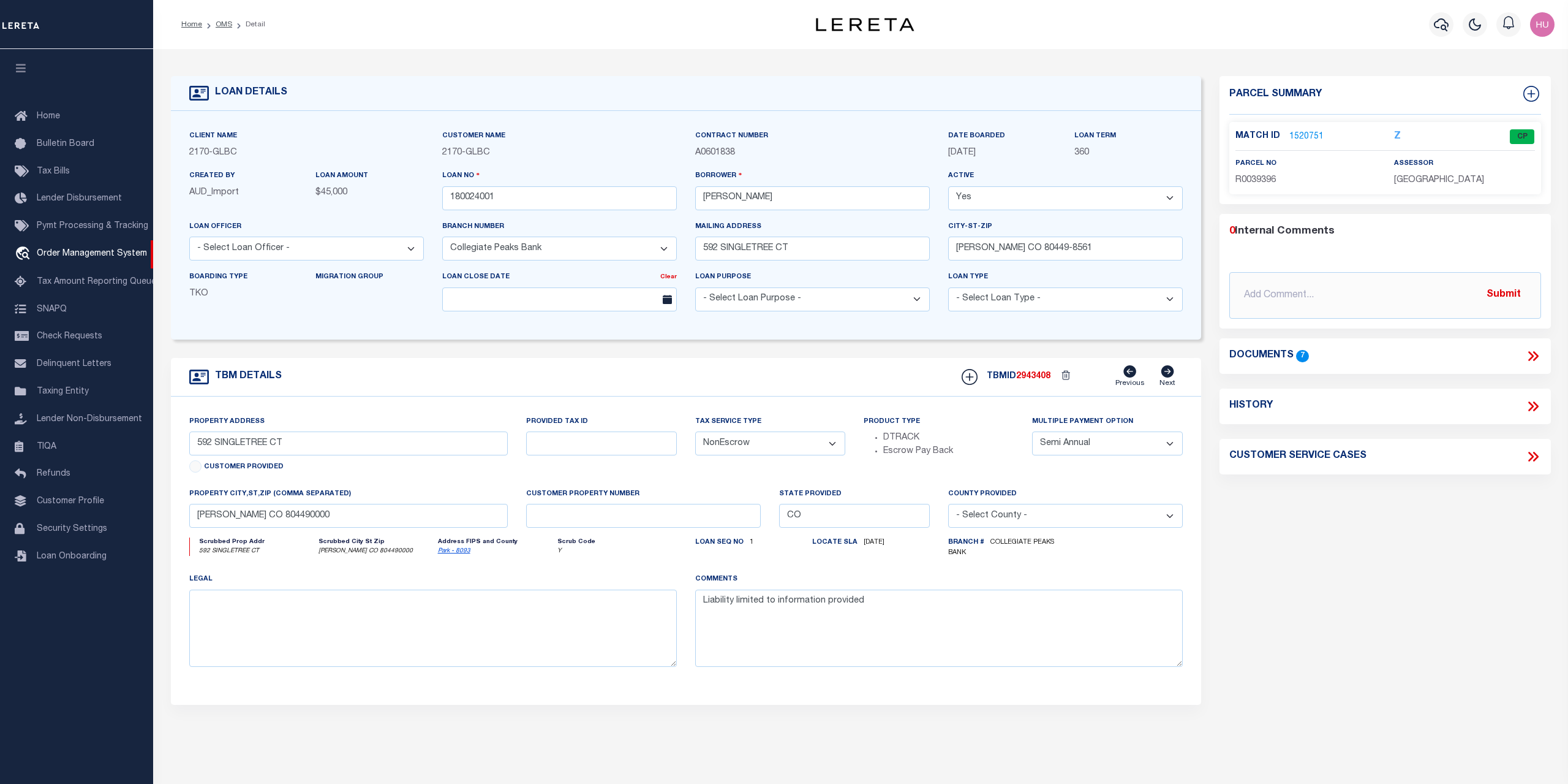
click at [665, 66] on div "LOAN DETAILS Client Name 2170 - GLBC Customer Name 2170" at bounding box center [861, 406] width 1399 height 691
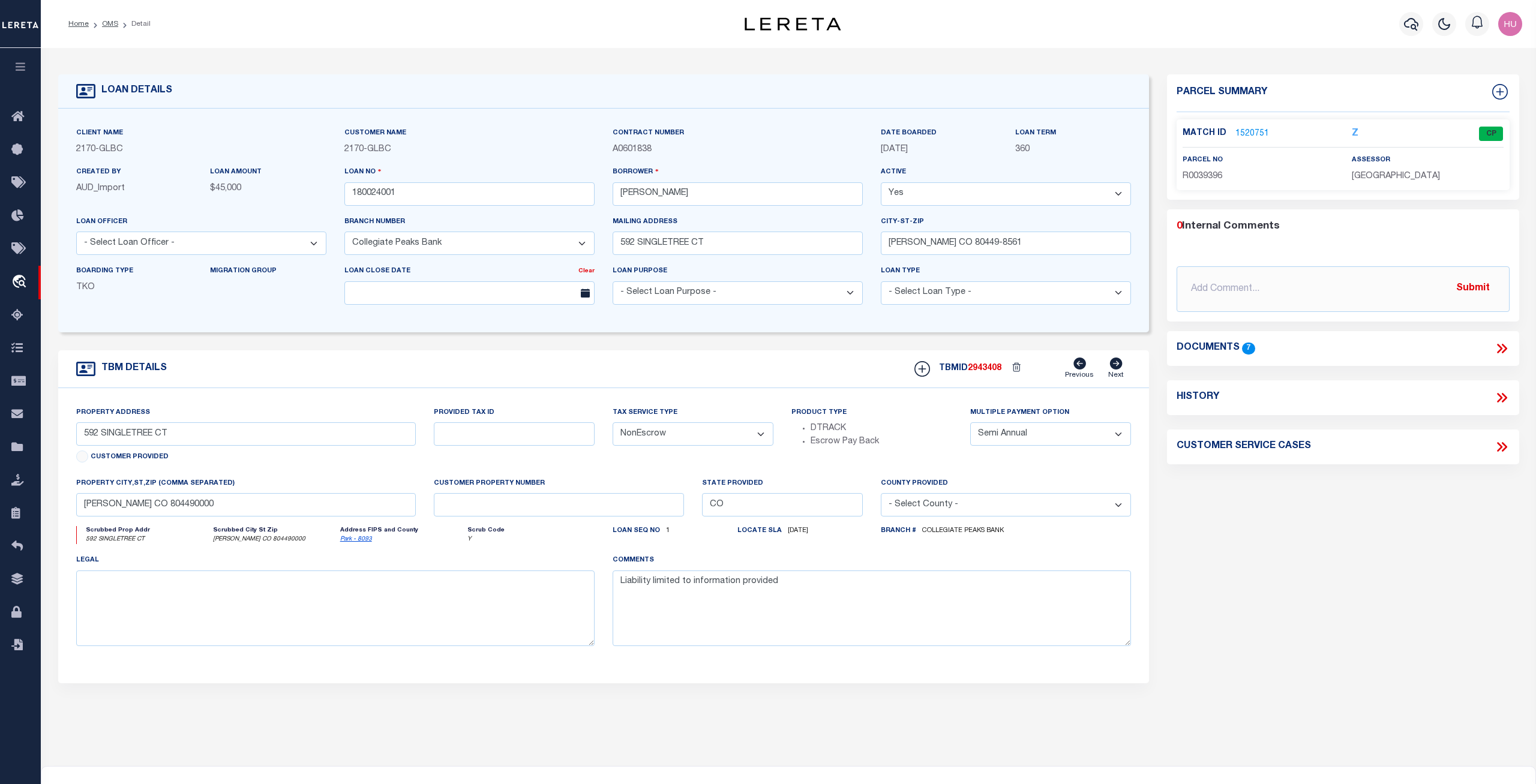
click at [546, 346] on form "LOAN DETAILS Client Name 2170 - GLBC 2170 -" at bounding box center [604, 402] width 1091 height 655
click at [1253, 129] on link "1520751" at bounding box center [1252, 134] width 34 height 13
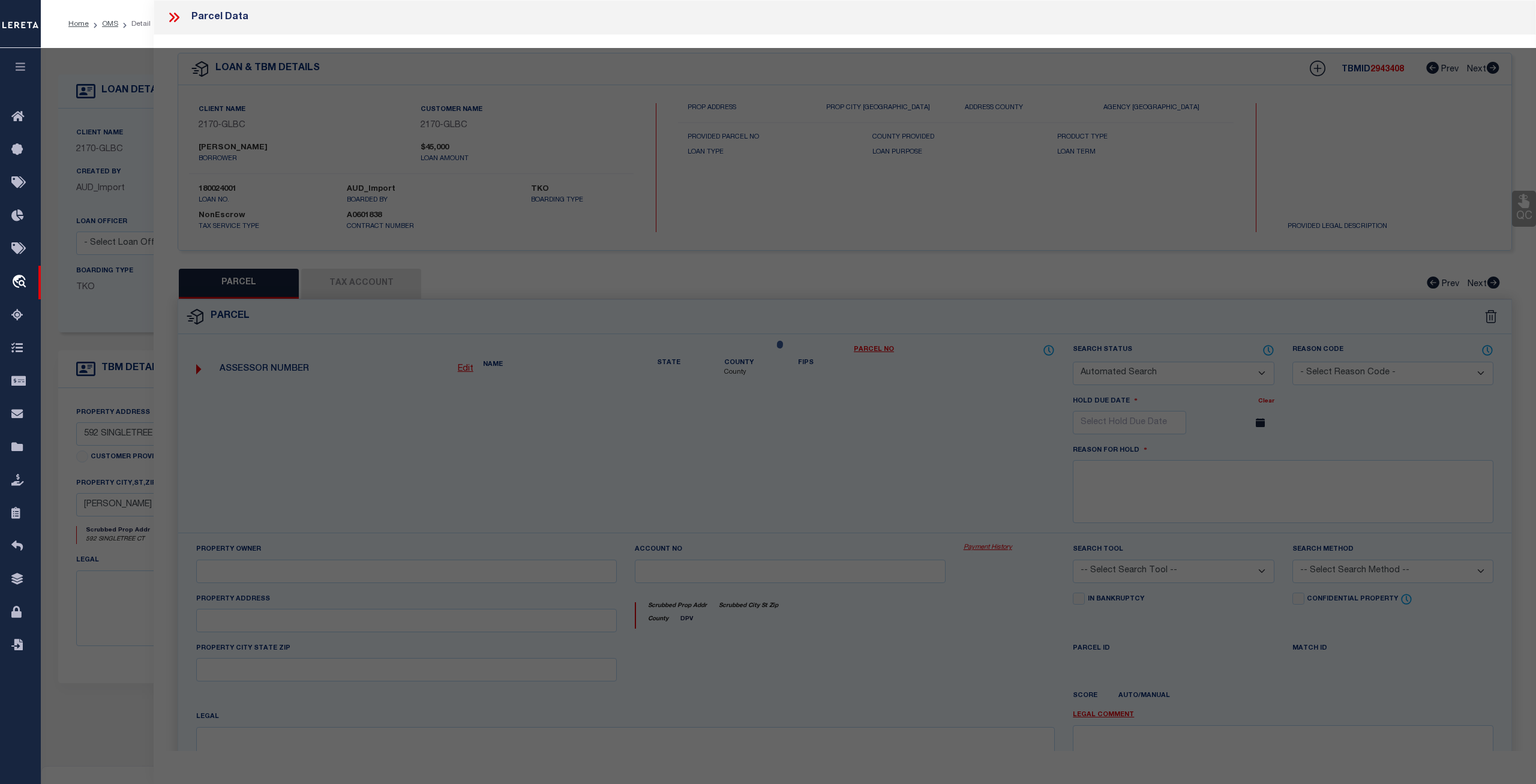
checkbox input "false"
select select "CP"
type input "Mussetter Glen K"
select select
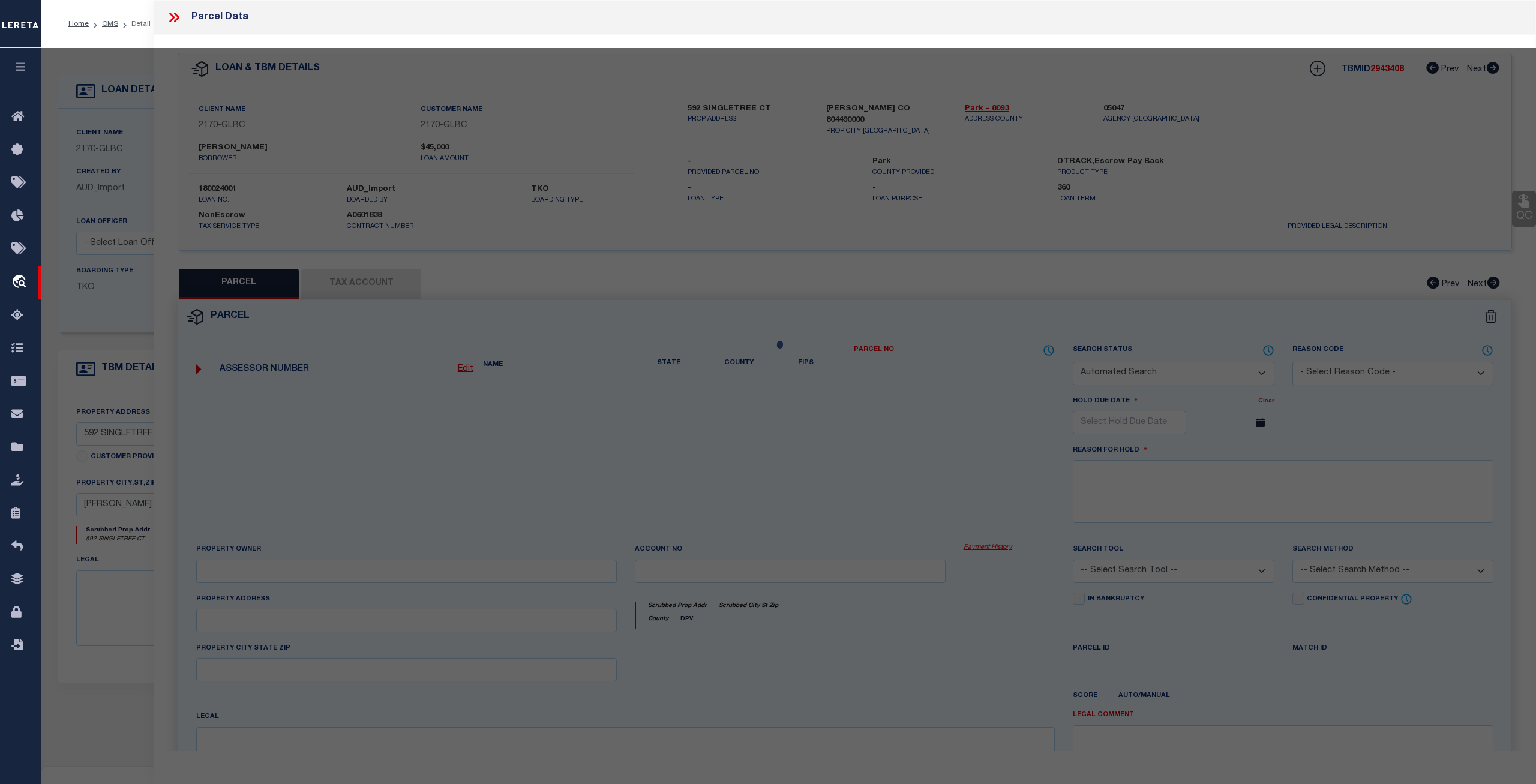
type input "592 SINGLETREE CT"
type input "HARTSEL CO 80449"
type textarea "T14 R76 S05 NE4 WESTERN UNION RANCH FILING 13 LOT 0809"
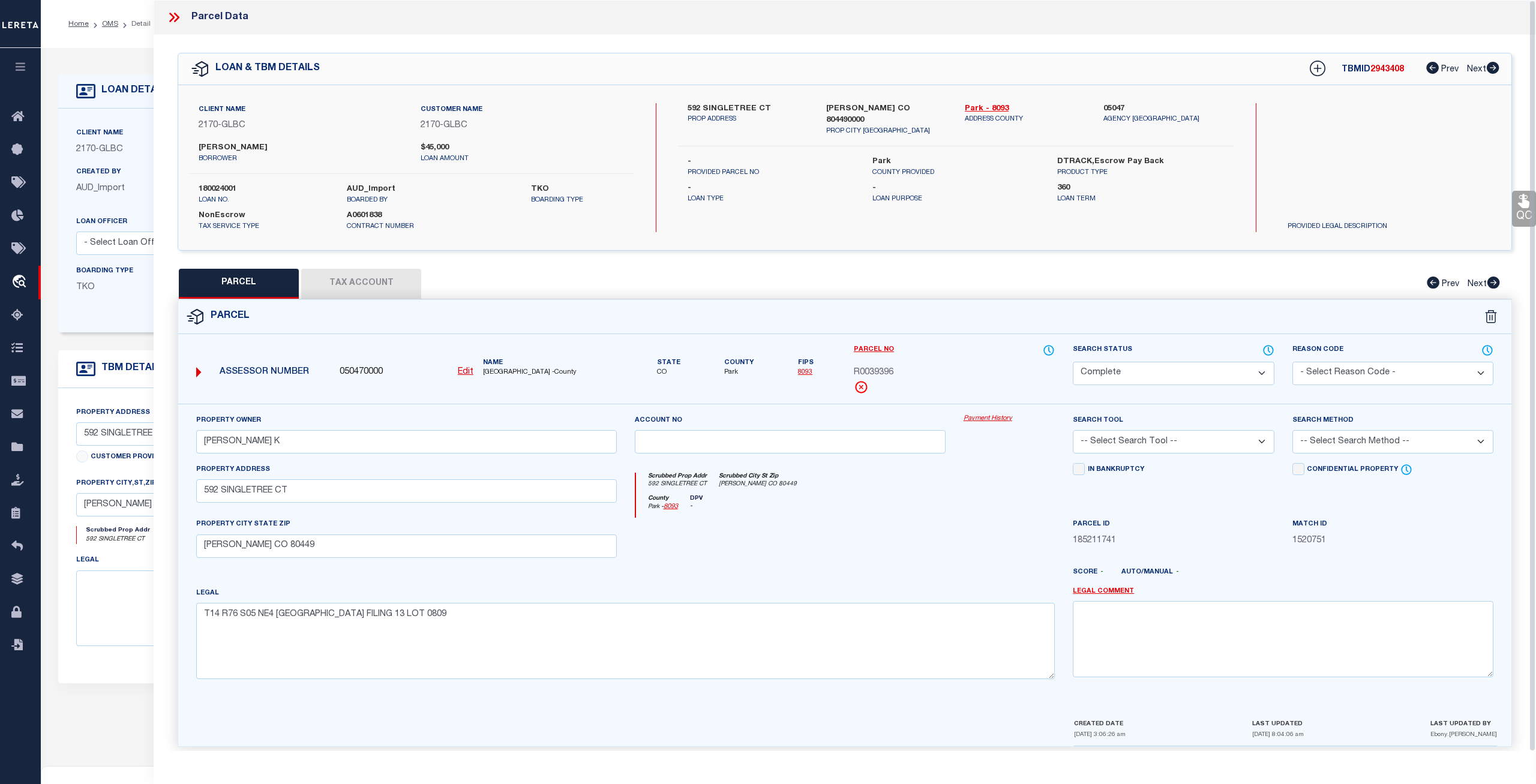
click at [357, 13] on div "Parcel Data" at bounding box center [844, 17] width 1382 height 35
click at [173, 22] on icon at bounding box center [173, 17] width 16 height 16
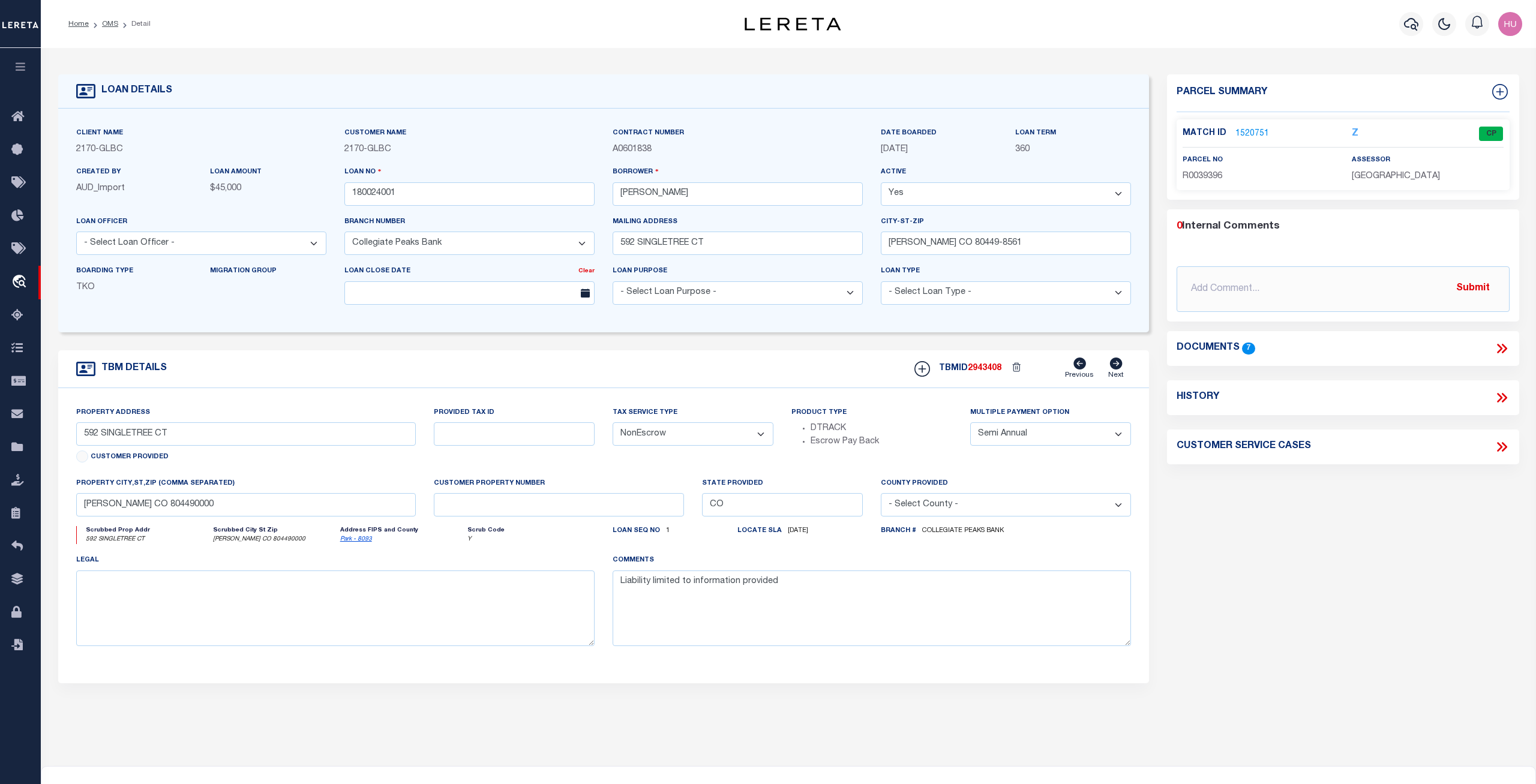
click at [573, 65] on div "LOAN DETAILS Client Name 2170 - GLBC Customer Name 2170" at bounding box center [789, 395] width 1479 height 670
click at [19, 454] on icon at bounding box center [21, 448] width 19 height 15
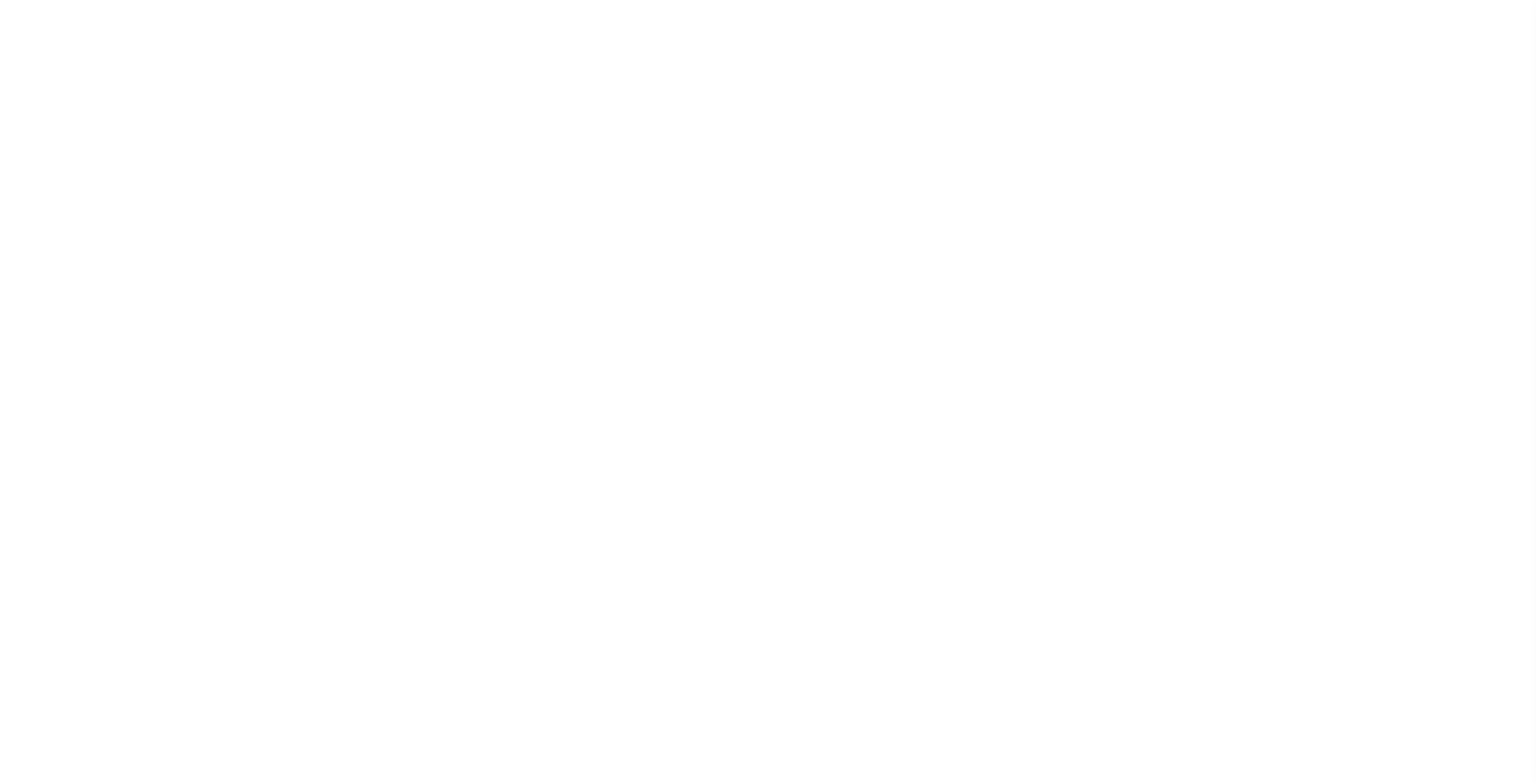
select select "100"
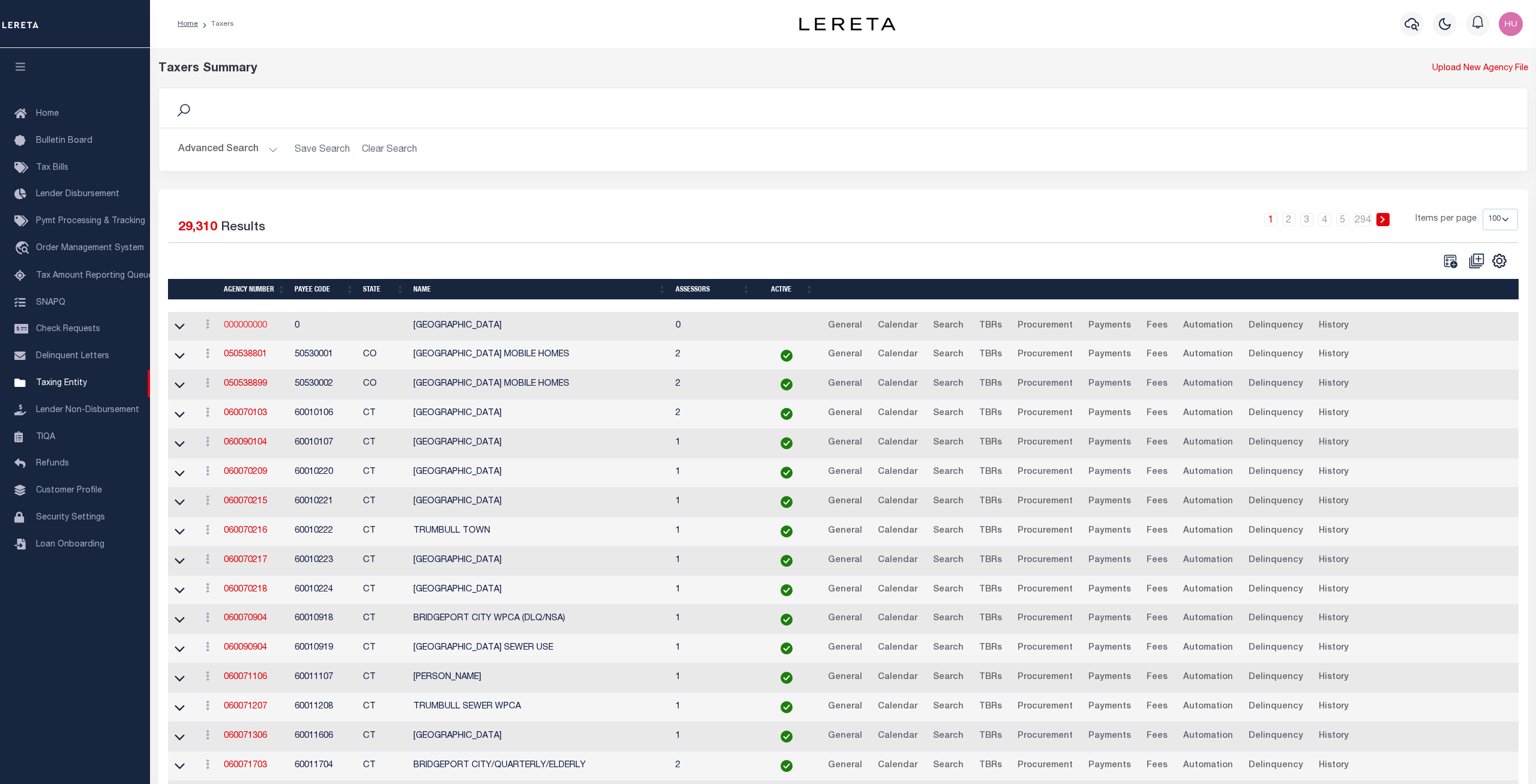
click at [245, 324] on link "000000000" at bounding box center [245, 325] width 43 height 8
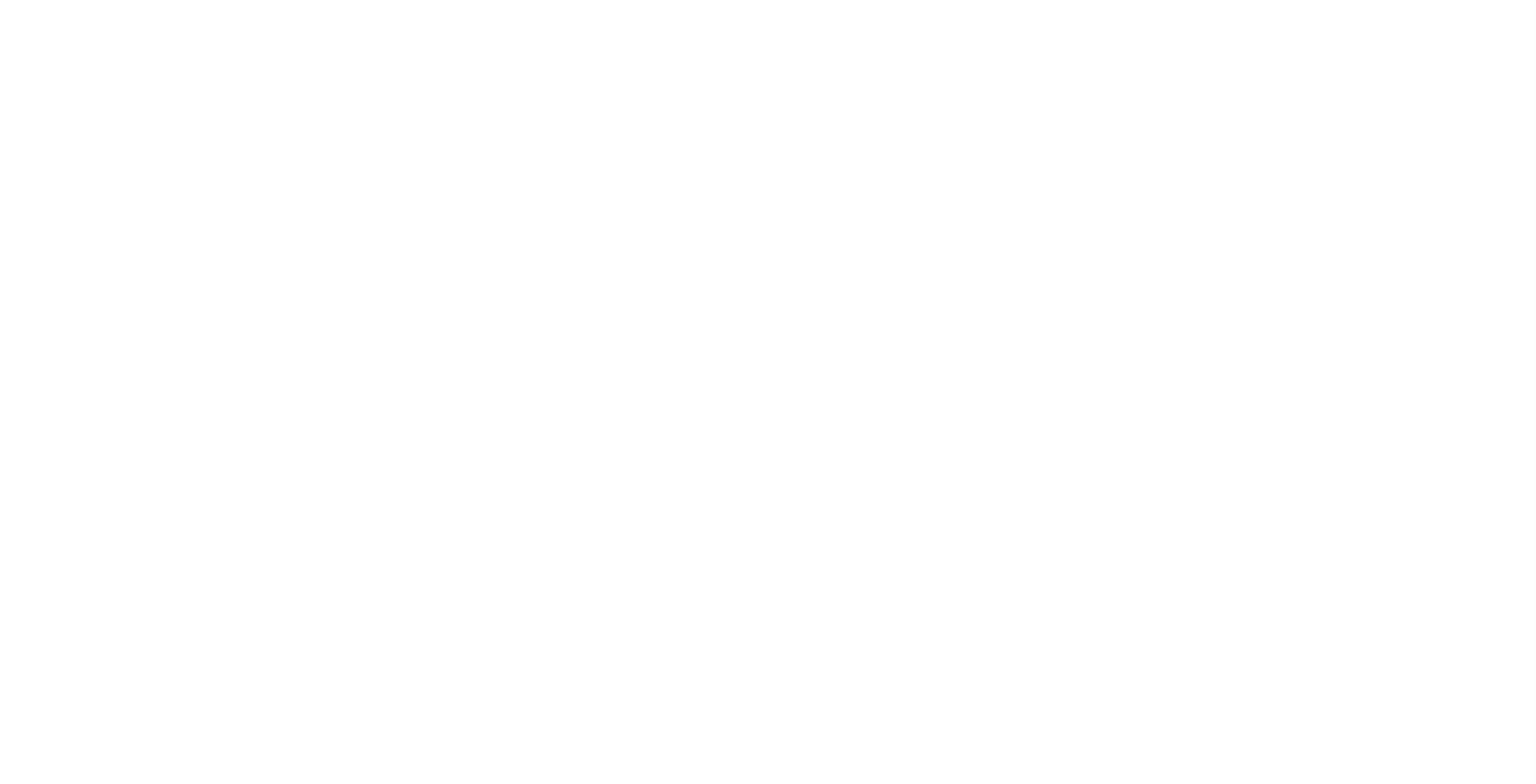
select select
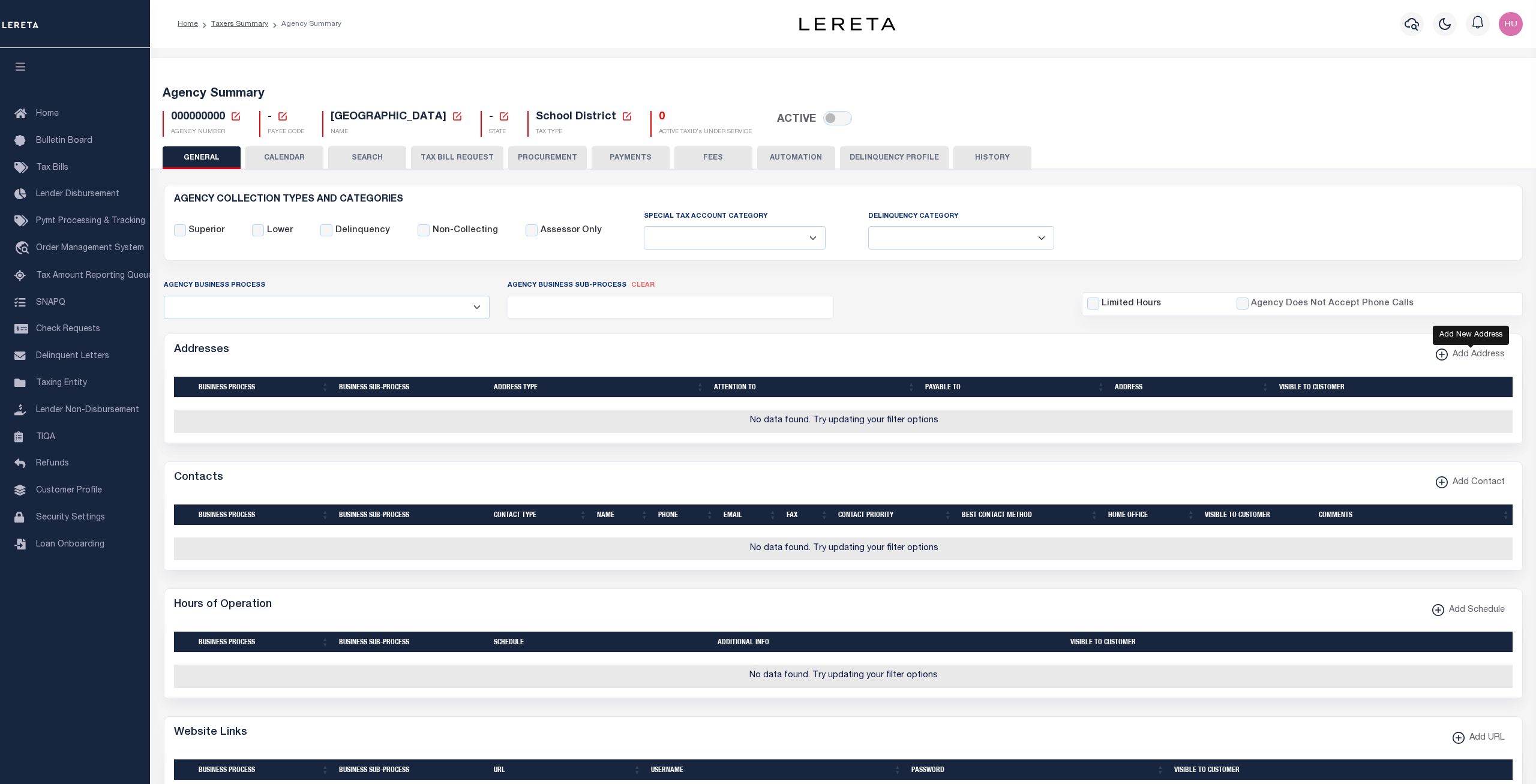
click at [1469, 354] on span "Add Address" at bounding box center [1476, 355] width 57 height 13
select select "1"
checkbox input "true"
select select
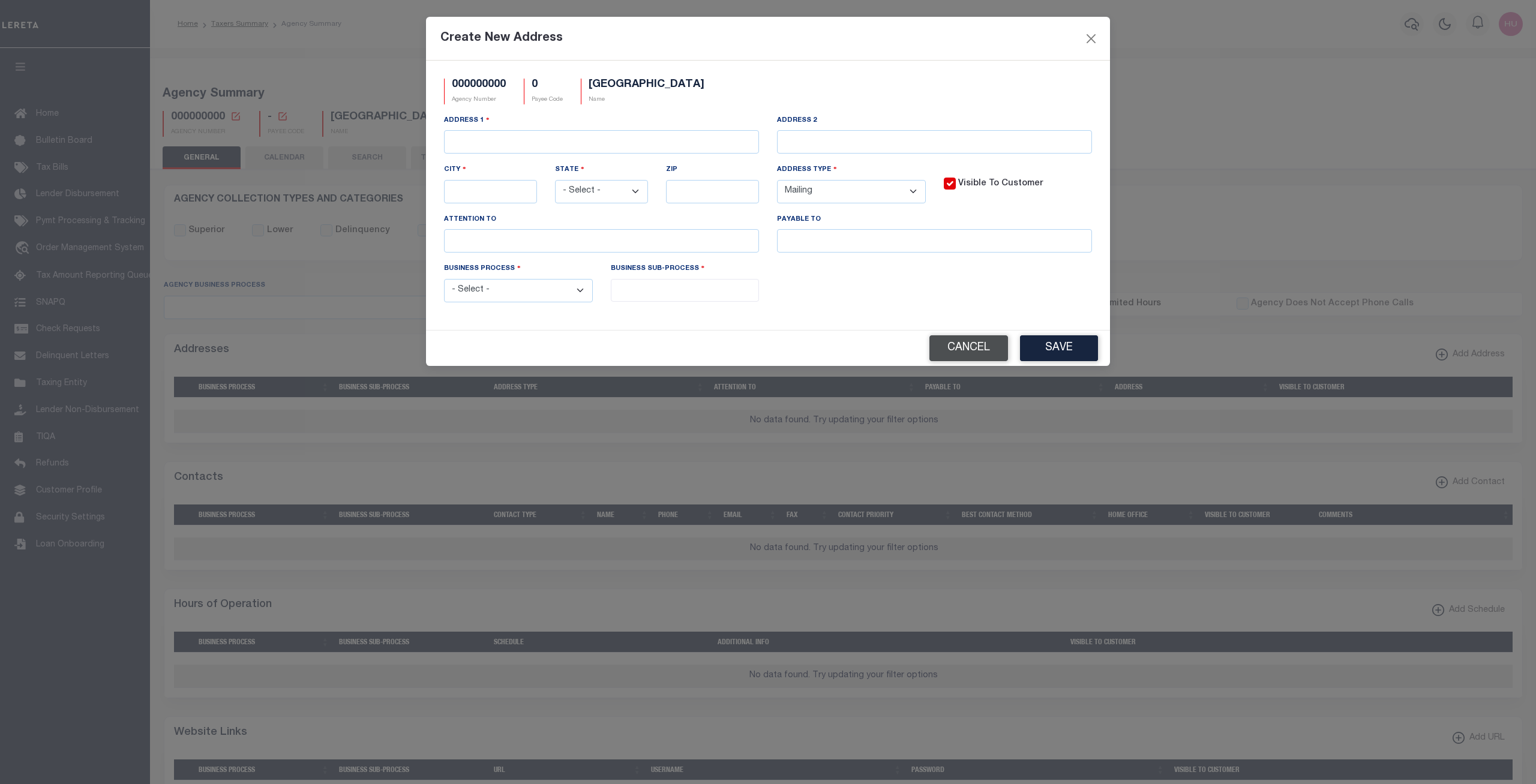
click at [949, 354] on button "Cancel" at bounding box center [968, 348] width 78 height 26
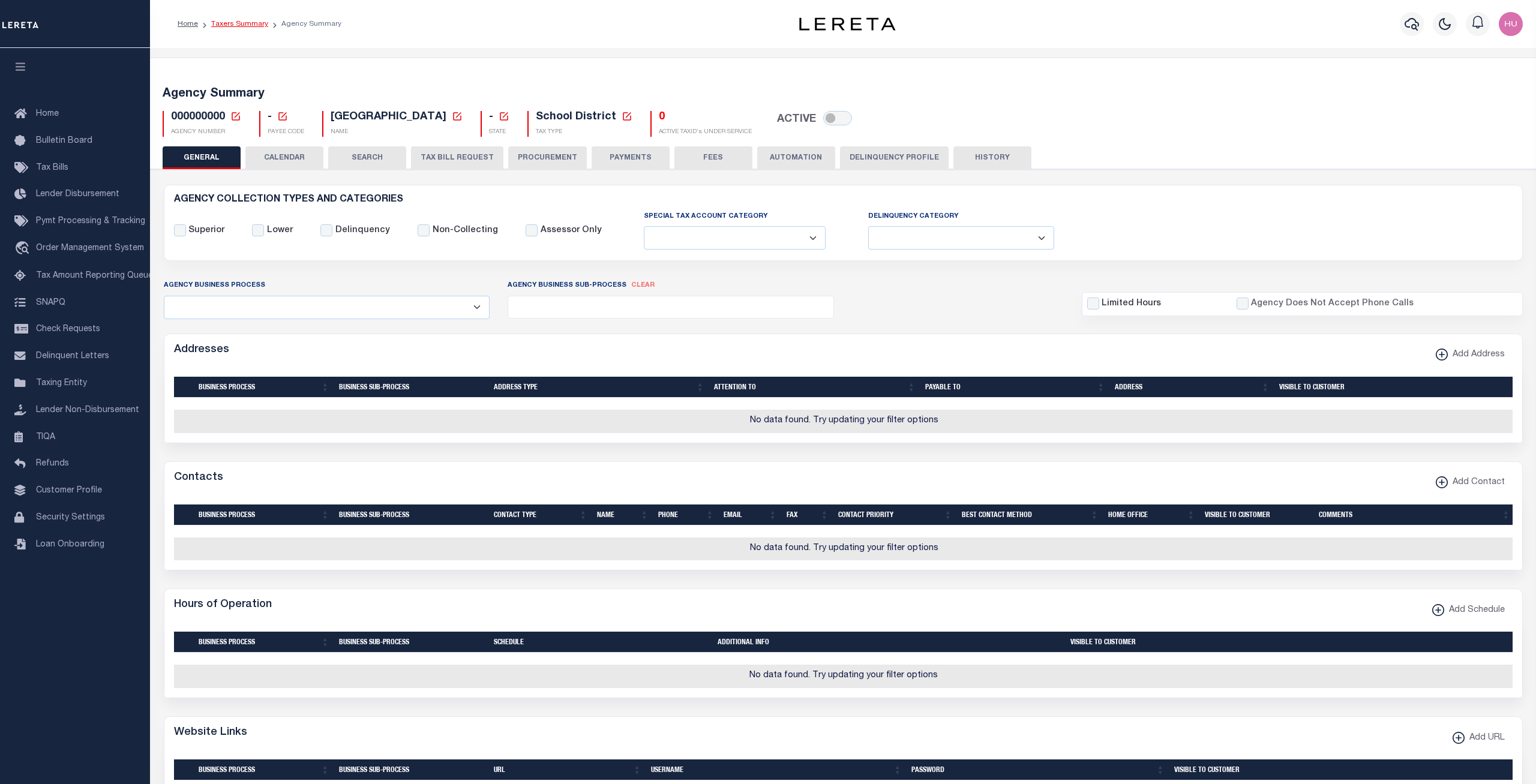
click at [248, 25] on link "Taxers Summary" at bounding box center [240, 24] width 57 height 7
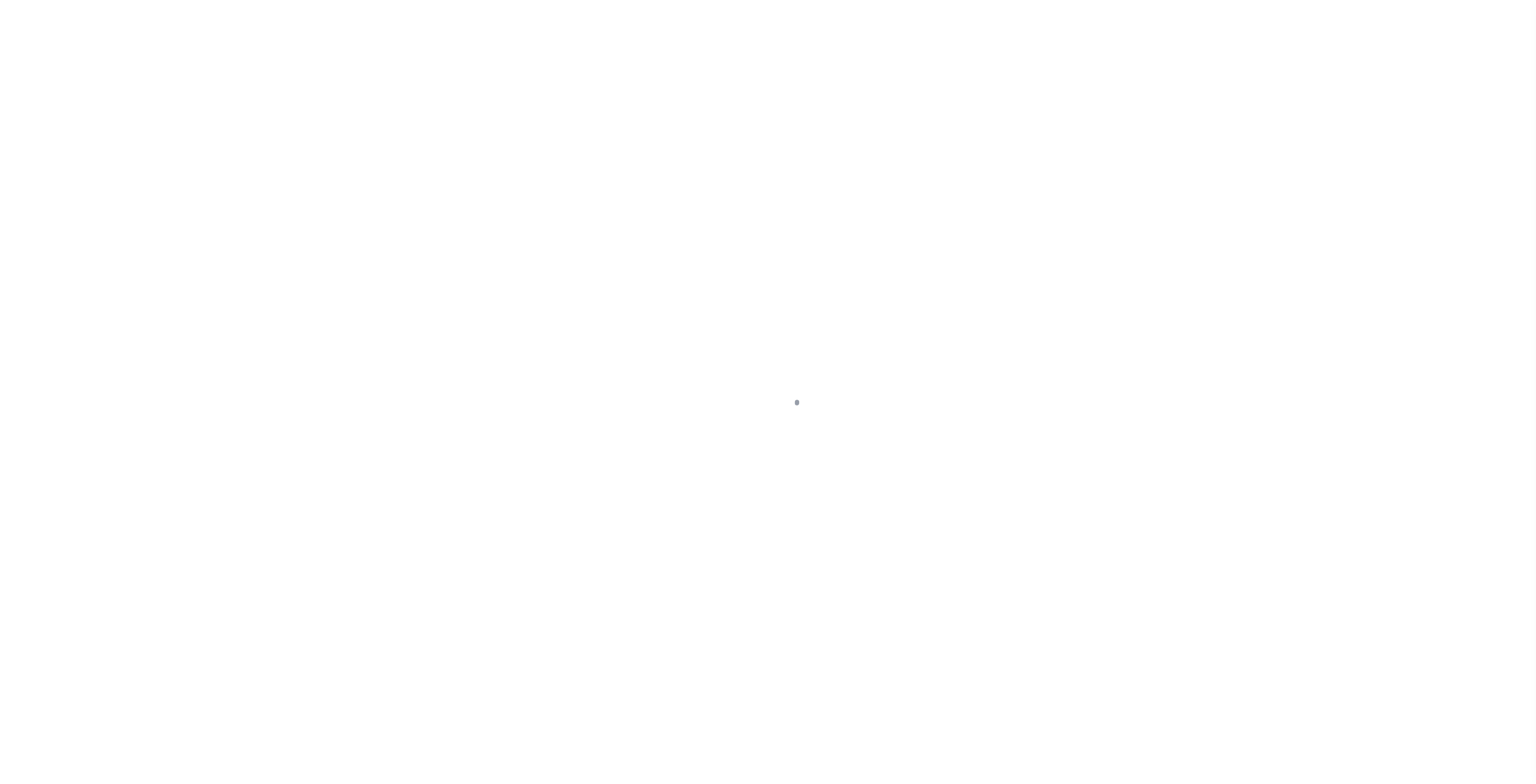
select select
select select "100"
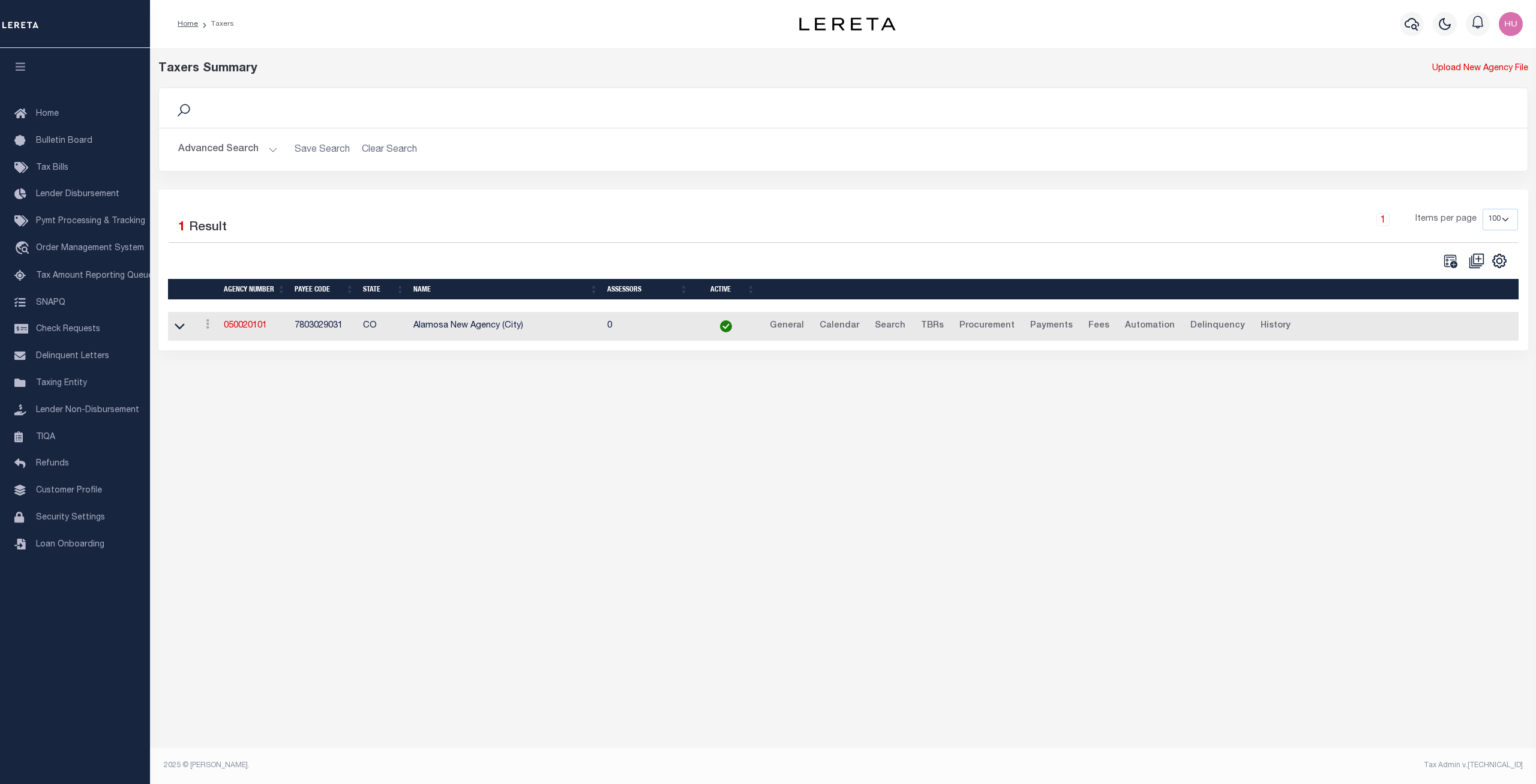
click at [244, 148] on button "Advanced Search" at bounding box center [227, 149] width 99 height 23
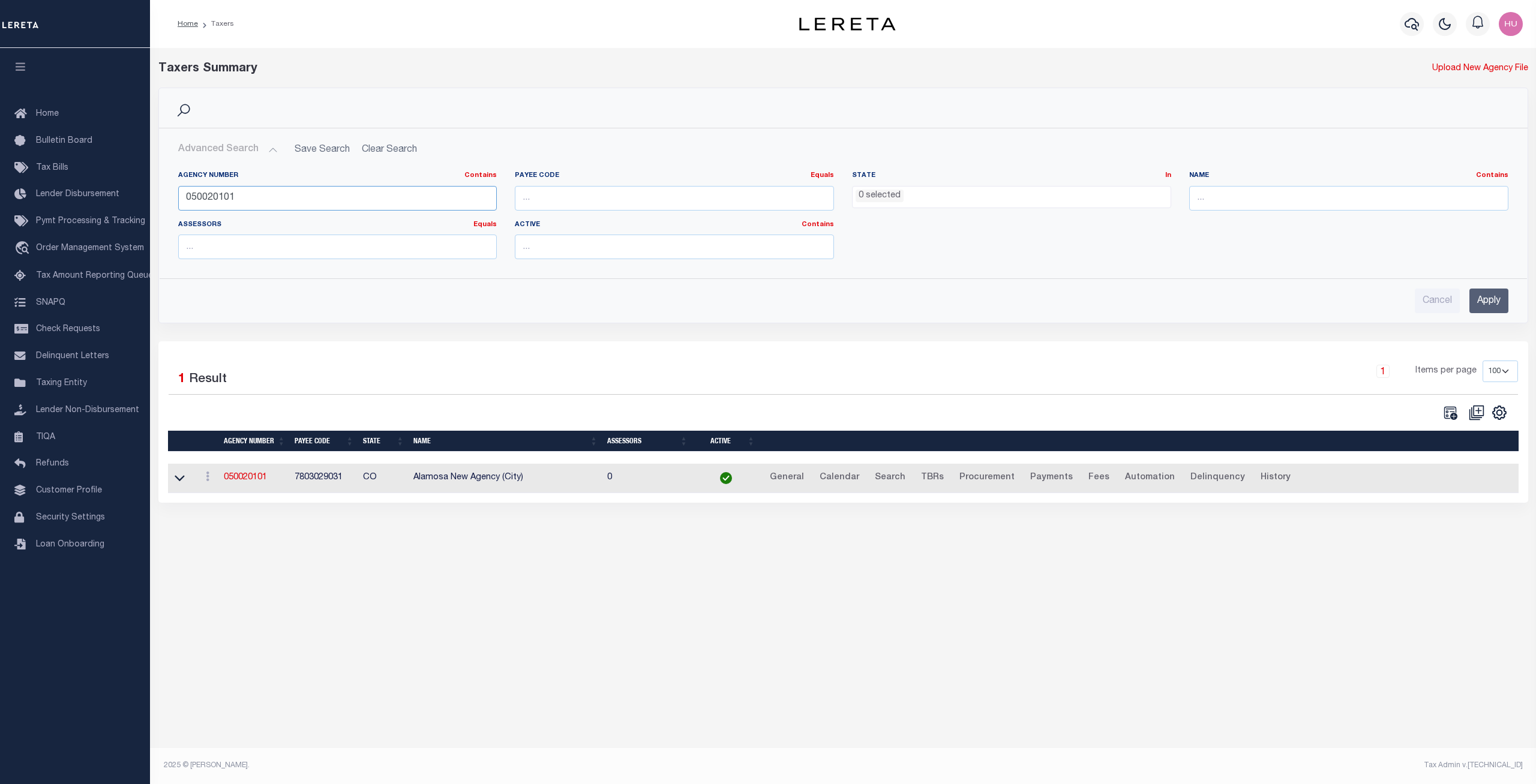
click at [223, 198] on input "050020101" at bounding box center [337, 198] width 319 height 25
click at [223, 197] on input "050020101" at bounding box center [337, 198] width 319 height 25
click at [1482, 309] on input "Apply" at bounding box center [1489, 300] width 39 height 25
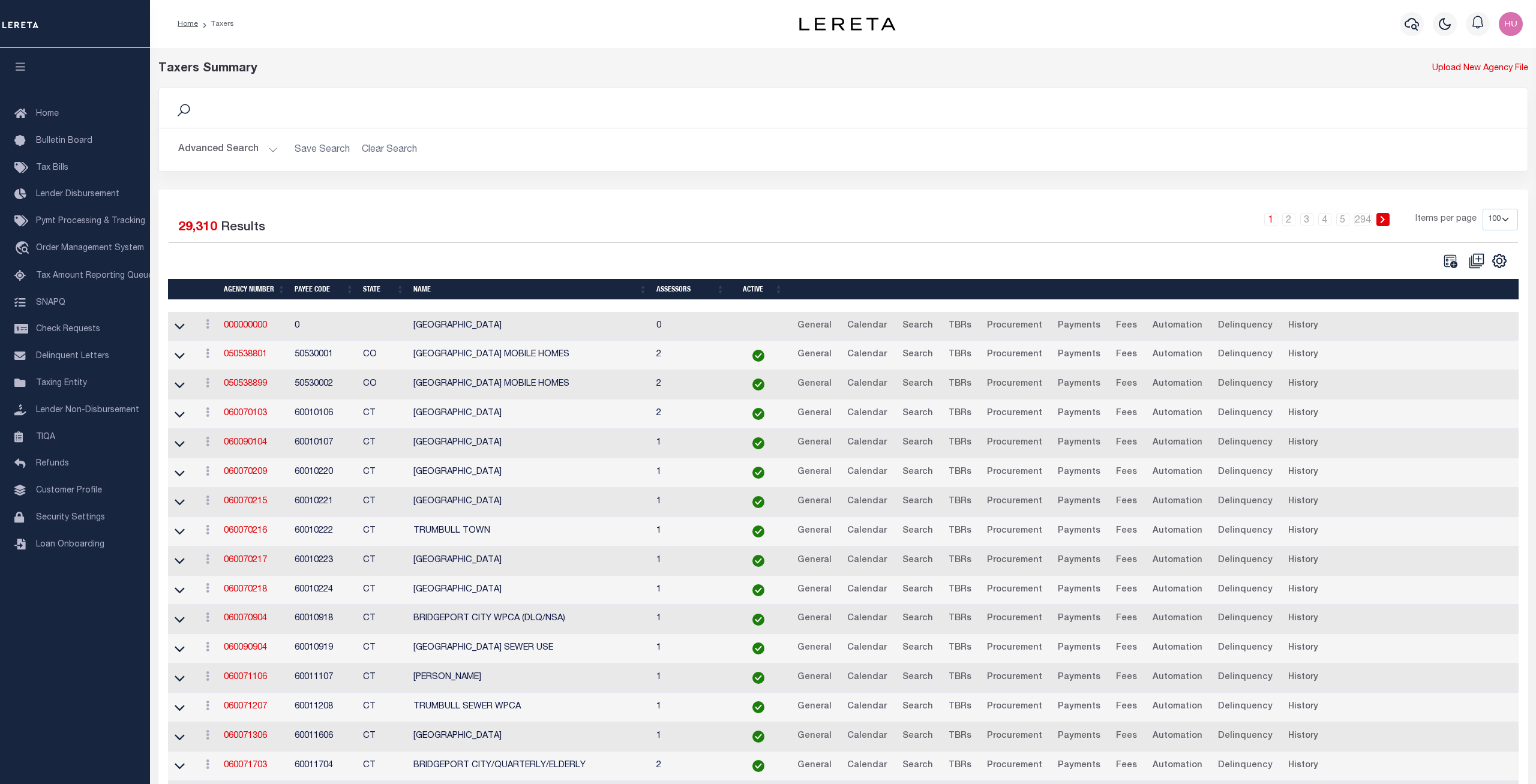
click at [244, 351] on td "050538801" at bounding box center [254, 355] width 71 height 29
